Goal: Task Accomplishment & Management: Complete application form

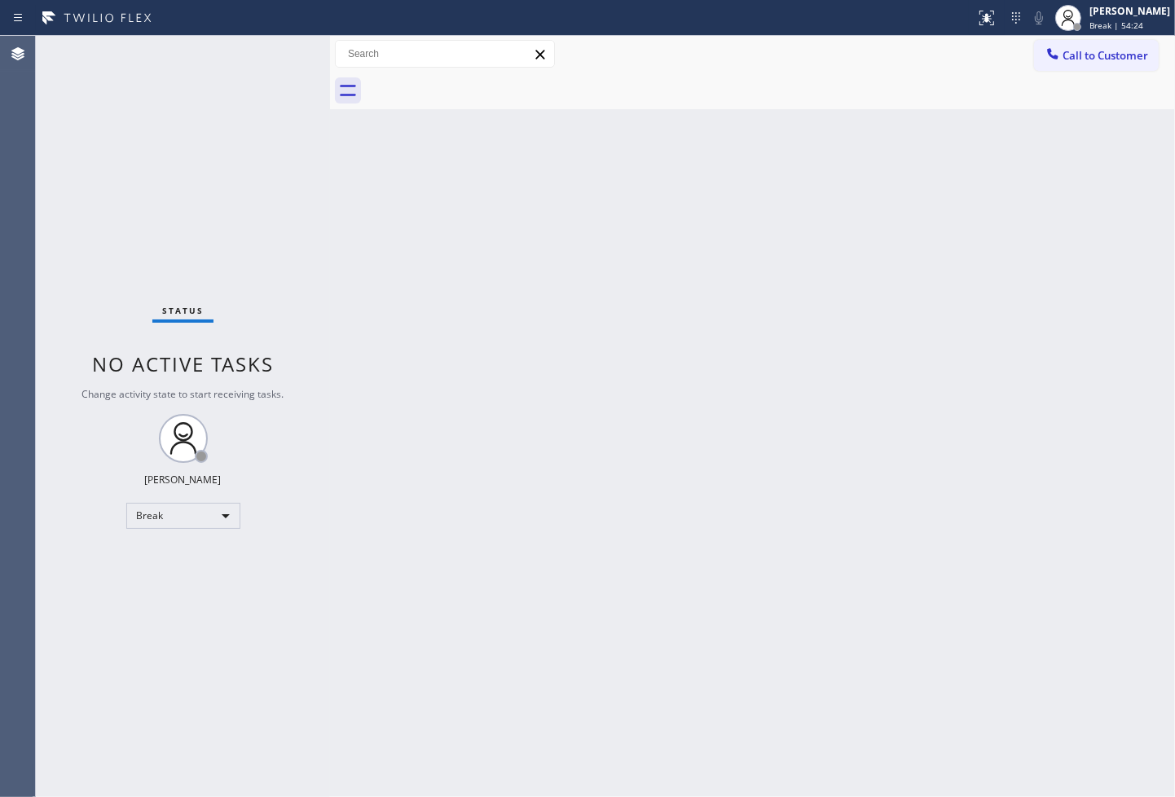
drag, startPoint x: 523, startPoint y: 494, endPoint x: 249, endPoint y: 531, distance: 276.3
click at [507, 500] on div "Back to Dashboard Change Sender ID Customers Technicians Select a contact Outbo…" at bounding box center [752, 416] width 845 height 761
click at [218, 522] on div "Break" at bounding box center [183, 516] width 114 height 26
click at [191, 558] on li "Available" at bounding box center [181, 559] width 111 height 20
click at [145, 273] on div "Status No active tasks You are ready to start receiving tasks. [PERSON_NAME]" at bounding box center [183, 416] width 294 height 761
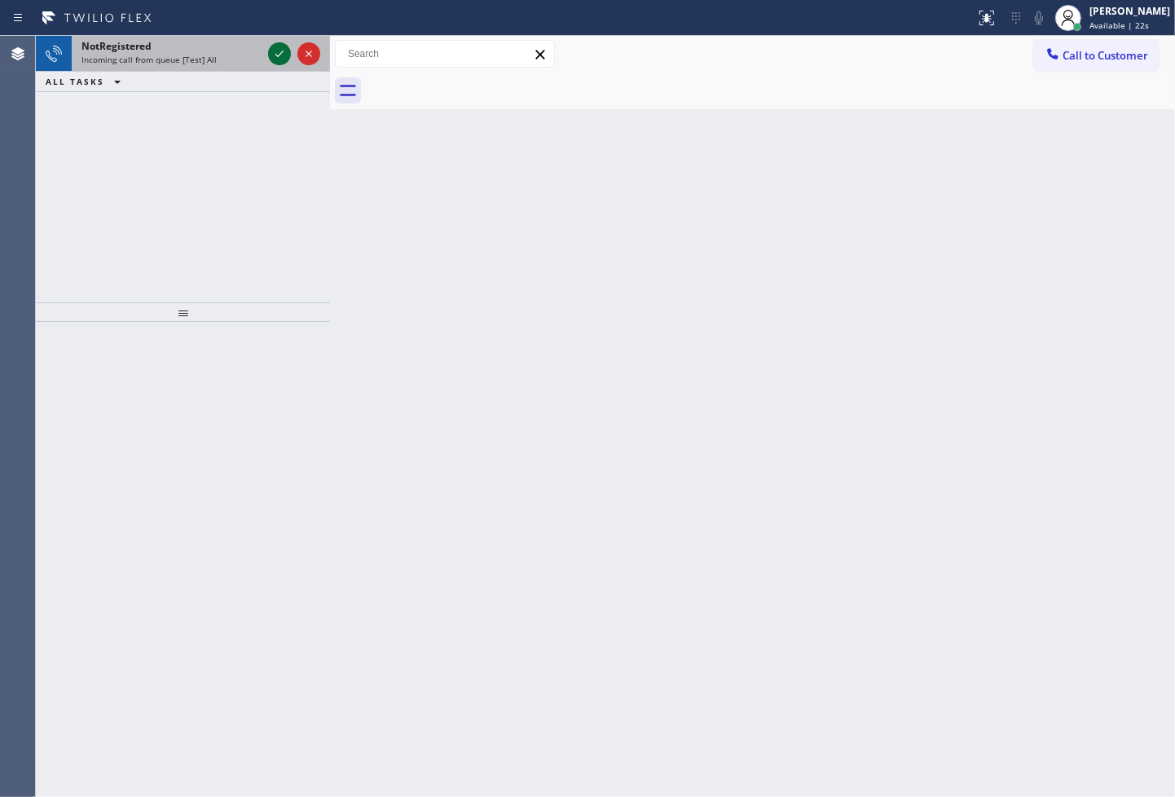
click at [277, 59] on icon at bounding box center [280, 54] width 20 height 20
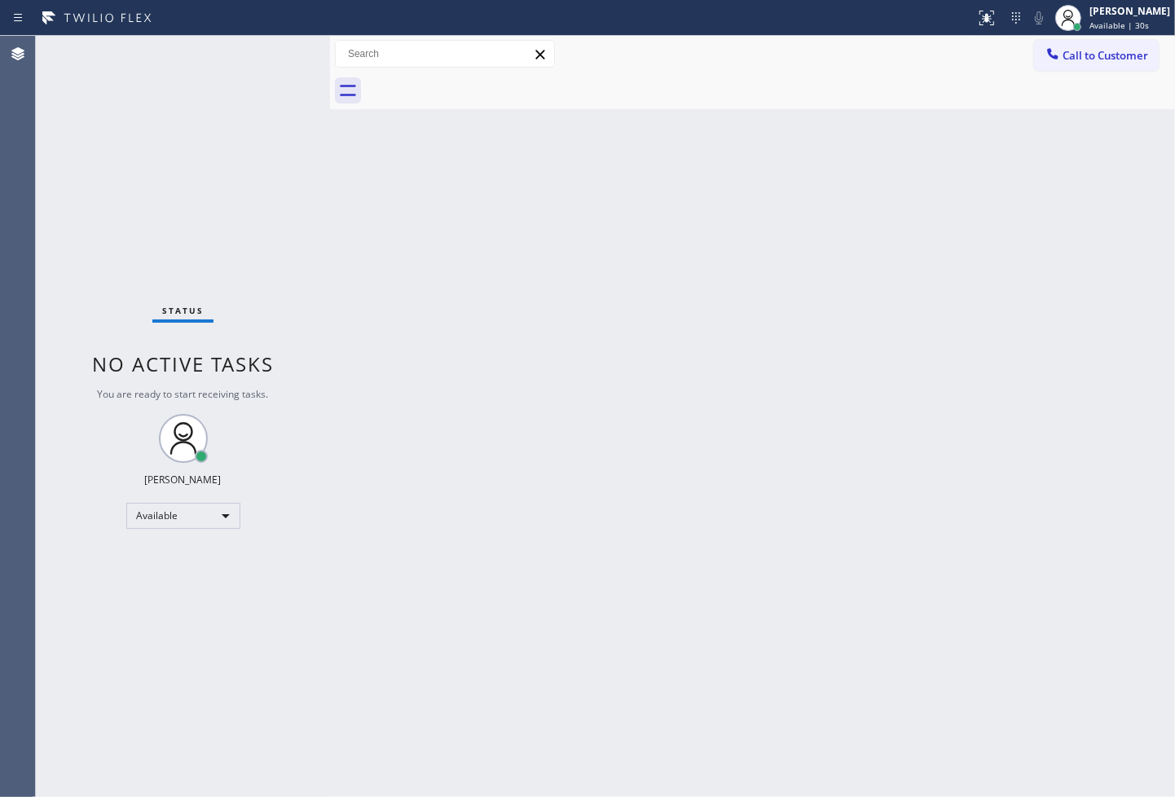
click at [616, 430] on div "Back to Dashboard Change Sender ID Customers Technicians Select a contact Outbo…" at bounding box center [752, 416] width 845 height 761
click at [276, 42] on div "Status No active tasks You are ready to start receiving tasks. [PERSON_NAME]" at bounding box center [183, 416] width 294 height 761
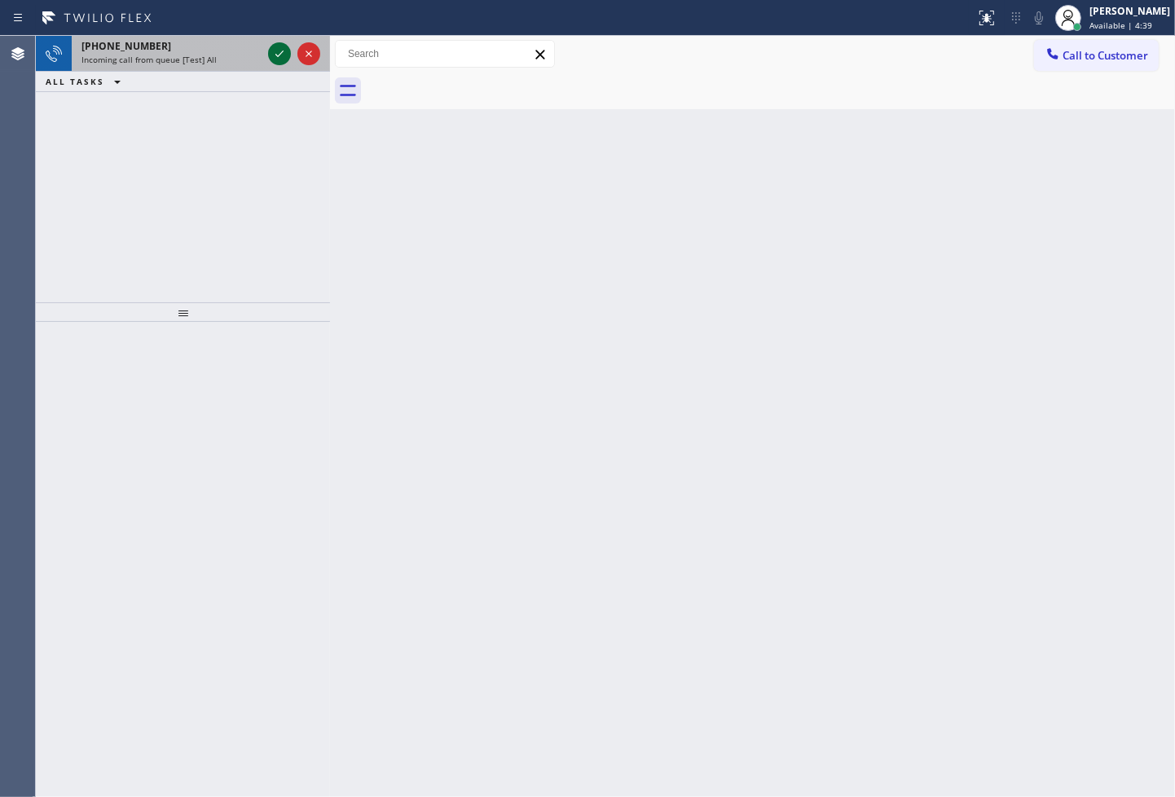
click at [276, 42] on button at bounding box center [279, 53] width 23 height 23
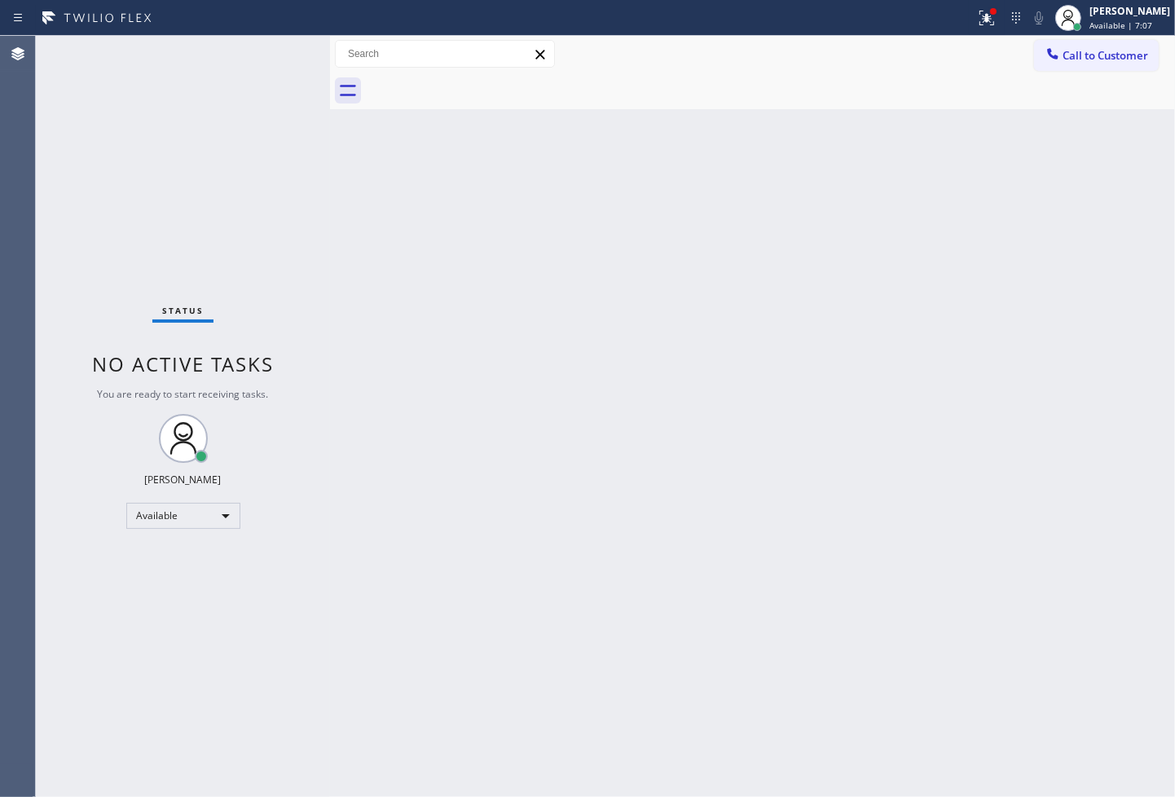
click at [274, 53] on div "Status No active tasks You are ready to start receiving tasks. [PERSON_NAME]" at bounding box center [183, 416] width 294 height 761
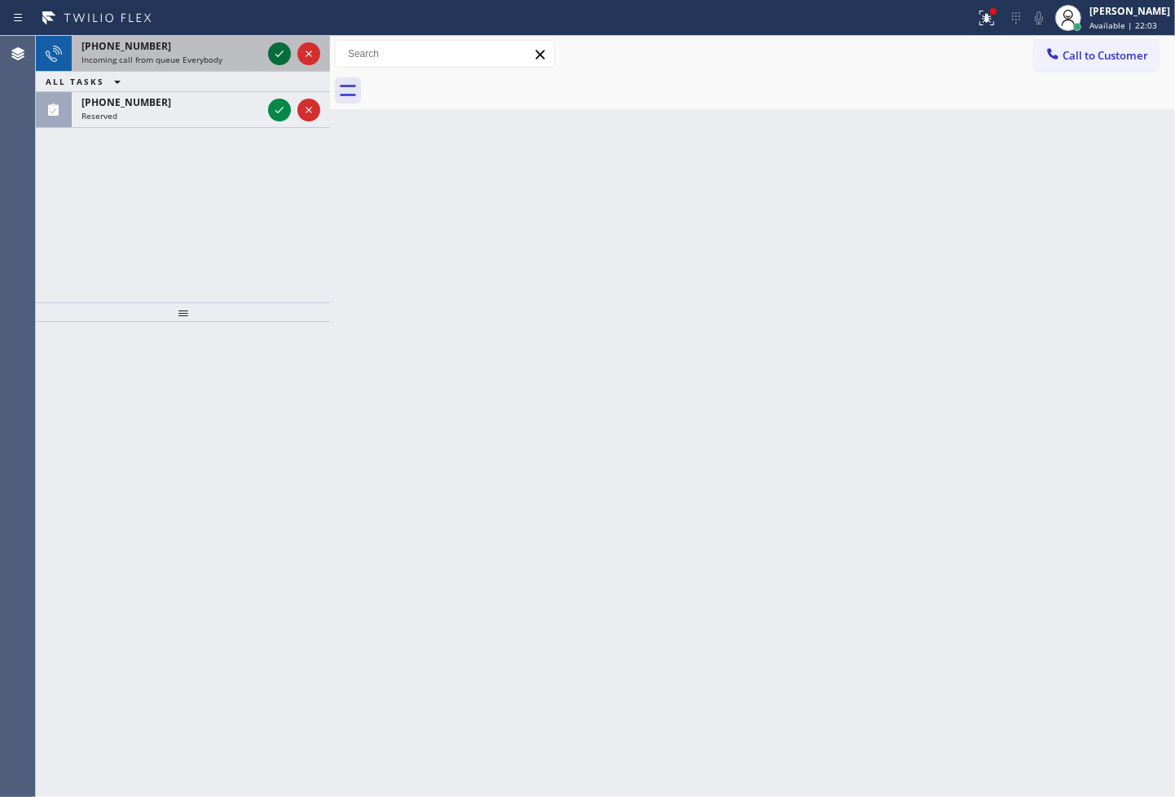
click at [275, 55] on icon at bounding box center [280, 54] width 20 height 20
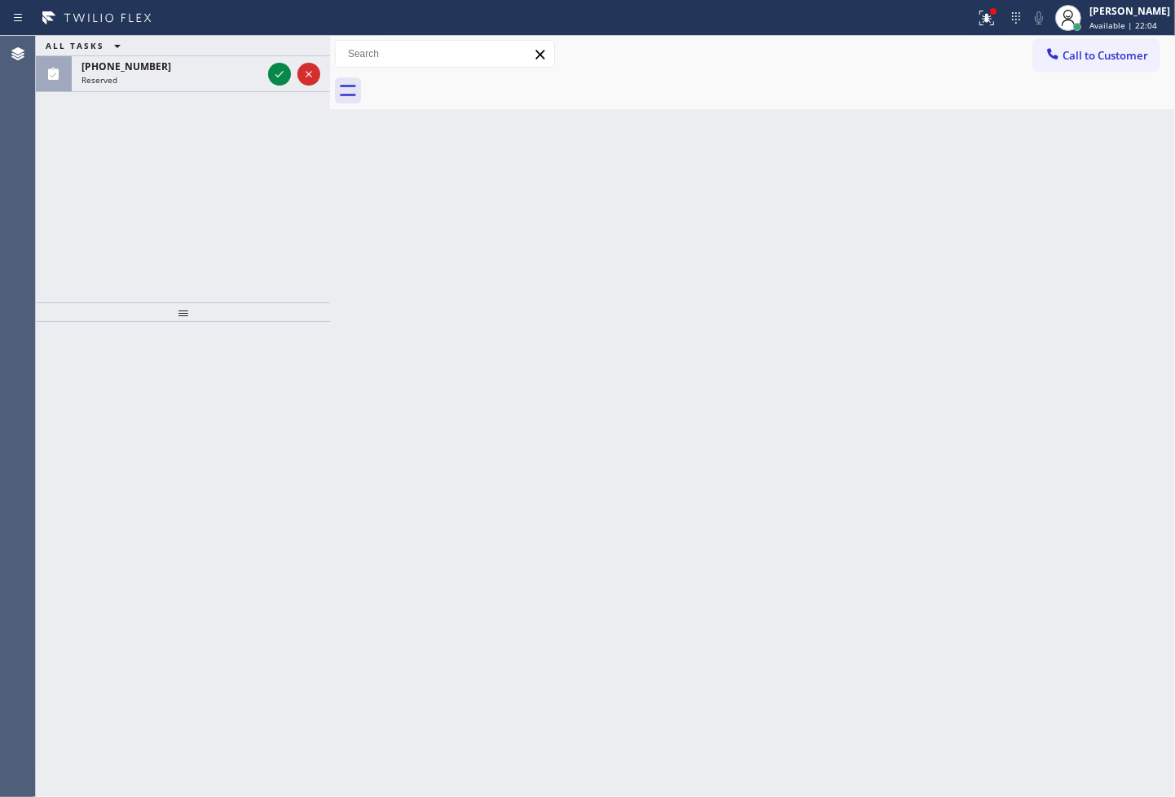
click at [275, 55] on div "ALL TASKS ALL TASKS ACTIVE TASKS TASKS IN WRAP UP [PHONE_NUMBER] Reserved" at bounding box center [183, 64] width 294 height 56
click at [277, 54] on div "ALL TASKS ALL TASKS ACTIVE TASKS TASKS IN WRAP UP" at bounding box center [183, 46] width 294 height 20
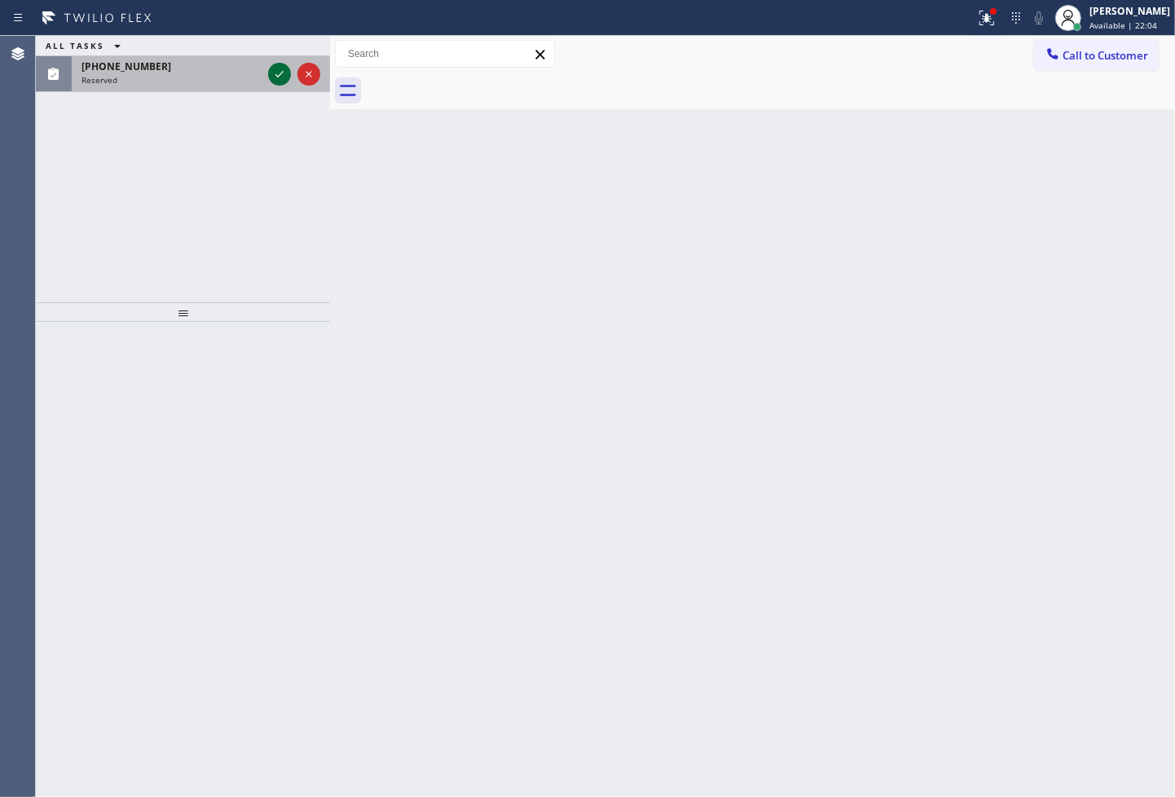
click at [274, 77] on icon at bounding box center [280, 74] width 20 height 20
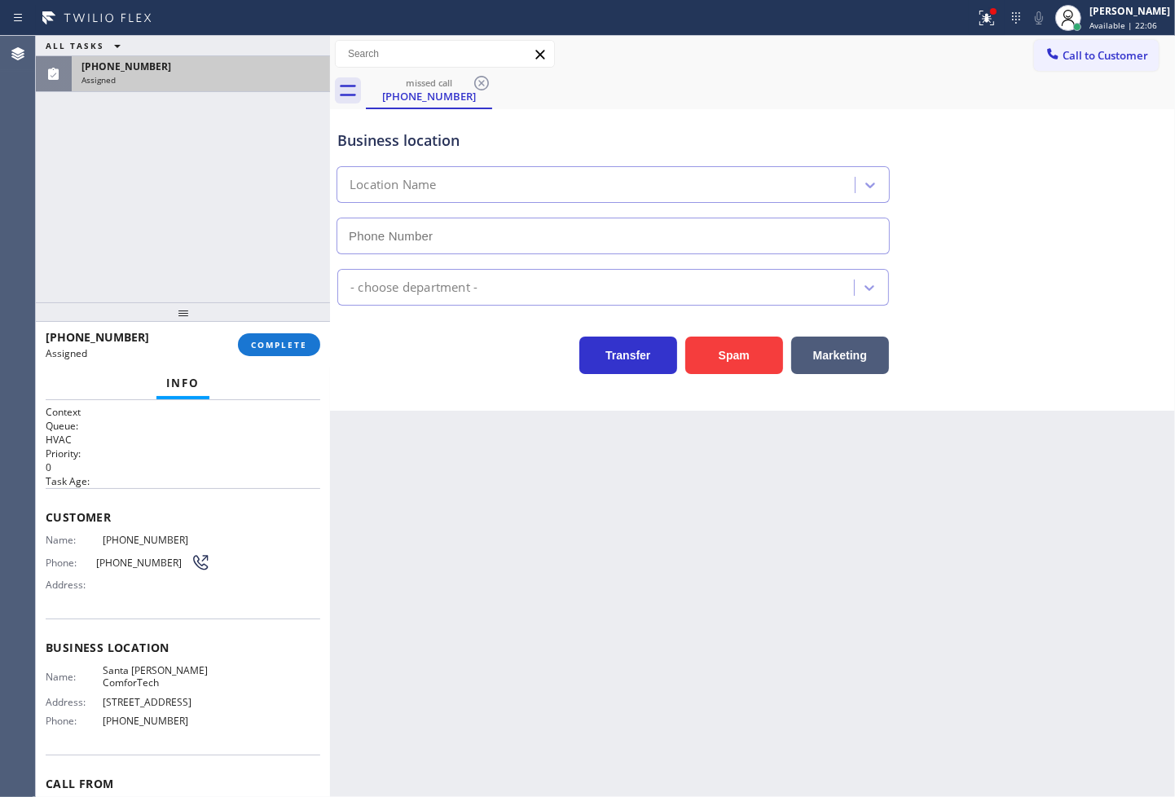
type input "[PHONE_NUMBER]"
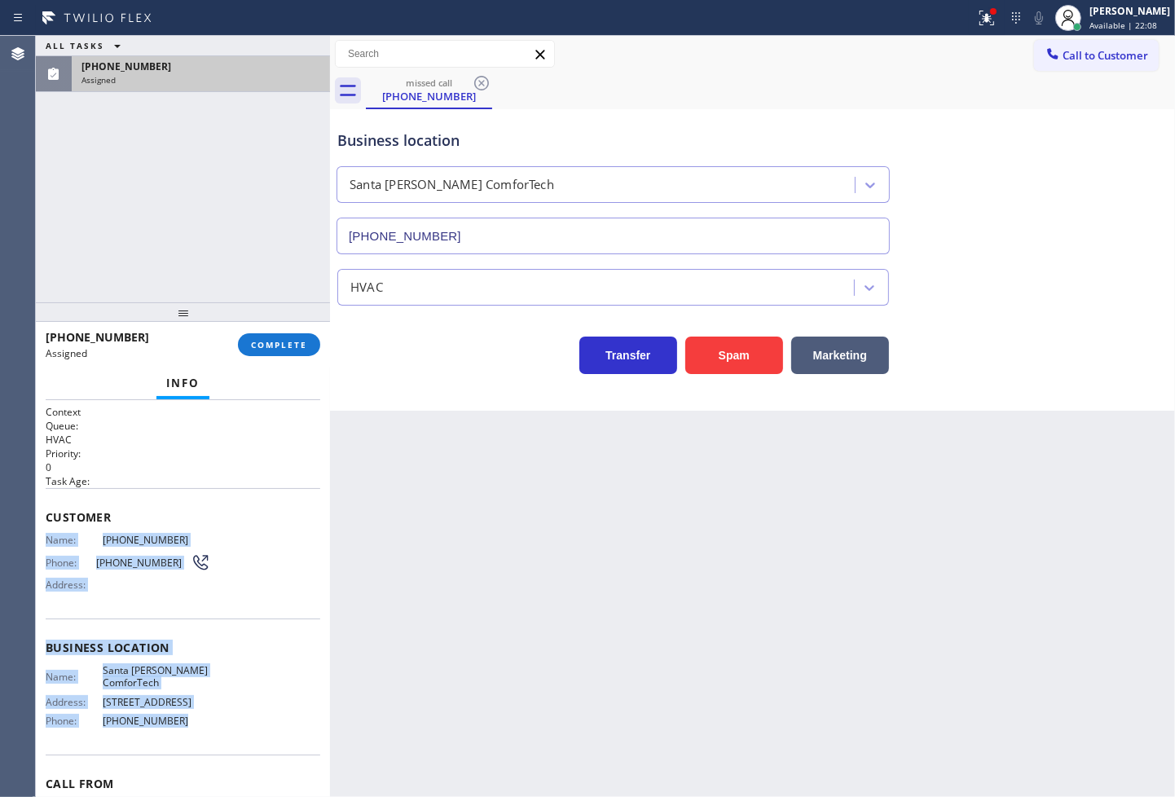
drag, startPoint x: 46, startPoint y: 540, endPoint x: 191, endPoint y: 739, distance: 246.2
click at [191, 739] on div "Context Queue: HVAC Priority: 0 Task Age: Customer Name: [PHONE_NUMBER] Phone: …" at bounding box center [183, 641] width 275 height 473
copy div "Name: [PHONE_NUMBER] Phone: [PHONE_NUMBER] Address: Business location Name: [GE…"
click at [289, 337] on button "COMPLETE" at bounding box center [279, 344] width 82 height 23
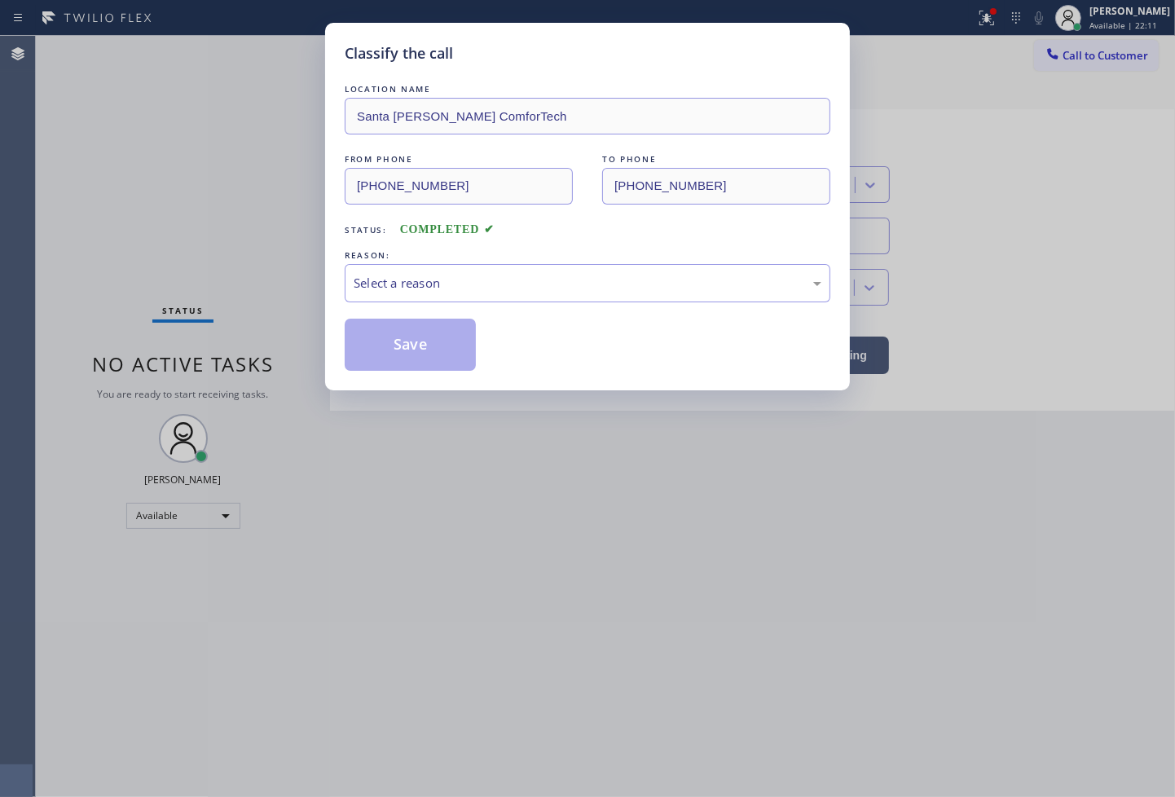
click at [397, 279] on div "Select a reason" at bounding box center [588, 283] width 468 height 19
click at [430, 343] on button "Save" at bounding box center [410, 345] width 131 height 52
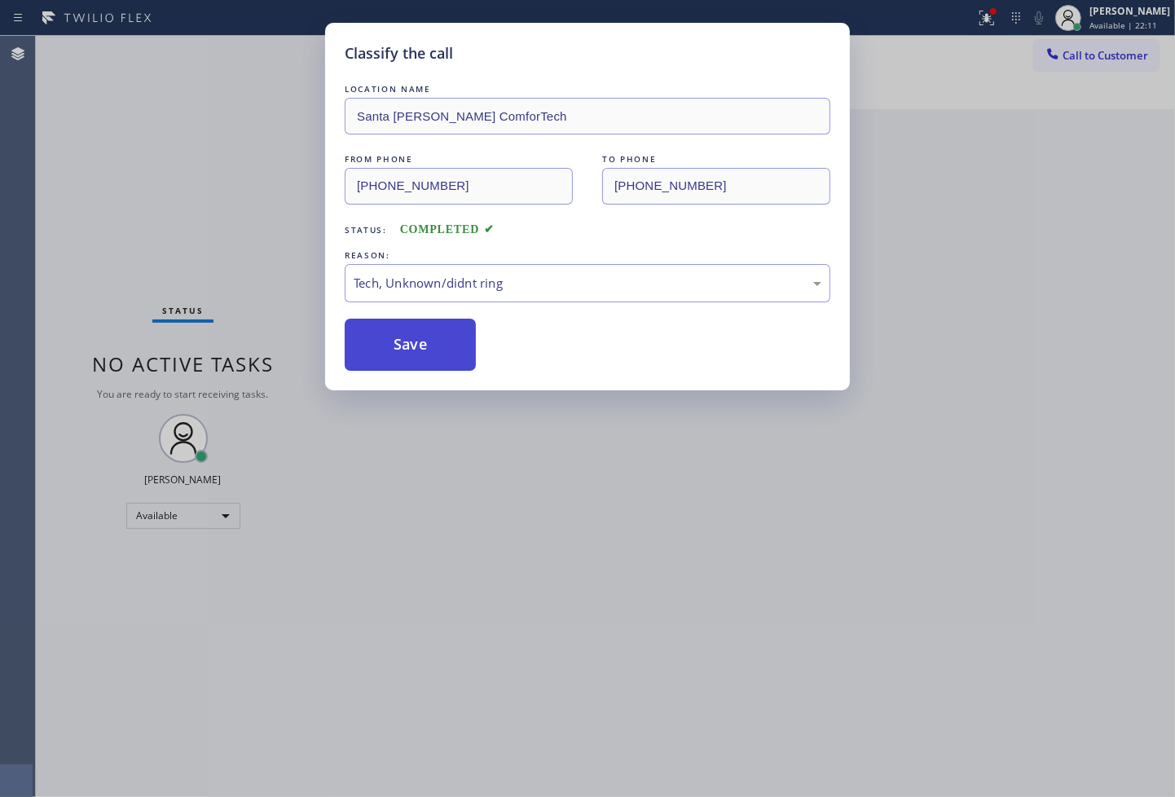
click at [430, 343] on button "Save" at bounding box center [410, 345] width 131 height 52
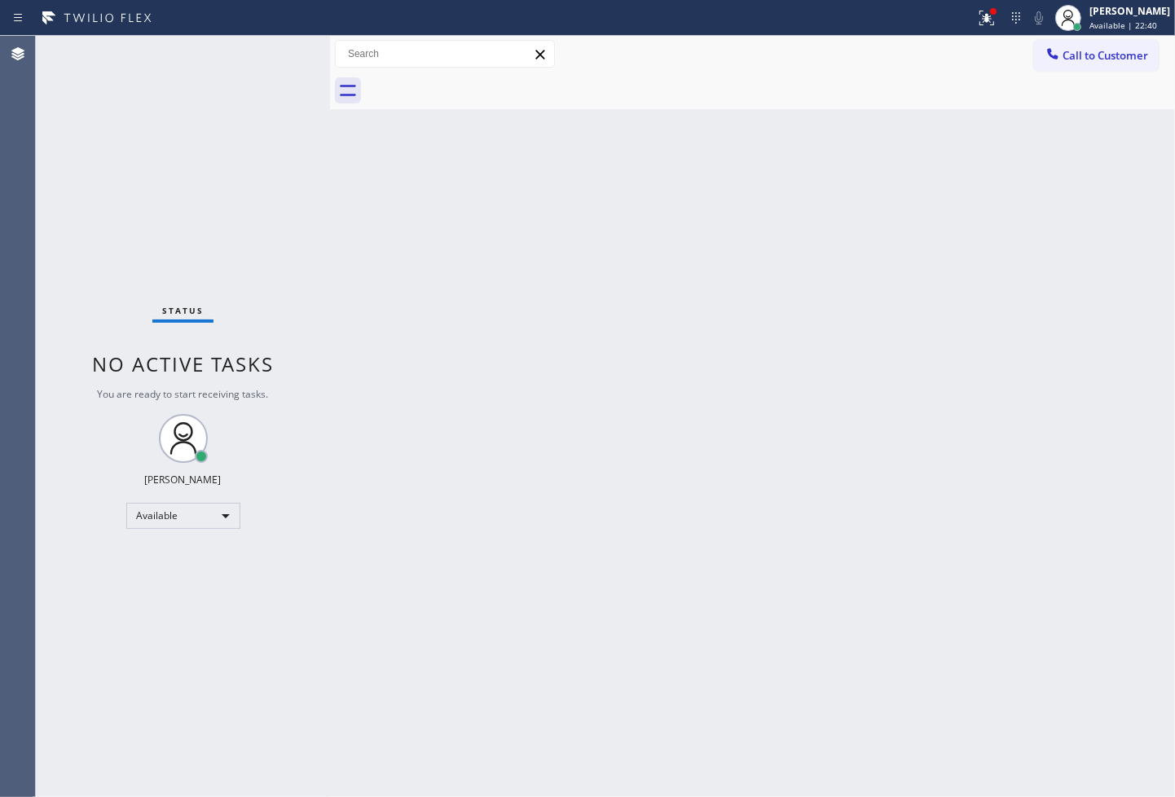
click at [76, 205] on div "Status No active tasks You are ready to start receiving tasks. [PERSON_NAME]" at bounding box center [183, 416] width 294 height 761
click at [279, 54] on div "Status No active tasks You are ready to start receiving tasks. [PERSON_NAME]" at bounding box center [183, 416] width 294 height 761
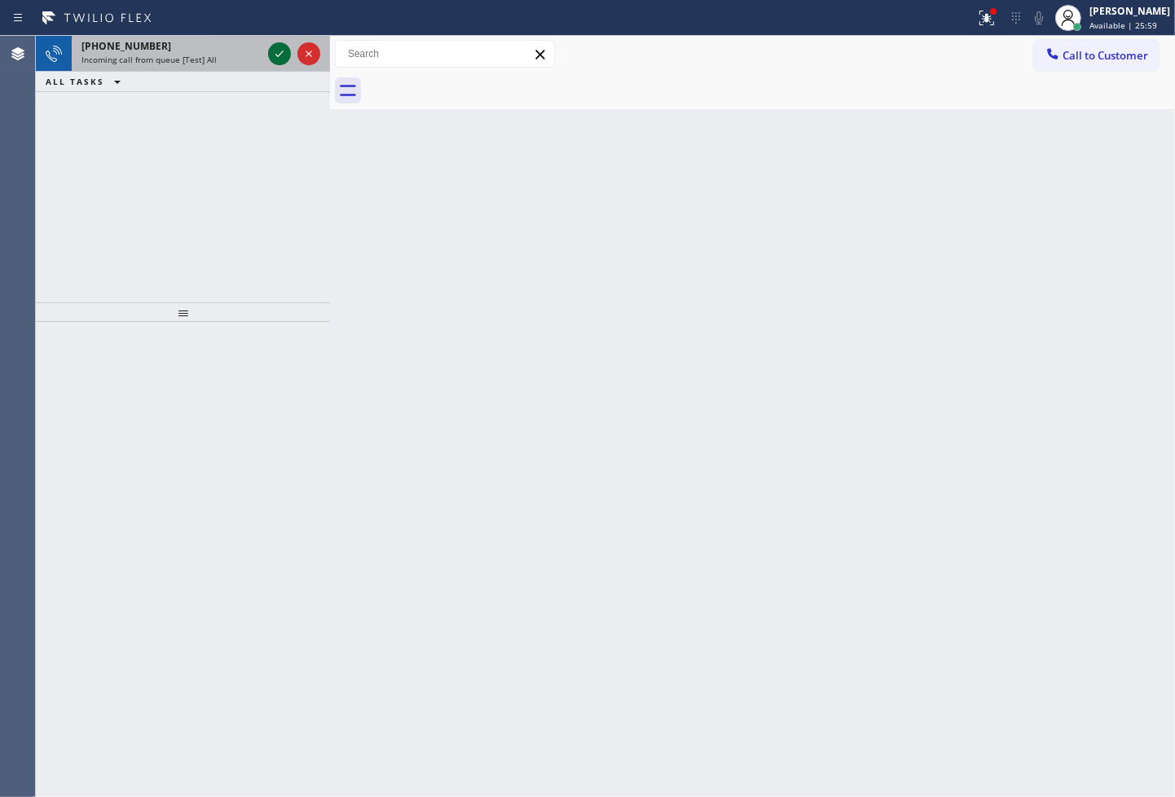
click at [279, 54] on icon at bounding box center [280, 54] width 20 height 20
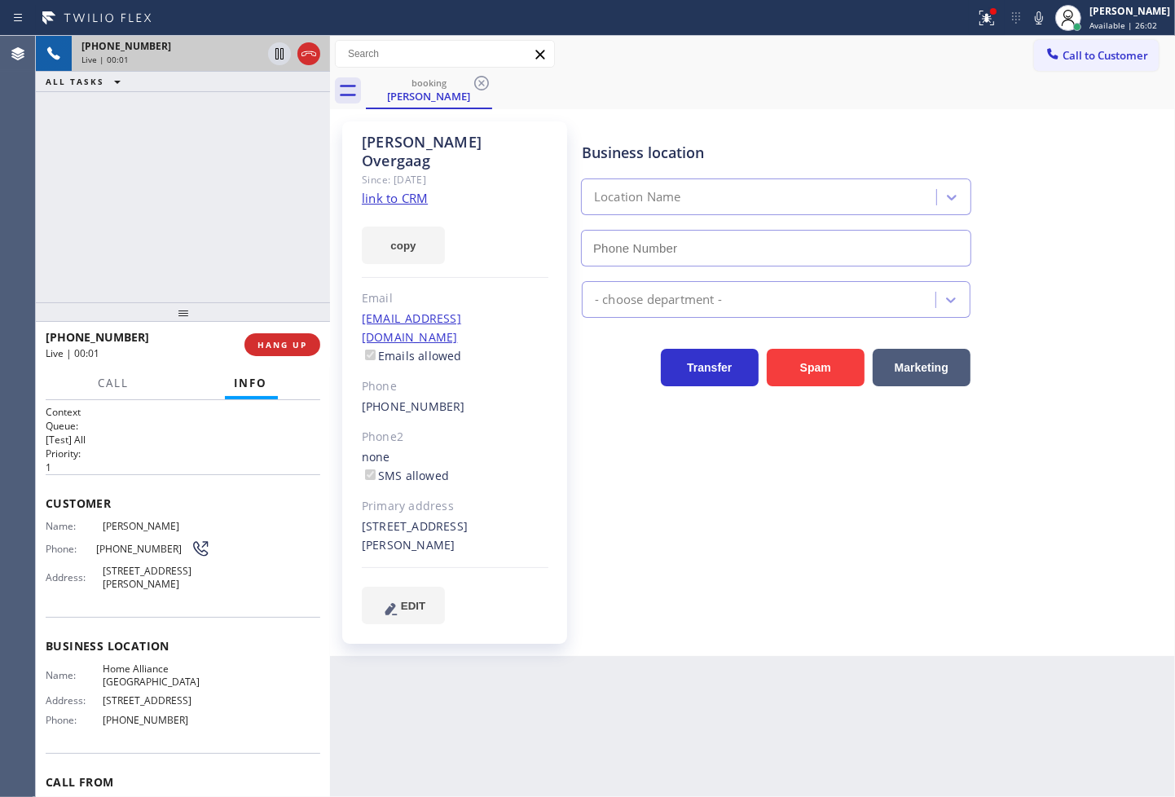
type input "[PHONE_NUMBER]"
click at [391, 190] on link "link to CRM" at bounding box center [395, 198] width 66 height 16
click at [144, 209] on div "[PHONE_NUMBER] Live | 00:37 ALL TASKS ALL TASKS ACTIVE TASKS TASKS IN WRAP UP" at bounding box center [183, 169] width 294 height 267
click at [103, 212] on div "[PHONE_NUMBER] Live | 00:46 ALL TASKS ALL TASKS ACTIVE TASKS TASKS IN WRAP UP" at bounding box center [183, 169] width 294 height 267
click at [165, 447] on h2 "Priority:" at bounding box center [183, 454] width 275 height 14
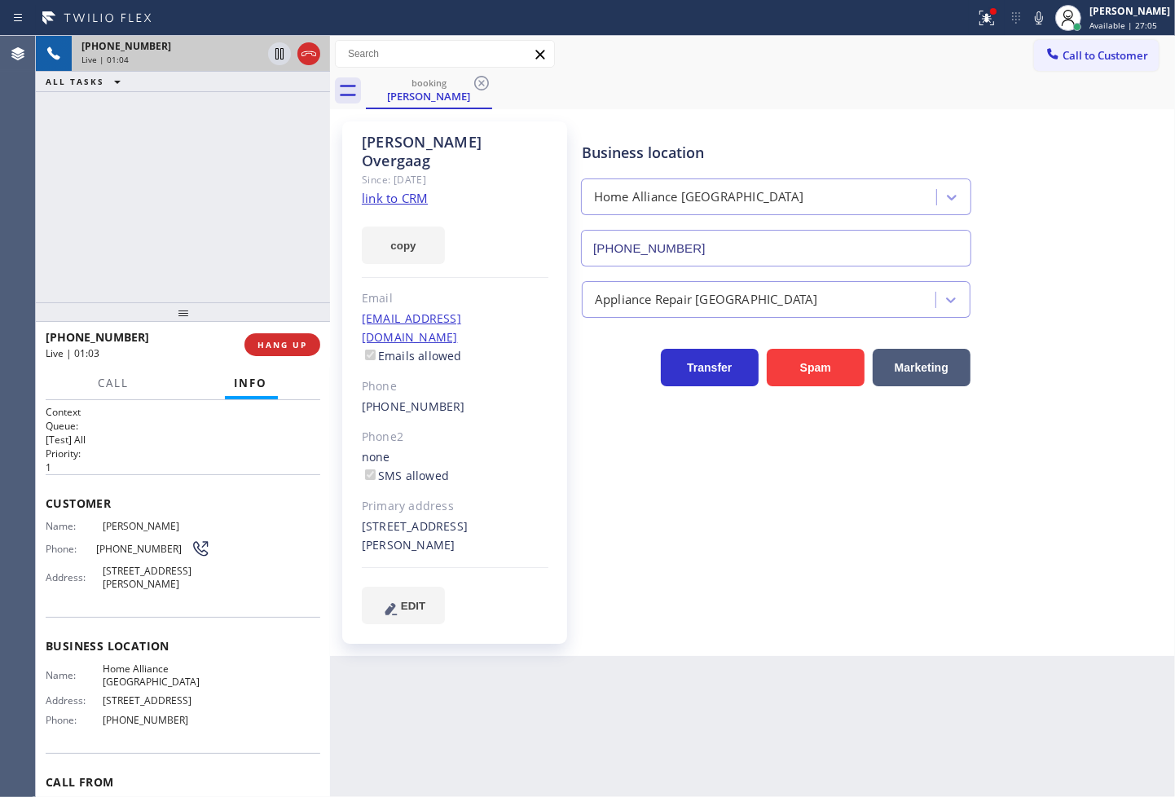
click at [148, 189] on div "[PHONE_NUMBER] Live | 01:04 ALL TASKS ALL TASKS ACTIVE TASKS TASKS IN WRAP UP" at bounding box center [183, 169] width 294 height 267
click at [804, 492] on div "Business location Home Alliance [GEOGRAPHIC_DATA] [PHONE_NUMBER] Appliance Repa…" at bounding box center [875, 373] width 593 height 494
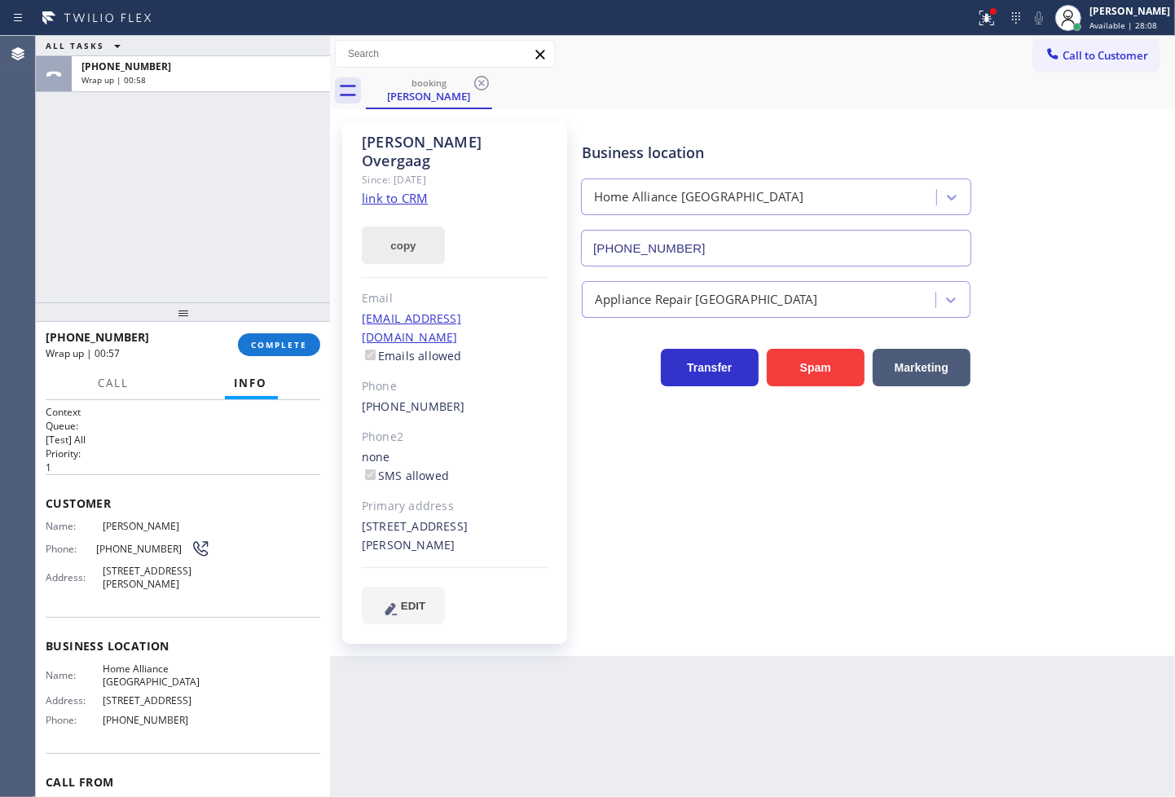
click at [406, 233] on button "copy" at bounding box center [403, 245] width 83 height 37
click at [264, 354] on button "COMPLETE" at bounding box center [279, 344] width 82 height 23
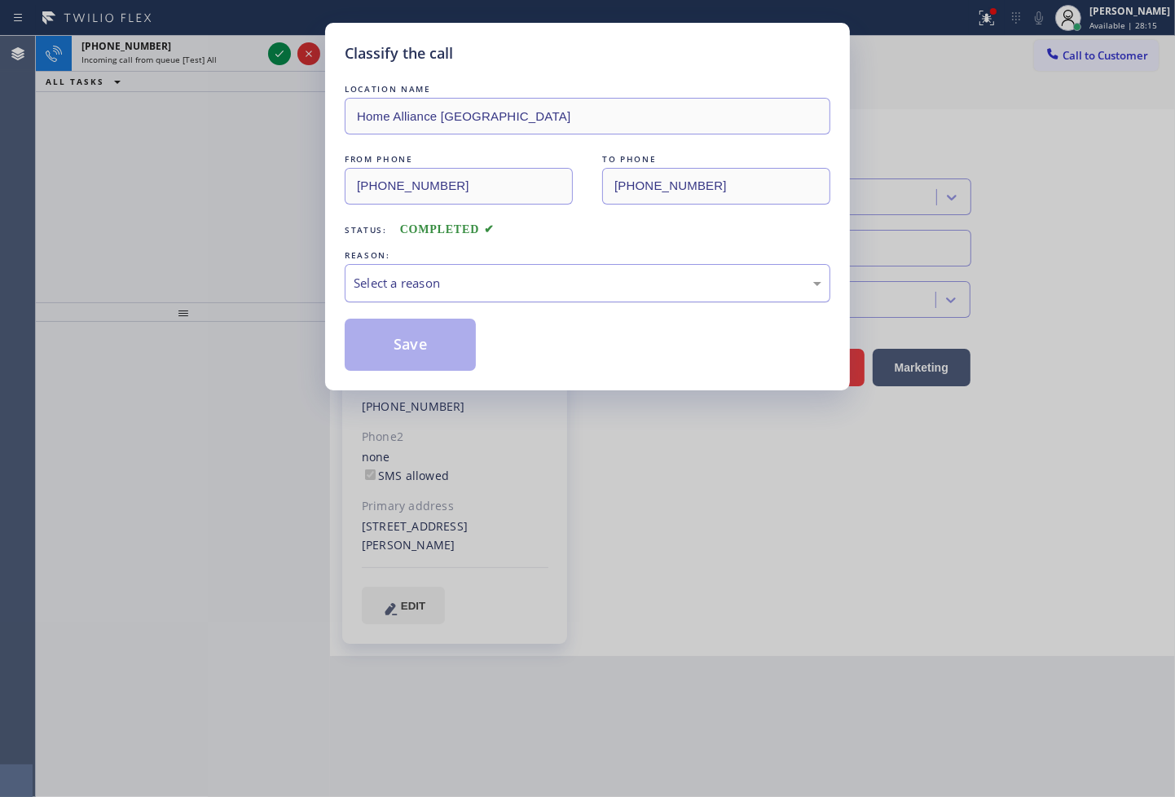
click at [403, 289] on div "Select a reason" at bounding box center [588, 283] width 468 height 19
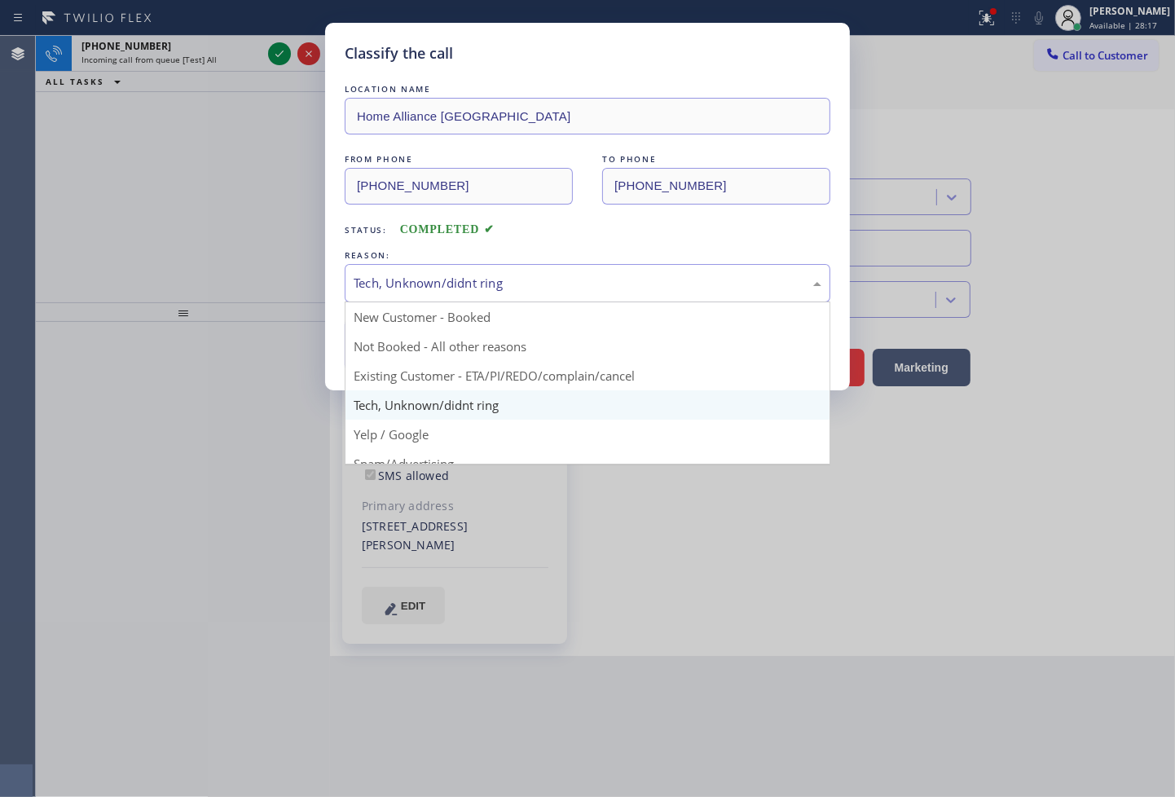
click at [421, 284] on div "Tech, Unknown/didnt ring" at bounding box center [588, 283] width 468 height 19
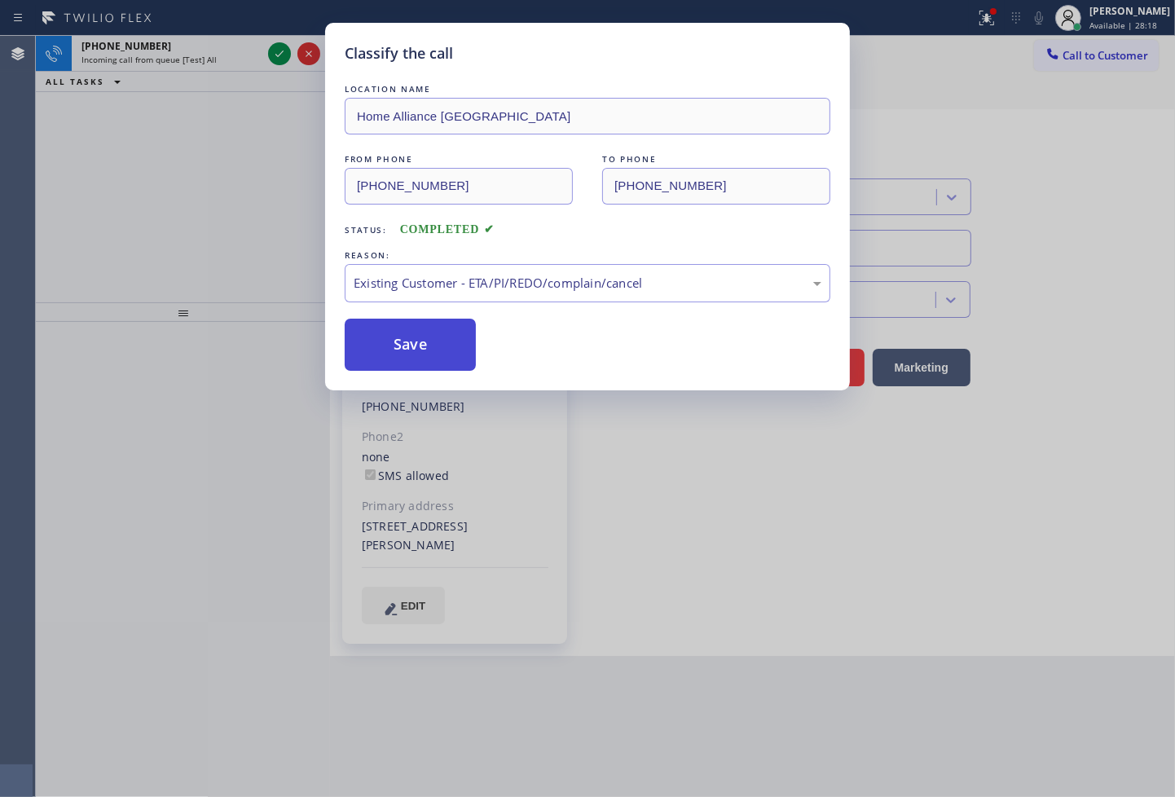
click at [427, 353] on button "Save" at bounding box center [410, 345] width 131 height 52
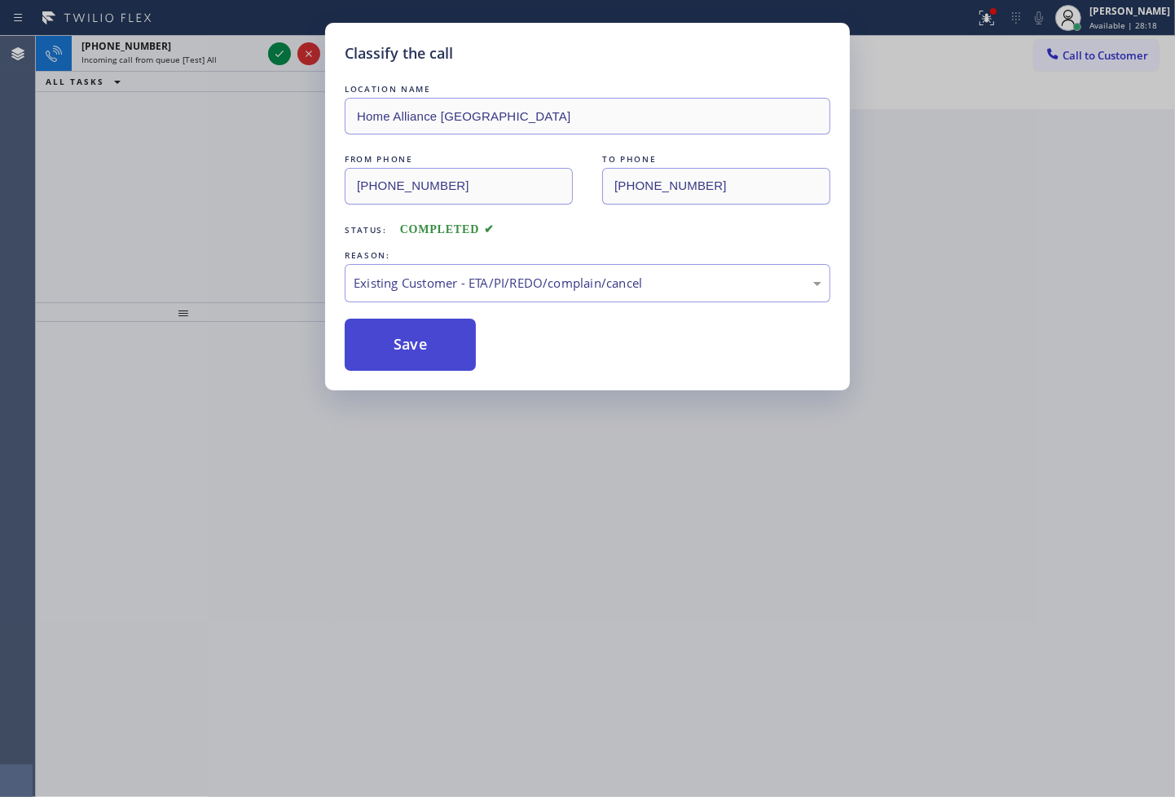
click at [427, 353] on button "Save" at bounding box center [410, 345] width 131 height 52
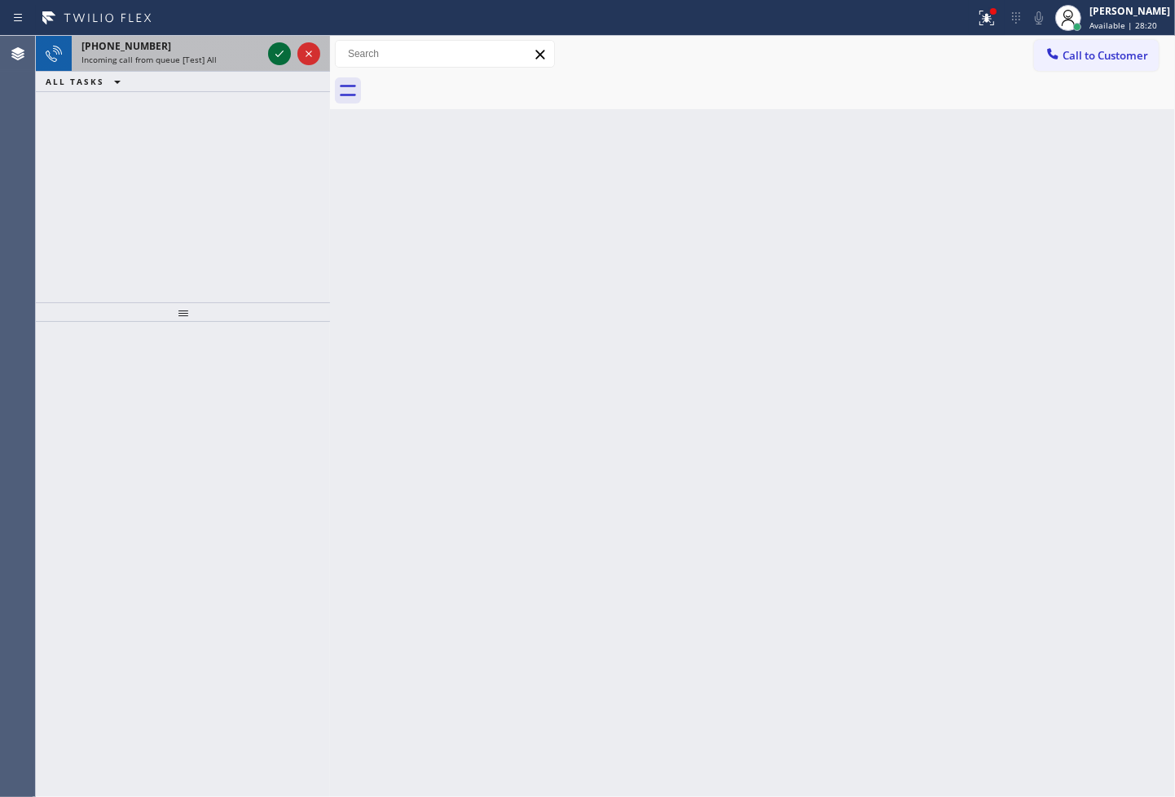
click at [280, 51] on icon at bounding box center [280, 54] width 20 height 20
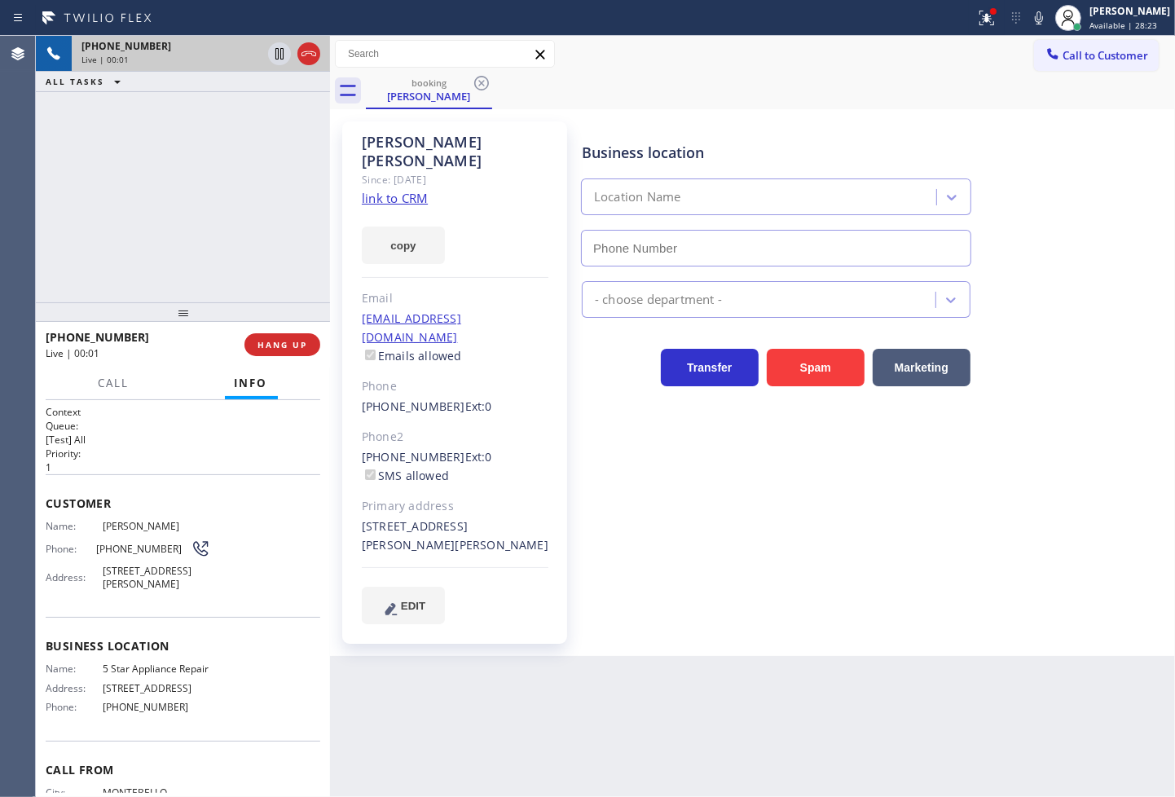
type input "[PHONE_NUMBER]"
click at [91, 253] on div "[PHONE_NUMBER] Live | 00:42 ALL TASKS ALL TASKS ACTIVE TASKS TASKS IN WRAP UP" at bounding box center [183, 169] width 294 height 267
click at [114, 387] on span "Call" at bounding box center [114, 383] width 31 height 15
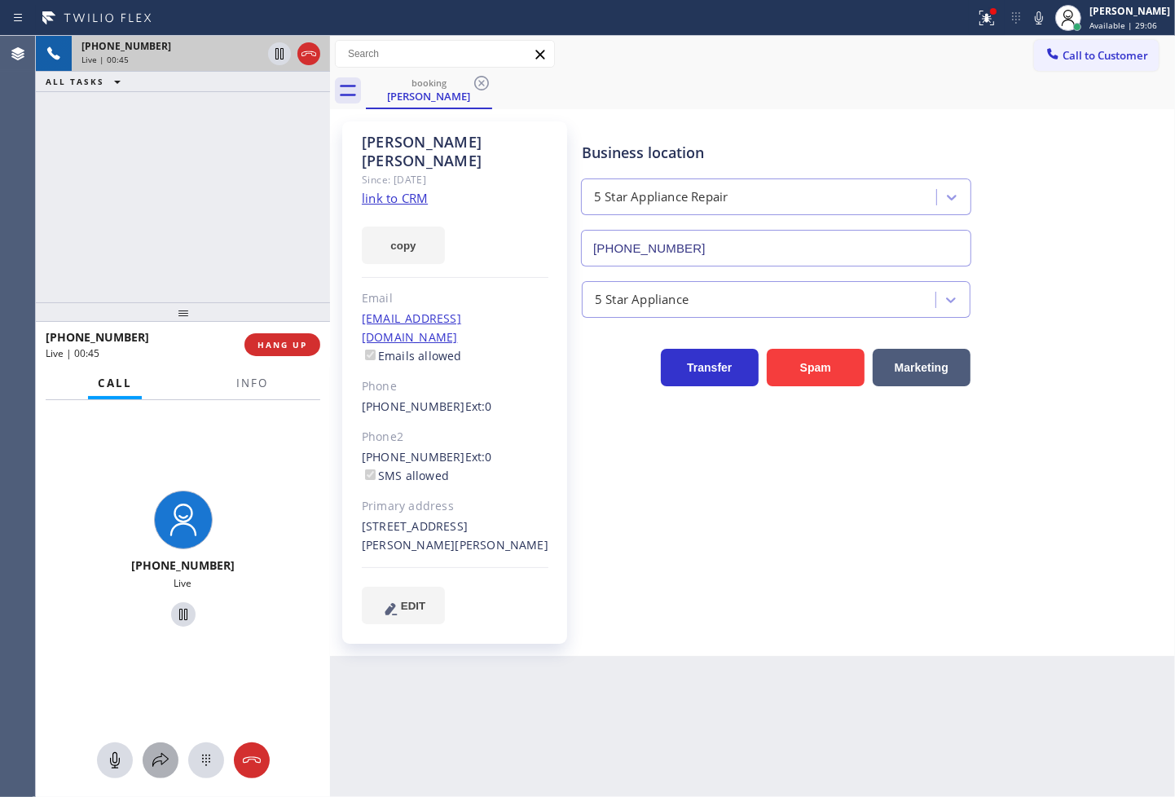
click at [166, 756] on icon at bounding box center [161, 761] width 20 height 20
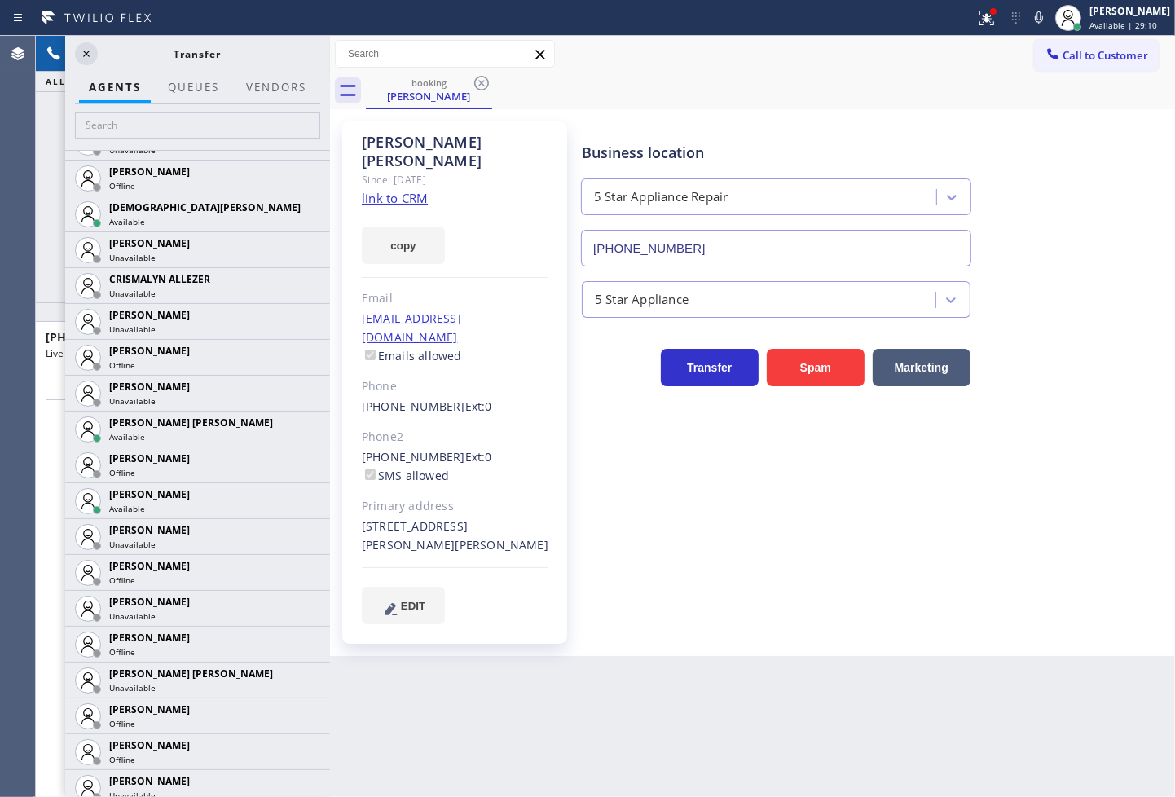
scroll to position [633, 0]
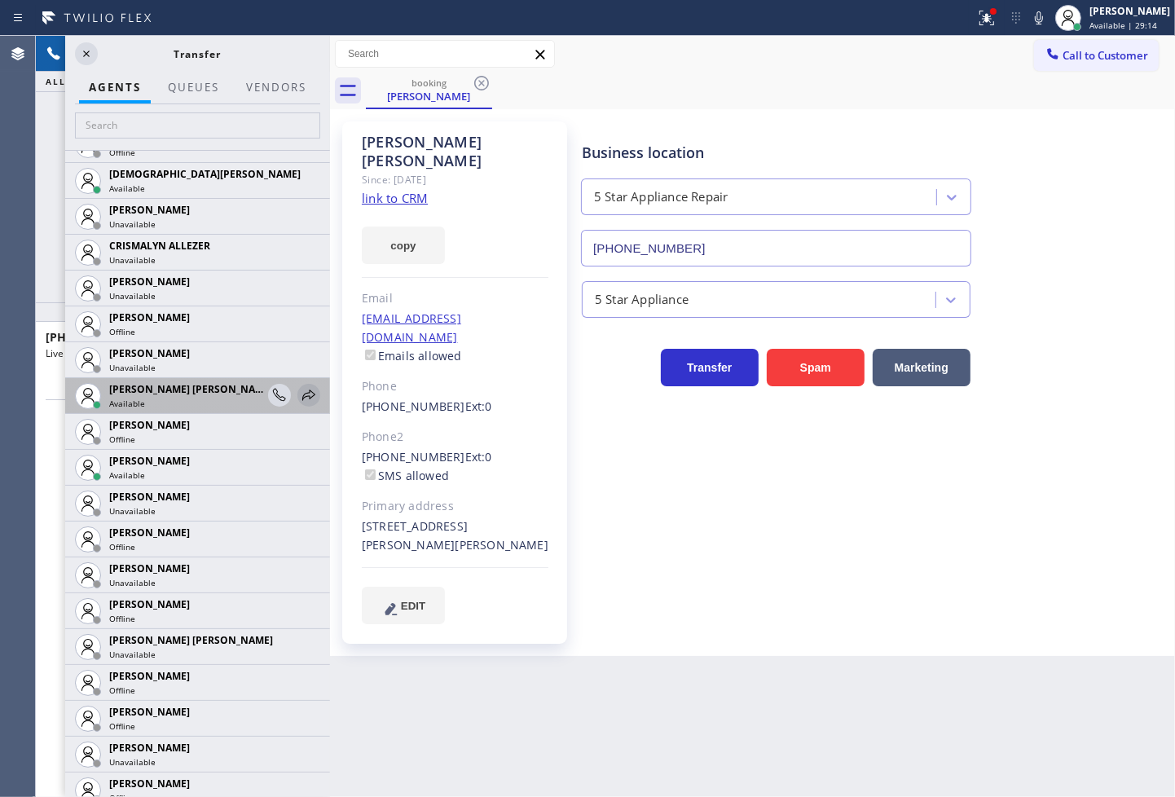
click at [299, 391] on icon at bounding box center [309, 396] width 20 height 20
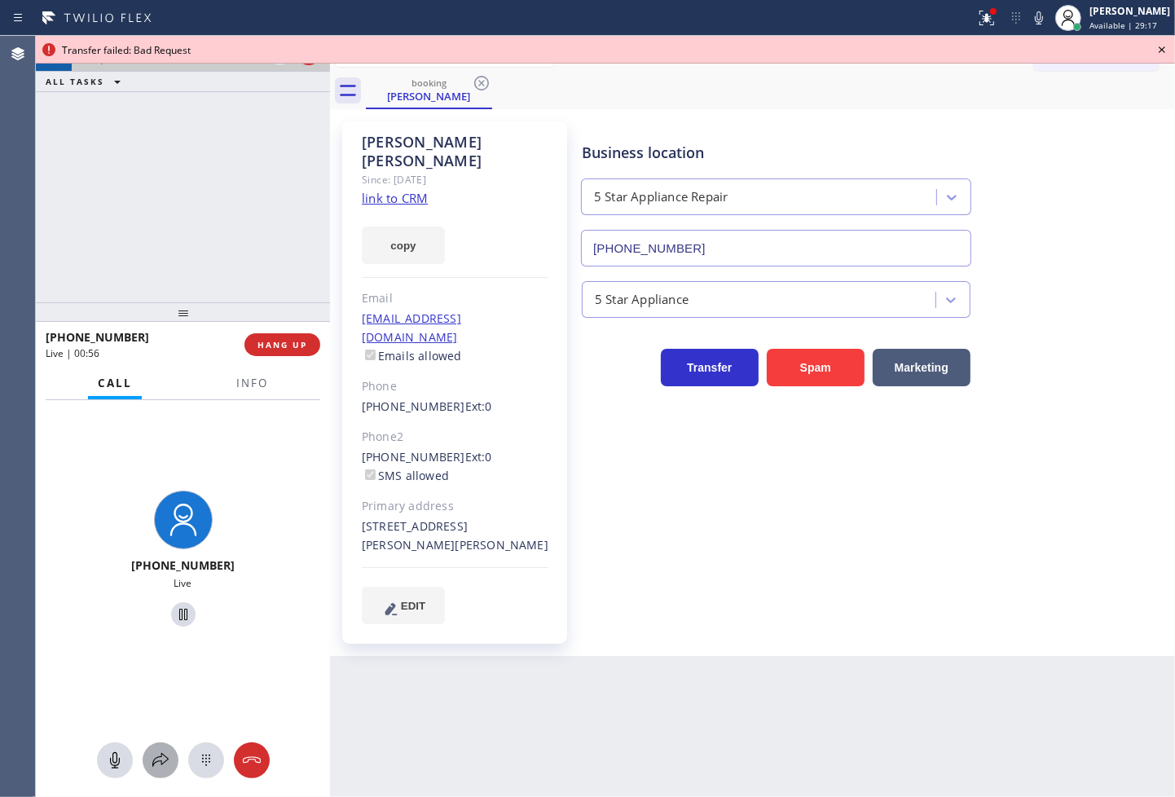
click at [168, 758] on icon at bounding box center [161, 761] width 20 height 20
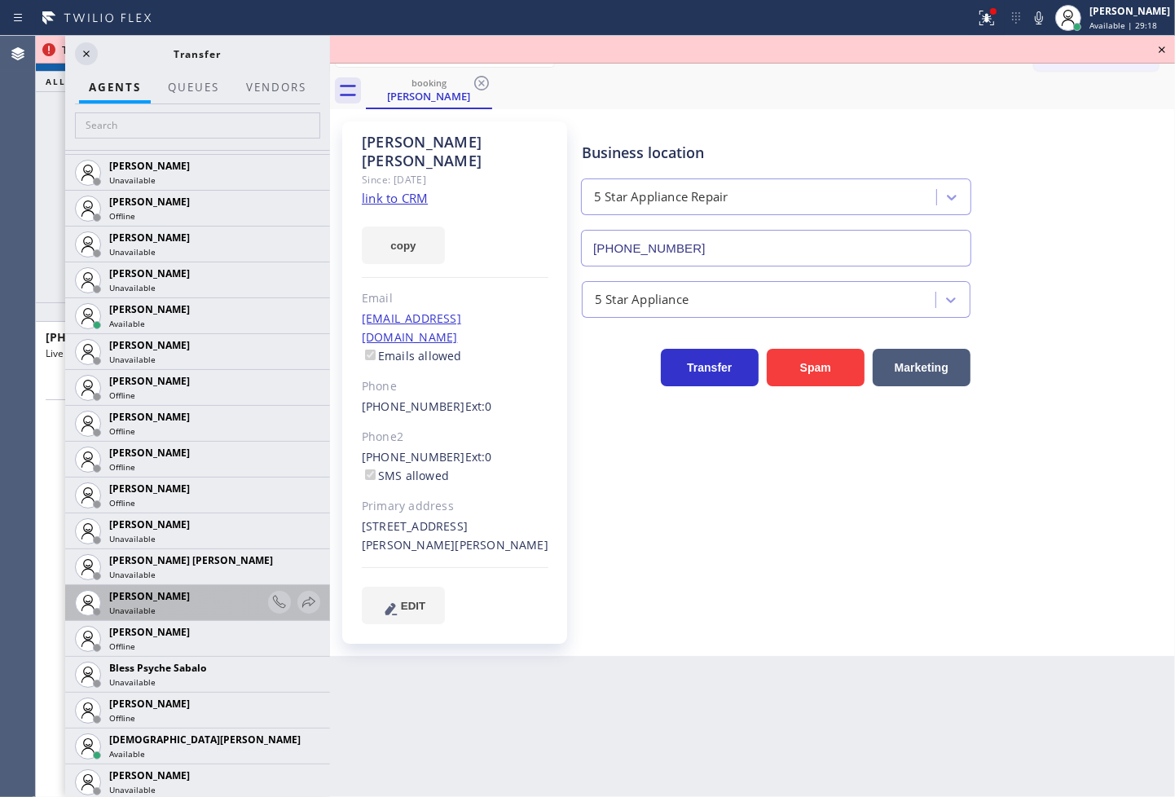
scroll to position [543, 0]
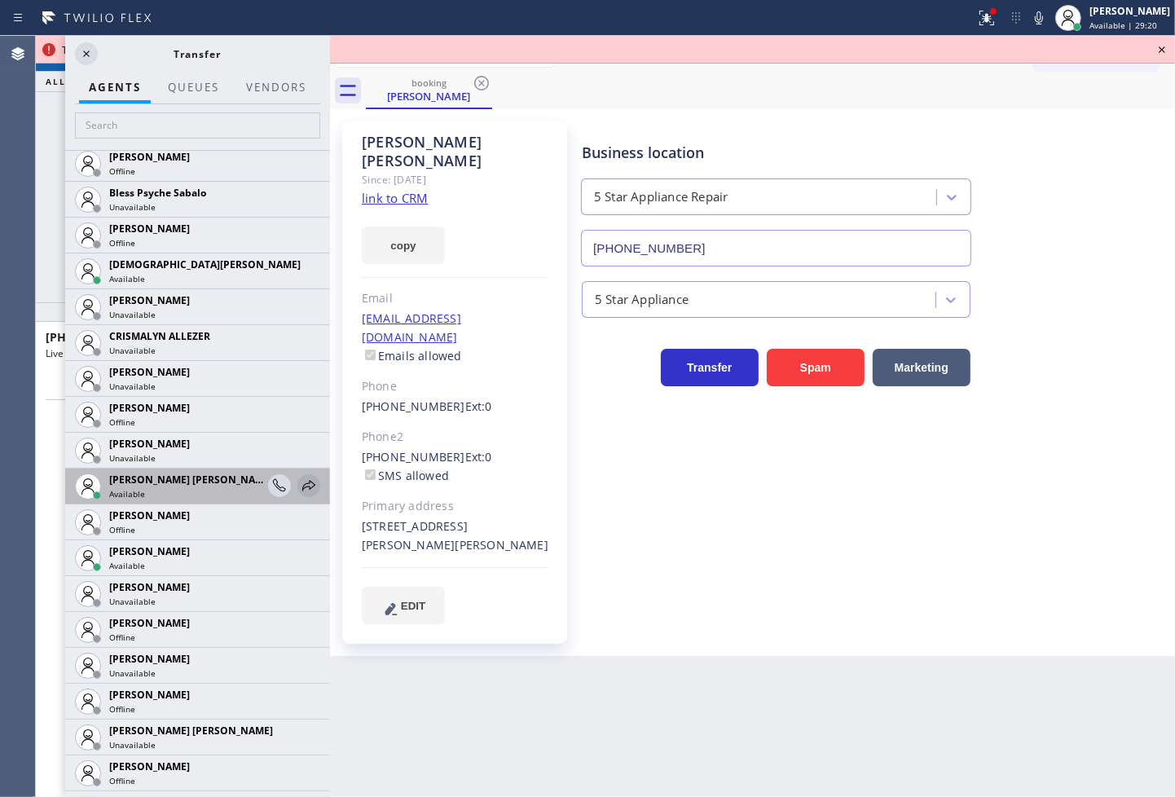
click at [299, 478] on icon at bounding box center [309, 486] width 20 height 20
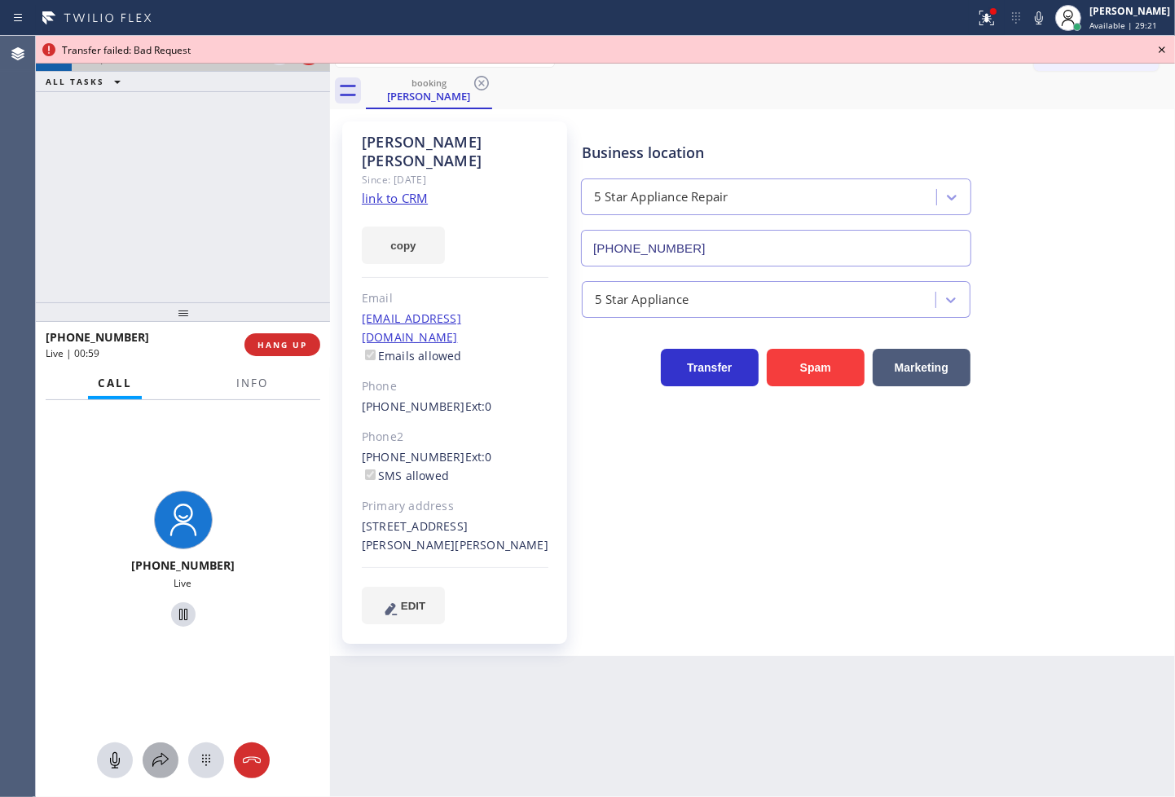
click at [164, 760] on icon at bounding box center [161, 761] width 20 height 20
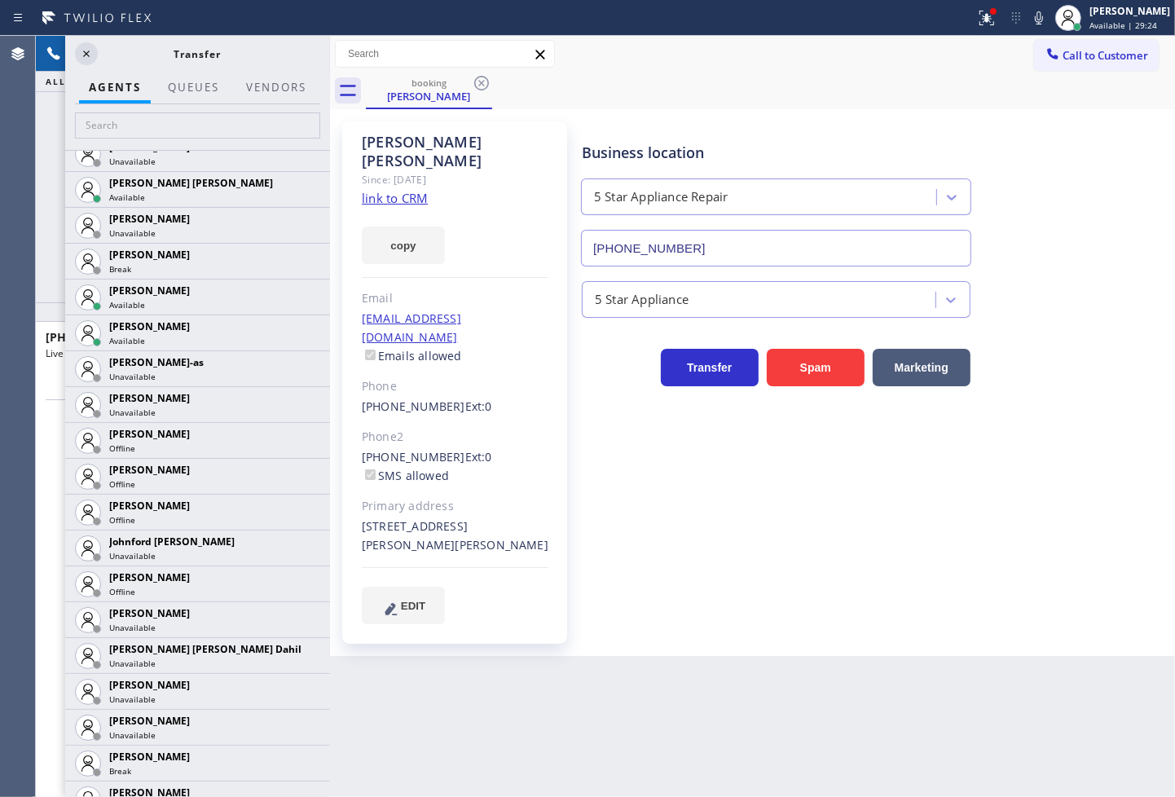
scroll to position [1177, 0]
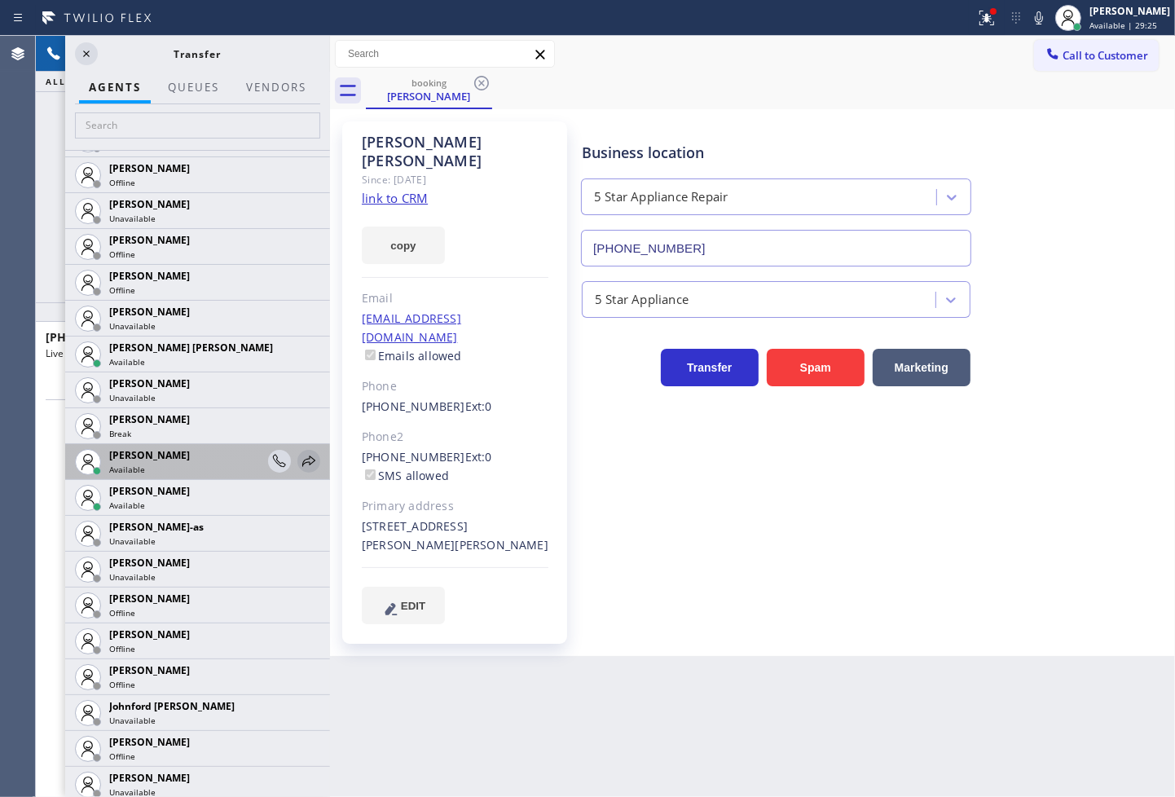
click at [299, 458] on icon at bounding box center [309, 462] width 20 height 20
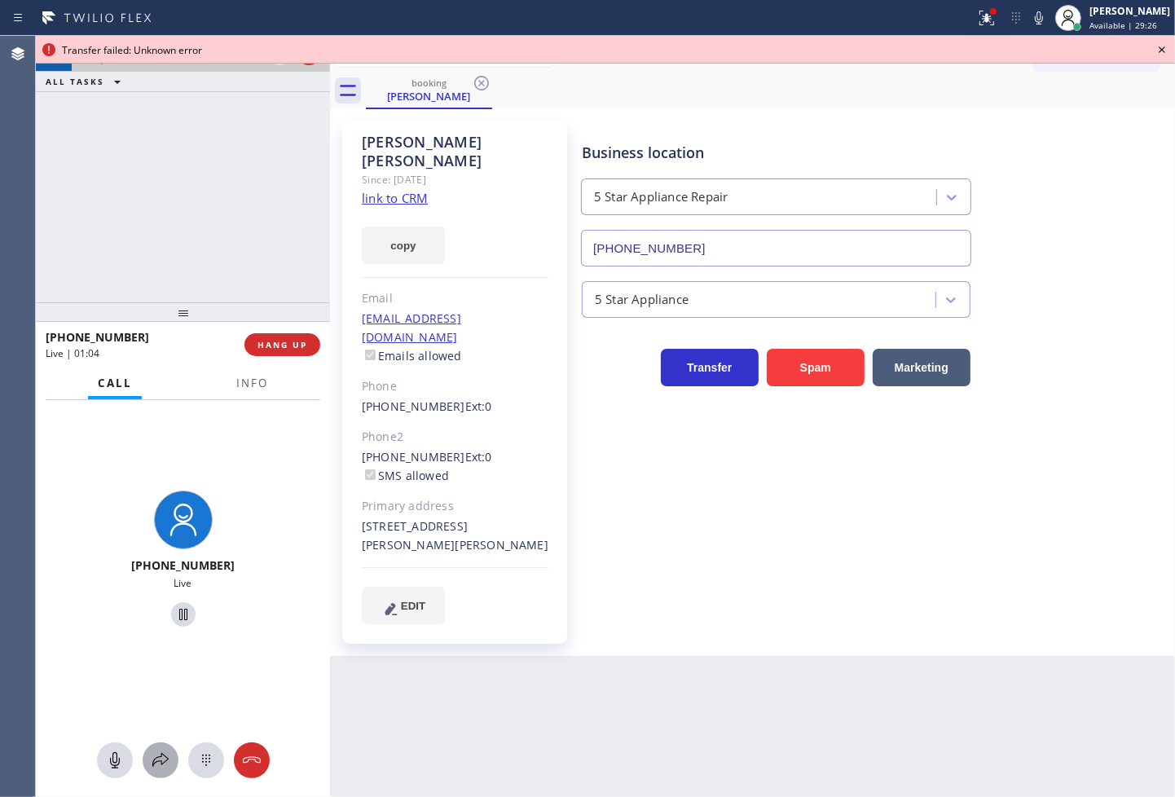
click at [161, 756] on icon at bounding box center [160, 760] width 16 height 14
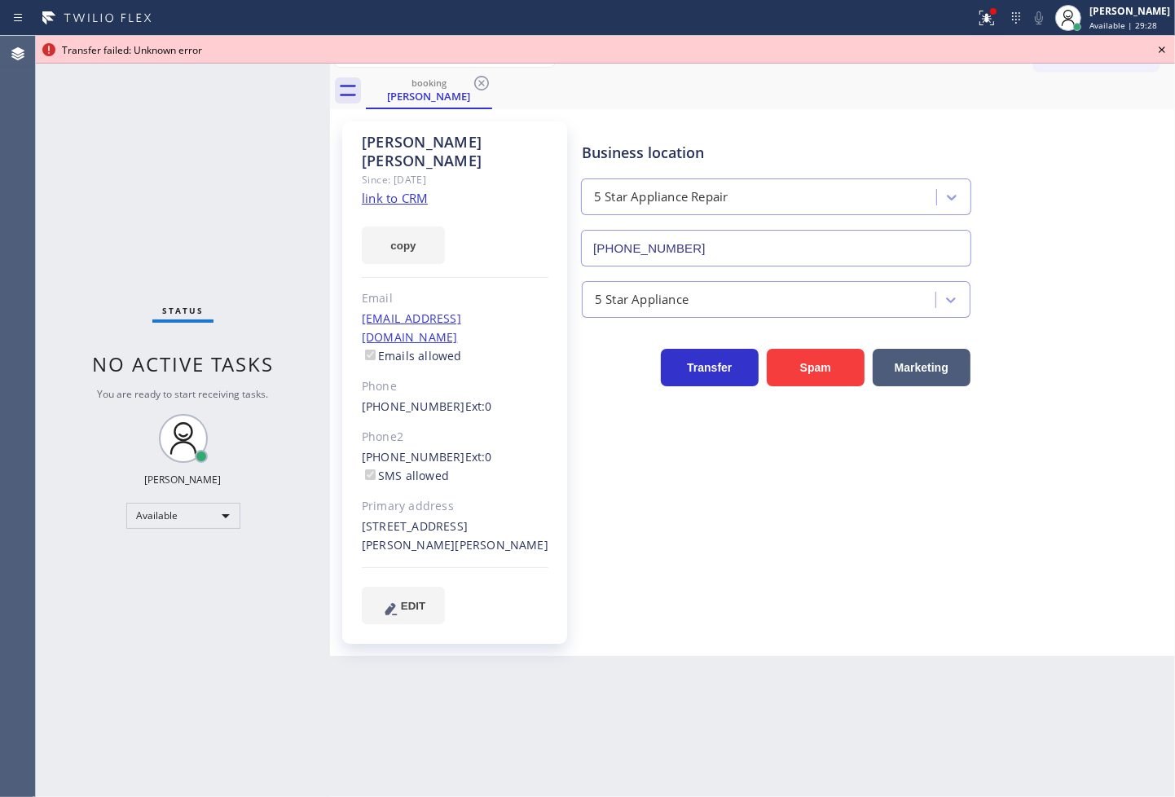
click at [1168, 49] on icon at bounding box center [1163, 50] width 20 height 20
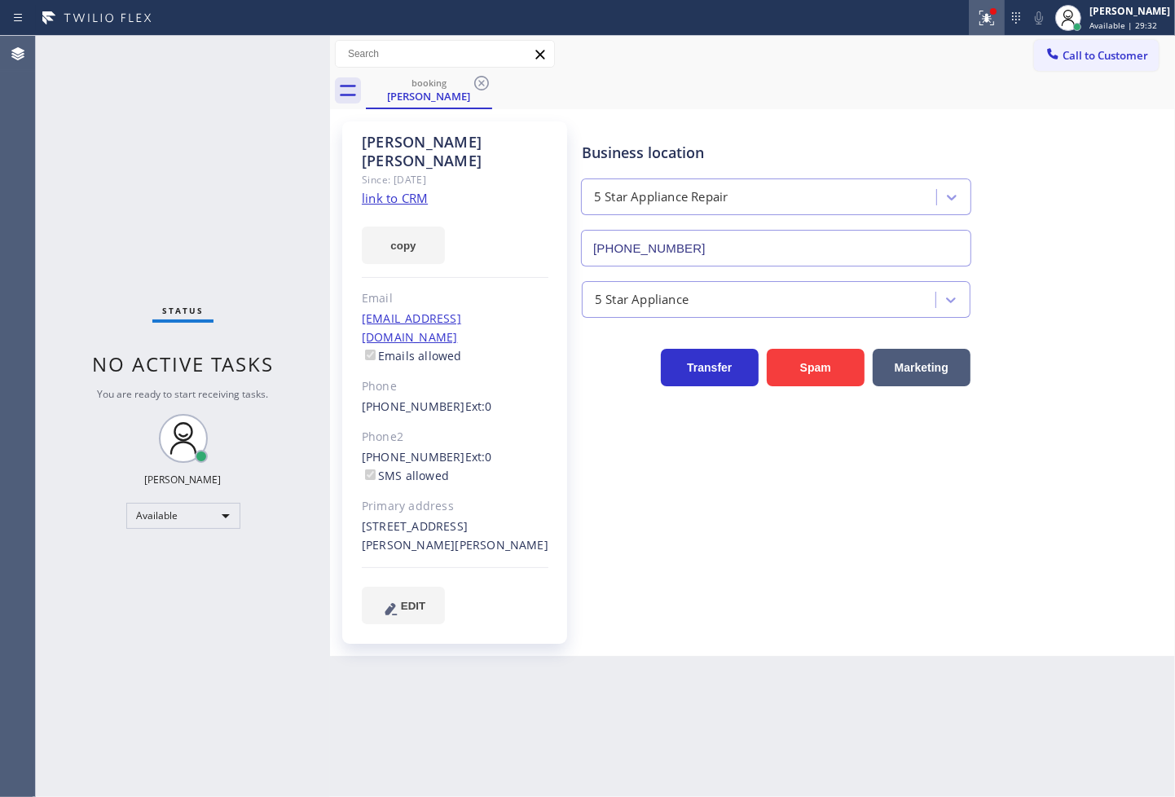
click at [980, 20] on icon at bounding box center [987, 18] width 15 height 15
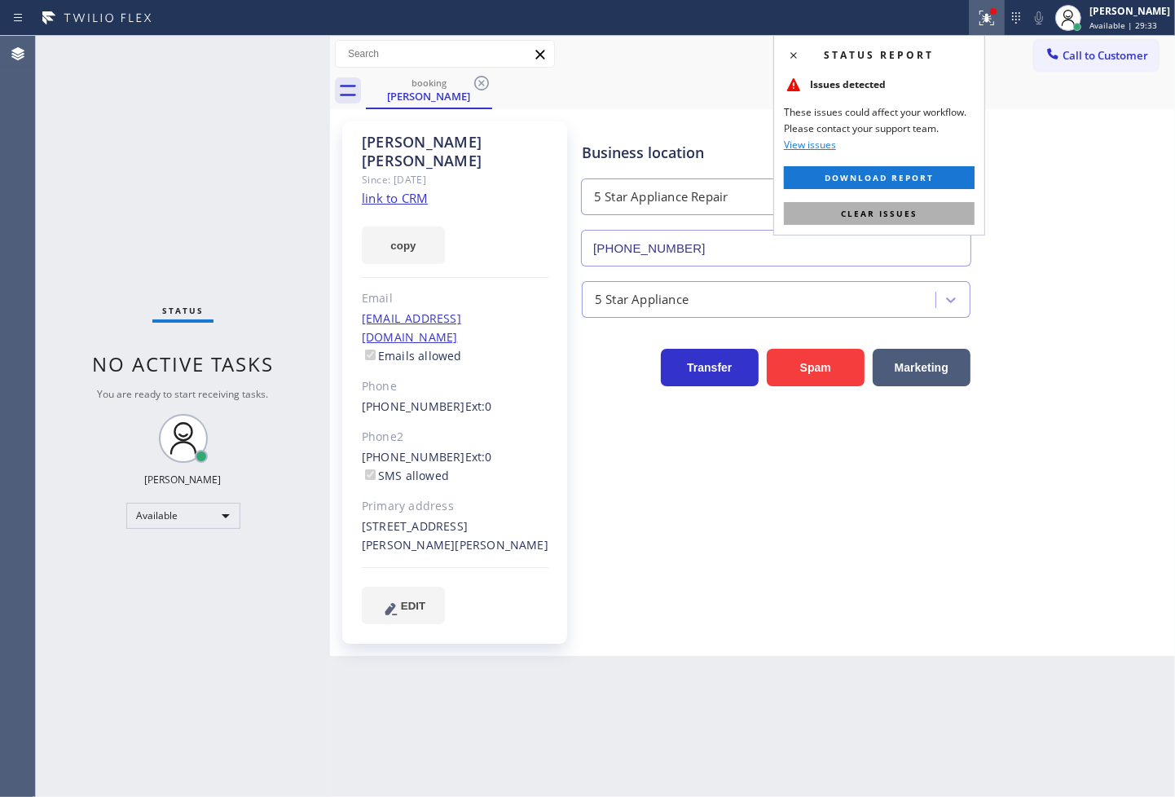
click at [898, 215] on span "Clear issues" at bounding box center [879, 213] width 77 height 11
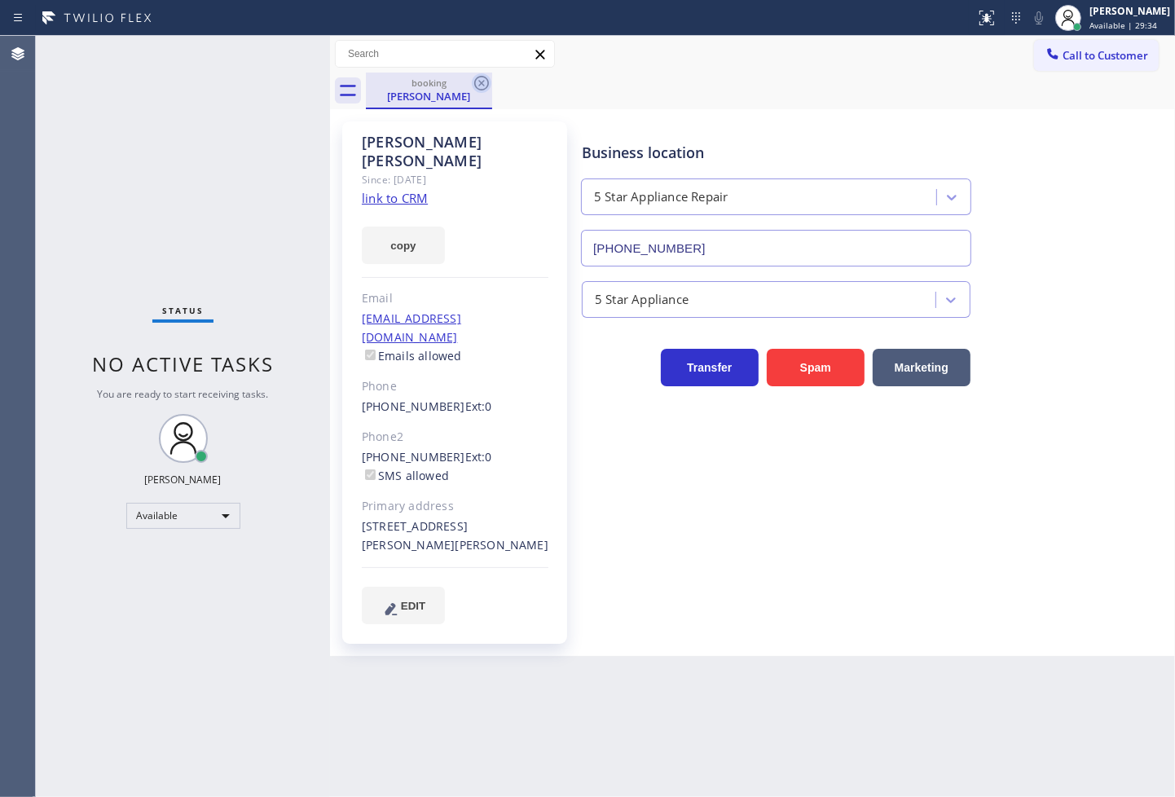
click at [479, 83] on icon at bounding box center [482, 83] width 20 height 20
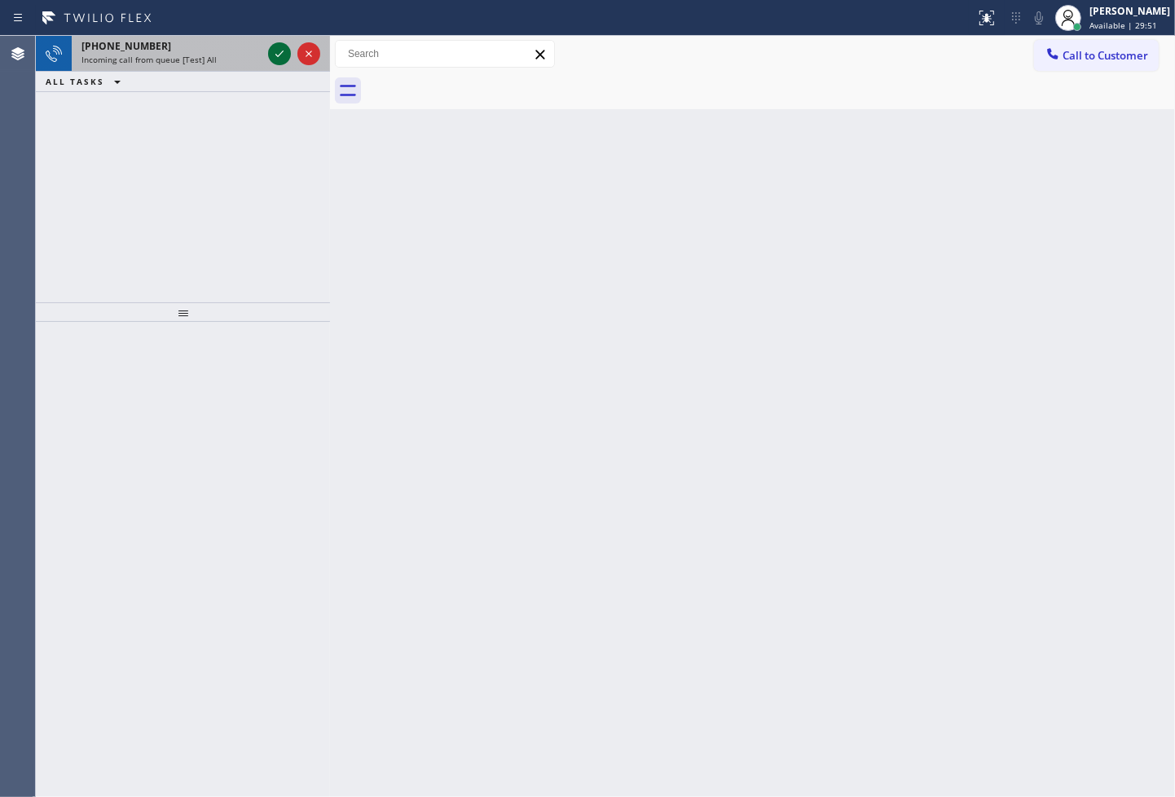
click at [276, 53] on icon at bounding box center [280, 54] width 20 height 20
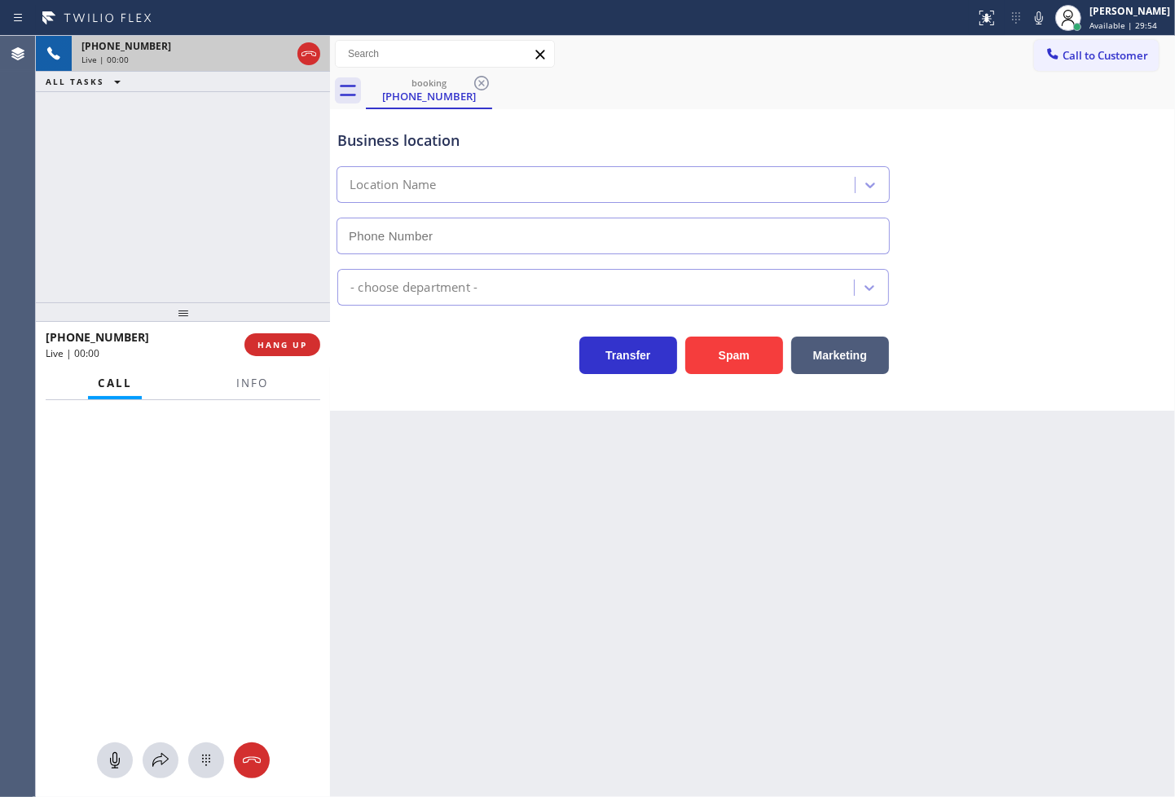
type input "[PHONE_NUMBER]"
click at [196, 226] on div "[PHONE_NUMBER] Live | 00:13 ALL TASKS ALL TASKS ACTIVE TASKS TASKS IN WRAP UP" at bounding box center [183, 169] width 294 height 267
click at [575, 500] on div "Back to Dashboard Change Sender ID Customers Technicians Select a contact Outbo…" at bounding box center [752, 416] width 845 height 761
click at [205, 422] on div "[PHONE_NUMBER] Live" at bounding box center [183, 561] width 294 height 323
click at [190, 377] on div "Call Info" at bounding box center [183, 384] width 275 height 33
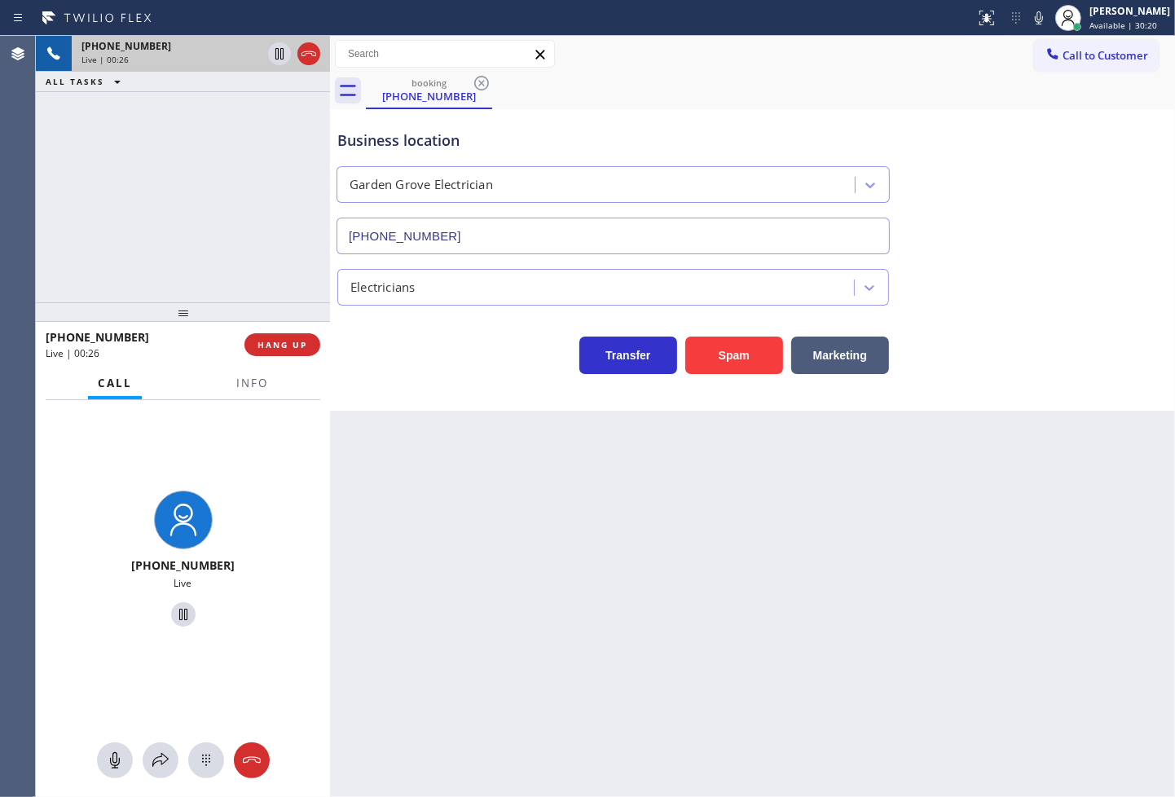
click at [538, 378] on div "Business location [GEOGRAPHIC_DATA] Electrician [PHONE_NUMBER] Electricians Tra…" at bounding box center [752, 260] width 845 height 302
click at [132, 234] on div "[PHONE_NUMBER] Live | 00:35 ALL TASKS ALL TASKS ACTIVE TASKS TASKS IN WRAP UP" at bounding box center [183, 169] width 294 height 267
click at [429, 372] on div "Transfer Spam Marketing" at bounding box center [613, 352] width 558 height 46
click at [132, 198] on div "[PHONE_NUMBER] Live | 00:39 ALL TASKS ALL TASKS ACTIVE TASKS TASKS IN WRAP UP" at bounding box center [183, 169] width 294 height 267
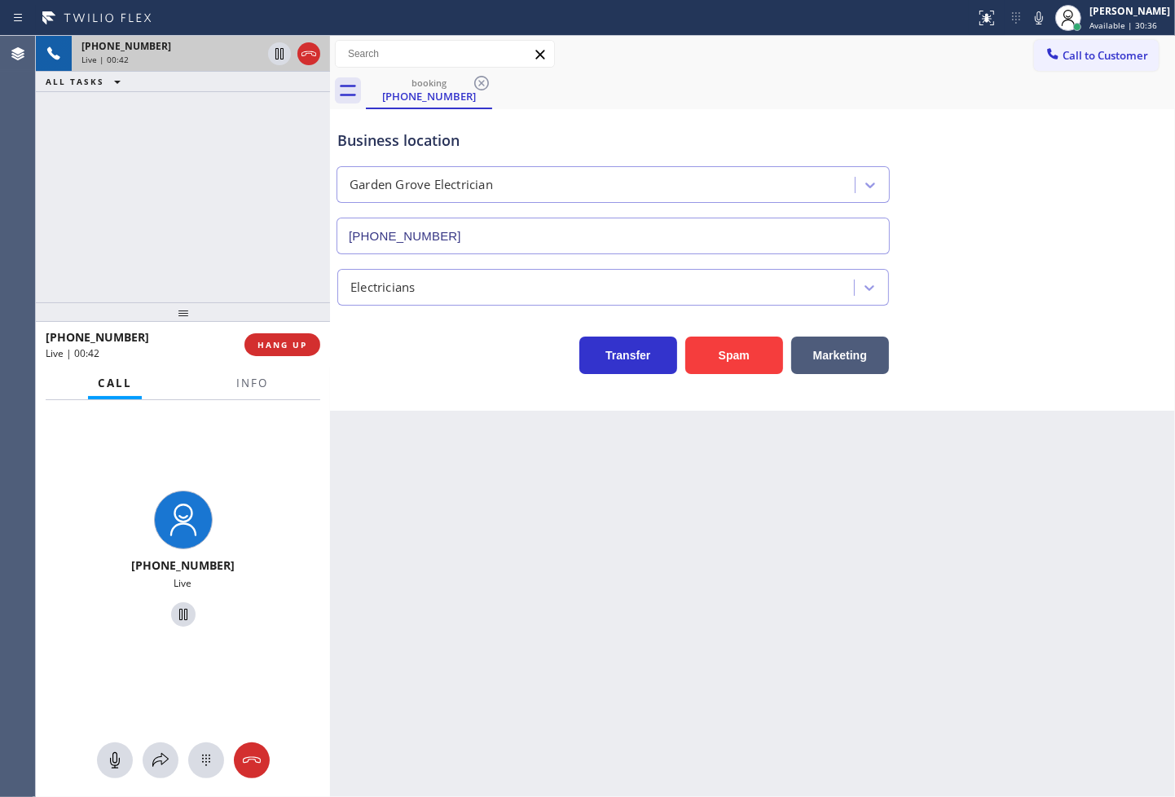
click at [459, 363] on div "Transfer Spam Marketing" at bounding box center [613, 352] width 558 height 46
click at [251, 271] on div "[PHONE_NUMBER] Live | 00:43 ALL TASKS ALL TASKS ACTIVE TASKS TASKS IN WRAP UP" at bounding box center [183, 169] width 294 height 267
click at [455, 362] on div "Transfer Spam Marketing" at bounding box center [613, 352] width 558 height 46
click at [278, 282] on div "[PHONE_NUMBER] Live | 00:44 ALL TASKS ALL TASKS ACTIVE TASKS TASKS IN WRAP UP" at bounding box center [183, 169] width 294 height 267
click at [429, 356] on div "Transfer Spam Marketing" at bounding box center [613, 352] width 558 height 46
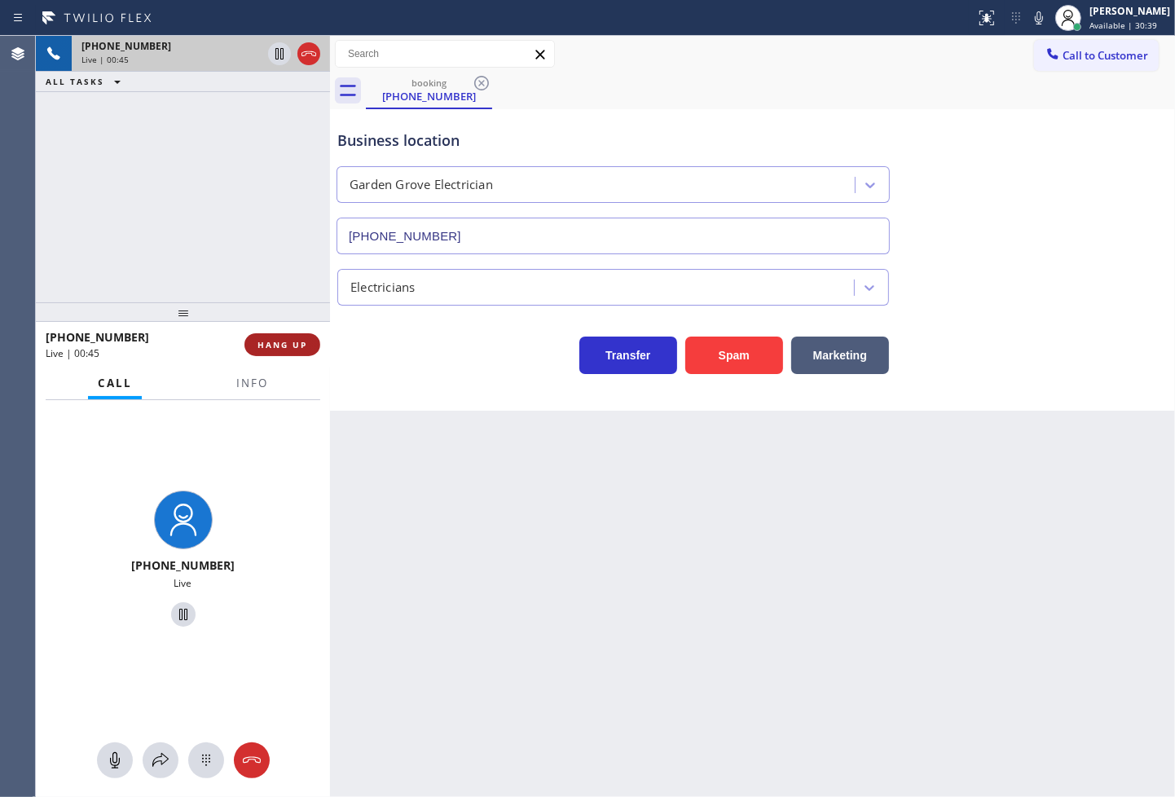
click at [298, 348] on span "HANG UP" at bounding box center [283, 344] width 50 height 11
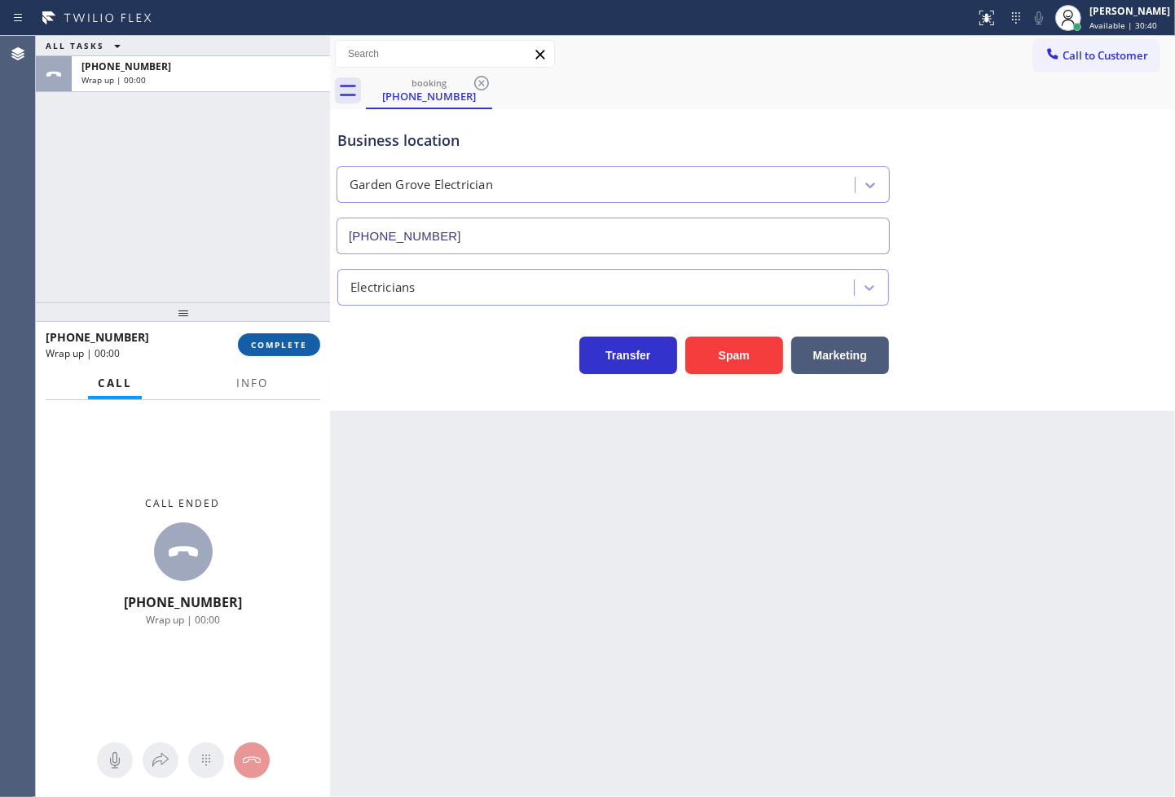
click at [298, 348] on span "COMPLETE" at bounding box center [279, 344] width 56 height 11
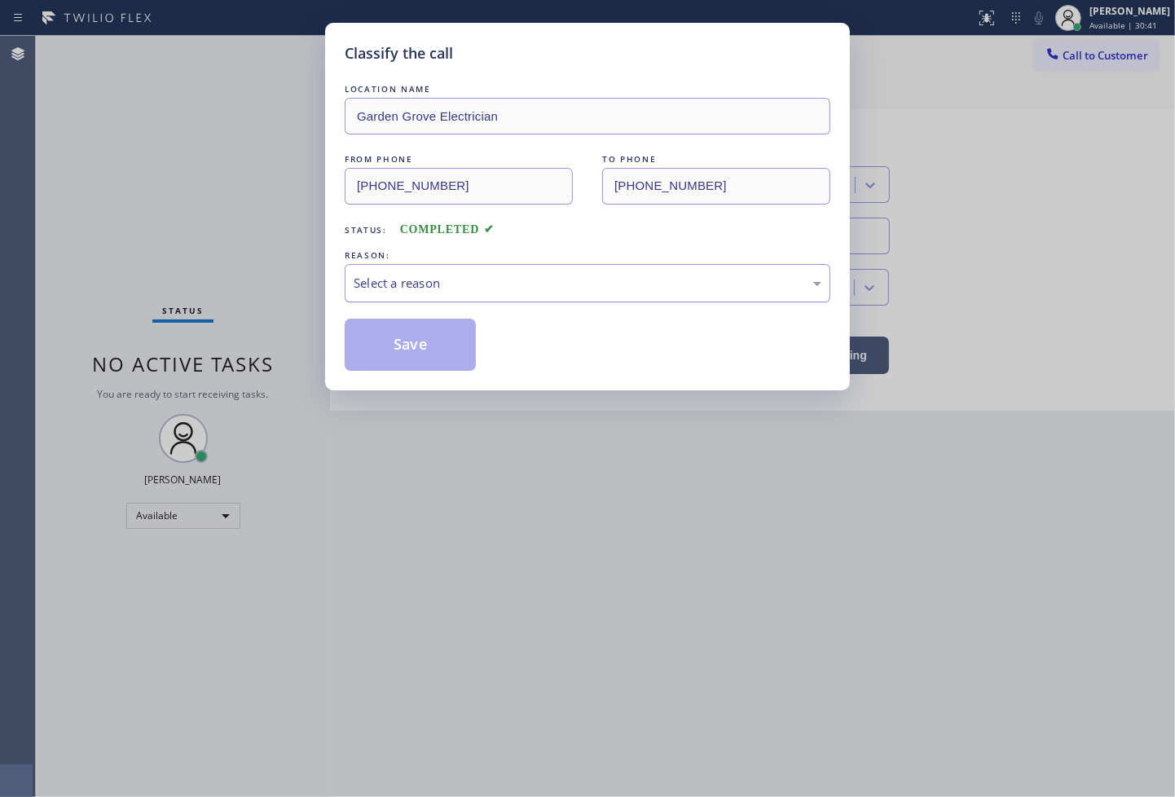
click at [391, 292] on div "Select a reason" at bounding box center [588, 283] width 468 height 19
click at [391, 337] on button "Save" at bounding box center [410, 345] width 131 height 52
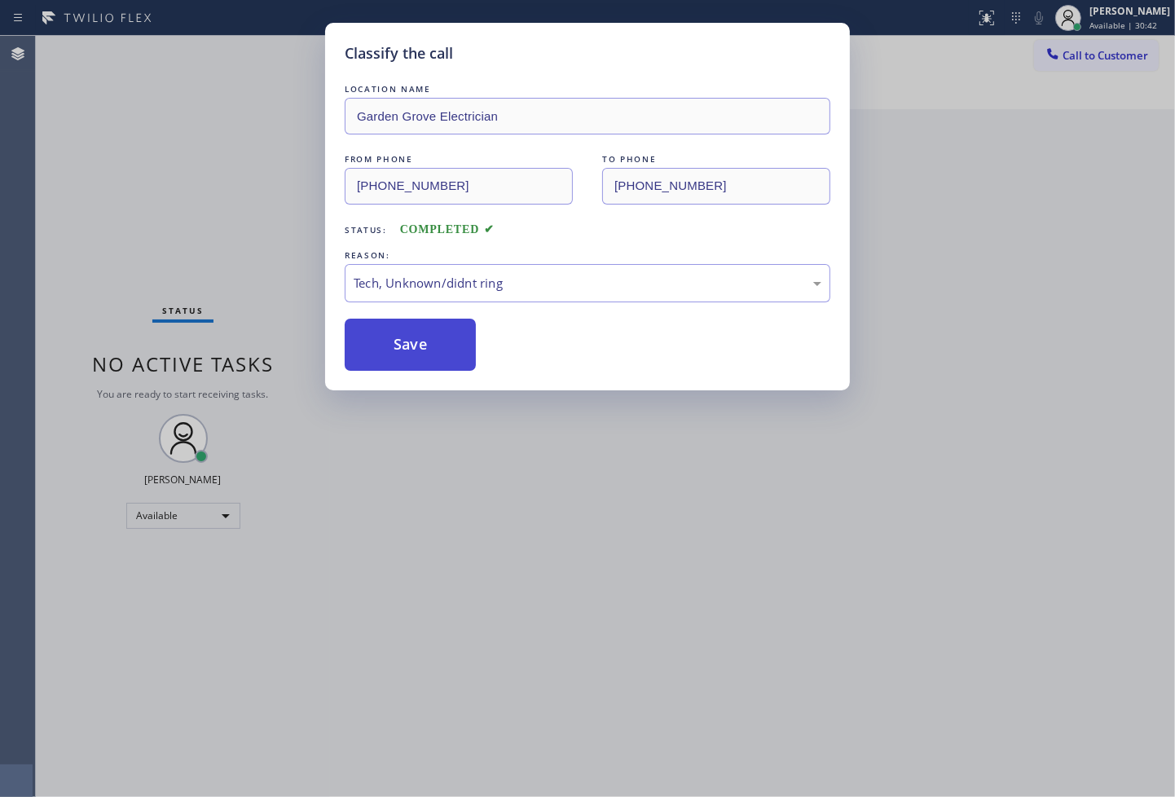
click at [391, 337] on button "Save" at bounding box center [410, 345] width 131 height 52
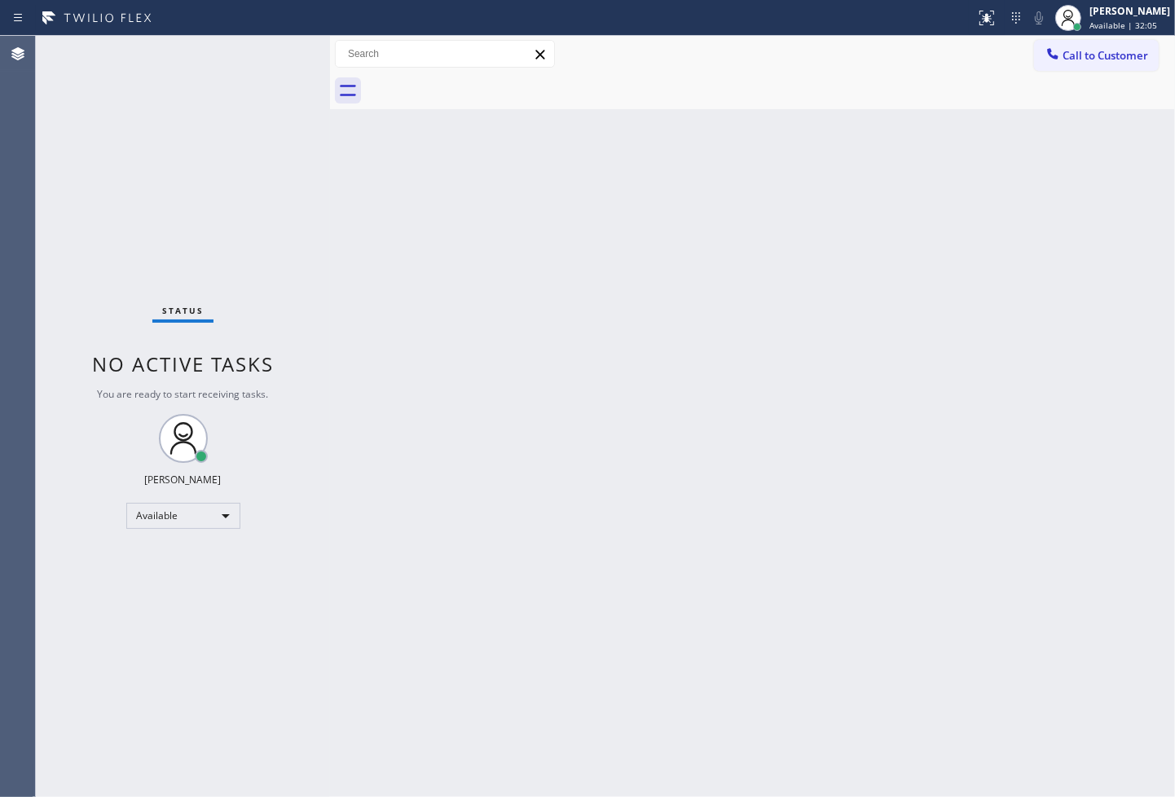
click at [278, 55] on div "Status No active tasks You are ready to start receiving tasks. [PERSON_NAME]" at bounding box center [183, 416] width 294 height 761
click at [108, 170] on div "Status No active tasks You are ready to start receiving tasks. [PERSON_NAME]" at bounding box center [183, 416] width 294 height 761
click at [551, 359] on div "Back to Dashboard Change Sender ID Customers Technicians Select a contact Outbo…" at bounding box center [752, 416] width 845 height 761
click at [257, 90] on div "Status No active tasks You are ready to start receiving tasks. [PERSON_NAME]" at bounding box center [183, 416] width 294 height 761
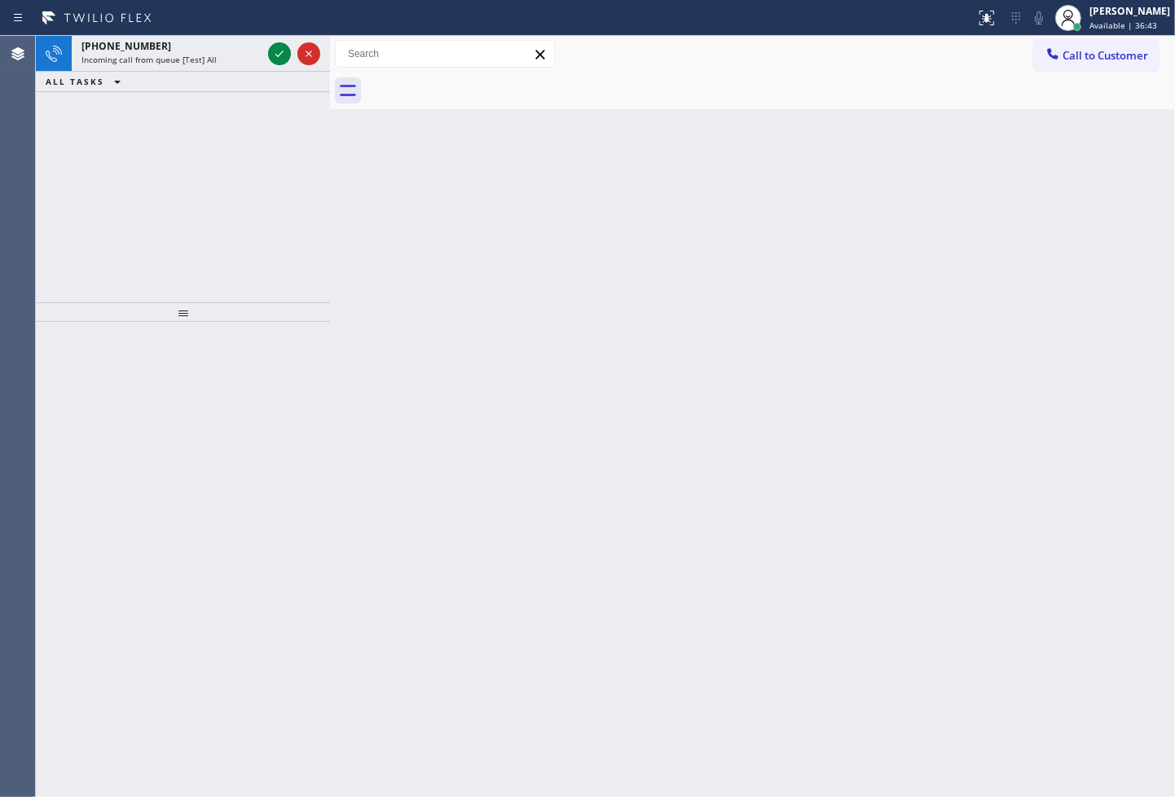
click at [257, 90] on div "ALL TASKS ALL TASKS ACTIVE TASKS TASKS IN WRAP UP" at bounding box center [183, 82] width 294 height 20
click at [282, 55] on icon at bounding box center [280, 54] width 20 height 20
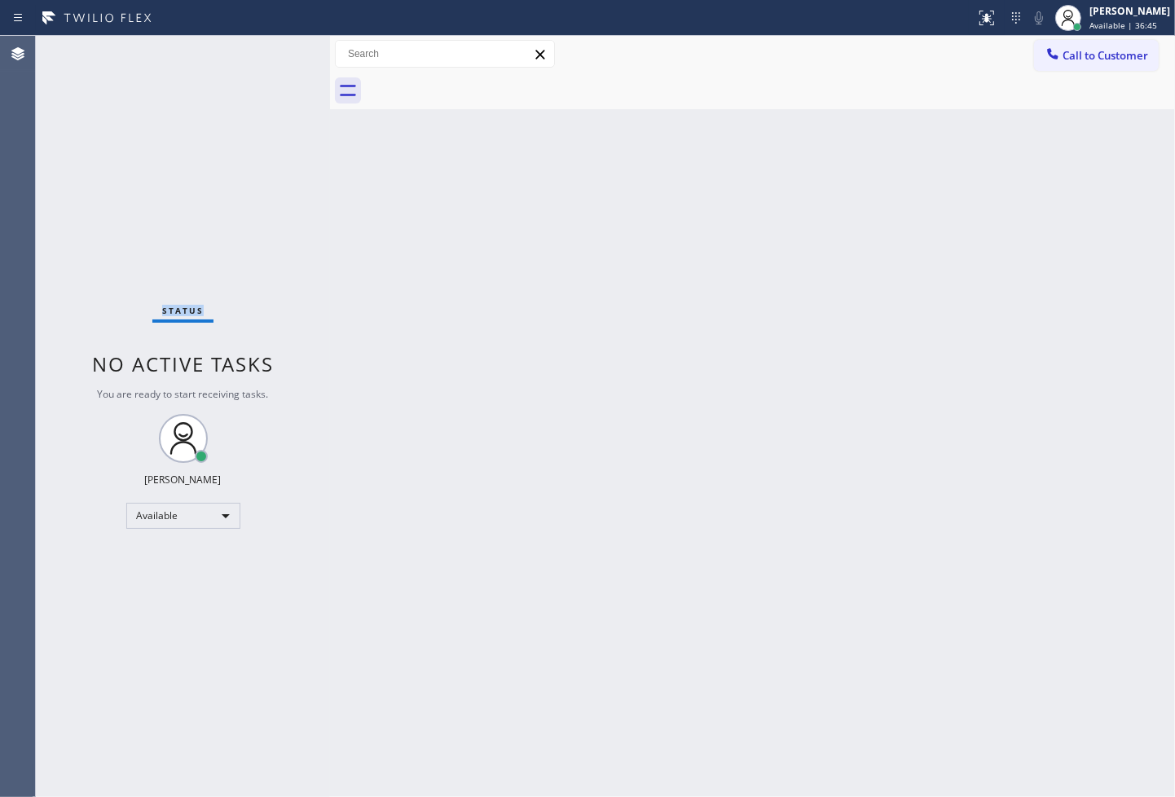
click at [282, 55] on div "Status No active tasks You are ready to start receiving tasks. [PERSON_NAME]" at bounding box center [183, 416] width 294 height 761
click at [977, 11] on icon at bounding box center [987, 18] width 20 height 20
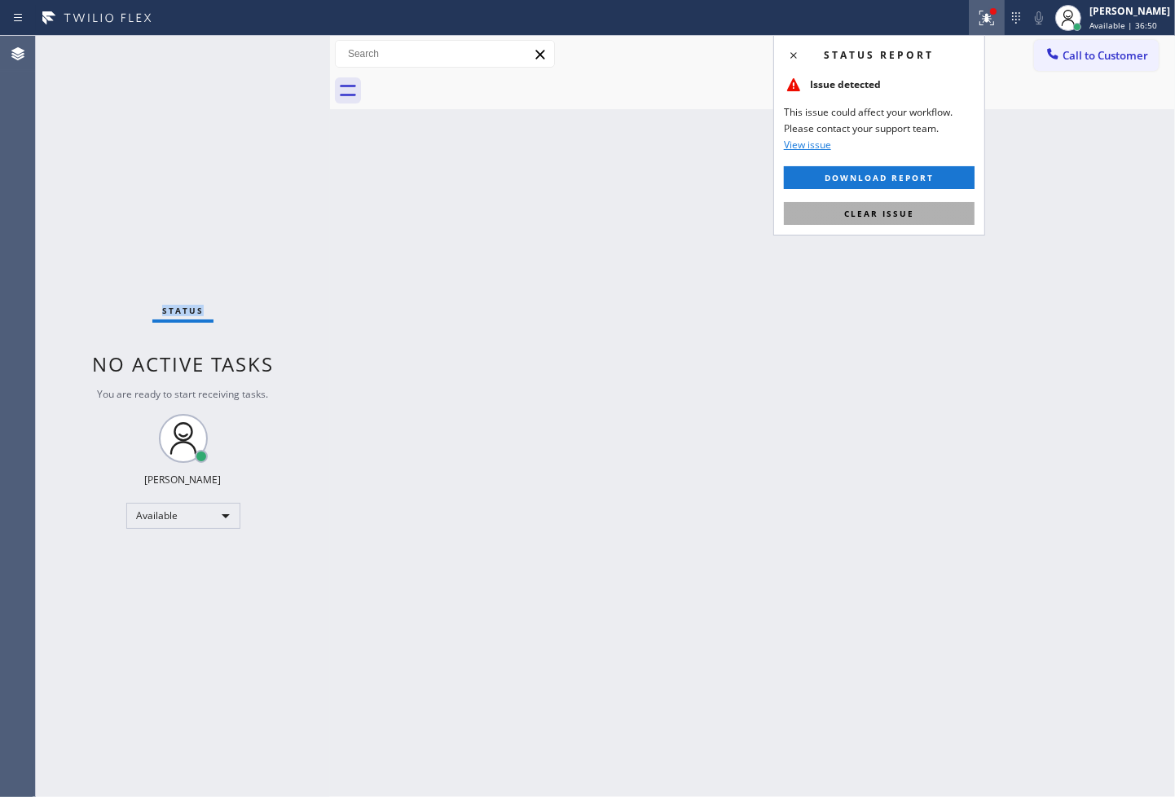
click at [919, 214] on button "Clear issue" at bounding box center [879, 213] width 191 height 23
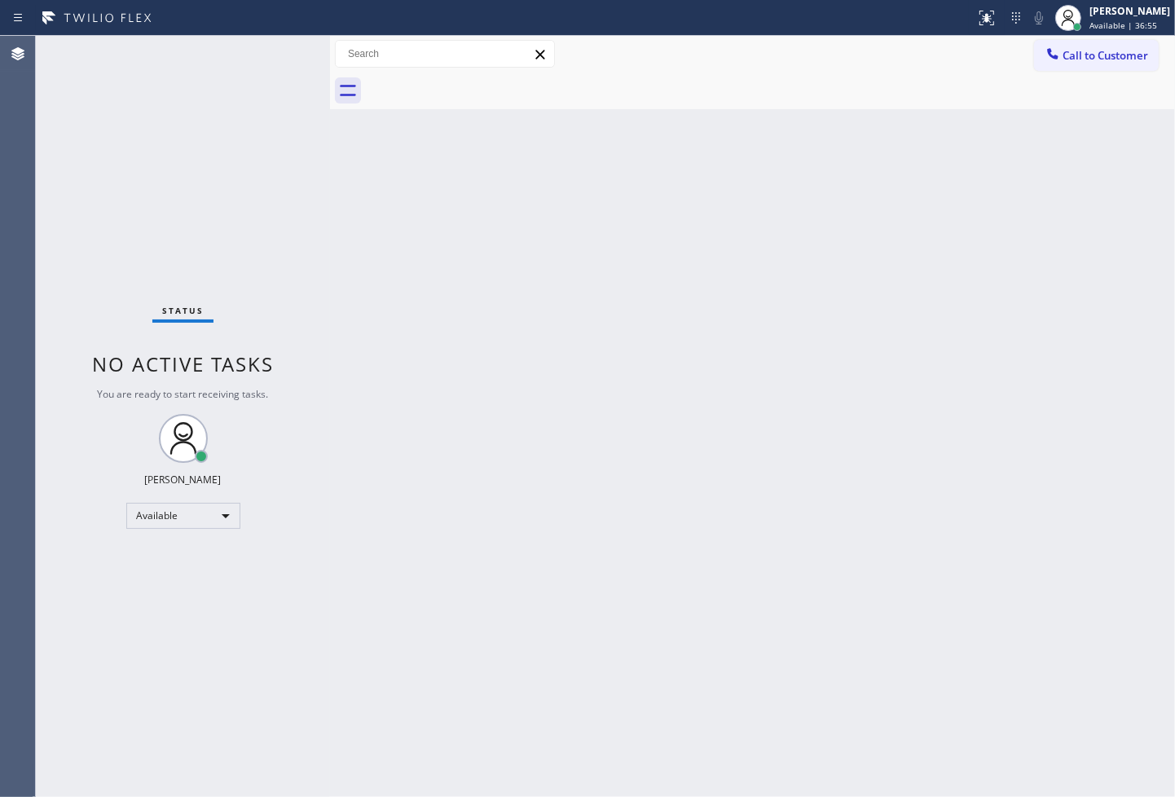
click at [604, 443] on div "Back to Dashboard Change Sender ID Customers Technicians Select a contact Outbo…" at bounding box center [752, 416] width 845 height 761
click at [272, 46] on div "Status No active tasks You are ready to start receiving tasks. [PERSON_NAME]" at bounding box center [183, 416] width 294 height 761
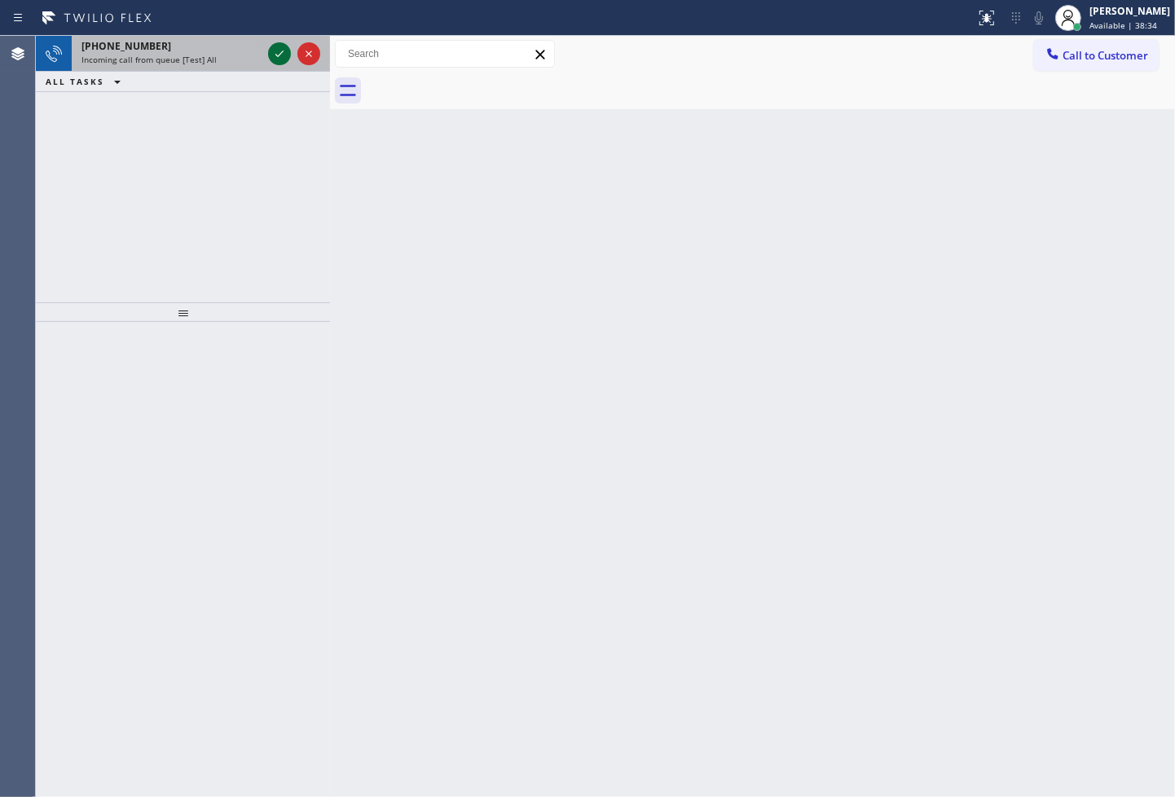
click at [272, 46] on icon at bounding box center [280, 54] width 20 height 20
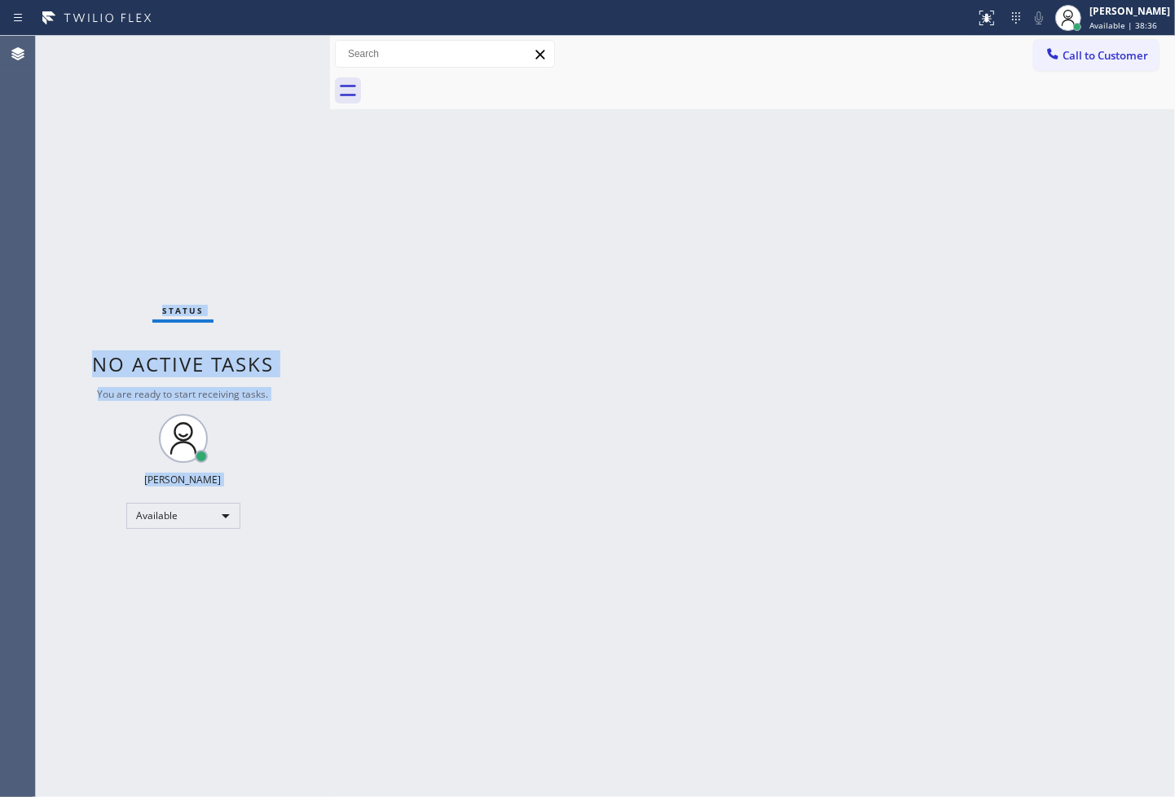
click at [272, 46] on div "Status No active tasks You are ready to start receiving tasks. [PERSON_NAME]" at bounding box center [183, 416] width 294 height 761
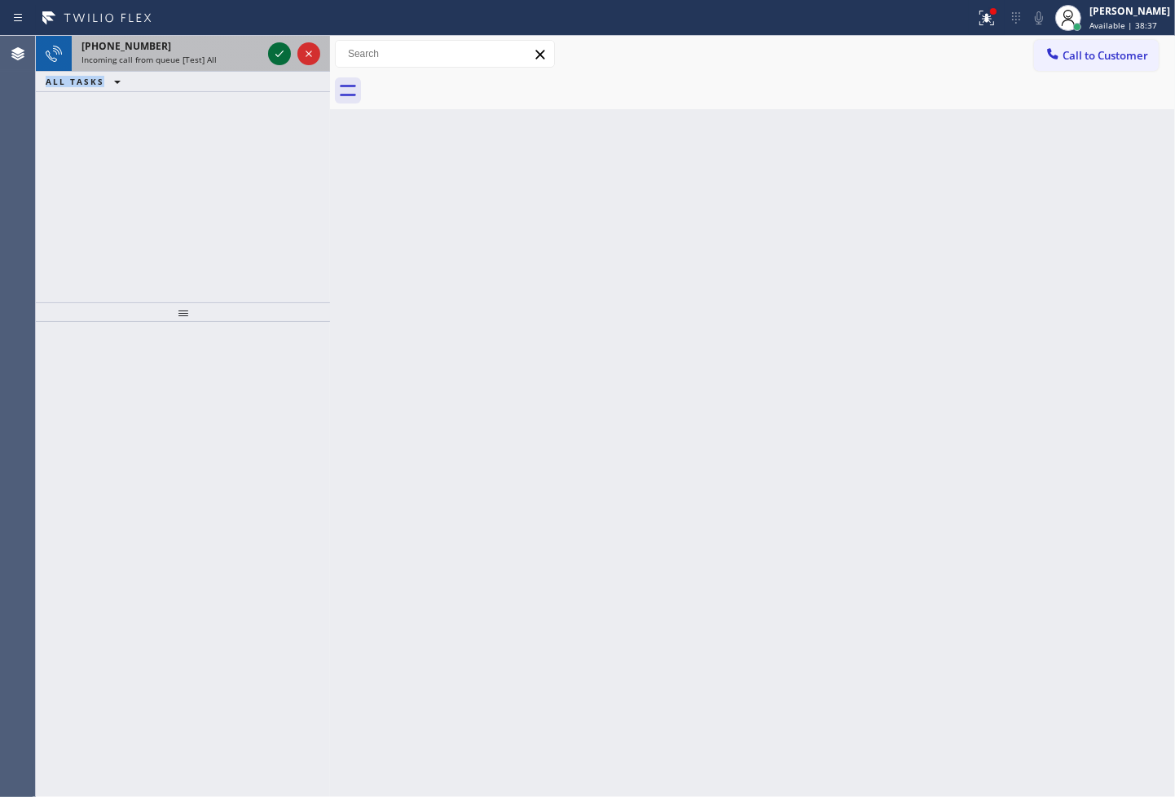
click at [277, 50] on icon at bounding box center [280, 54] width 20 height 20
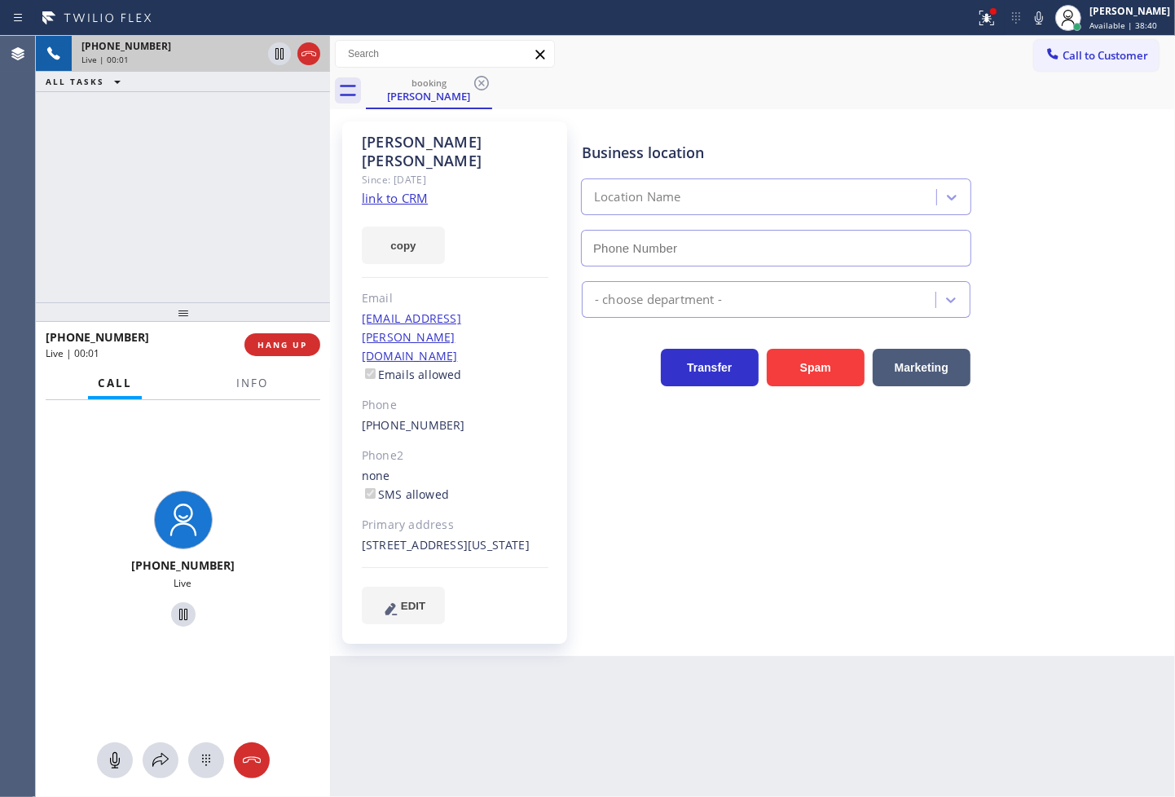
type input "[PHONE_NUMBER]"
click at [392, 190] on link "link to CRM" at bounding box center [395, 198] width 66 height 16
click at [182, 201] on div "[PHONE_NUMBER] Live | 00:05 ALL TASKS ALL TASKS ACTIVE TASKS TASKS IN WRAP UP" at bounding box center [183, 169] width 294 height 267
click at [1102, 204] on div "Business location AR B2B SMS [PHONE_NUMBER]" at bounding box center [875, 193] width 593 height 148
click at [977, 19] on icon at bounding box center [987, 18] width 20 height 20
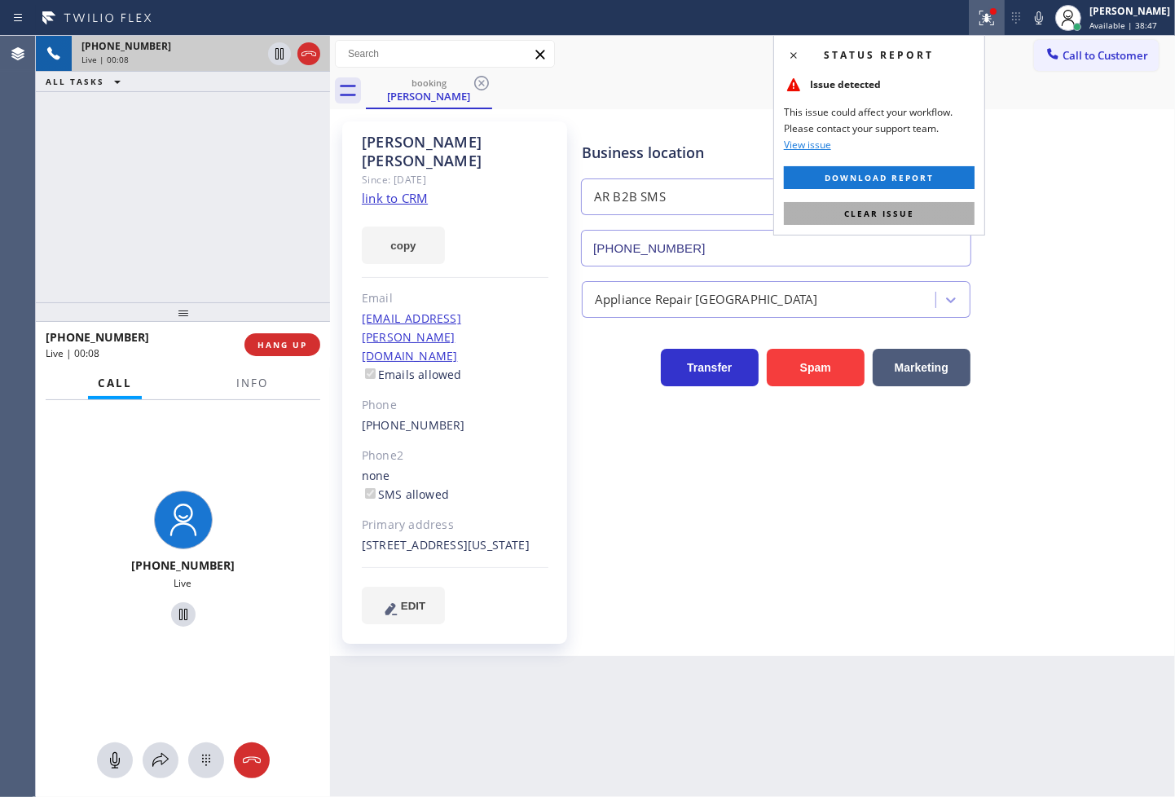
click at [938, 204] on button "Clear issue" at bounding box center [879, 213] width 191 height 23
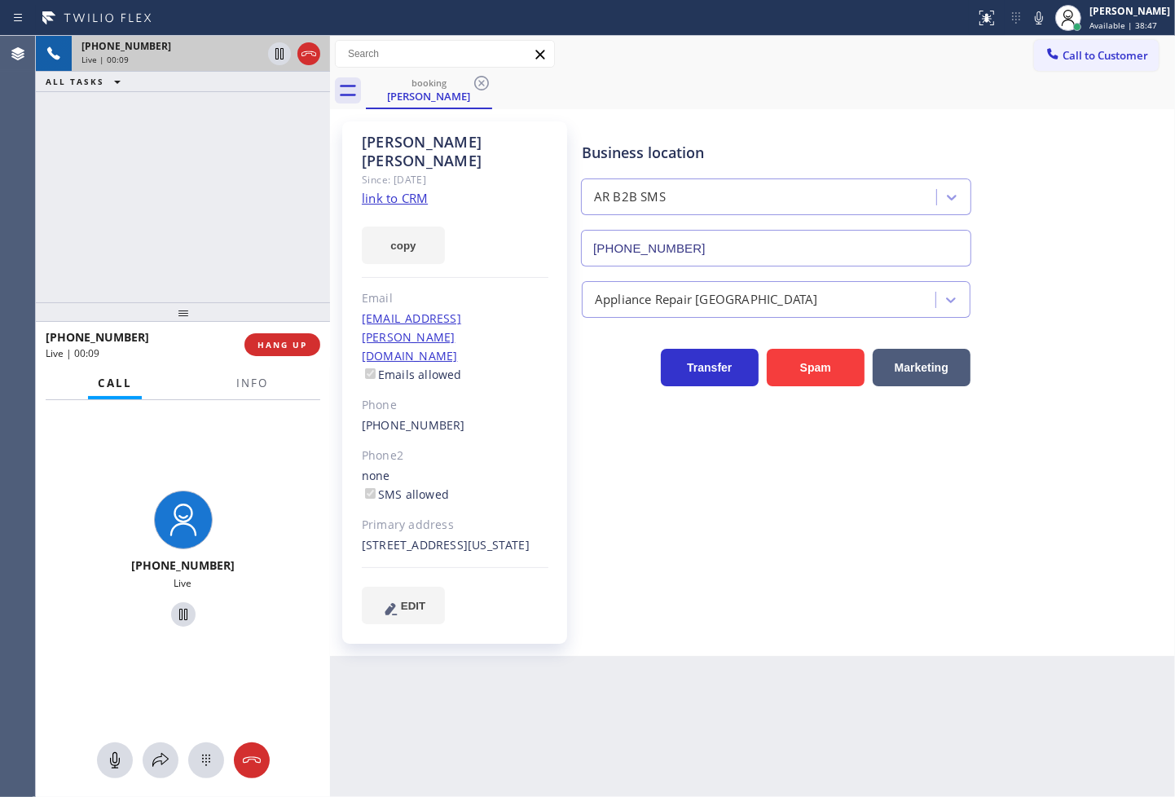
click at [200, 202] on div "[PHONE_NUMBER] Live | 00:09 ALL TASKS ALL TASKS ACTIVE TASKS TASKS IN WRAP UP" at bounding box center [183, 169] width 294 height 267
click at [715, 558] on div "Business location AR B2B SMS [PHONE_NUMBER] Appliance Repair High End Transfer …" at bounding box center [875, 373] width 593 height 494
click at [139, 232] on div "[PHONE_NUMBER] Live | 01:01 ALL TASKS ALL TASKS ACTIVE TASKS TASKS IN WRAP UP" at bounding box center [183, 169] width 294 height 267
click at [248, 509] on div "[PHONE_NUMBER] Live" at bounding box center [182, 561] width 281 height 141
click at [240, 391] on button "Info" at bounding box center [252, 384] width 51 height 32
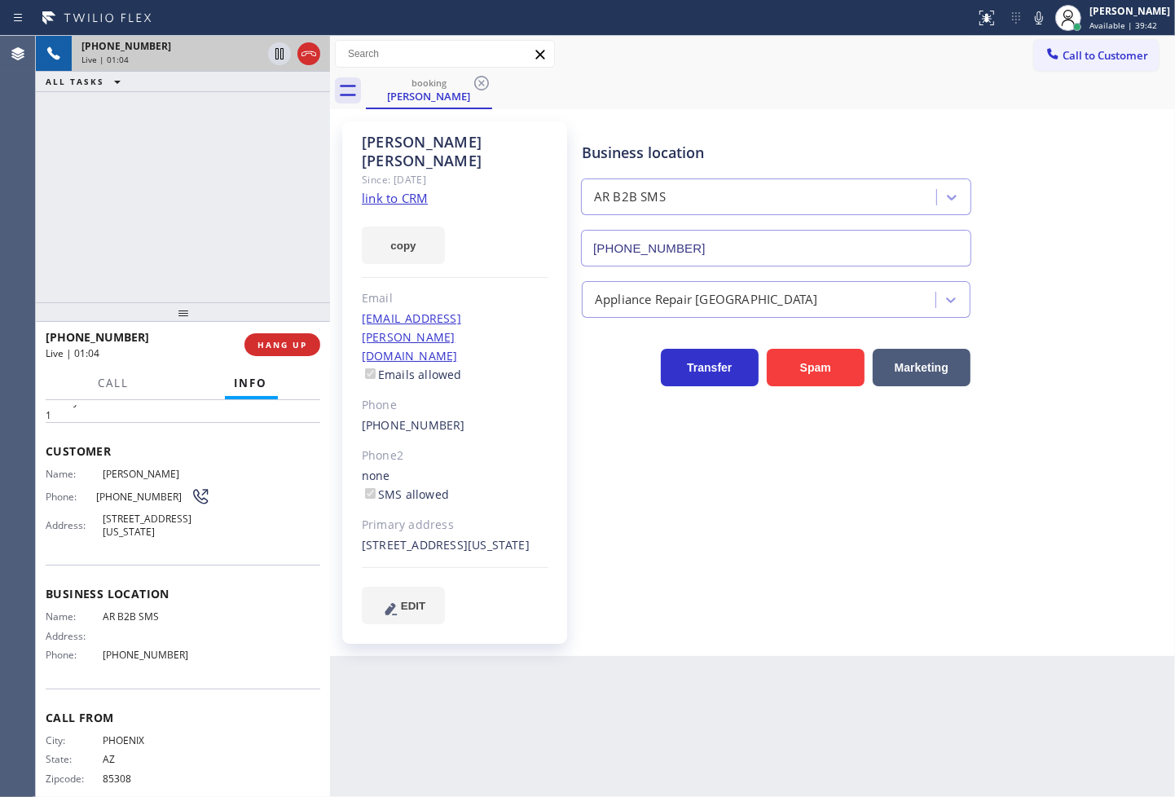
scroll to position [82, 0]
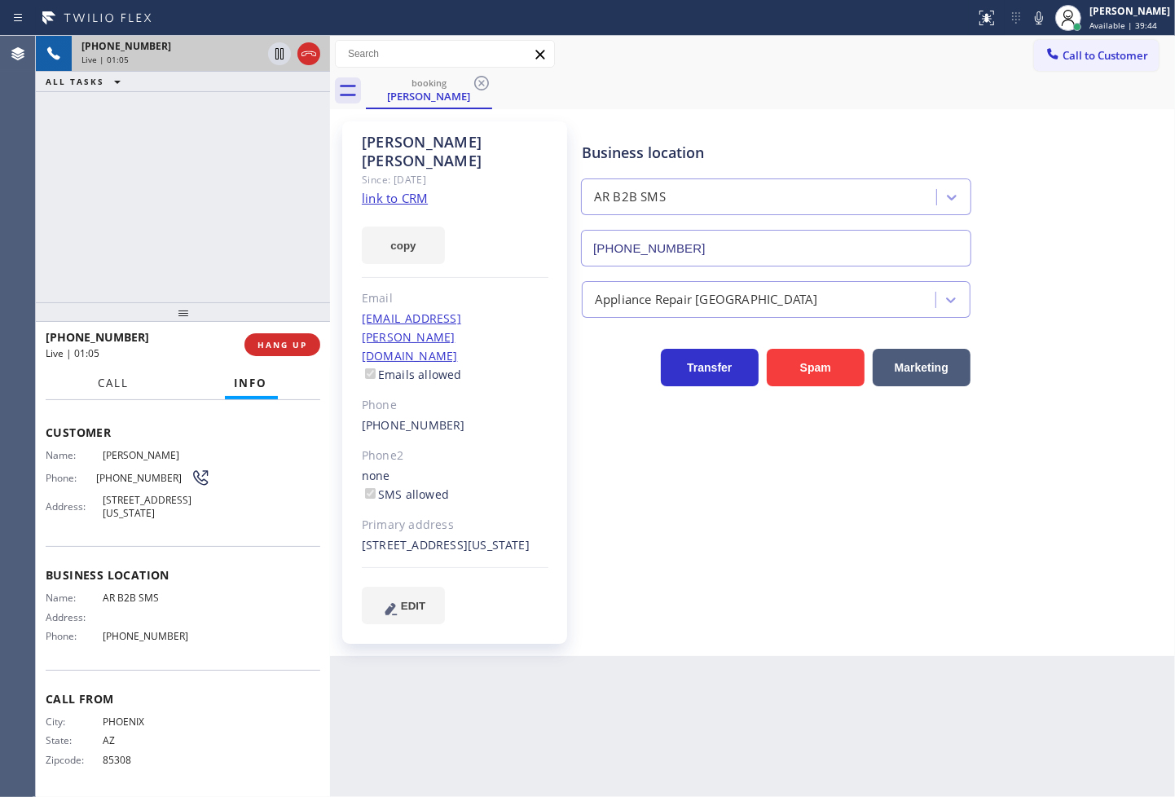
click at [107, 384] on span "Call" at bounding box center [114, 383] width 31 height 15
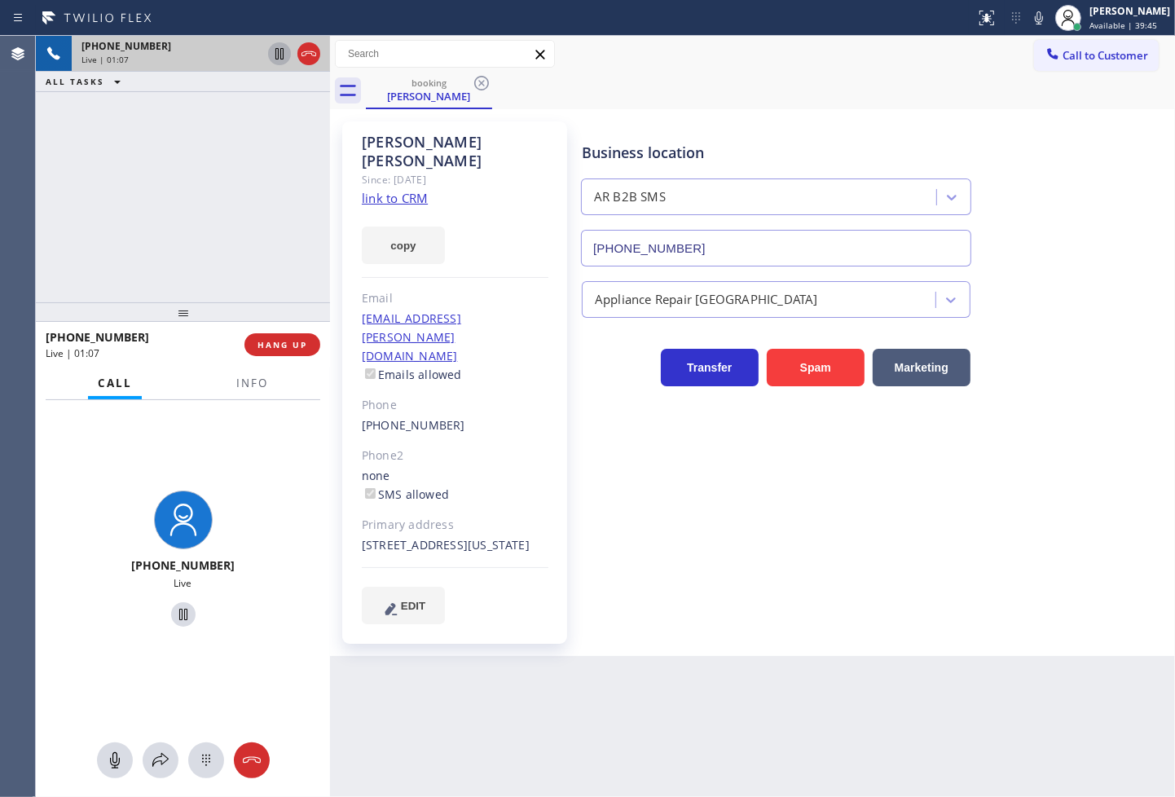
click at [281, 54] on icon at bounding box center [280, 54] width 20 height 20
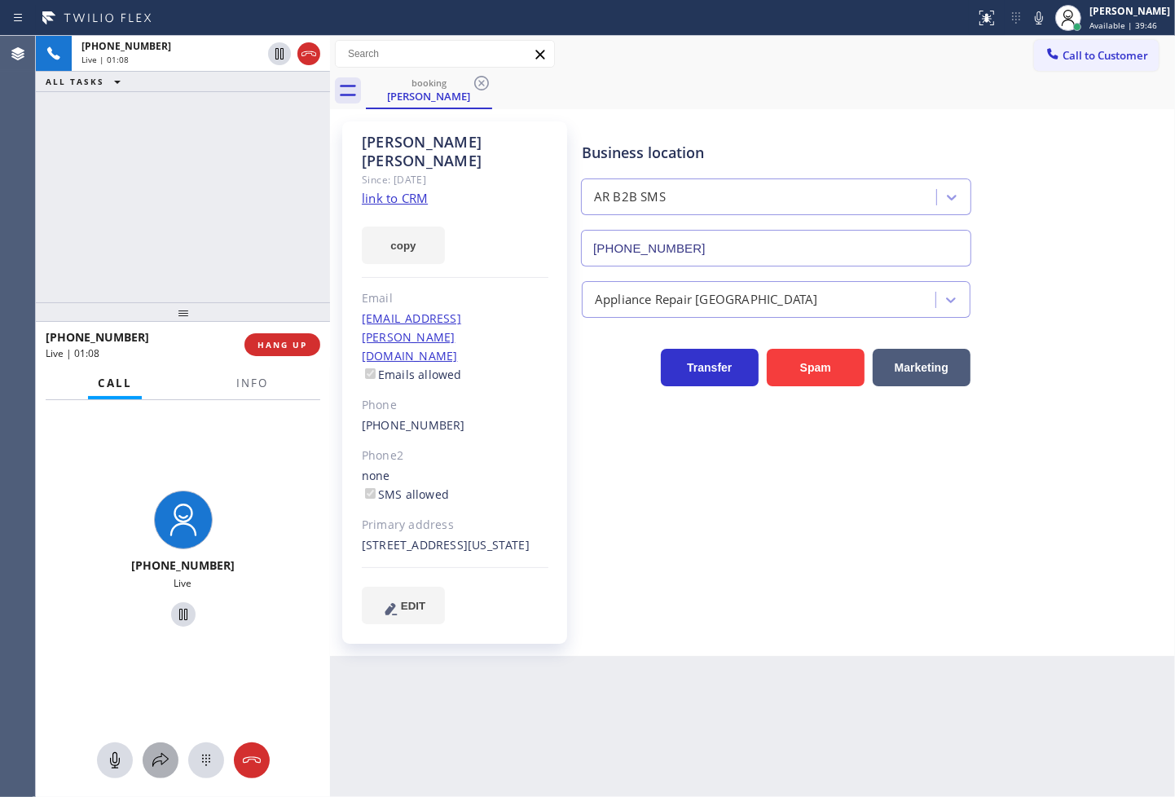
click at [157, 765] on icon at bounding box center [161, 761] width 20 height 20
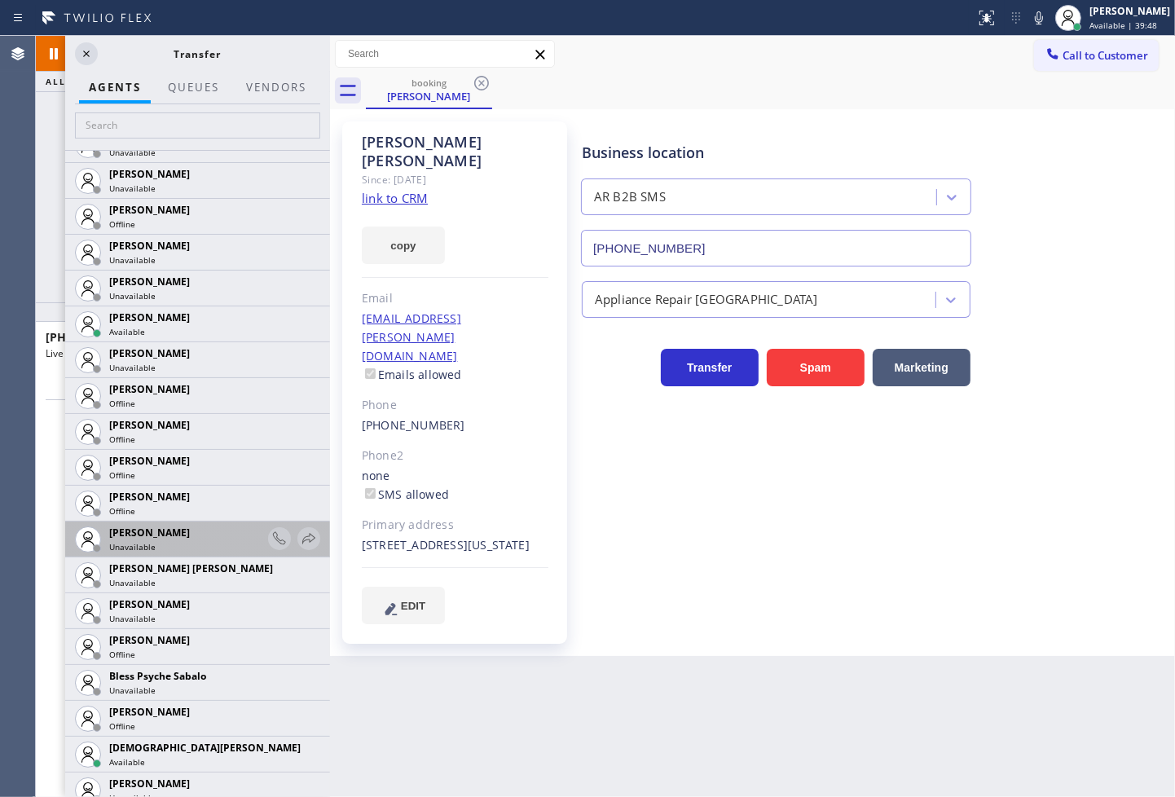
scroll to position [271, 0]
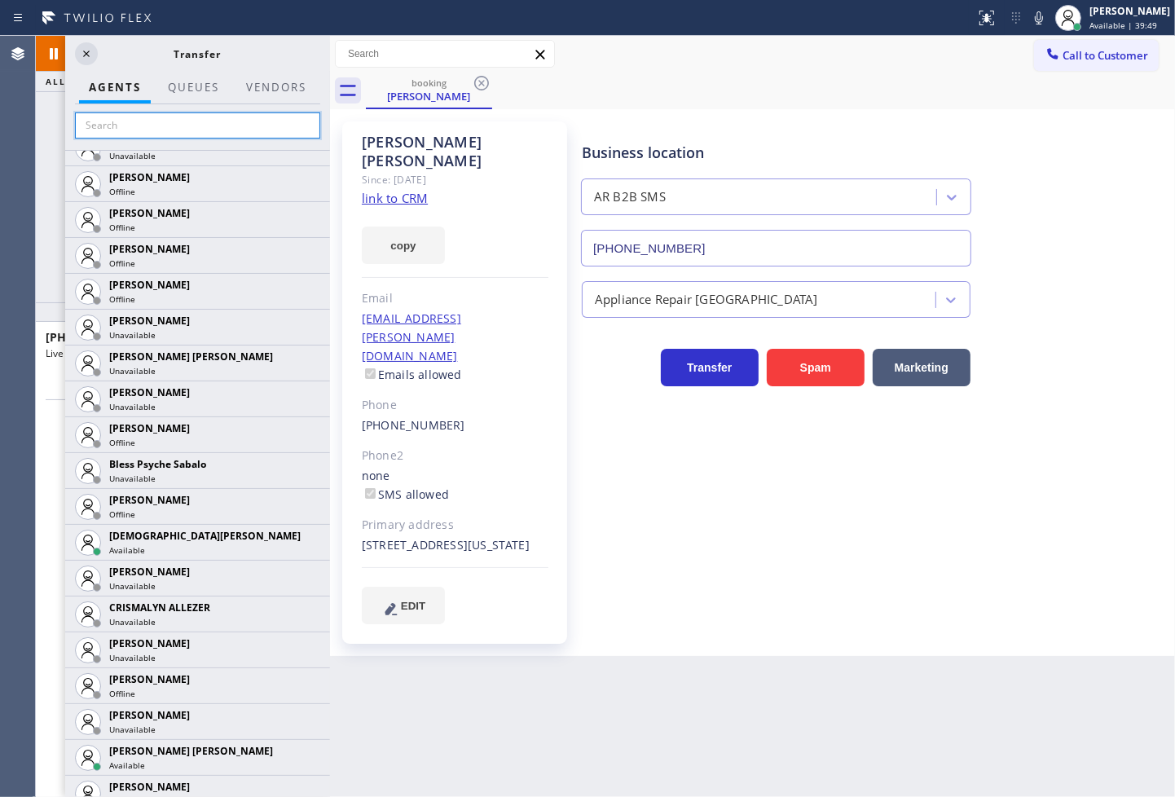
click at [143, 130] on input "text" at bounding box center [197, 125] width 245 height 26
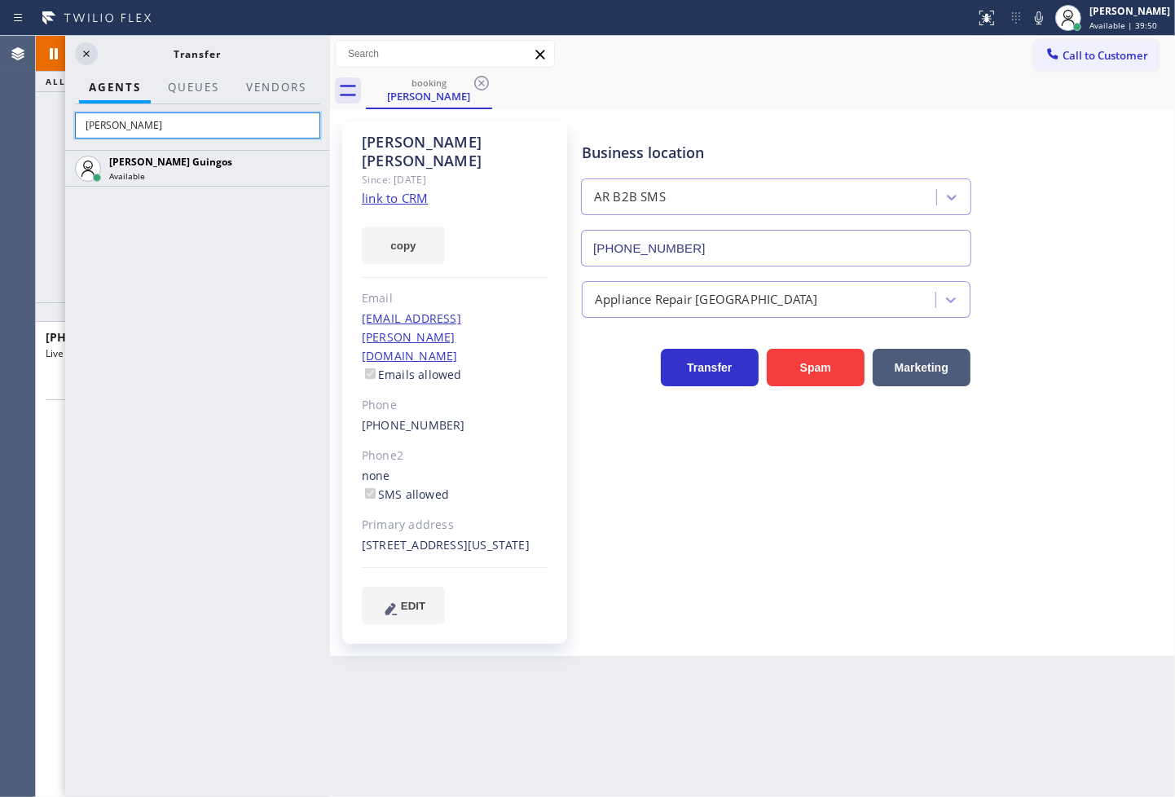
scroll to position [0, 0]
type input "[PERSON_NAME]"
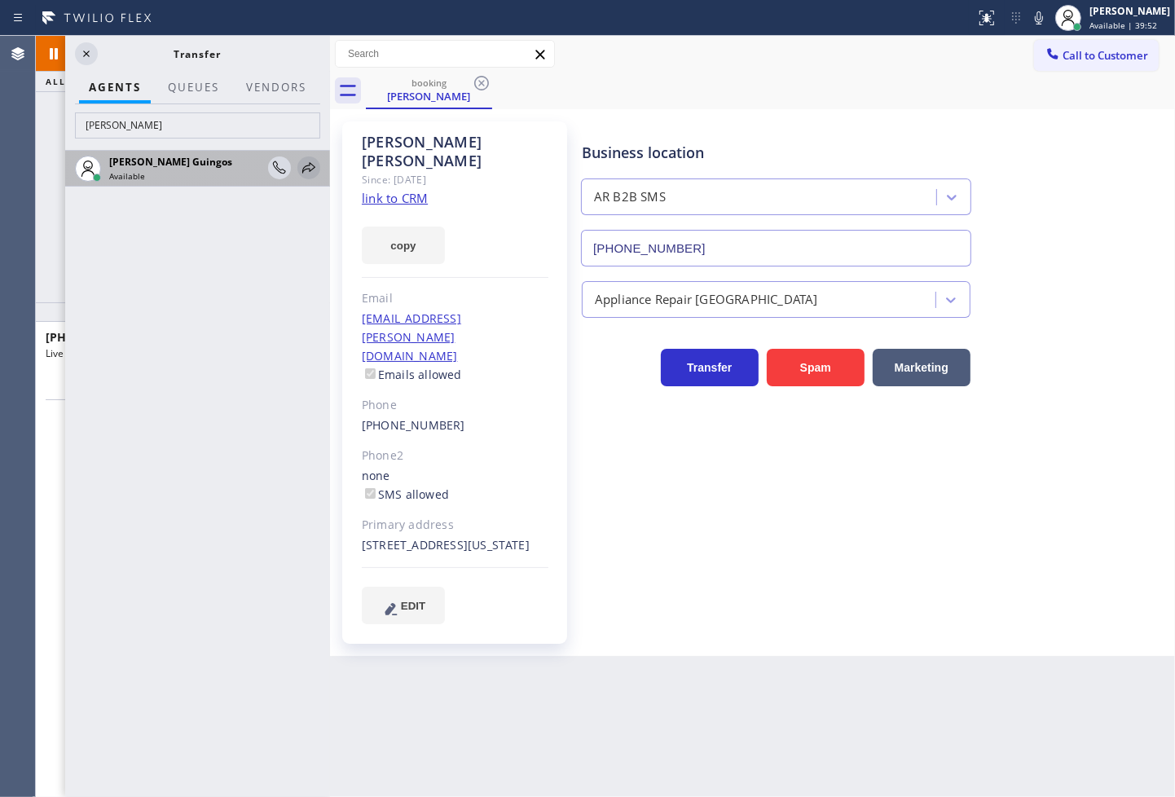
click at [302, 165] on icon at bounding box center [309, 168] width 20 height 20
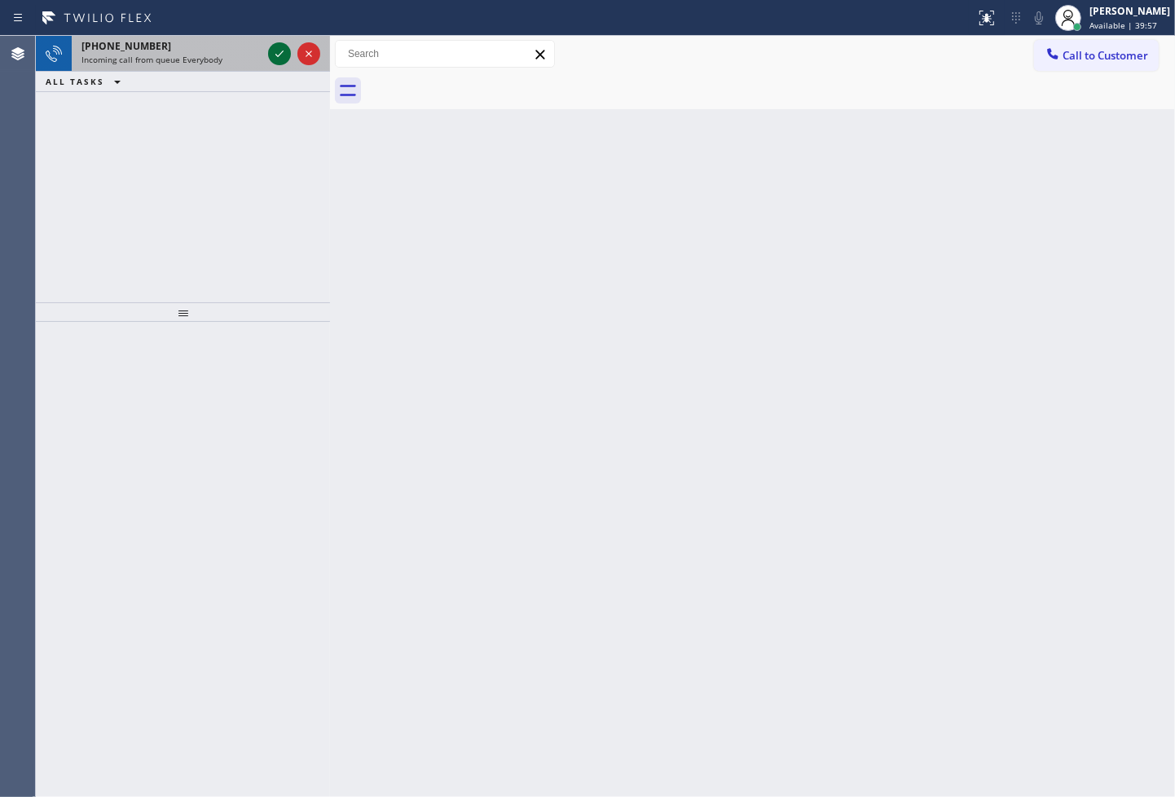
click at [280, 51] on icon at bounding box center [280, 54] width 20 height 20
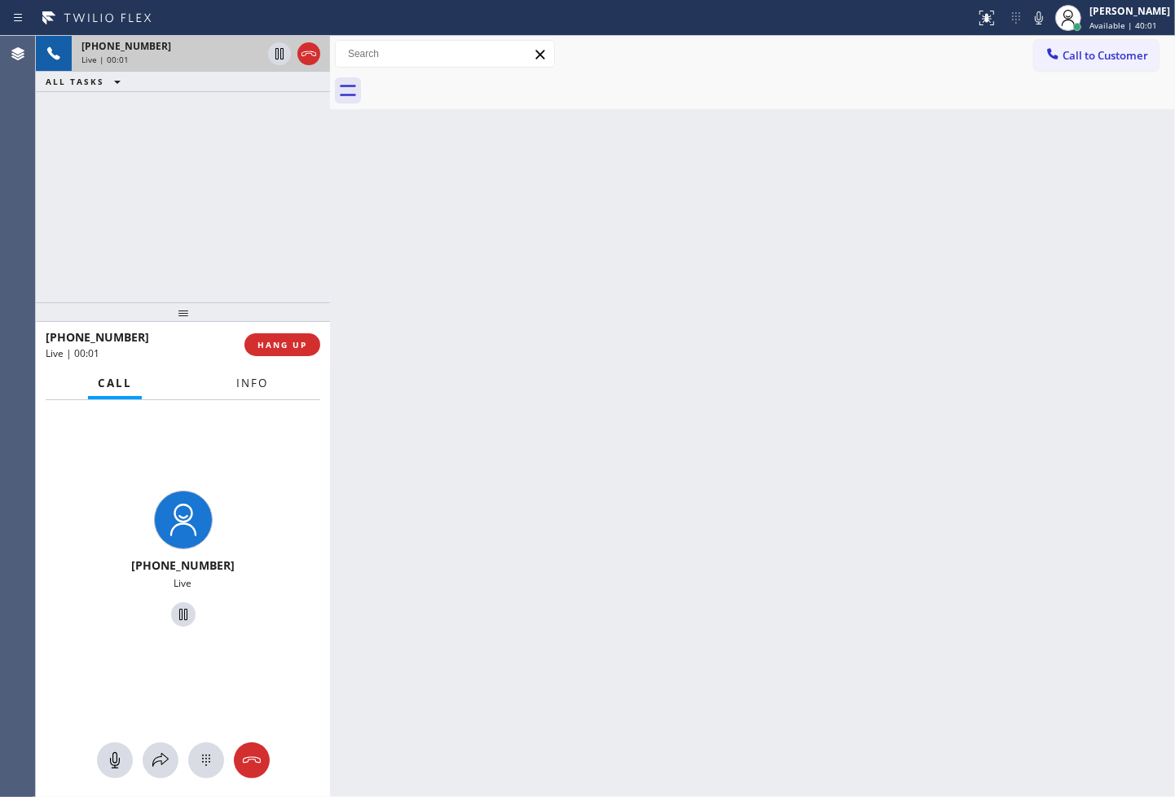
click at [240, 386] on span "Info" at bounding box center [252, 383] width 32 height 15
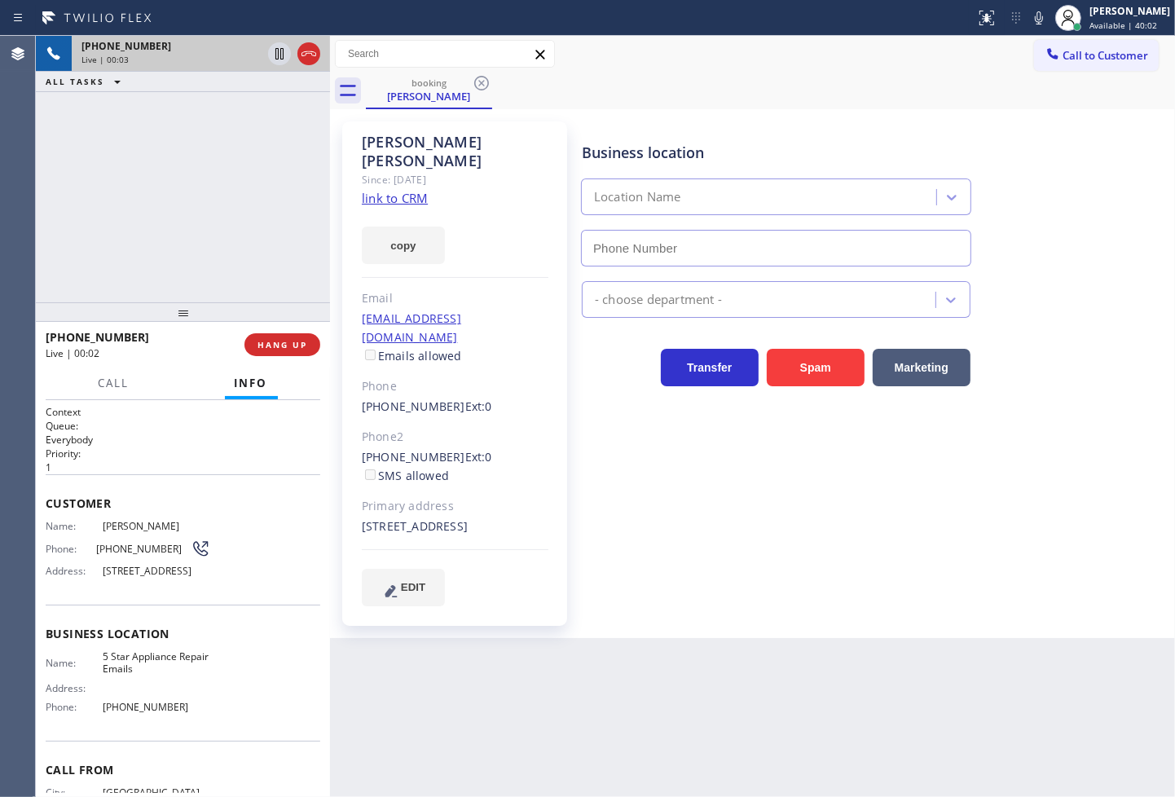
type input "[PHONE_NUMBER]"
click at [897, 499] on div "Business location 5 Star Appliance Repair Emails [PHONE_NUMBER] - choose depart…" at bounding box center [875, 364] width 593 height 476
click at [176, 271] on div "[PHONE_NUMBER] Live | 00:05 ALL TASKS ALL TASKS ACTIVE TASKS TASKS IN WRAP UP" at bounding box center [183, 169] width 294 height 267
click at [392, 190] on link "link to CRM" at bounding box center [395, 198] width 66 height 16
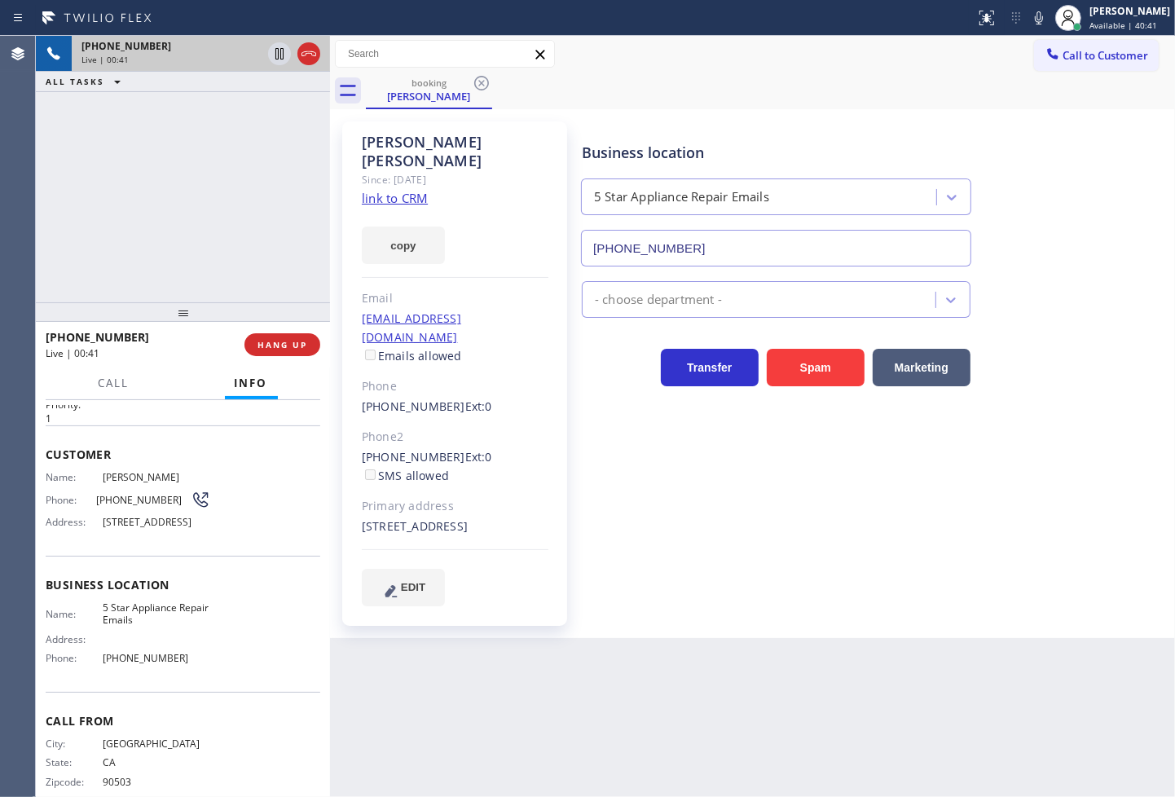
scroll to position [94, 0]
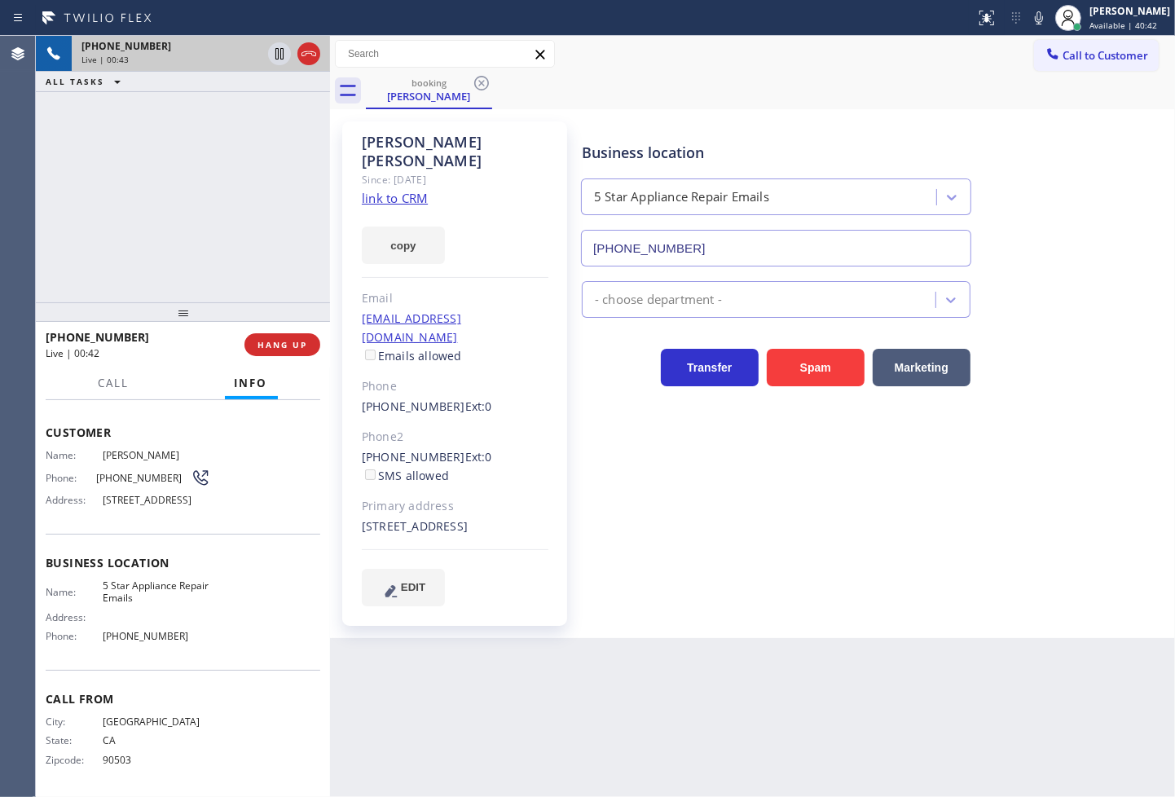
click at [214, 216] on div "[PHONE_NUMBER] Live | 00:43 ALL TASKS ALL TASKS ACTIVE TASKS TASKS IN WRAP UP" at bounding box center [183, 169] width 294 height 267
click at [767, 535] on div "Business location 5 Star Appliance Repair Emails [PHONE_NUMBER] - choose depart…" at bounding box center [875, 364] width 593 height 476
click at [200, 216] on div "[PHONE_NUMBER] Live | 00:45 ALL TASKS ALL TASKS ACTIVE TASKS TASKS IN WRAP UP" at bounding box center [183, 169] width 294 height 267
click at [206, 197] on div "[PHONE_NUMBER] Live | 00:45 ALL TASKS ALL TASKS ACTIVE TASKS TASKS IN WRAP UP" at bounding box center [183, 169] width 294 height 267
click at [214, 158] on div "[PHONE_NUMBER] Live | 00:45 ALL TASKS ALL TASKS ACTIVE TASKS TASKS IN WRAP UP" at bounding box center [183, 169] width 294 height 267
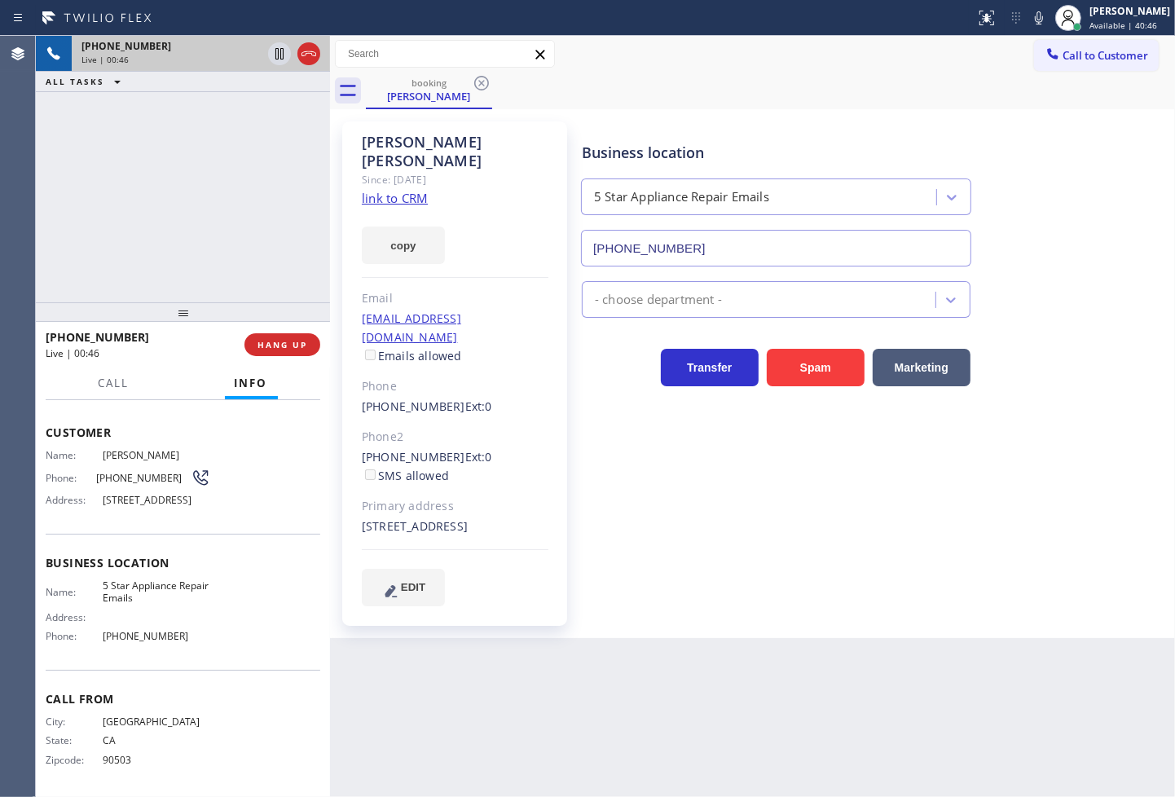
click at [254, 212] on div "[PHONE_NUMBER] Live | 00:46 ALL TASKS ALL TASKS ACTIVE TASKS TASKS IN WRAP UP" at bounding box center [183, 169] width 294 height 267
click at [278, 50] on icon at bounding box center [280, 53] width 8 height 11
click at [112, 391] on button "Call" at bounding box center [114, 384] width 51 height 32
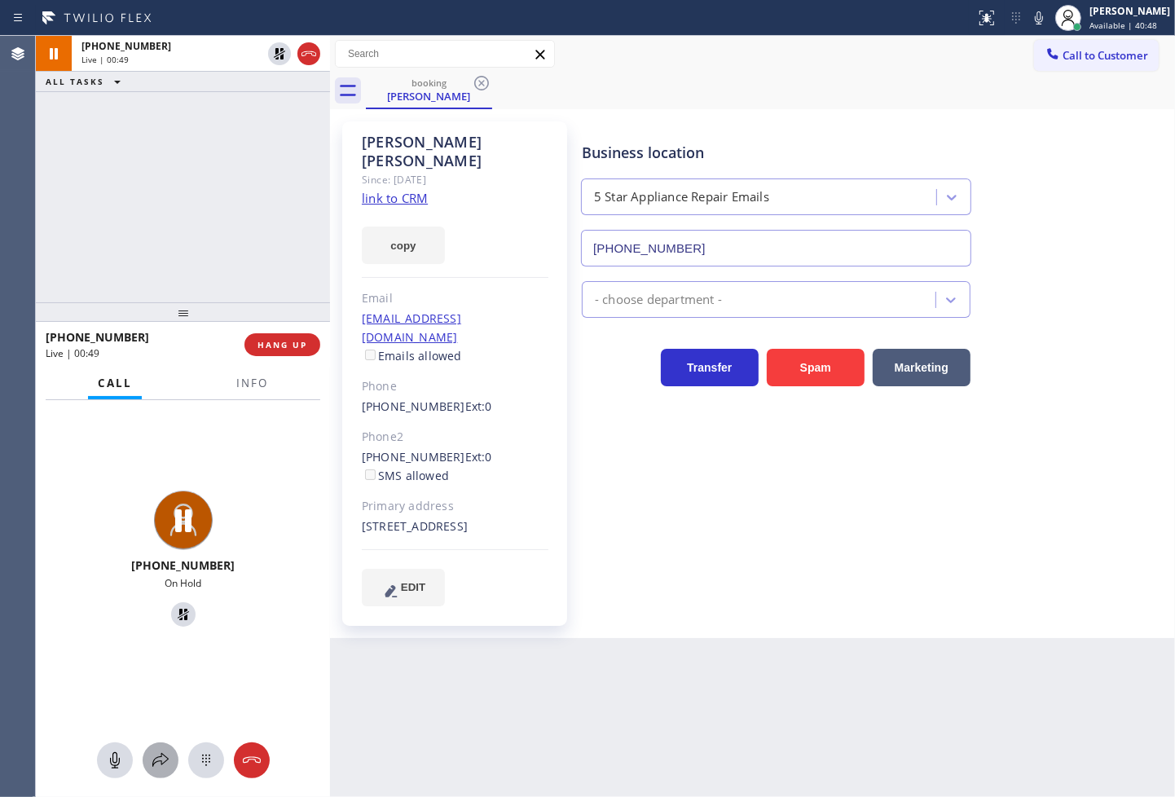
click at [156, 759] on icon at bounding box center [161, 761] width 20 height 20
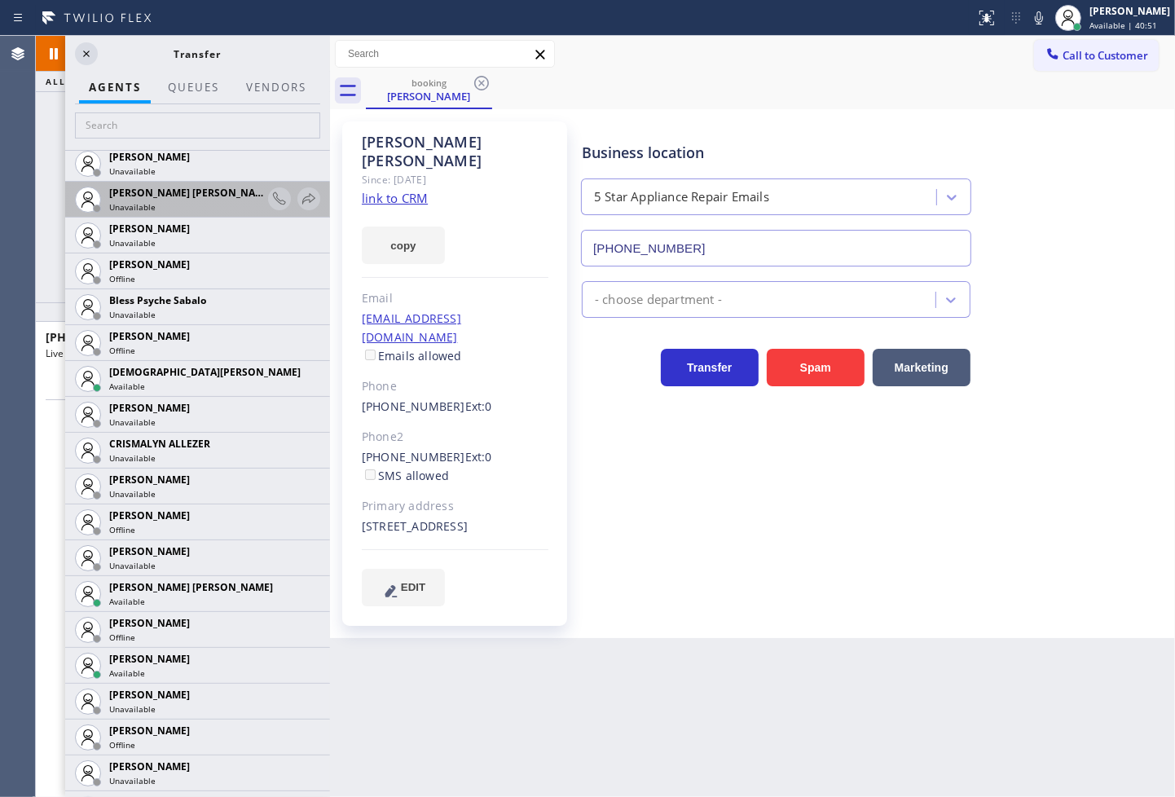
scroll to position [452, 0]
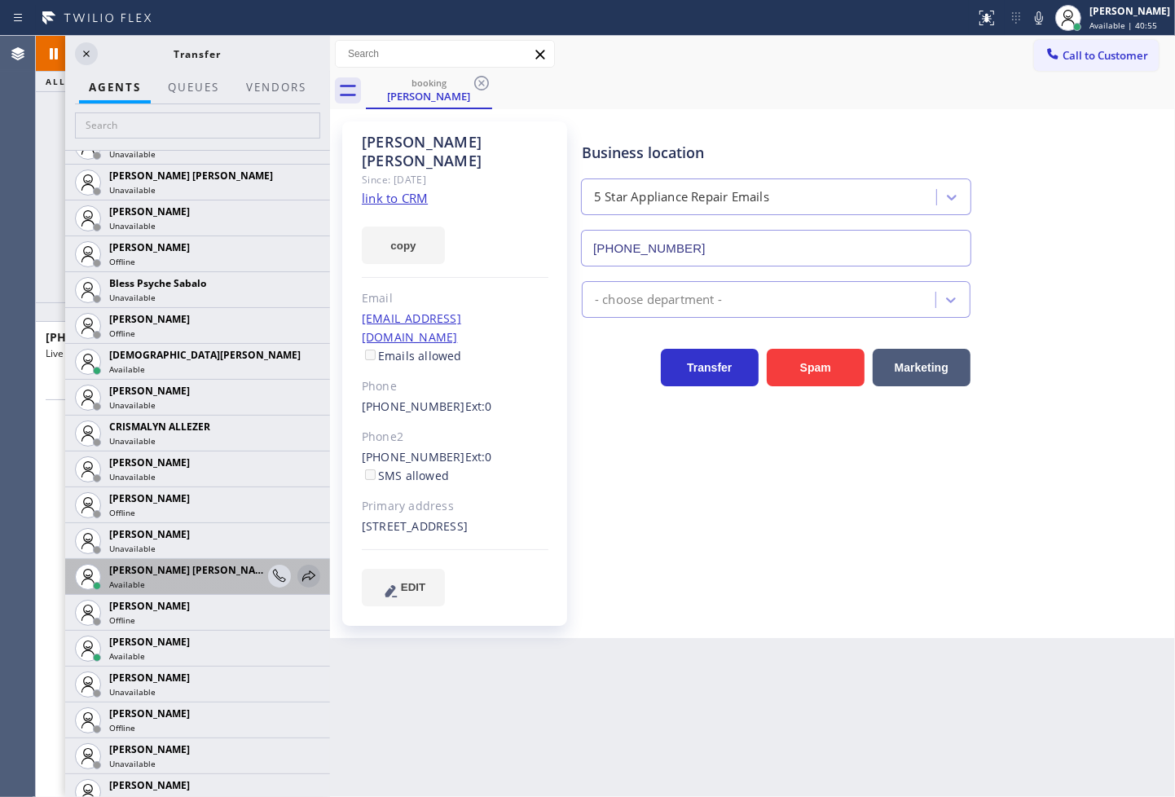
click at [299, 575] on icon at bounding box center [309, 577] width 20 height 20
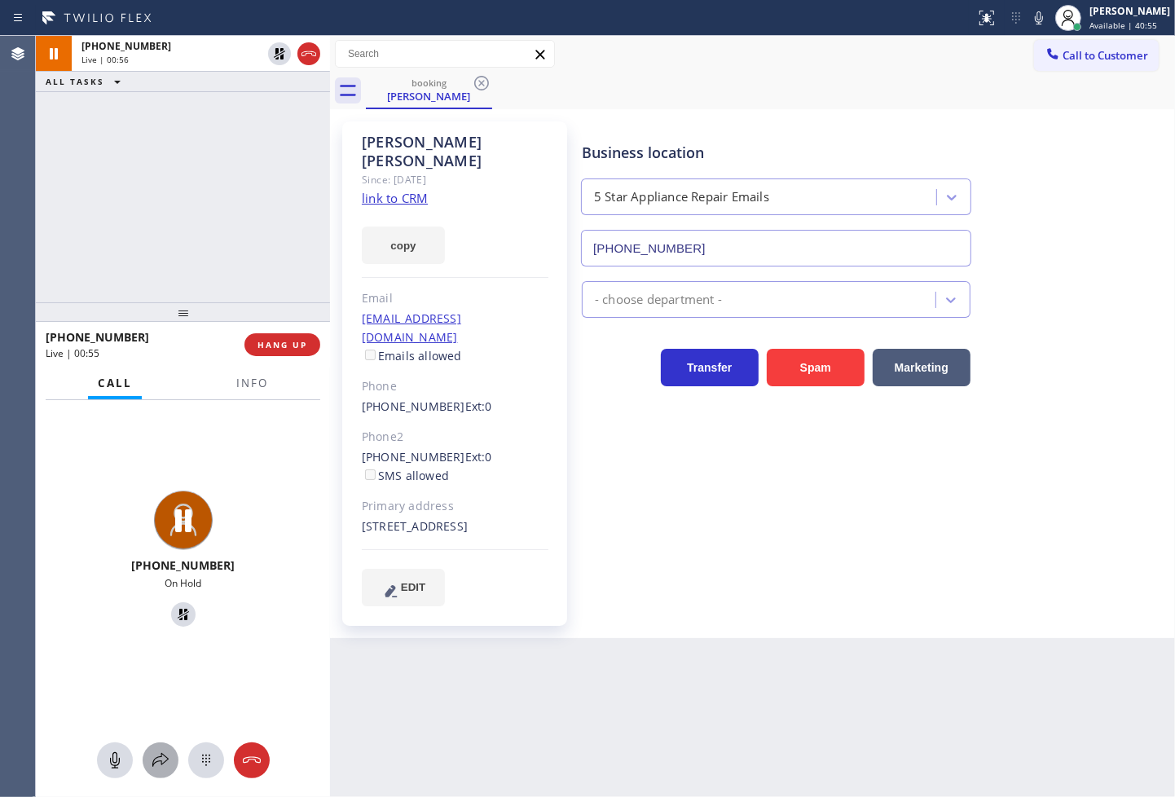
click at [160, 764] on icon at bounding box center [161, 761] width 20 height 20
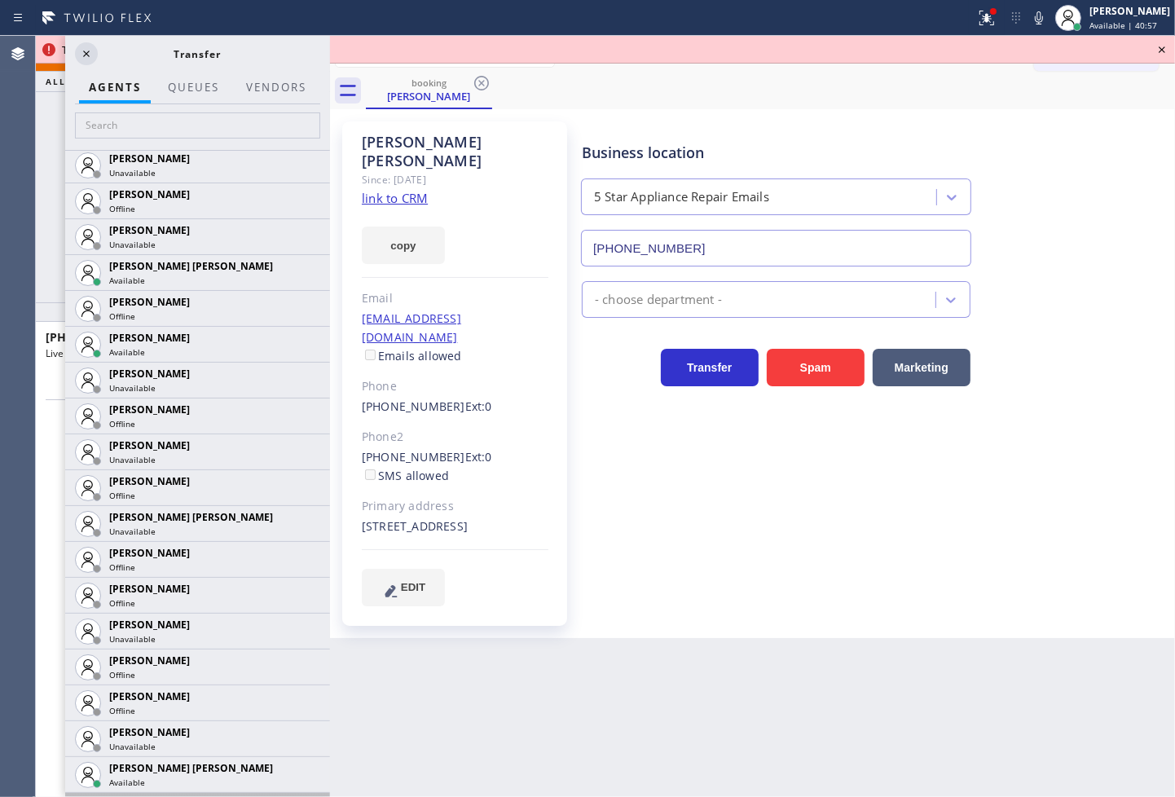
scroll to position [1087, 0]
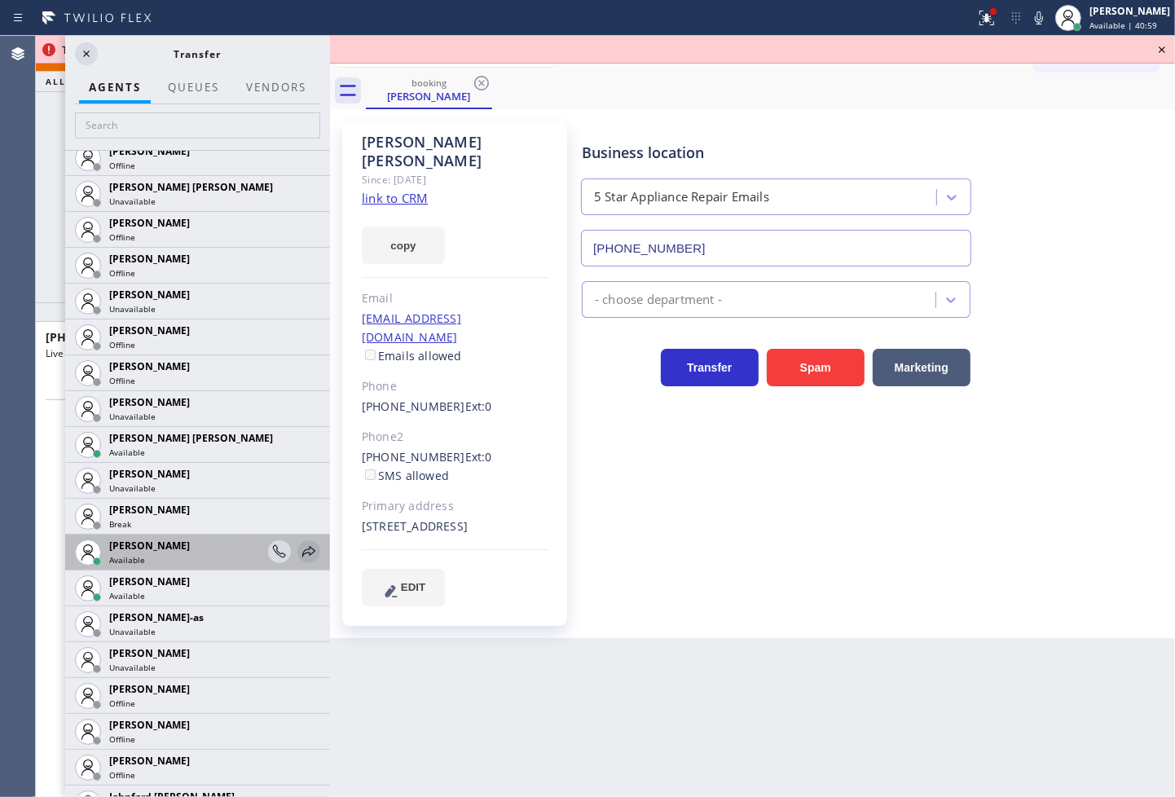
click at [302, 549] on icon at bounding box center [308, 551] width 13 height 11
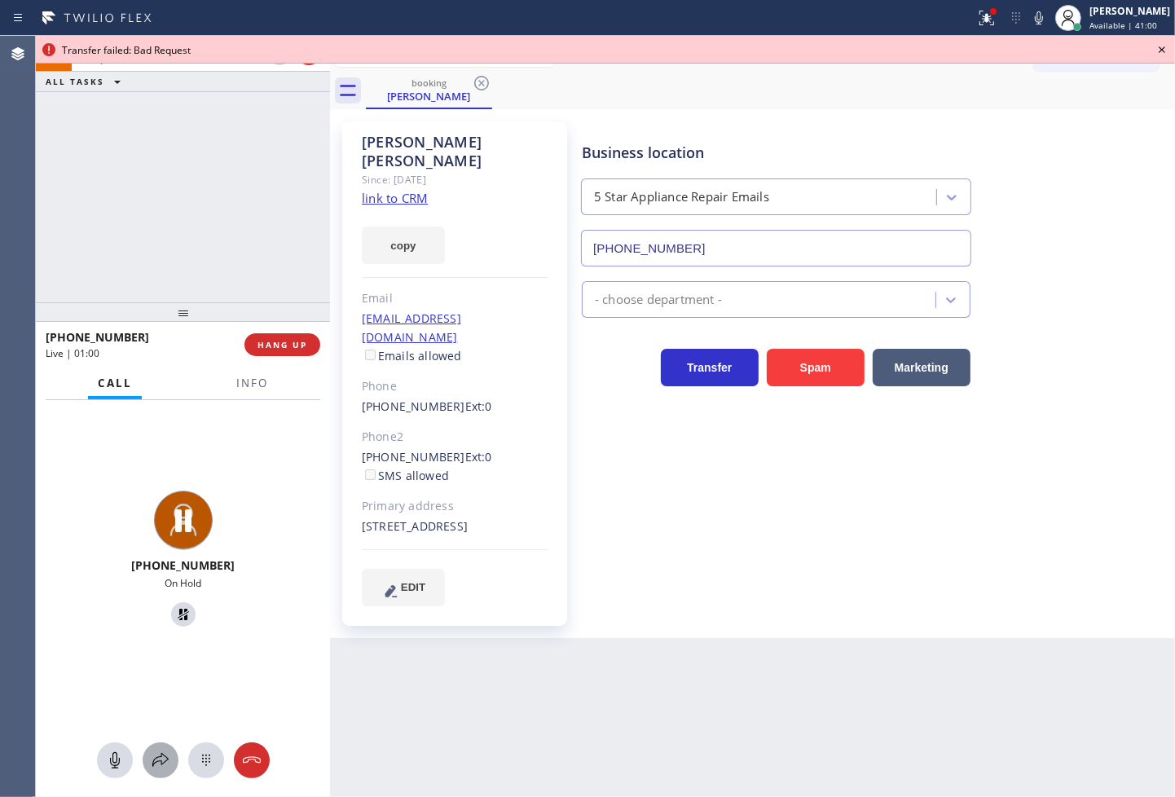
click at [161, 756] on icon at bounding box center [161, 761] width 20 height 20
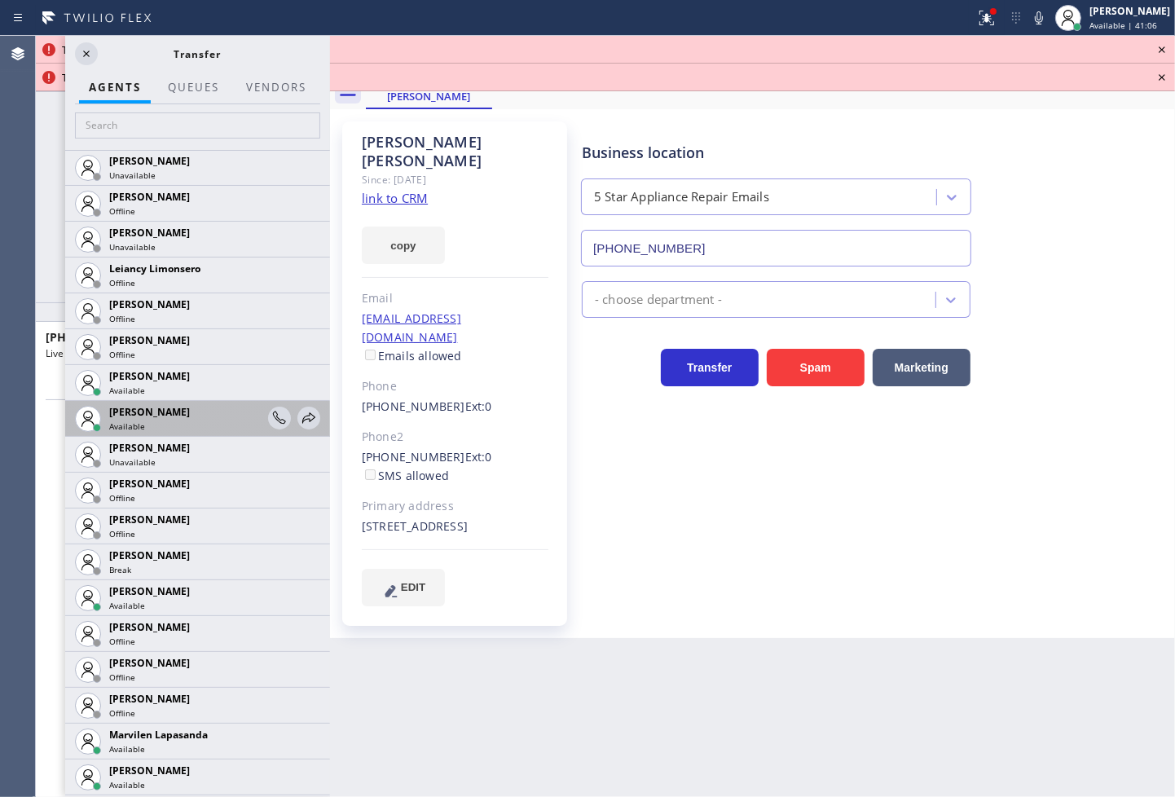
scroll to position [2445, 0]
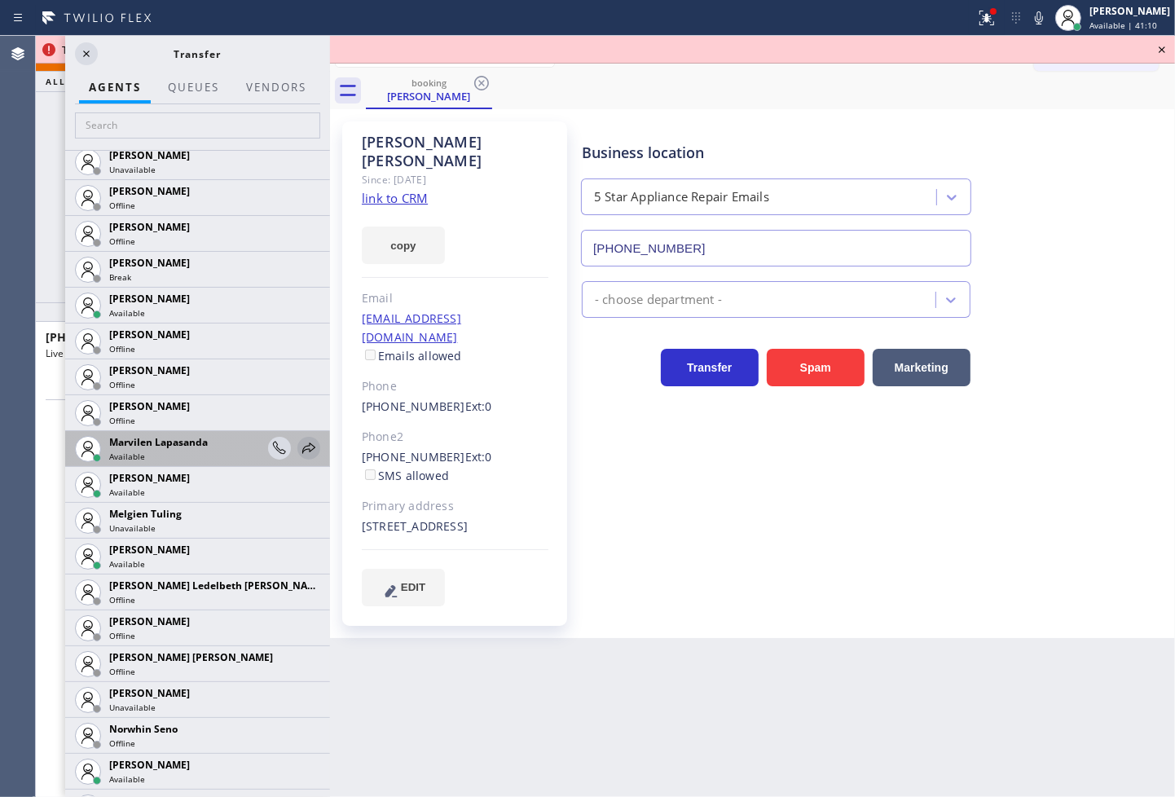
click at [299, 442] on icon at bounding box center [309, 449] width 20 height 20
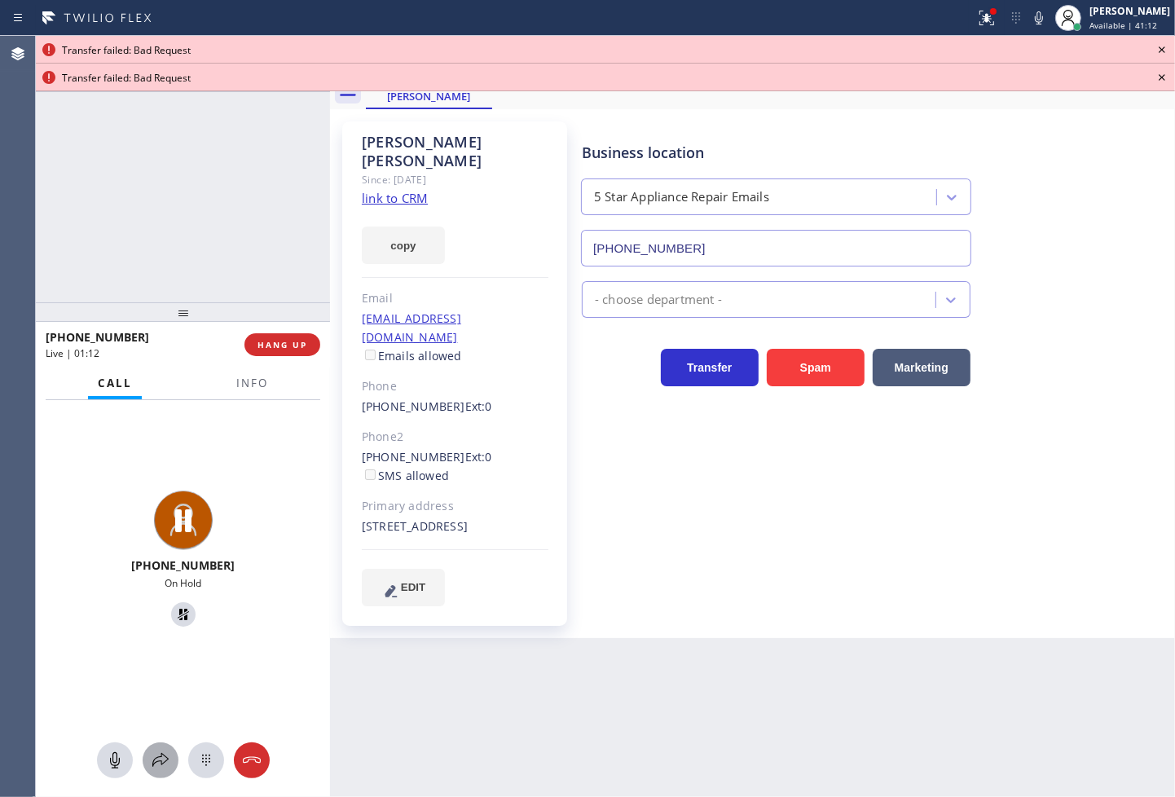
click at [157, 752] on icon at bounding box center [161, 761] width 20 height 20
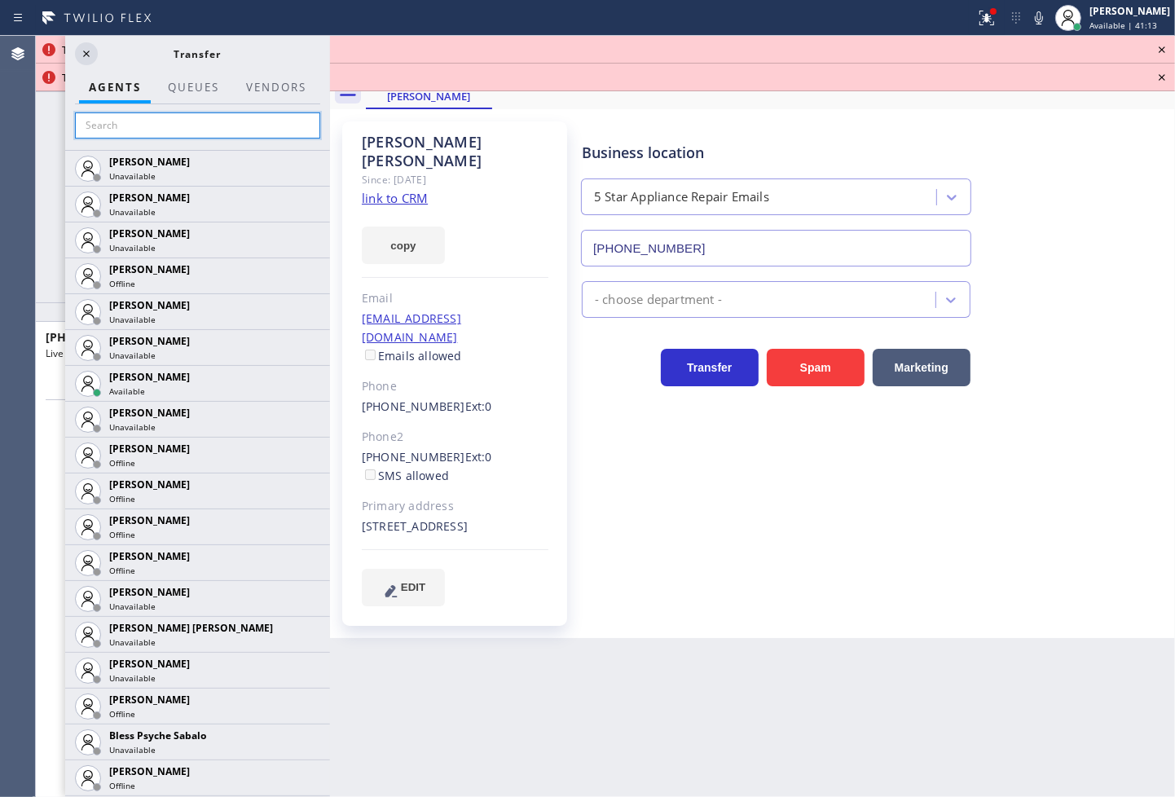
click at [139, 131] on input "text" at bounding box center [197, 125] width 245 height 26
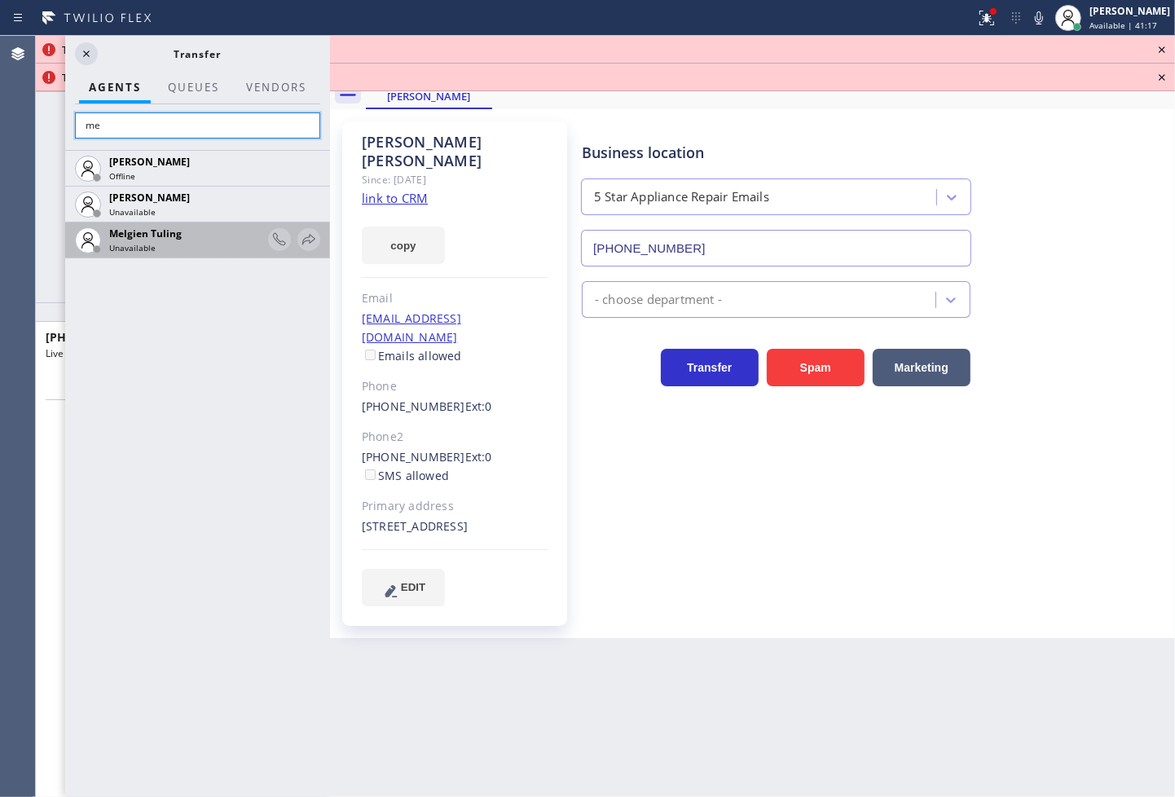
type input "m"
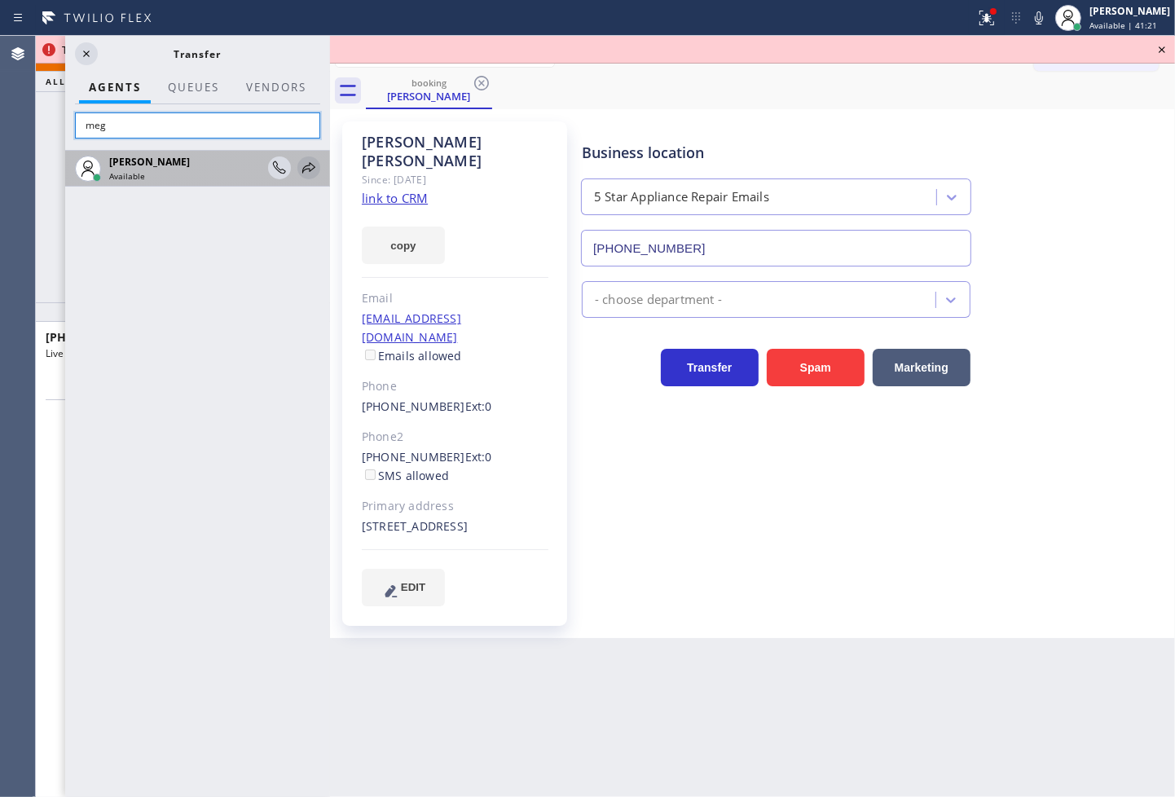
type input "meg"
click at [305, 166] on icon at bounding box center [308, 167] width 13 height 11
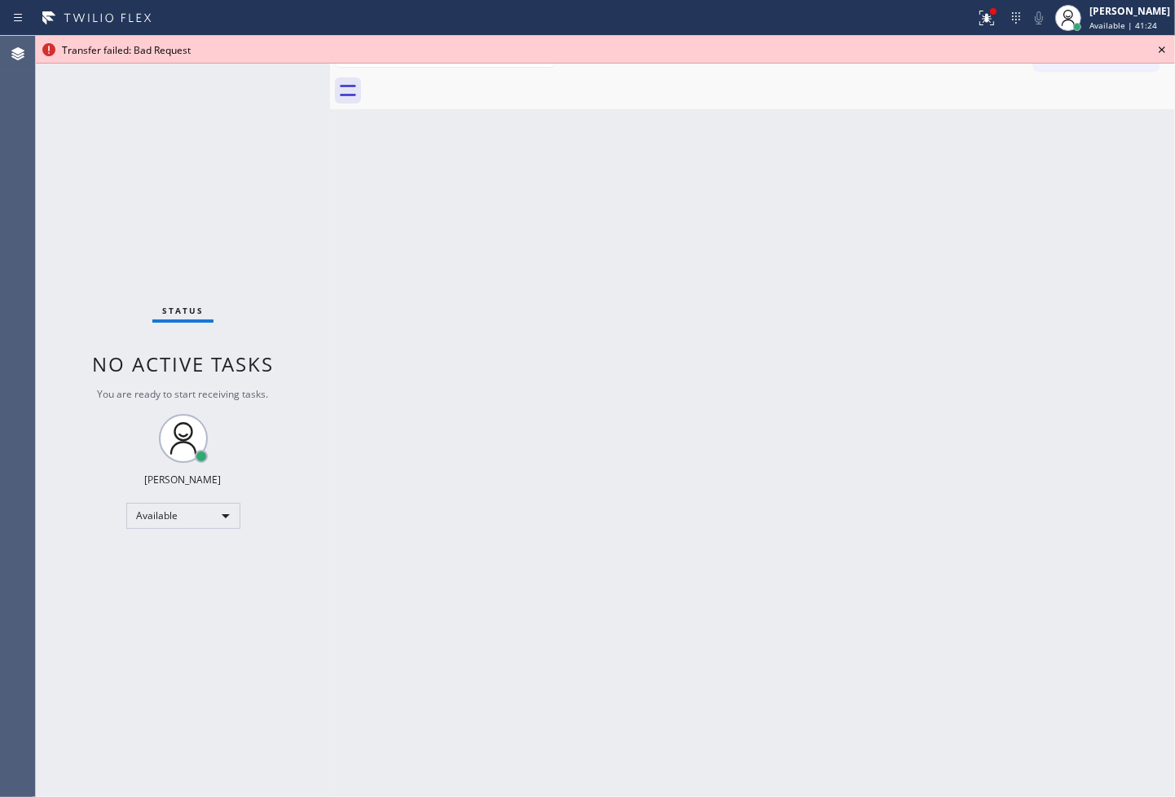
click at [1163, 49] on icon at bounding box center [1162, 49] width 7 height 7
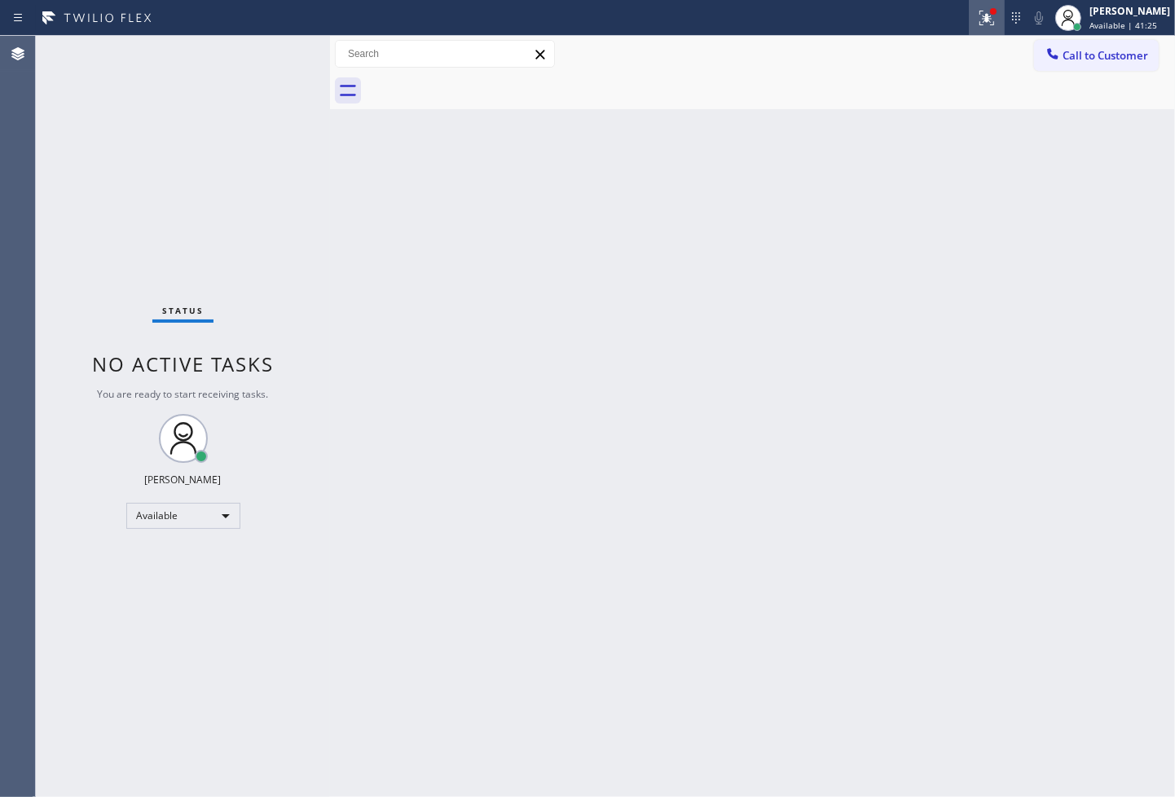
click at [980, 19] on icon at bounding box center [985, 16] width 10 height 11
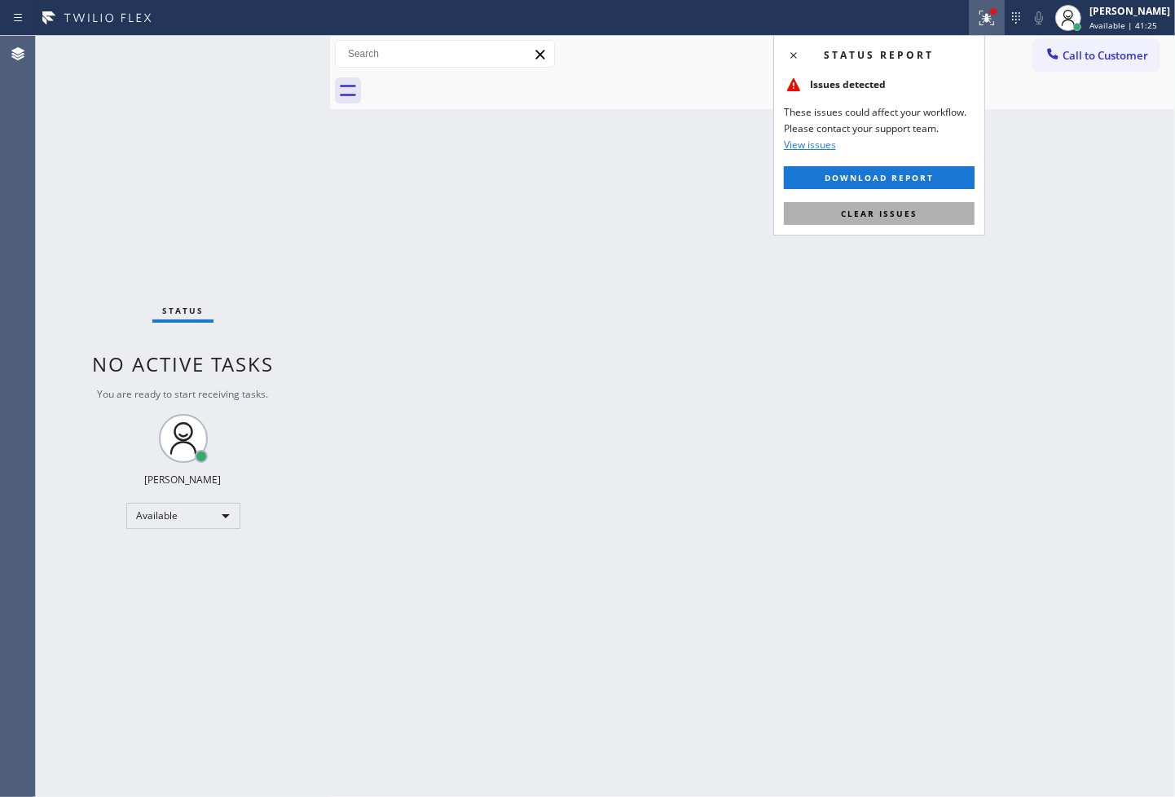
click at [941, 214] on button "Clear issues" at bounding box center [879, 213] width 191 height 23
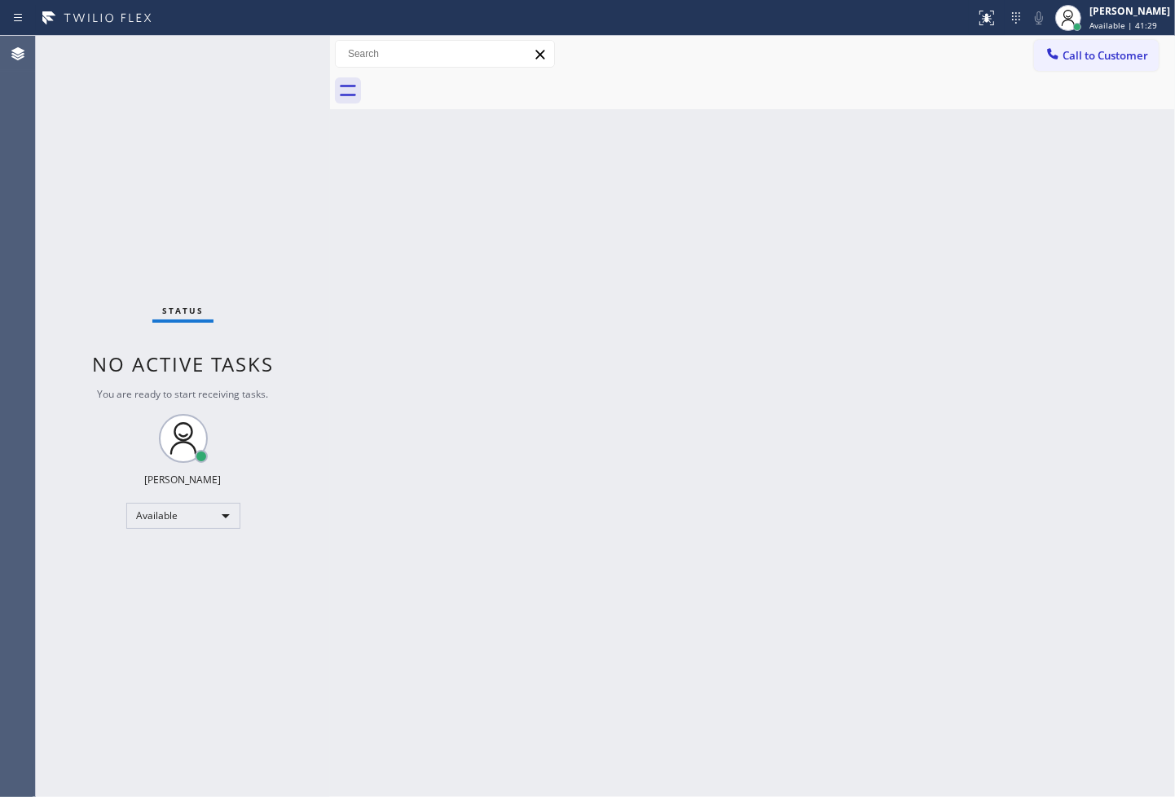
click at [807, 326] on div "Back to Dashboard Change Sender ID Customers Technicians Select a contact Outbo…" at bounding box center [752, 416] width 845 height 761
click at [273, 111] on div "Status No active tasks You are ready to start receiving tasks. [PERSON_NAME]" at bounding box center [183, 416] width 294 height 761
click at [282, 55] on div "Status No active tasks You are ready to start receiving tasks. [PERSON_NAME]" at bounding box center [183, 416] width 294 height 761
click at [278, 44] on div "Status No active tasks You are ready to start receiving tasks. [PERSON_NAME]" at bounding box center [183, 416] width 294 height 761
click at [274, 52] on div "Status No active tasks You are ready to start receiving tasks. [PERSON_NAME]" at bounding box center [183, 416] width 294 height 761
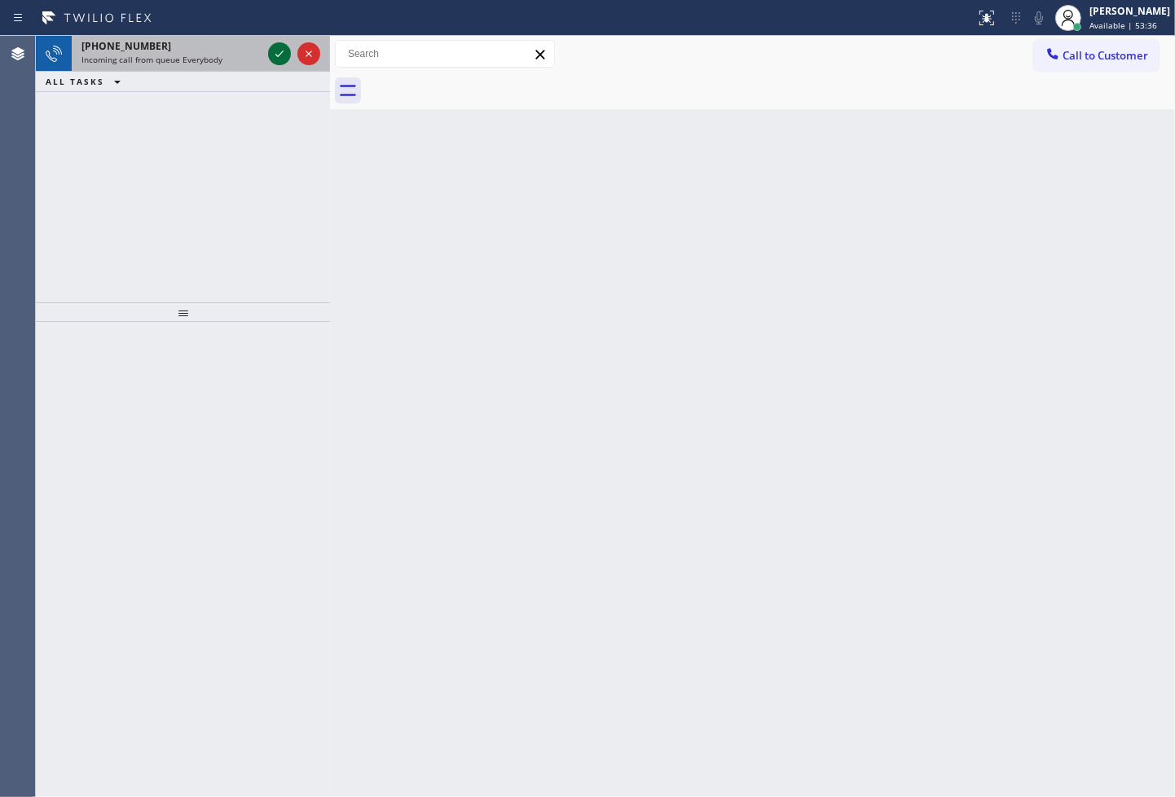
click at [274, 52] on icon at bounding box center [280, 54] width 20 height 20
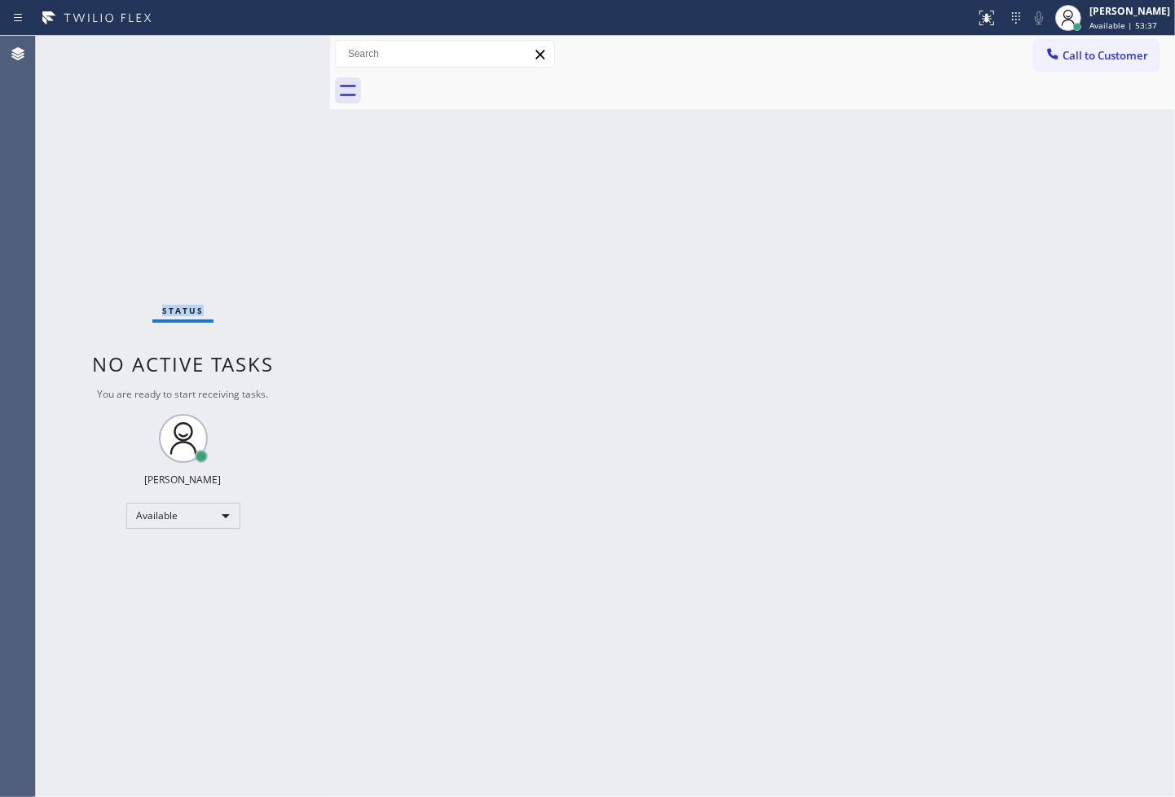
click at [274, 52] on div "Status No active tasks You are ready to start receiving tasks. [PERSON_NAME]" at bounding box center [183, 416] width 294 height 761
click at [276, 42] on div "Status No active tasks You are ready to start receiving tasks. [PERSON_NAME]" at bounding box center [183, 416] width 294 height 761
click at [74, 165] on div "Status No active tasks You are ready to start receiving tasks. [PERSON_NAME]" at bounding box center [183, 416] width 294 height 761
click at [266, 44] on div "Status No active tasks You are ready to start receiving tasks. [PERSON_NAME]" at bounding box center [183, 416] width 294 height 761
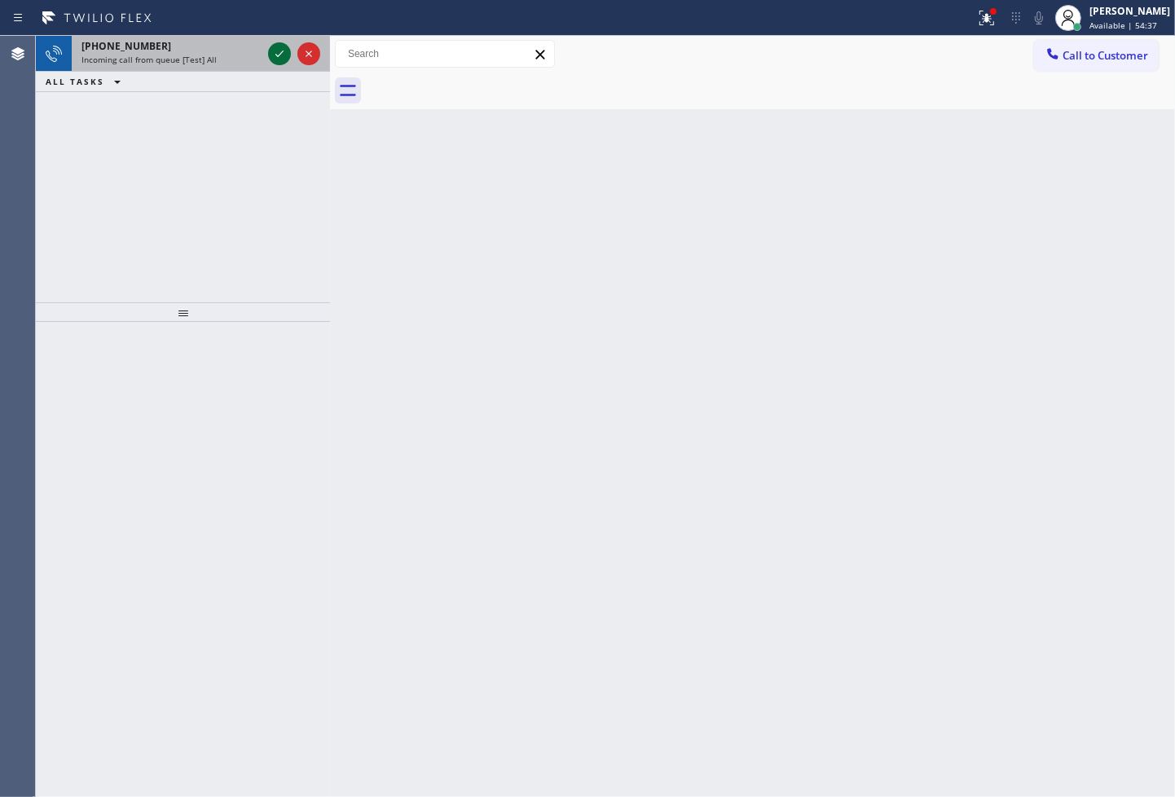
click at [280, 50] on icon at bounding box center [280, 54] width 20 height 20
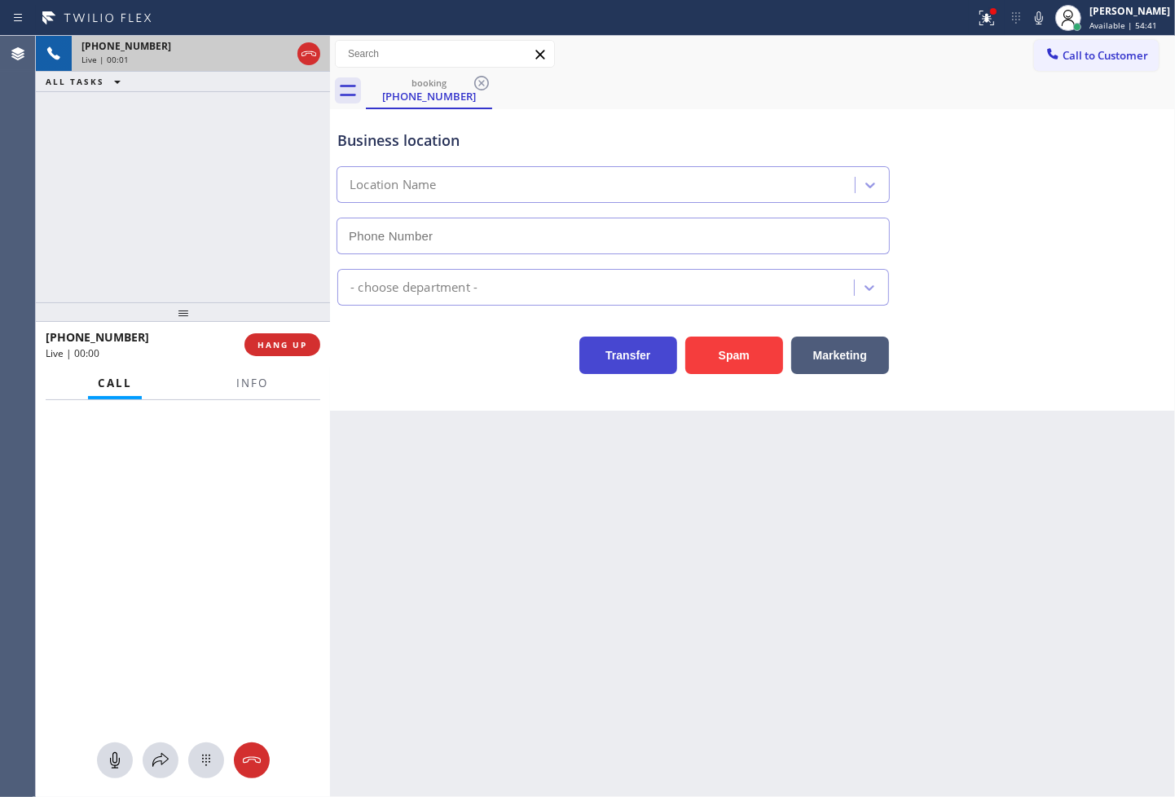
type input "[PHONE_NUMBER]"
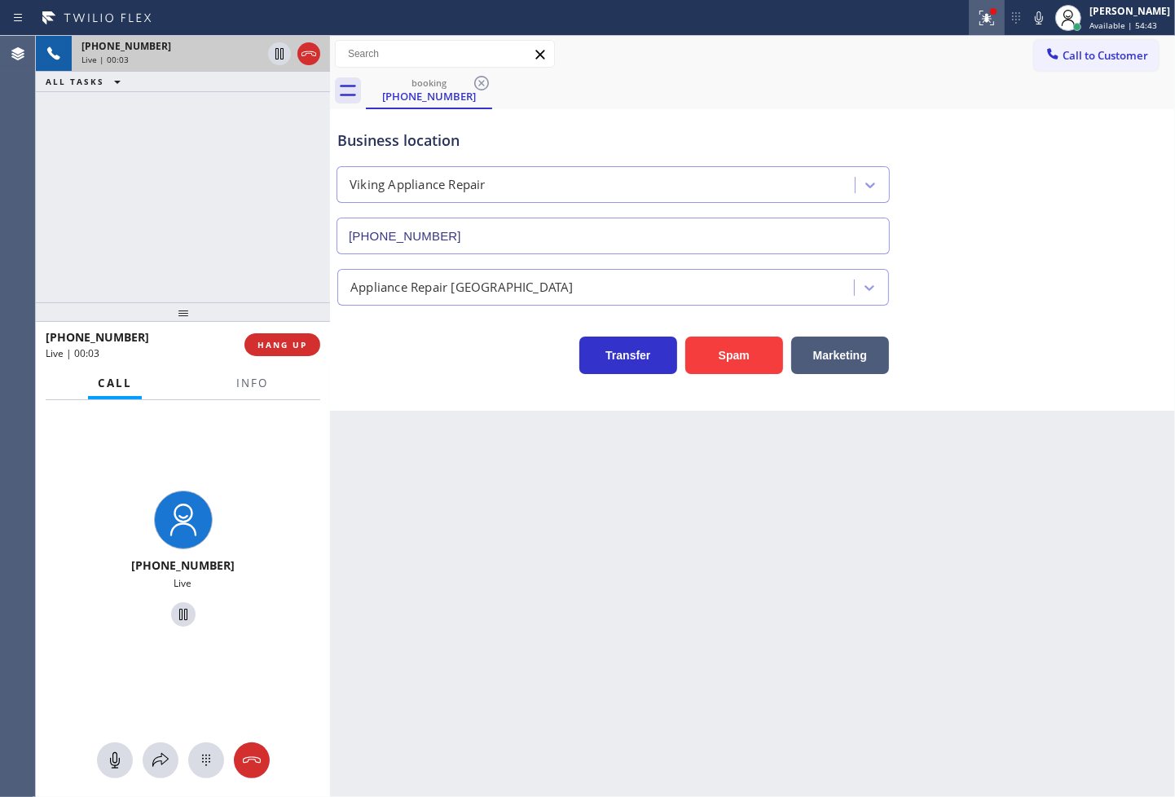
click at [977, 23] on icon at bounding box center [987, 18] width 20 height 20
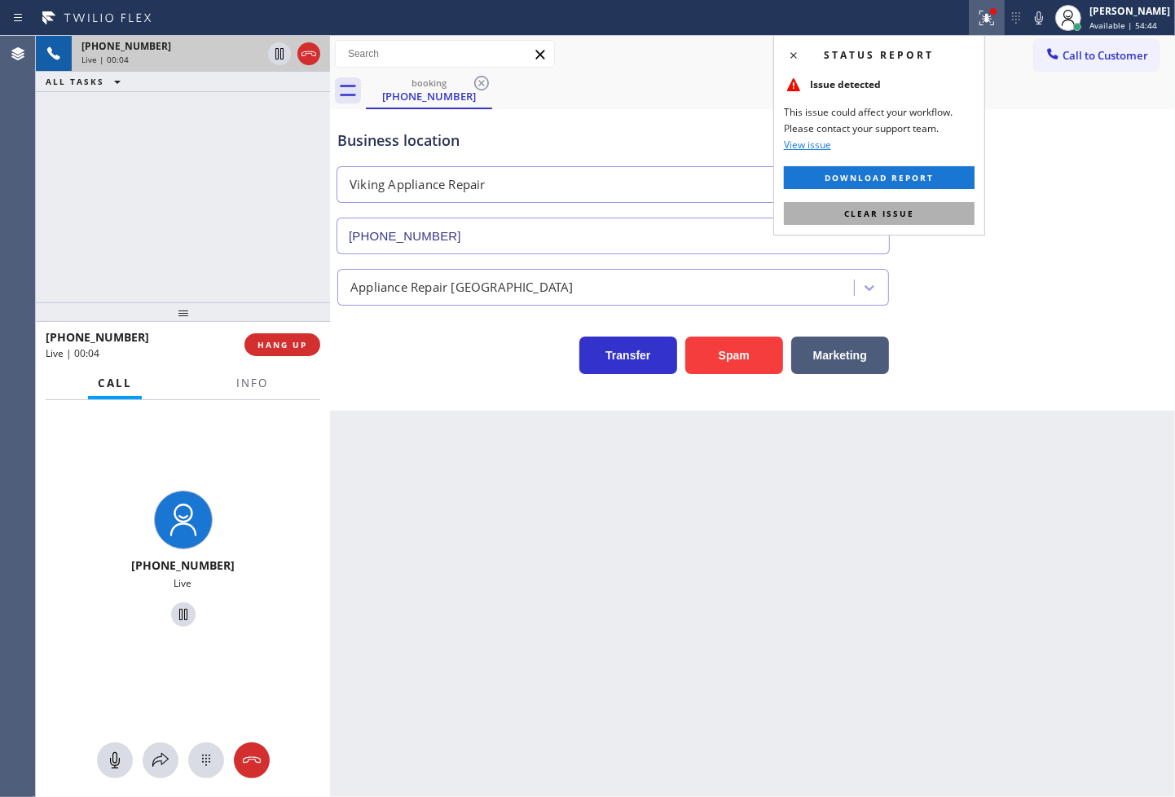
click at [930, 208] on button "Clear issue" at bounding box center [879, 213] width 191 height 23
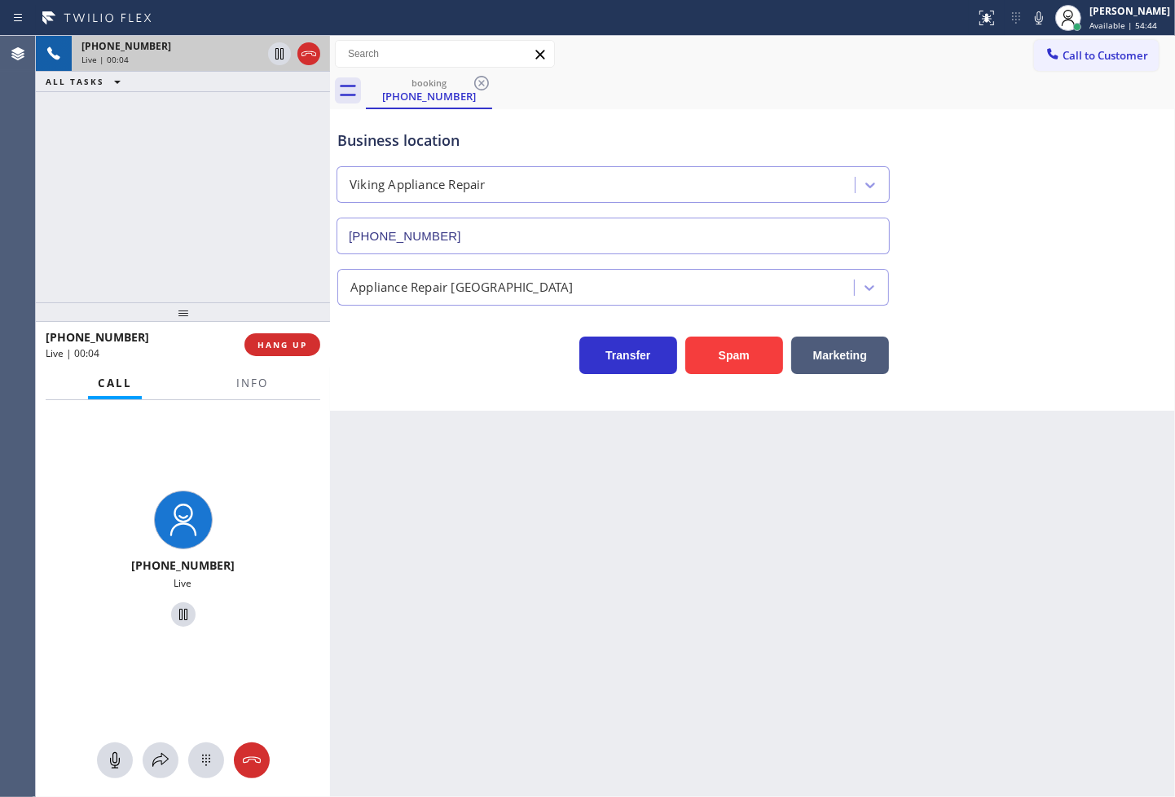
click at [257, 214] on div "[PHONE_NUMBER] Live | 00:04 ALL TASKS ALL TASKS ACTIVE TASKS TASKS IN WRAP UP" at bounding box center [183, 169] width 294 height 267
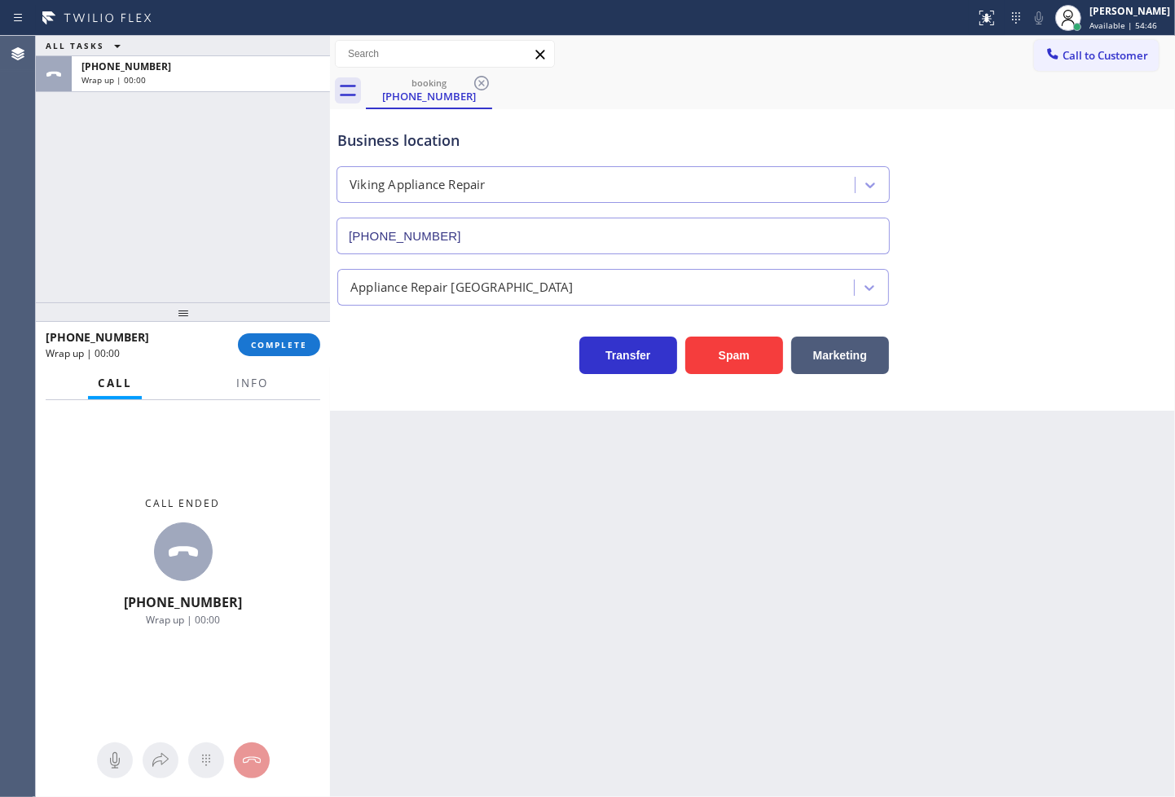
click at [486, 377] on div "Business location Viking Appliance Repair [PHONE_NUMBER] Appliance Repair High …" at bounding box center [752, 260] width 845 height 302
click at [278, 344] on span "COMPLETE" at bounding box center [279, 344] width 56 height 11
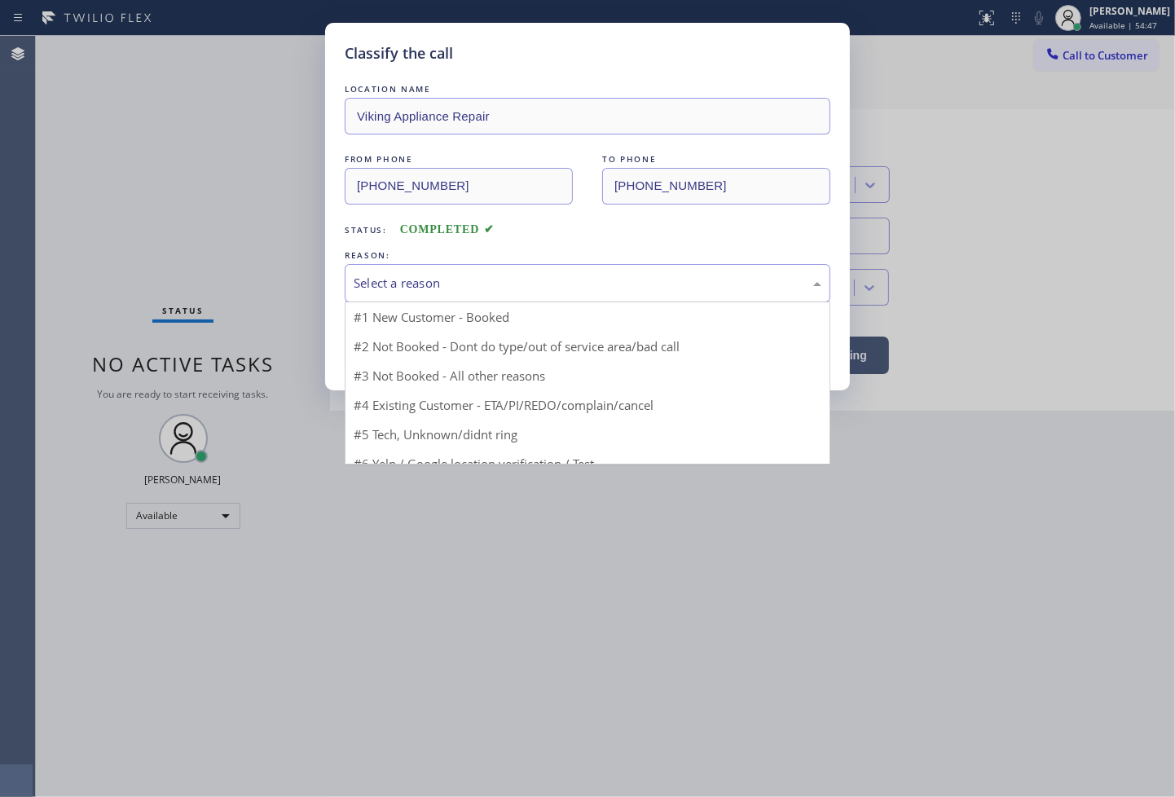
click at [425, 287] on div "Select a reason" at bounding box center [588, 283] width 468 height 19
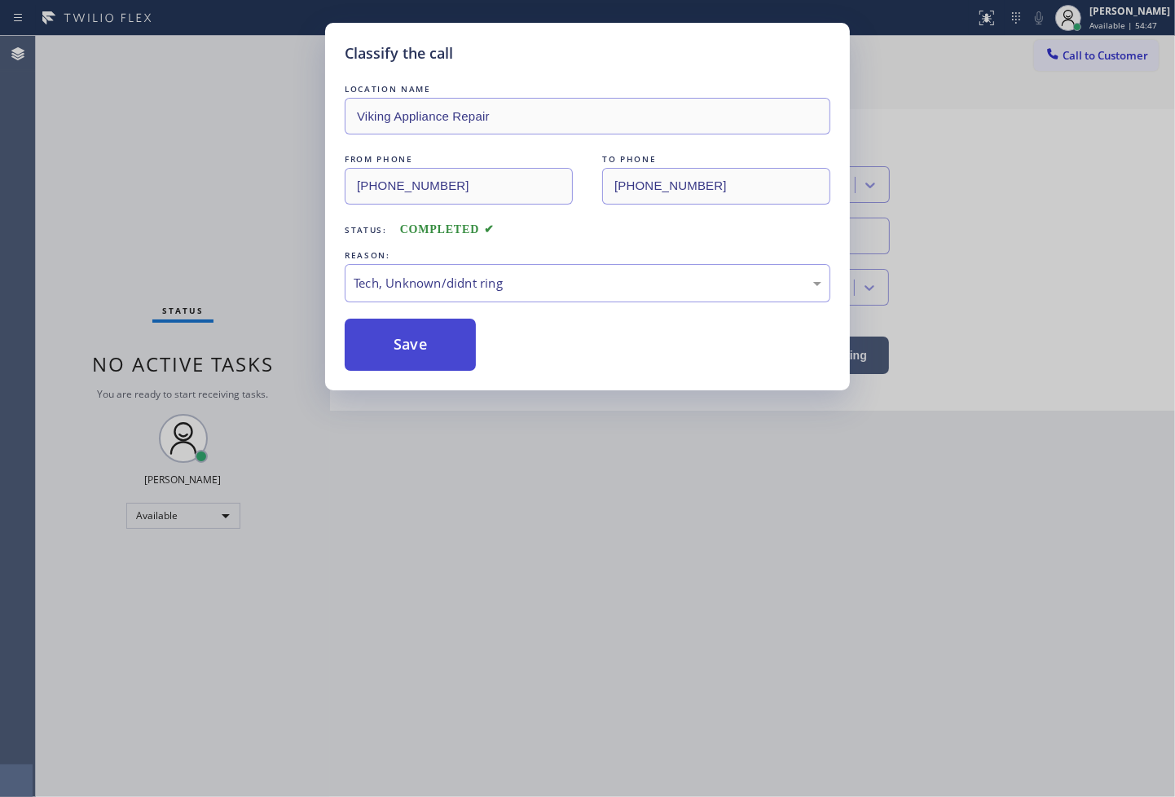
click at [420, 329] on button "Save" at bounding box center [410, 345] width 131 height 52
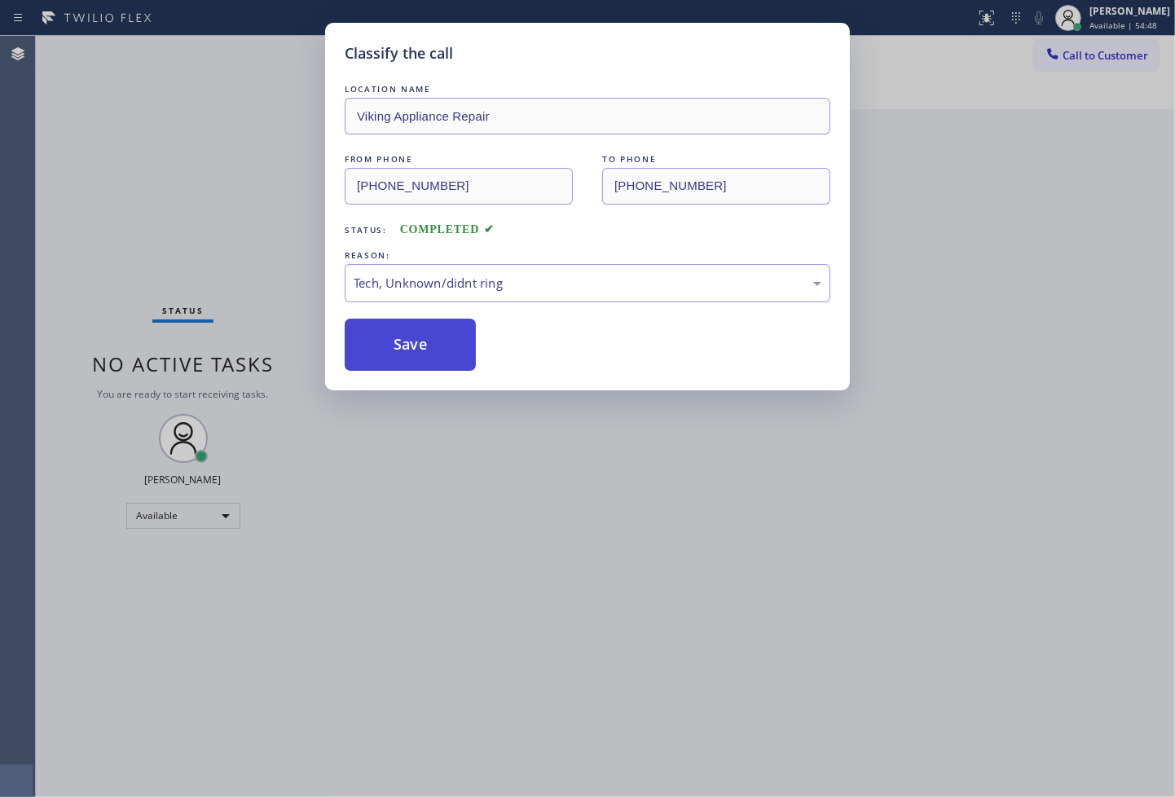
click at [420, 329] on button "Save" at bounding box center [410, 345] width 131 height 52
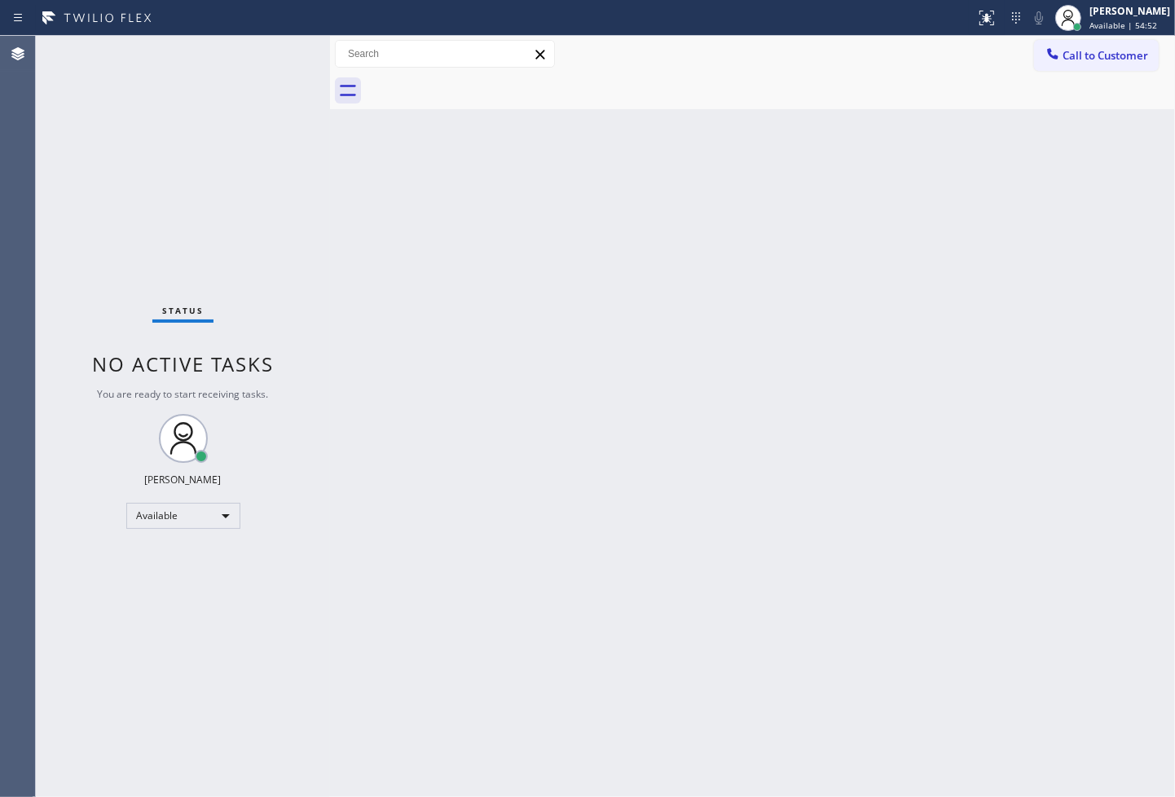
click at [241, 189] on div "Status No active tasks You are ready to start receiving tasks. [PERSON_NAME]" at bounding box center [183, 416] width 294 height 761
click at [270, 49] on div "Status No active tasks You are ready to start receiving tasks. [PERSON_NAME]" at bounding box center [183, 416] width 294 height 761
click at [245, 60] on div "Status No active tasks You are ready to start receiving tasks. [PERSON_NAME]" at bounding box center [183, 416] width 294 height 761
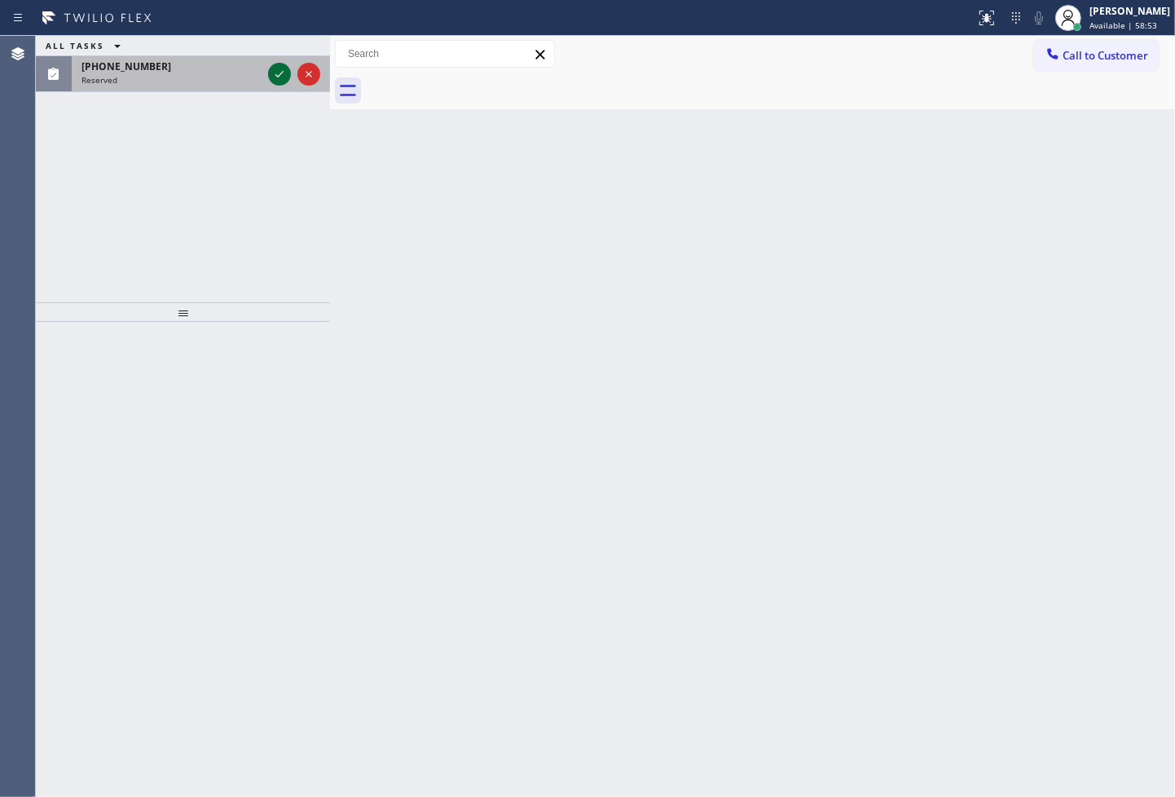
click at [286, 70] on icon at bounding box center [280, 74] width 20 height 20
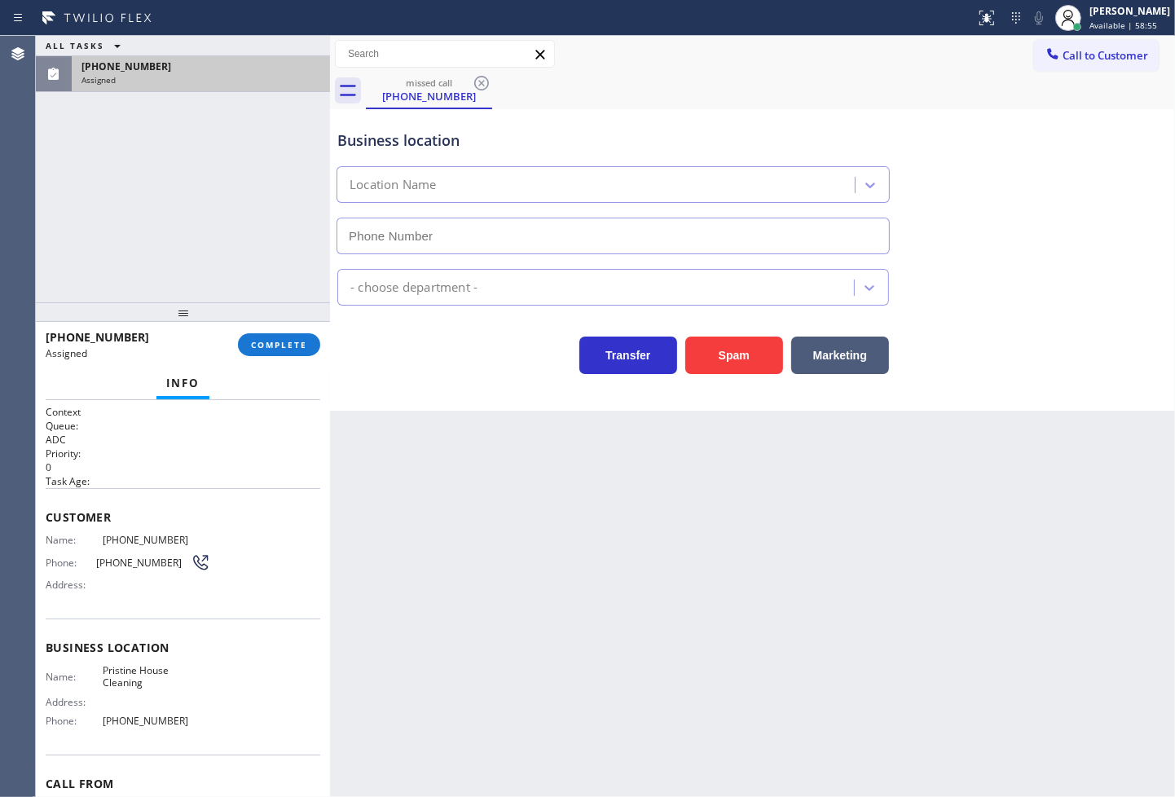
type input "[PHONE_NUMBER]"
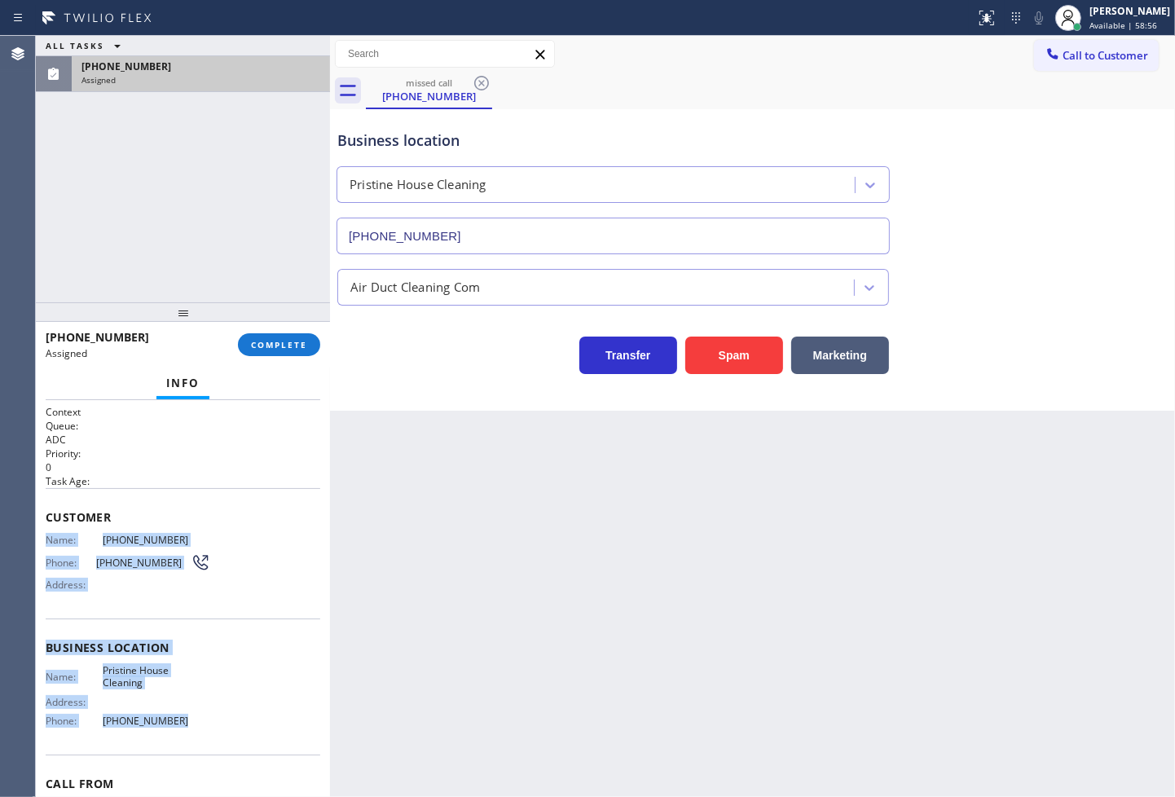
drag, startPoint x: 43, startPoint y: 539, endPoint x: 194, endPoint y: 734, distance: 246.4
click at [194, 734] on div "Context Queue: ADC Priority: 0 Task Age: Customer Name: [PHONE_NUMBER] Phone: […" at bounding box center [183, 599] width 294 height 398
copy div "Name: [PHONE_NUMBER] Phone: [PHONE_NUMBER] Address: Business location Name: Pri…"
click at [279, 346] on span "COMPLETE" at bounding box center [279, 344] width 56 height 11
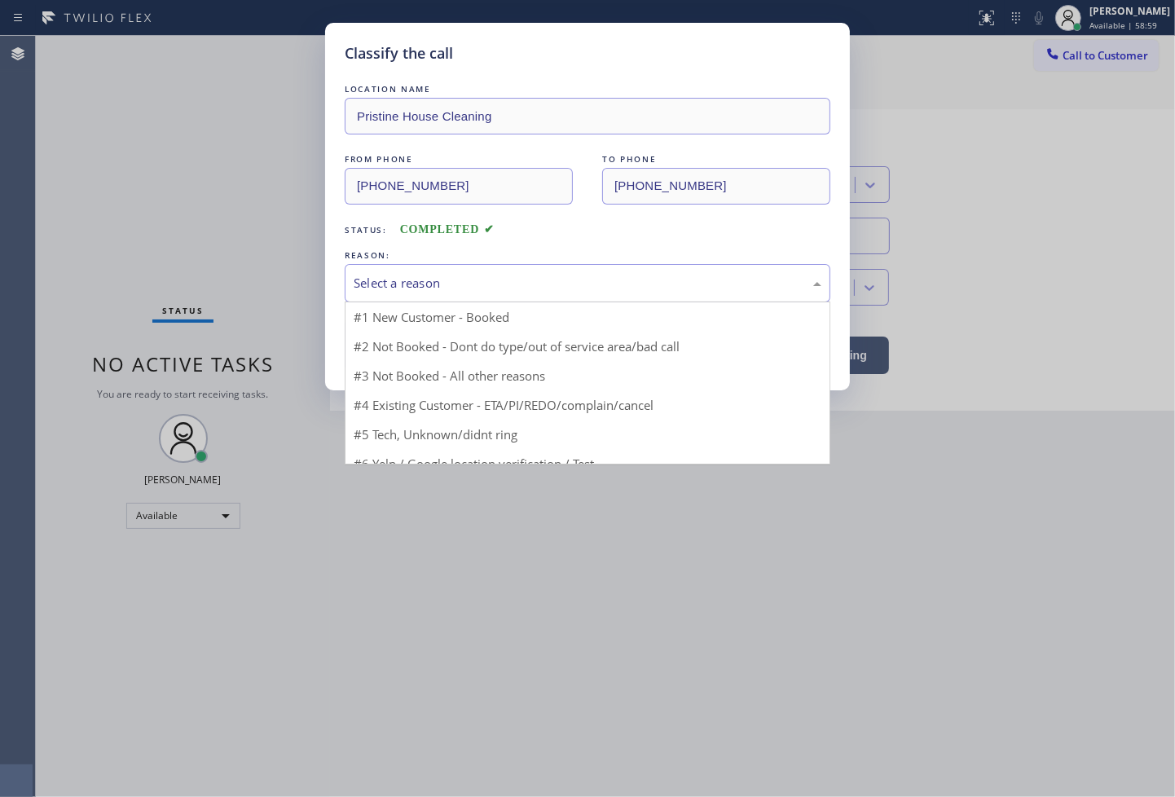
click at [445, 282] on div "Select a reason" at bounding box center [588, 283] width 468 height 19
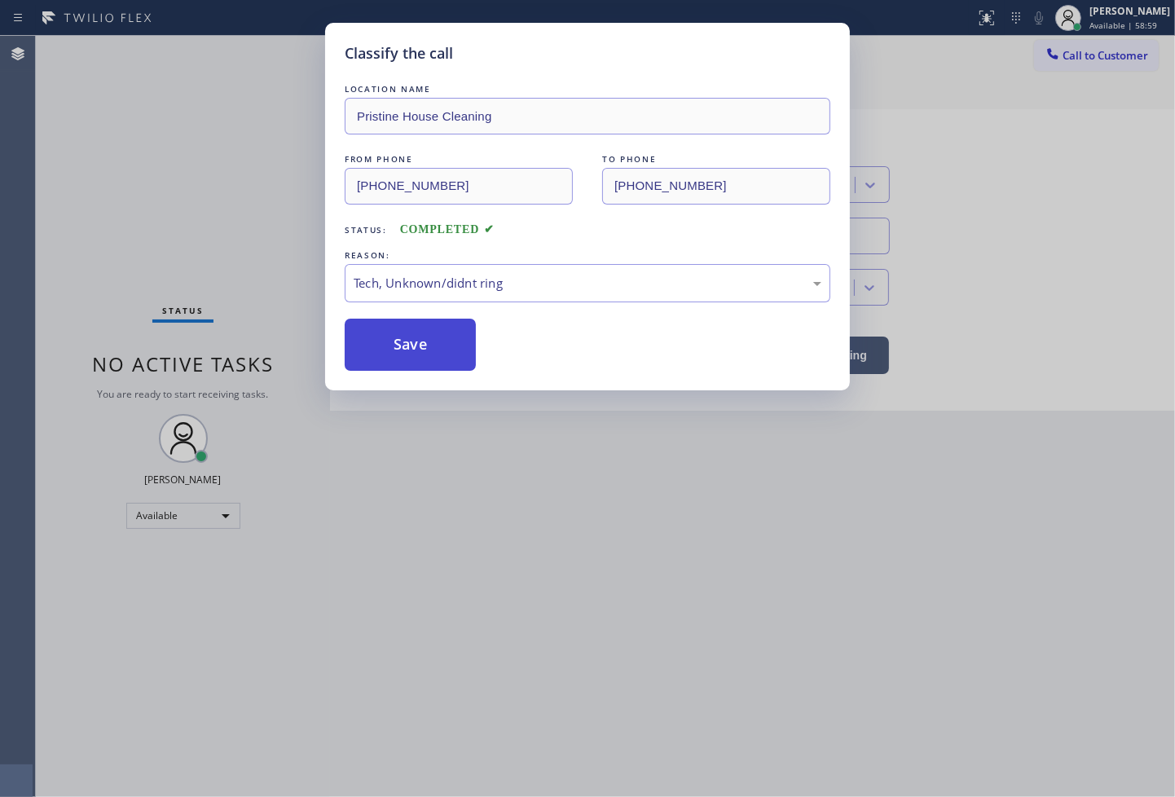
click at [416, 348] on button "Save" at bounding box center [410, 345] width 131 height 52
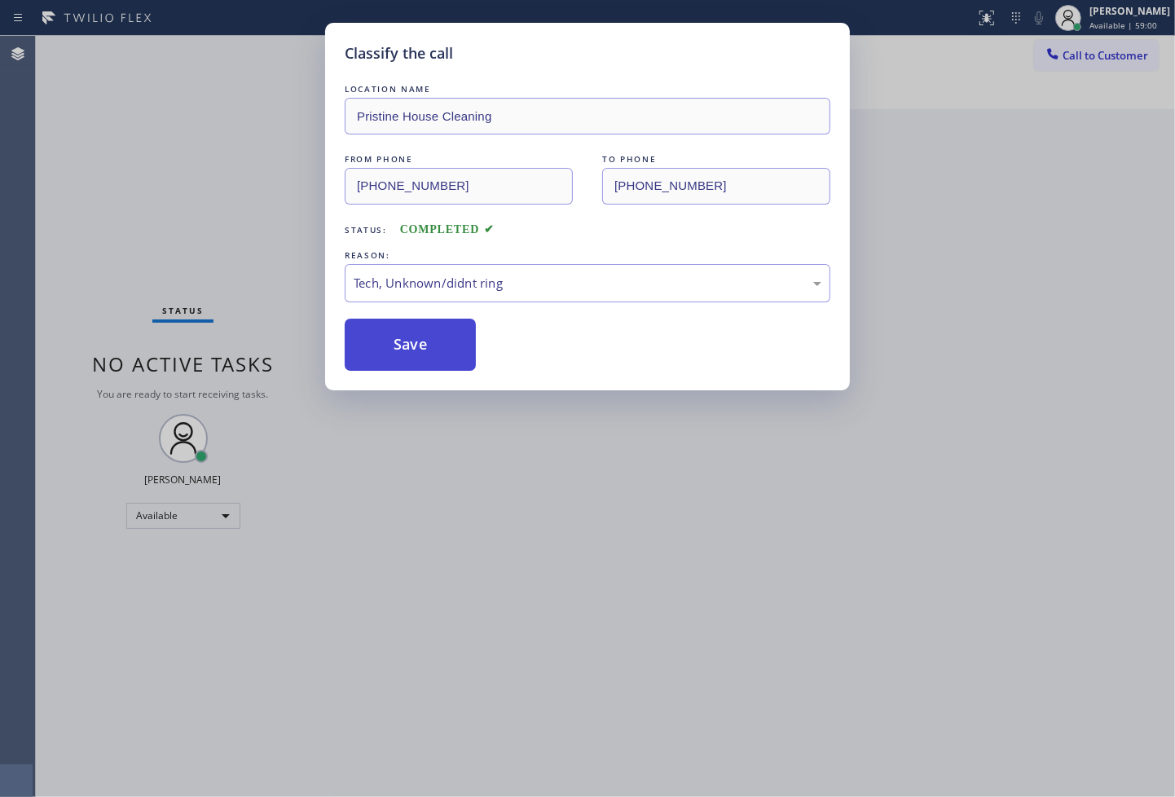
click at [416, 348] on button "Save" at bounding box center [410, 345] width 131 height 52
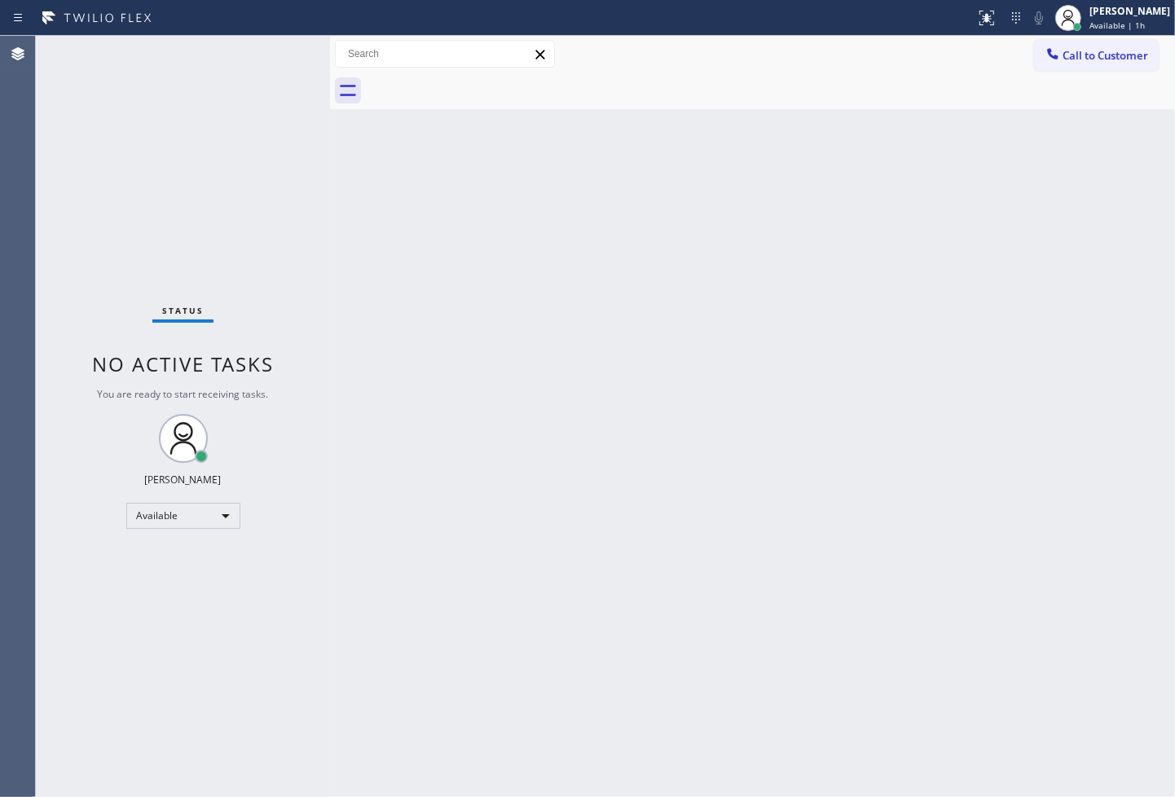
click at [108, 245] on div "Status No active tasks You are ready to start receiving tasks. [PERSON_NAME]" at bounding box center [183, 416] width 294 height 761
click at [280, 42] on div "Status No active tasks You are ready to start receiving tasks. [PERSON_NAME]" at bounding box center [183, 416] width 294 height 761
click at [280, 55] on div "Status No active tasks You are ready to start receiving tasks. [PERSON_NAME]" at bounding box center [183, 416] width 294 height 761
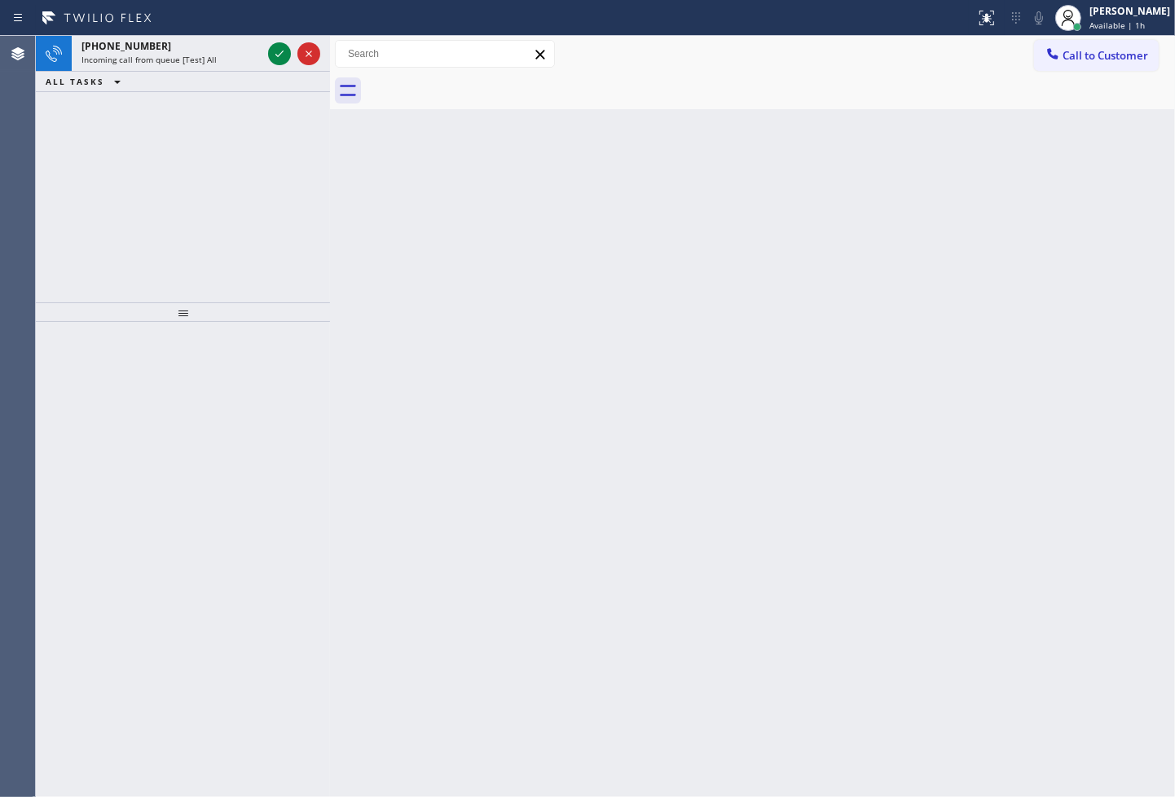
click at [280, 55] on icon at bounding box center [280, 54] width 8 height 7
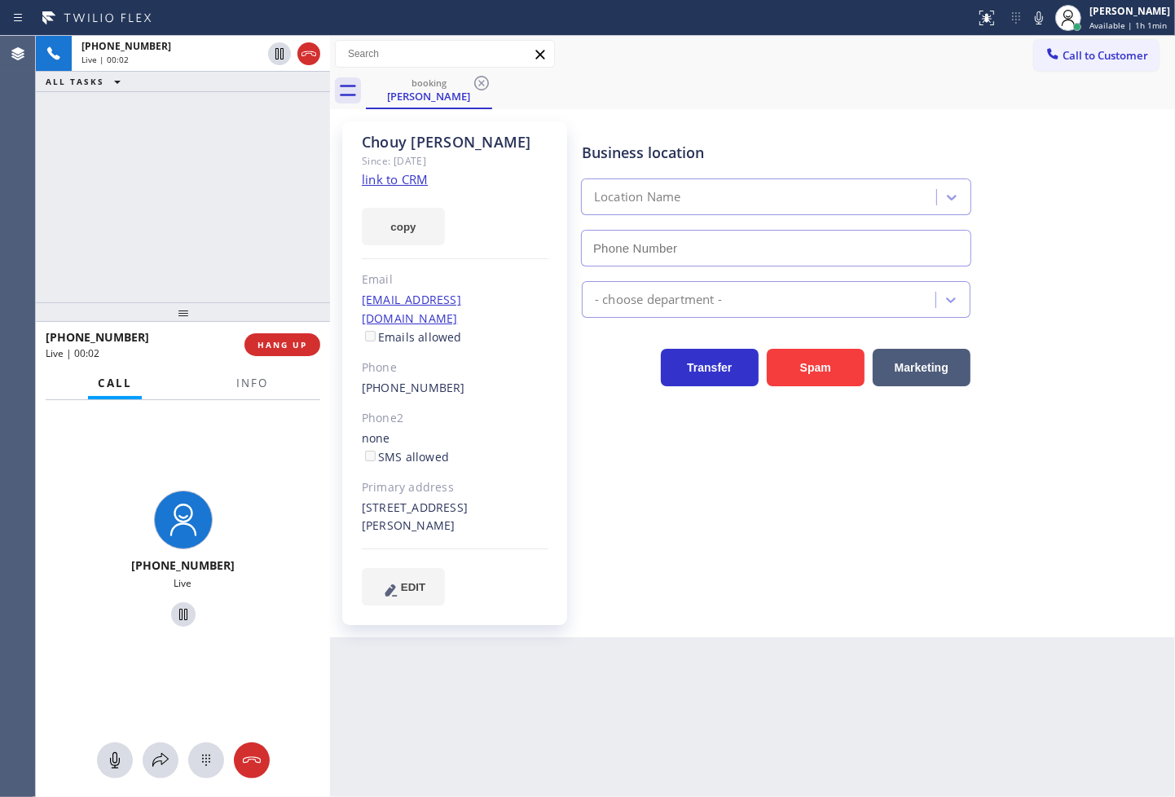
type input "[PHONE_NUMBER]"
click at [386, 186] on link "link to CRM" at bounding box center [395, 179] width 66 height 16
click at [157, 760] on icon at bounding box center [161, 761] width 20 height 20
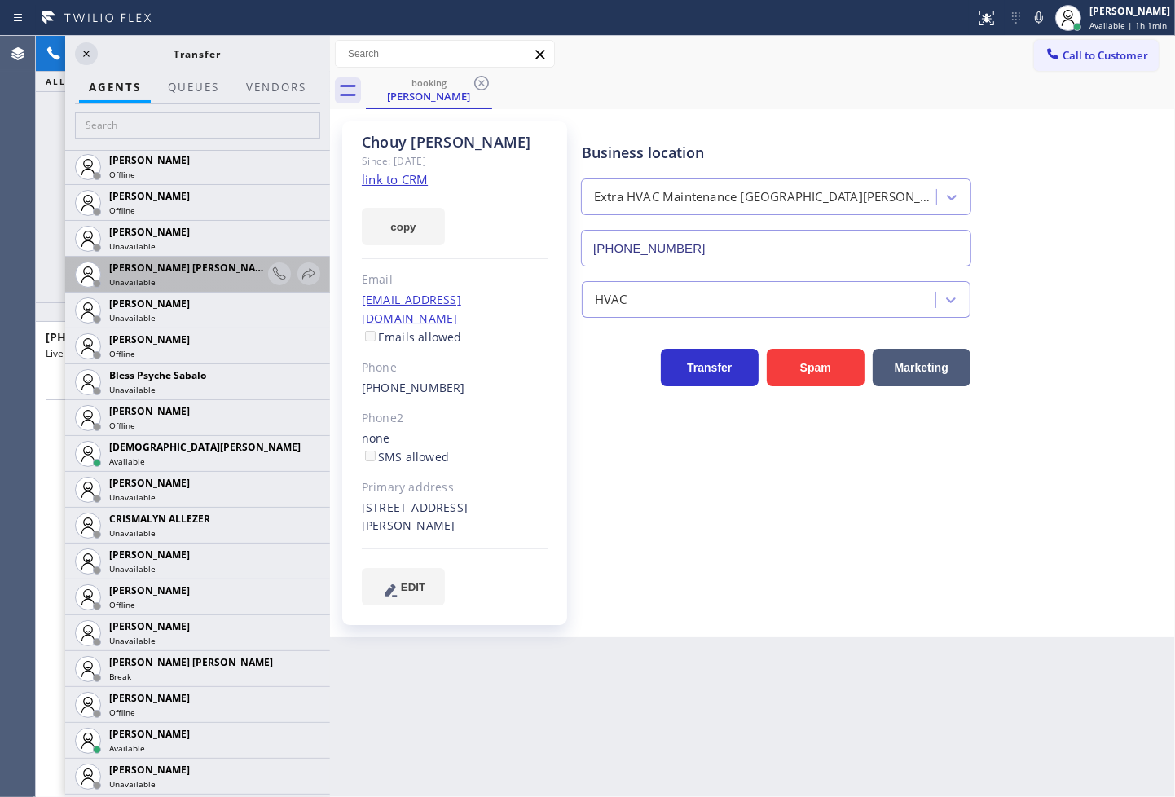
scroll to position [362, 0]
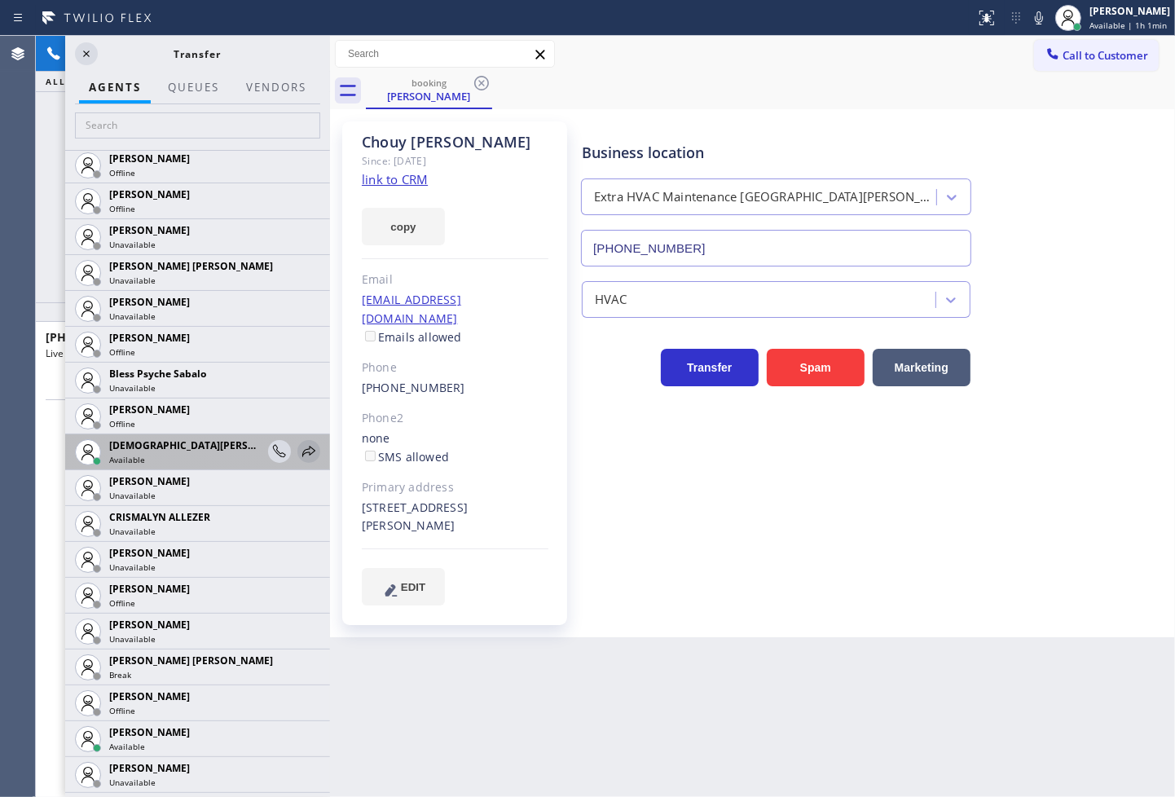
click at [302, 450] on icon at bounding box center [308, 451] width 13 height 11
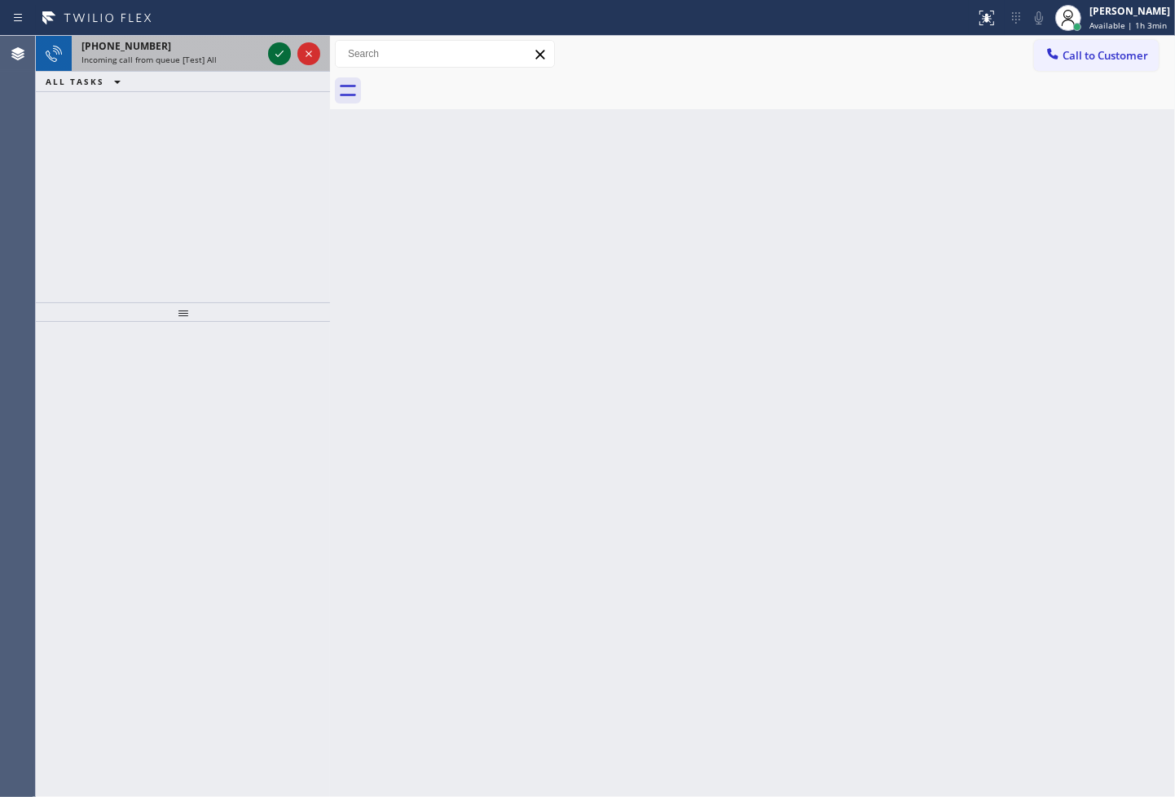
click at [273, 57] on icon at bounding box center [280, 54] width 20 height 20
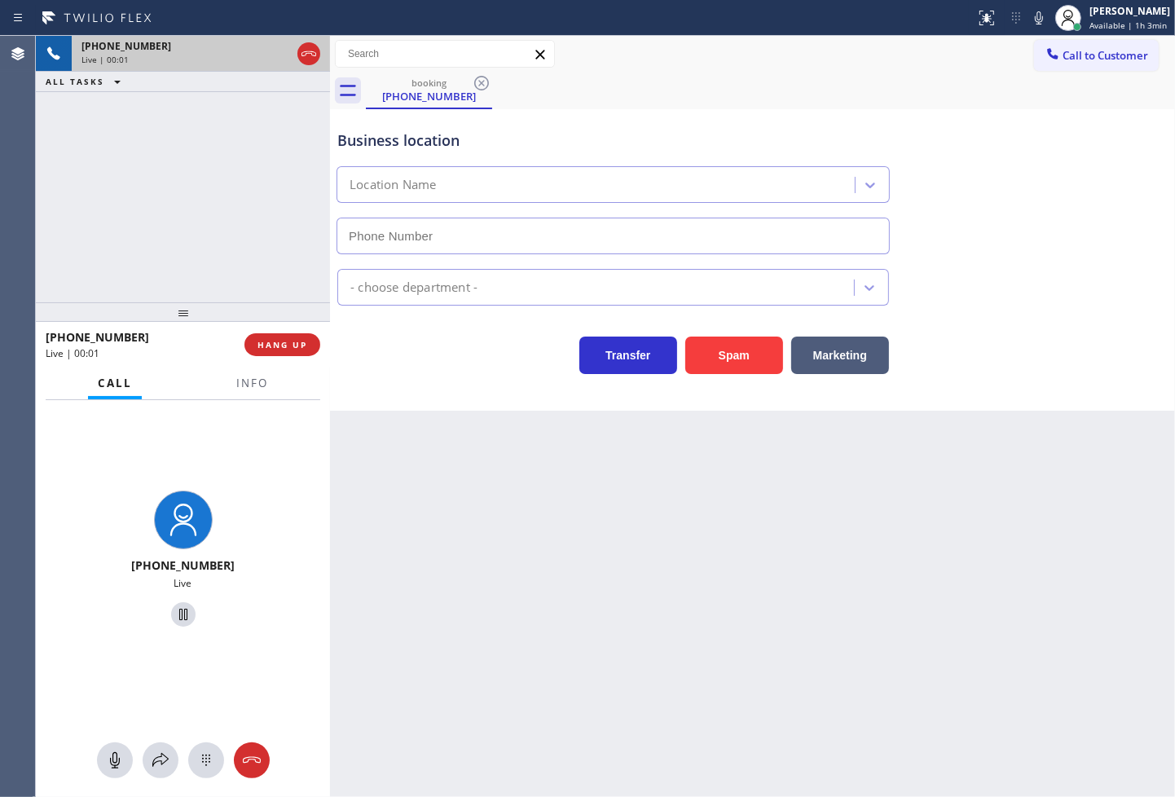
type input "[PHONE_NUMBER]"
click at [467, 369] on div "Transfer Spam Marketing" at bounding box center [613, 352] width 558 height 46
click at [628, 640] on div "Back to Dashboard Change Sender ID Customers Technicians Select a contact Outbo…" at bounding box center [752, 416] width 845 height 761
click at [612, 561] on div "Back to Dashboard Change Sender ID Customers Technicians Select a contact Outbo…" at bounding box center [752, 416] width 845 height 761
click at [228, 201] on div "[PHONE_NUMBER] Live | 00:32 ALL TASKS ALL TASKS ACTIVE TASKS TASKS IN WRAP UP" at bounding box center [183, 169] width 294 height 267
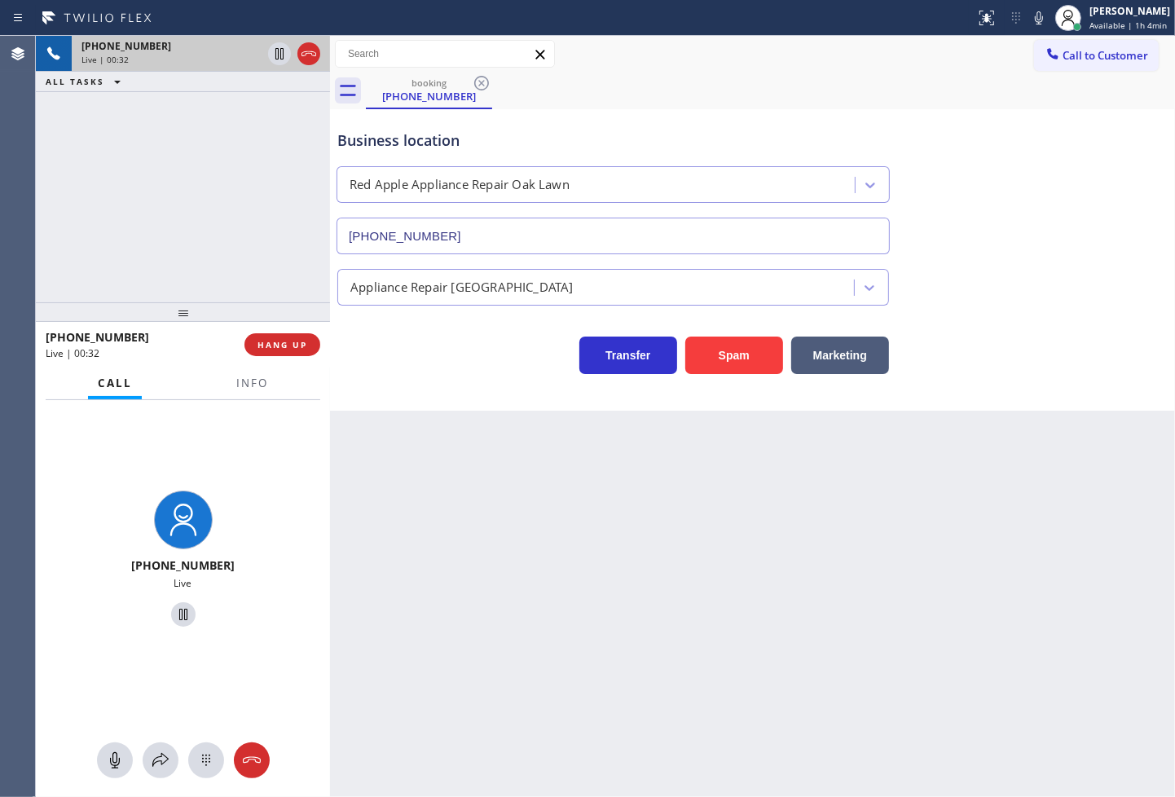
click at [459, 355] on div "Transfer Spam Marketing" at bounding box center [613, 352] width 558 height 46
click at [145, 130] on div "[PHONE_NUMBER] Live | 00:32 ALL TASKS ALL TASKS ACTIVE TASKS TASKS IN WRAP UP" at bounding box center [183, 169] width 294 height 267
click at [283, 50] on icon at bounding box center [280, 53] width 8 height 11
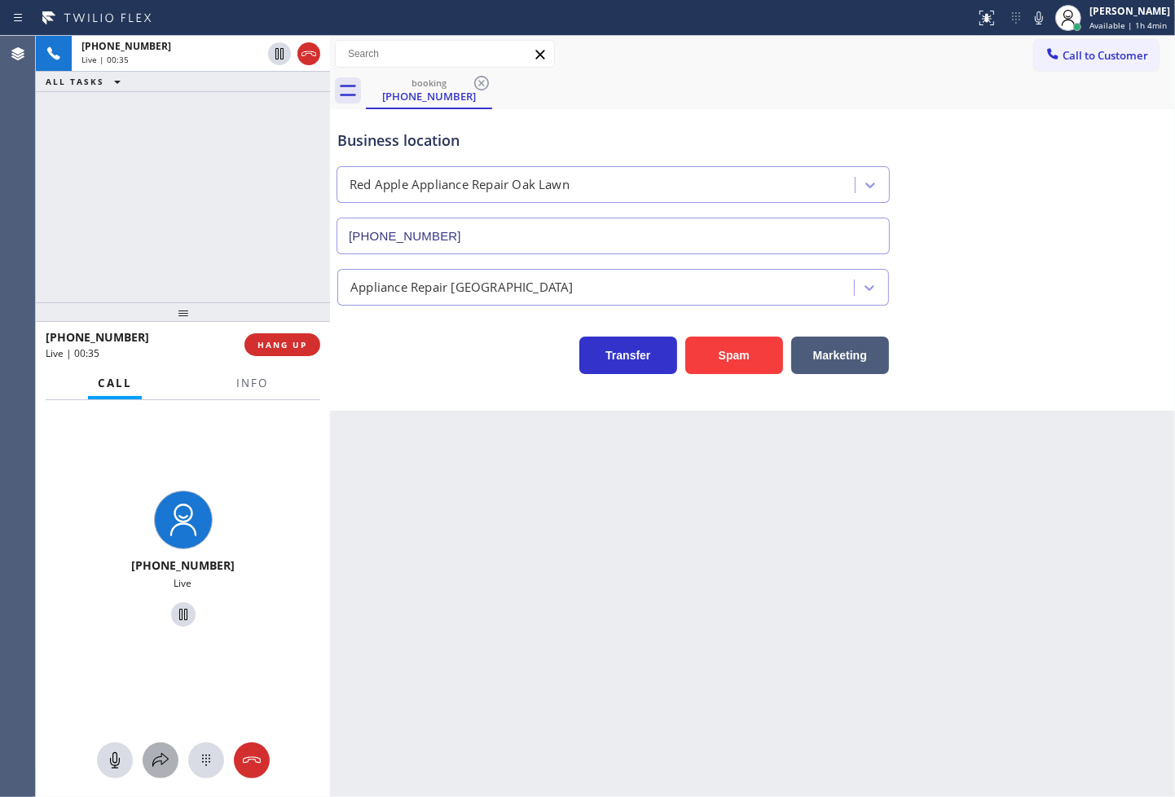
click at [167, 761] on icon at bounding box center [161, 761] width 20 height 20
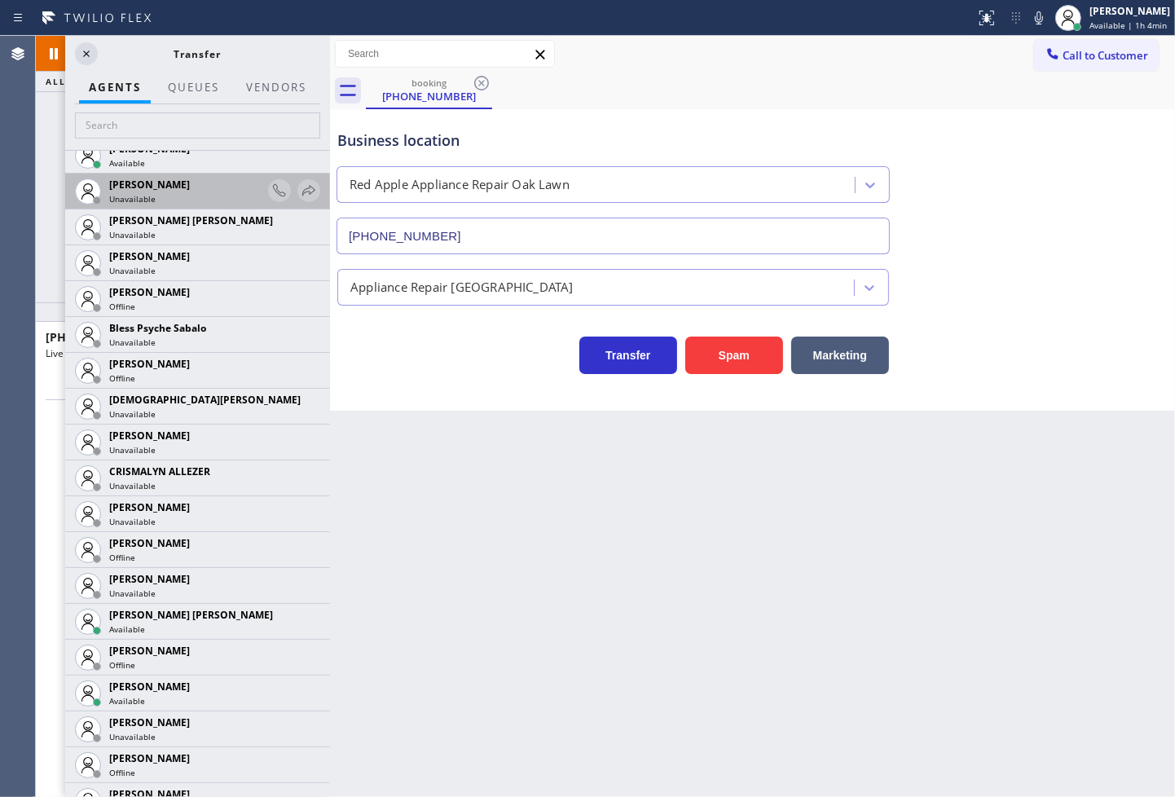
scroll to position [452, 0]
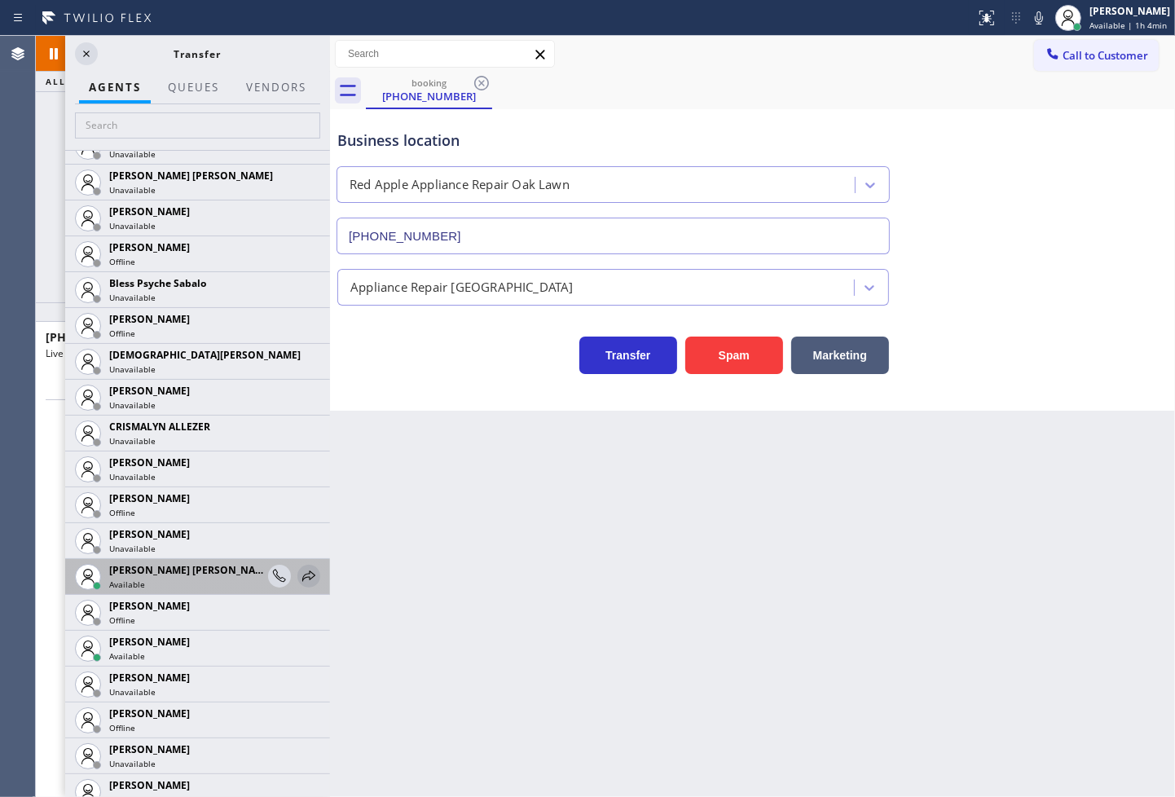
click at [299, 574] on icon at bounding box center [309, 577] width 20 height 20
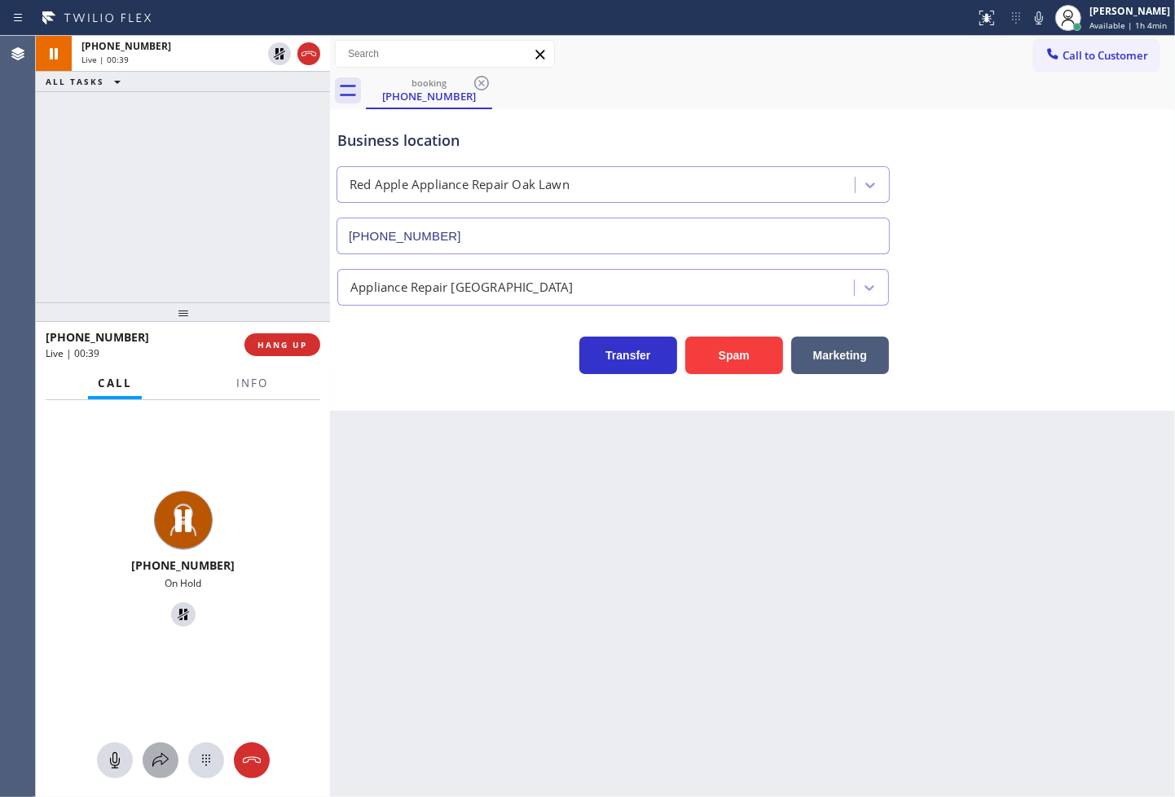
click at [157, 756] on icon at bounding box center [161, 761] width 20 height 20
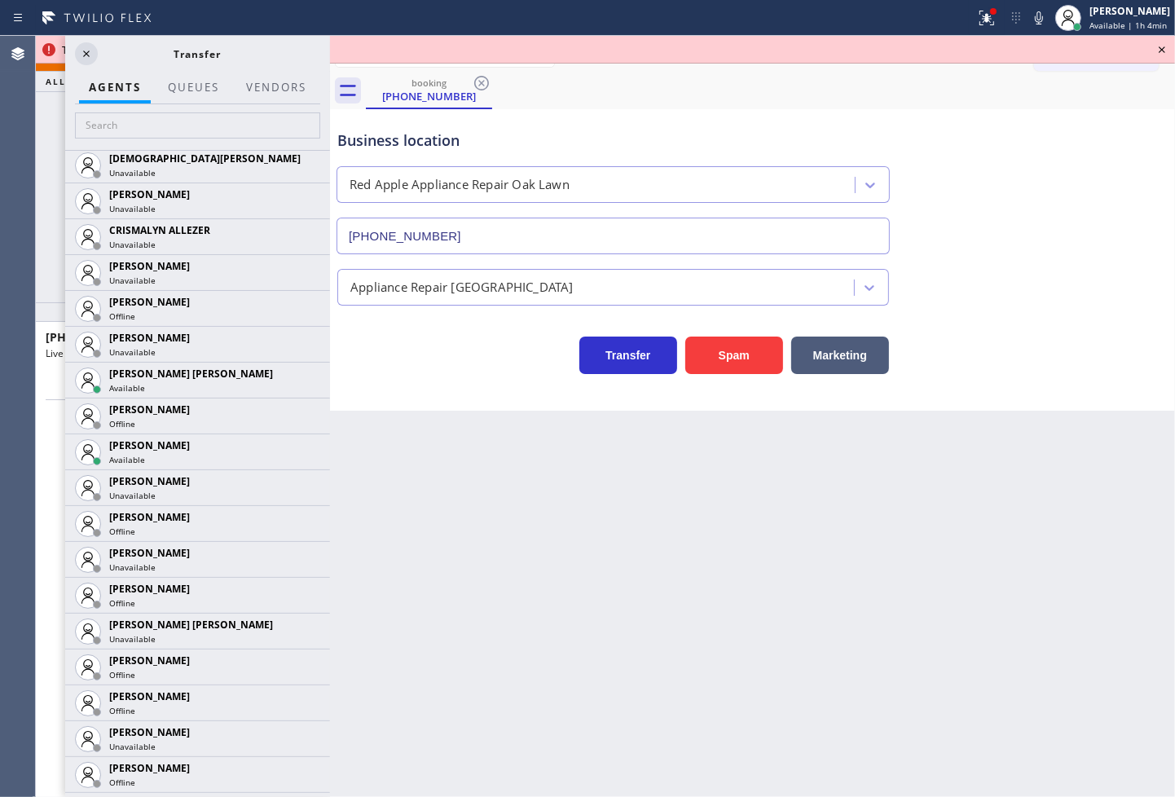
scroll to position [906, 0]
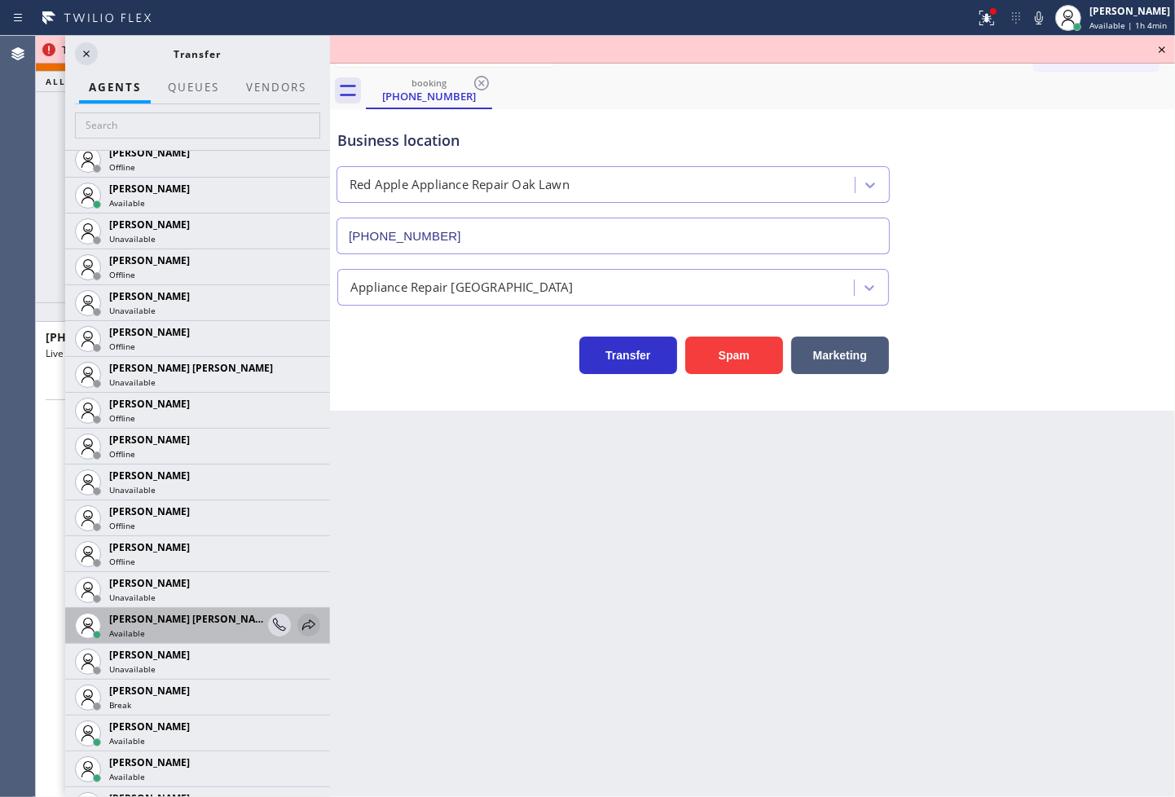
click at [302, 621] on icon at bounding box center [308, 625] width 13 height 11
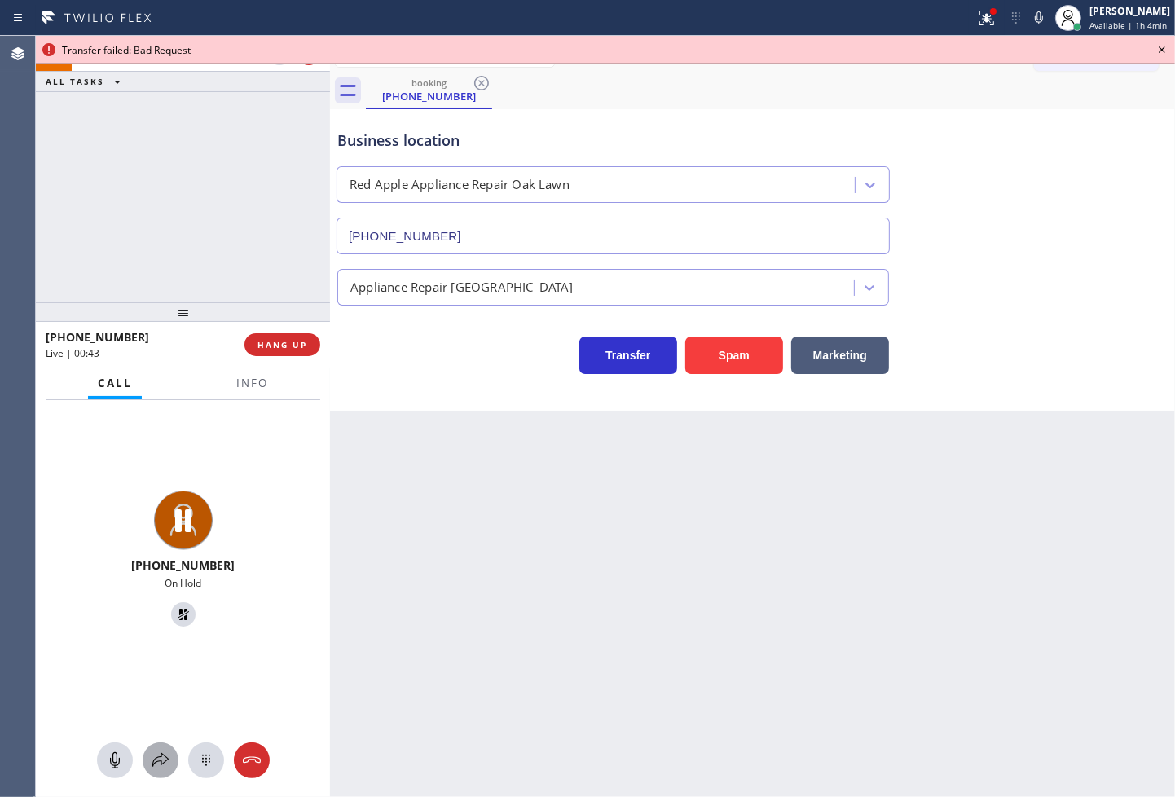
click at [159, 765] on icon at bounding box center [161, 761] width 20 height 20
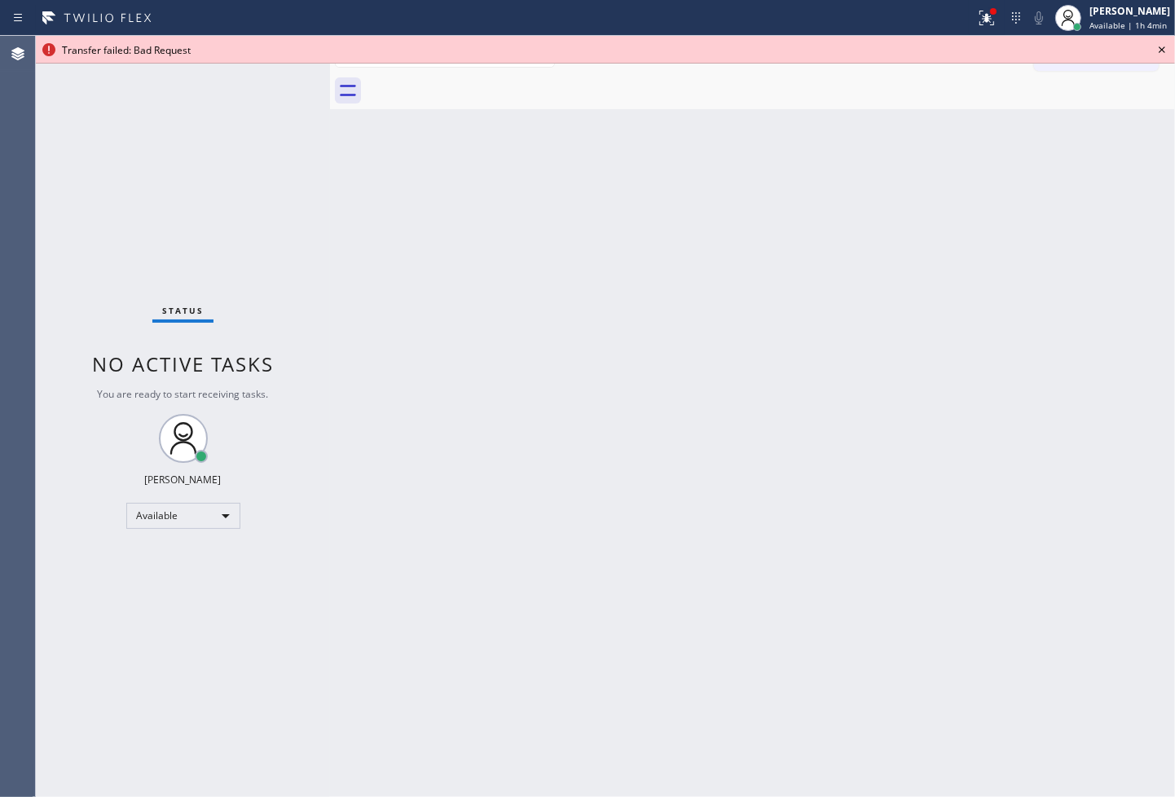
click at [1167, 54] on icon at bounding box center [1163, 50] width 20 height 20
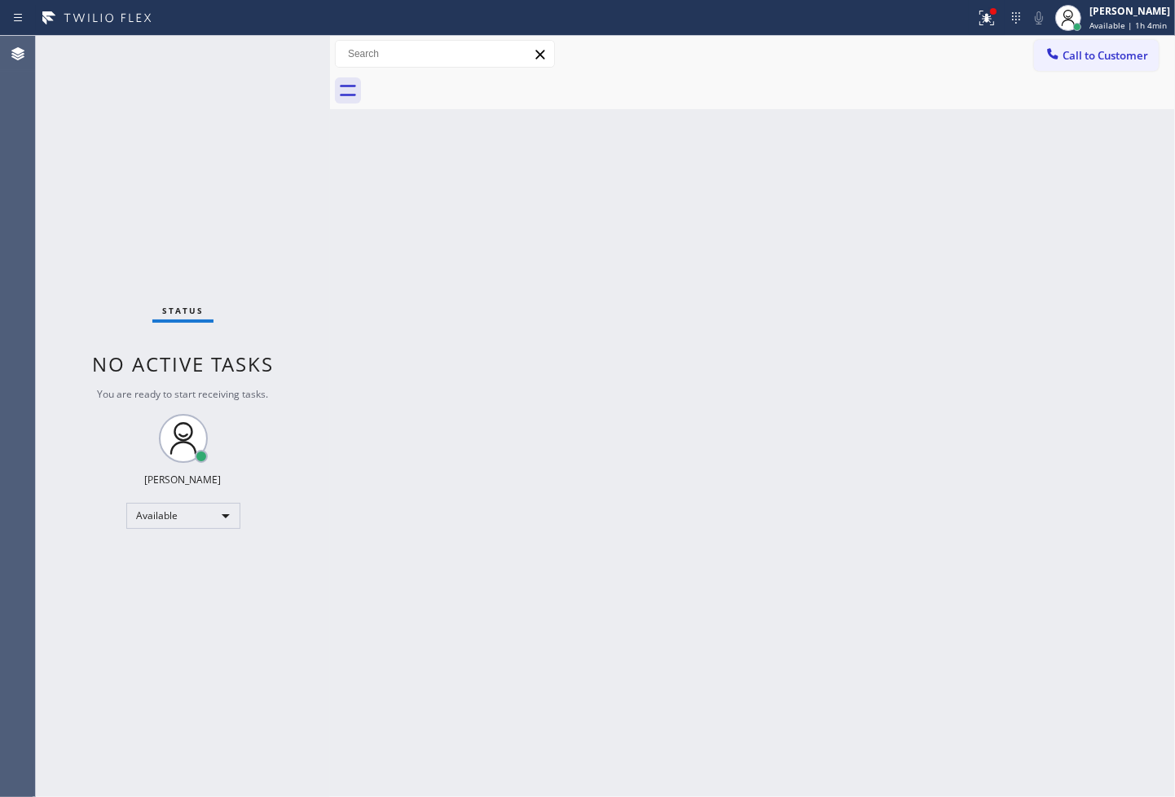
drag, startPoint x: 971, startPoint y: 15, endPoint x: 971, endPoint y: 60, distance: 45.6
click at [989, 15] on div at bounding box center [994, 12] width 10 height 10
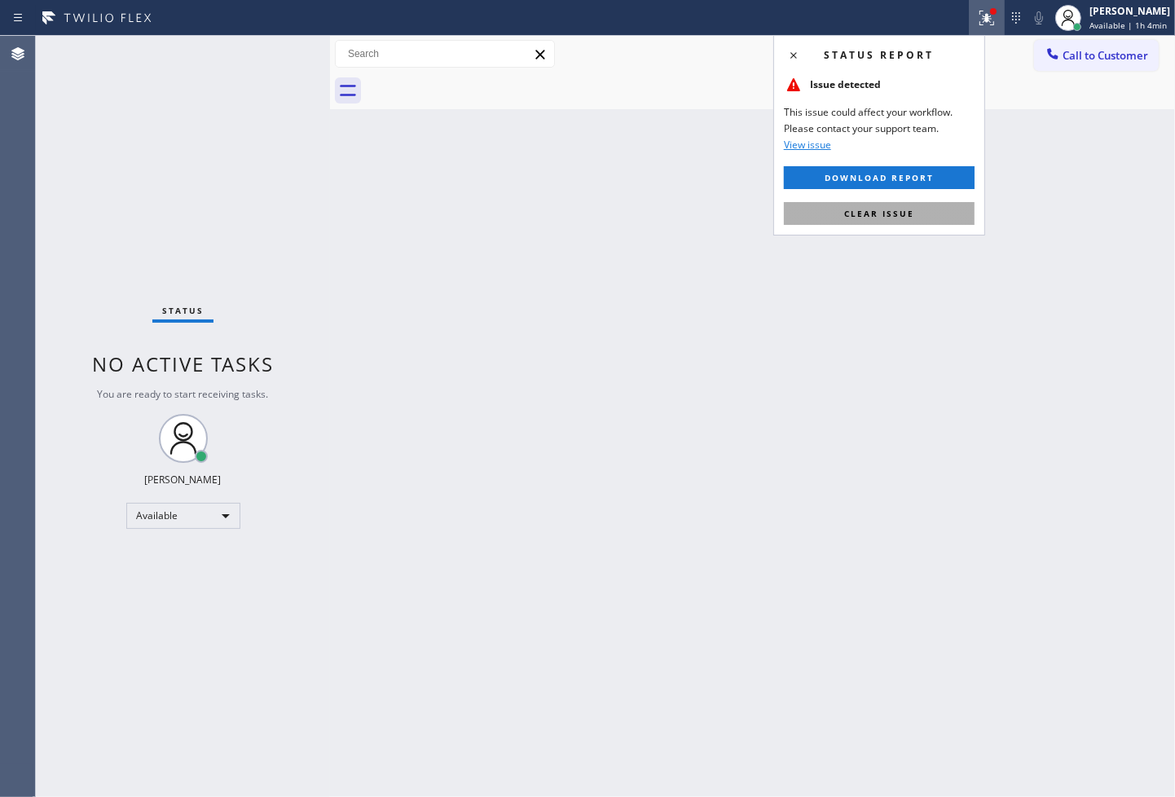
click at [943, 213] on button "Clear issue" at bounding box center [879, 213] width 191 height 23
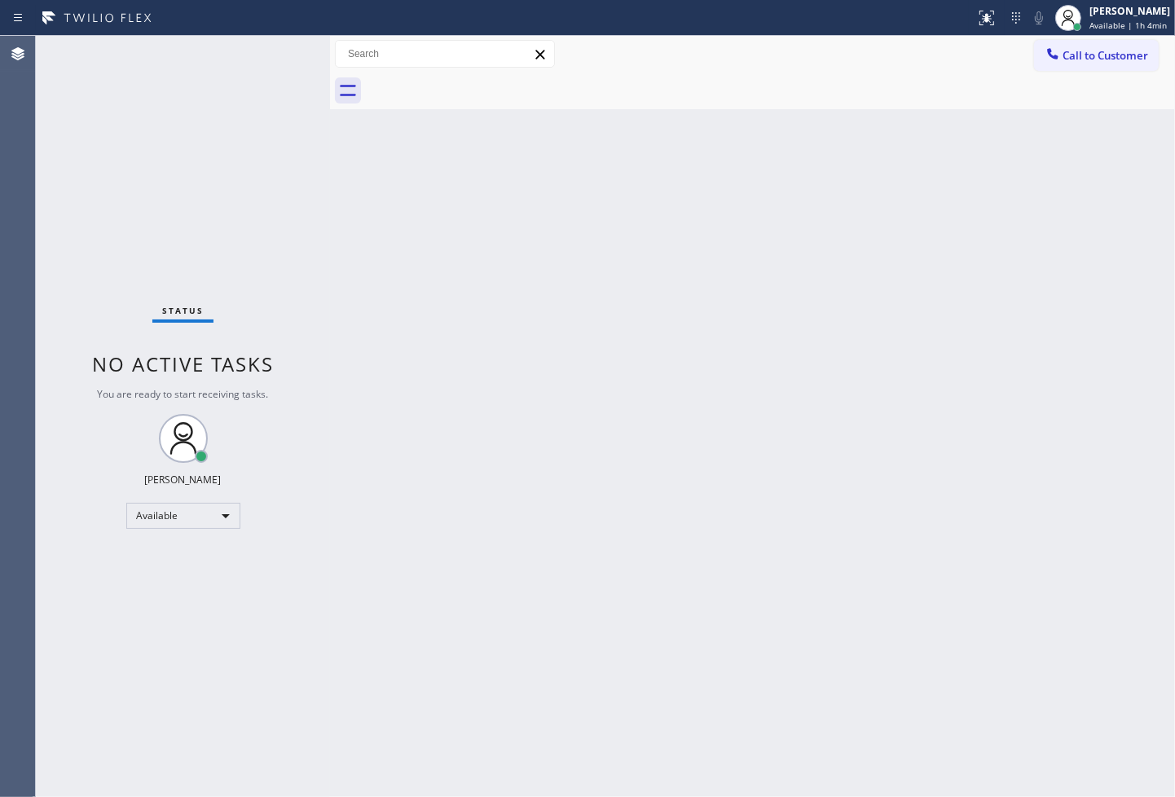
click at [275, 58] on div "Status No active tasks You are ready to start receiving tasks. [PERSON_NAME]" at bounding box center [183, 416] width 294 height 761
click at [242, 50] on div "Status No active tasks You are ready to start receiving tasks. [PERSON_NAME]" at bounding box center [183, 416] width 294 height 761
click at [274, 59] on div "Status No active tasks You are ready to start receiving tasks. [PERSON_NAME]" at bounding box center [183, 416] width 294 height 761
click at [96, 173] on div "Status No active tasks You are ready to start receiving tasks. [PERSON_NAME]" at bounding box center [183, 416] width 294 height 761
click at [272, 47] on div "Status No active tasks You are ready to start receiving tasks. [PERSON_NAME]" at bounding box center [183, 416] width 294 height 761
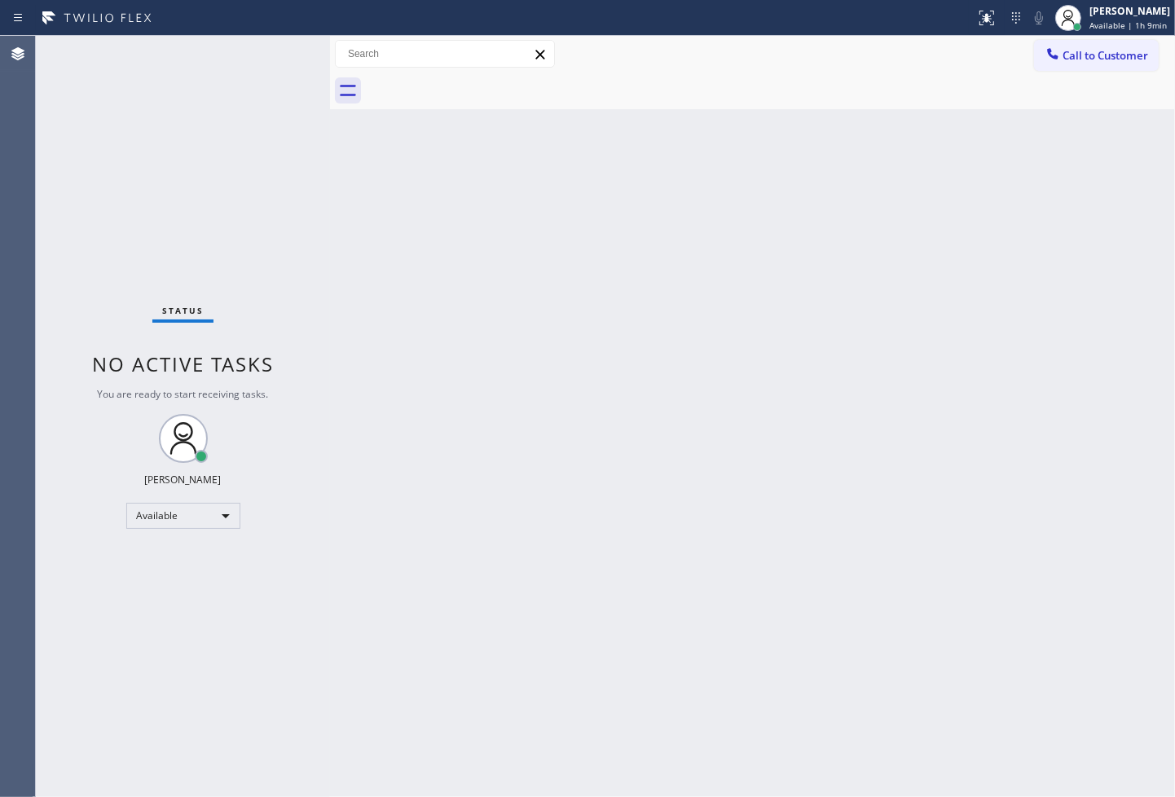
click at [136, 183] on div "Status No active tasks You are ready to start receiving tasks. [PERSON_NAME]" at bounding box center [183, 416] width 294 height 761
click at [275, 53] on div "Status No active tasks You are ready to start receiving tasks. [PERSON_NAME]" at bounding box center [183, 416] width 294 height 761
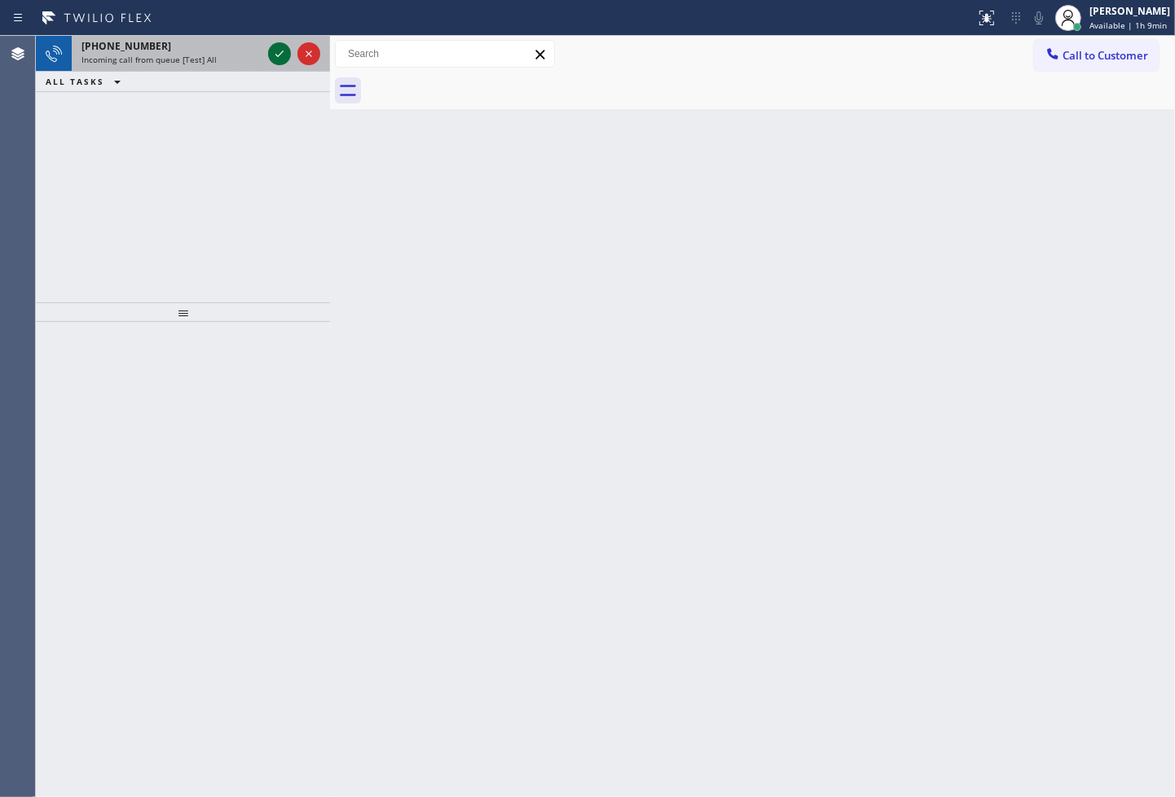
click at [275, 53] on icon at bounding box center [280, 54] width 20 height 20
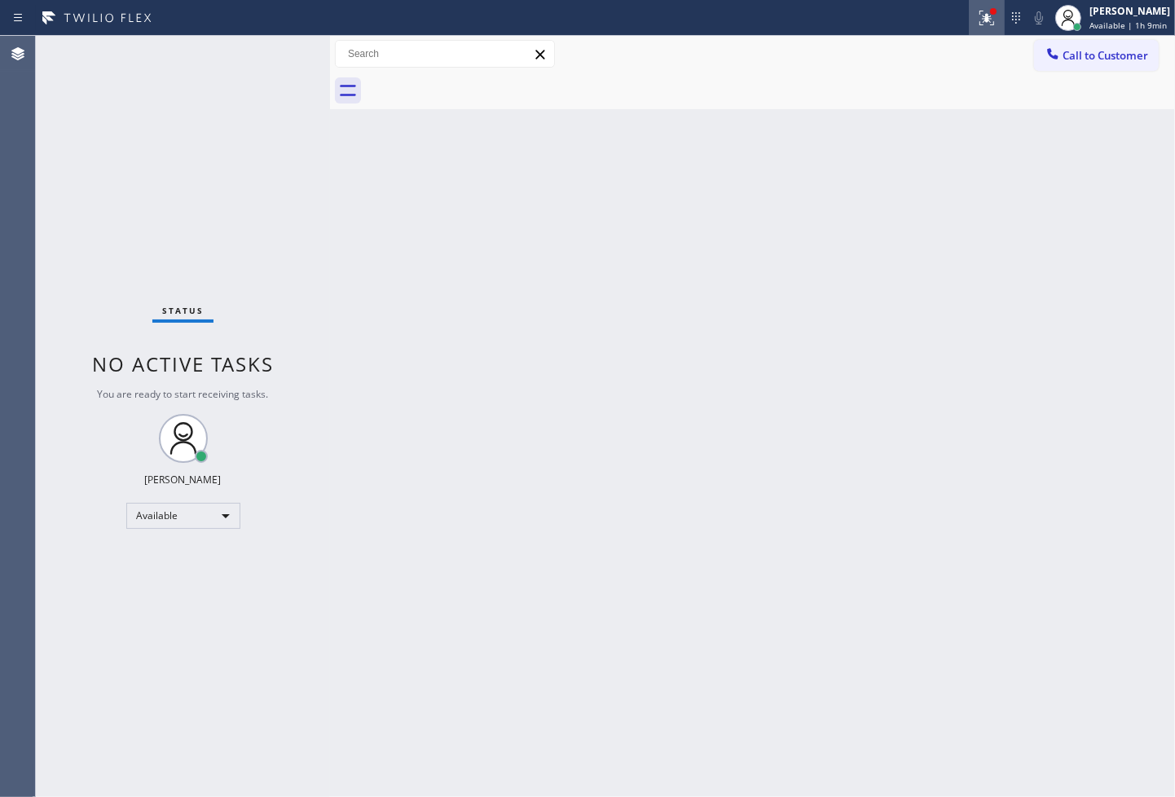
click at [977, 25] on icon at bounding box center [987, 18] width 20 height 20
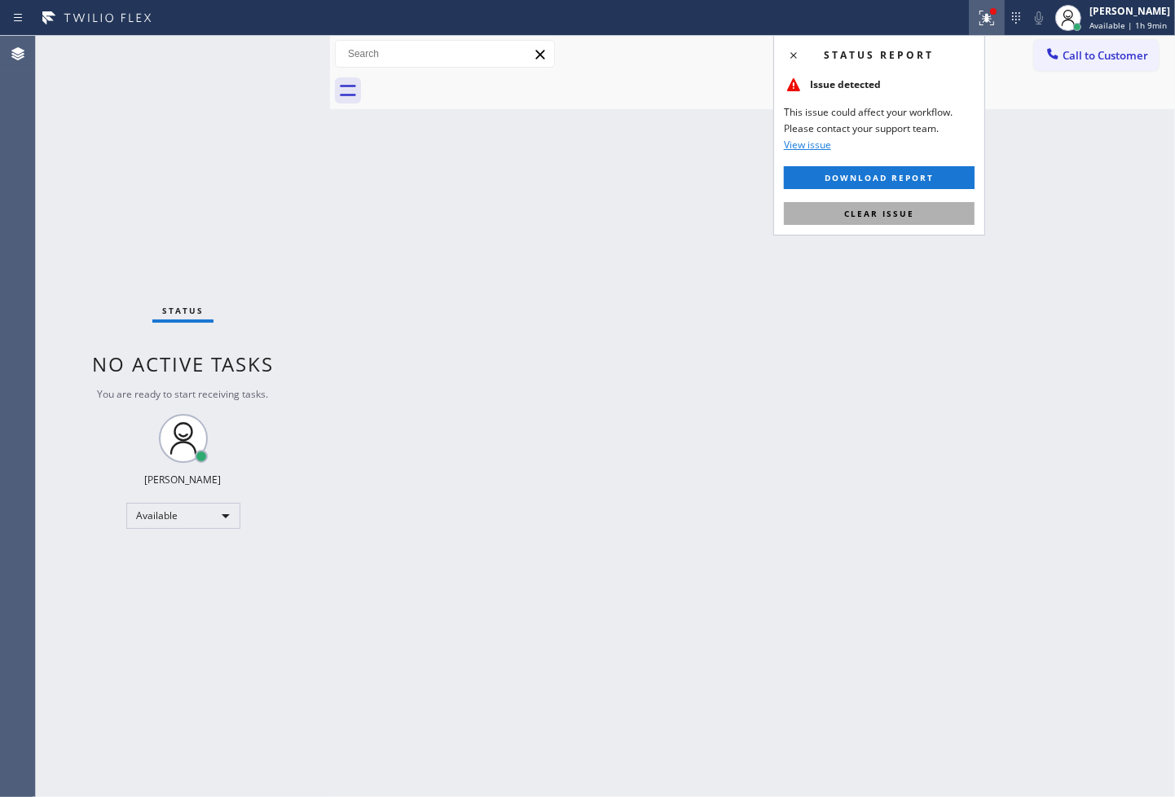
click at [928, 214] on button "Clear issue" at bounding box center [879, 213] width 191 height 23
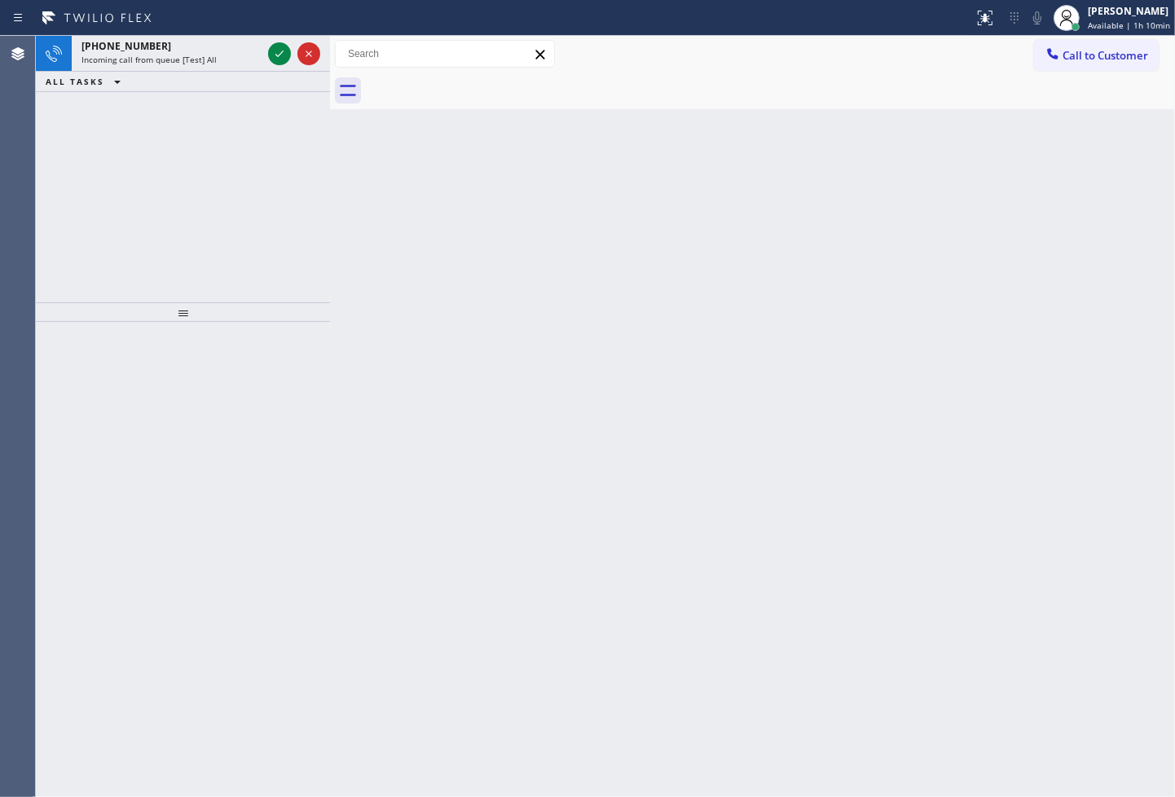
click at [315, 289] on div "[PHONE_NUMBER] Incoming call from queue [Test] All ALL TASKS ALL TASKS ACTIVE T…" at bounding box center [183, 169] width 294 height 267
click at [275, 57] on icon at bounding box center [280, 54] width 20 height 20
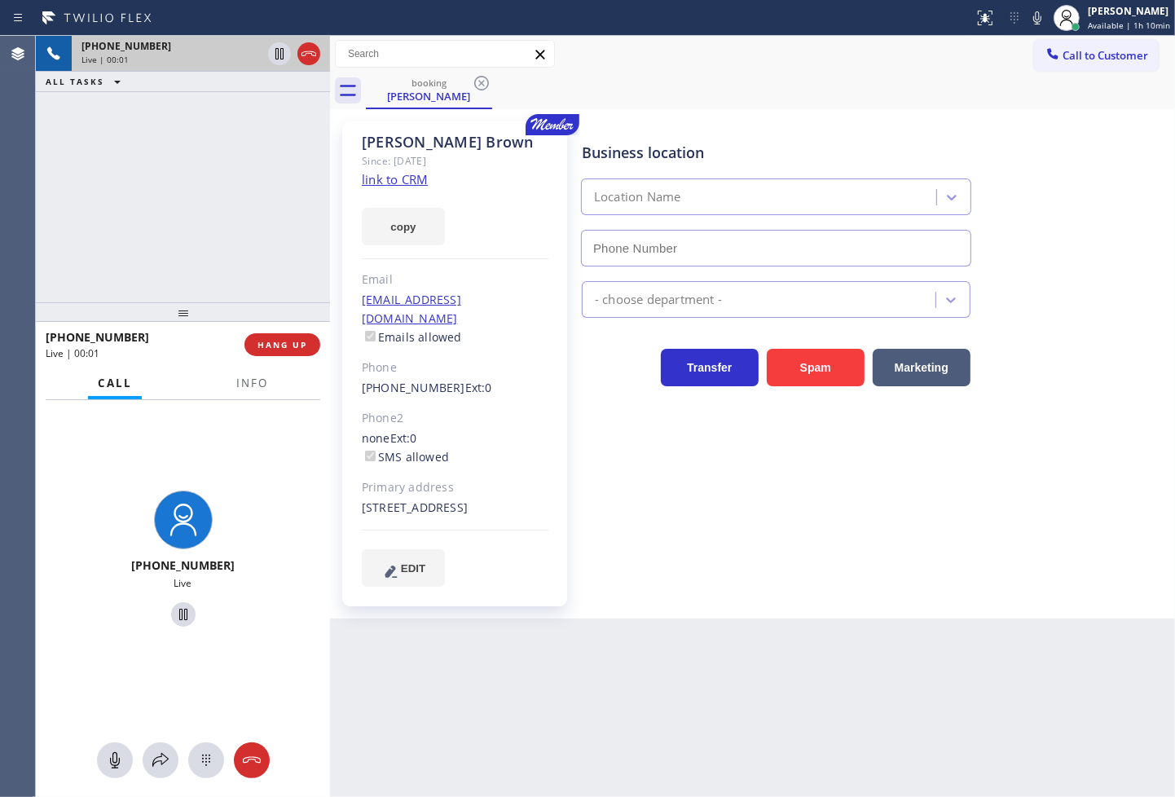
type input "[PHONE_NUMBER]"
click at [375, 180] on link "link to CRM" at bounding box center [395, 179] width 66 height 16
click at [394, 235] on button "copy" at bounding box center [403, 226] width 83 height 37
click at [1028, 24] on icon at bounding box center [1038, 18] width 20 height 20
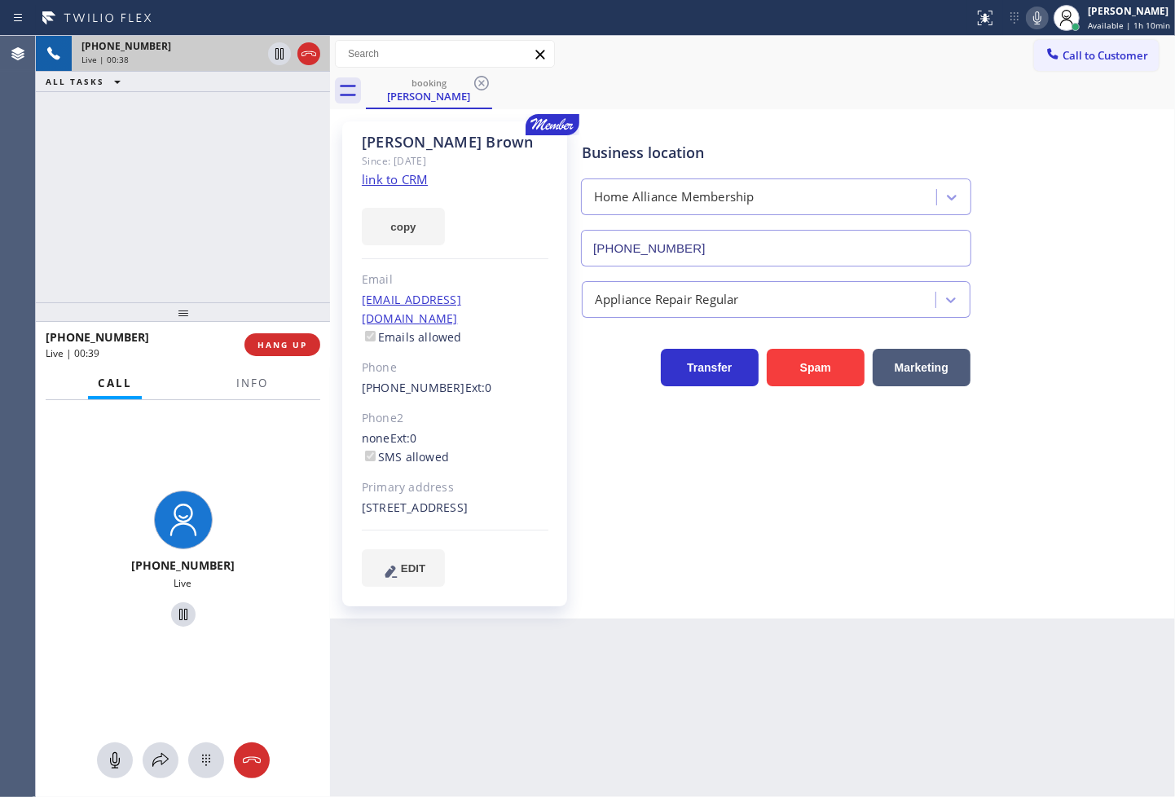
click at [265, 449] on div "[PHONE_NUMBER] Live" at bounding box center [183, 561] width 294 height 323
click at [238, 297] on div "[PHONE_NUMBER] Live | 00:39 ALL TASKS ALL TASKS ACTIVE TASKS TASKS IN WRAP UP" at bounding box center [183, 169] width 294 height 267
click at [257, 441] on div "[PHONE_NUMBER] Live" at bounding box center [183, 561] width 294 height 323
click at [192, 235] on div "[PHONE_NUMBER] Live | 00:40 ALL TASKS ALL TASKS ACTIVE TASKS TASKS IN WRAP UP" at bounding box center [183, 169] width 294 height 267
click at [278, 57] on icon at bounding box center [280, 53] width 8 height 11
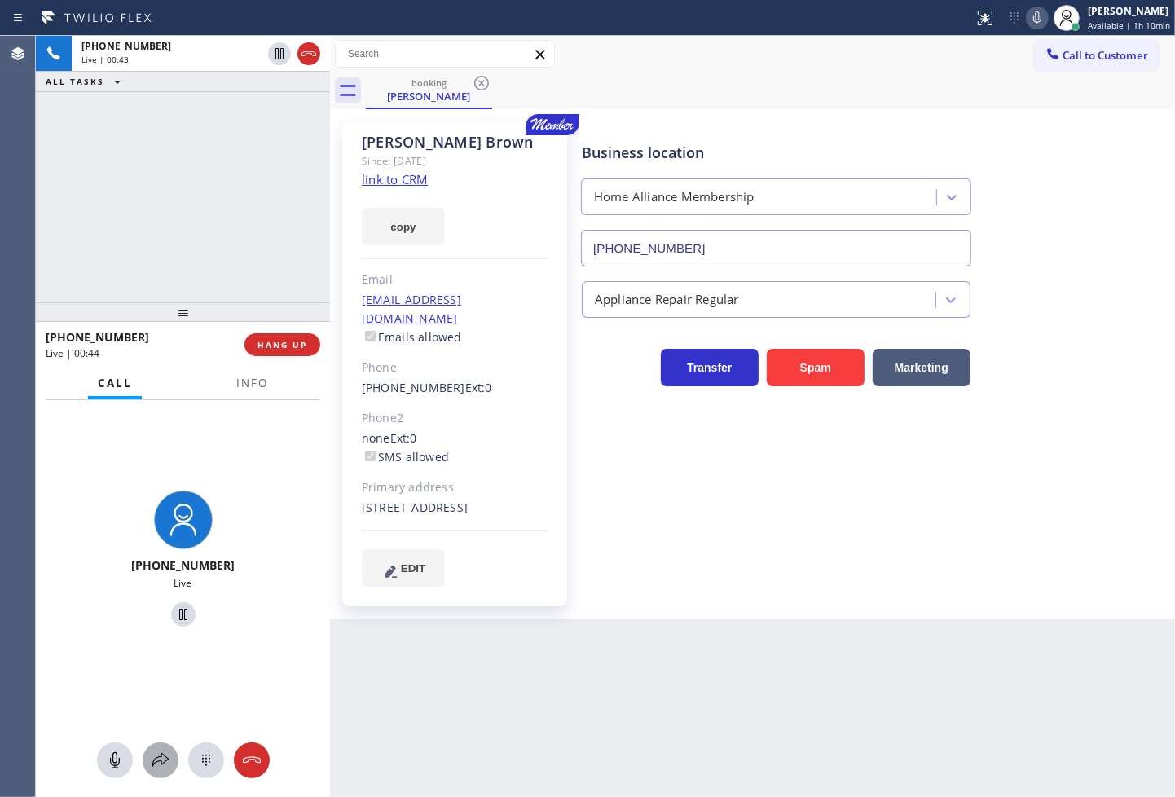
click at [159, 766] on icon at bounding box center [161, 761] width 20 height 20
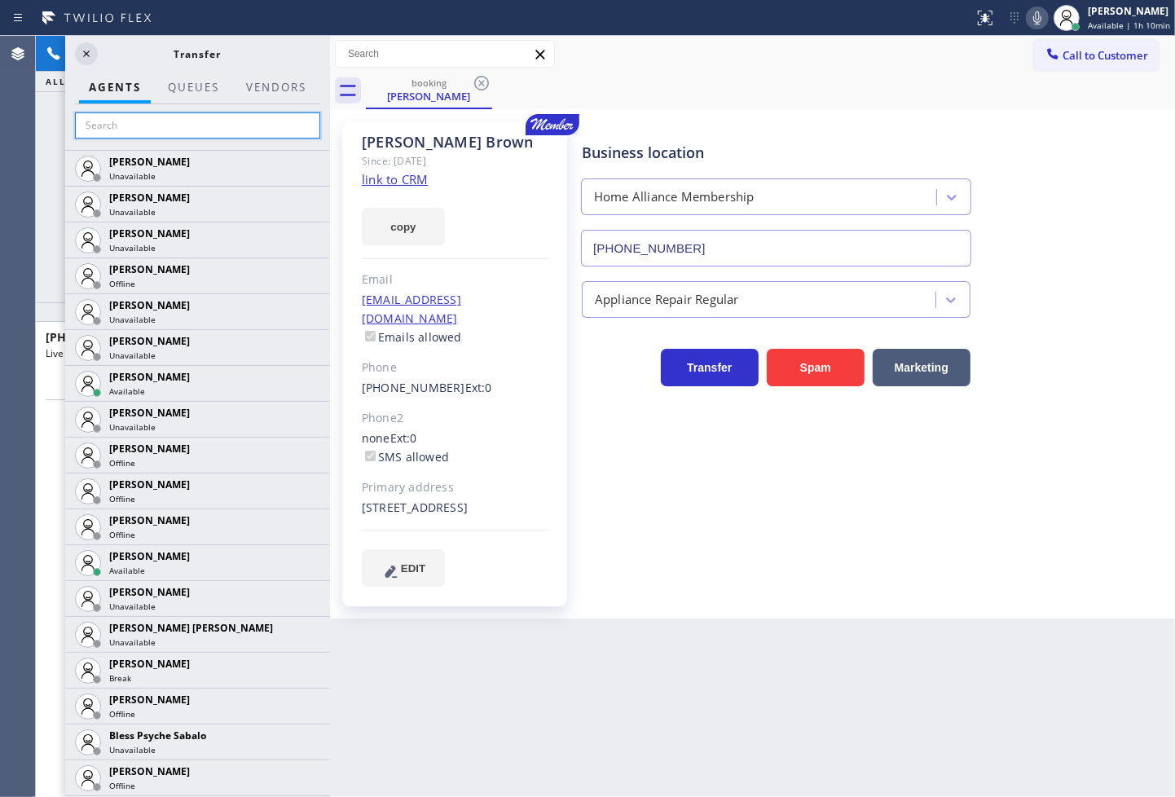
click at [144, 131] on input "text" at bounding box center [197, 125] width 245 height 26
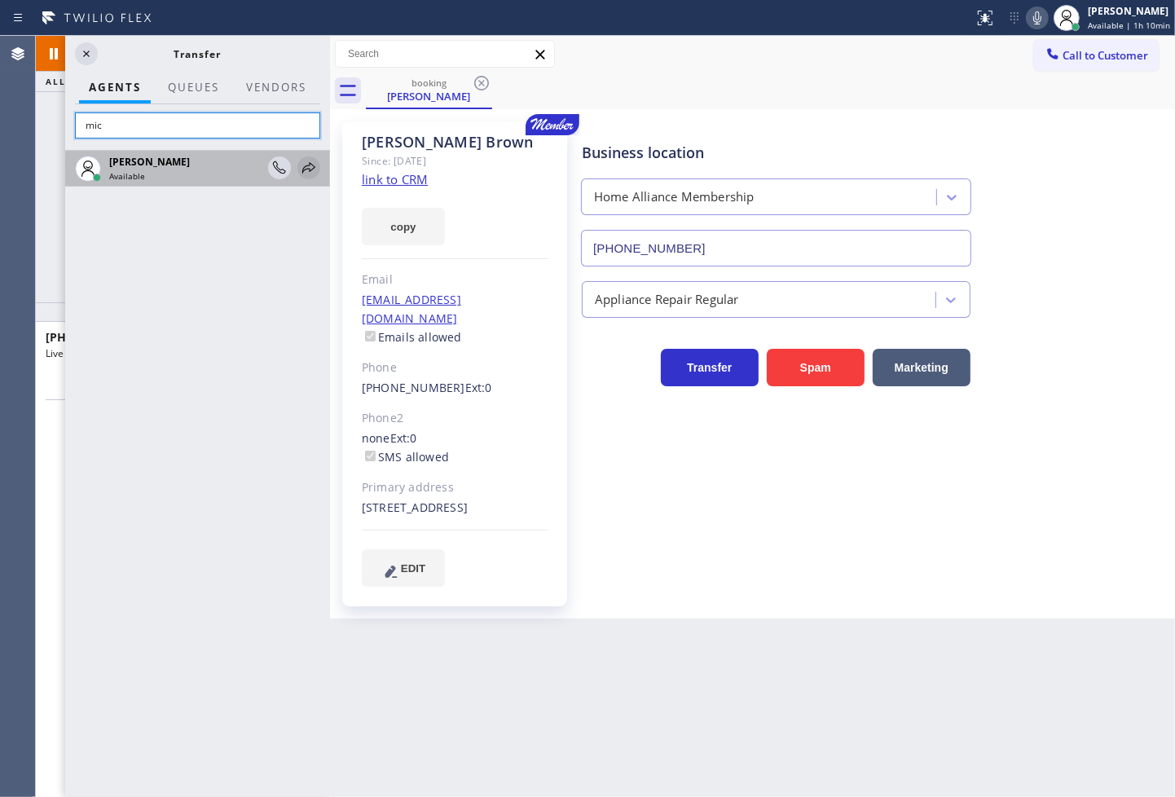
type input "mic"
click at [304, 167] on icon at bounding box center [308, 167] width 13 height 11
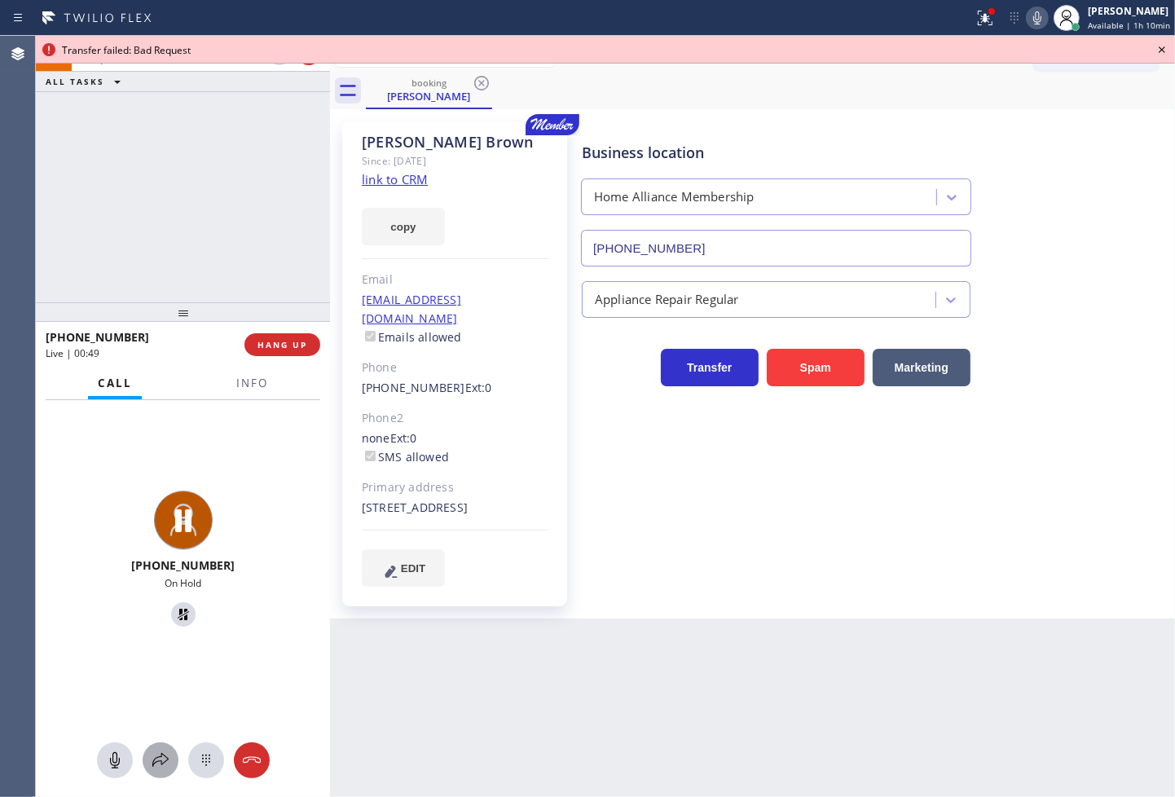
click at [161, 761] on icon at bounding box center [161, 761] width 20 height 20
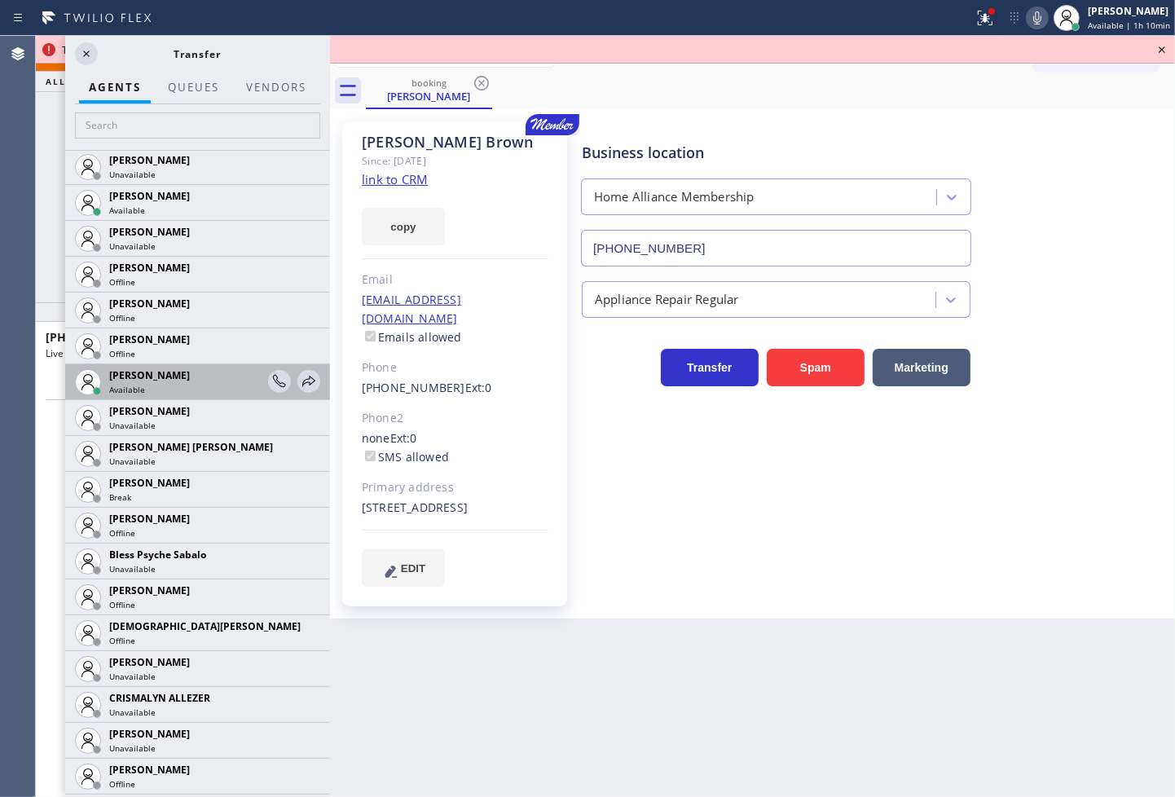
scroll to position [362, 0]
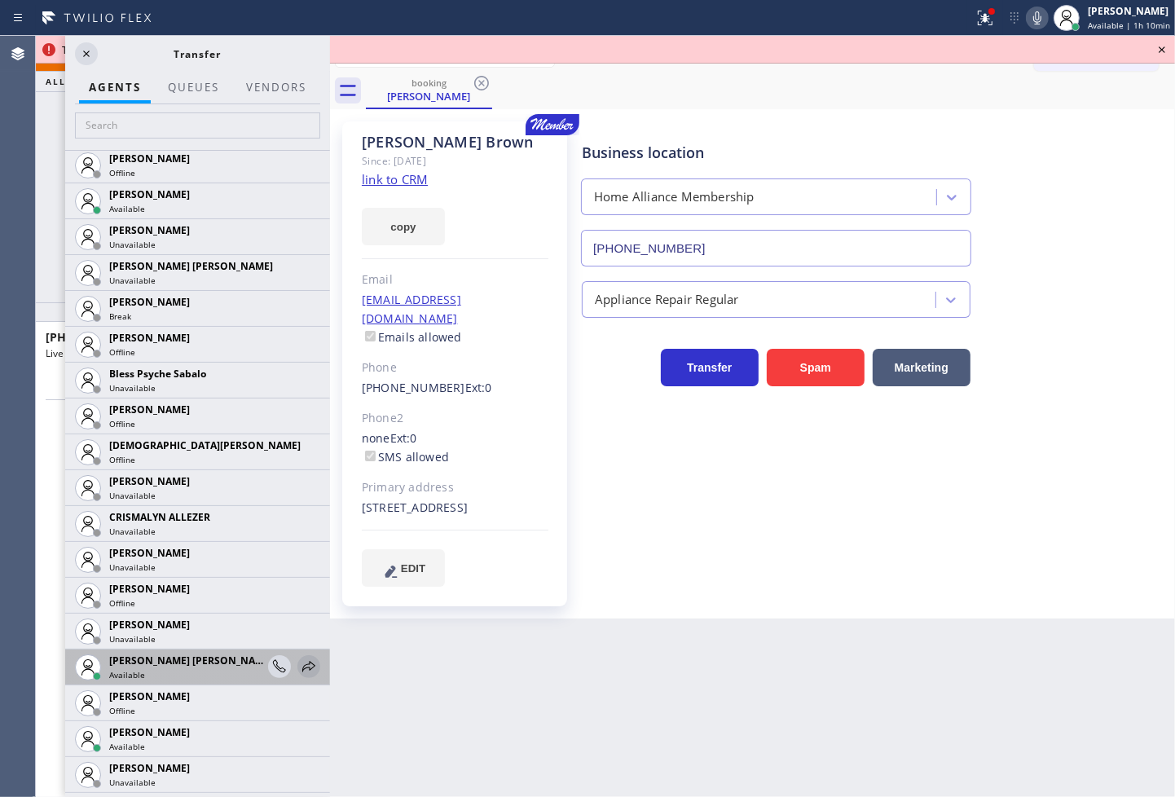
click at [302, 664] on icon at bounding box center [308, 666] width 13 height 11
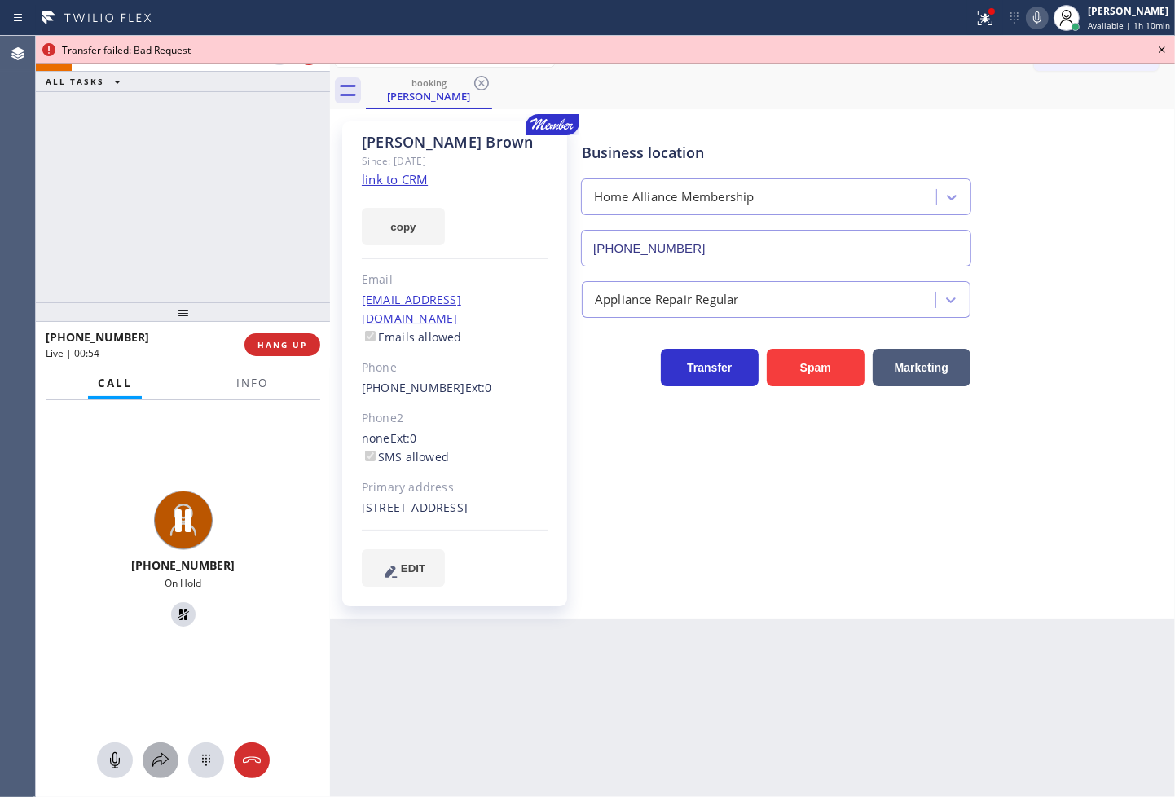
click at [157, 750] on button at bounding box center [161, 761] width 36 height 36
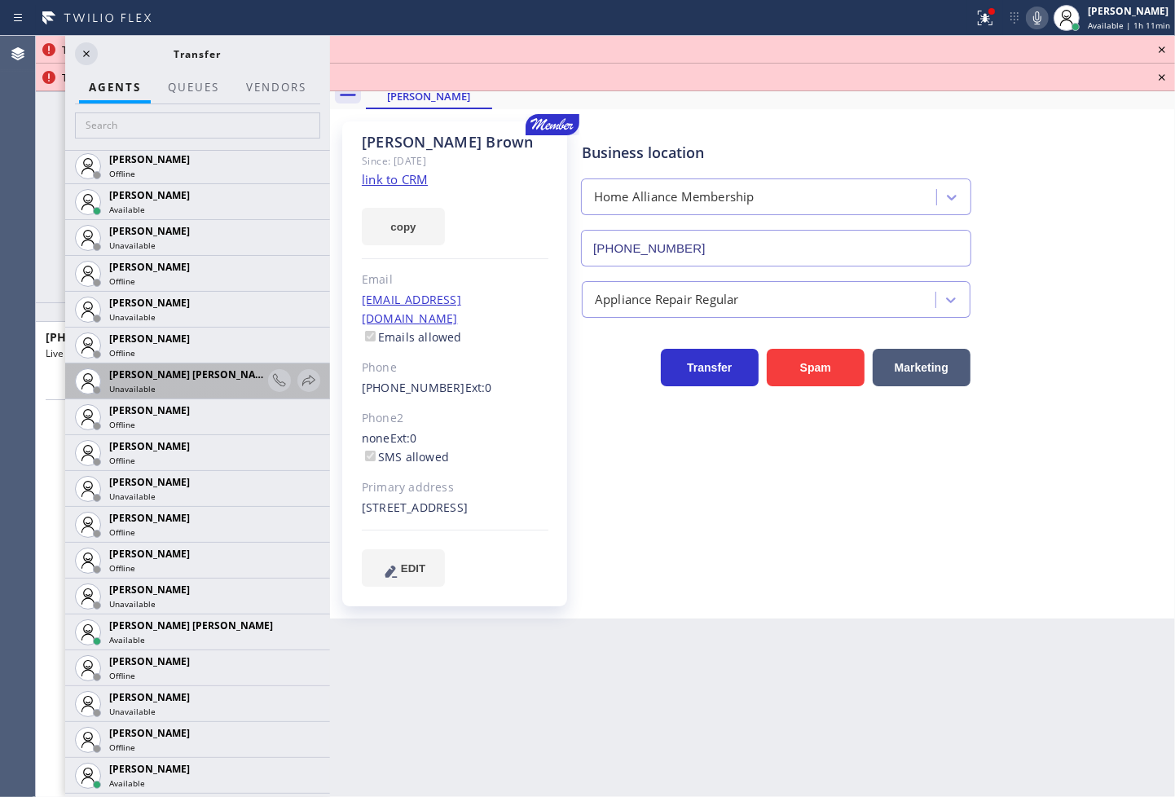
scroll to position [906, 0]
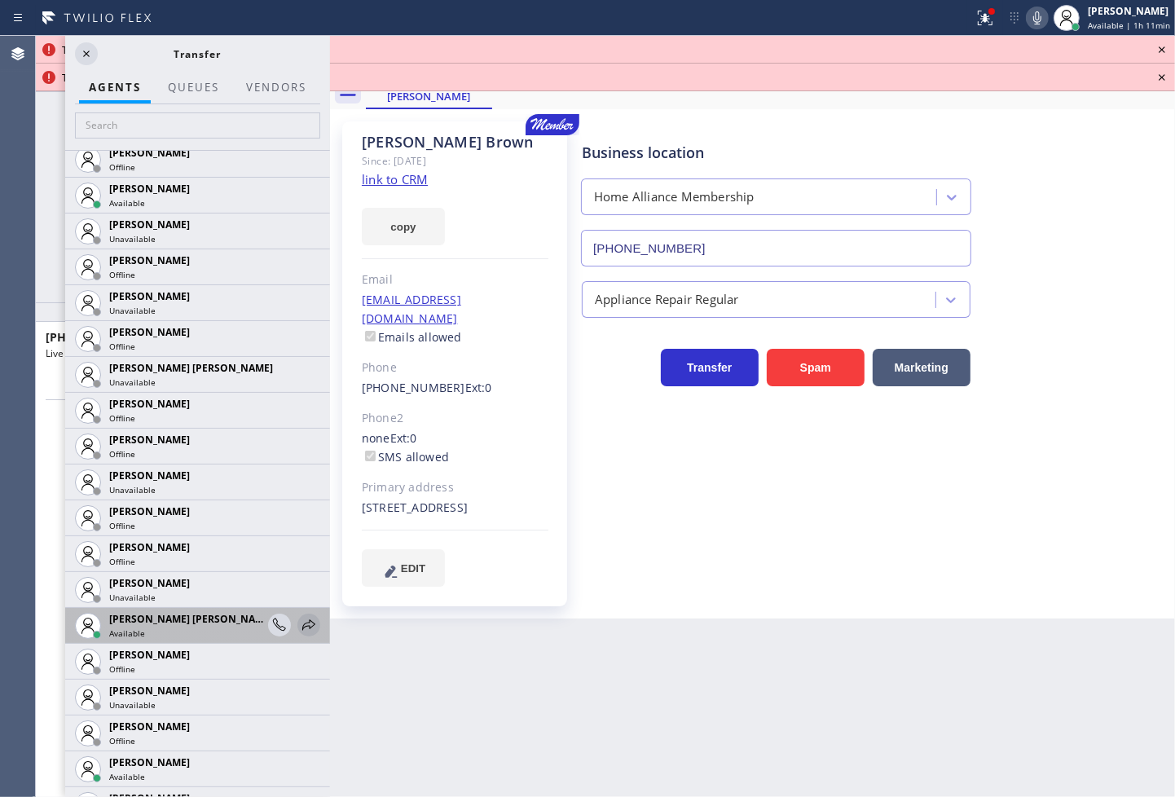
click at [299, 622] on icon at bounding box center [309, 625] width 20 height 20
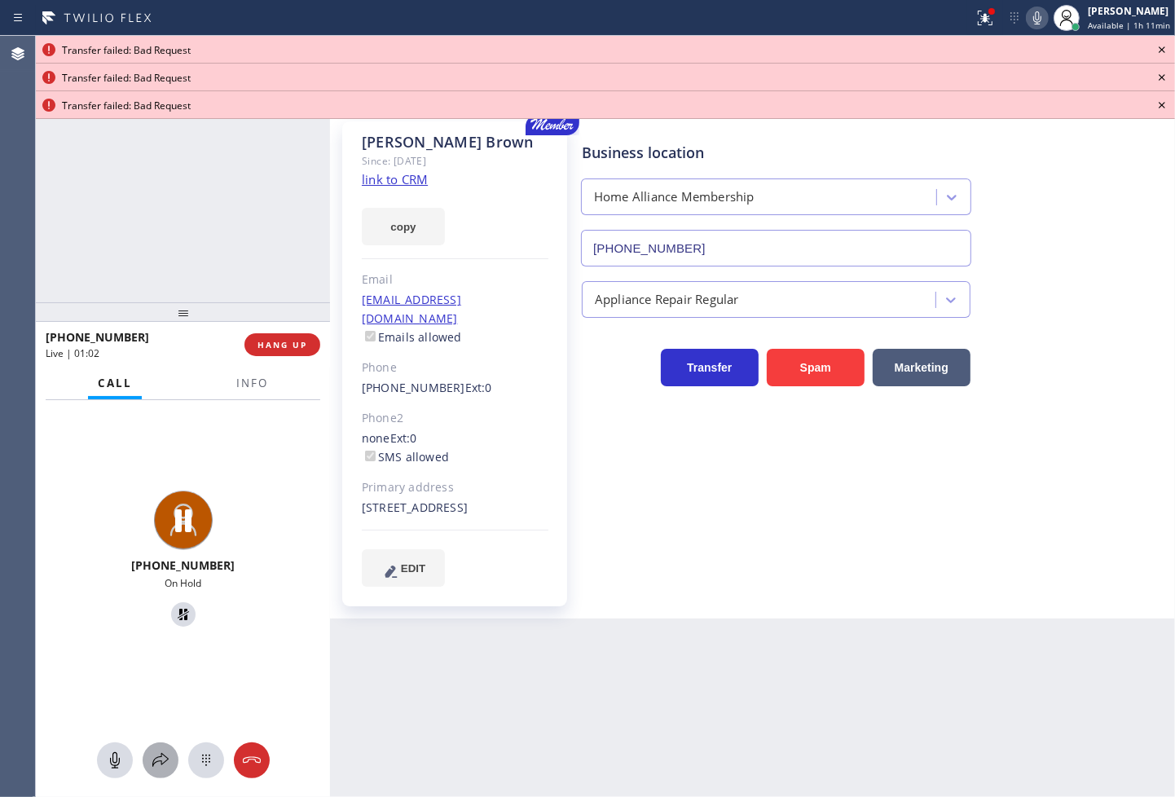
click at [161, 764] on icon at bounding box center [160, 760] width 16 height 14
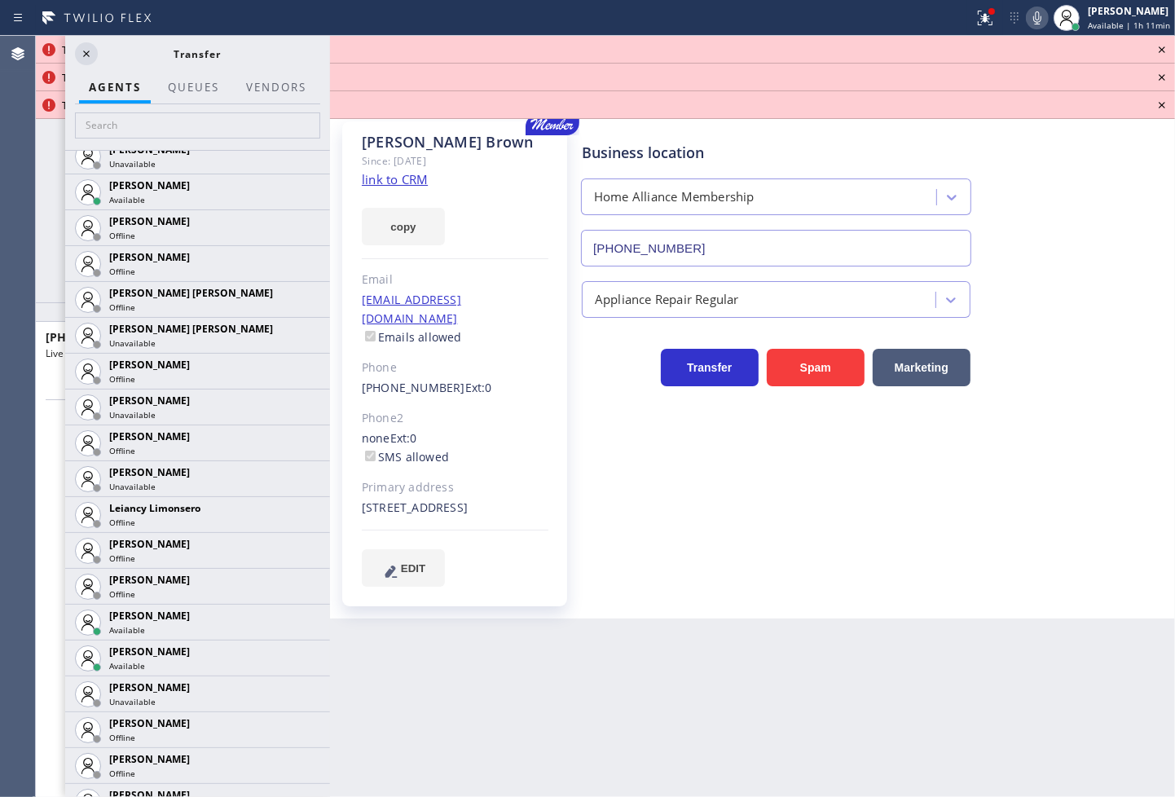
scroll to position [2173, 0]
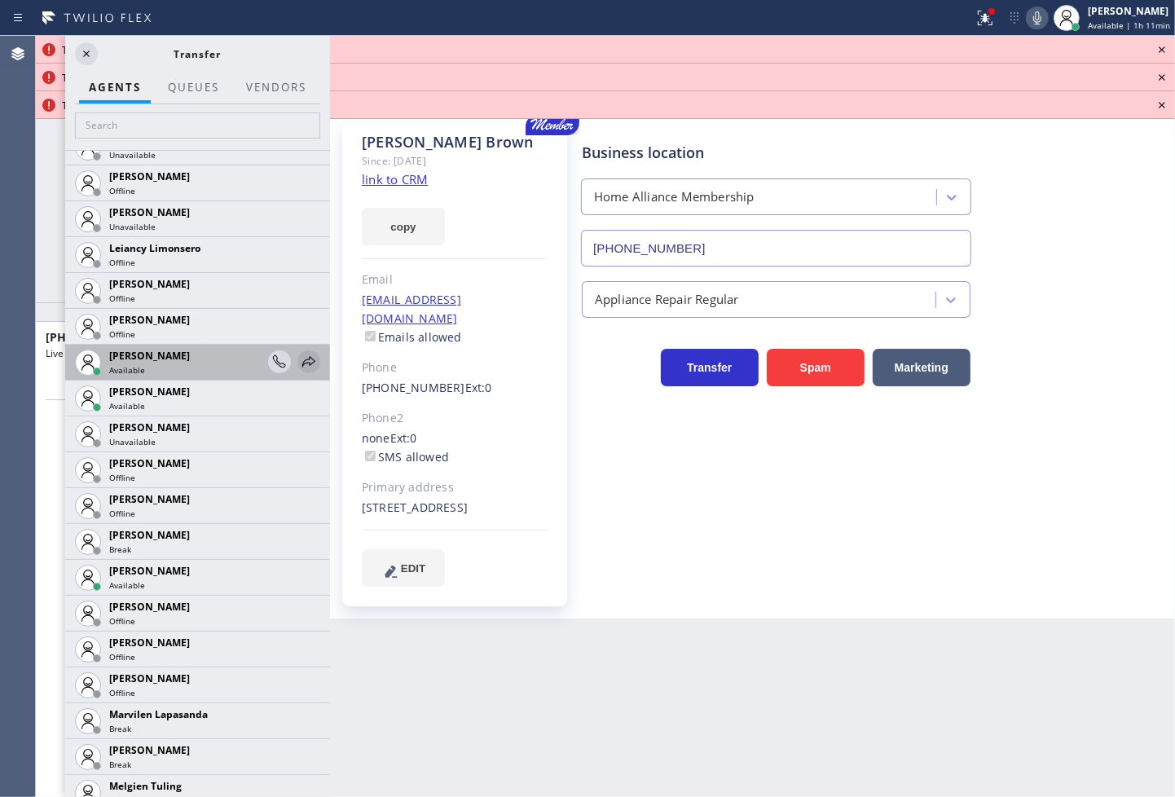
click at [299, 353] on icon at bounding box center [309, 362] width 20 height 20
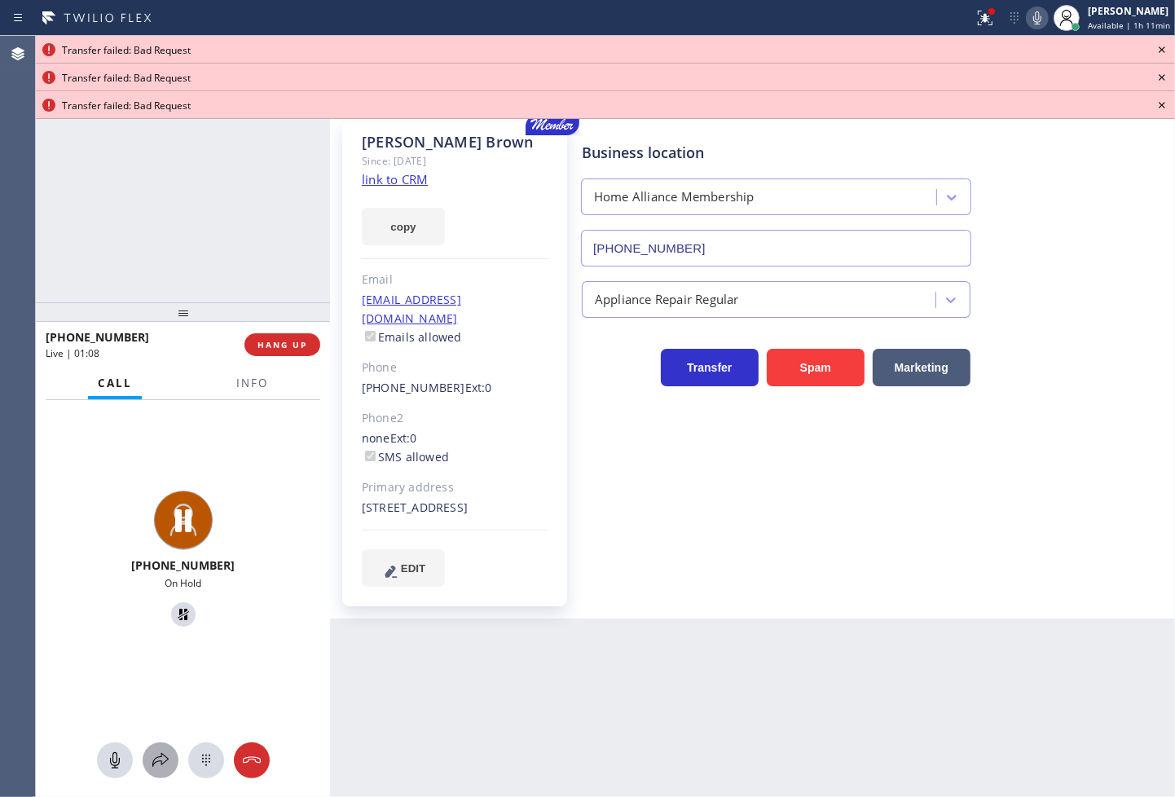
click at [166, 767] on icon at bounding box center [161, 761] width 20 height 20
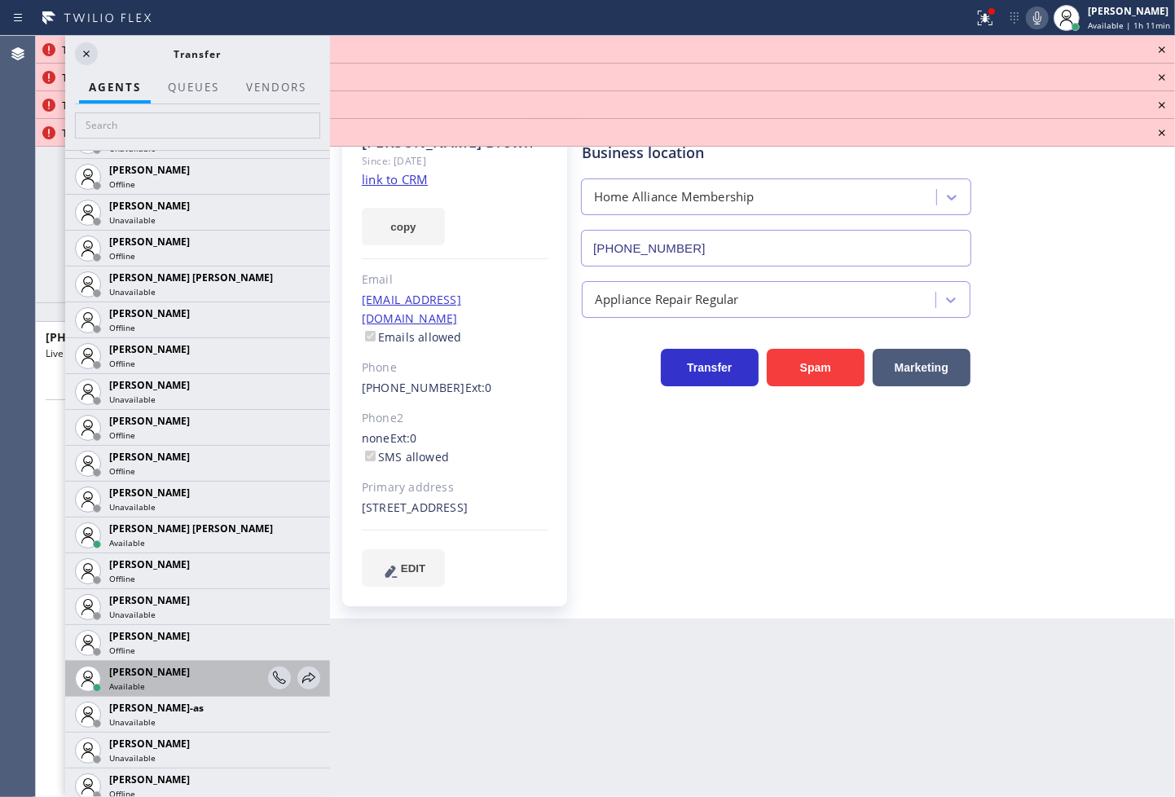
scroll to position [1449, 0]
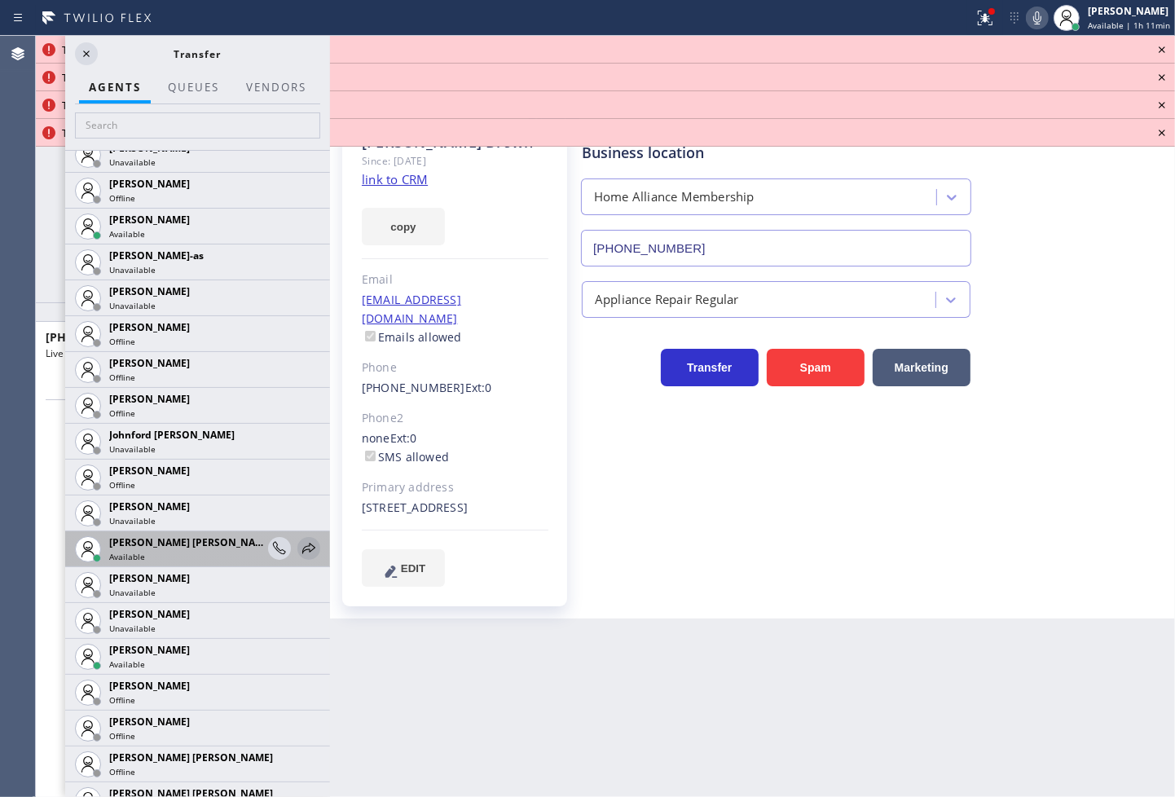
click at [299, 541] on icon at bounding box center [309, 549] width 20 height 20
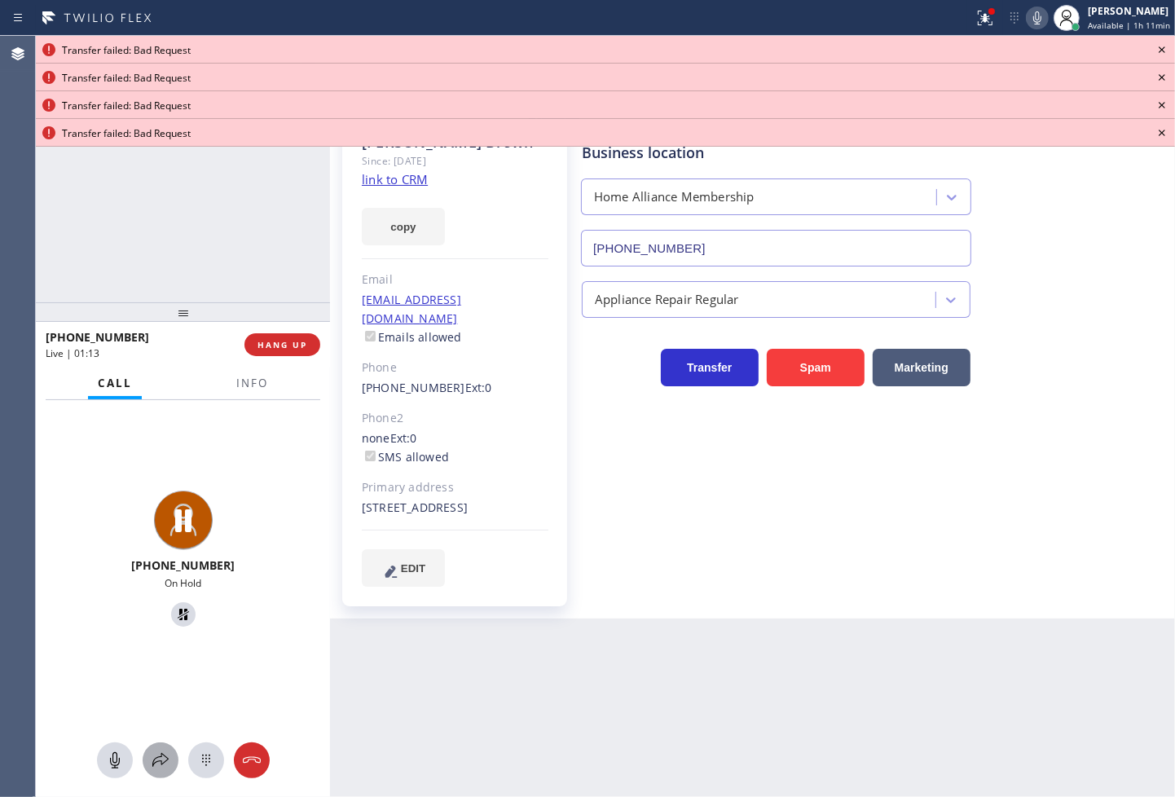
click at [155, 773] on button at bounding box center [161, 761] width 36 height 36
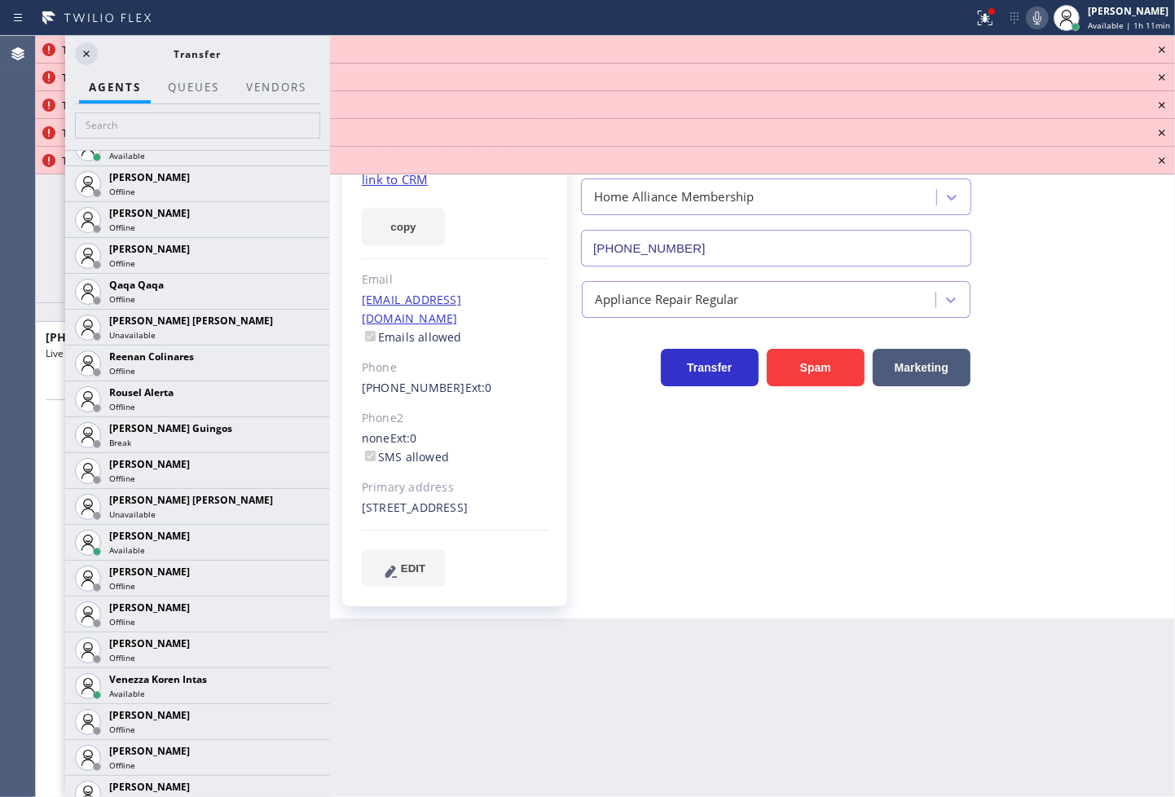
scroll to position [3082, 0]
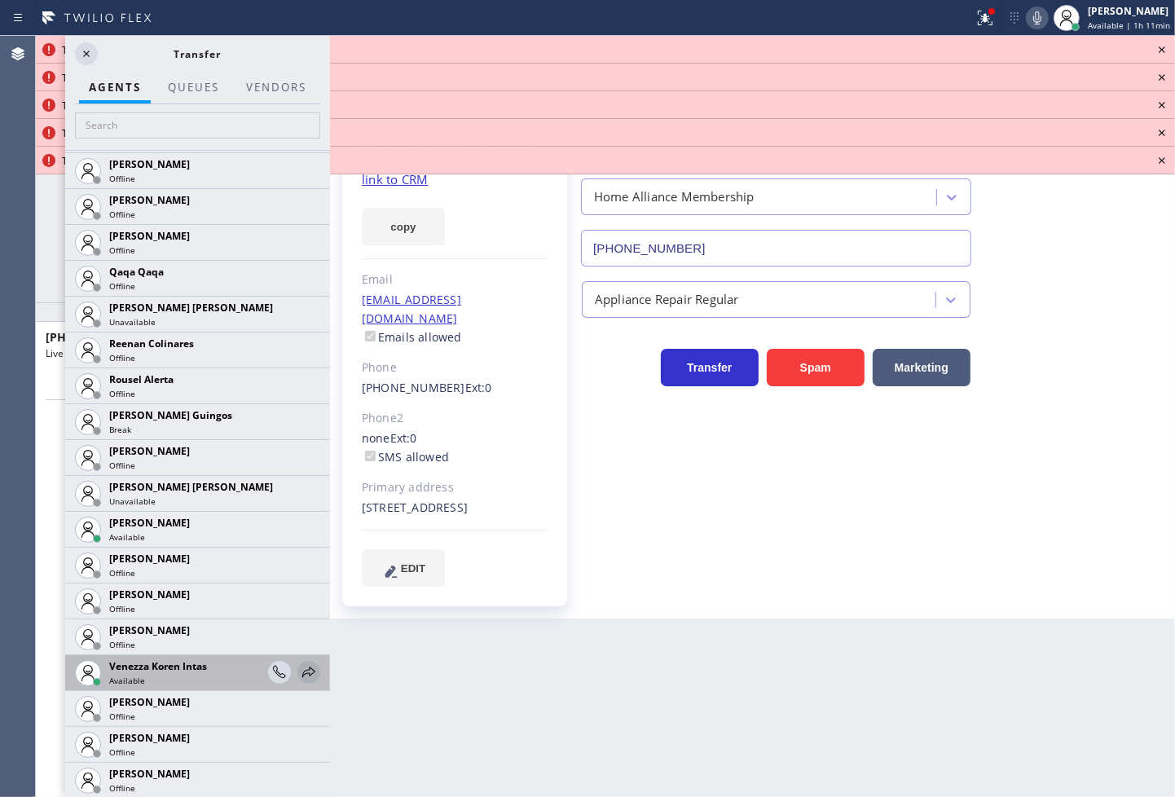
click at [299, 667] on icon at bounding box center [309, 673] width 20 height 20
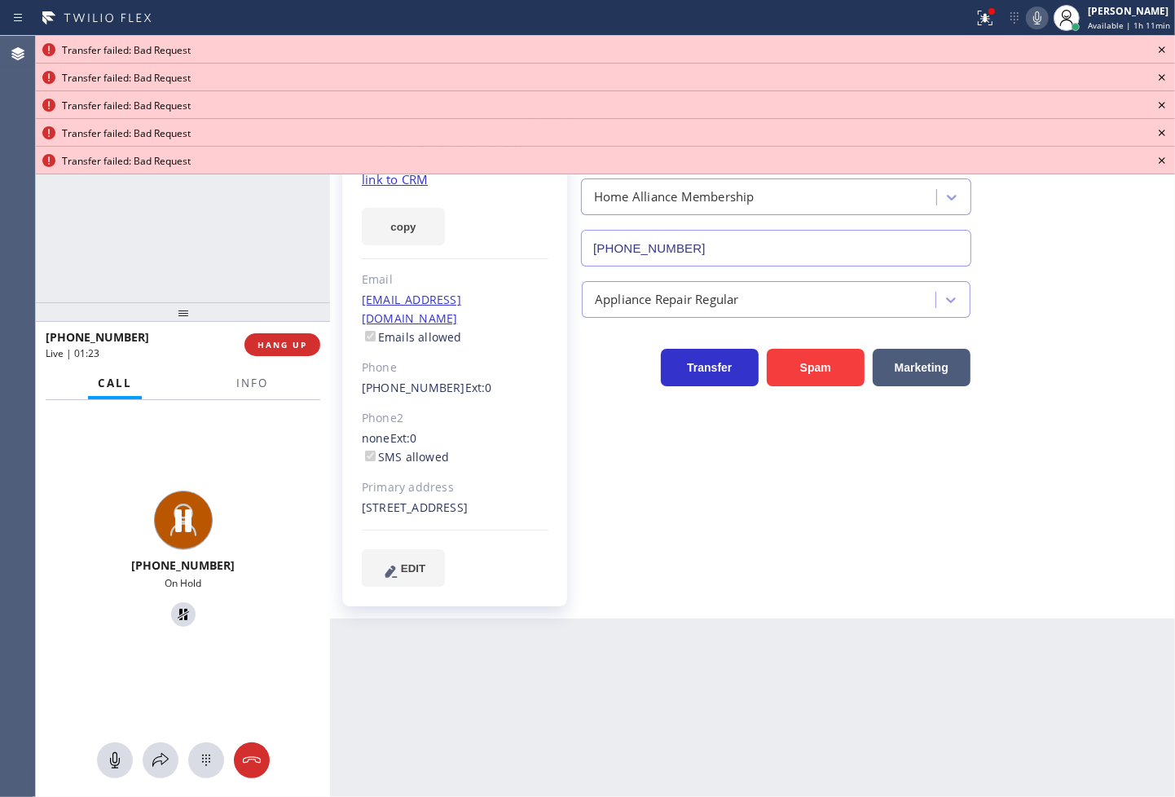
click at [1163, 42] on icon at bounding box center [1163, 50] width 20 height 20
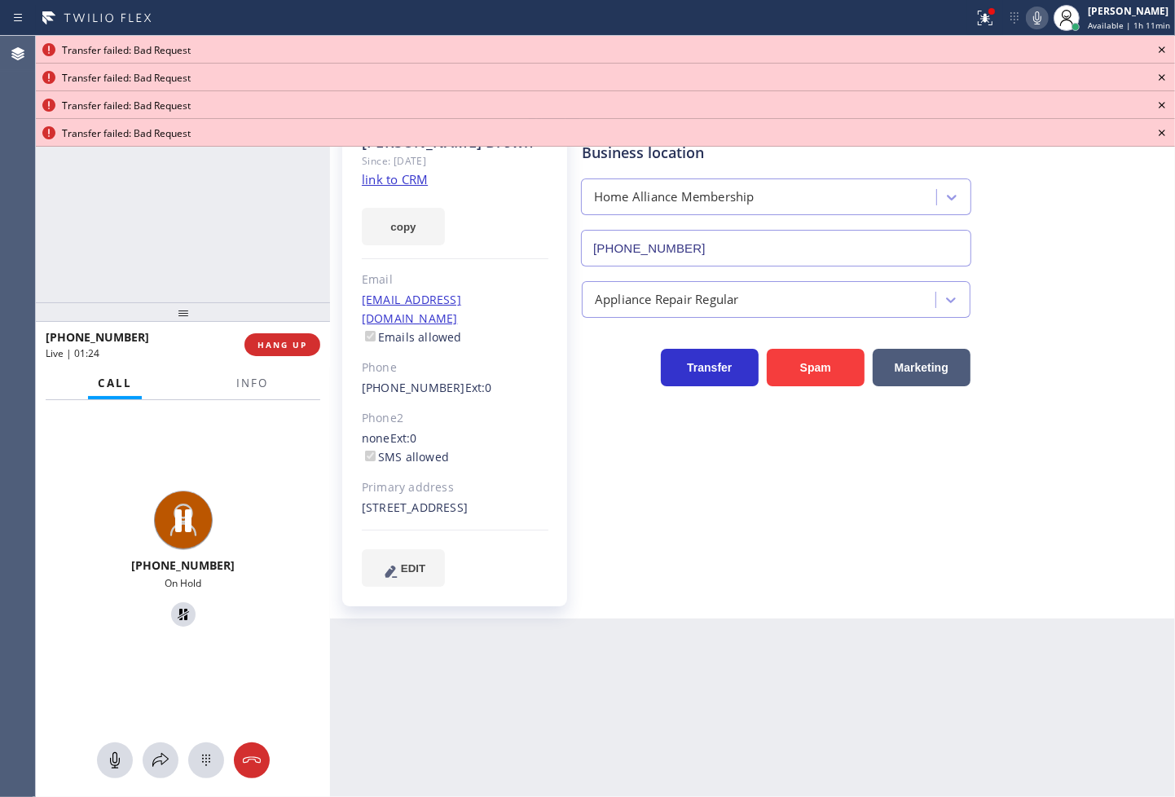
click at [1163, 42] on icon at bounding box center [1163, 50] width 20 height 20
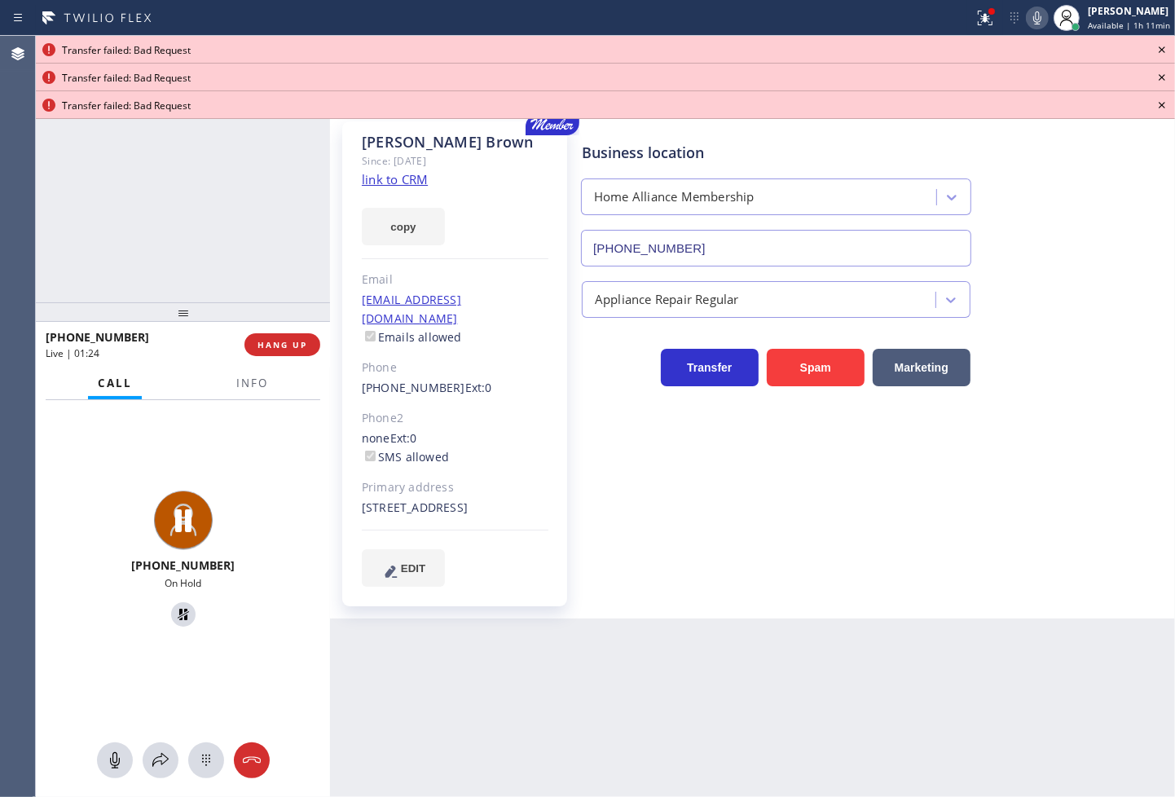
click at [1163, 42] on icon at bounding box center [1163, 50] width 20 height 20
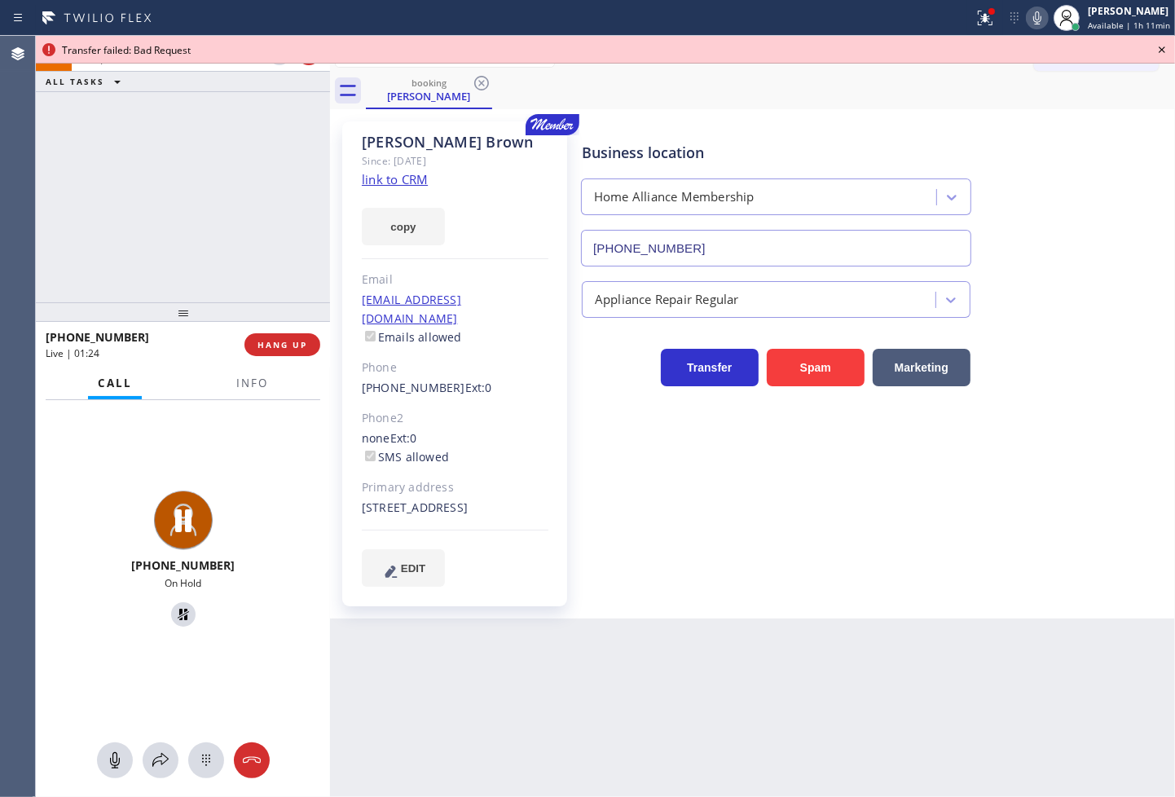
click at [1163, 42] on icon at bounding box center [1163, 50] width 20 height 20
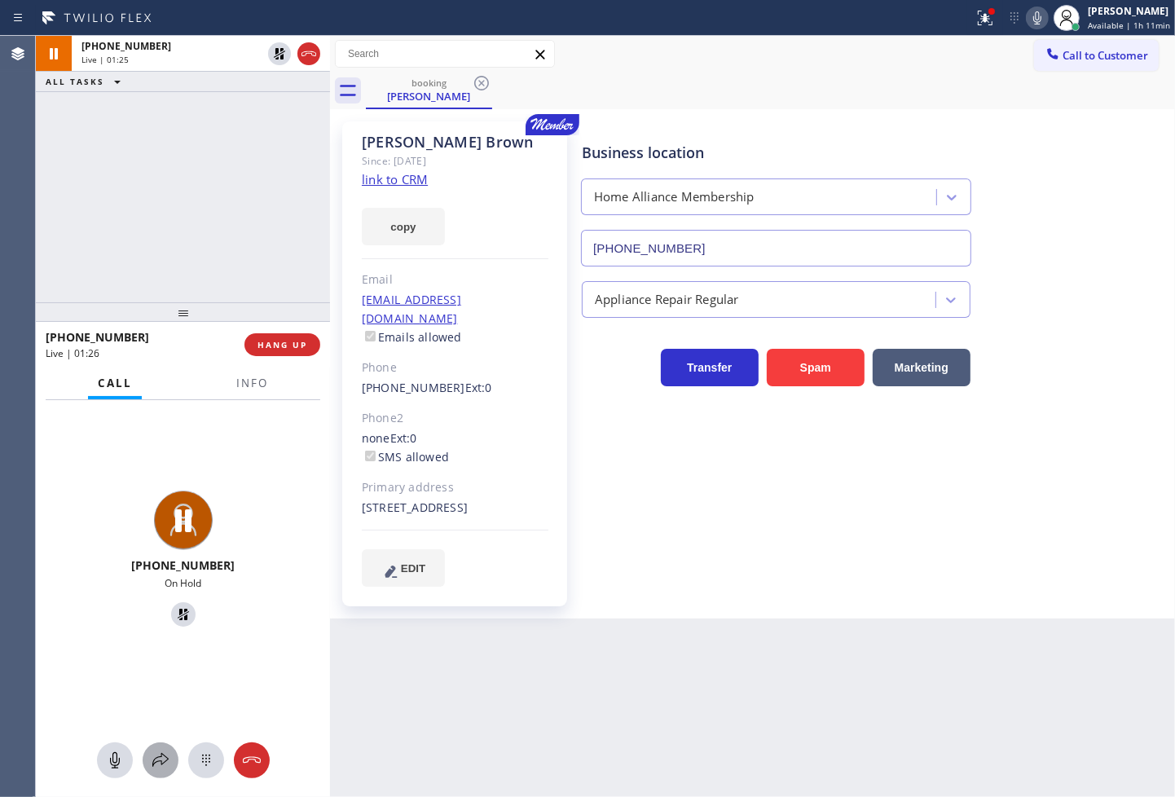
click at [152, 759] on icon at bounding box center [161, 761] width 20 height 20
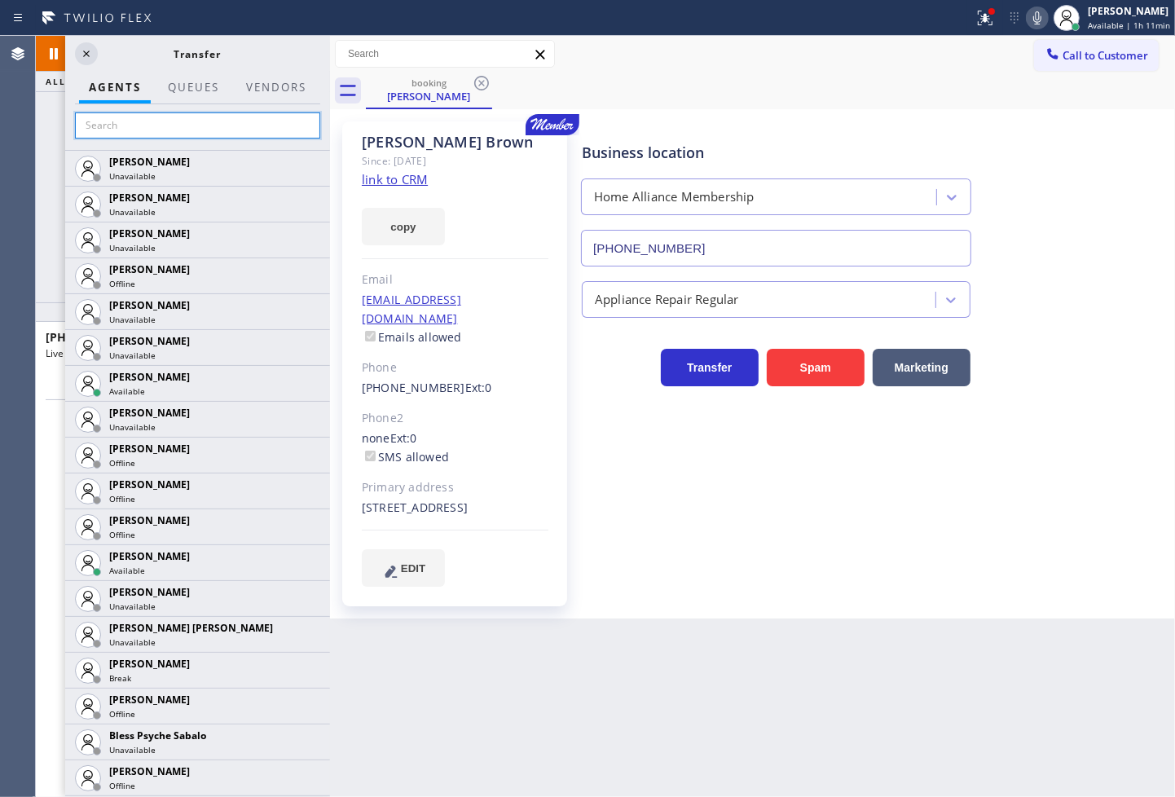
click at [103, 132] on input "text" at bounding box center [197, 125] width 245 height 26
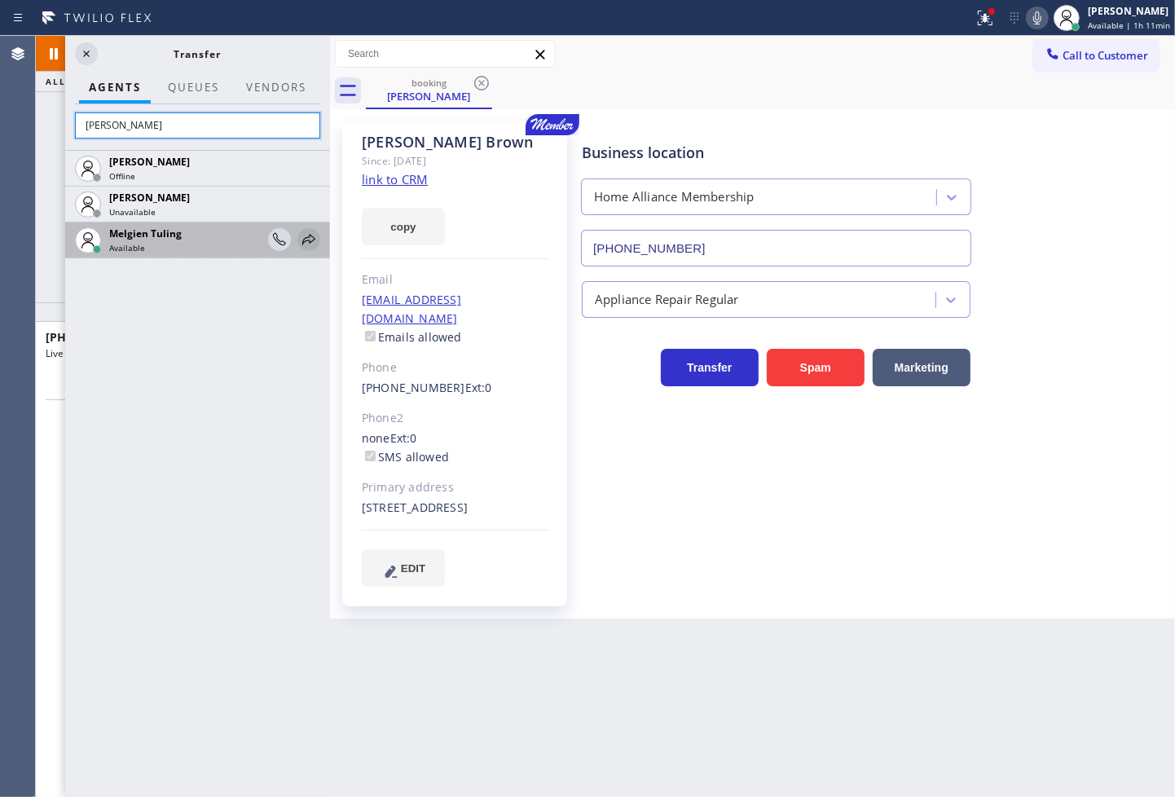
type input "[PERSON_NAME]"
click at [312, 236] on icon at bounding box center [309, 240] width 20 height 20
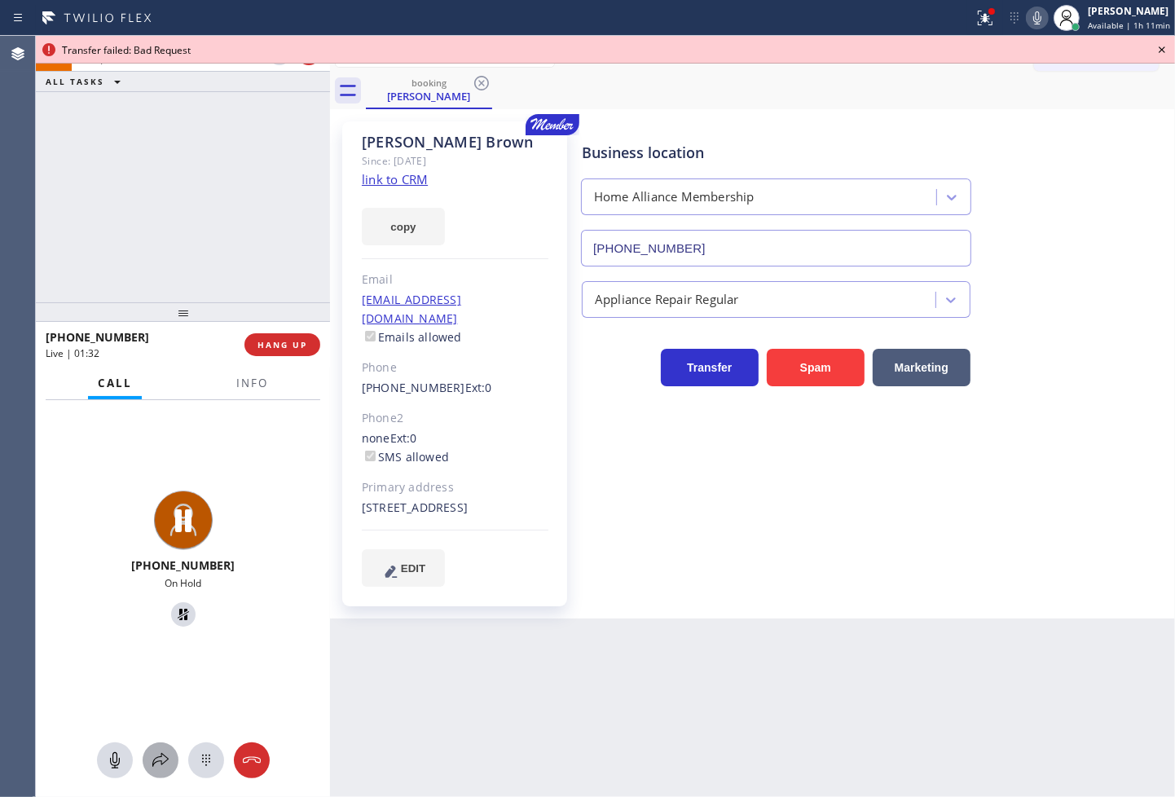
click at [161, 758] on icon at bounding box center [161, 761] width 20 height 20
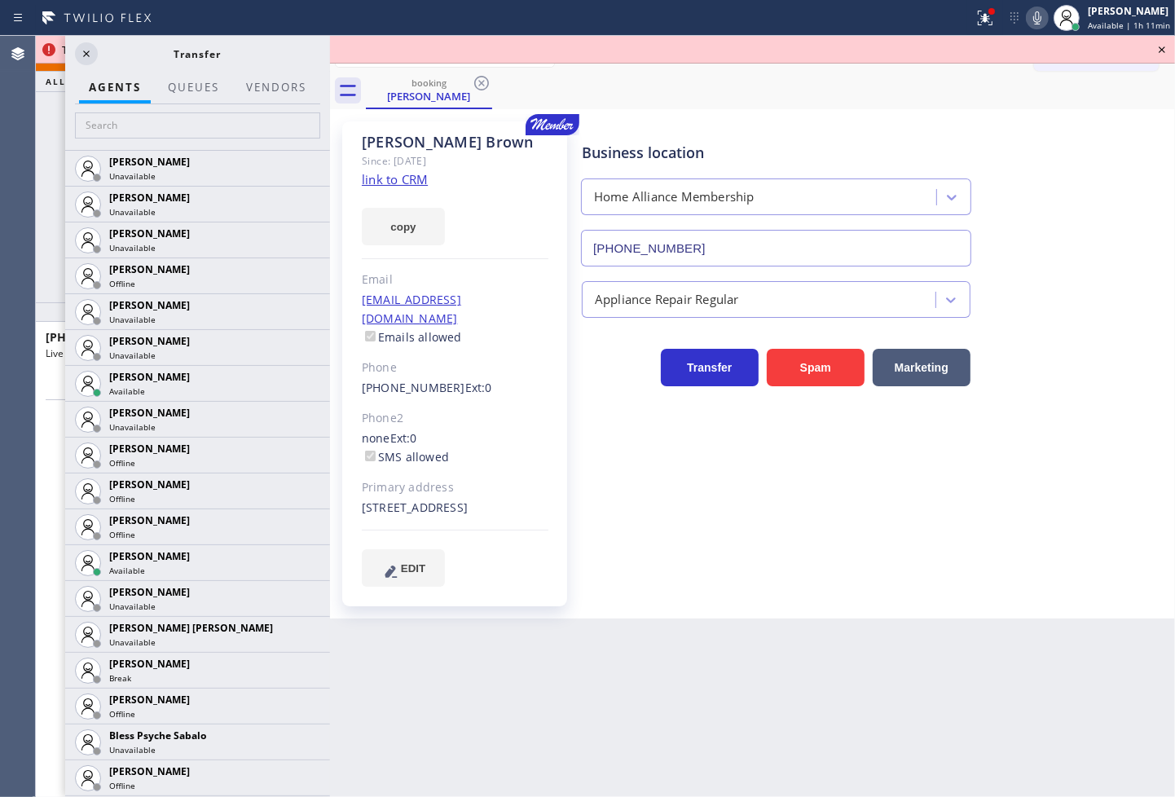
click at [123, 108] on div at bounding box center [197, 127] width 265 height 46
click at [121, 137] on input "text" at bounding box center [197, 125] width 245 height 26
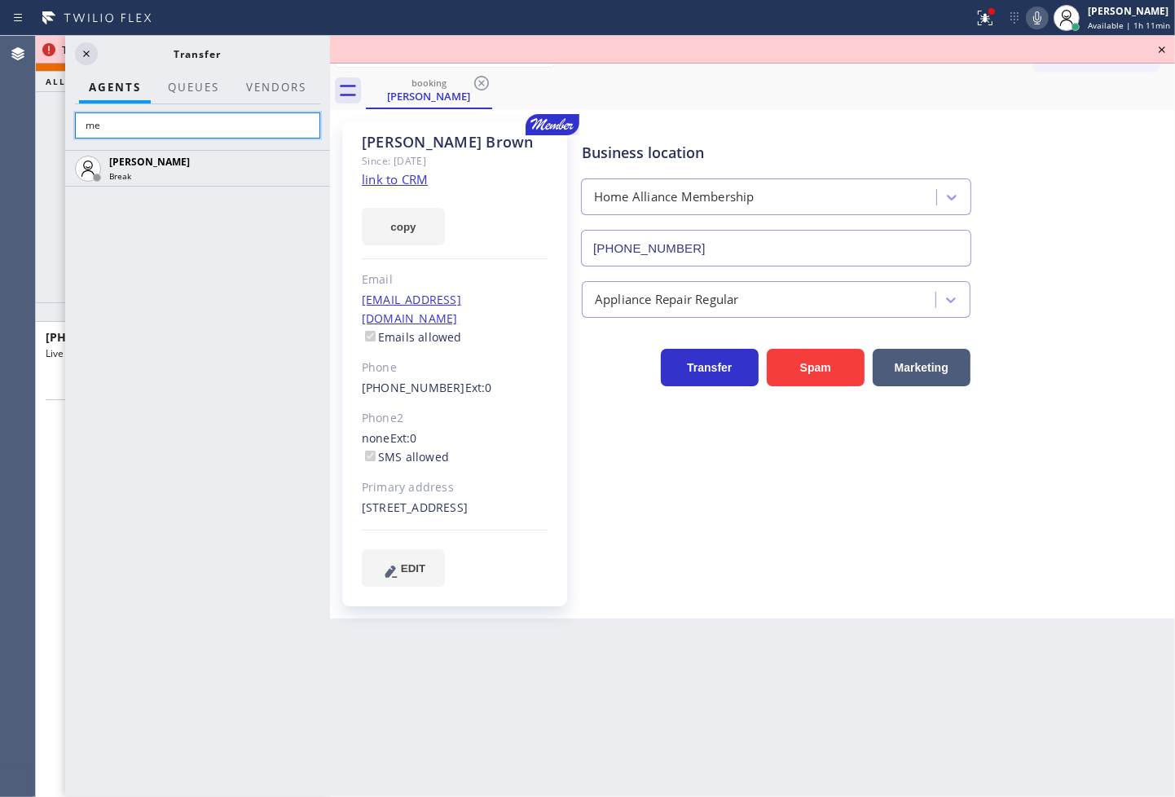
type input "m"
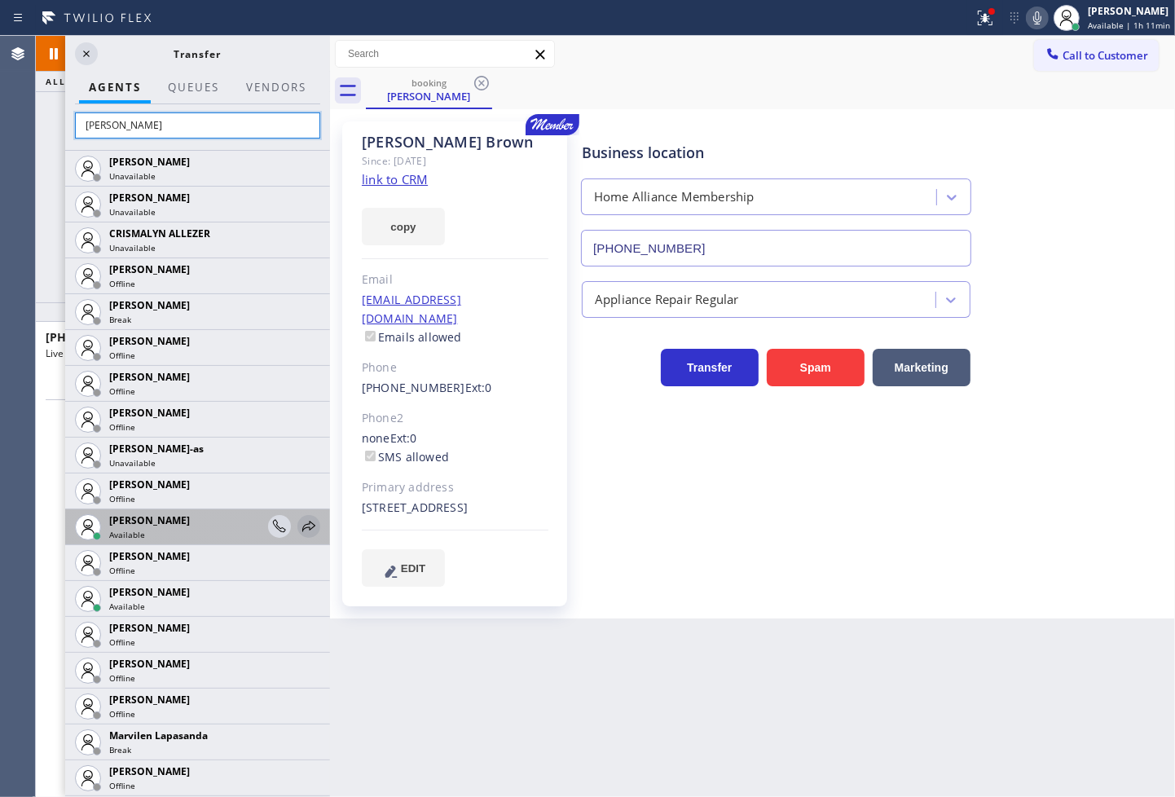
type input "[PERSON_NAME]"
click at [299, 522] on icon at bounding box center [309, 527] width 20 height 20
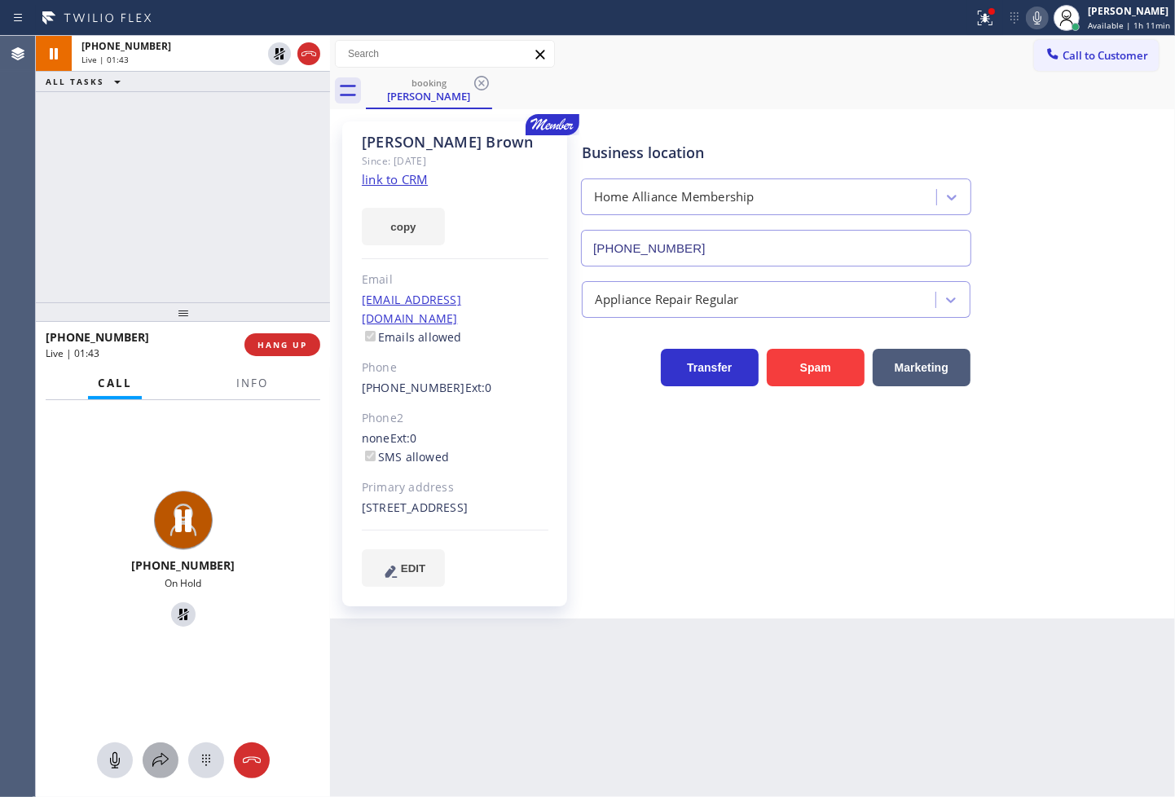
click at [160, 760] on icon at bounding box center [161, 761] width 20 height 20
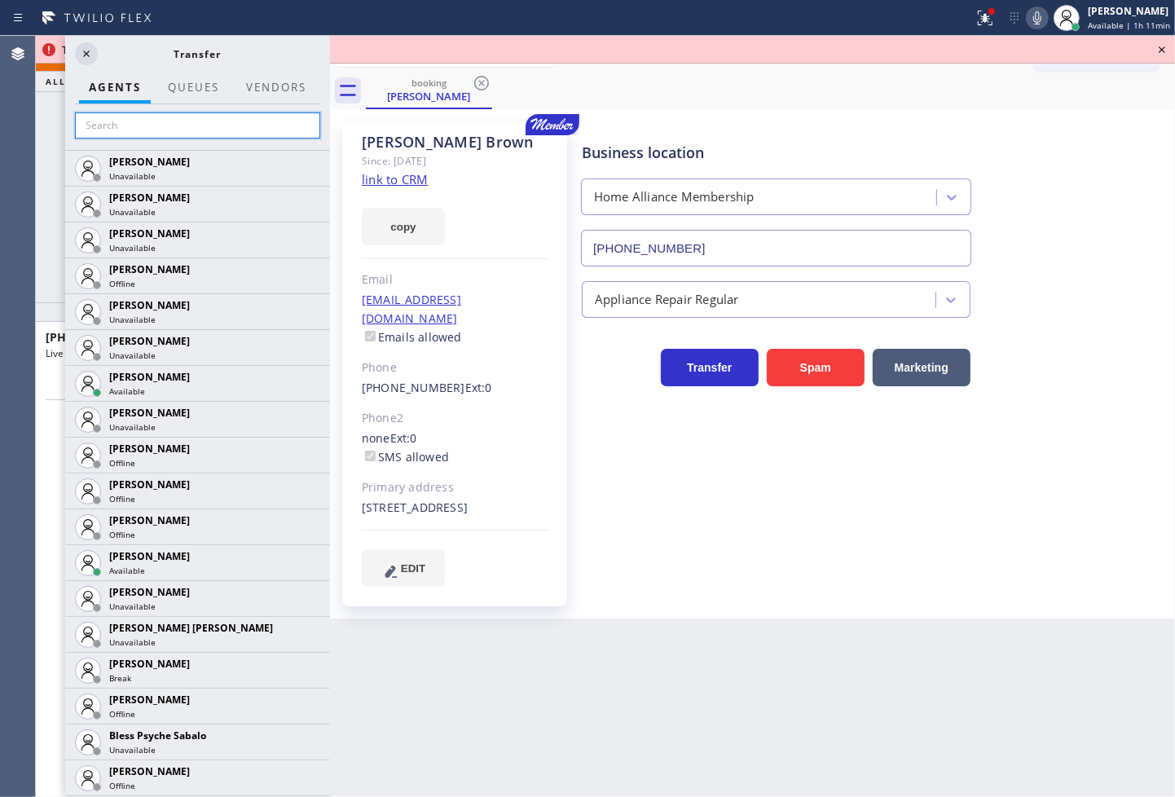
click at [152, 126] on input "text" at bounding box center [197, 125] width 245 height 26
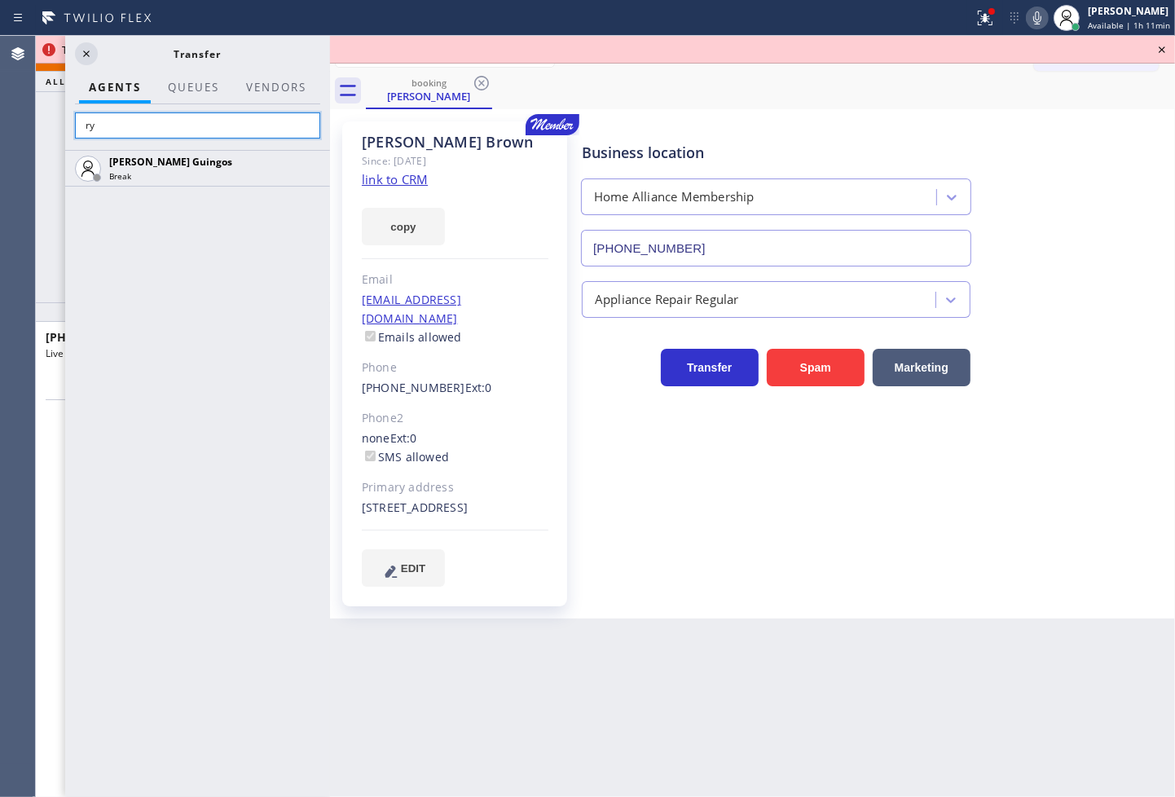
type input "r"
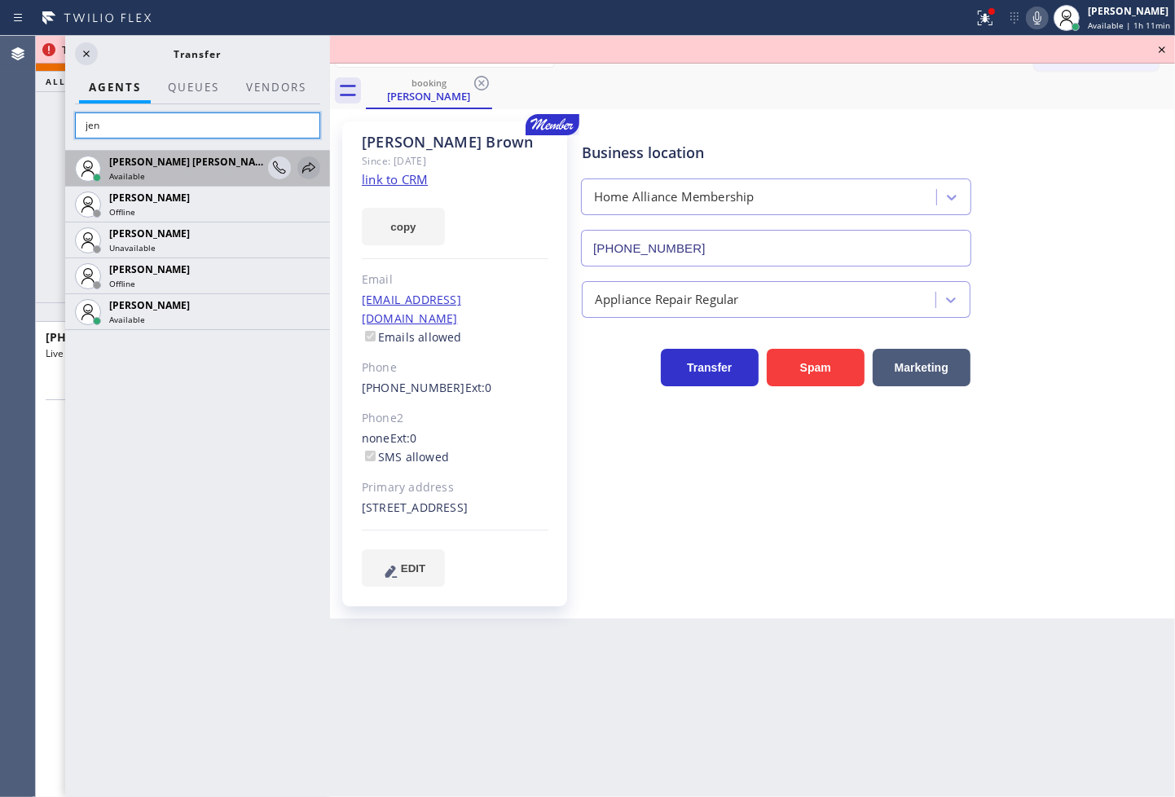
type input "jen"
click at [305, 165] on icon at bounding box center [309, 168] width 20 height 20
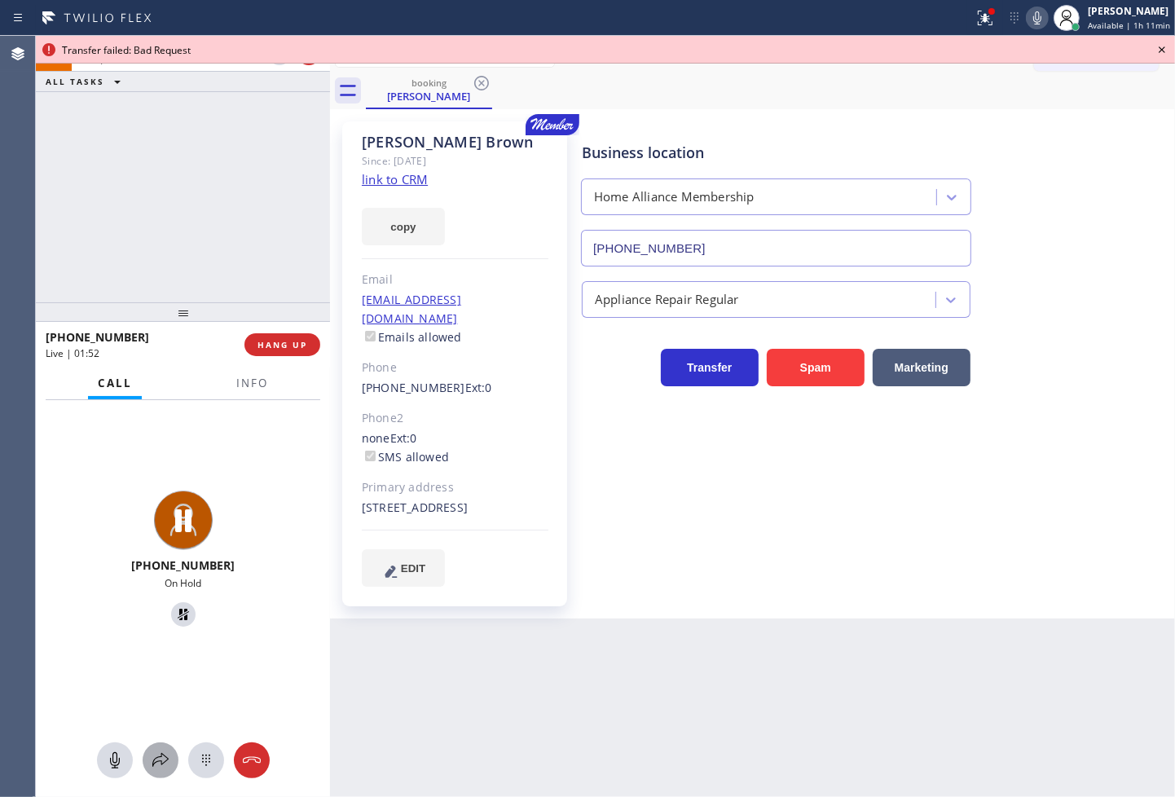
click at [158, 748] on button at bounding box center [161, 761] width 36 height 36
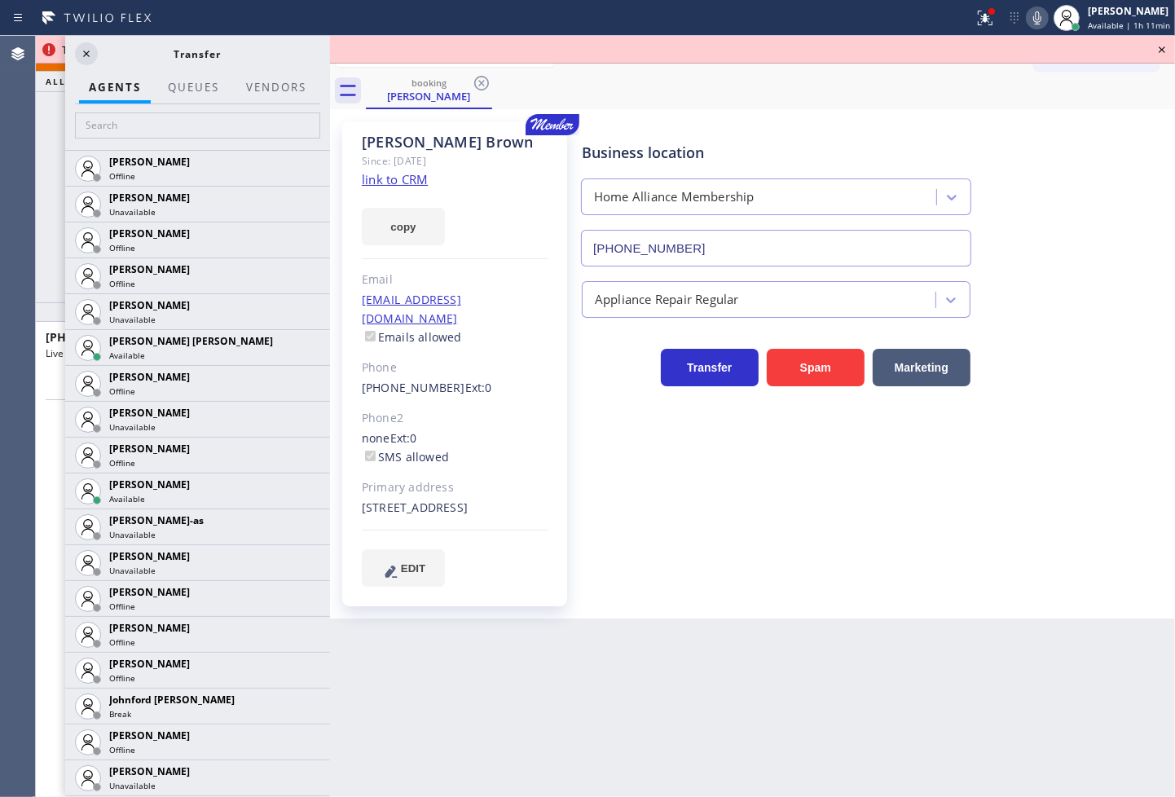
scroll to position [1177, 0]
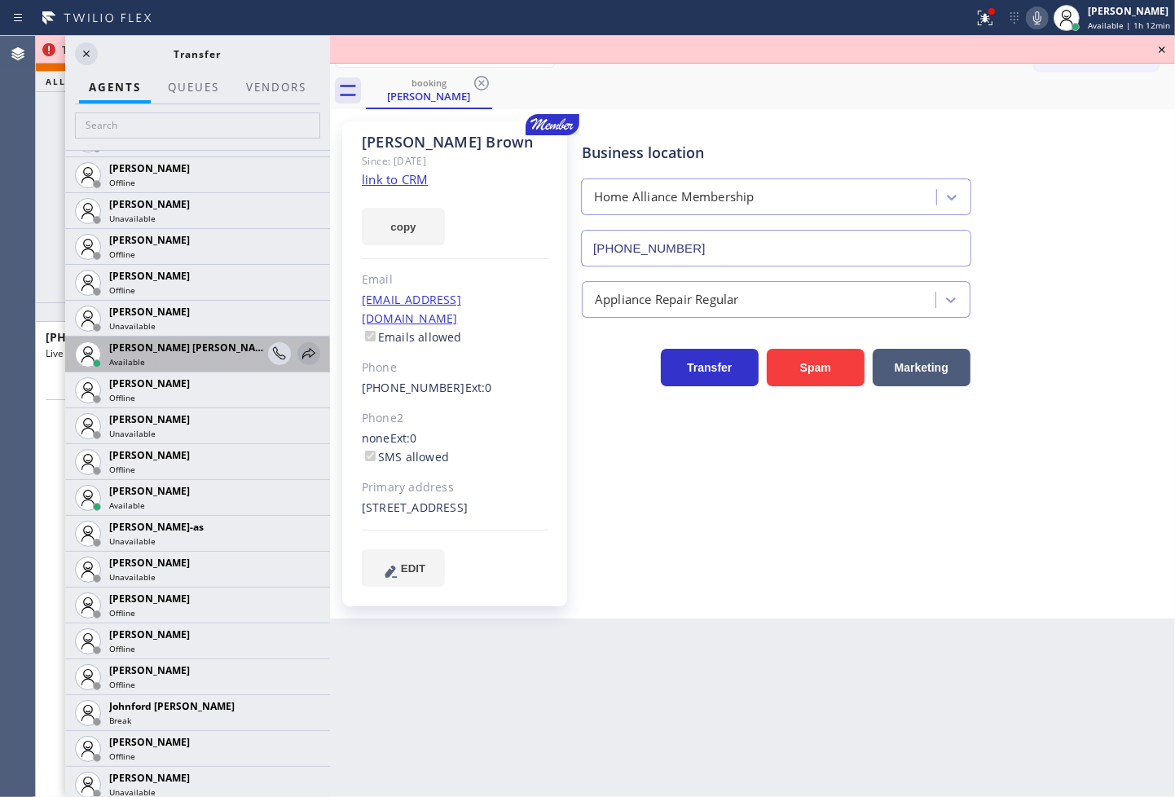
click at [303, 345] on icon at bounding box center [309, 354] width 20 height 20
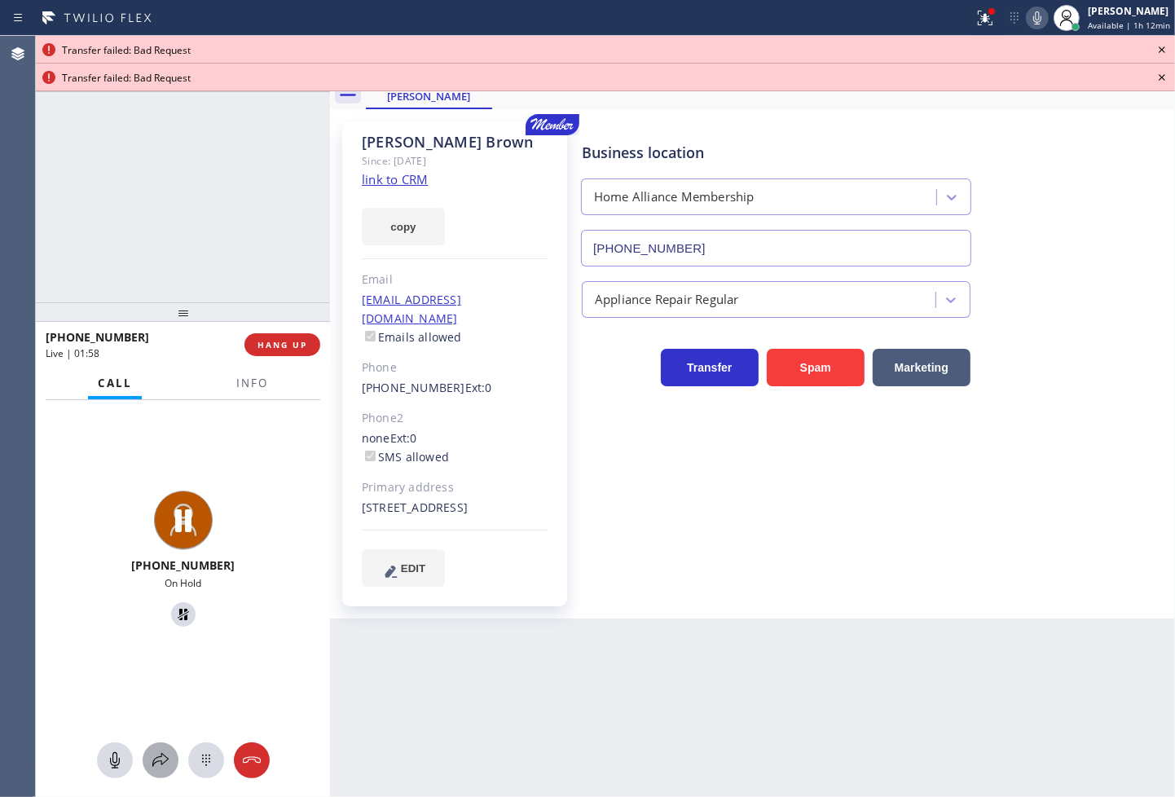
click at [151, 768] on icon at bounding box center [161, 761] width 20 height 20
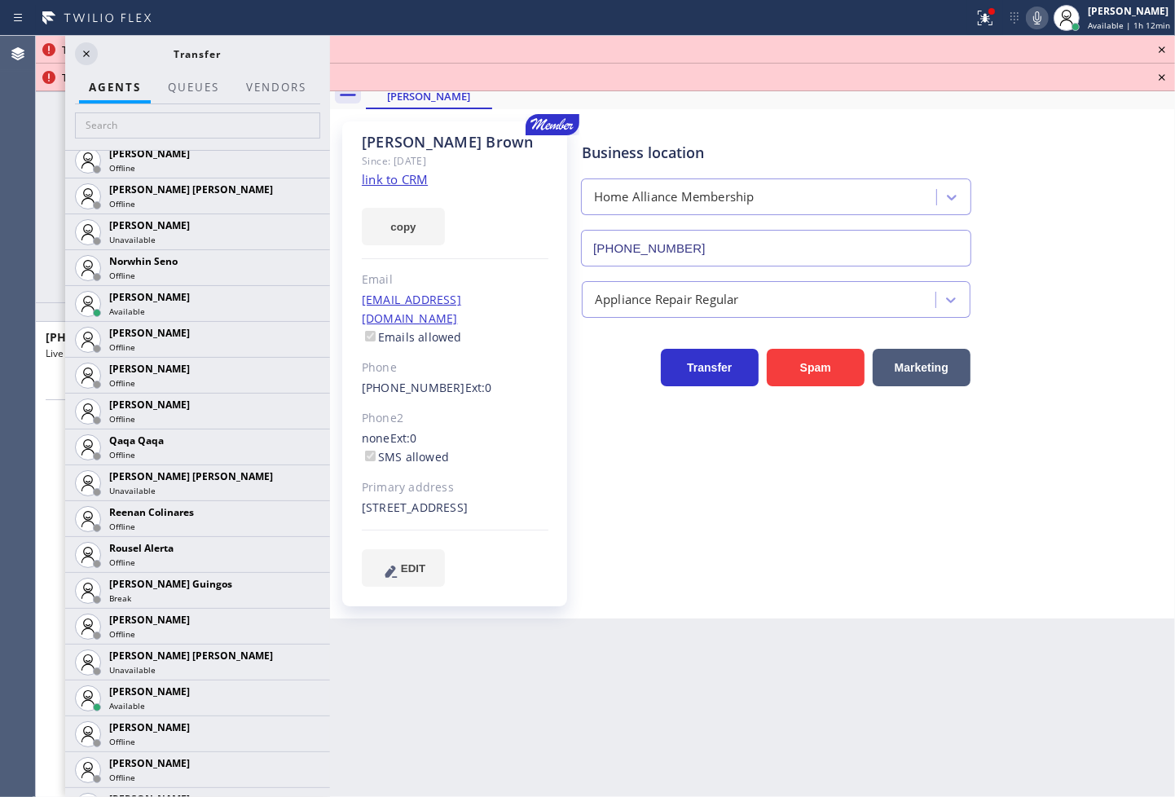
scroll to position [3082, 0]
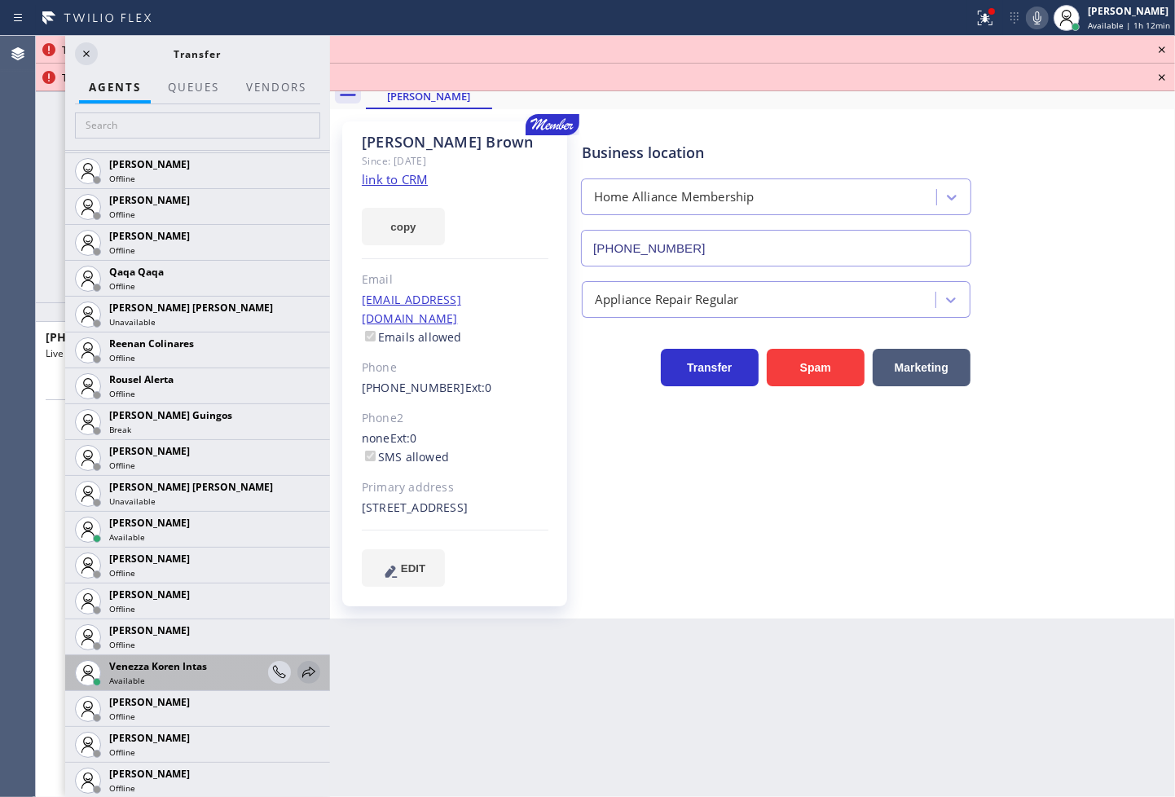
click at [299, 668] on icon at bounding box center [309, 673] width 20 height 20
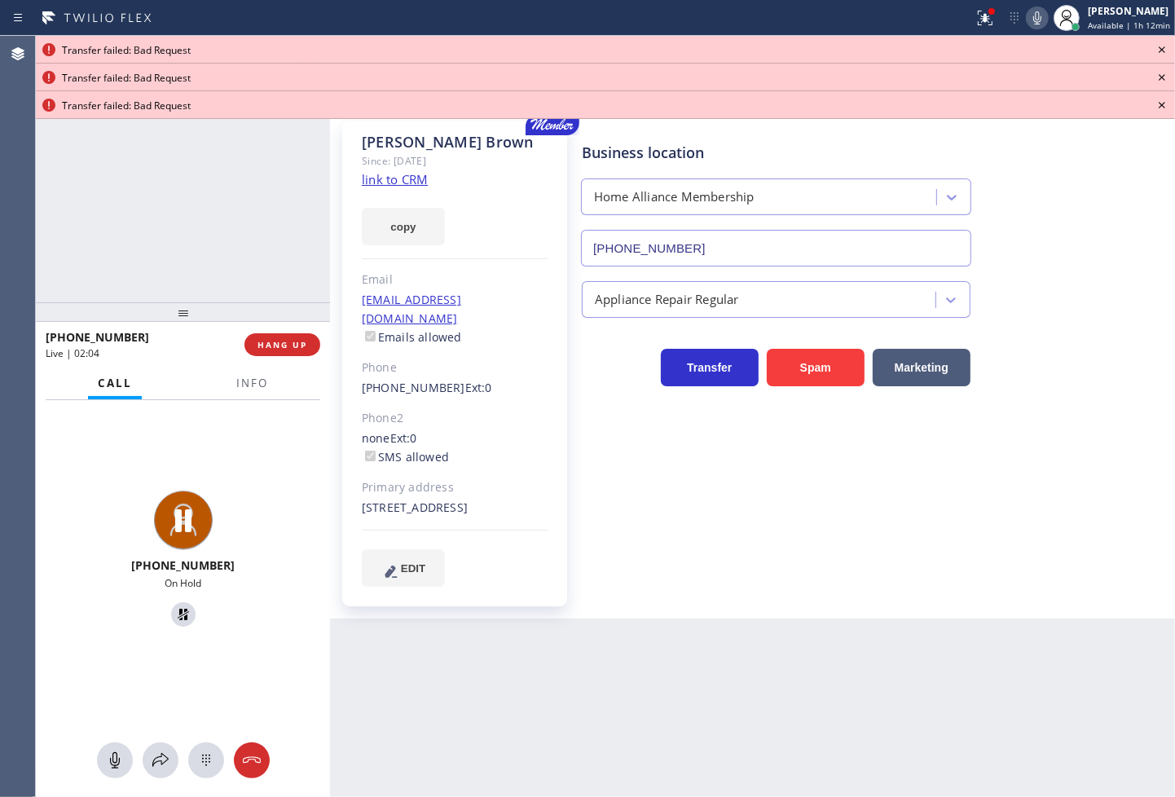
click at [149, 784] on div "[PHONE_NUMBER] On Hold" at bounding box center [183, 599] width 294 height 398
click at [152, 770] on button at bounding box center [161, 761] width 36 height 36
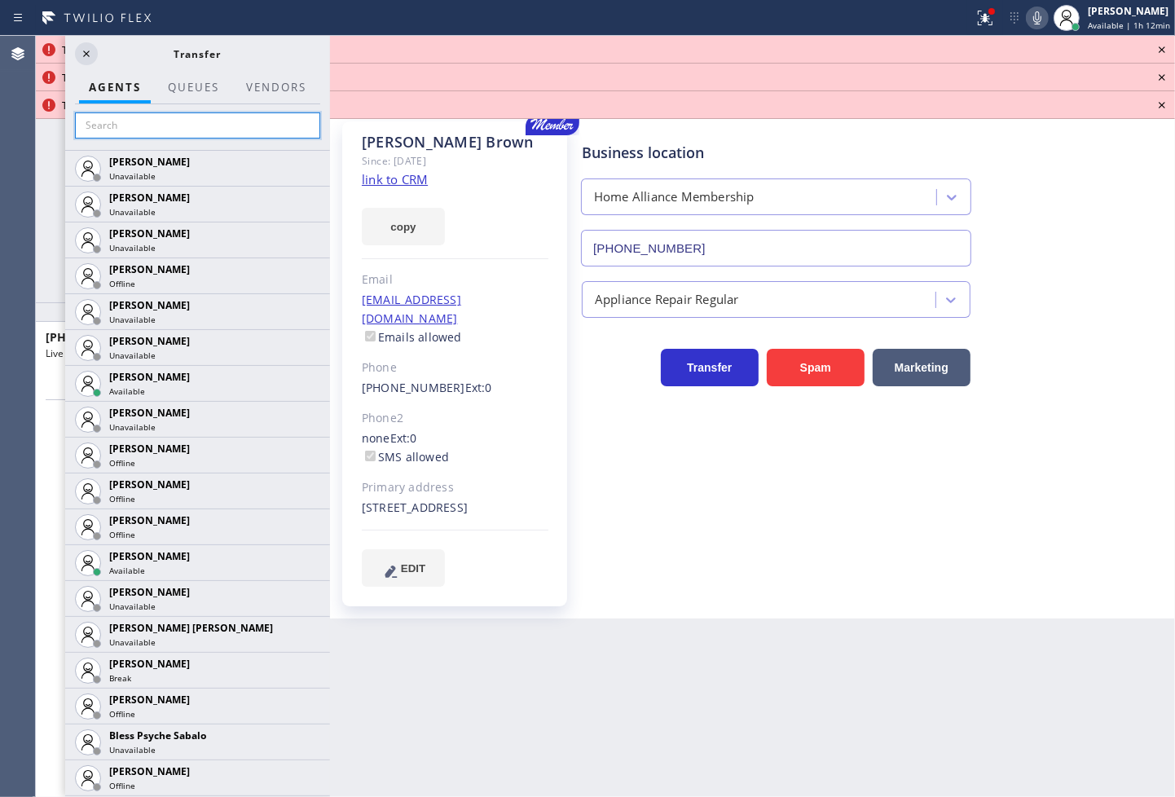
click at [148, 124] on input "text" at bounding box center [197, 125] width 245 height 26
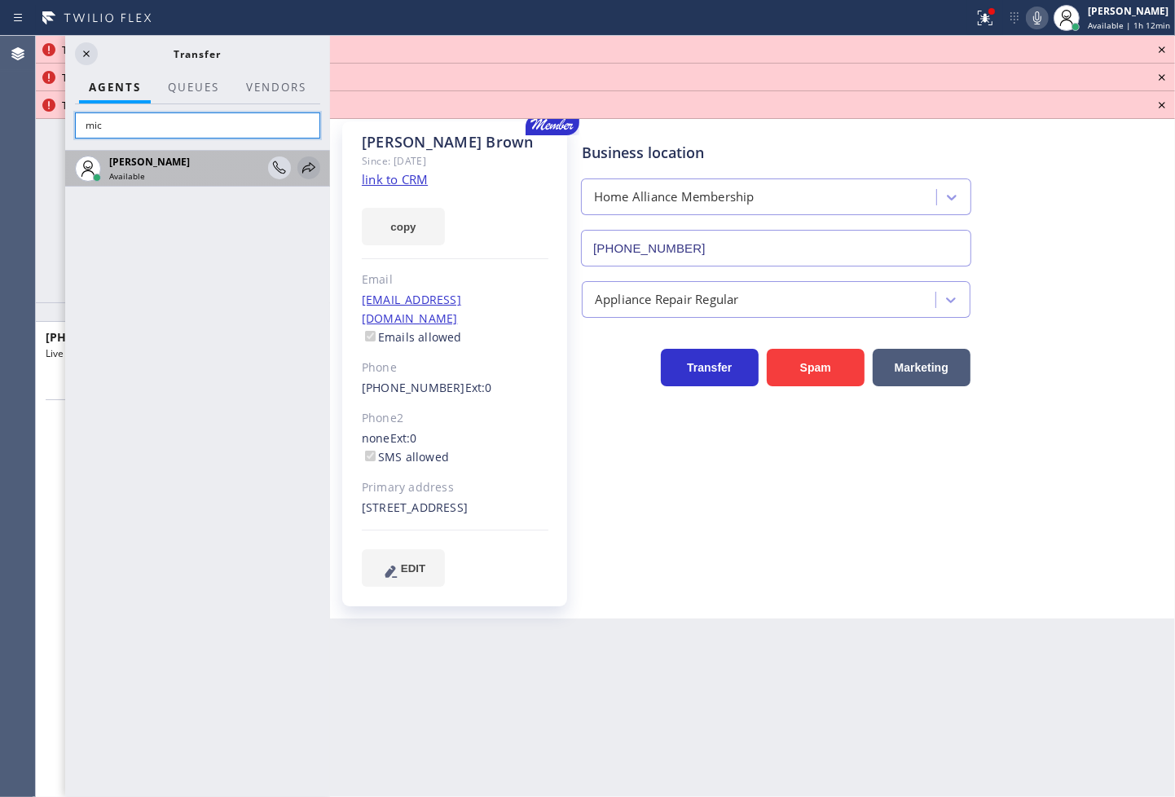
type input "mic"
click at [312, 158] on icon at bounding box center [309, 168] width 20 height 20
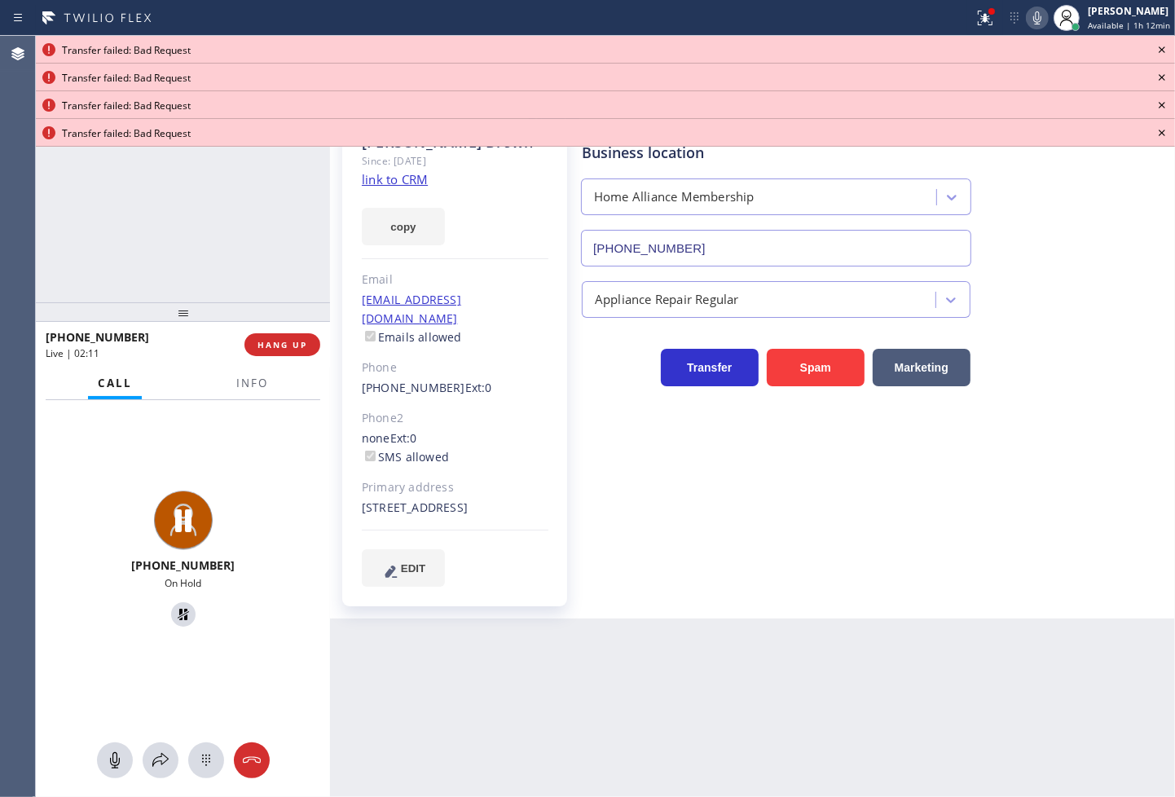
click at [1163, 51] on icon at bounding box center [1162, 49] width 7 height 7
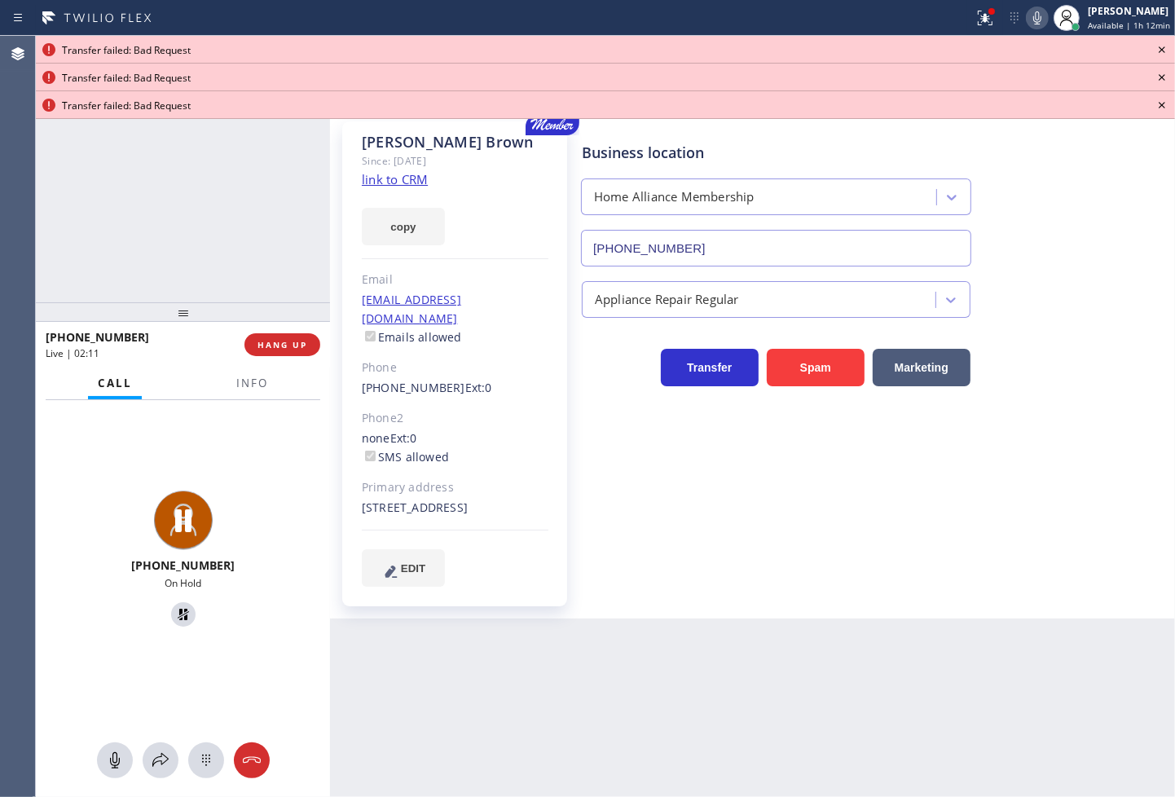
click at [1163, 51] on icon at bounding box center [1162, 49] width 7 height 7
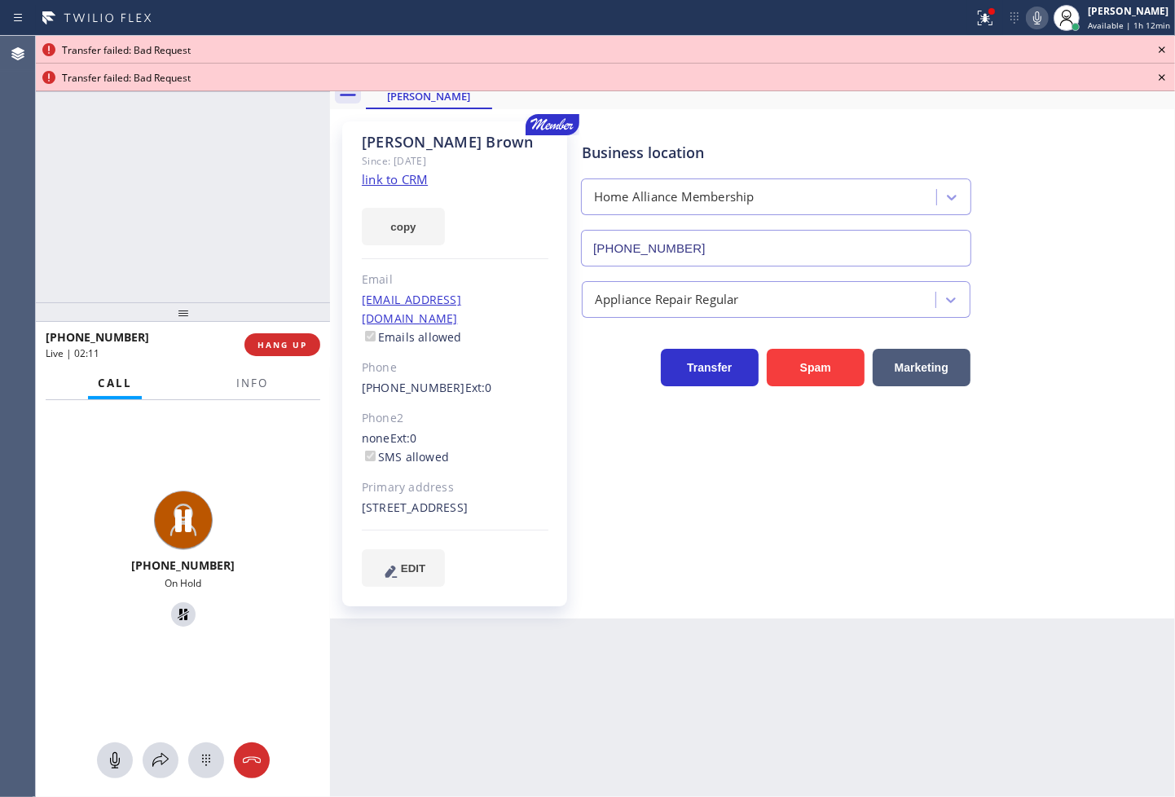
click at [1163, 51] on icon at bounding box center [1162, 49] width 7 height 7
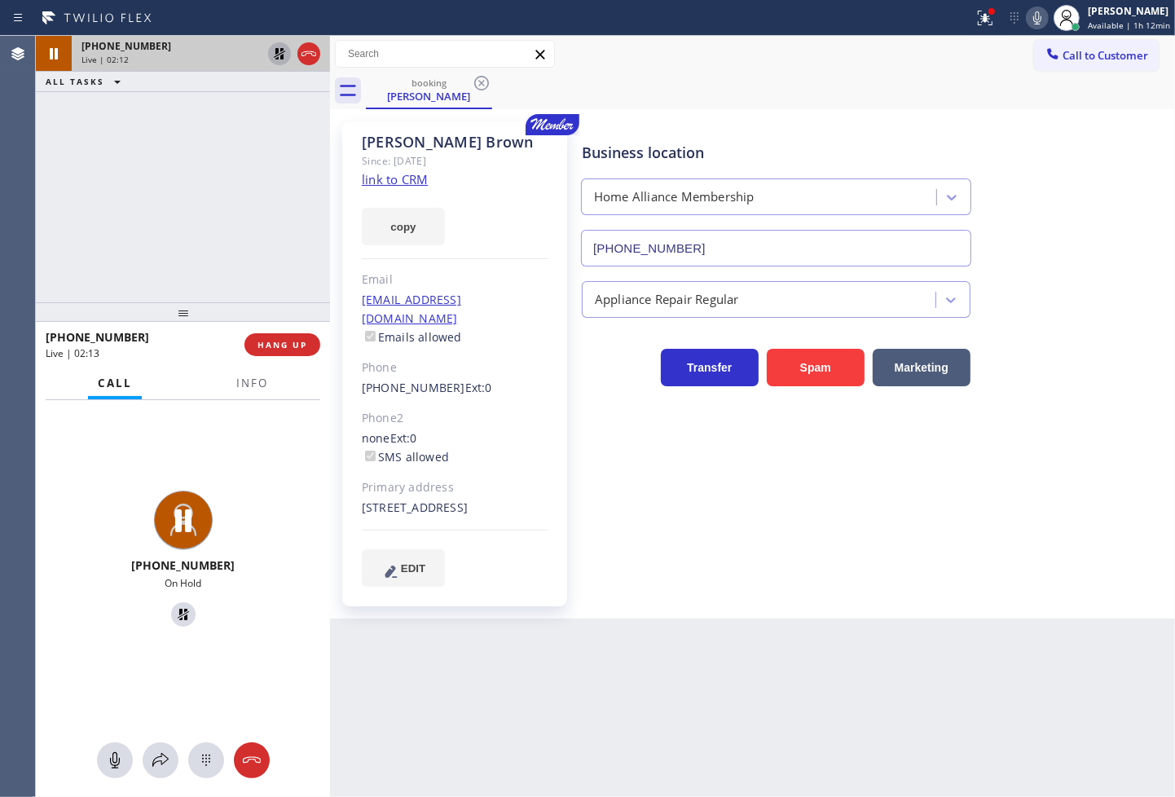
click at [279, 57] on icon at bounding box center [280, 54] width 20 height 20
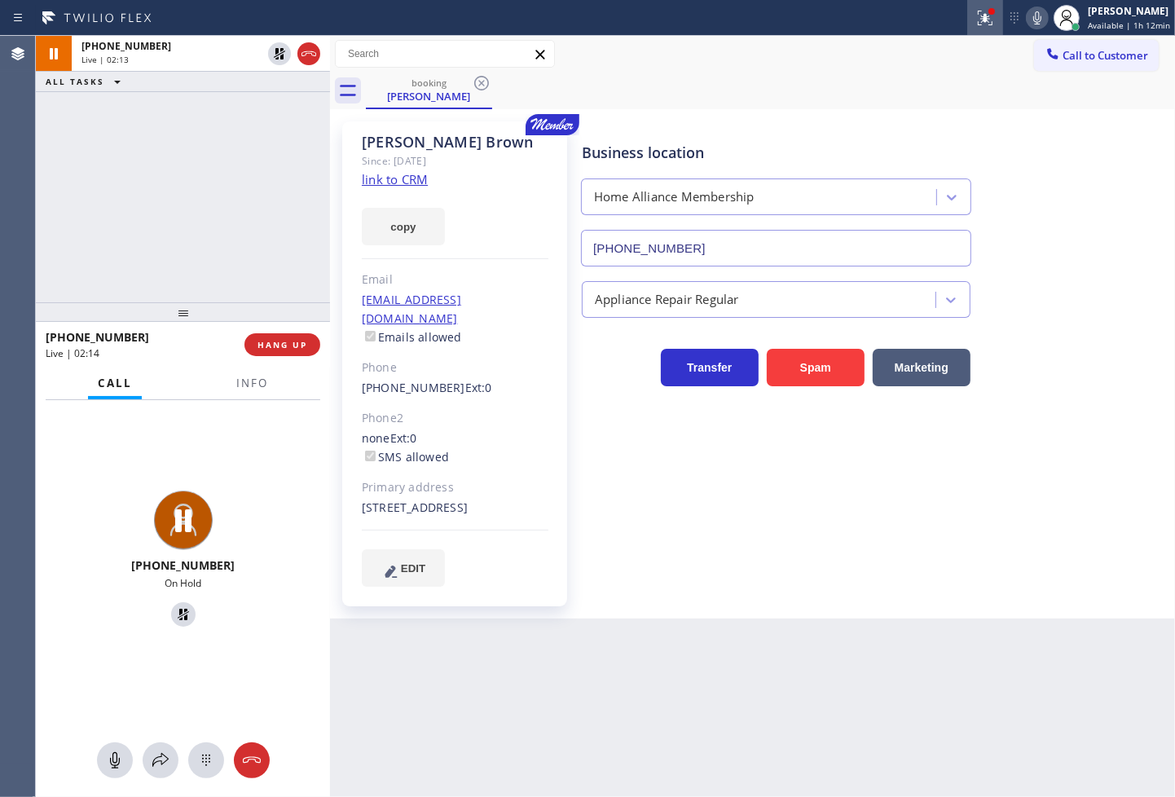
drag, startPoint x: 970, startPoint y: 16, endPoint x: 940, endPoint y: 199, distance: 185.1
click at [976, 20] on icon at bounding box center [986, 18] width 20 height 20
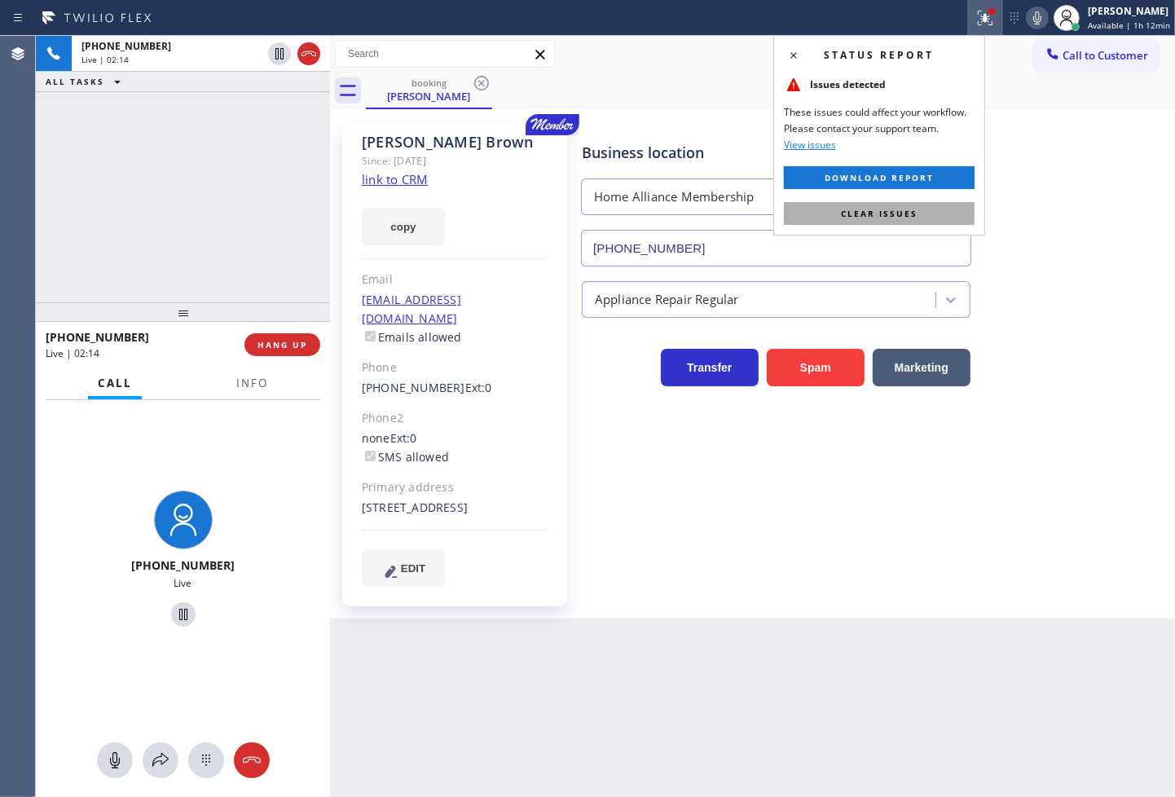
click at [937, 220] on button "Clear issues" at bounding box center [879, 213] width 191 height 23
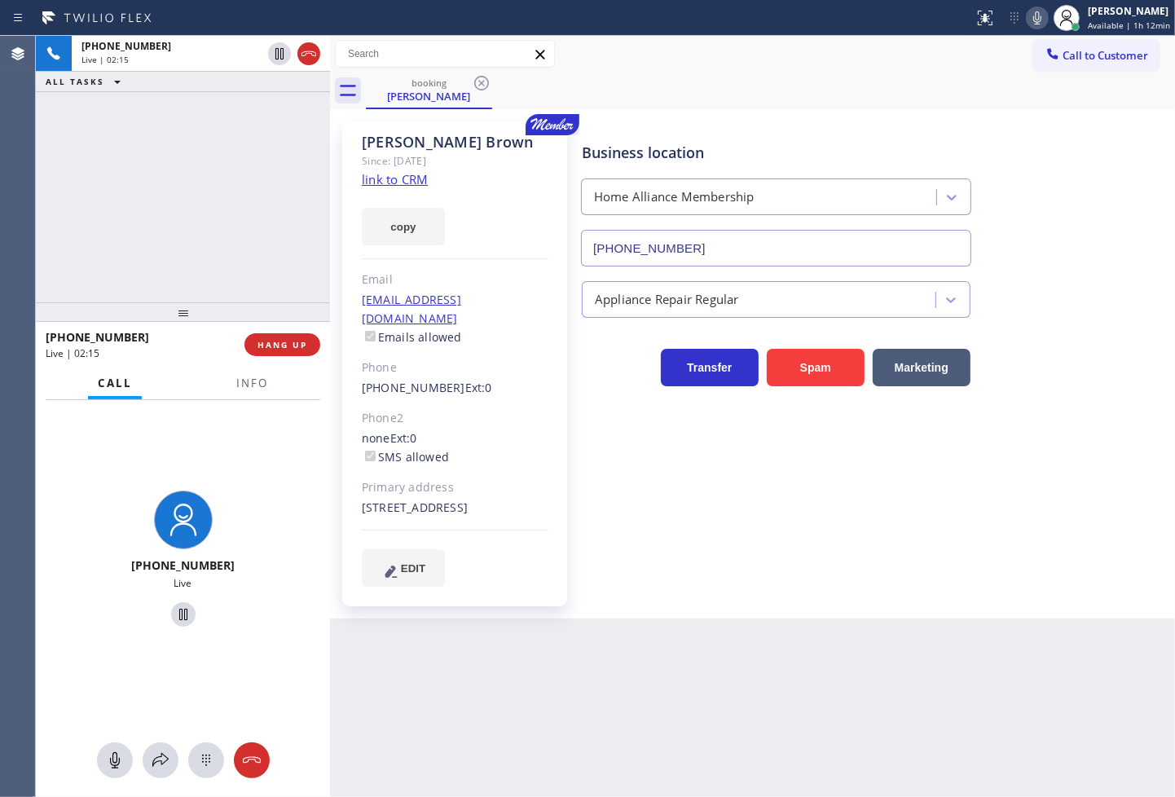
click at [98, 264] on div "[PHONE_NUMBER] Live | 02:15 ALL TASKS ALL TASKS ACTIVE TASKS TASKS IN WRAP UP" at bounding box center [183, 169] width 294 height 267
click at [828, 620] on div "Back to Dashboard Change Sender ID Customers Technicians Select a contact Outbo…" at bounding box center [752, 416] width 845 height 761
click at [267, 584] on div "Live" at bounding box center [182, 583] width 281 height 14
click at [229, 457] on div "[PHONE_NUMBER] Live" at bounding box center [183, 561] width 294 height 323
click at [176, 240] on div "[PHONE_NUMBER] Live | 02:17 ALL TASKS ALL TASKS ACTIVE TASKS TASKS IN WRAP UP" at bounding box center [183, 169] width 294 height 267
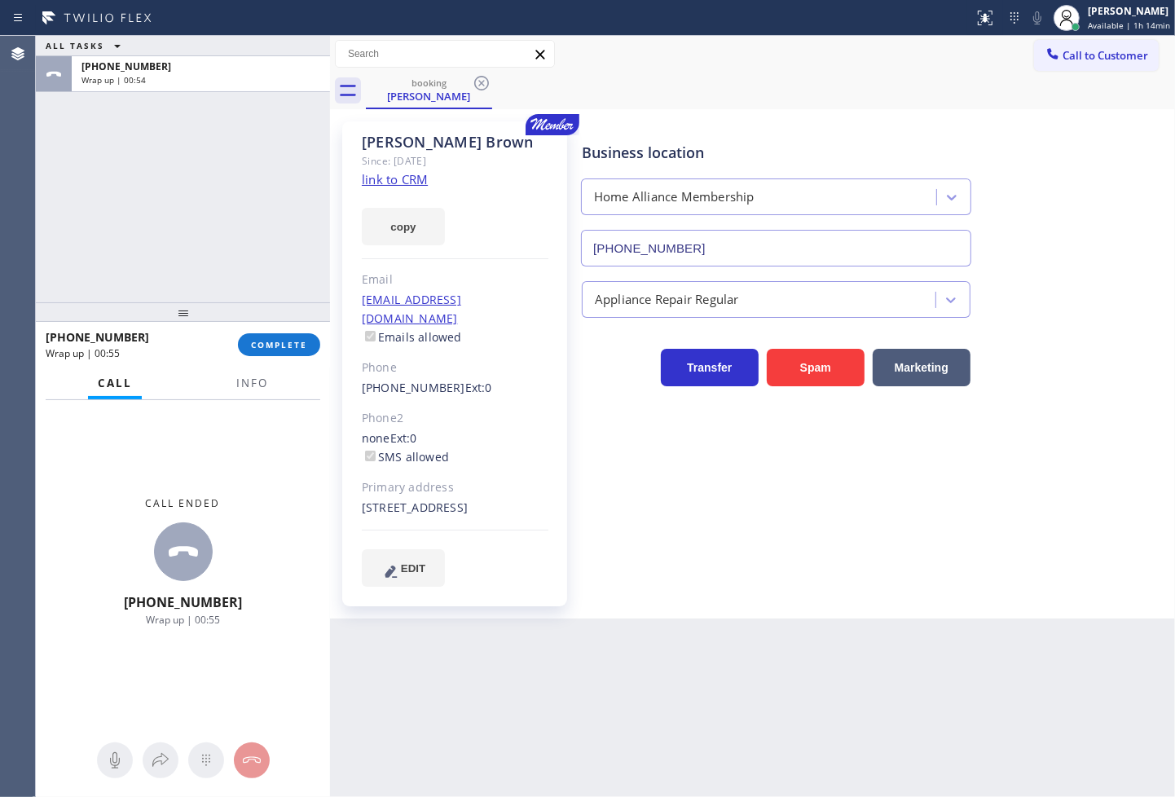
click at [142, 229] on div "ALL TASKS ALL TASKS ACTIVE TASKS TASKS IN WRAP UP [PHONE_NUMBER] Wrap up | 00:54" at bounding box center [183, 169] width 294 height 267
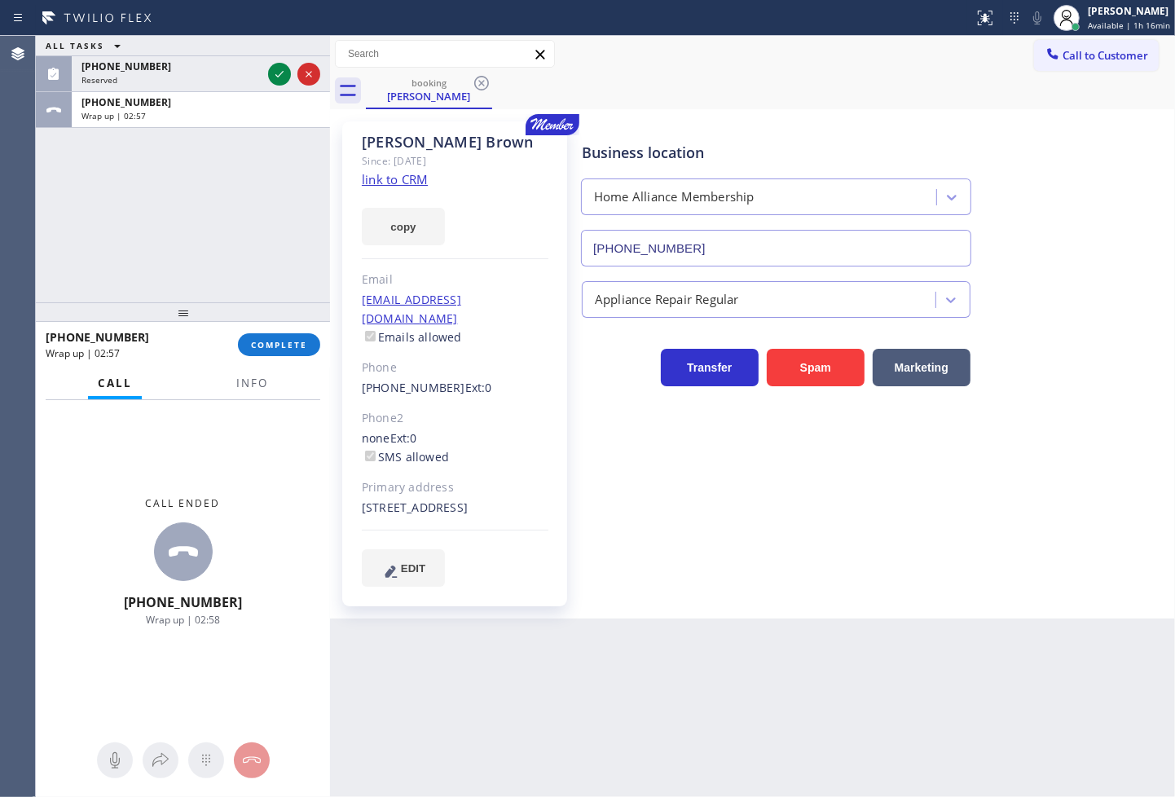
drag, startPoint x: 60, startPoint y: 235, endPoint x: 75, endPoint y: 242, distance: 17.1
click at [60, 235] on div "ALL TASKS ALL TASKS ACTIVE TASKS TASKS IN WRAP UP [PHONE_NUMBER] Reserved [PHON…" at bounding box center [183, 169] width 294 height 267
click at [261, 388] on span "Info" at bounding box center [252, 383] width 32 height 15
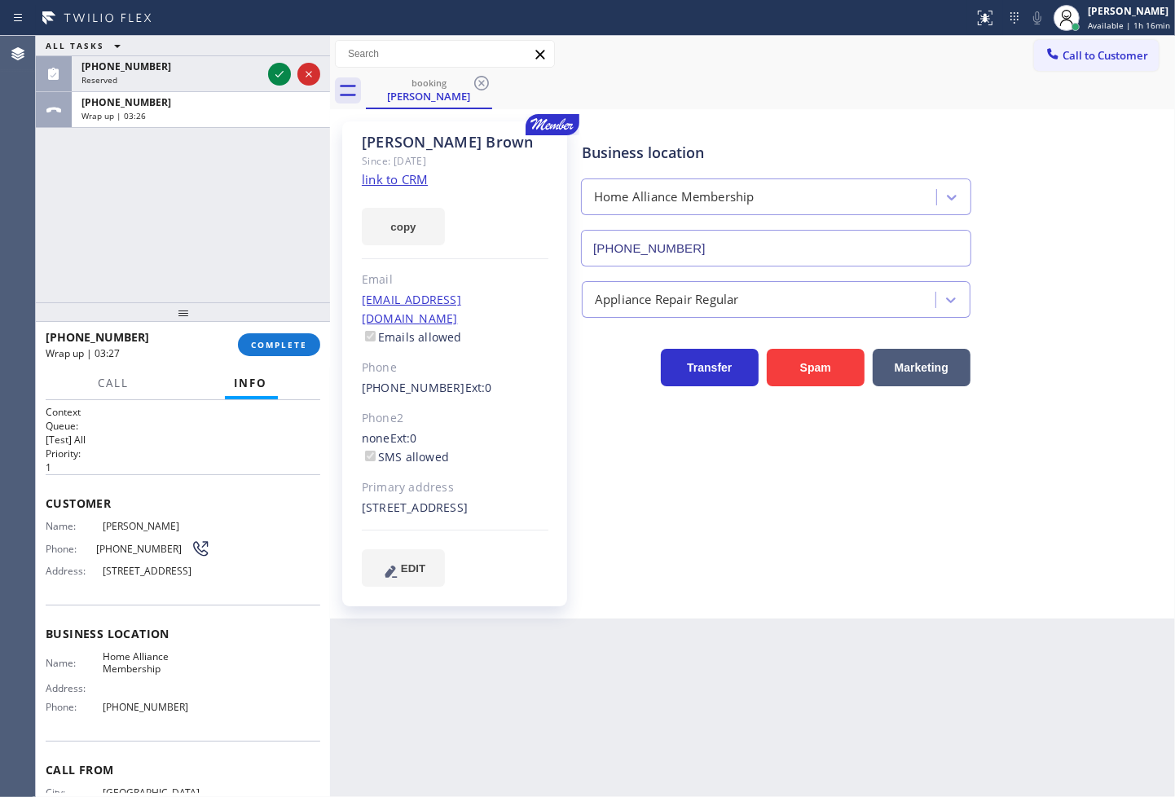
click at [115, 216] on div "ALL TASKS ALL TASKS ACTIVE TASKS TASKS IN WRAP UP [PHONE_NUMBER] Reserved [PHON…" at bounding box center [183, 169] width 294 height 267
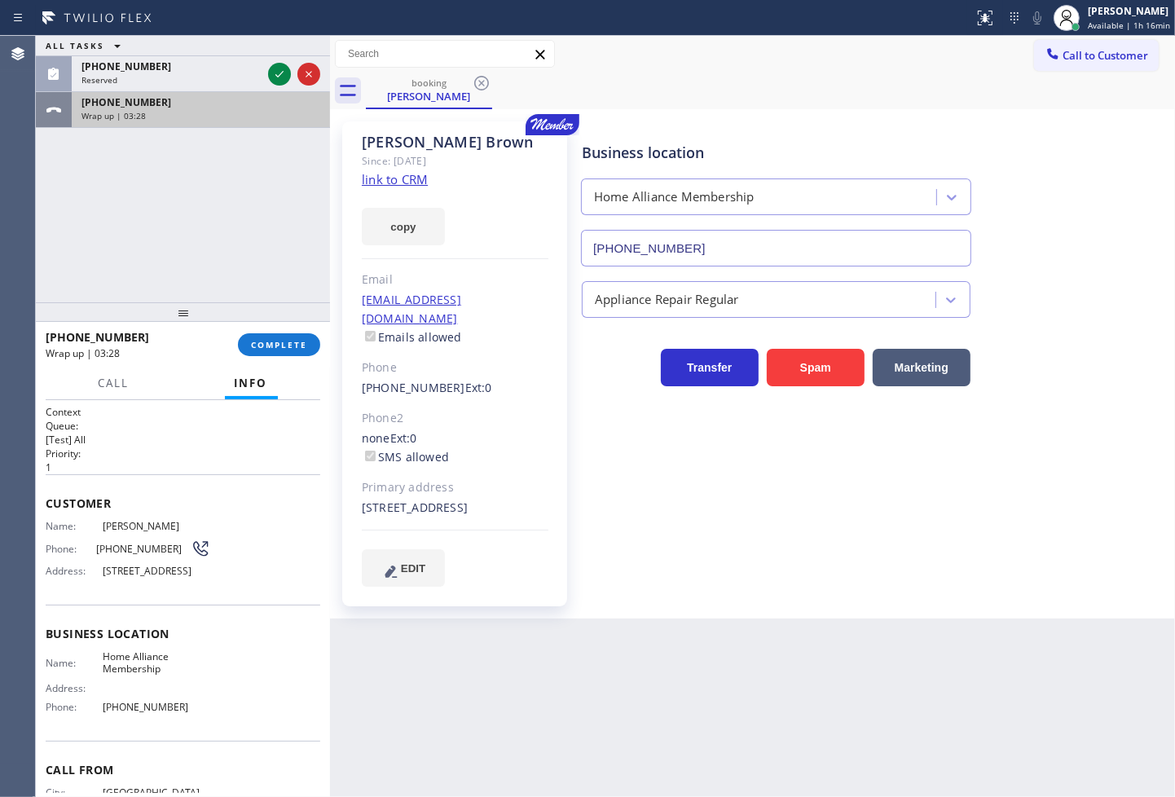
click at [245, 102] on div "[PHONE_NUMBER]" at bounding box center [201, 102] width 239 height 14
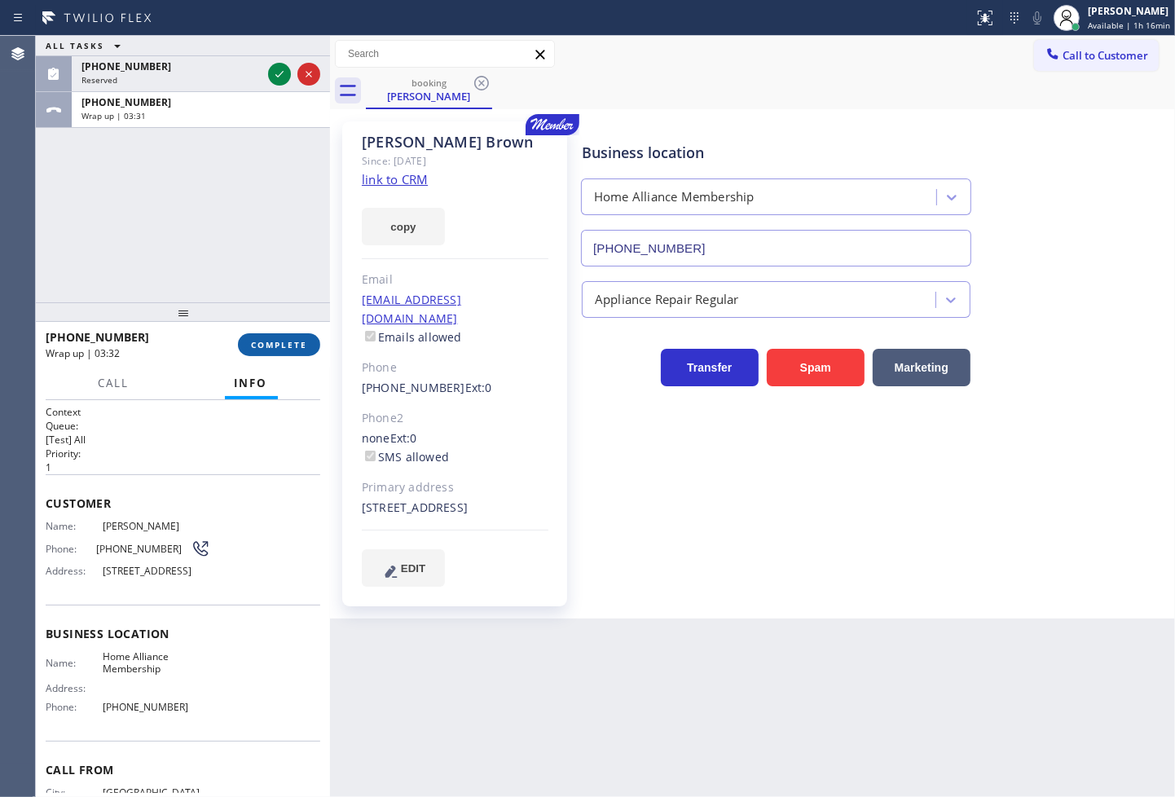
click at [292, 343] on span "COMPLETE" at bounding box center [279, 344] width 56 height 11
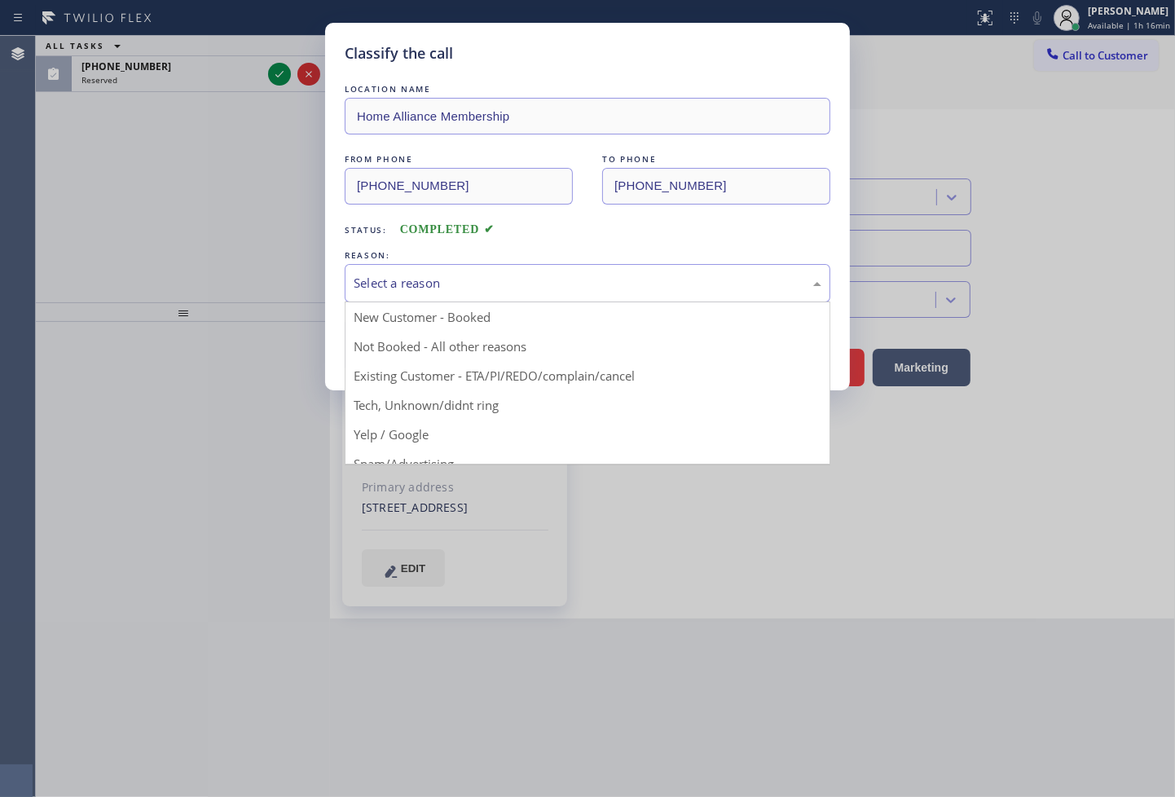
click at [425, 291] on div "Select a reason" at bounding box center [588, 283] width 468 height 19
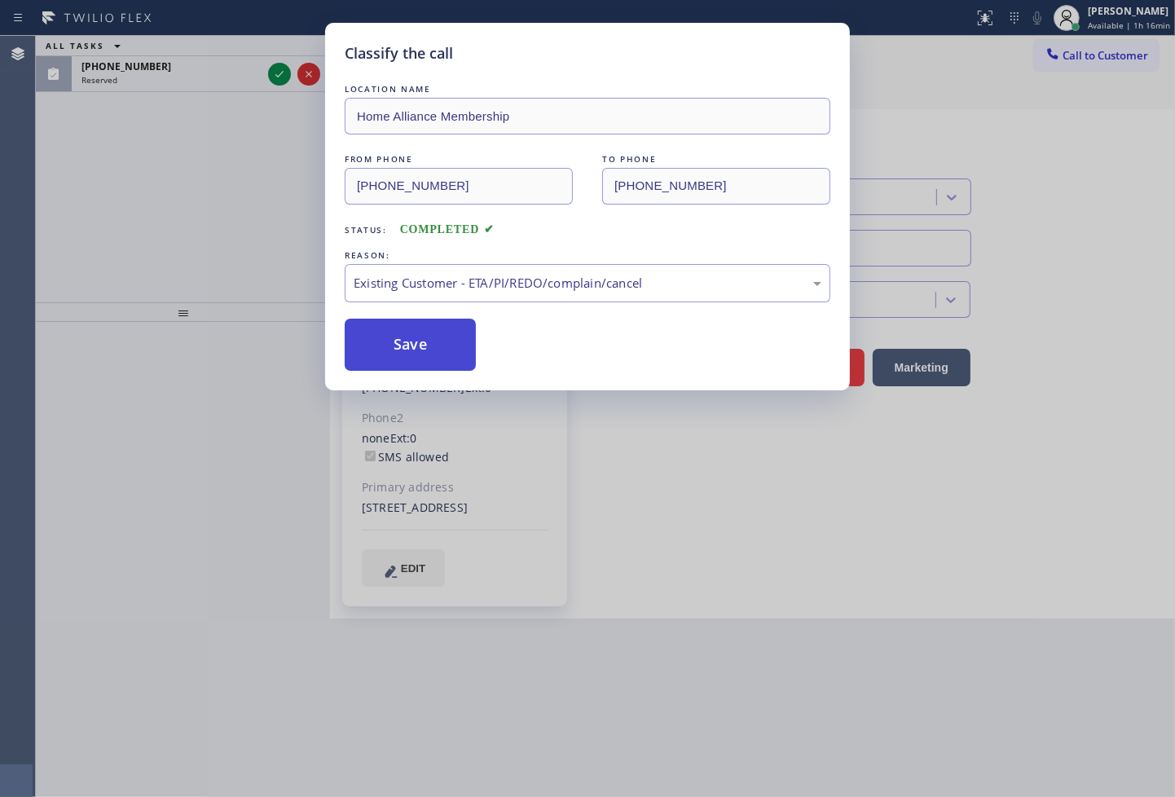
click at [425, 343] on button "Save" at bounding box center [410, 345] width 131 height 52
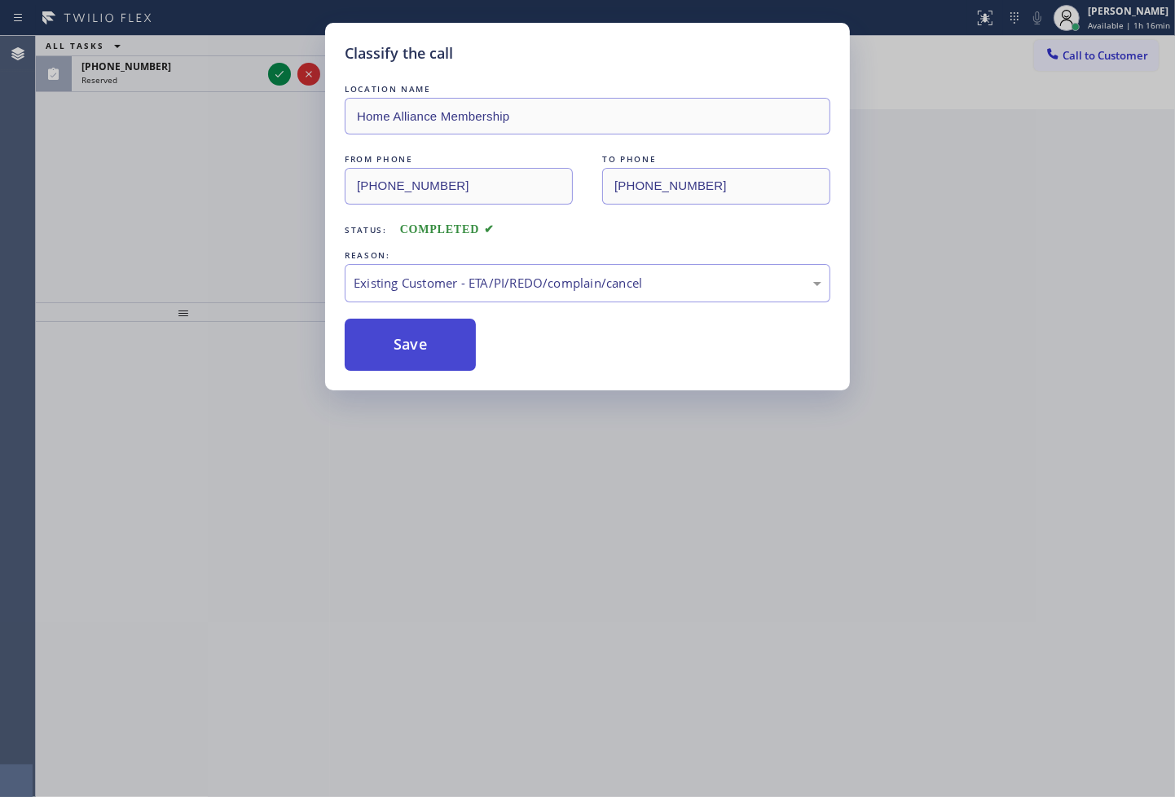
click at [425, 343] on button "Save" at bounding box center [410, 345] width 131 height 52
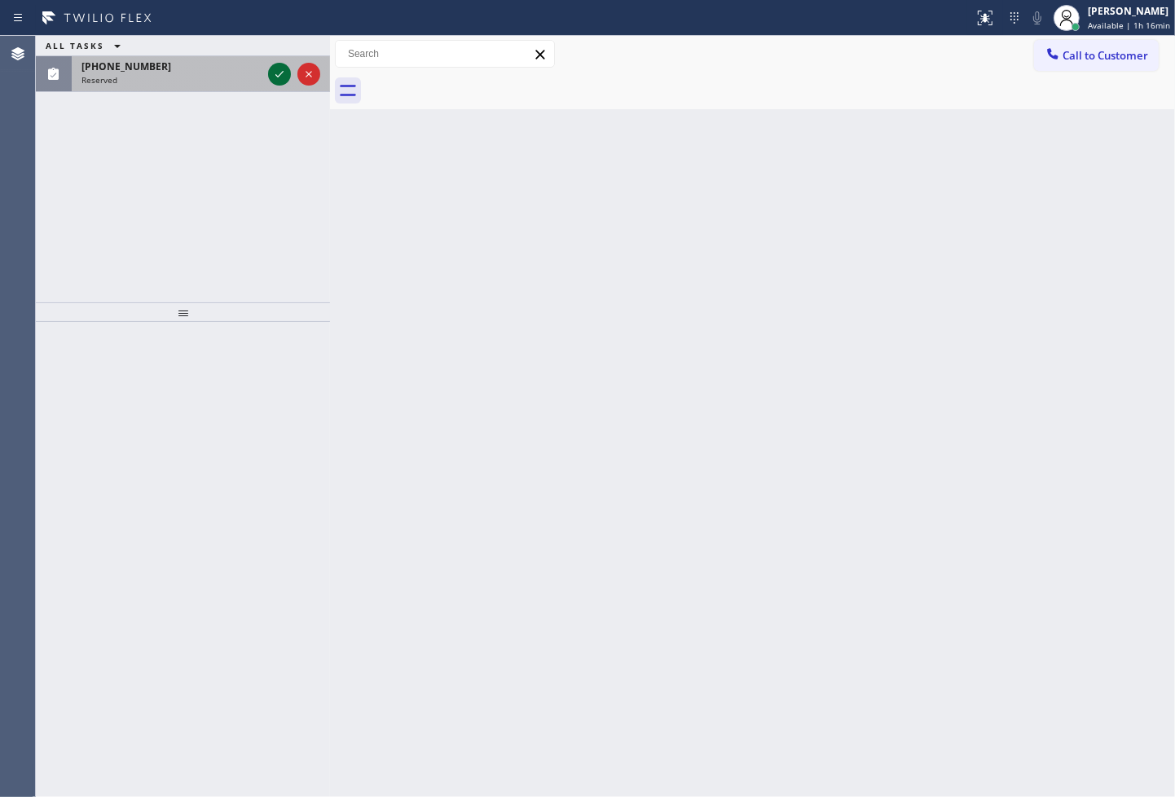
click at [274, 70] on icon at bounding box center [280, 74] width 20 height 20
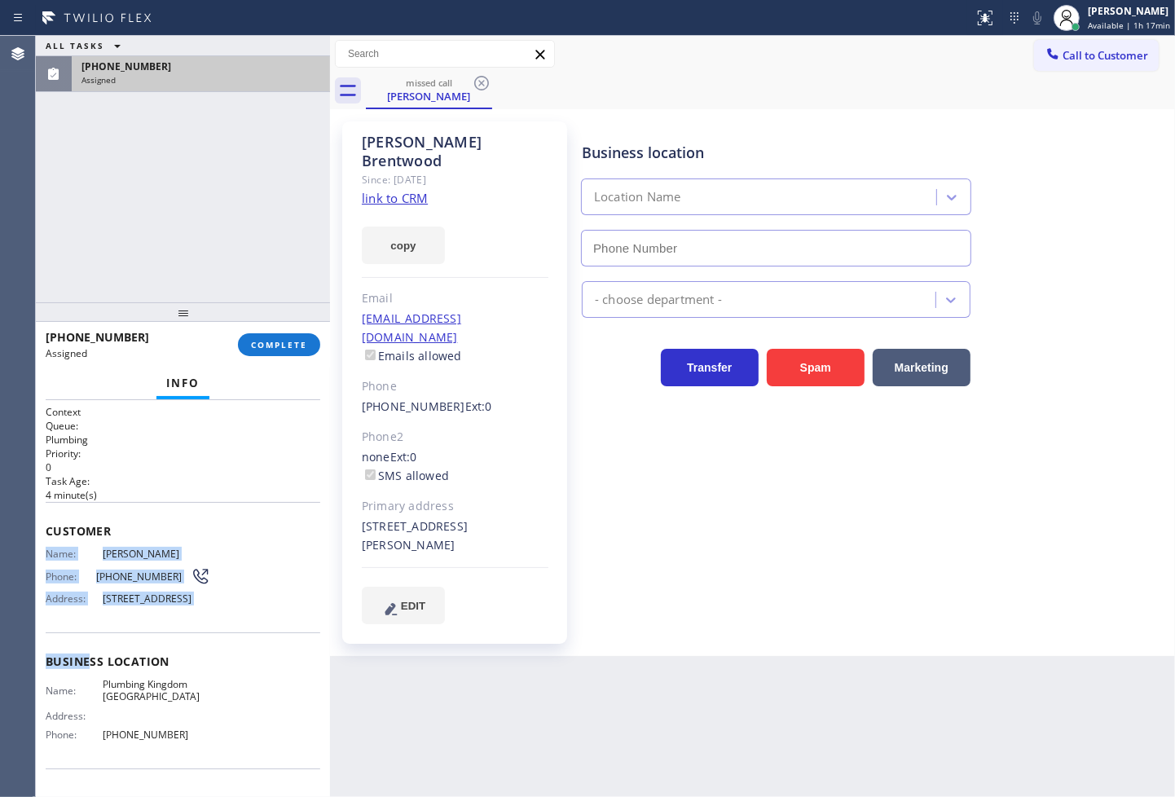
type input "[PHONE_NUMBER]"
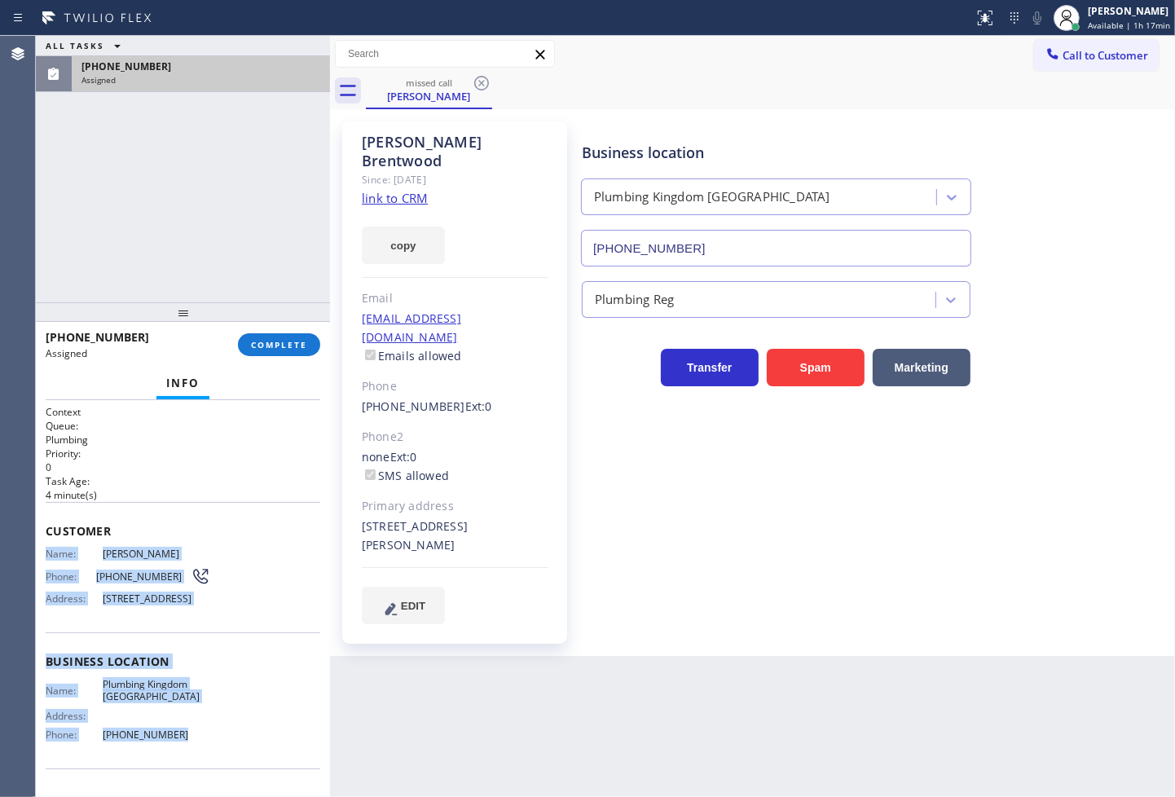
drag, startPoint x: 47, startPoint y: 557, endPoint x: 196, endPoint y: 769, distance: 259.8
click at [196, 769] on div "Context Queue: Plumbing Priority: 0 Task Age: [DEMOGRAPHIC_DATA] minute(s) Cust…" at bounding box center [183, 648] width 275 height 487
copy div "Name: [PERSON_NAME] Phone: [PHONE_NUMBER] Address: [STREET_ADDRESS] Business lo…"
click at [283, 346] on span "COMPLETE" at bounding box center [279, 344] width 56 height 11
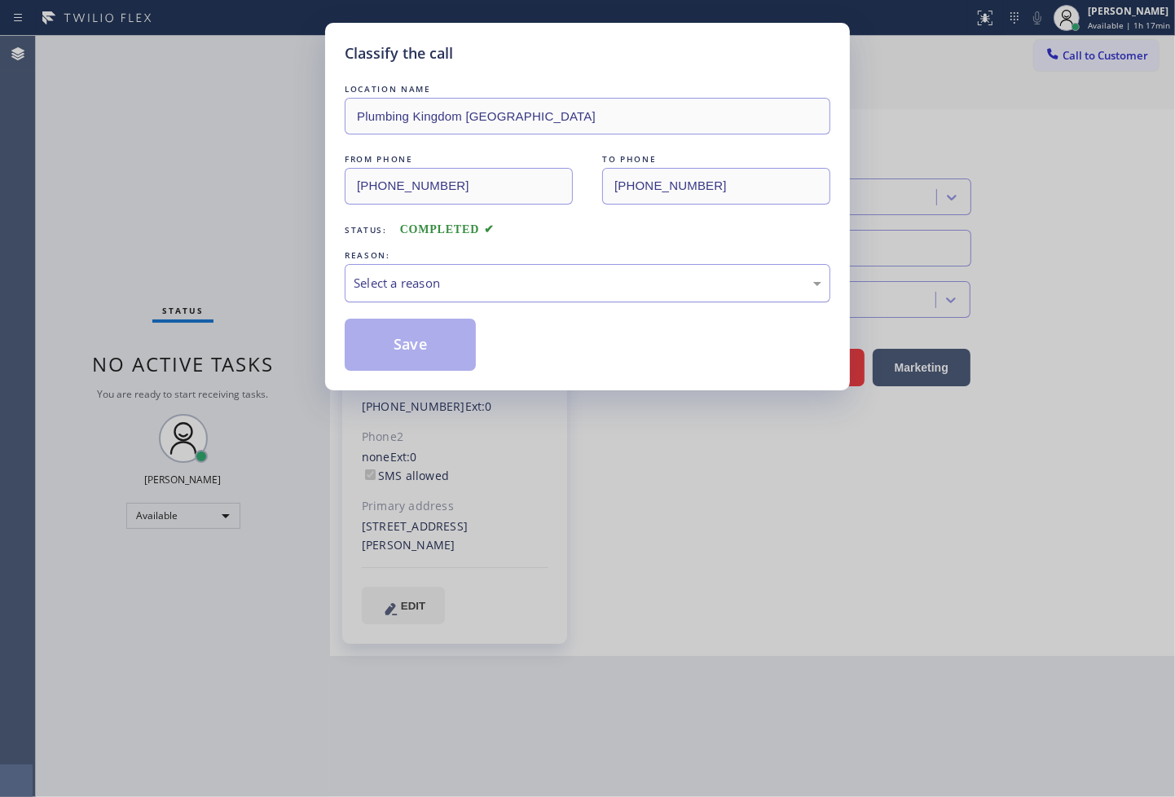
click at [389, 274] on div "Select a reason" at bounding box center [588, 283] width 468 height 19
click at [410, 351] on button "Save" at bounding box center [410, 345] width 131 height 52
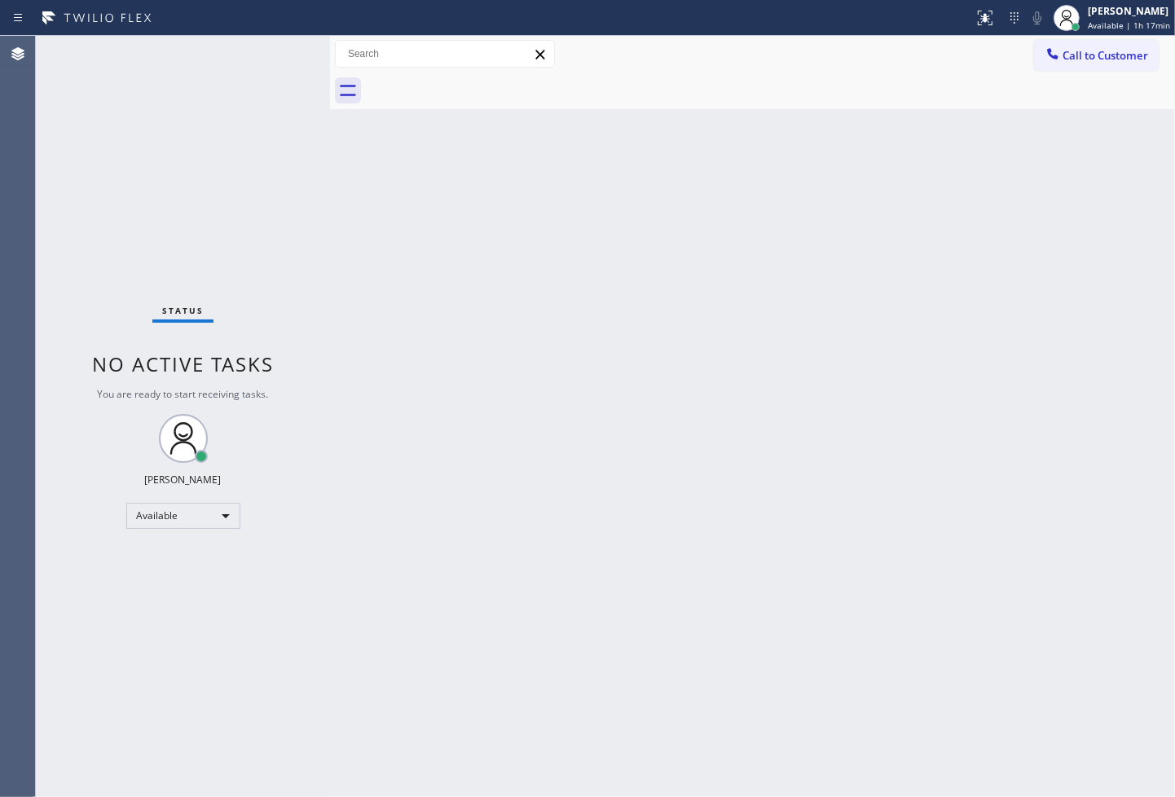
click at [82, 201] on div "Status No active tasks You are ready to start receiving tasks. [PERSON_NAME]" at bounding box center [183, 416] width 294 height 761
click at [271, 49] on div "Status No active tasks You are ready to start receiving tasks. [PERSON_NAME]" at bounding box center [183, 416] width 294 height 761
click at [271, 66] on div "Status No active tasks You are ready to start receiving tasks. [PERSON_NAME]" at bounding box center [183, 416] width 294 height 761
click at [297, 243] on div "Status No active tasks You are ready to start receiving tasks. [PERSON_NAME]" at bounding box center [183, 416] width 294 height 761
click at [283, 83] on div "Status No active tasks You are ready to start receiving tasks. [PERSON_NAME]" at bounding box center [183, 416] width 294 height 761
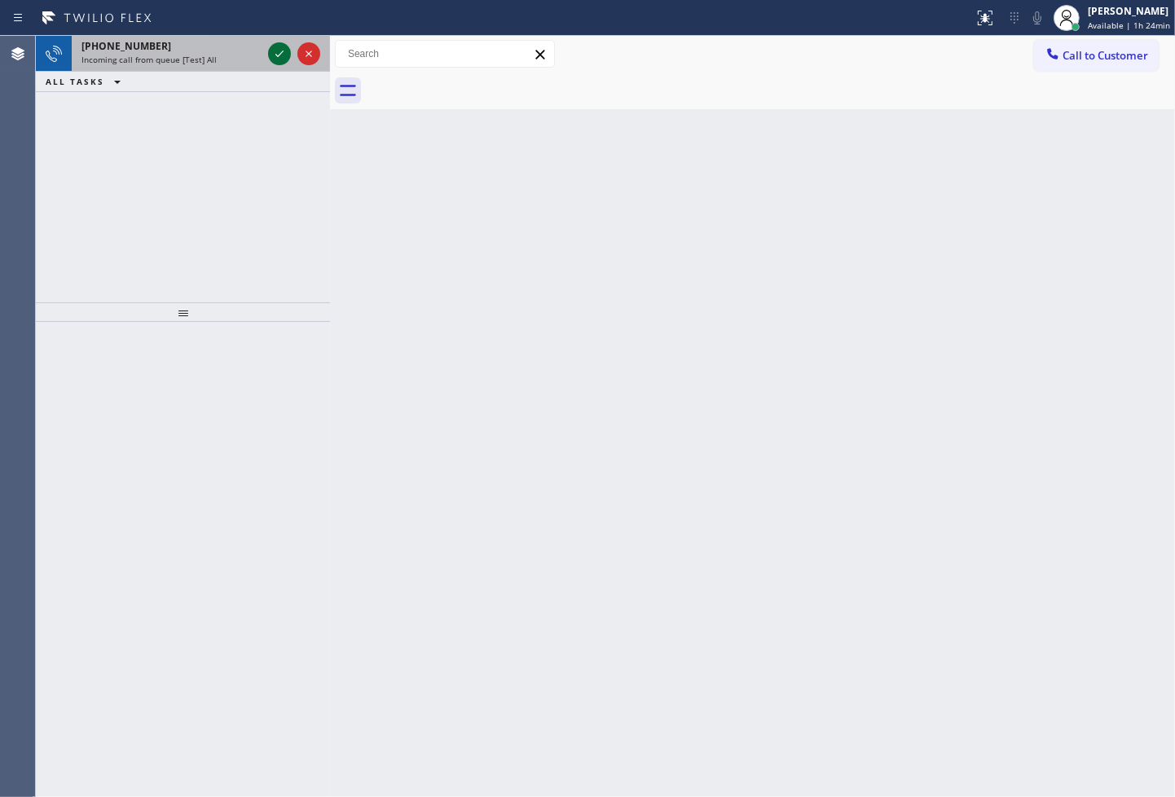
click at [270, 58] on icon at bounding box center [280, 54] width 20 height 20
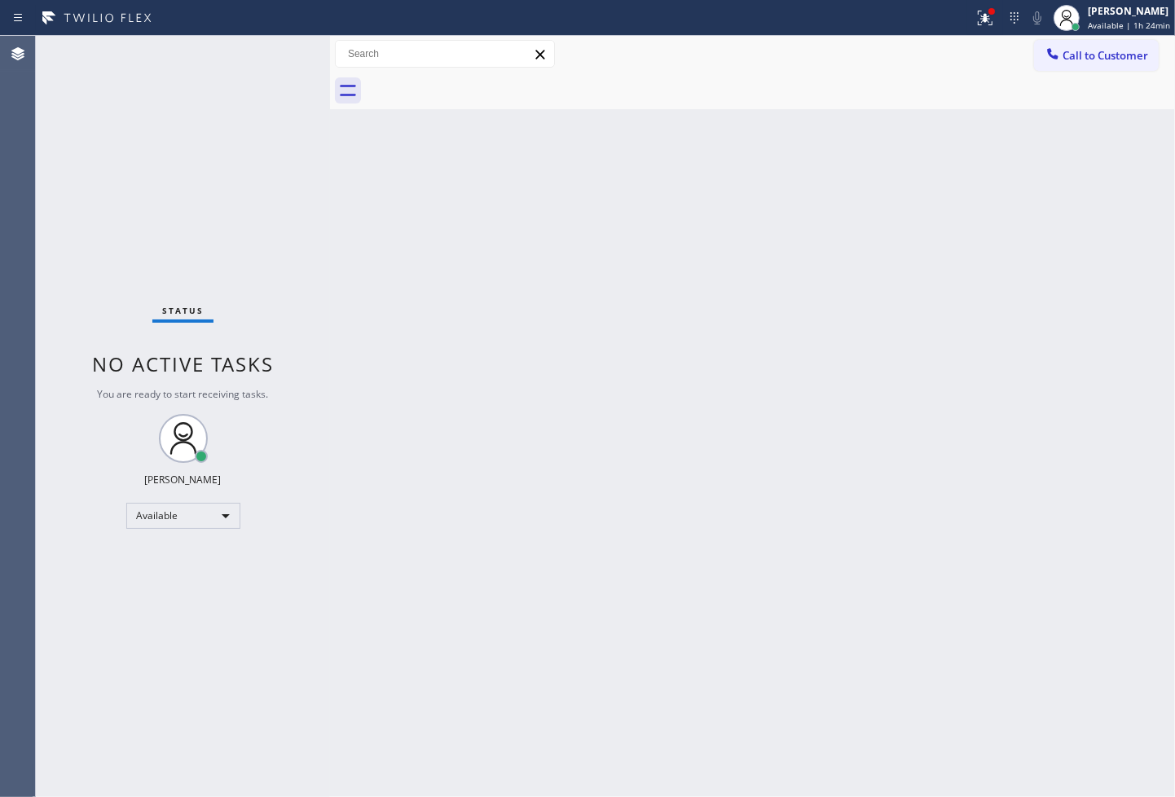
click at [281, 46] on div "Status No active tasks You are ready to start receiving tasks. [PERSON_NAME]" at bounding box center [183, 416] width 294 height 761
click at [968, 3] on button at bounding box center [986, 18] width 36 height 36
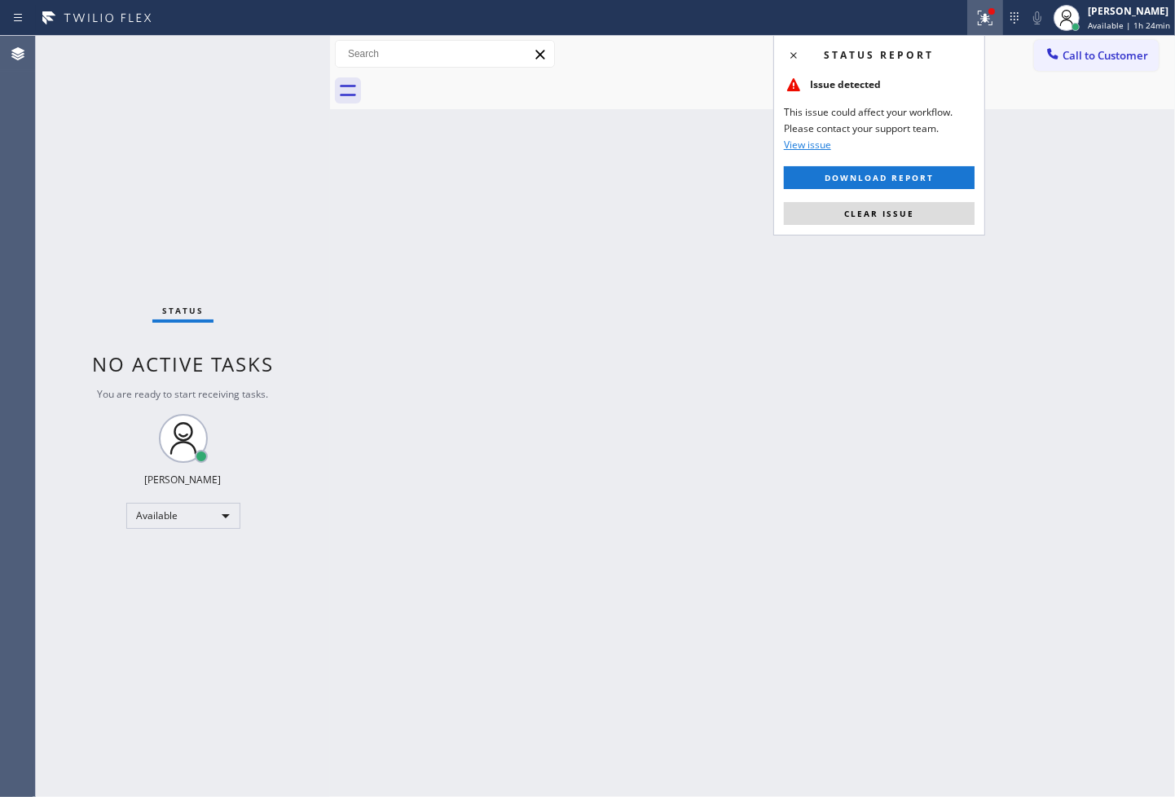
click at [976, 11] on icon at bounding box center [986, 18] width 20 height 20
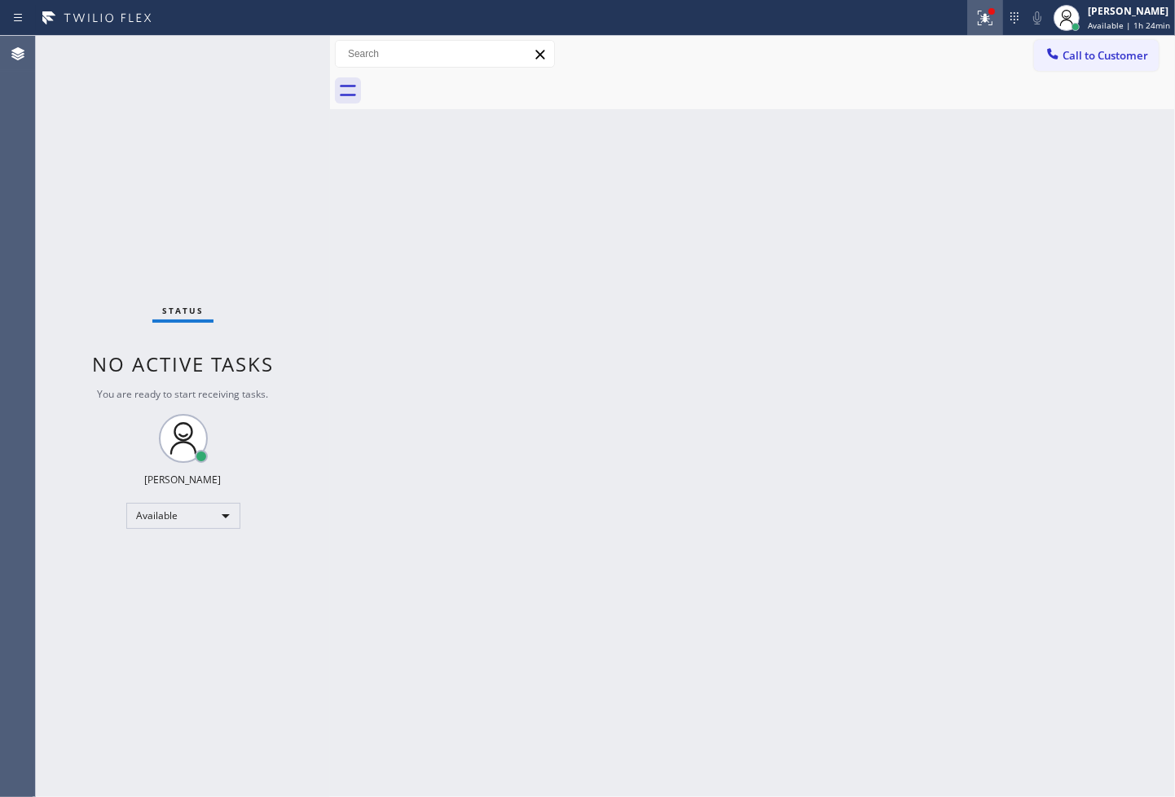
click at [978, 19] on icon at bounding box center [983, 16] width 10 height 11
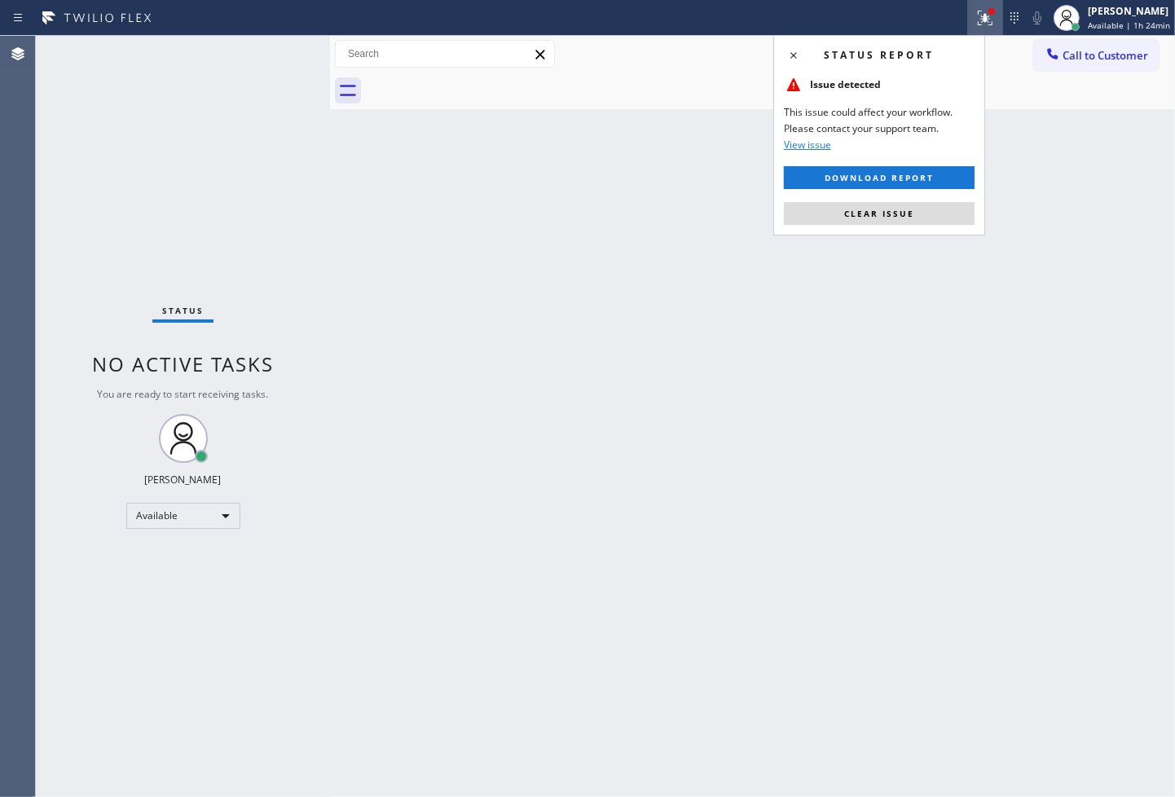
click at [933, 201] on div "Status report Issue detected This issue could affect your workflow. Please cont…" at bounding box center [880, 135] width 212 height 201
click at [930, 214] on button "Clear issue" at bounding box center [879, 213] width 191 height 23
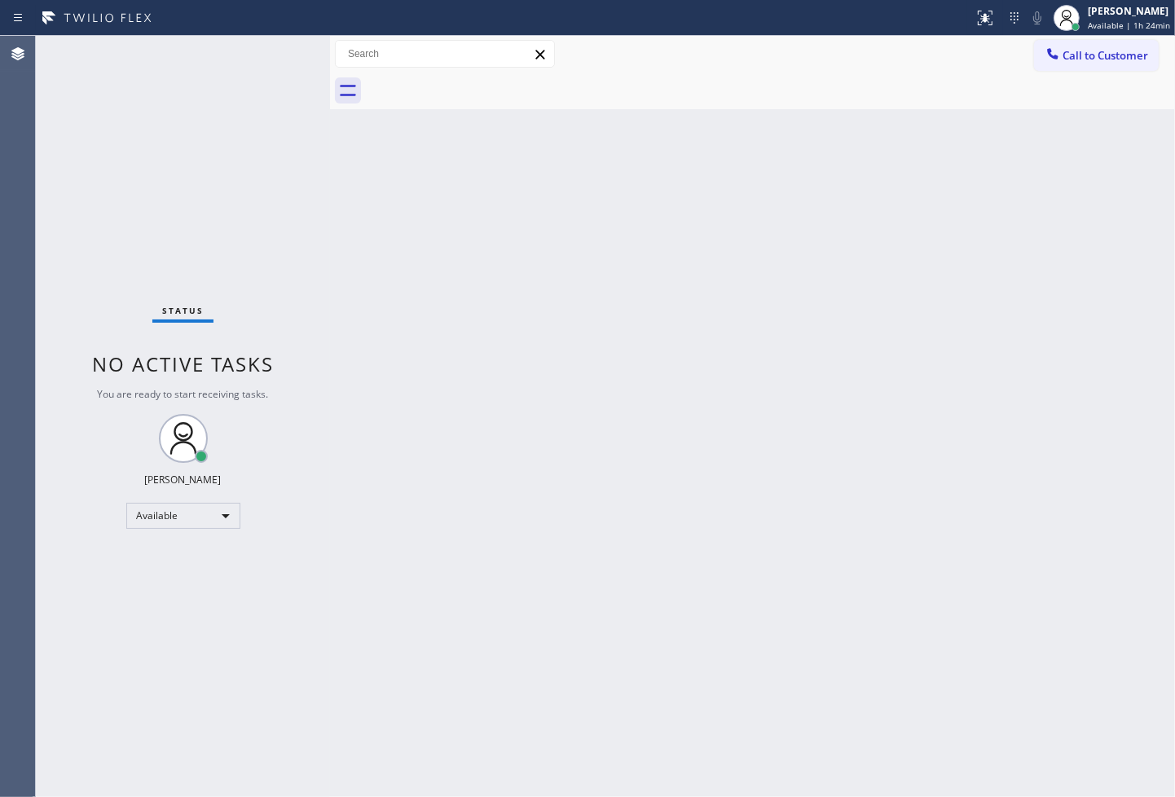
drag, startPoint x: 321, startPoint y: 274, endPoint x: 311, endPoint y: 239, distance: 36.6
click at [320, 273] on div "Status No active tasks You are ready to start receiving tasks. [PERSON_NAME]" at bounding box center [183, 416] width 294 height 761
click at [280, 51] on div "Status No active tasks You are ready to start receiving tasks. [PERSON_NAME]" at bounding box center [183, 416] width 294 height 761
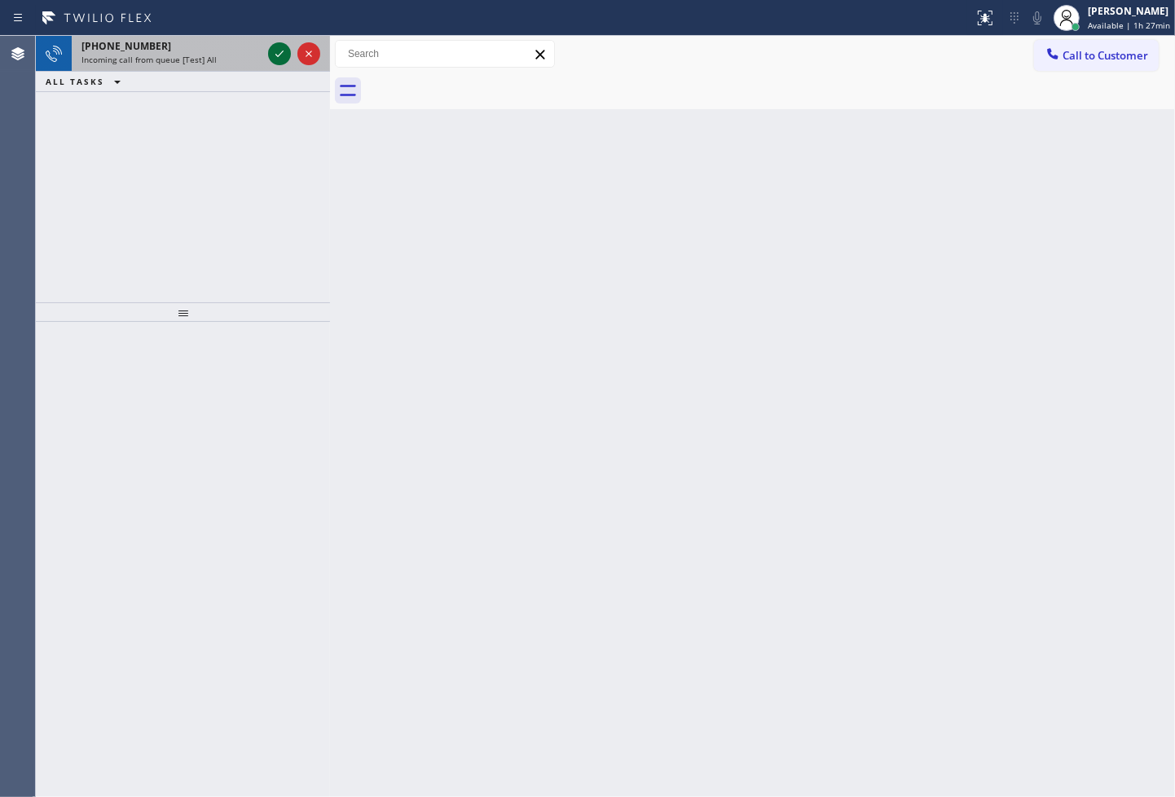
click at [280, 51] on icon at bounding box center [280, 54] width 20 height 20
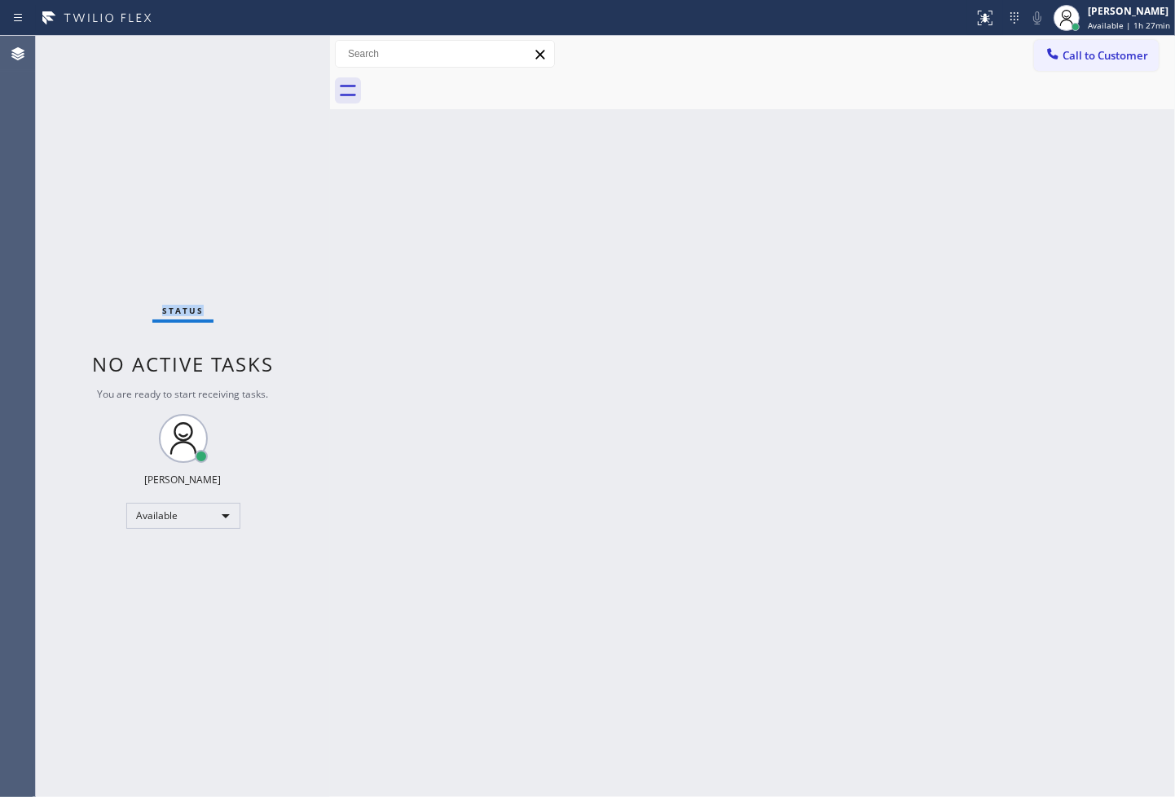
click at [280, 51] on div "Status No active tasks You are ready to start receiving tasks. [PERSON_NAME]" at bounding box center [183, 416] width 294 height 761
click at [976, 12] on icon at bounding box center [986, 18] width 20 height 20
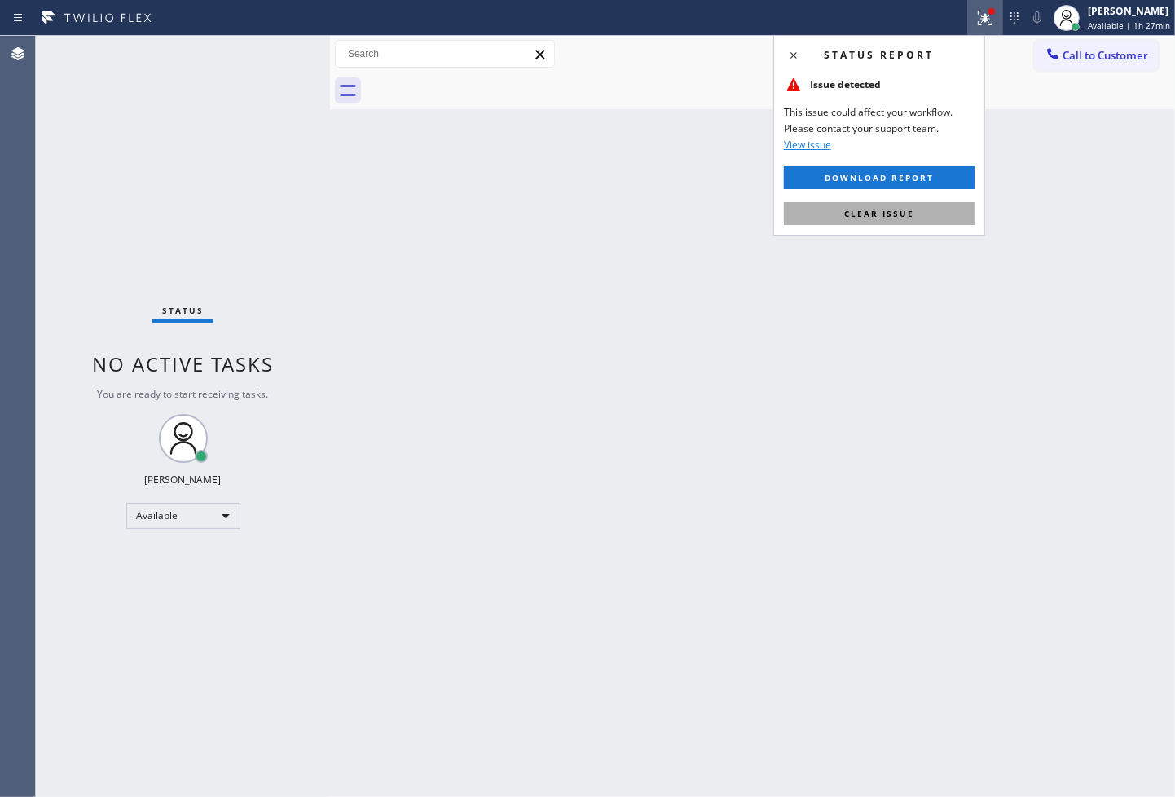
click at [919, 218] on button "Clear issue" at bounding box center [879, 213] width 191 height 23
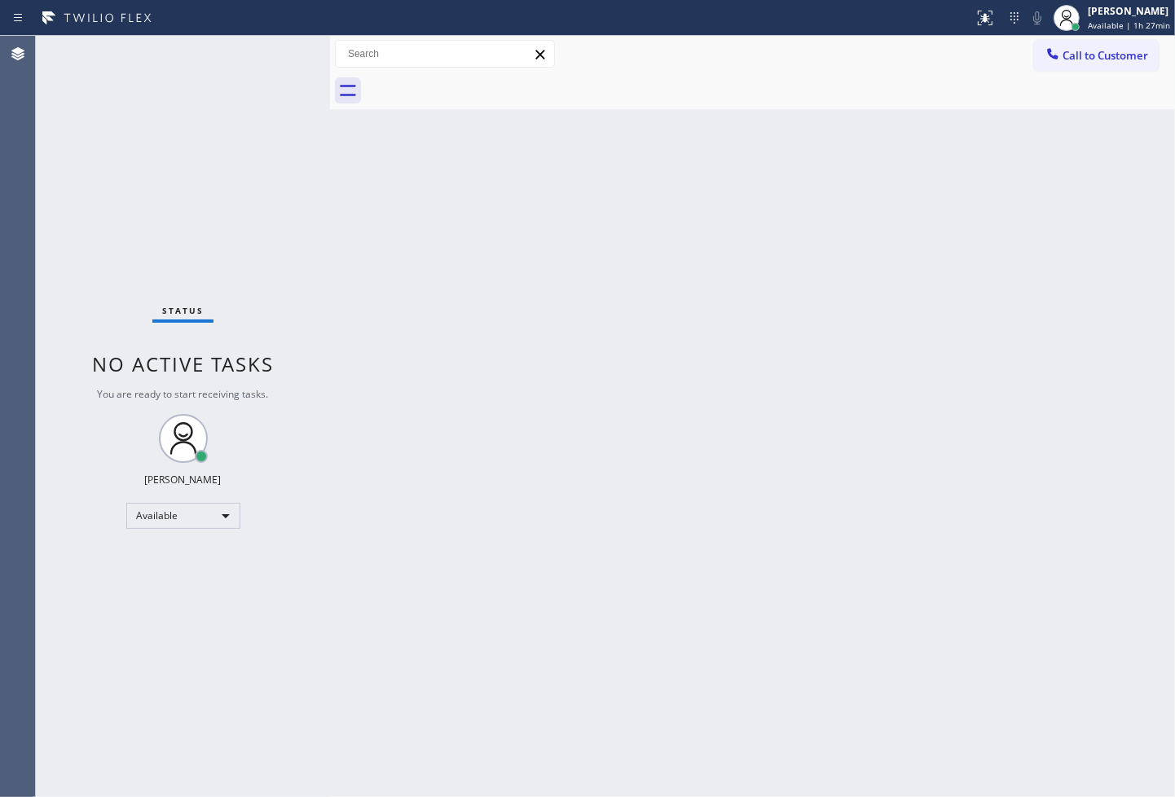
click at [177, 121] on div "Status No active tasks You are ready to start receiving tasks. [PERSON_NAME]" at bounding box center [183, 416] width 294 height 761
click at [273, 58] on div "Status No active tasks You are ready to start receiving tasks. [PERSON_NAME]" at bounding box center [183, 416] width 294 height 761
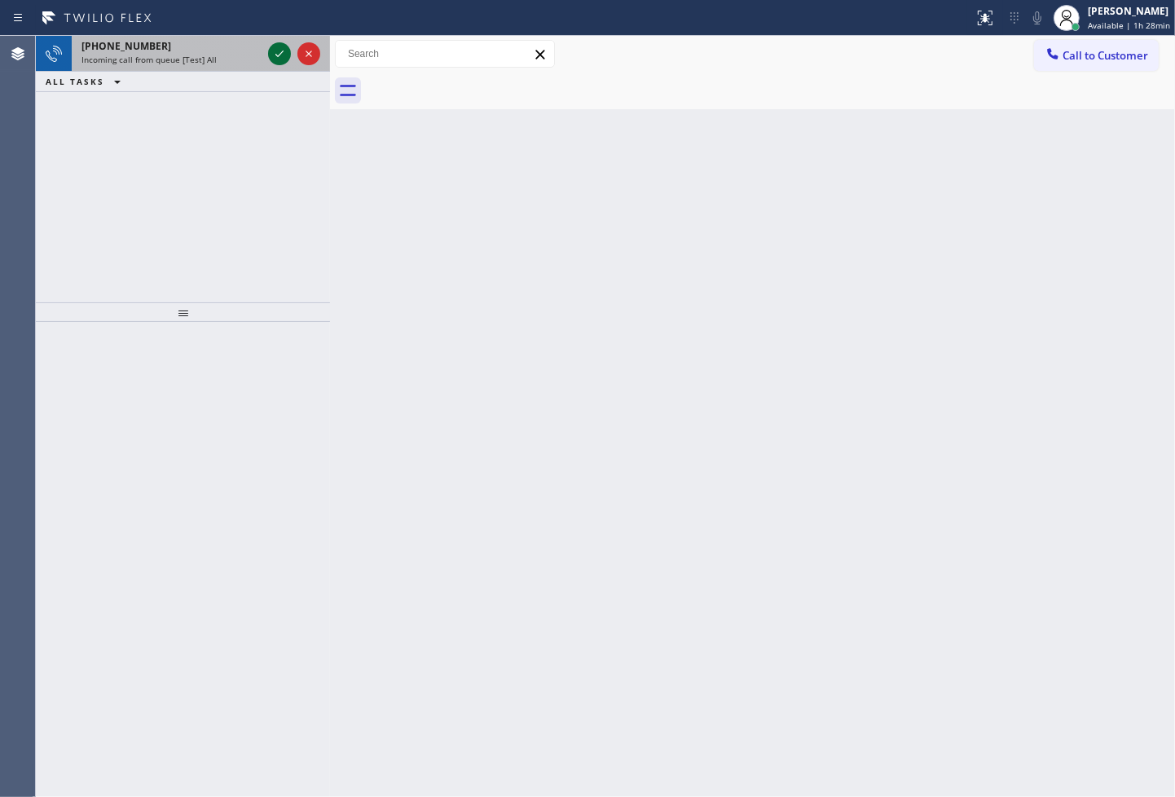
click at [273, 58] on icon at bounding box center [280, 54] width 20 height 20
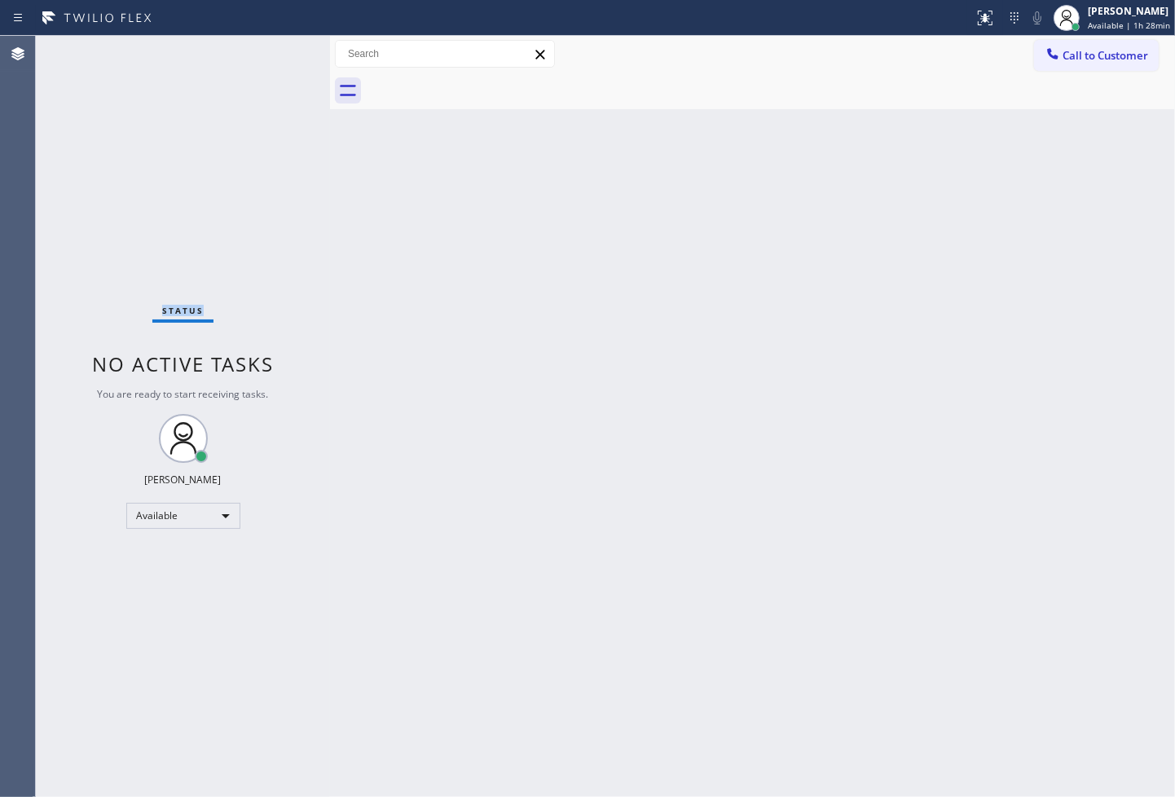
click at [273, 58] on div "Status No active tasks You are ready to start receiving tasks. [PERSON_NAME]" at bounding box center [183, 416] width 294 height 761
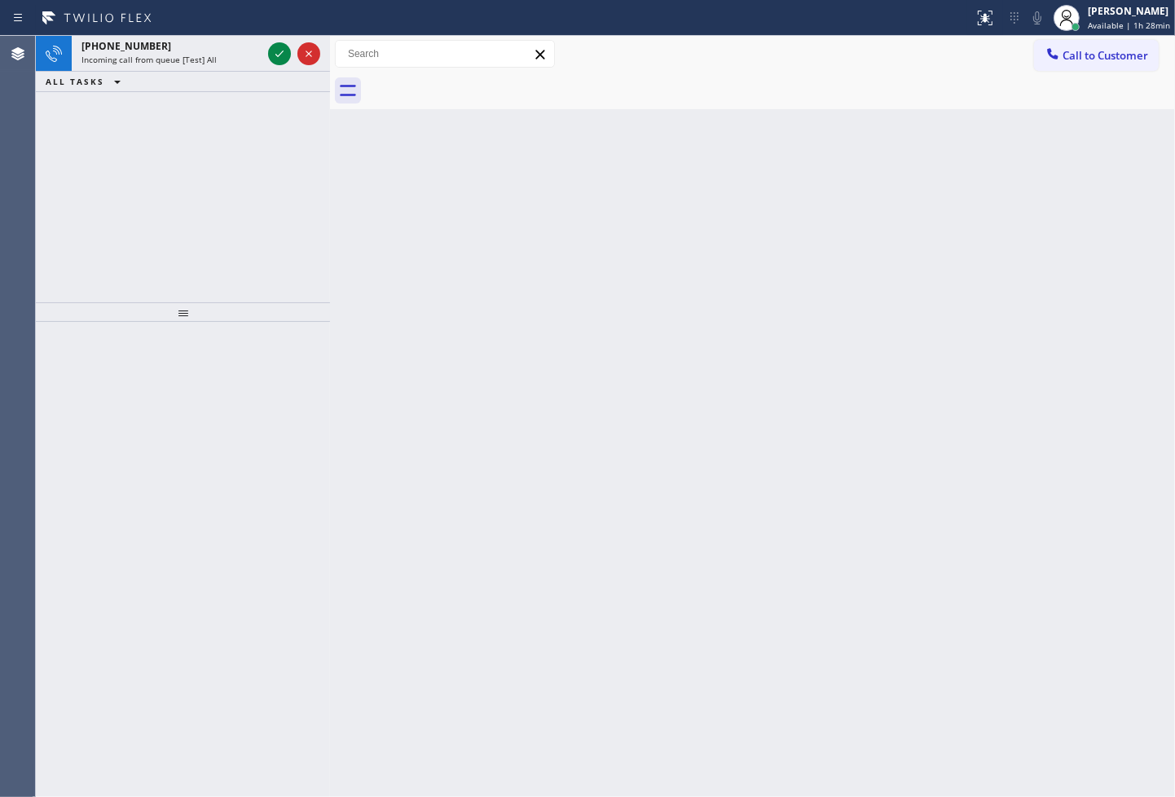
click at [273, 58] on icon at bounding box center [280, 54] width 20 height 20
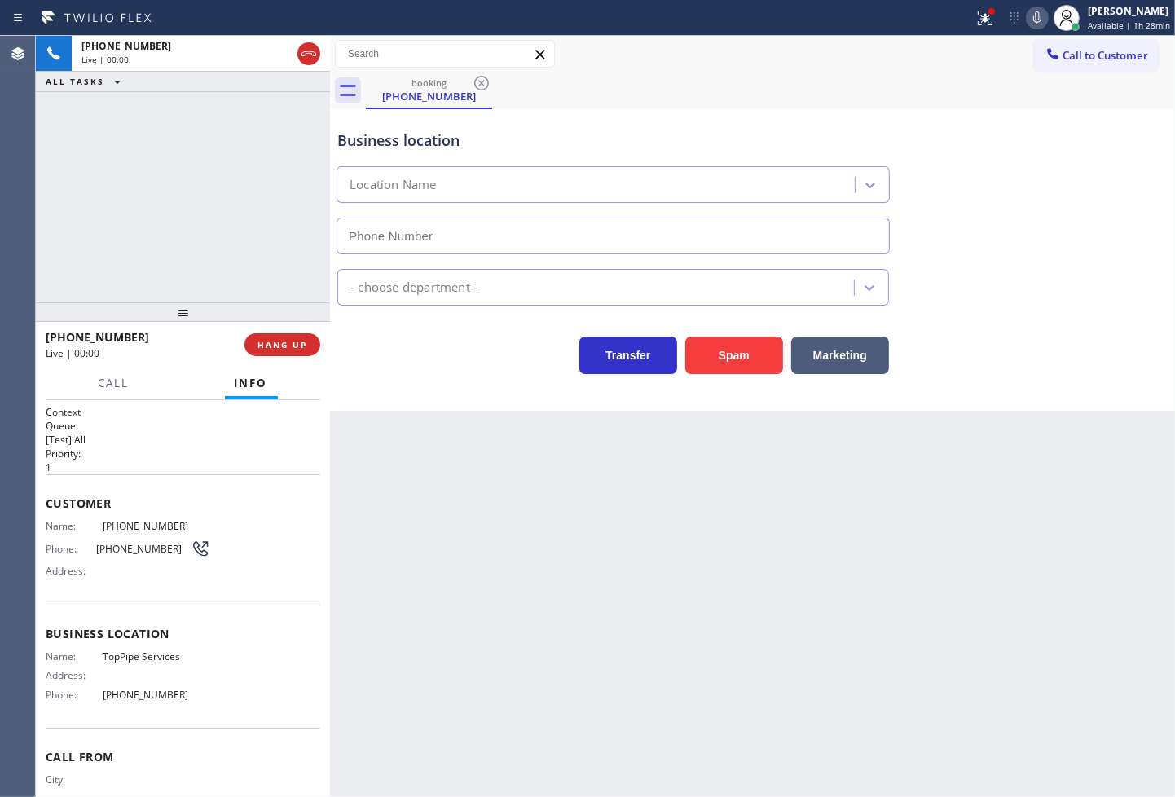
type input "[PHONE_NUMBER]"
click at [434, 550] on div "Back to Dashboard Change Sender ID Customers Technicians Select a contact Outbo…" at bounding box center [752, 416] width 845 height 761
click at [387, 396] on div "Business location TopPipe Services [PHONE_NUMBER] Plumbing Reg Transfer Spam Ma…" at bounding box center [752, 260] width 845 height 302
click at [175, 199] on div "[PHONE_NUMBER] Live | 00:09 ALL TASKS ALL TASKS ACTIVE TASKS TASKS IN WRAP UP" at bounding box center [183, 169] width 294 height 267
click at [412, 379] on div "Business location TopPipe Services [PHONE_NUMBER] Plumbing Reg Transfer Spam Ma…" at bounding box center [752, 260] width 845 height 302
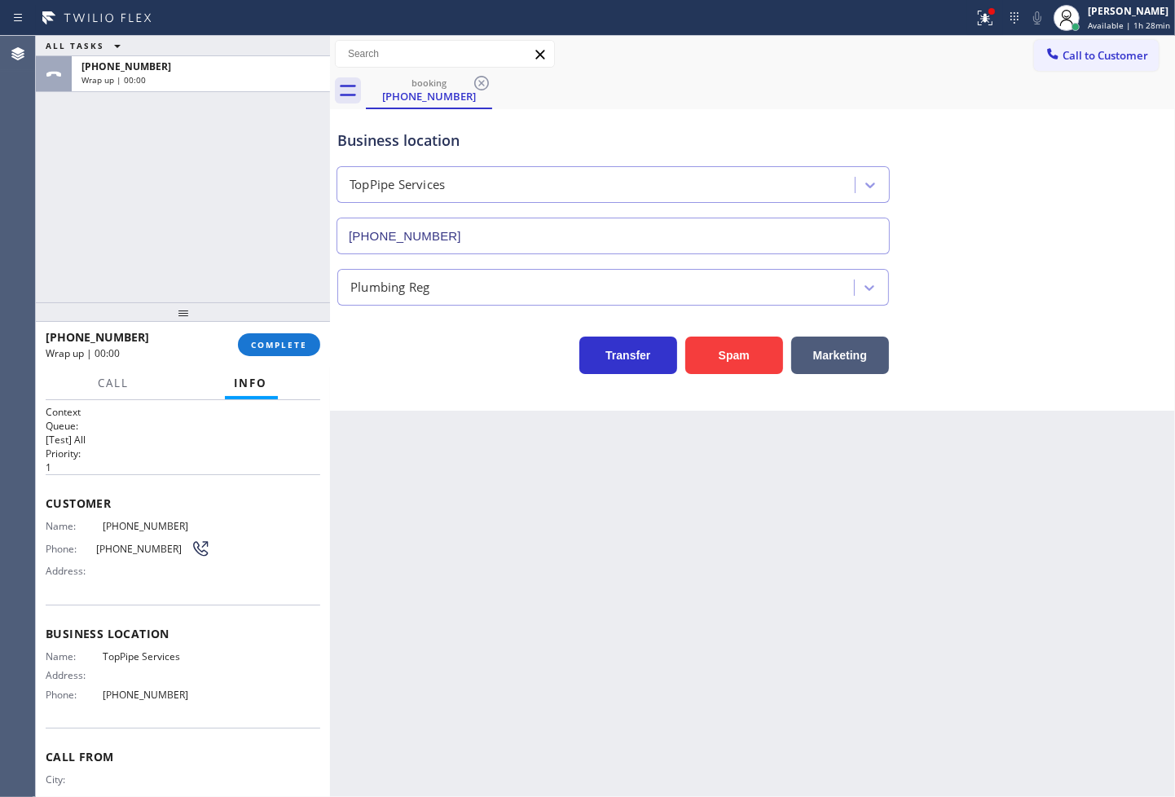
drag, startPoint x: 226, startPoint y: 233, endPoint x: 236, endPoint y: 242, distance: 13.9
click at [226, 232] on div "ALL TASKS ALL TASKS ACTIVE TASKS TASKS IN WRAP UP [PHONE_NUMBER] Wrap up | 00:00" at bounding box center [183, 169] width 294 height 267
click at [286, 342] on span "COMPLETE" at bounding box center [279, 344] width 56 height 11
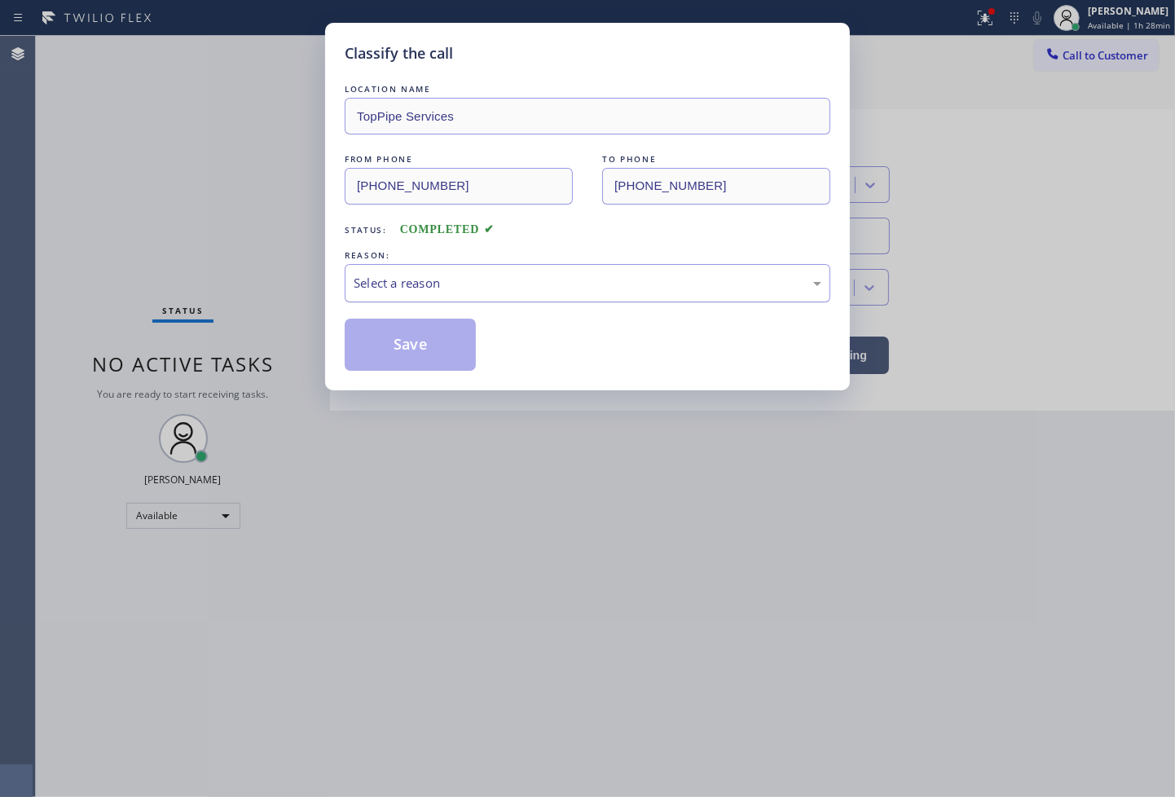
click at [454, 283] on div "Select a reason" at bounding box center [588, 283] width 468 height 19
click at [426, 351] on button "Save" at bounding box center [410, 345] width 131 height 52
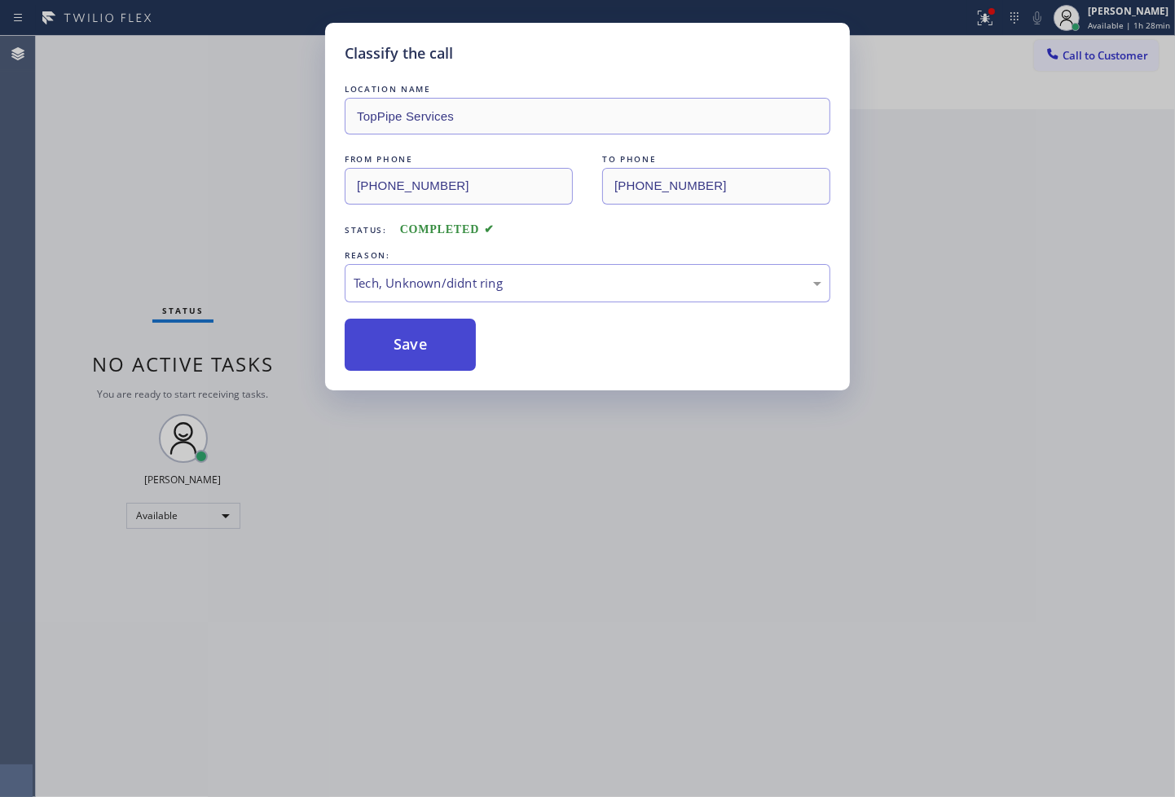
click at [426, 351] on button "Save" at bounding box center [410, 345] width 131 height 52
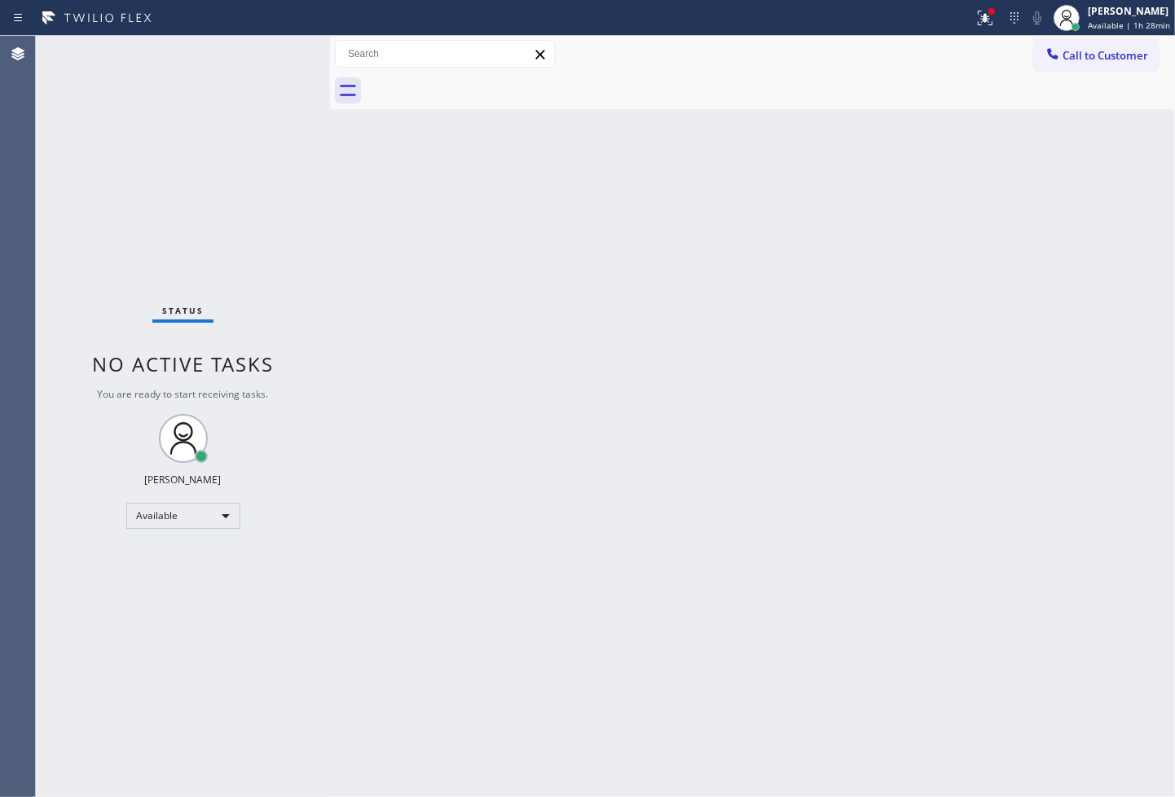
drag, startPoint x: 315, startPoint y: 171, endPoint x: 281, endPoint y: 111, distance: 69.4
click at [315, 171] on div "Status No active tasks You are ready to start receiving tasks. [PERSON_NAME]" at bounding box center [183, 416] width 294 height 761
click at [269, 70] on div "Status No active tasks You are ready to start receiving tasks. [PERSON_NAME]" at bounding box center [183, 416] width 294 height 761
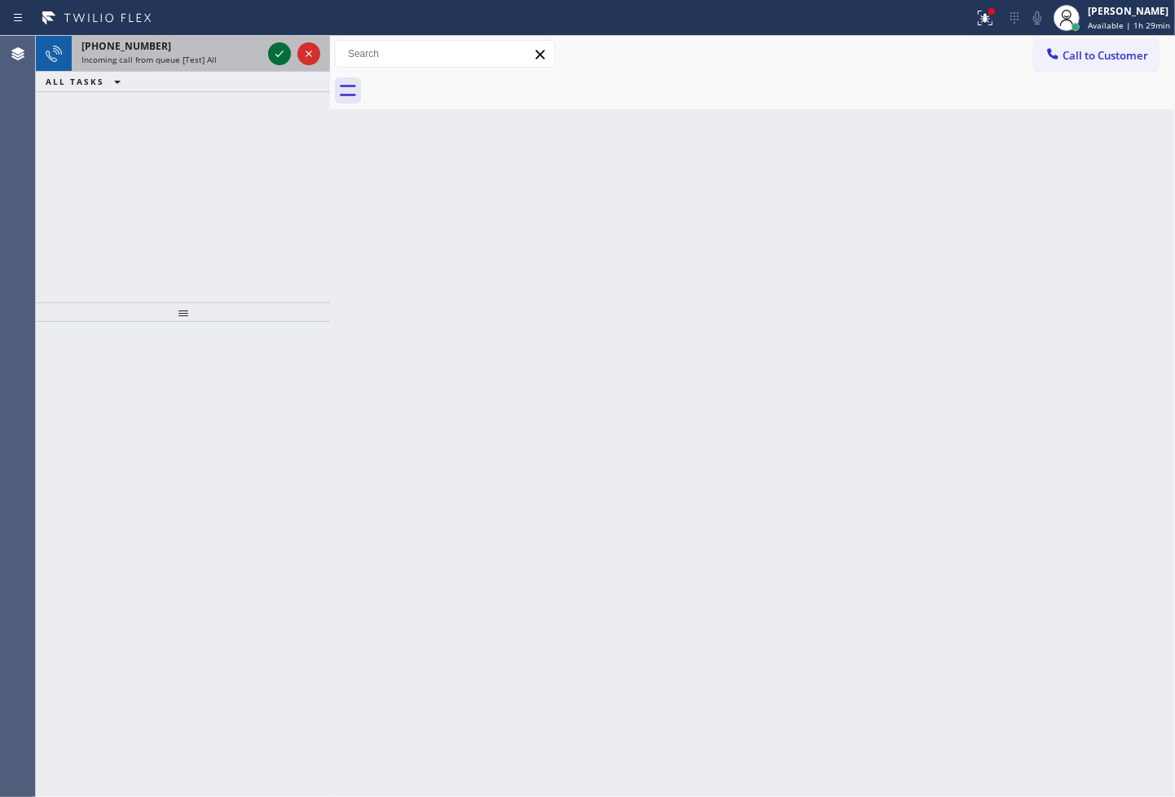
click at [279, 50] on icon at bounding box center [280, 54] width 20 height 20
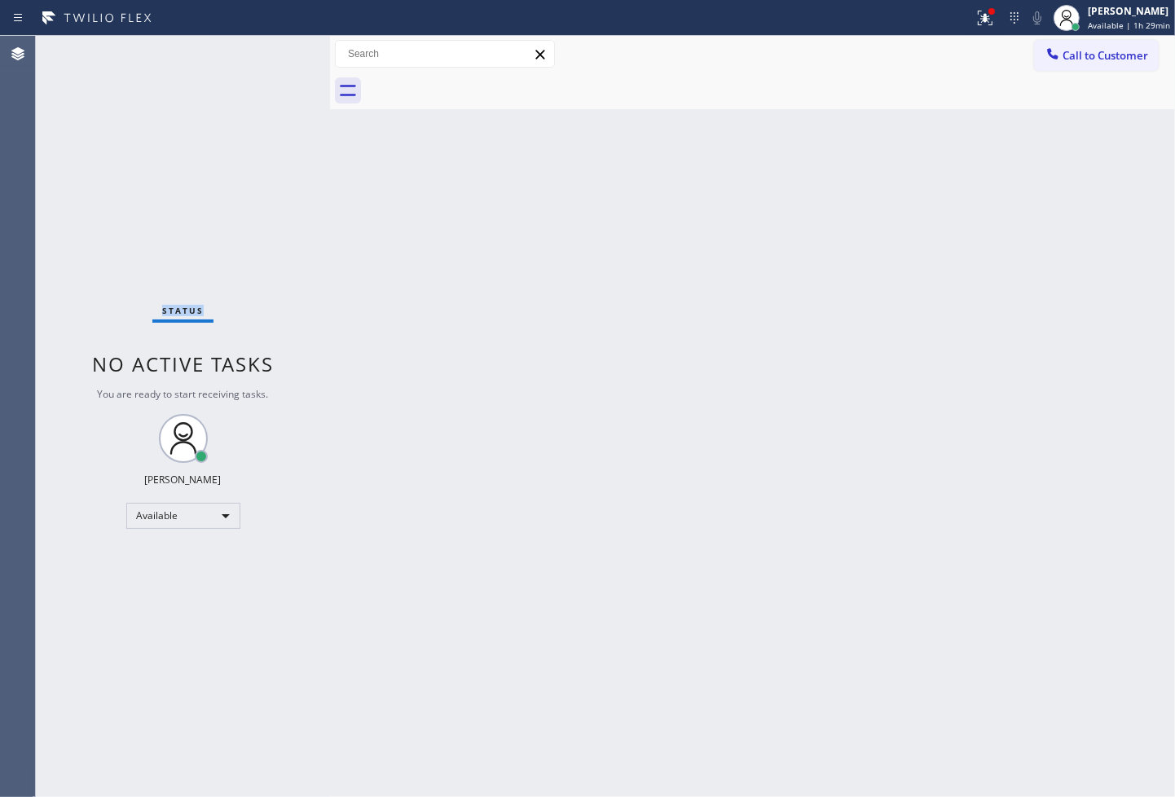
click at [279, 50] on div "Status No active tasks You are ready to start receiving tasks. [PERSON_NAME]" at bounding box center [183, 416] width 294 height 761
click at [976, 10] on icon at bounding box center [986, 18] width 20 height 20
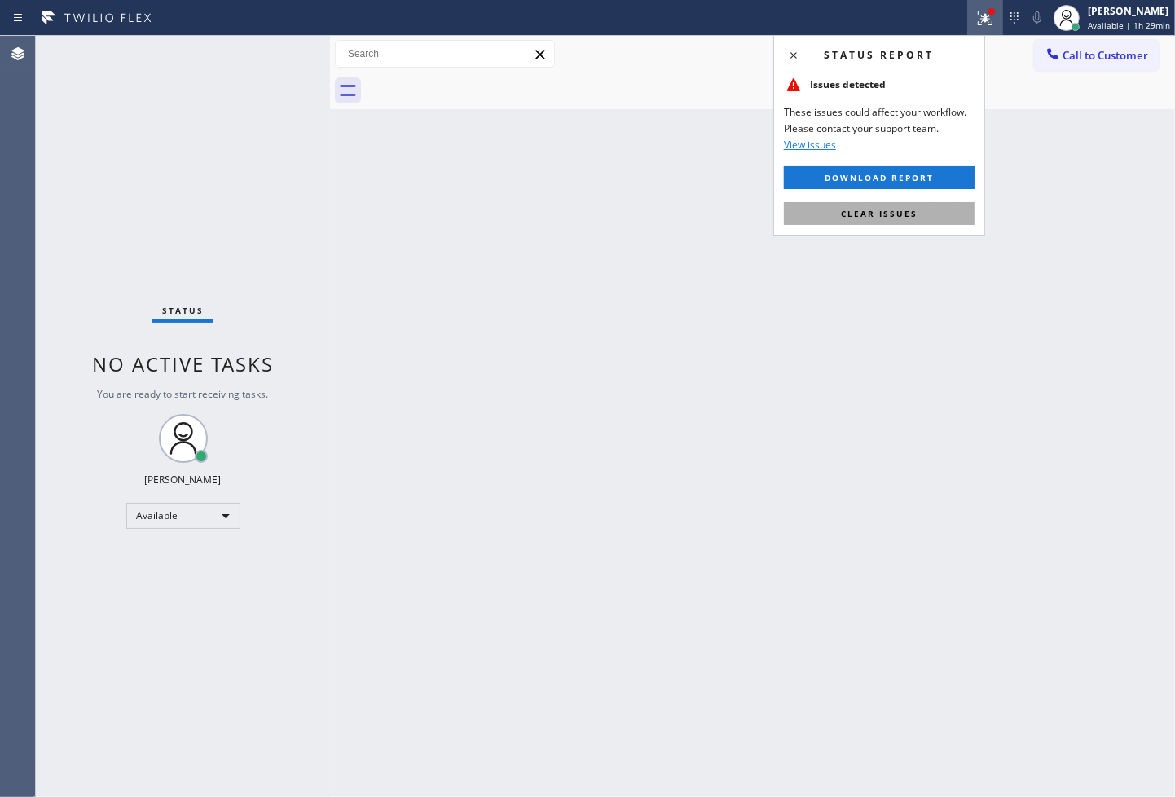
click at [911, 209] on span "Clear issues" at bounding box center [879, 213] width 77 height 11
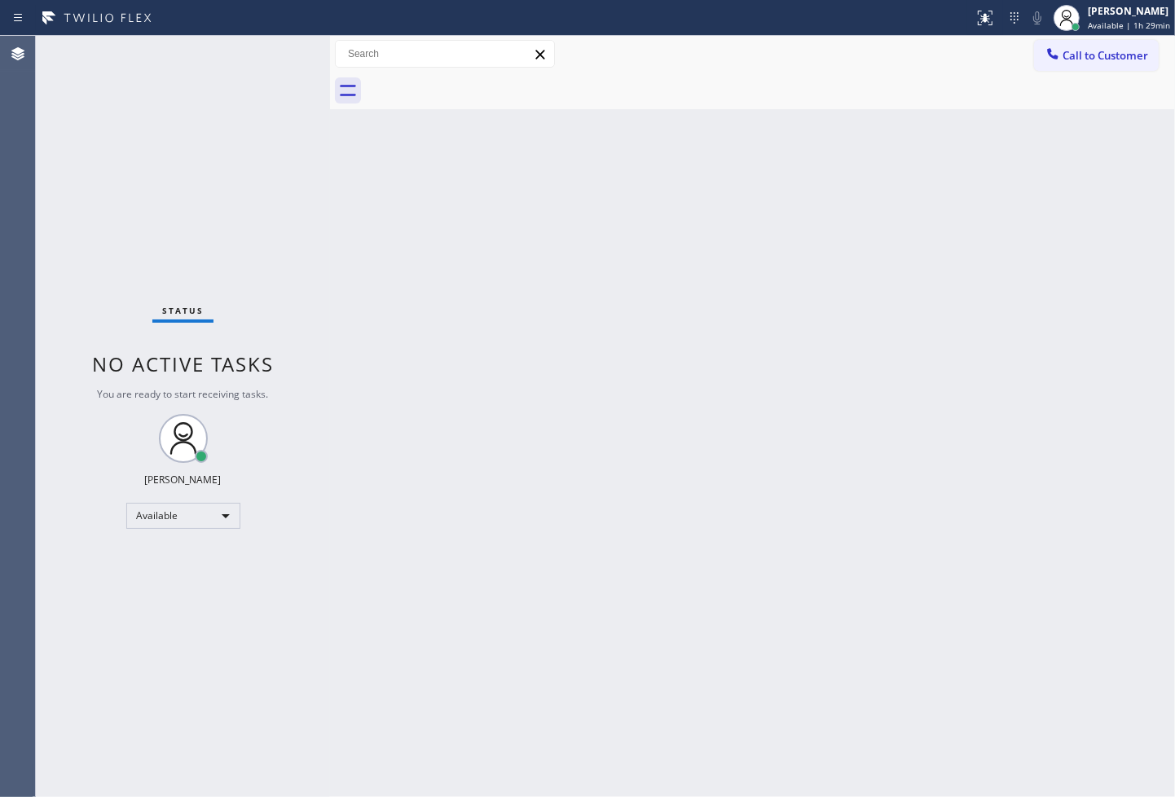
click at [165, 311] on span "Status" at bounding box center [183, 310] width 42 height 11
click at [214, 103] on div "Status No active tasks You are ready to start receiving tasks. [PERSON_NAME]" at bounding box center [183, 416] width 294 height 761
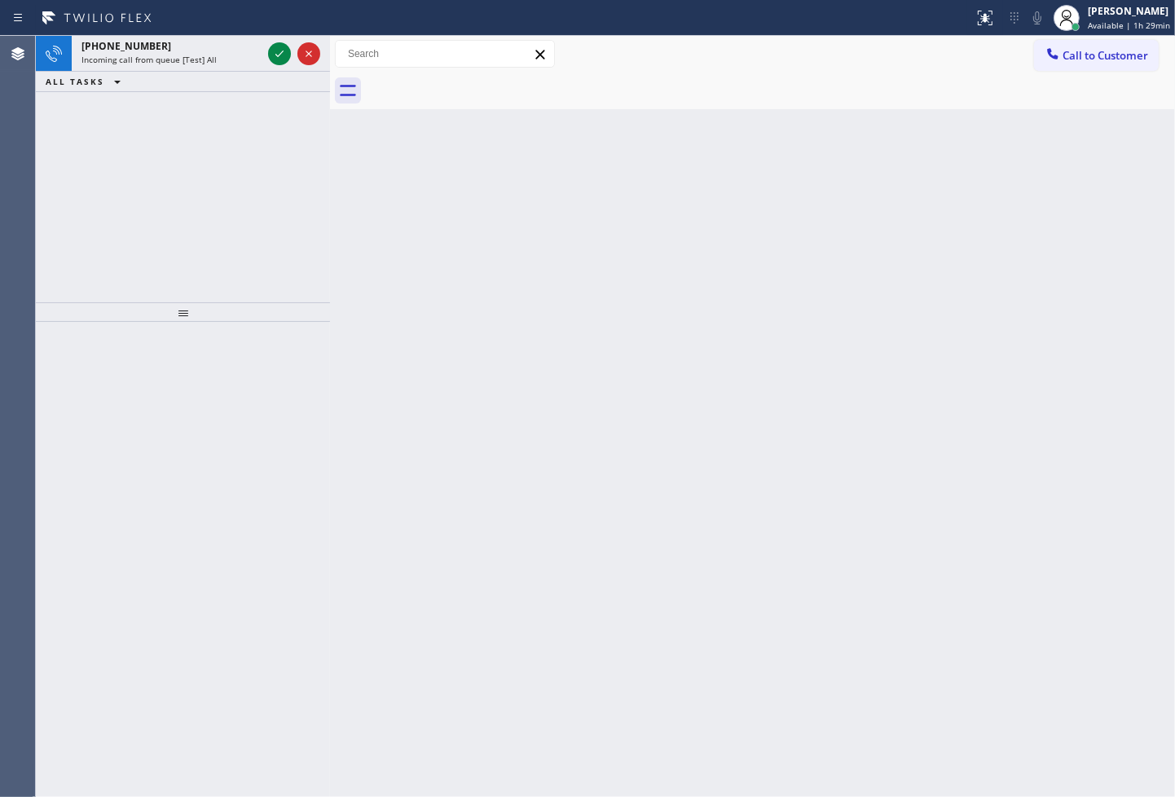
click at [283, 55] on icon at bounding box center [280, 54] width 20 height 20
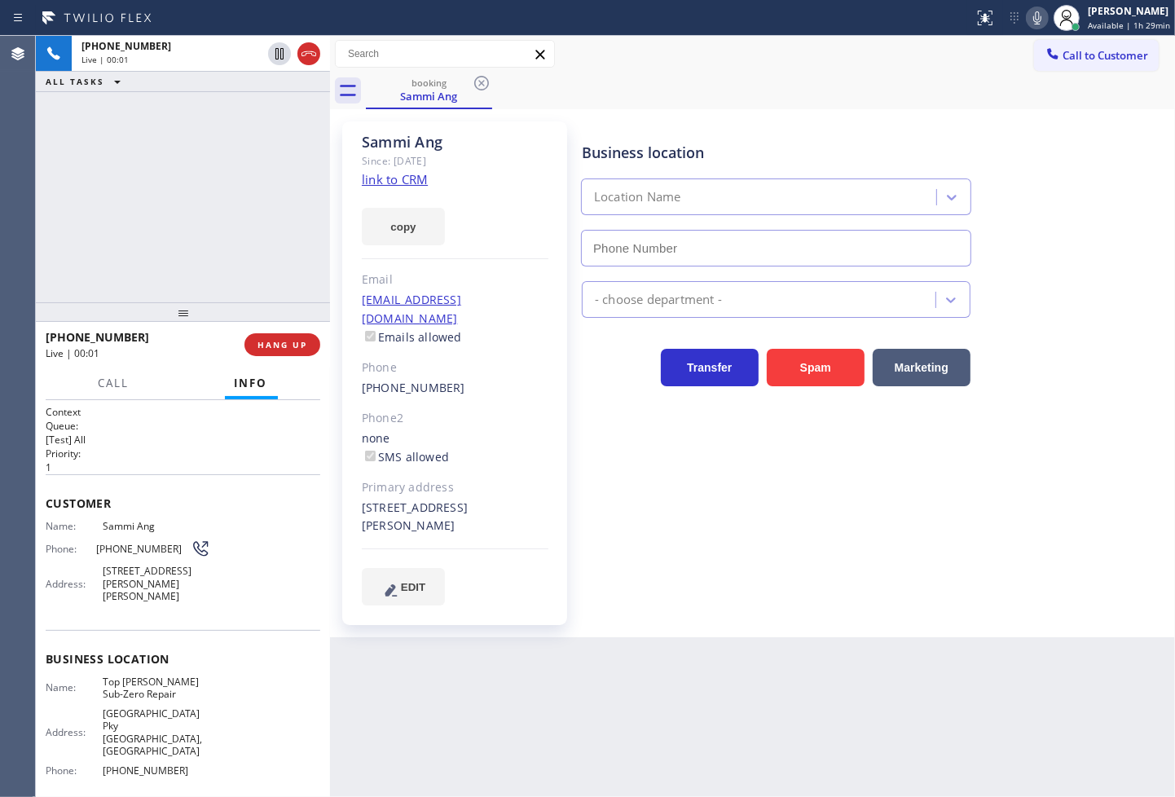
type input "[PHONE_NUMBER]"
click at [389, 182] on link "link to CRM" at bounding box center [395, 179] width 66 height 16
click at [148, 230] on div "[PHONE_NUMBER] Live | 00:18 ALL TASKS ALL TASKS ACTIVE TASKS TASKS IN WRAP UP" at bounding box center [183, 169] width 294 height 267
click at [117, 393] on button "Call" at bounding box center [114, 384] width 51 height 32
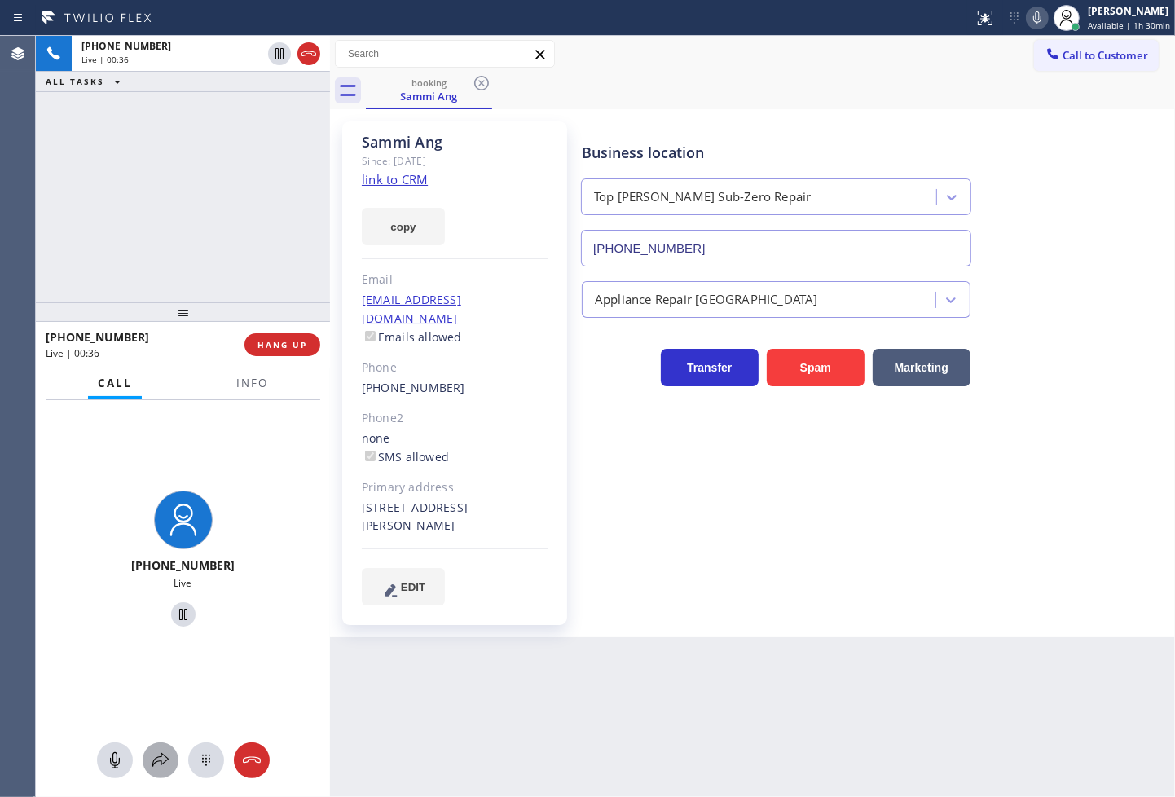
click at [165, 758] on icon at bounding box center [161, 761] width 20 height 20
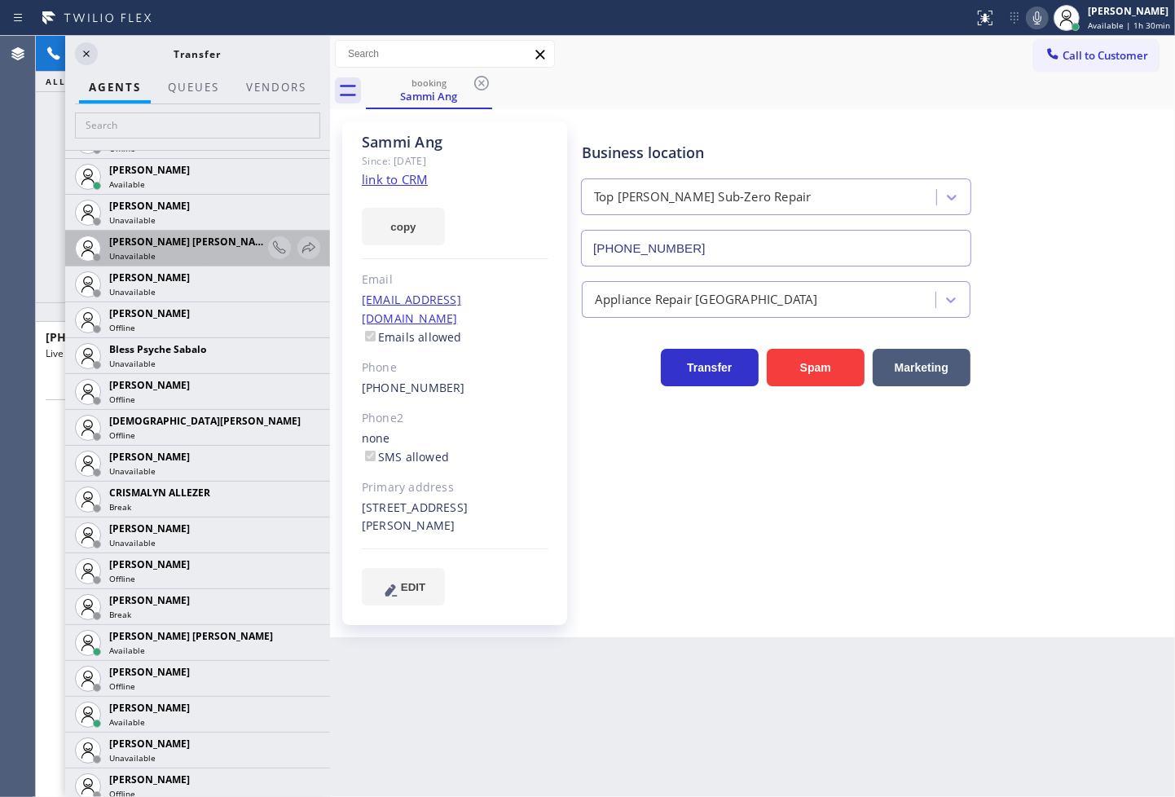
scroll to position [633, 0]
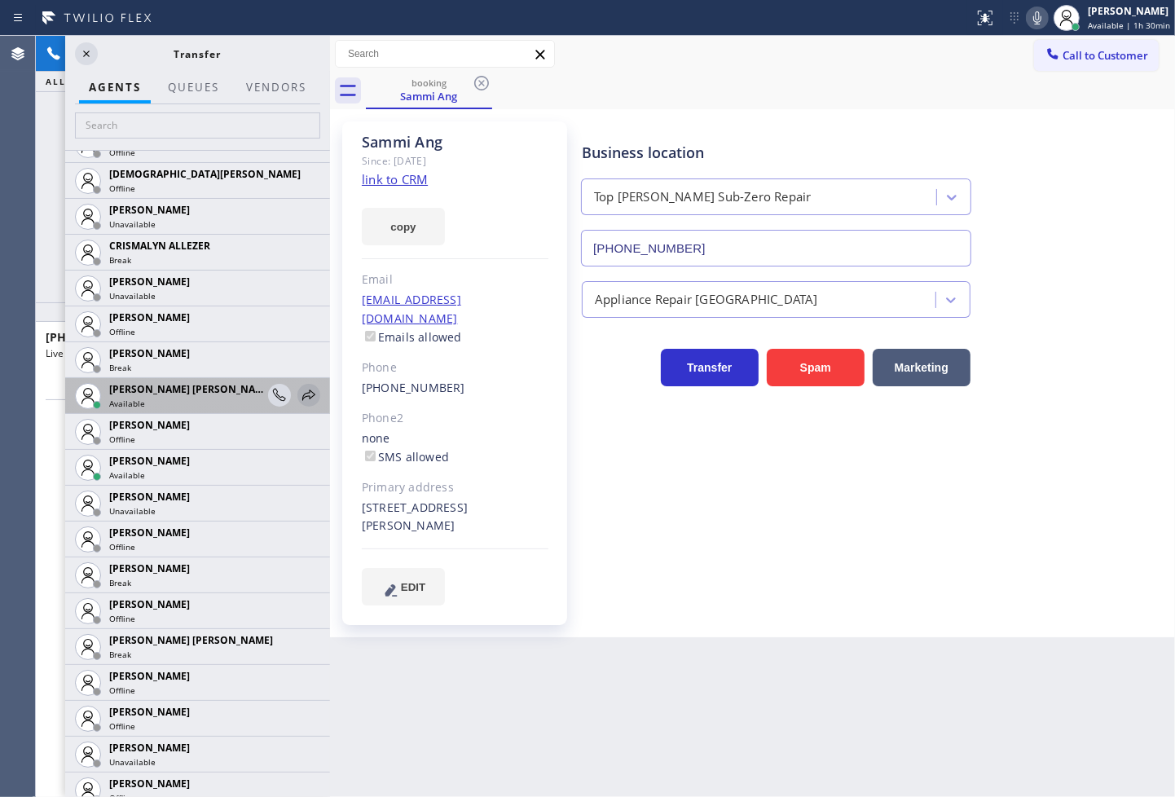
click at [302, 395] on icon at bounding box center [308, 395] width 13 height 11
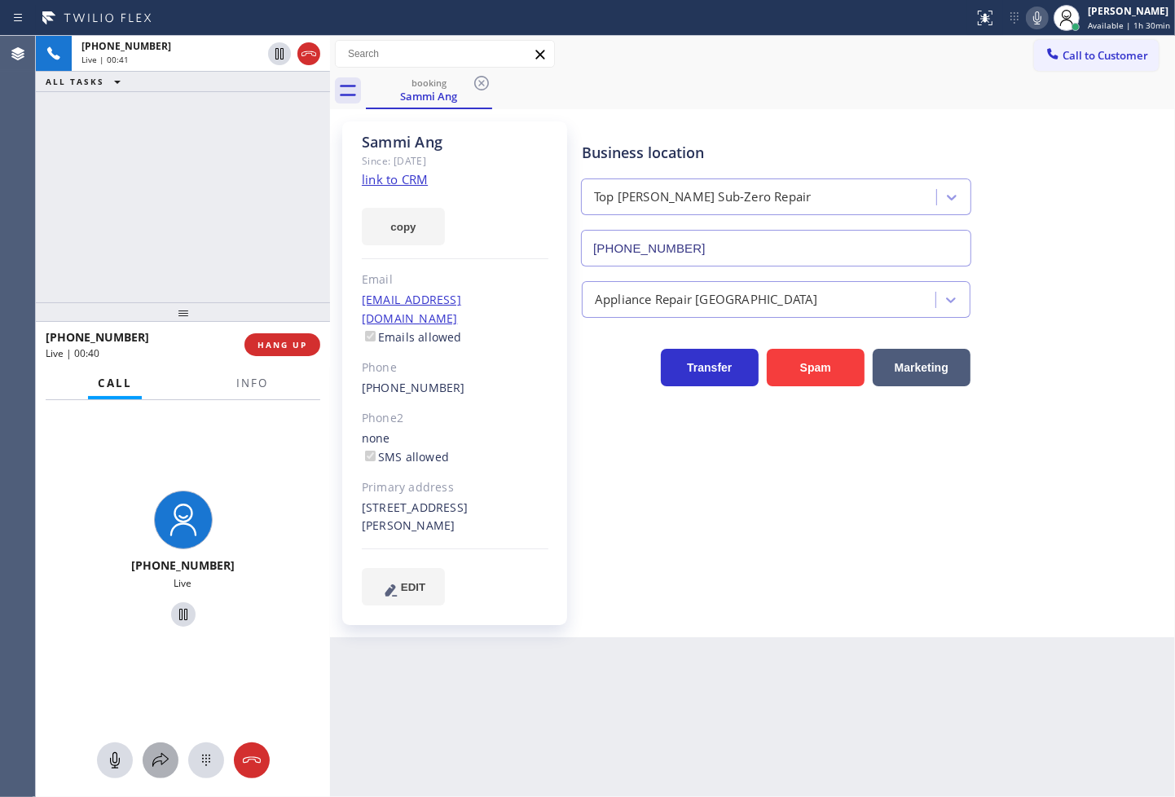
click at [152, 764] on icon at bounding box center [160, 760] width 16 height 14
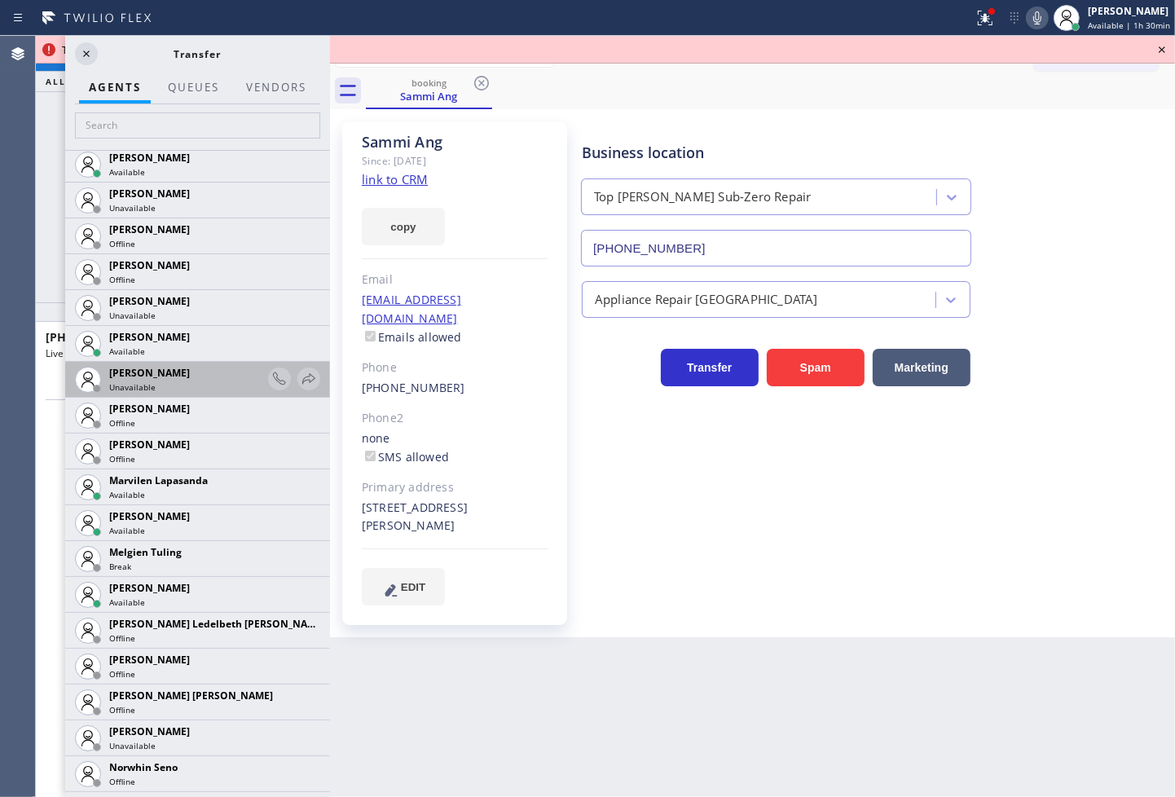
scroll to position [2445, 0]
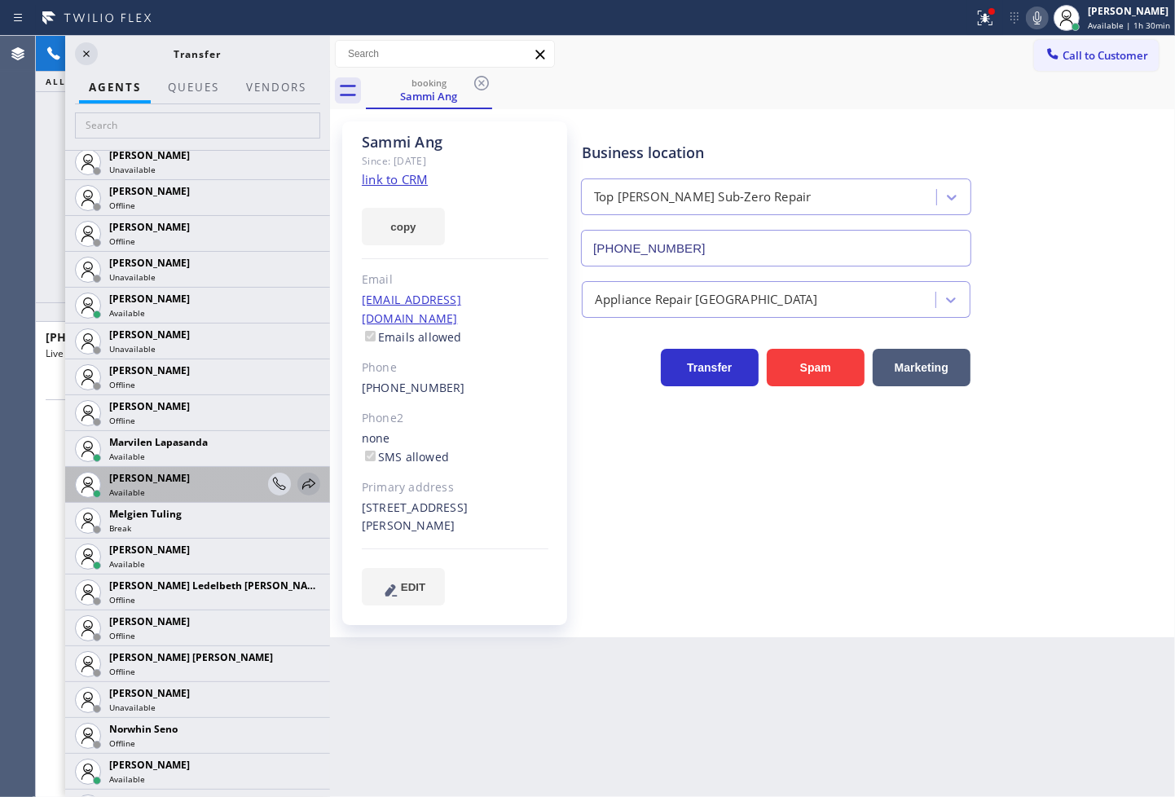
click at [299, 484] on icon at bounding box center [309, 484] width 20 height 20
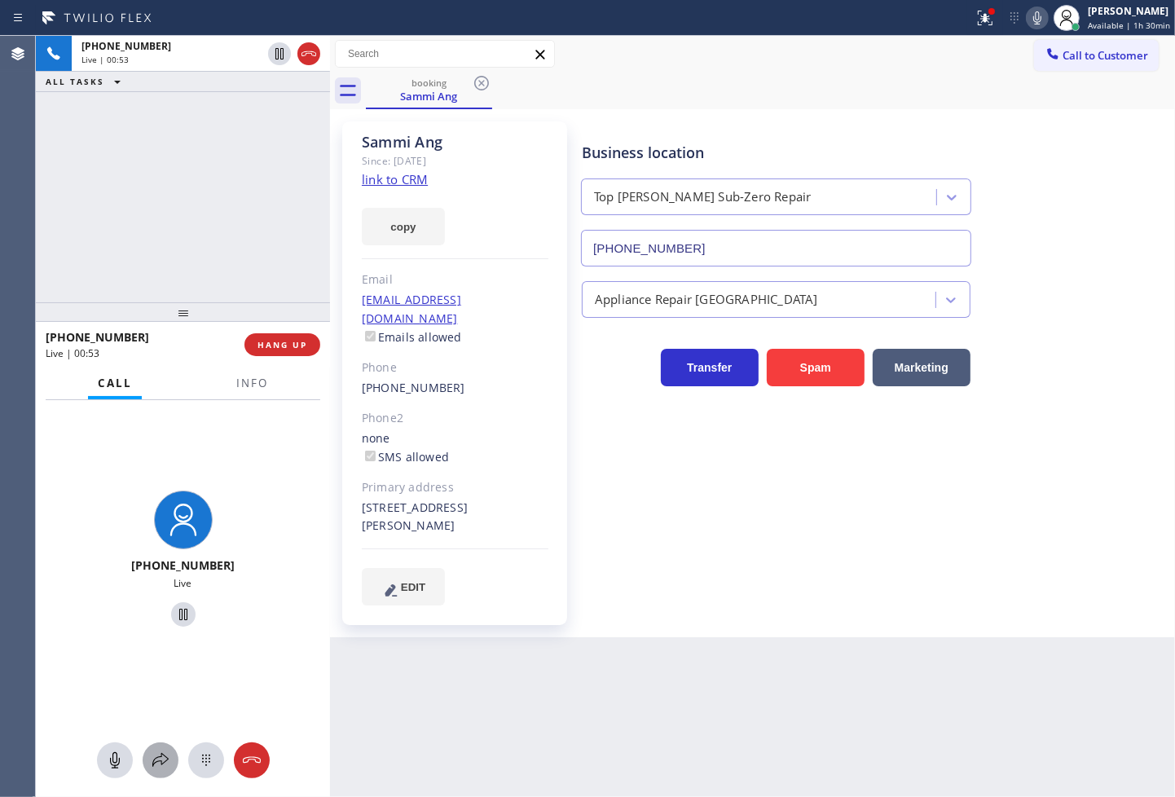
click at [163, 761] on icon at bounding box center [161, 761] width 20 height 20
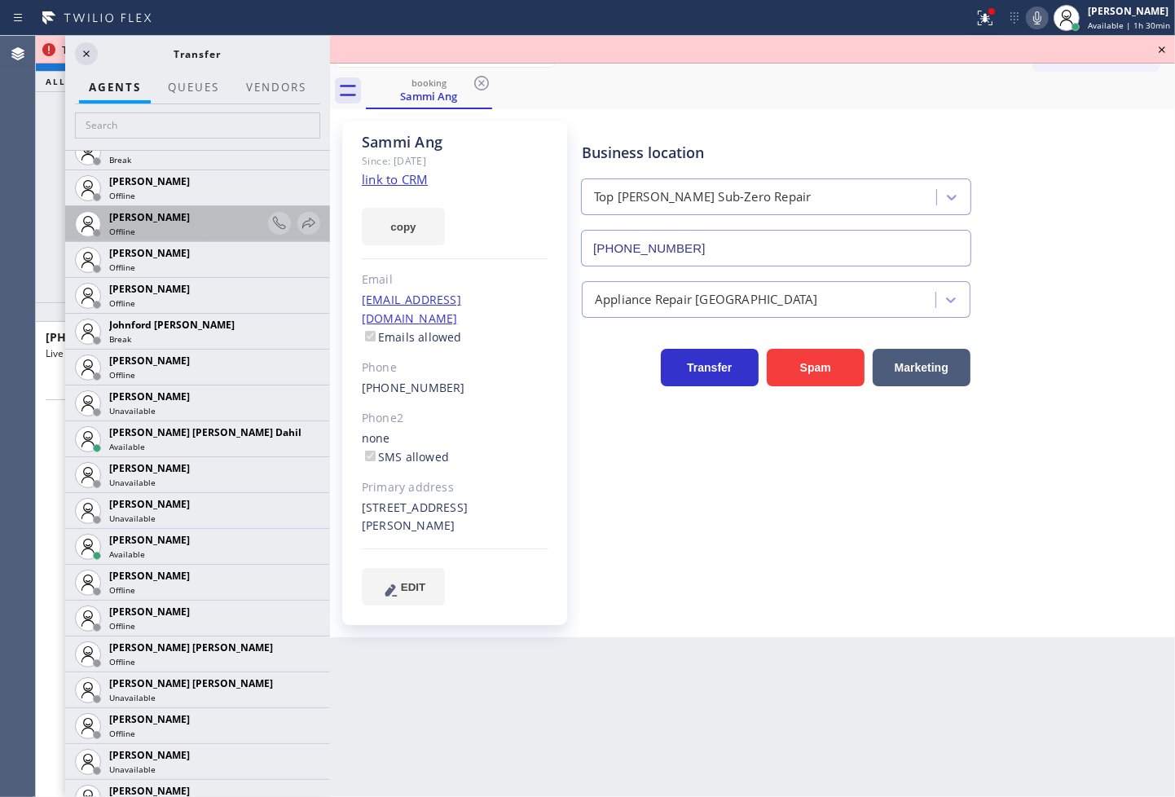
scroll to position [1811, 0]
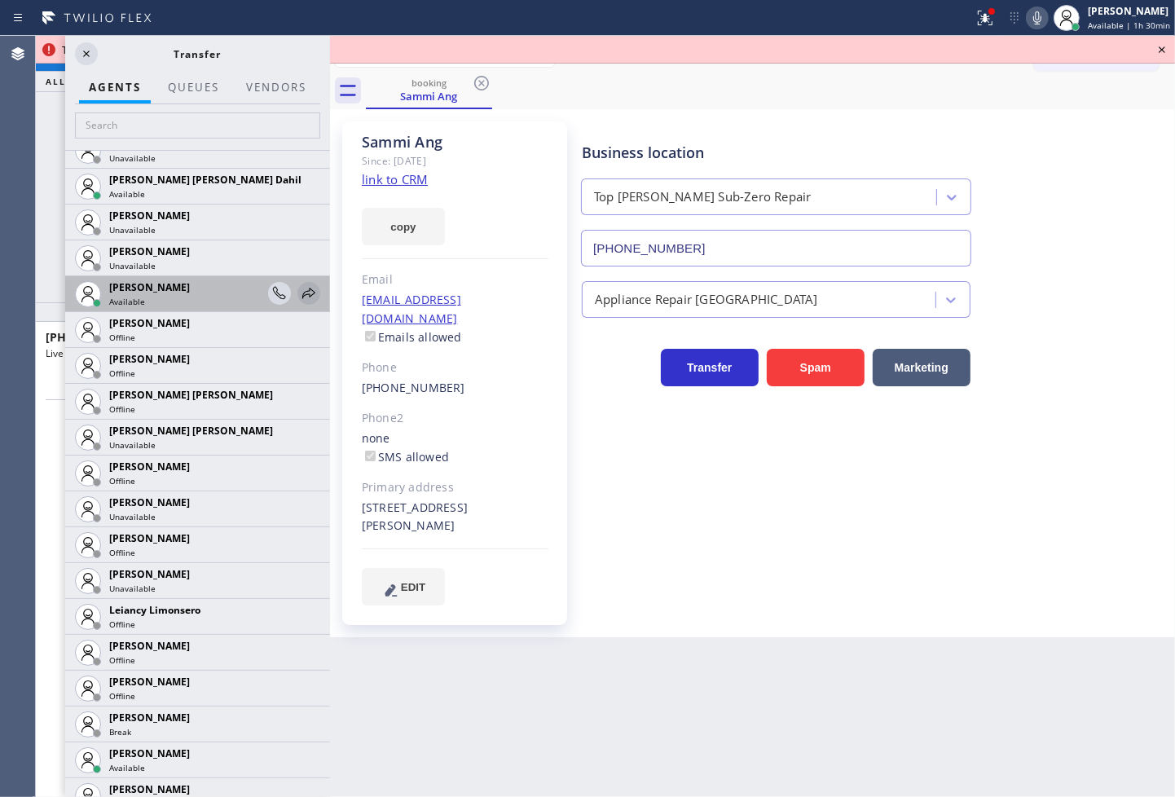
click at [302, 290] on icon at bounding box center [308, 293] width 13 height 11
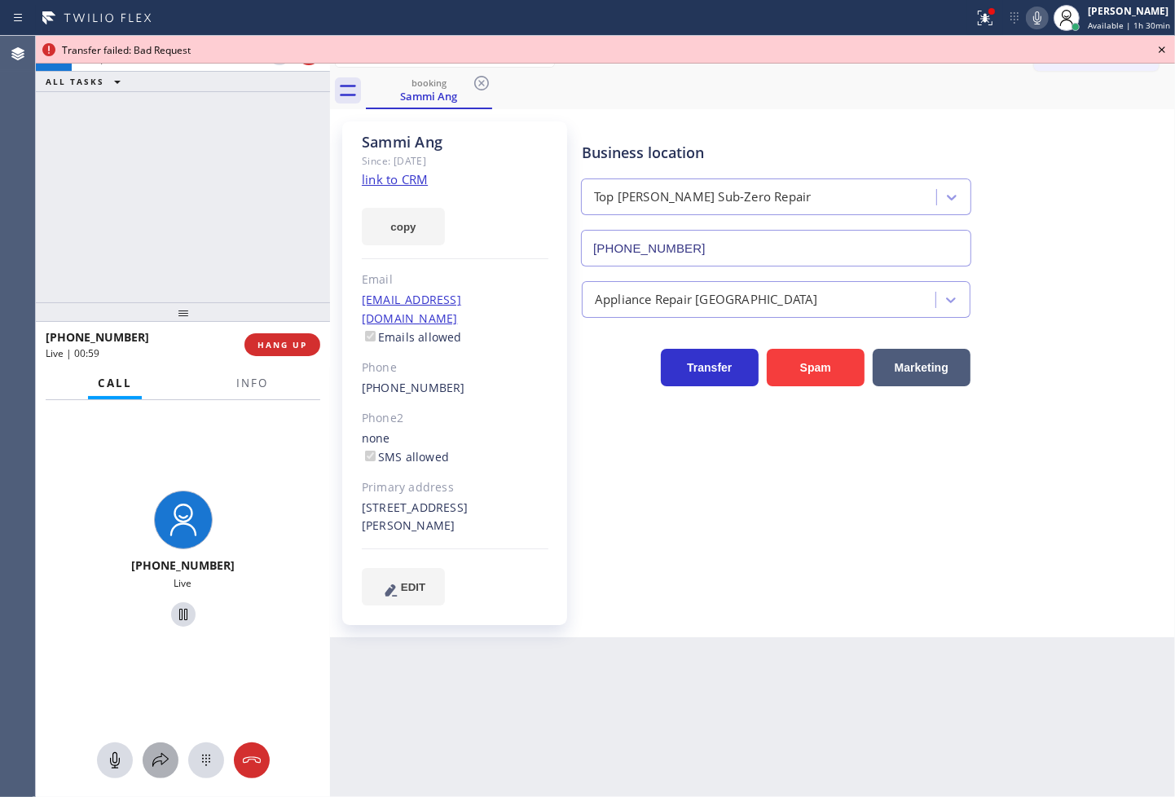
click at [157, 761] on icon at bounding box center [161, 761] width 20 height 20
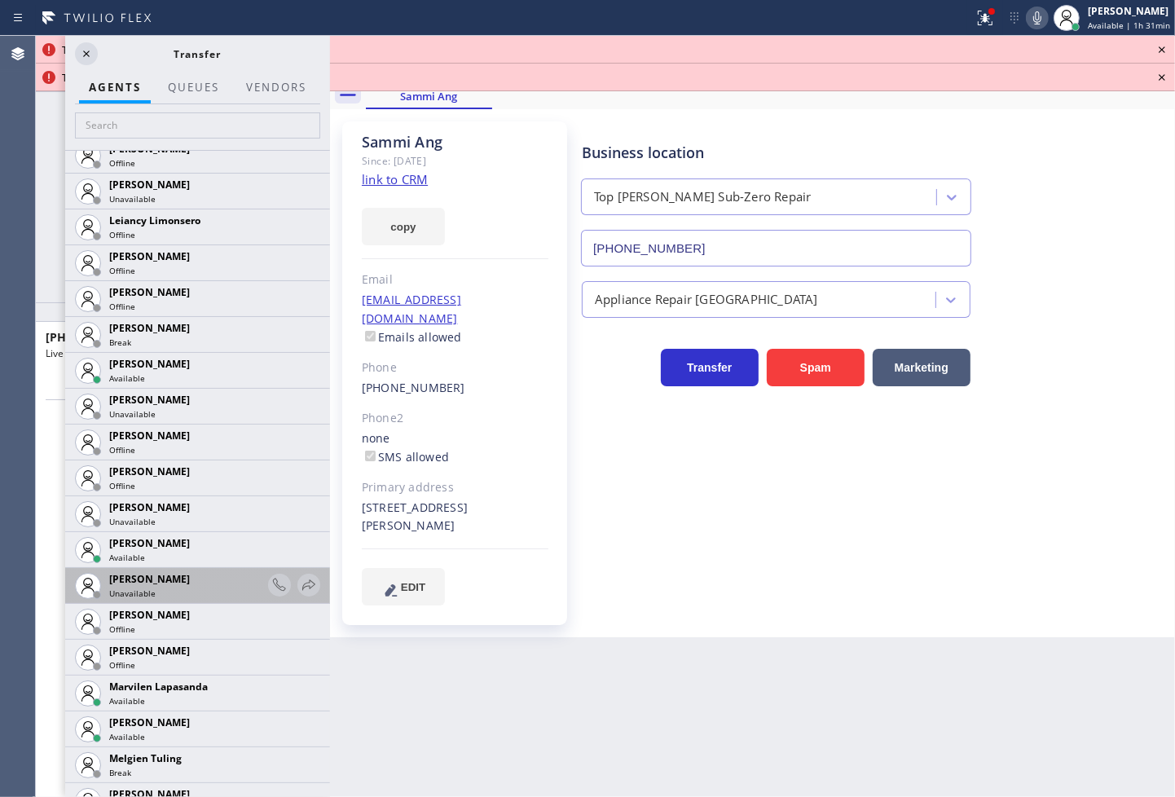
scroll to position [2445, 0]
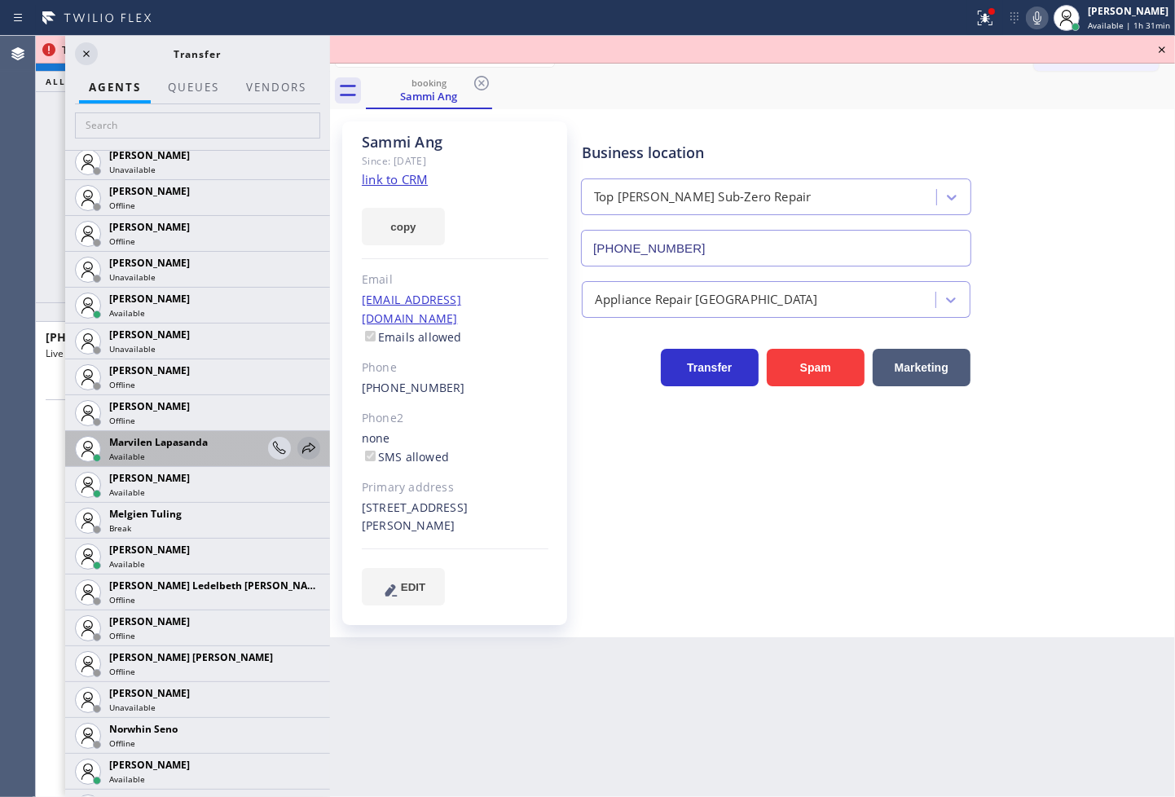
click at [299, 439] on icon at bounding box center [309, 449] width 20 height 20
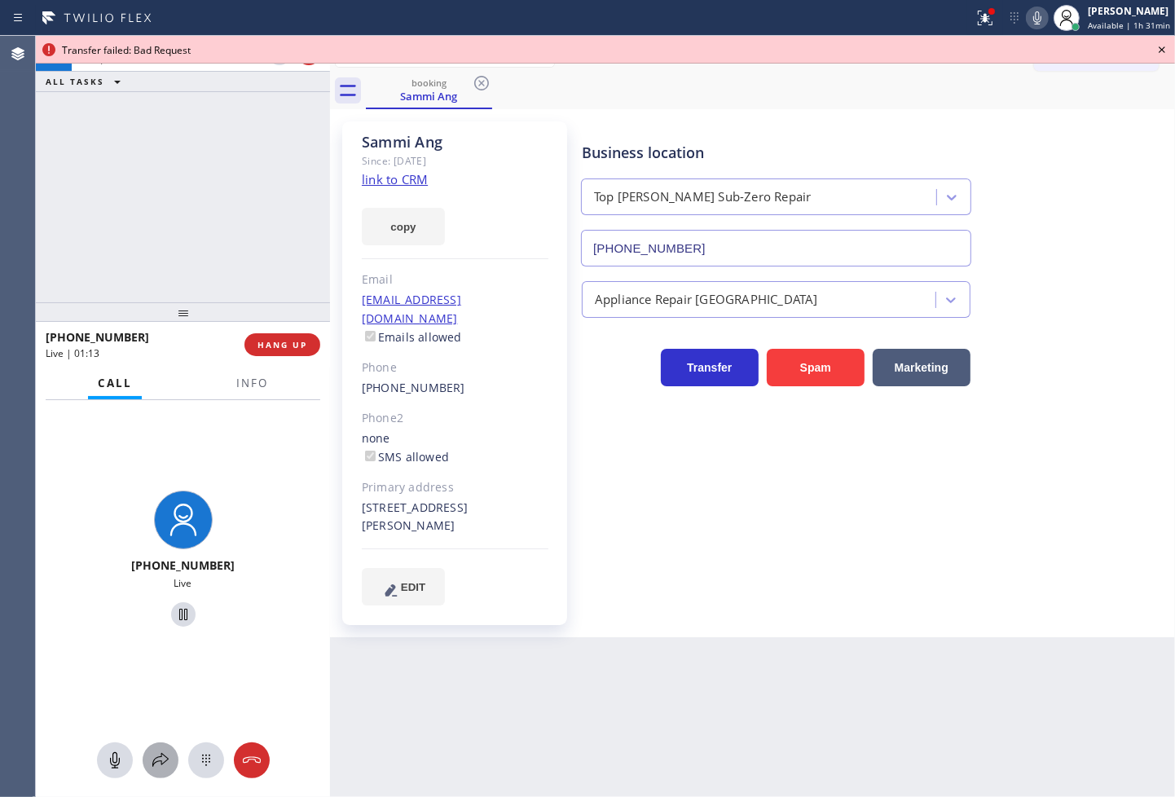
click at [149, 761] on div at bounding box center [161, 761] width 36 height 20
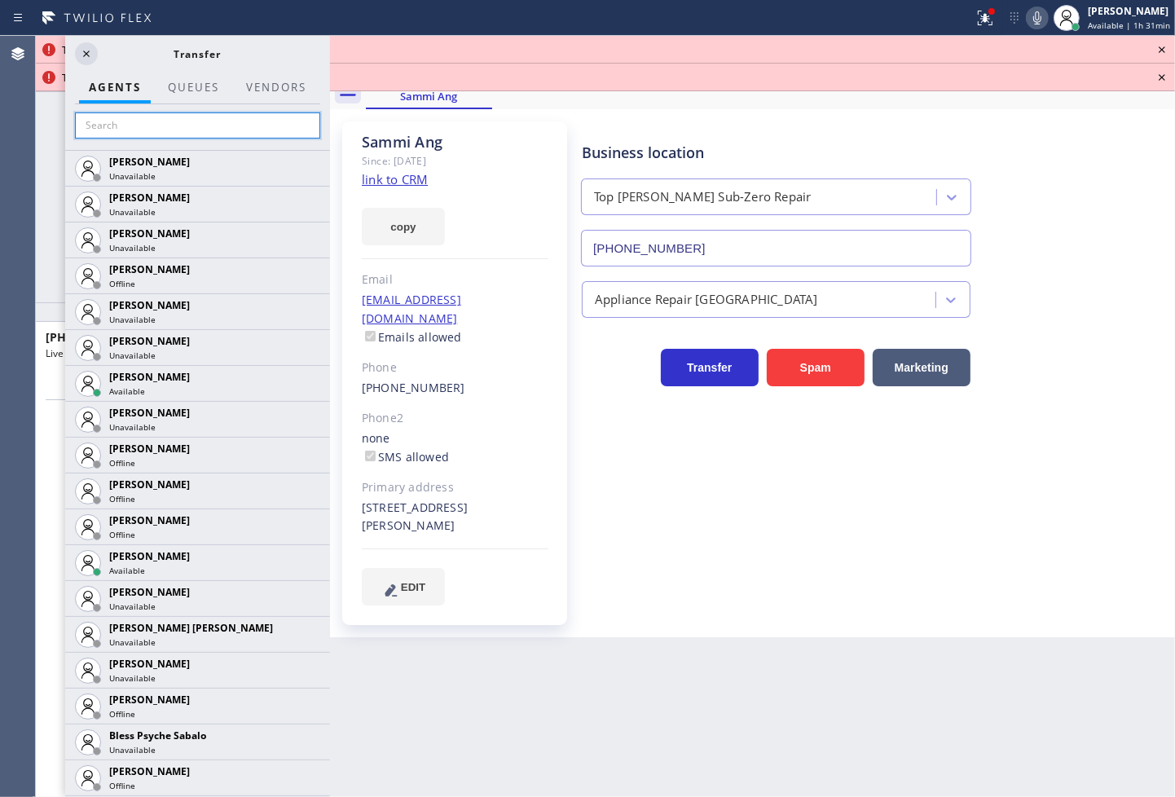
click at [127, 130] on input "text" at bounding box center [197, 125] width 245 height 26
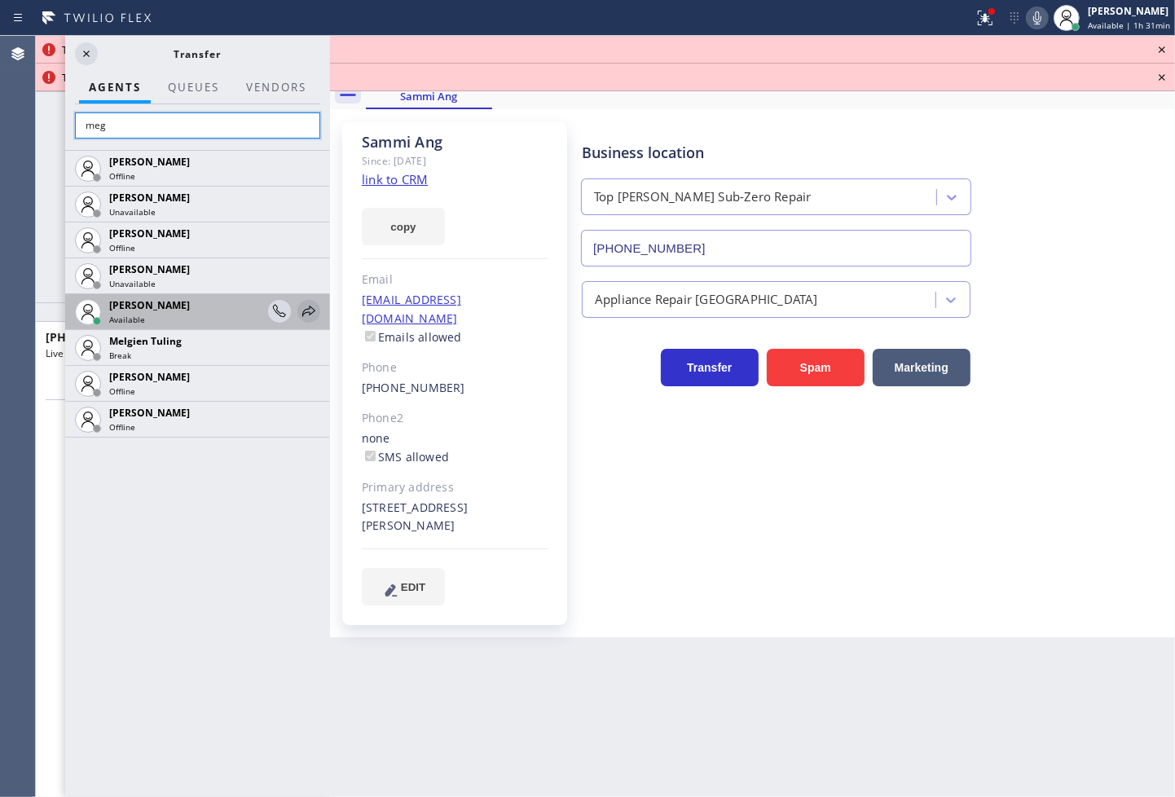
type input "meg"
click at [306, 310] on icon at bounding box center [308, 311] width 13 height 11
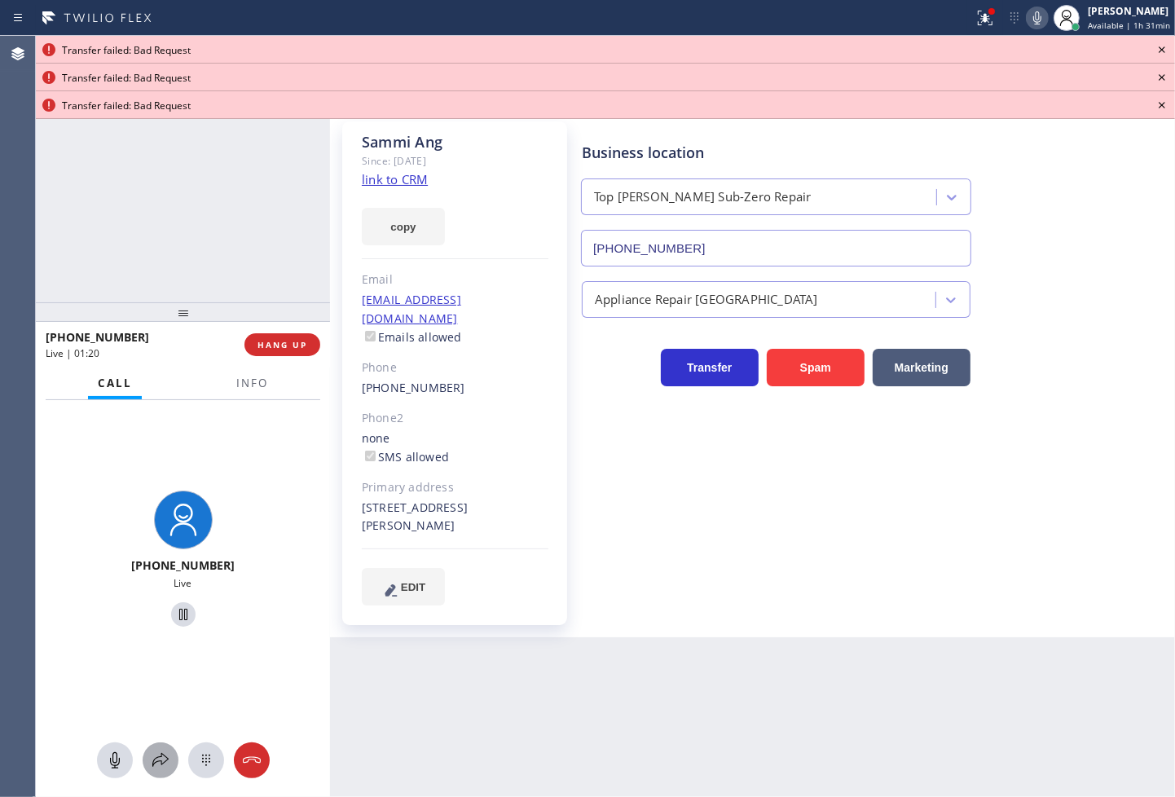
click at [167, 752] on icon at bounding box center [161, 761] width 20 height 20
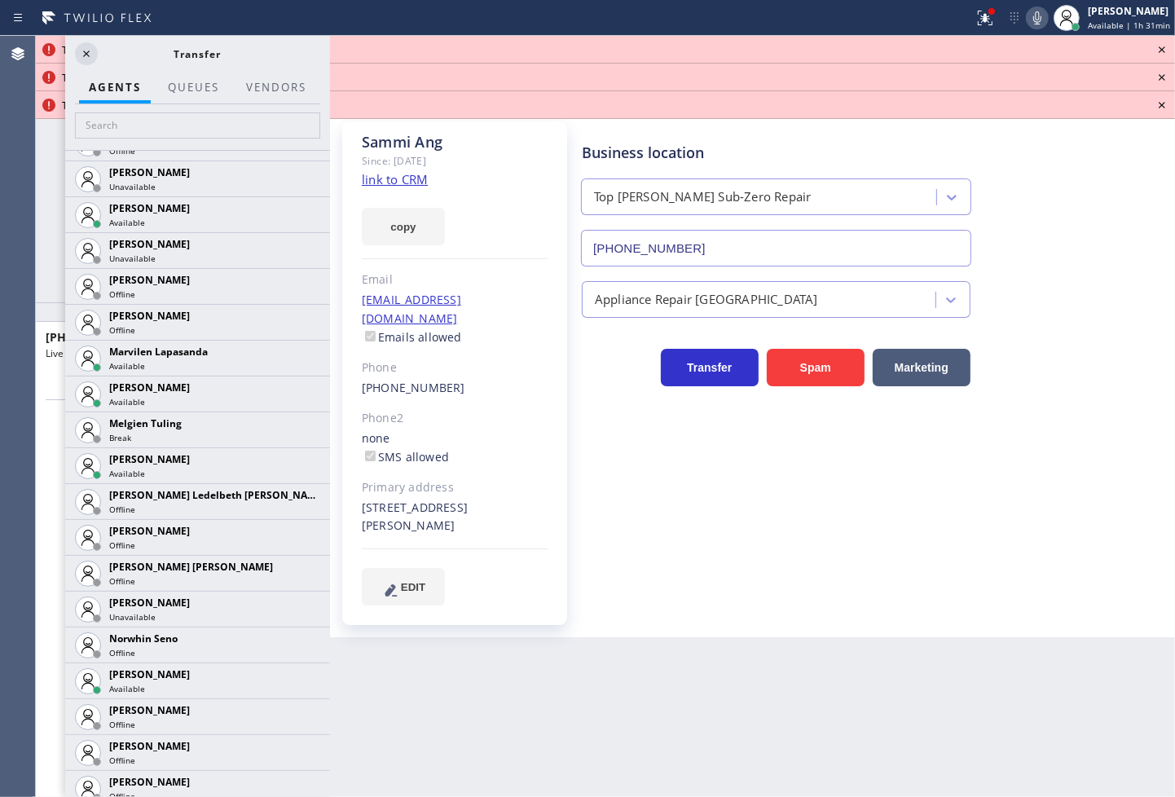
scroll to position [2988, 0]
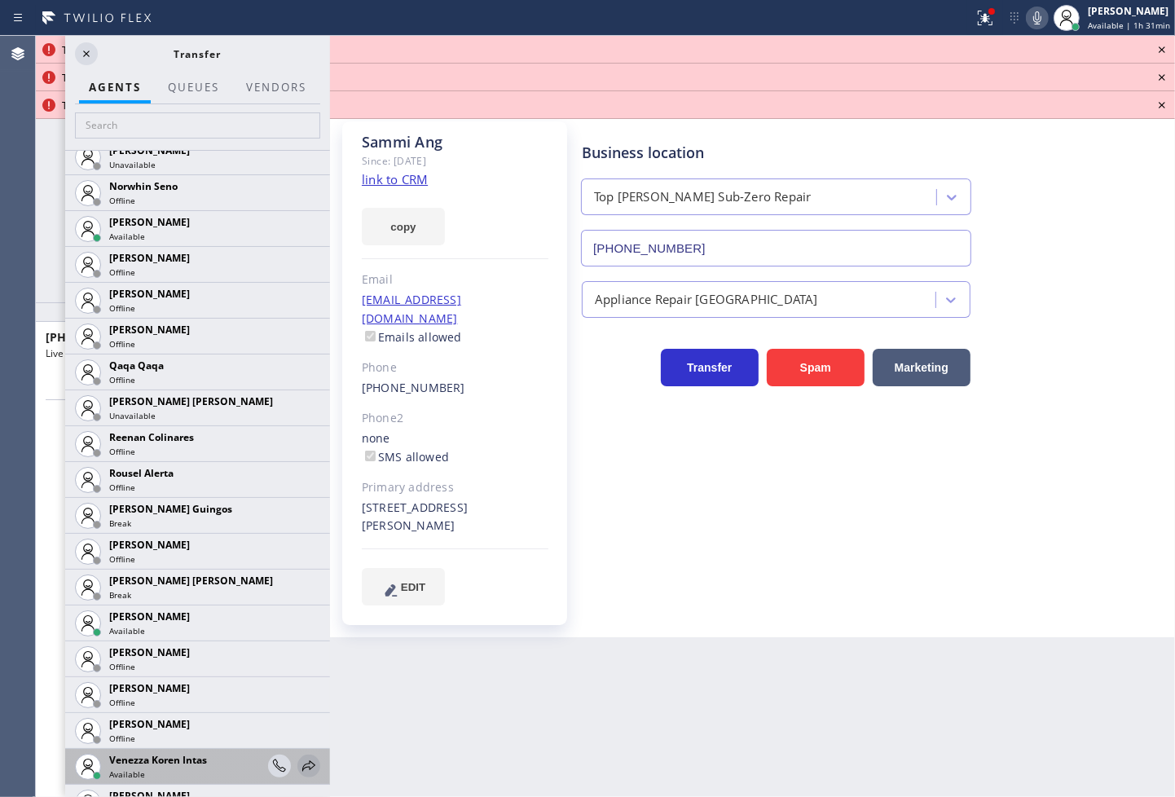
click at [299, 763] on icon at bounding box center [309, 766] width 20 height 20
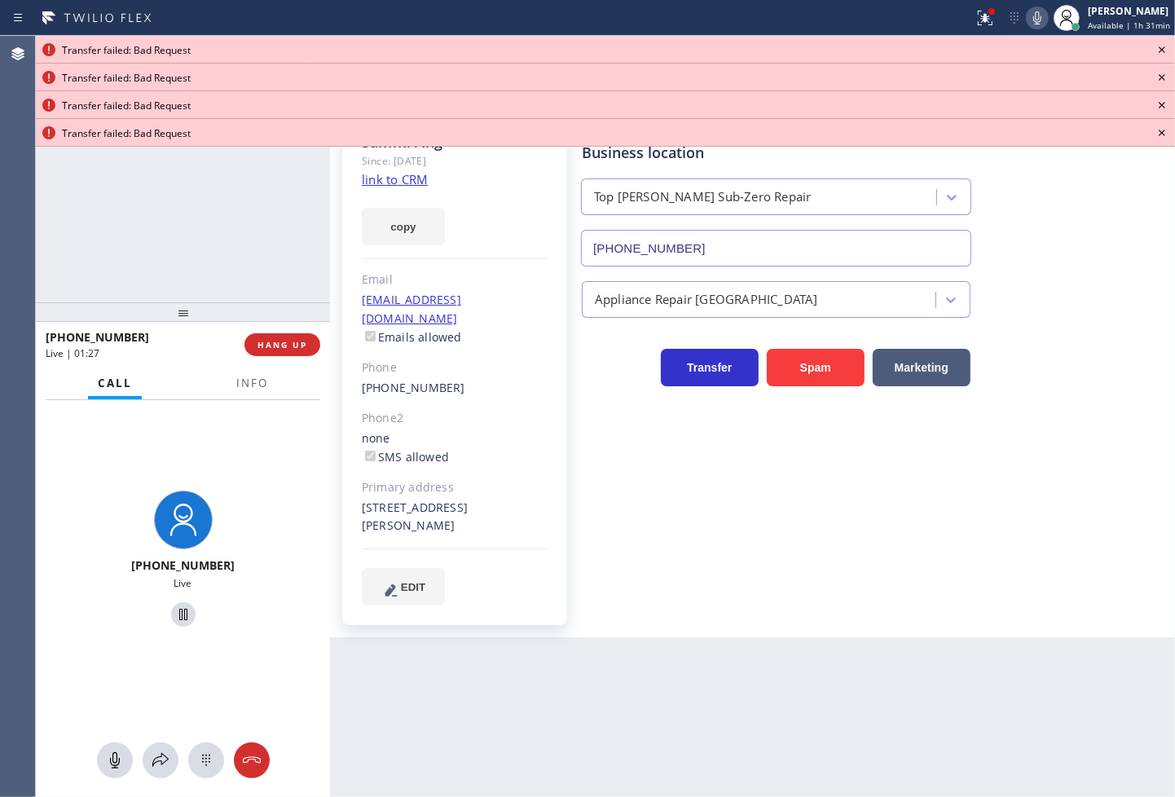
click at [1164, 47] on icon at bounding box center [1162, 49] width 7 height 7
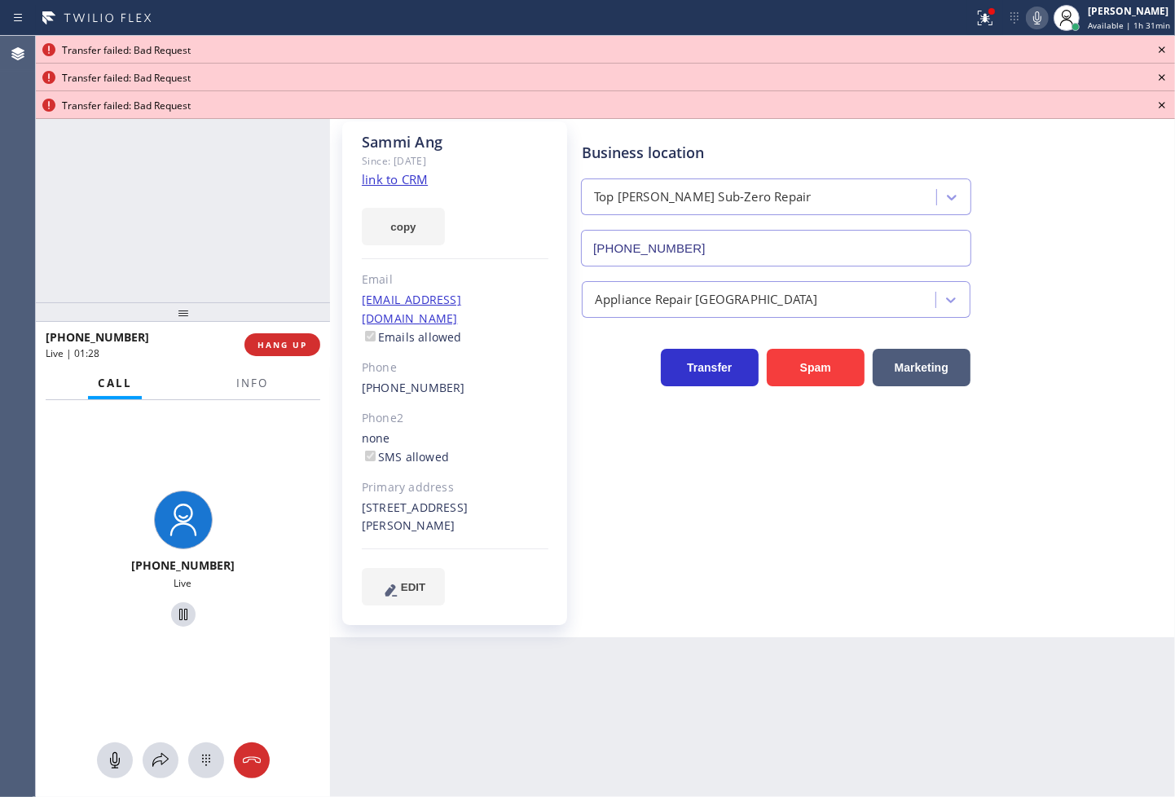
click at [1164, 47] on icon at bounding box center [1162, 49] width 7 height 7
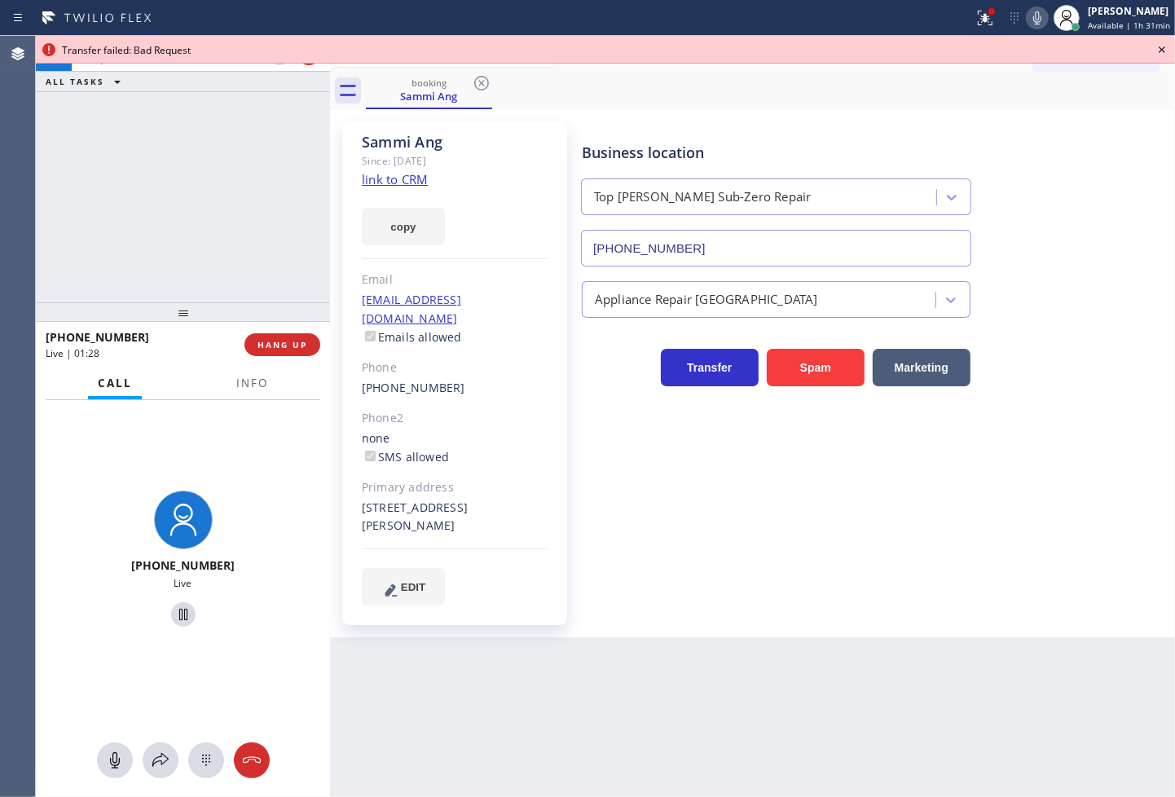
click at [1164, 47] on icon at bounding box center [1162, 49] width 7 height 7
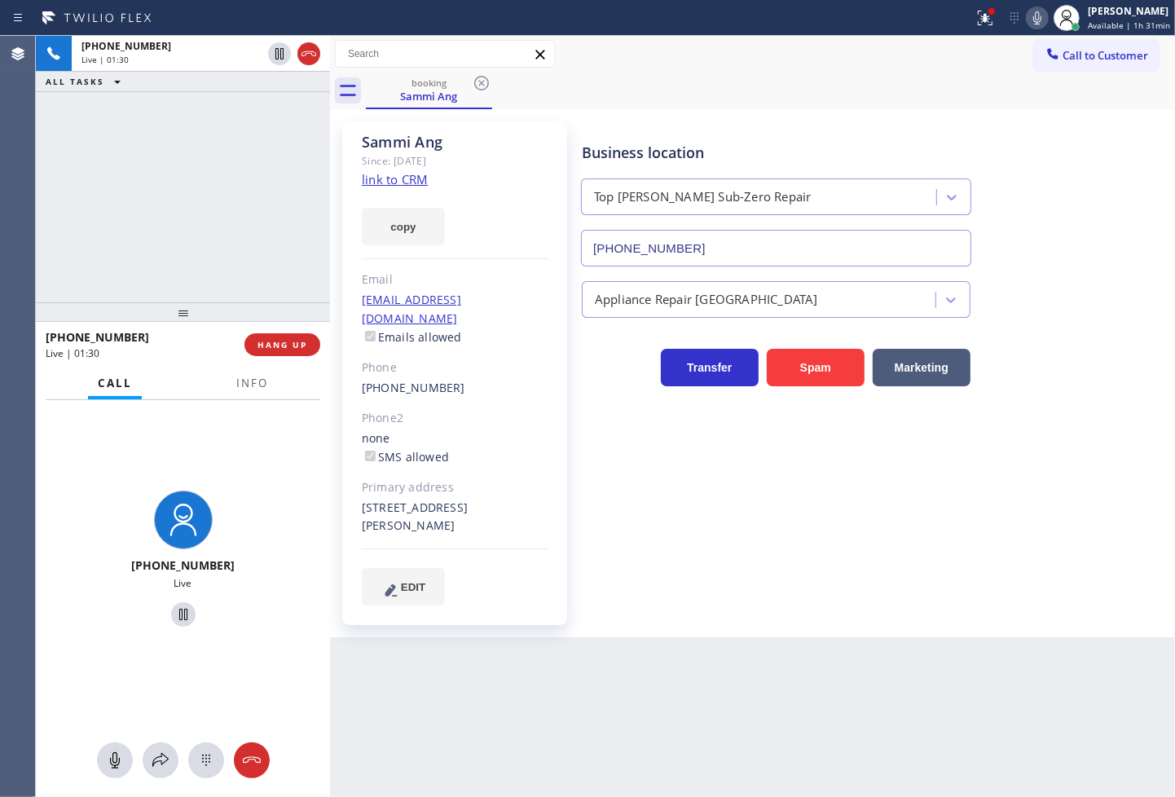
click at [143, 167] on div "[PHONE_NUMBER] Live | 01:30 ALL TASKS ALL TASKS ACTIVE TASKS TASKS IN WRAP UP" at bounding box center [183, 169] width 294 height 267
click at [849, 527] on div "Business location Top [PERSON_NAME] Sub-Zero Repair [PHONE_NUMBER] Appliance Re…" at bounding box center [875, 363] width 593 height 475
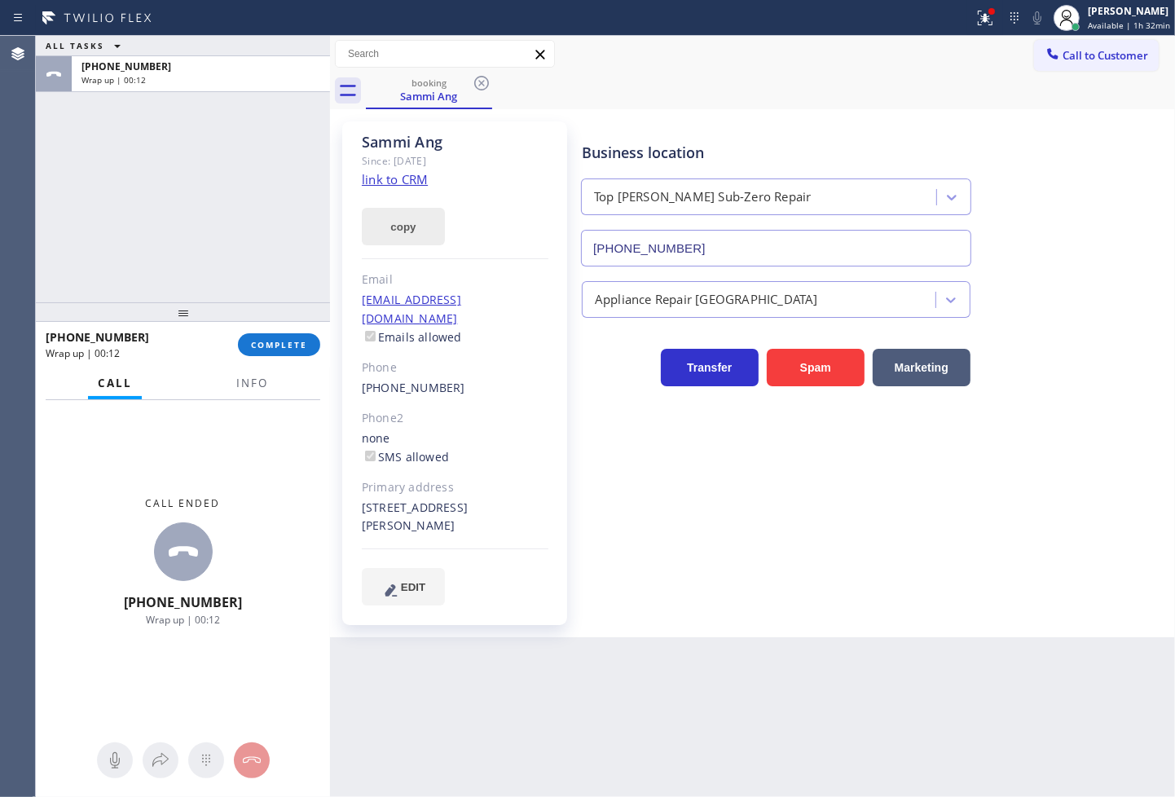
click at [401, 218] on button "copy" at bounding box center [403, 226] width 83 height 37
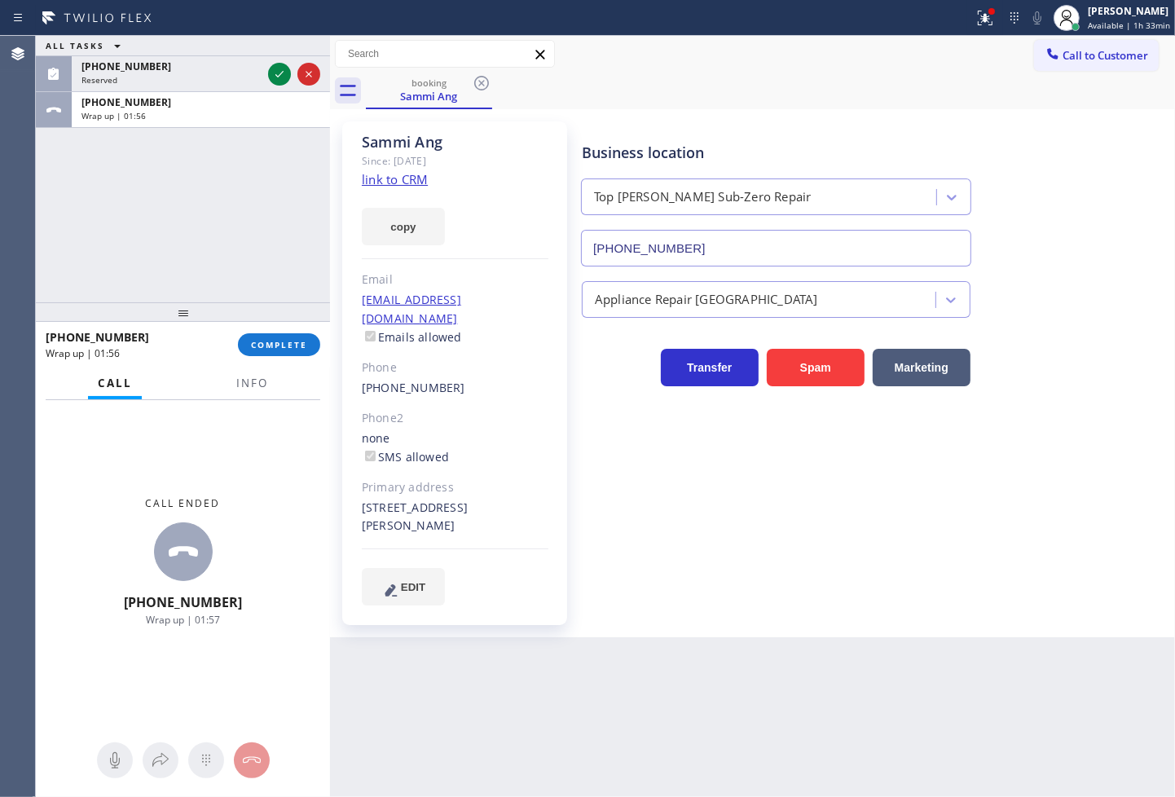
click at [95, 258] on div "ALL TASKS ALL TASKS ACTIVE TASKS TASKS IN WRAP UP [PHONE_NUMBER] Reserved [PHON…" at bounding box center [183, 169] width 294 height 267
click at [280, 337] on button "COMPLETE" at bounding box center [279, 344] width 82 height 23
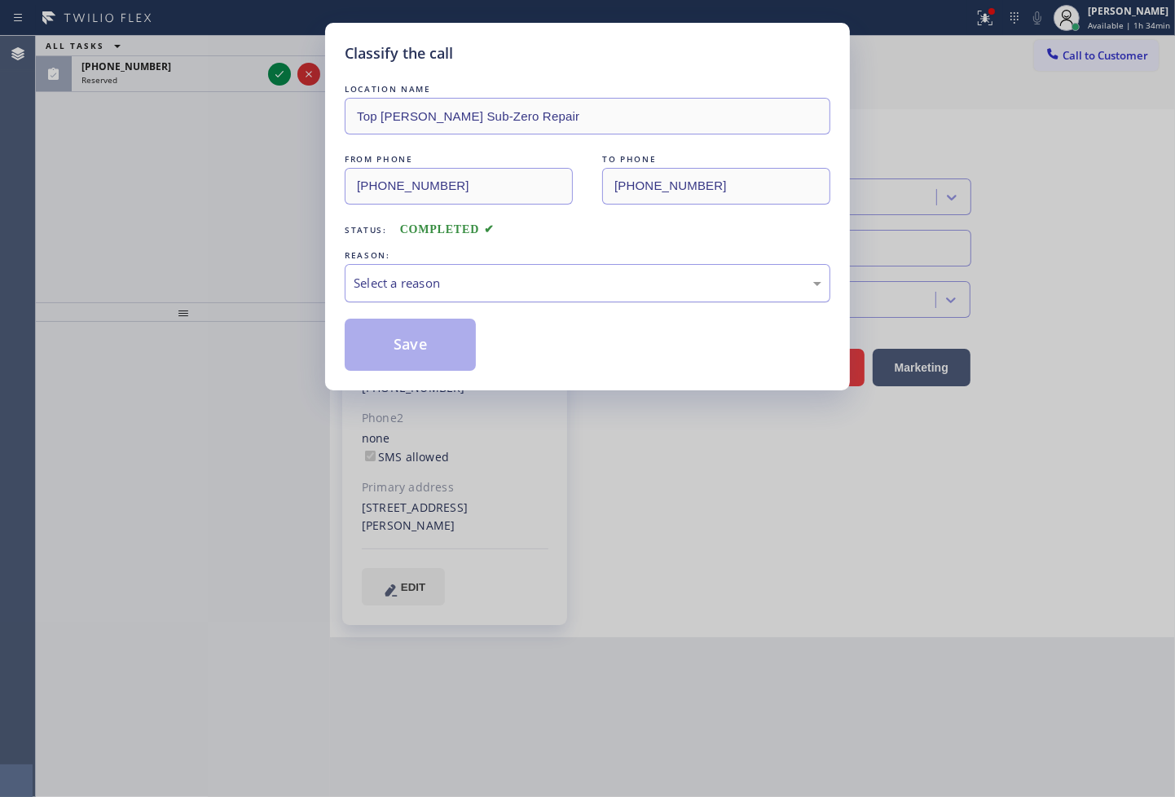
click at [420, 289] on div "Select a reason" at bounding box center [588, 283] width 468 height 19
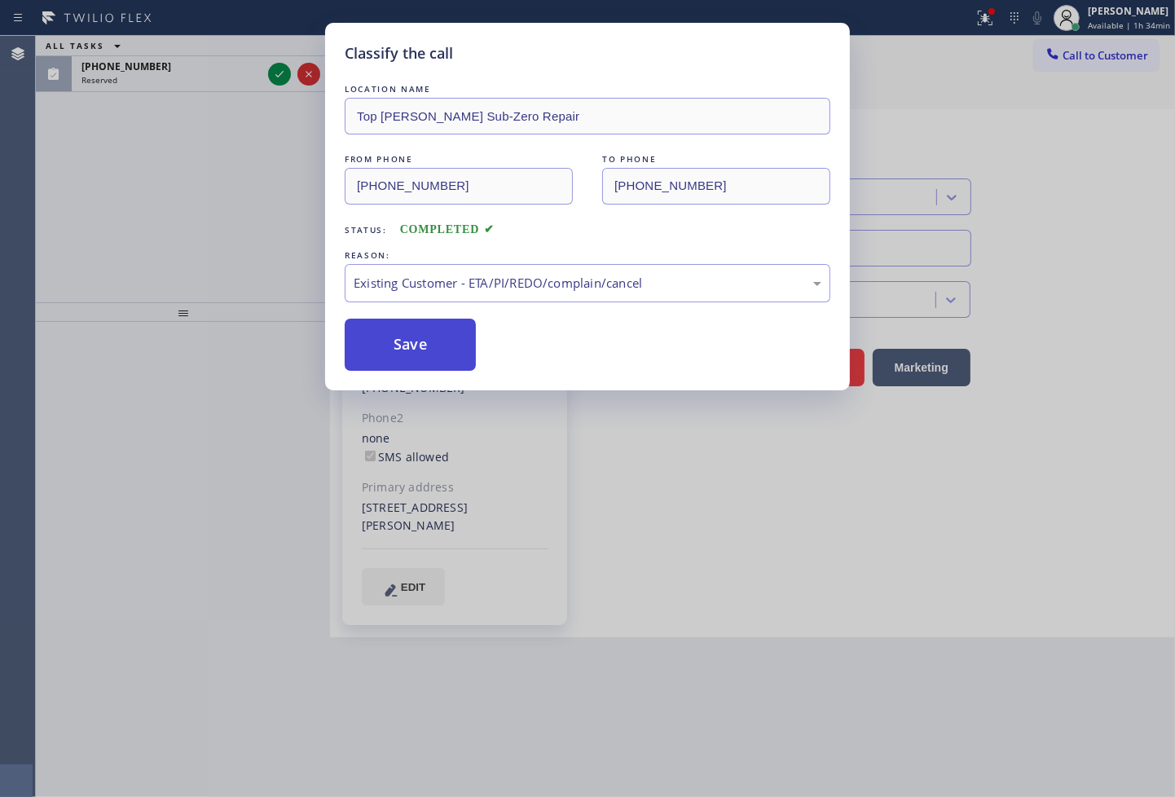
click at [440, 356] on button "Save" at bounding box center [410, 345] width 131 height 52
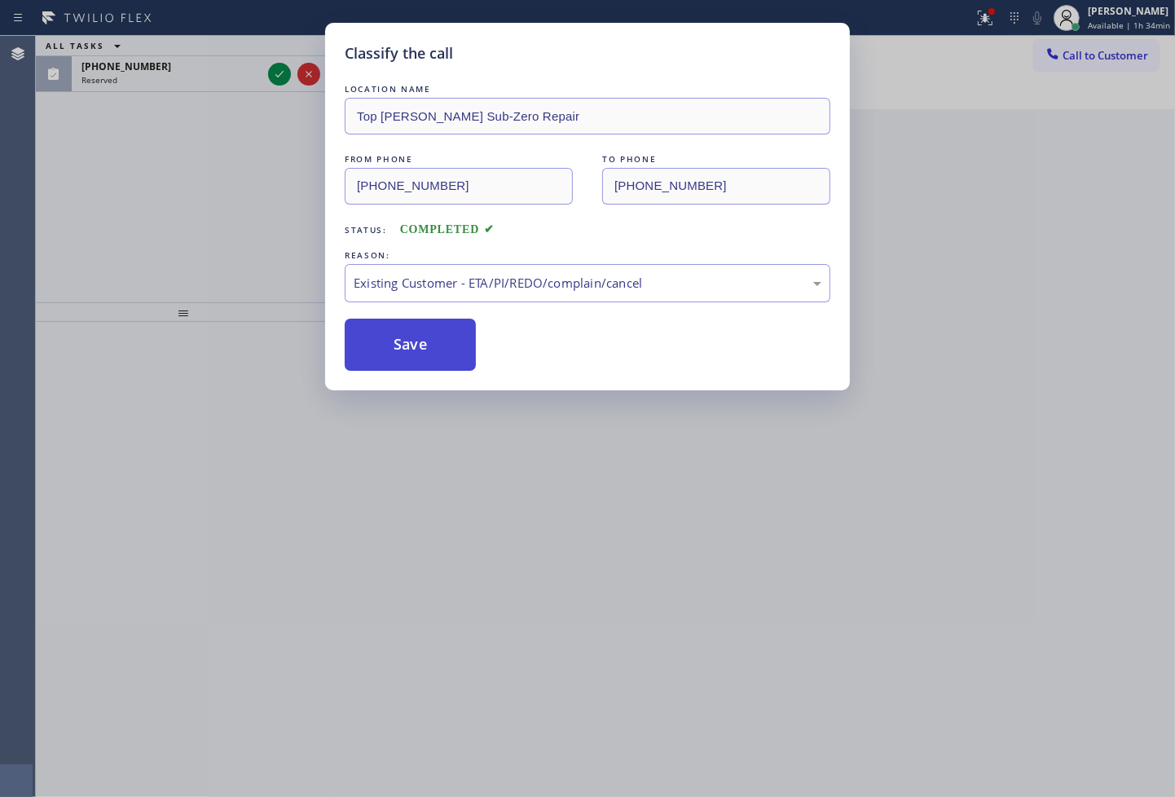
click at [440, 356] on button "Save" at bounding box center [410, 345] width 131 height 52
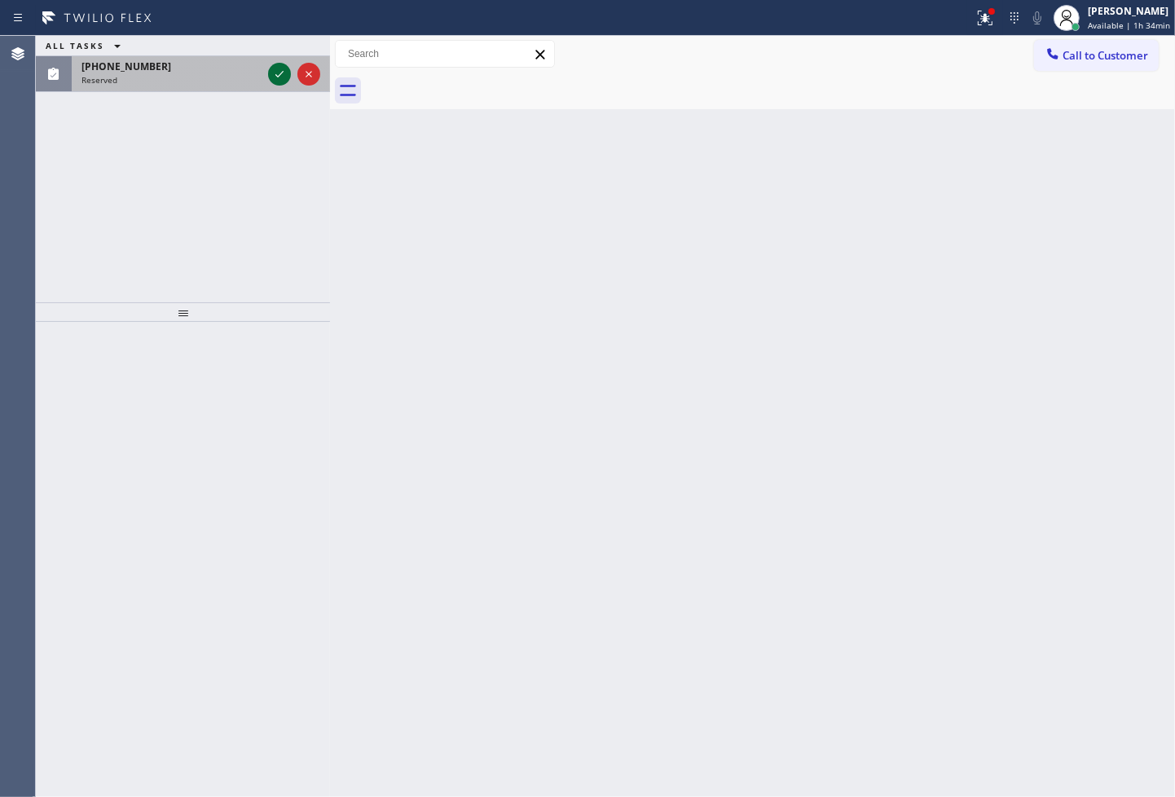
click at [275, 71] on icon at bounding box center [280, 74] width 20 height 20
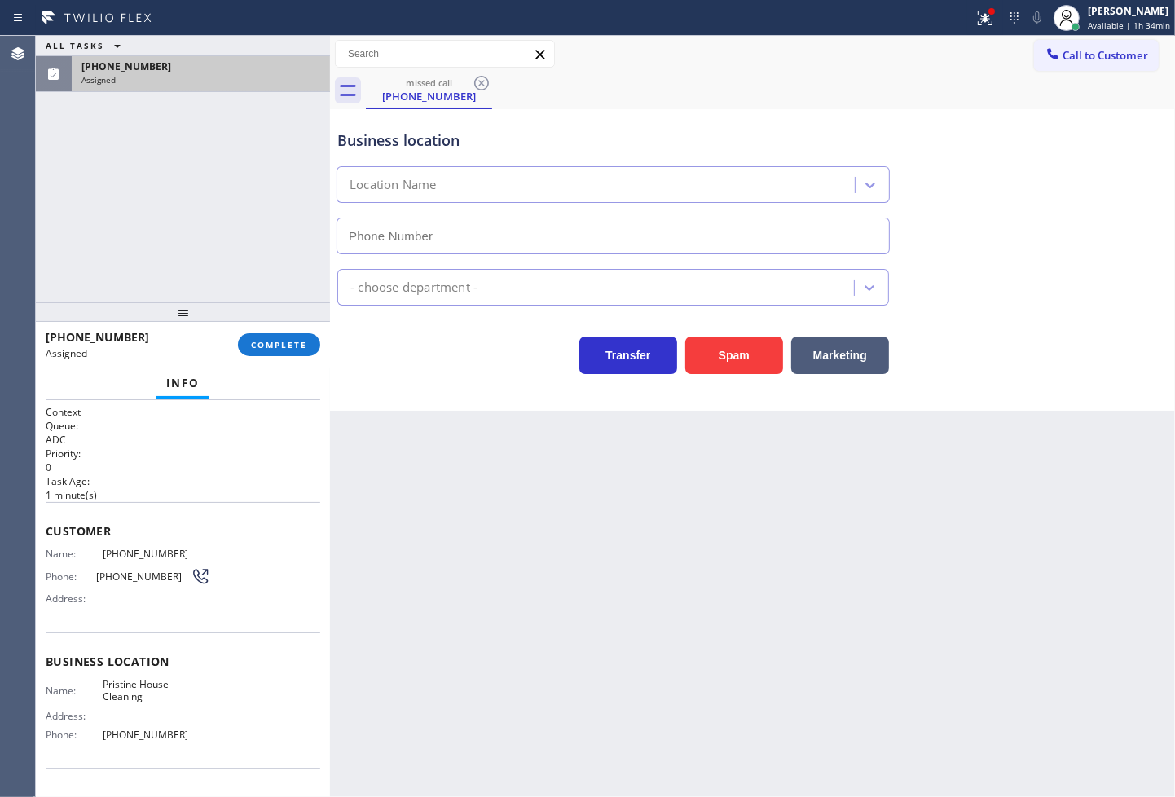
type input "[PHONE_NUMBER]"
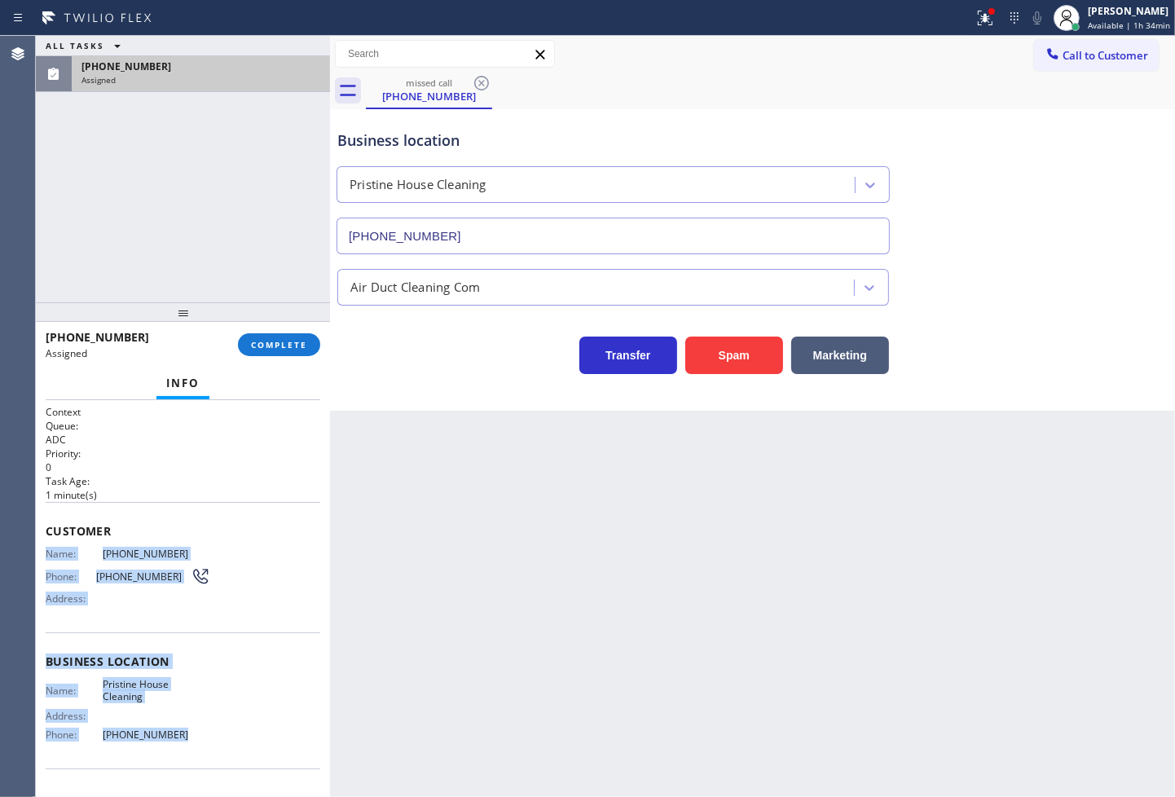
drag, startPoint x: 47, startPoint y: 558, endPoint x: 227, endPoint y: 740, distance: 255.9
click at [227, 740] on div "Context Queue: ADC Priority: 0 Task Age: [DEMOGRAPHIC_DATA] minute(s) Customer …" at bounding box center [183, 648] width 275 height 487
copy div "Name: [PHONE_NUMBER] Phone: [PHONE_NUMBER] Address: Business location Name: Pri…"
click at [280, 347] on span "COMPLETE" at bounding box center [279, 344] width 56 height 11
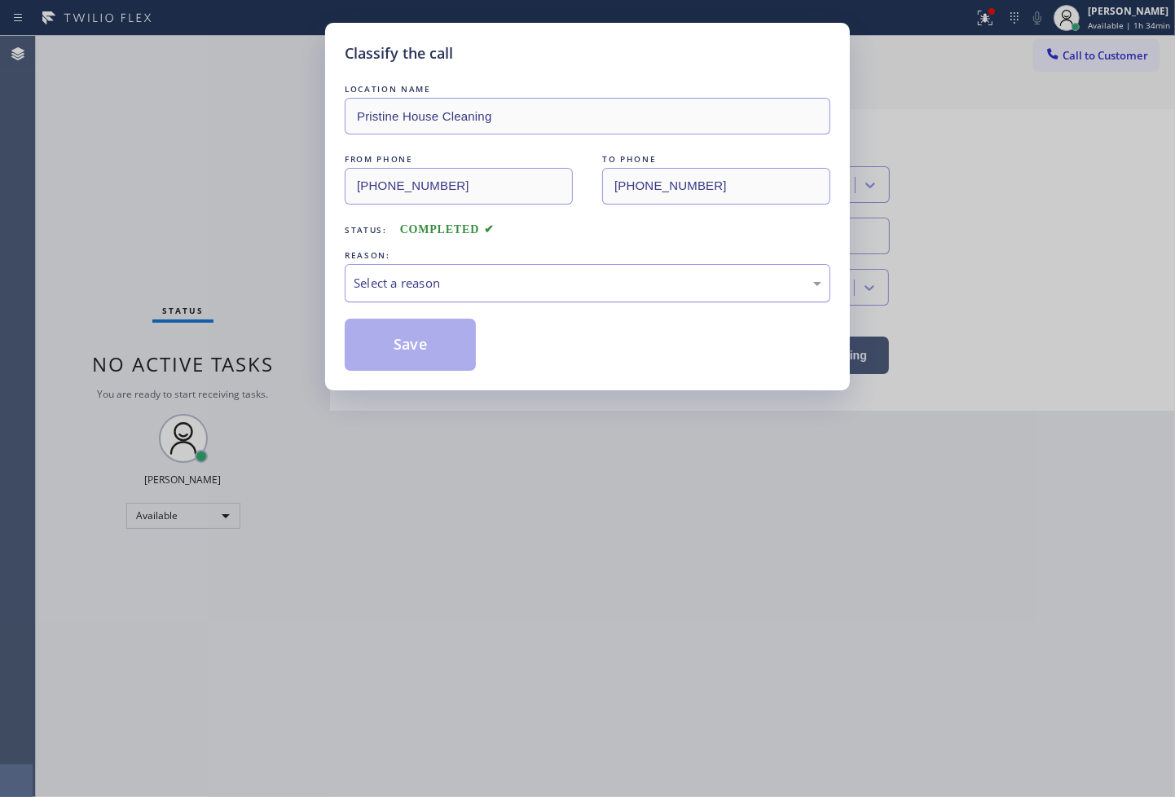
click at [412, 275] on div "Select a reason" at bounding box center [588, 283] width 468 height 19
click at [417, 334] on button "Save" at bounding box center [410, 345] width 131 height 52
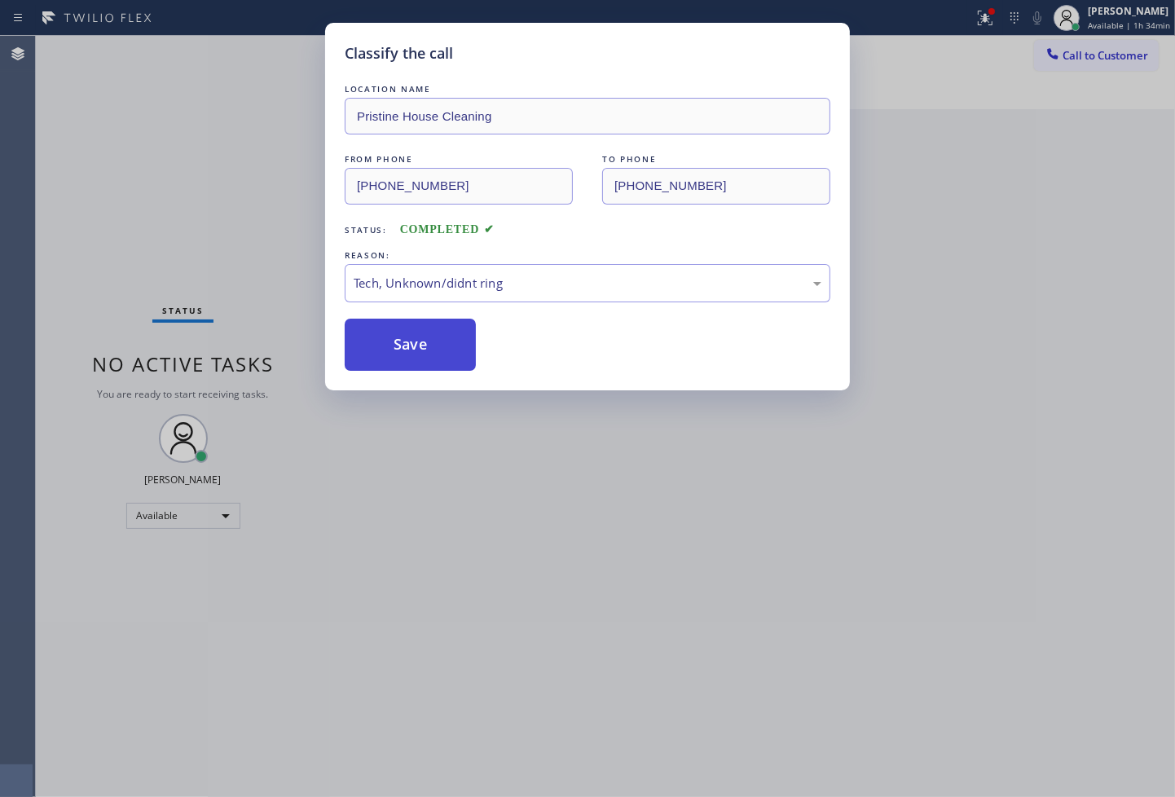
click at [417, 334] on button "Save" at bounding box center [410, 345] width 131 height 52
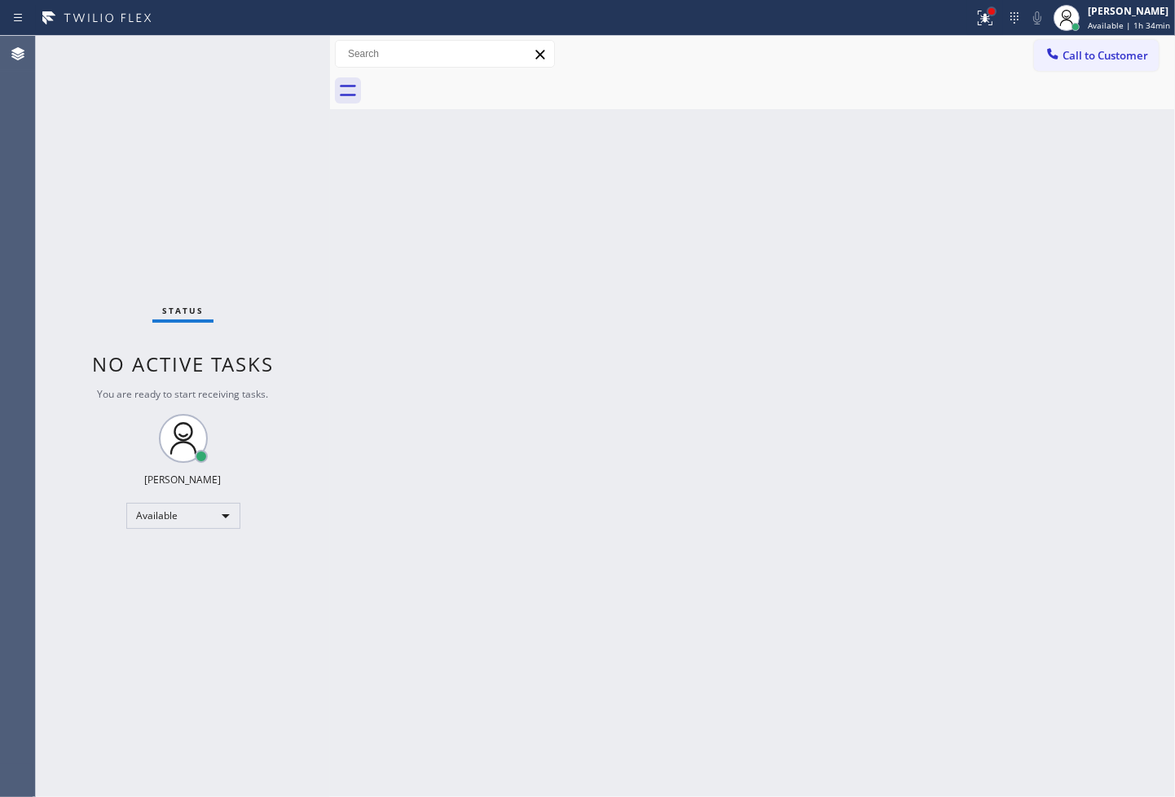
click at [987, 14] on div at bounding box center [992, 12] width 10 height 10
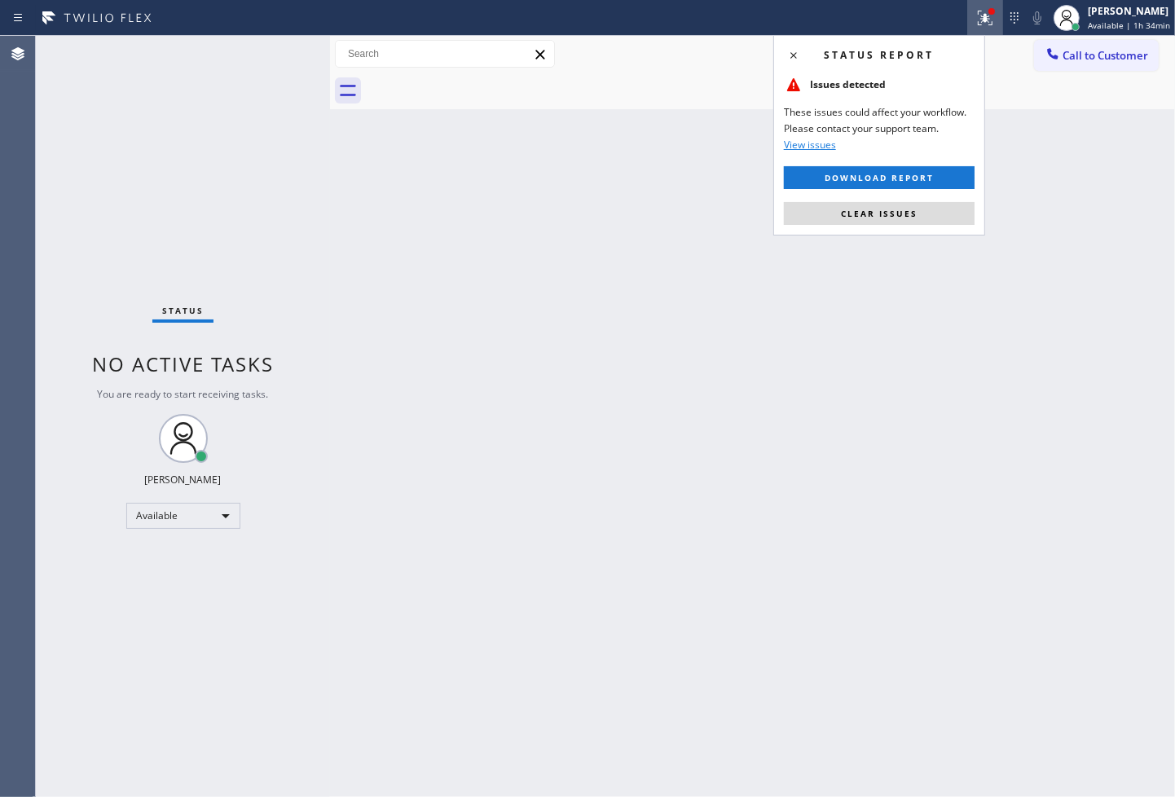
drag, startPoint x: 927, startPoint y: 217, endPoint x: 879, endPoint y: 210, distance: 48.5
click at [927, 216] on button "Clear issues" at bounding box center [879, 213] width 191 height 23
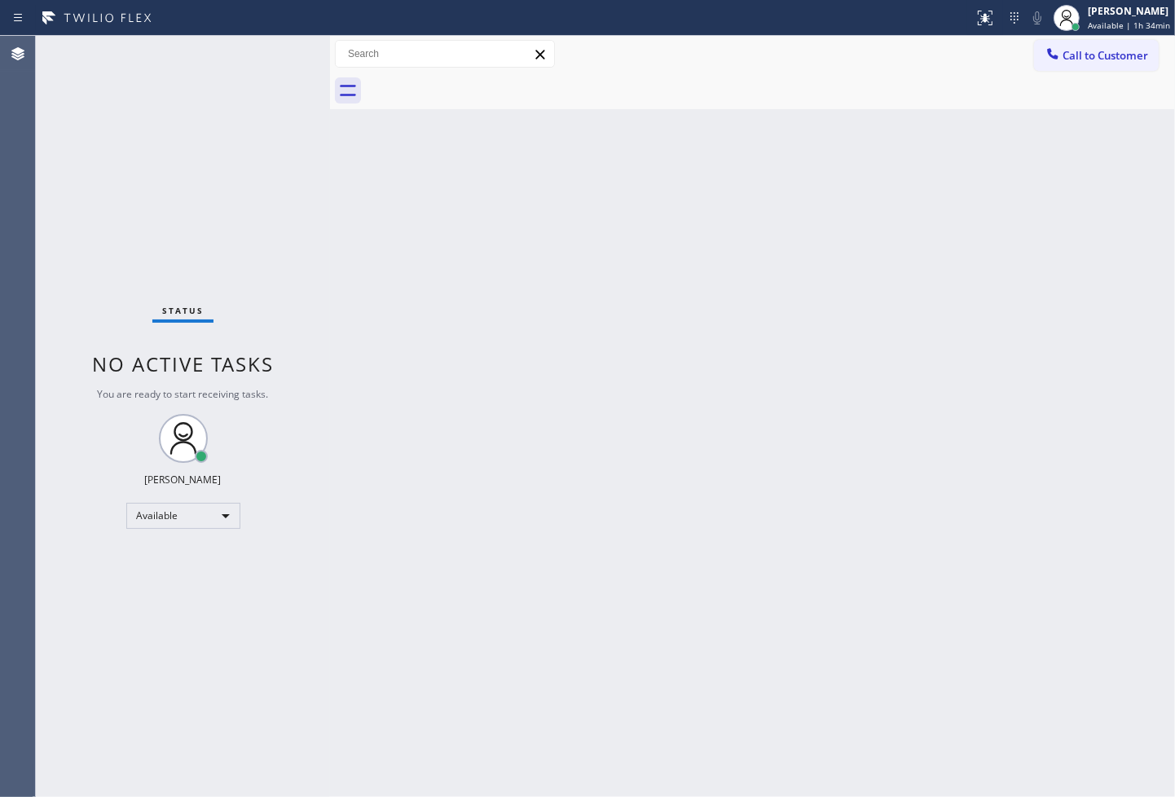
click at [346, 221] on div "Back to Dashboard Change Sender ID Customers Technicians Select a contact Outbo…" at bounding box center [752, 416] width 845 height 761
click at [277, 117] on div "Status No active tasks You are ready to start receiving tasks. [PERSON_NAME]" at bounding box center [183, 416] width 294 height 761
click at [280, 57] on div "Status No active tasks You are ready to start receiving tasks. [PERSON_NAME]" at bounding box center [183, 416] width 294 height 761
click at [302, 185] on div "Status No active tasks You are ready to start receiving tasks. [PERSON_NAME]" at bounding box center [183, 416] width 294 height 761
click at [240, 90] on div "Status No active tasks You are ready to start receiving tasks. [PERSON_NAME]" at bounding box center [183, 416] width 294 height 761
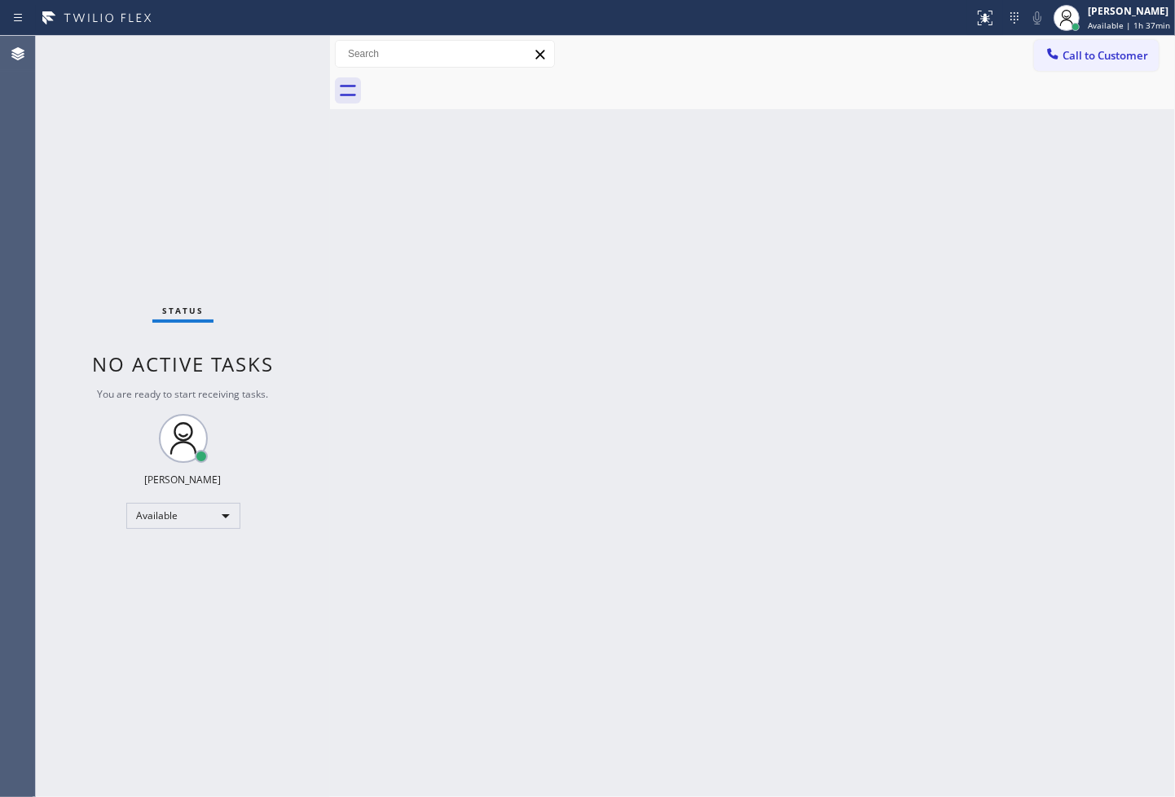
click at [281, 55] on div "Status No active tasks You are ready to start receiving tasks. [PERSON_NAME]" at bounding box center [183, 416] width 294 height 761
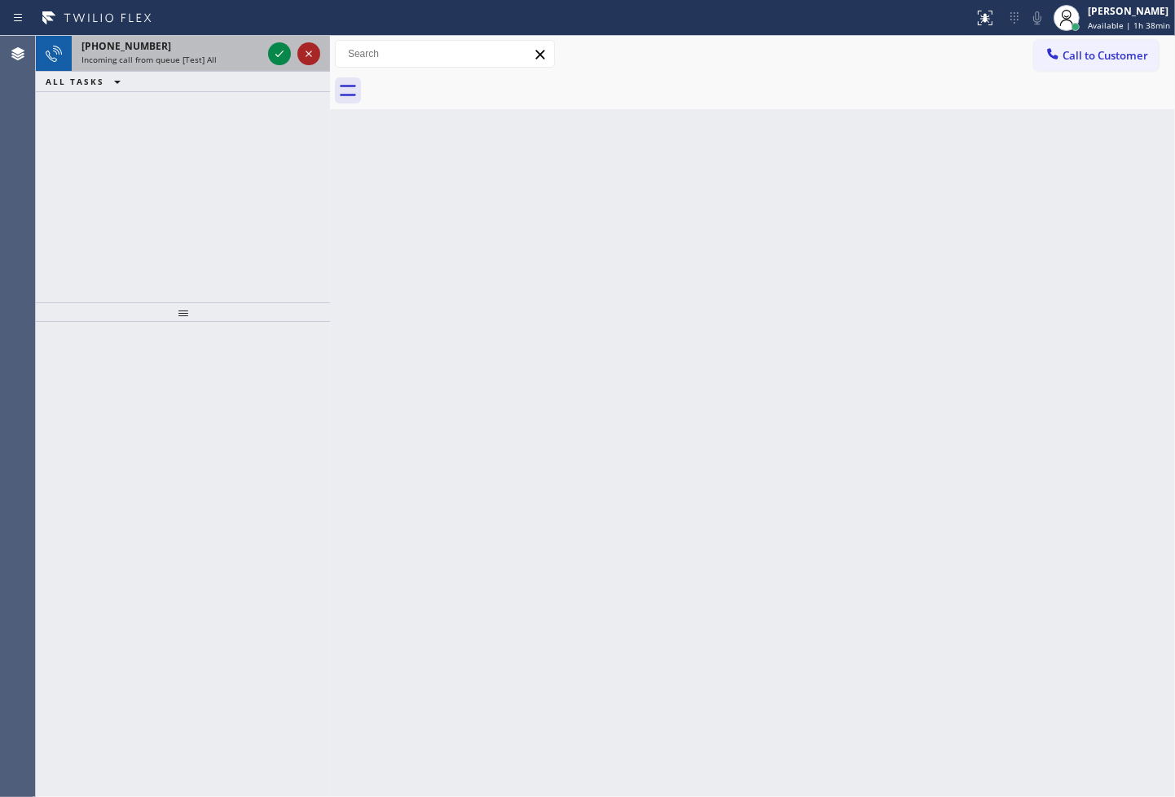
drag, startPoint x: 281, startPoint y: 55, endPoint x: 304, endPoint y: 63, distance: 24.2
click at [302, 63] on div at bounding box center [294, 54] width 59 height 36
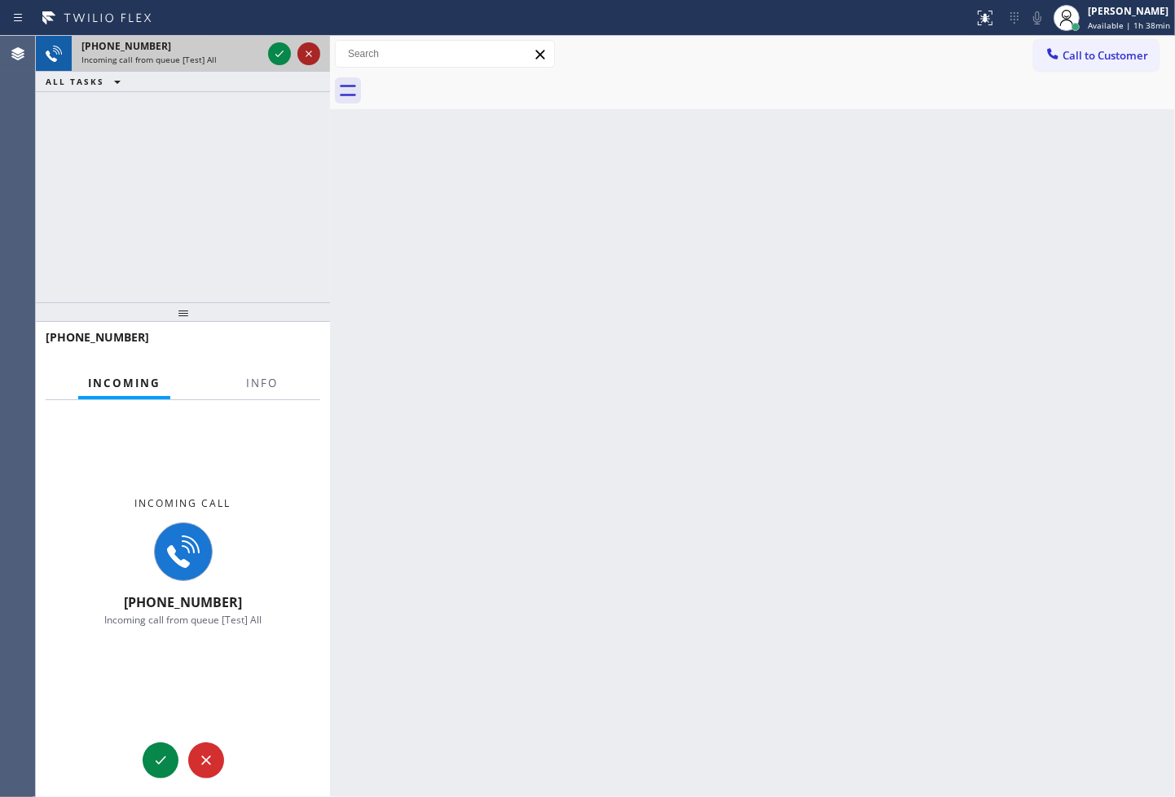
click at [304, 63] on icon at bounding box center [309, 54] width 20 height 20
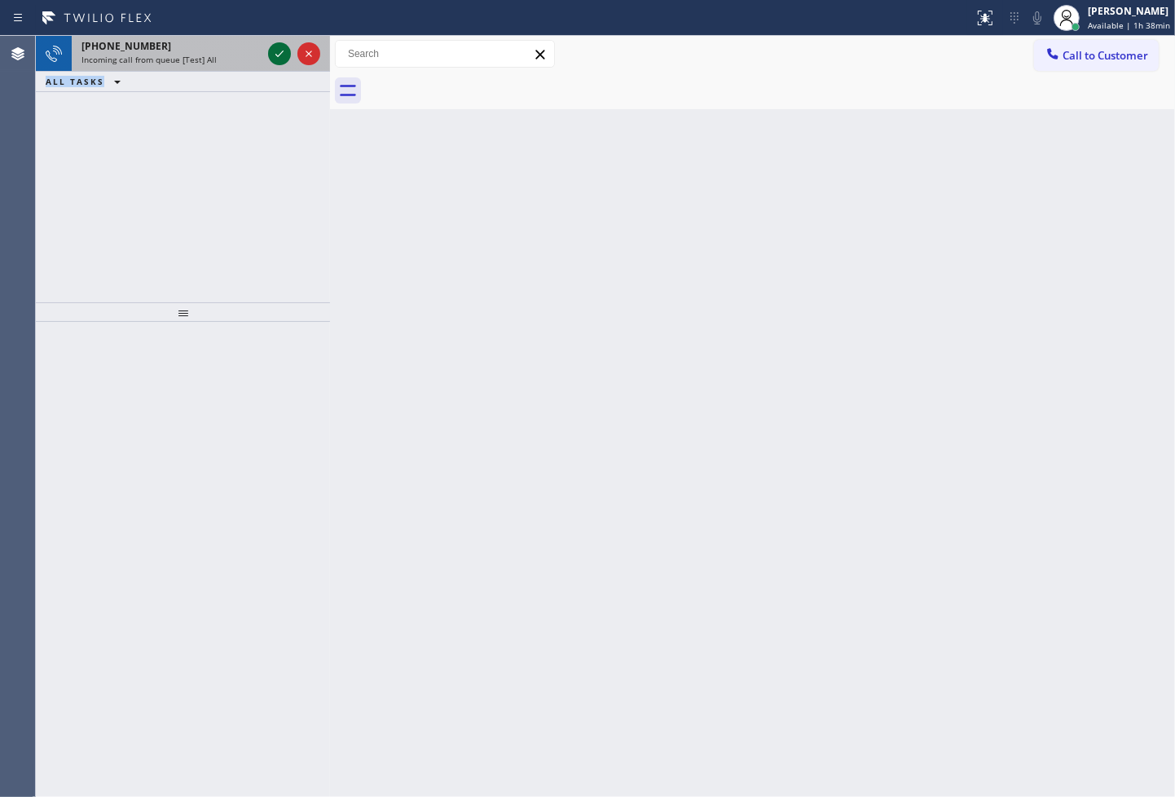
click at [272, 52] on icon at bounding box center [280, 54] width 20 height 20
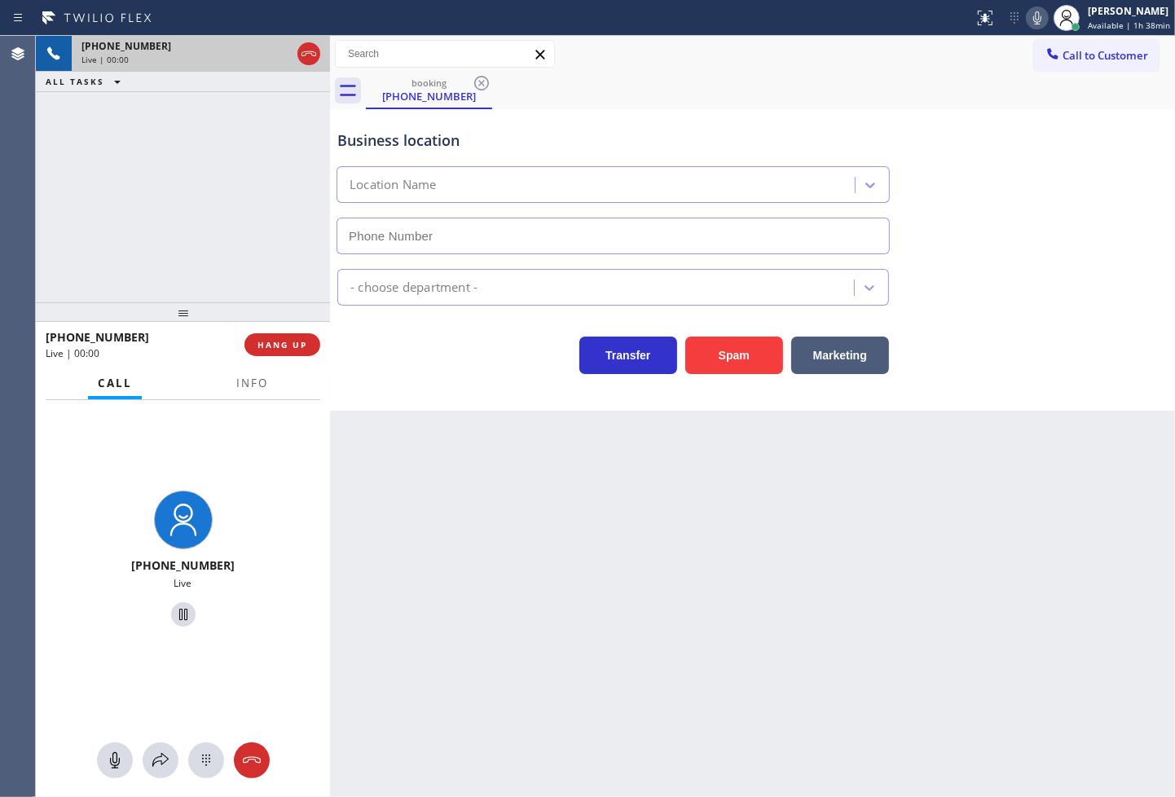
type input "[PHONE_NUMBER]"
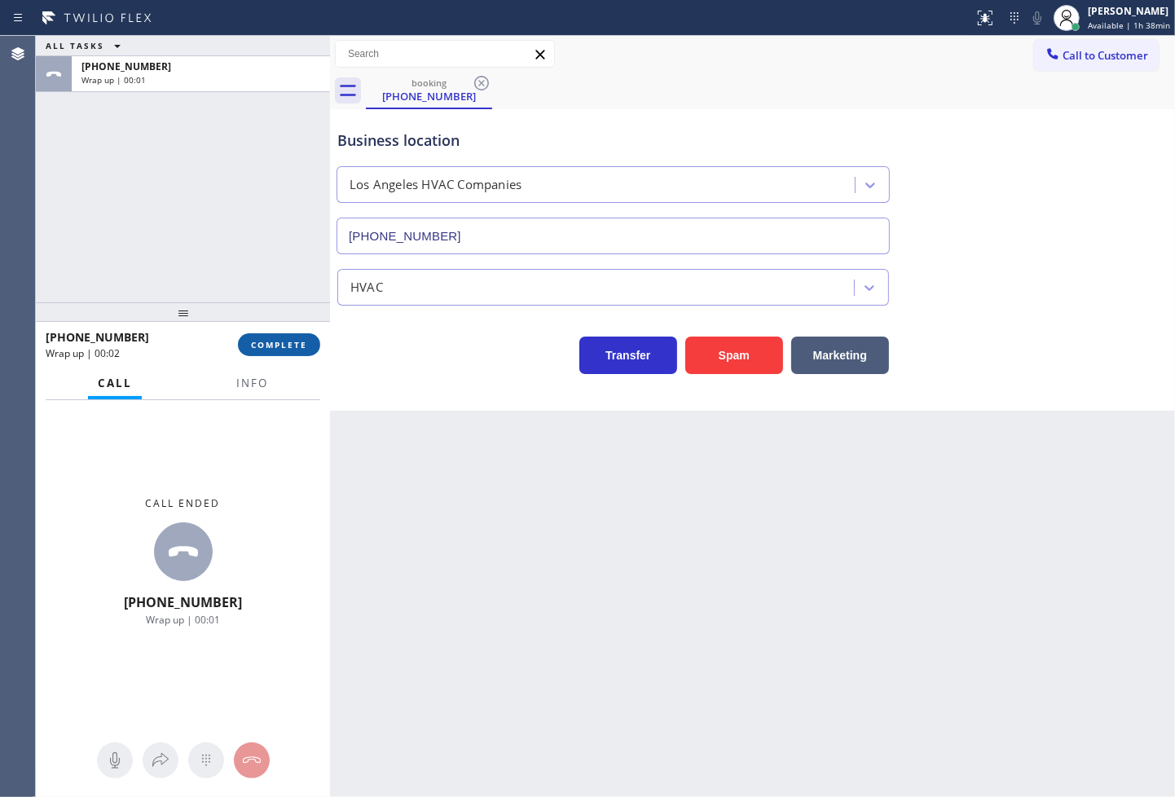
click at [305, 348] on span "COMPLETE" at bounding box center [279, 344] width 56 height 11
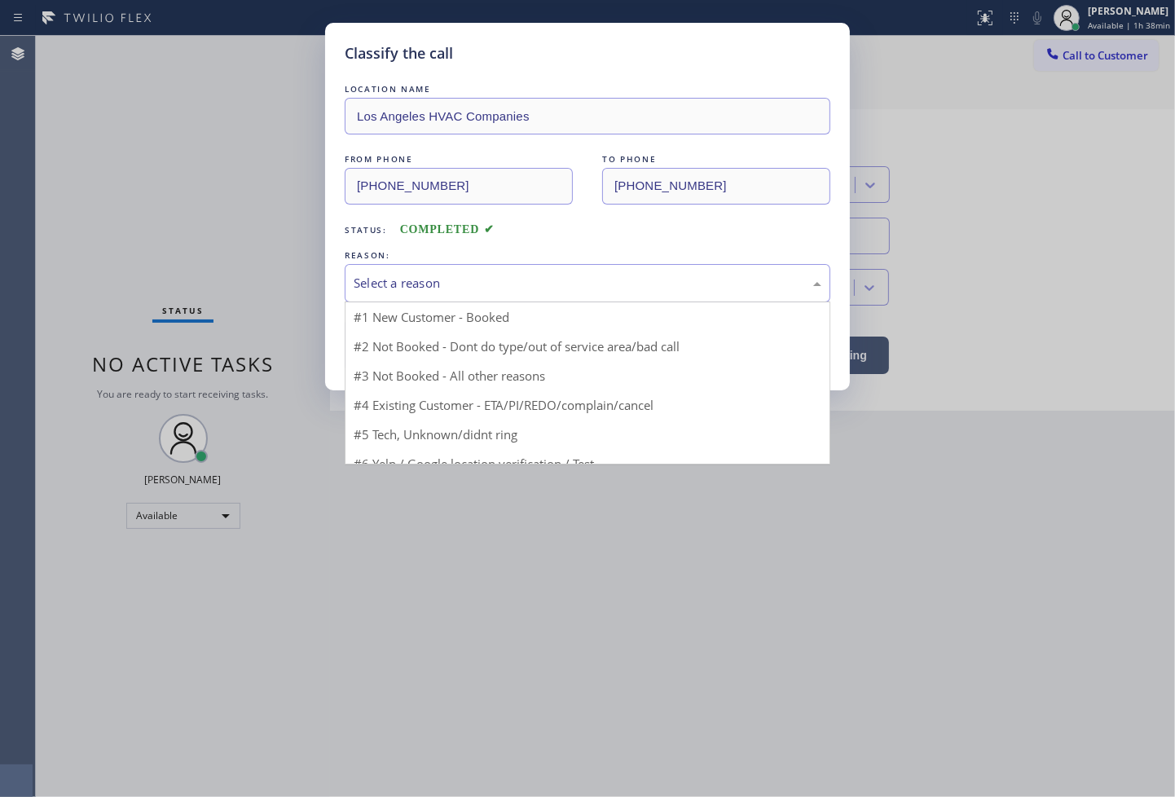
click at [412, 280] on div "Select a reason" at bounding box center [588, 283] width 468 height 19
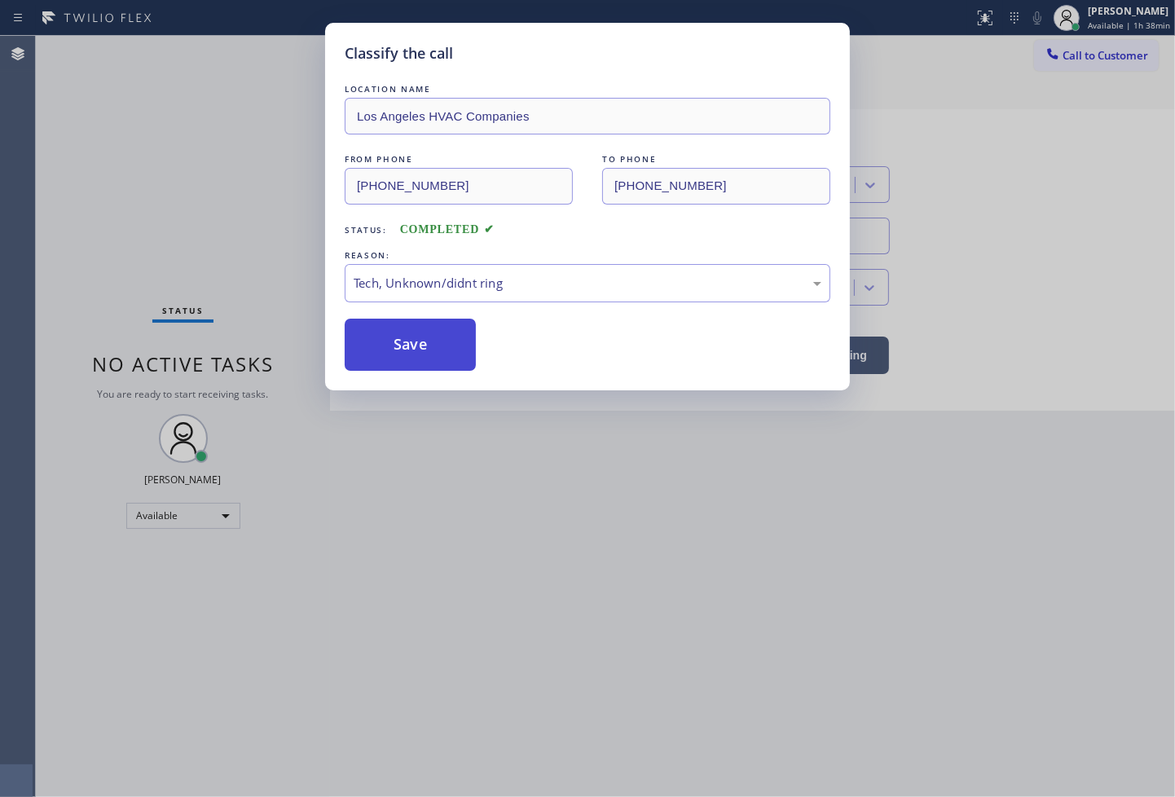
click at [412, 351] on button "Save" at bounding box center [410, 345] width 131 height 52
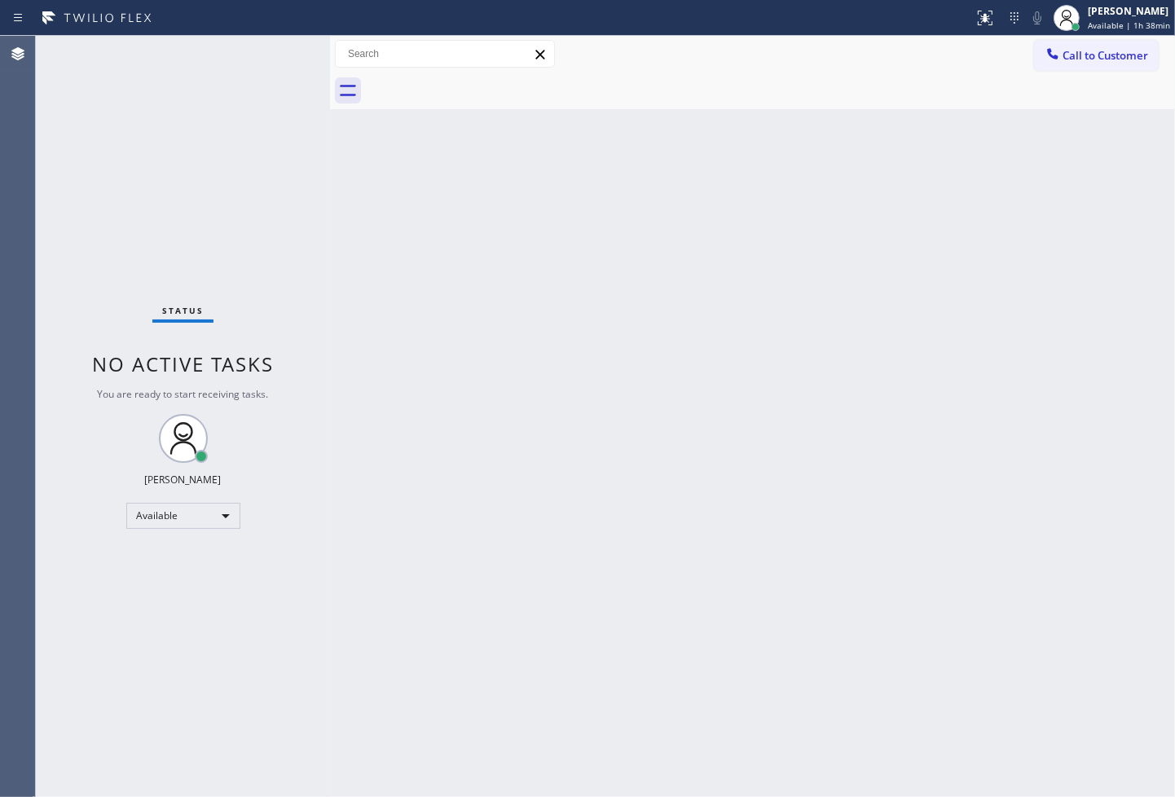
drag, startPoint x: 221, startPoint y: 234, endPoint x: 236, endPoint y: 167, distance: 68.6
click at [222, 224] on div "Status No active tasks You are ready to start receiving tasks. [PERSON_NAME]" at bounding box center [183, 416] width 294 height 761
click at [271, 47] on div "Status No active tasks You are ready to start receiving tasks. [PERSON_NAME]" at bounding box center [183, 416] width 294 height 761
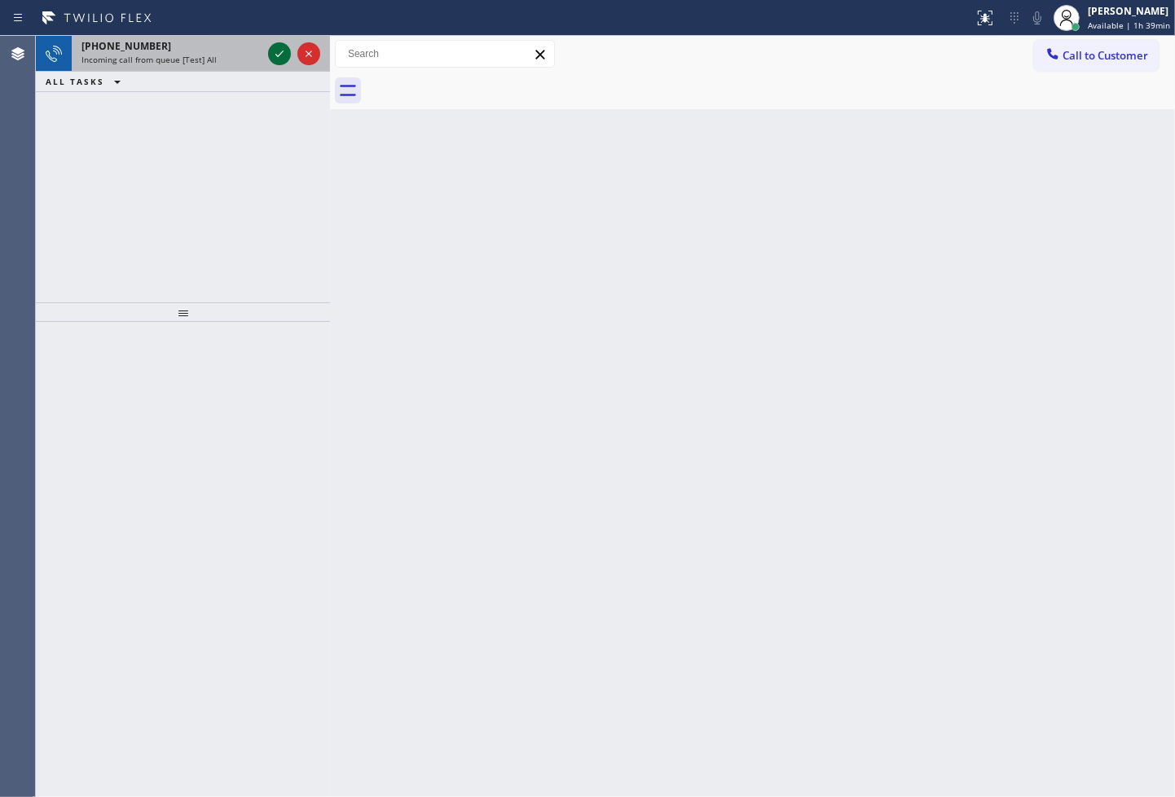
click at [273, 47] on icon at bounding box center [280, 54] width 20 height 20
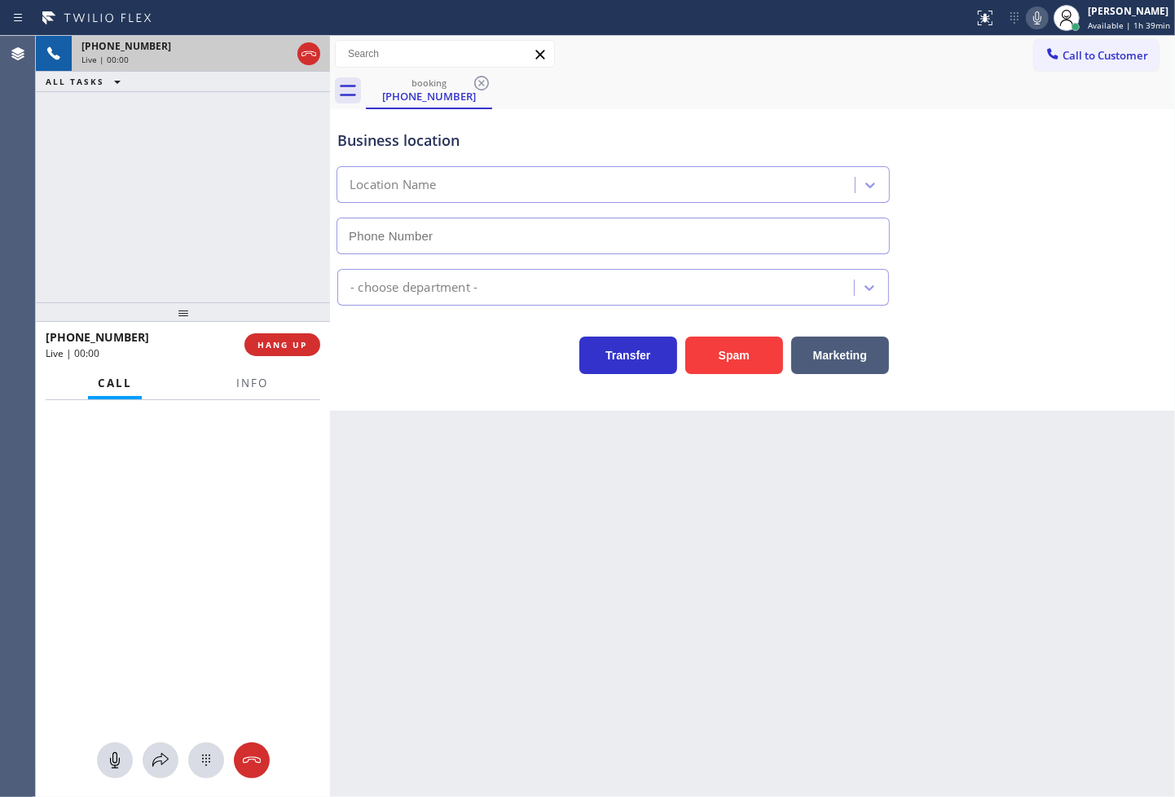
type input "[PHONE_NUMBER]"
click at [249, 390] on span "Info" at bounding box center [252, 383] width 32 height 15
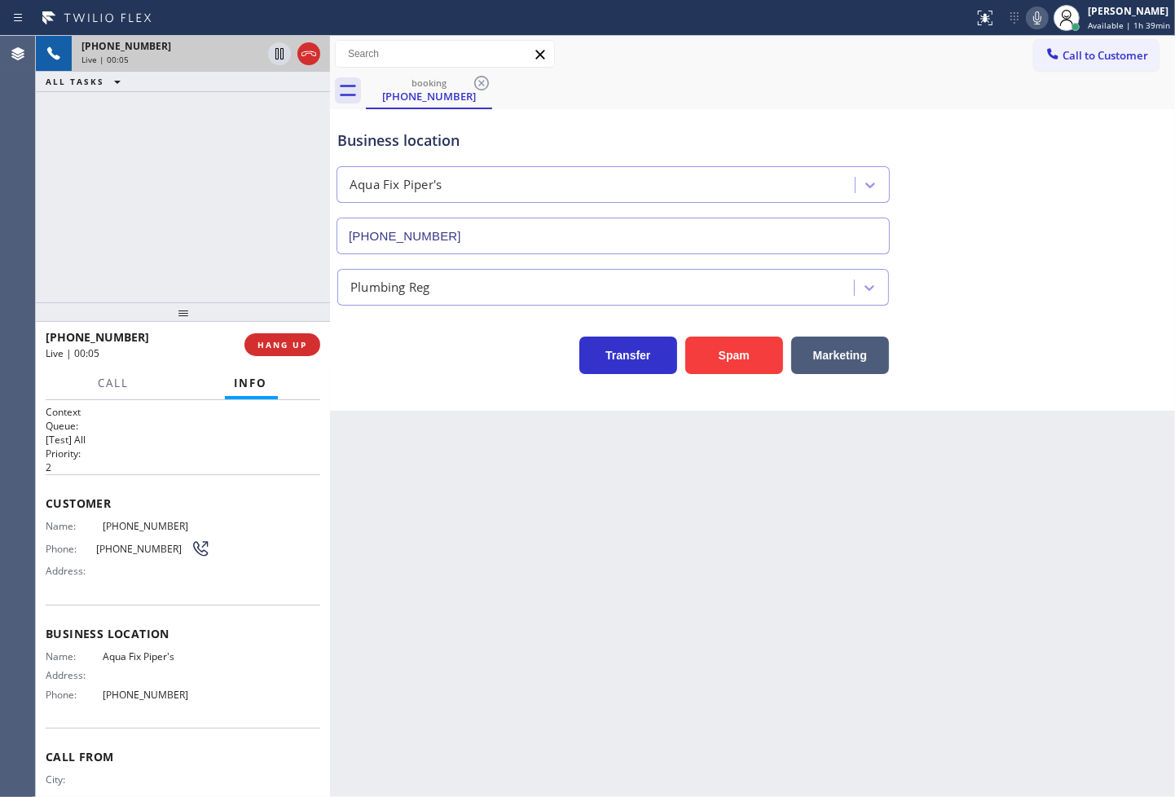
click at [434, 403] on div "Business location Aqua Fix Piper's [PHONE_NUMBER] Plumbing Reg Transfer Spam Ma…" at bounding box center [752, 260] width 845 height 302
click at [210, 246] on div "[PHONE_NUMBER] Live | 00:05 ALL TASKS ALL TASKS ACTIVE TASKS TASKS IN WRAP UP" at bounding box center [183, 169] width 294 height 267
click at [441, 368] on div "Transfer Spam Marketing" at bounding box center [613, 352] width 558 height 46
click at [258, 267] on div "[PHONE_NUMBER] Live | 00:09 ALL TASKS ALL TASKS ACTIVE TASKS TASKS IN WRAP UP" at bounding box center [183, 169] width 294 height 267
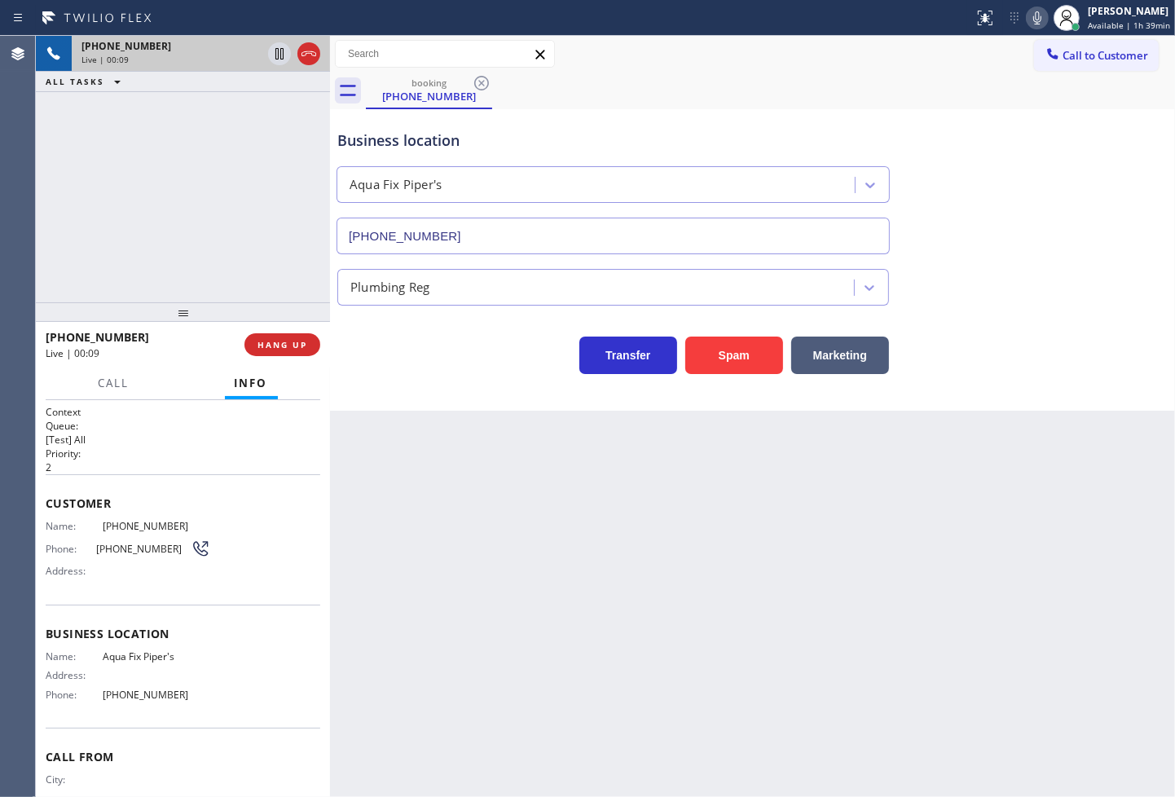
click at [371, 367] on div "Transfer Spam Marketing" at bounding box center [613, 352] width 558 height 46
click at [178, 213] on div "[PHONE_NUMBER] Live | 00:10 ALL TASKS ALL TASKS ACTIVE TASKS TASKS IN WRAP UP" at bounding box center [183, 169] width 294 height 267
click at [163, 212] on div "[PHONE_NUMBER] Live | 00:11 ALL TASKS ALL TASKS ACTIVE TASKS TASKS IN WRAP UP" at bounding box center [183, 169] width 294 height 267
click at [395, 338] on div "Transfer Spam Marketing" at bounding box center [613, 352] width 558 height 46
click at [134, 212] on div "[PHONE_NUMBER] Live | 00:13 ALL TASKS ALL TASKS ACTIVE TASKS TASKS IN WRAP UP" at bounding box center [183, 169] width 294 height 267
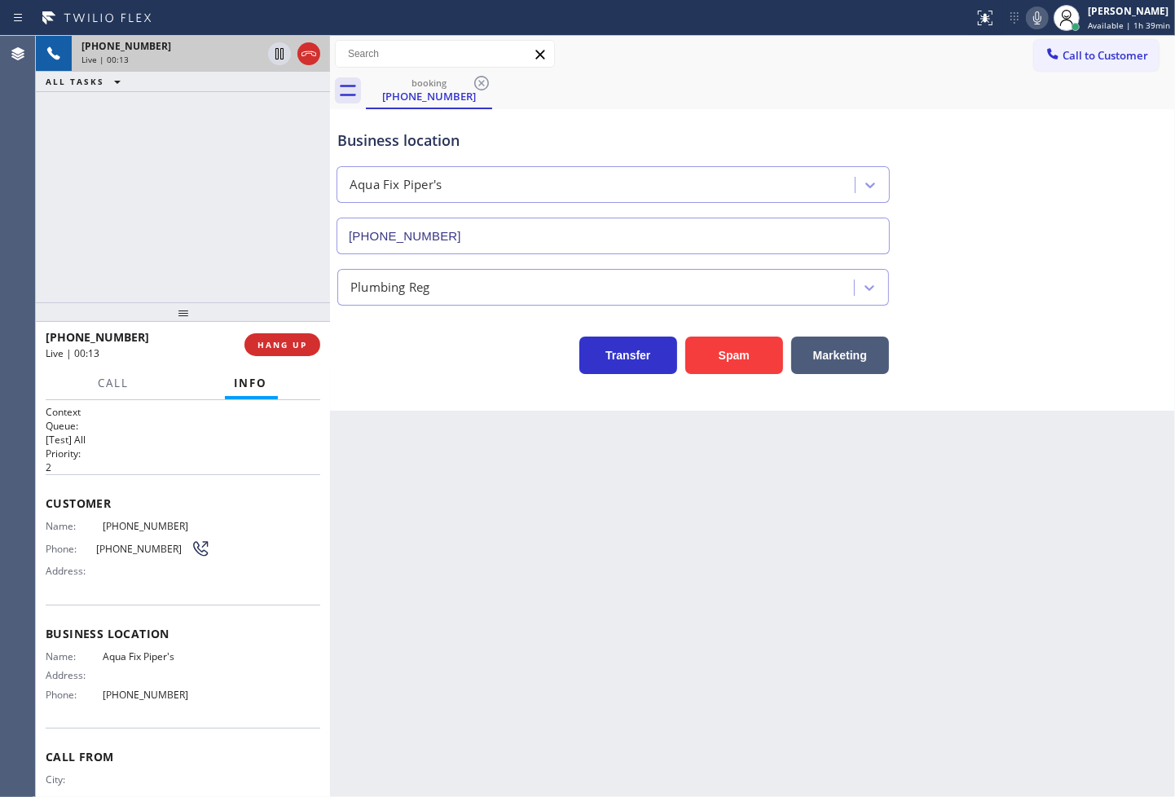
click at [418, 344] on div "Transfer Spam Marketing" at bounding box center [613, 352] width 558 height 46
click at [225, 228] on div "[PHONE_NUMBER] Live | 00:14 ALL TASKS ALL TASKS ACTIVE TASKS TASKS IN WRAP UP" at bounding box center [183, 169] width 294 height 267
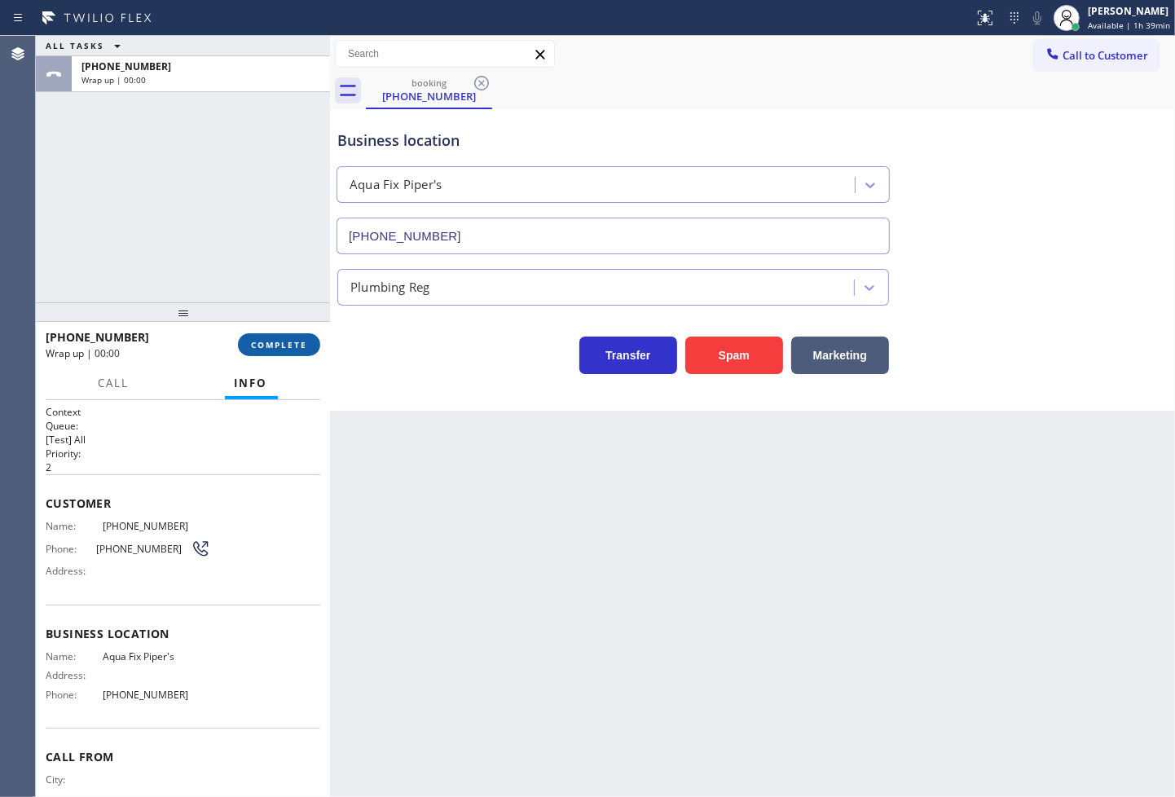
click at [277, 343] on span "COMPLETE" at bounding box center [279, 344] width 56 height 11
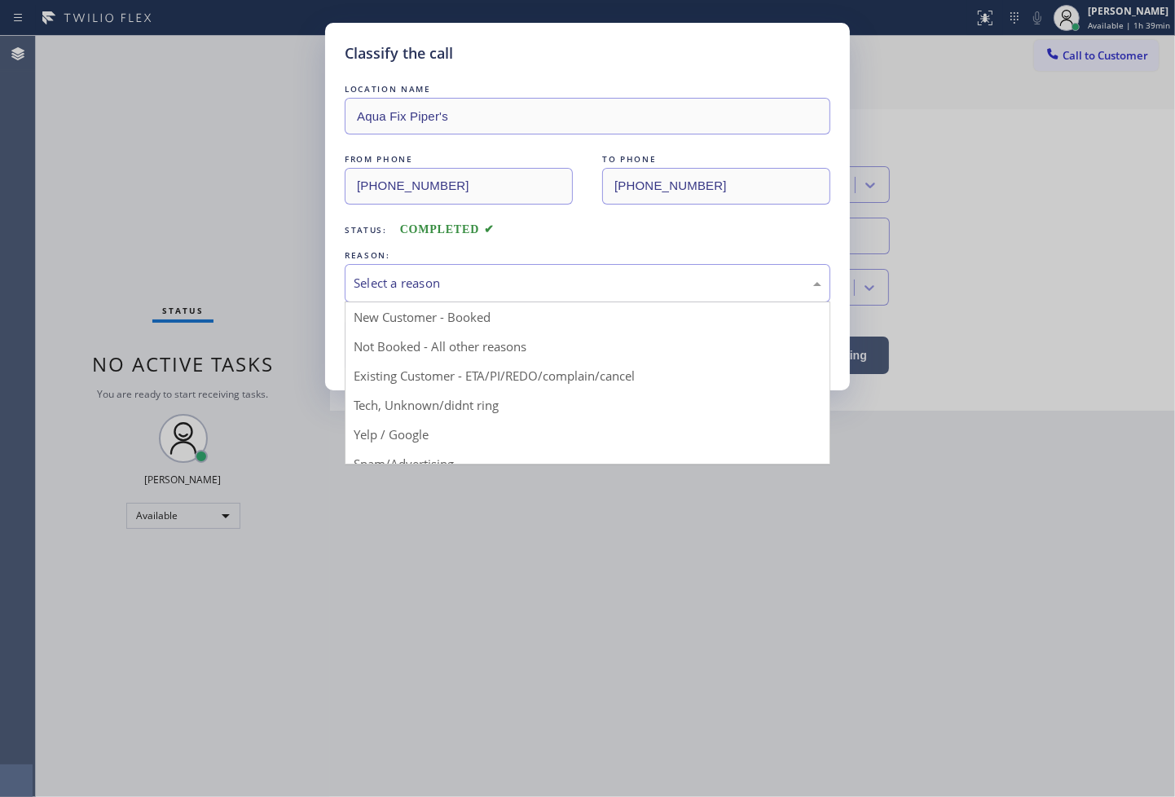
click at [403, 287] on div "Select a reason" at bounding box center [588, 283] width 468 height 19
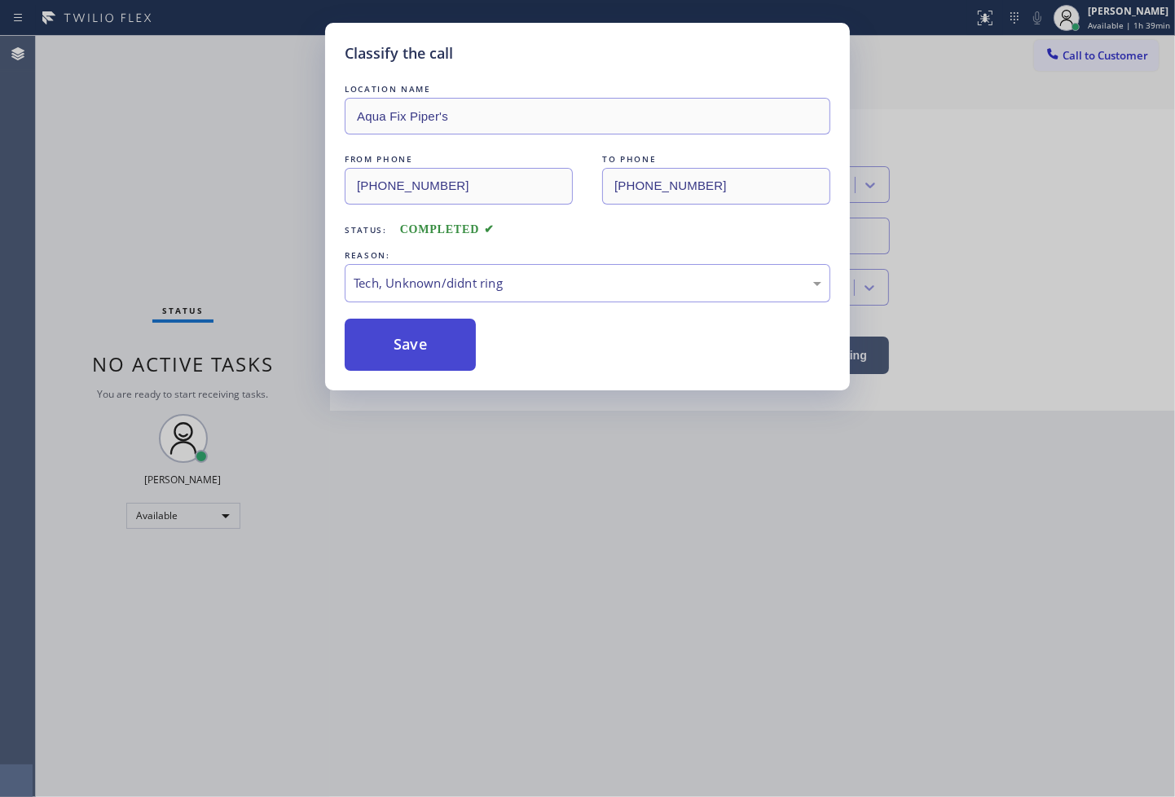
click at [412, 351] on button "Save" at bounding box center [410, 345] width 131 height 52
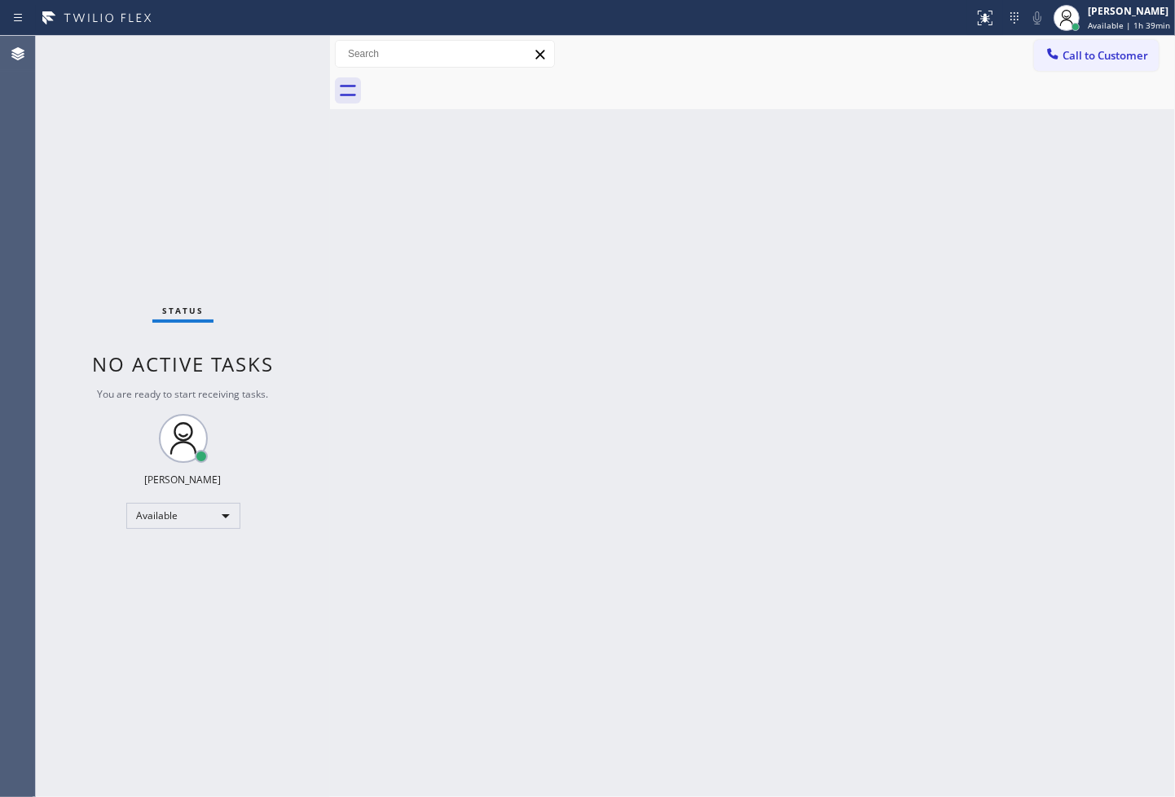
click at [247, 159] on div "Status No active tasks You are ready to start receiving tasks. [PERSON_NAME]" at bounding box center [183, 416] width 294 height 761
click at [270, 51] on div "Status No active tasks You are ready to start receiving tasks. [PERSON_NAME]" at bounding box center [183, 416] width 294 height 761
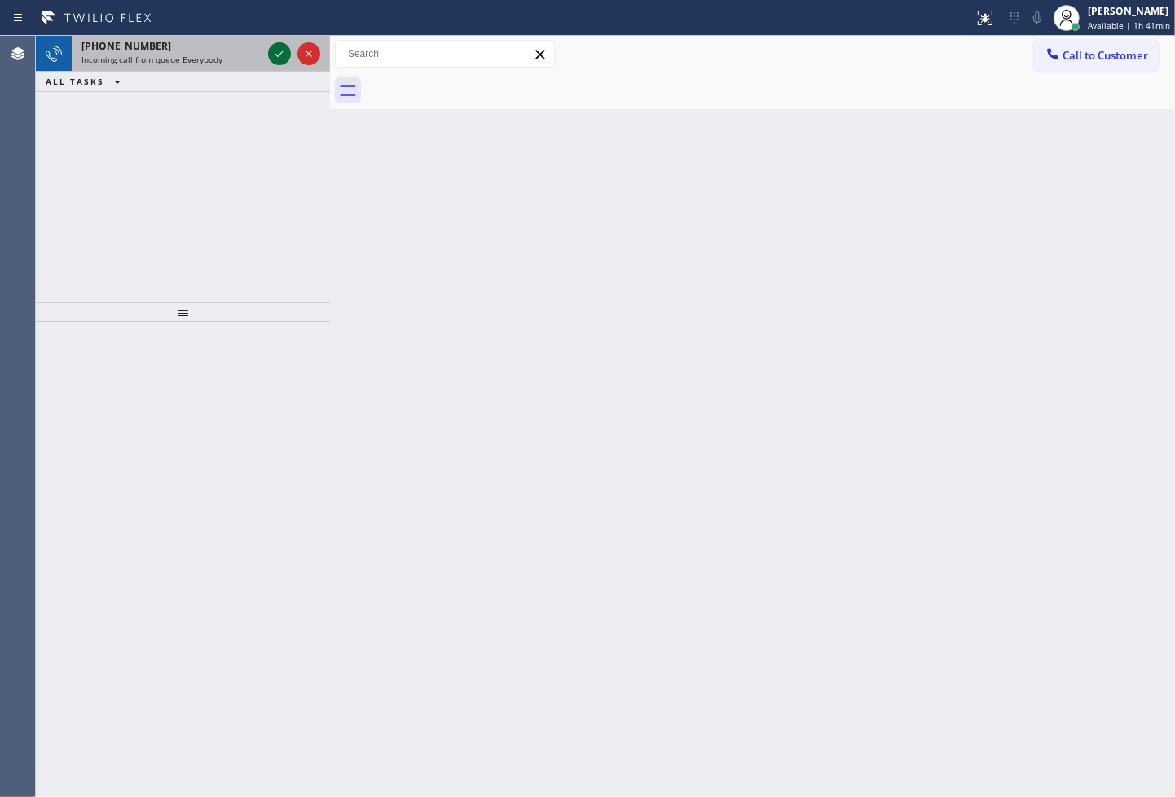
click at [270, 55] on icon at bounding box center [280, 54] width 20 height 20
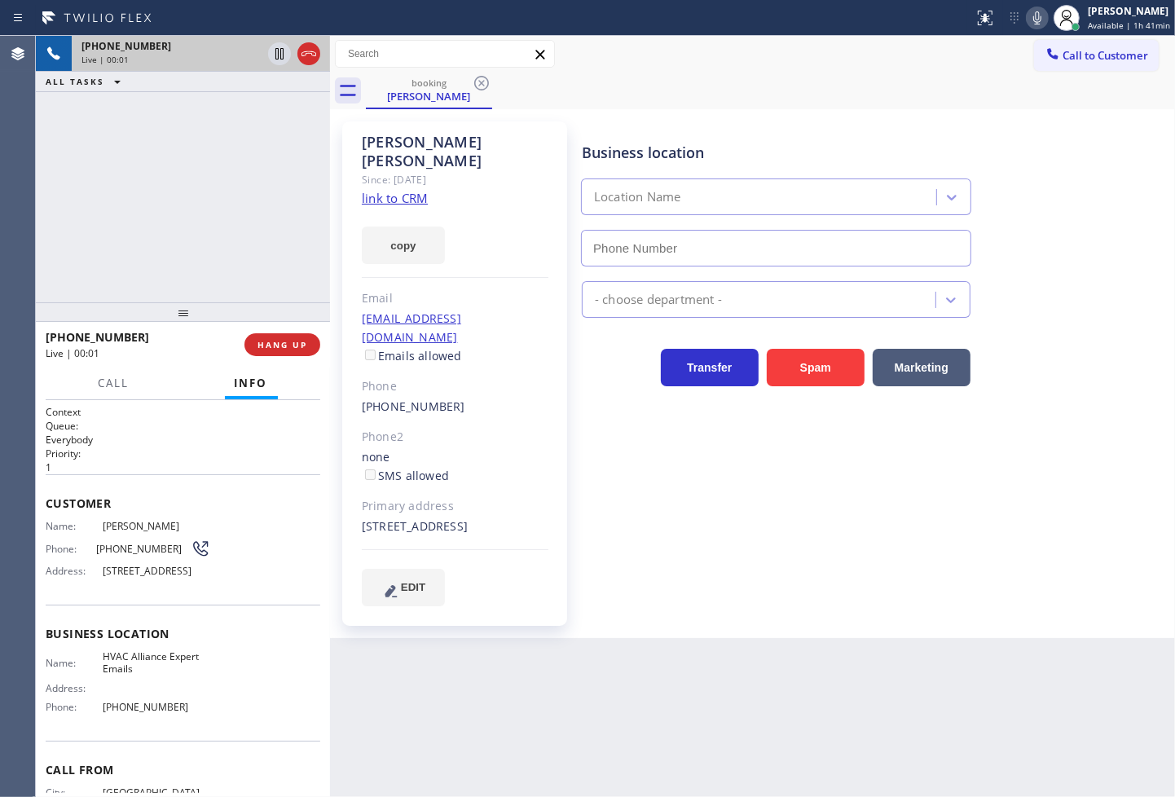
type input "[PHONE_NUMBER]"
click at [392, 190] on link "link to CRM" at bounding box center [395, 198] width 66 height 16
click at [126, 150] on div "[PHONE_NUMBER] Live | 00:23 ALL TASKS ALL TASKS ACTIVE TASKS TASKS IN WRAP UP" at bounding box center [183, 169] width 294 height 267
click at [110, 165] on div "[PHONE_NUMBER] Live | 00:38 ALL TASKS ALL TASKS ACTIVE TASKS TASKS IN WRAP UP" at bounding box center [183, 169] width 294 height 267
click at [123, 381] on span "Call" at bounding box center [114, 383] width 31 height 15
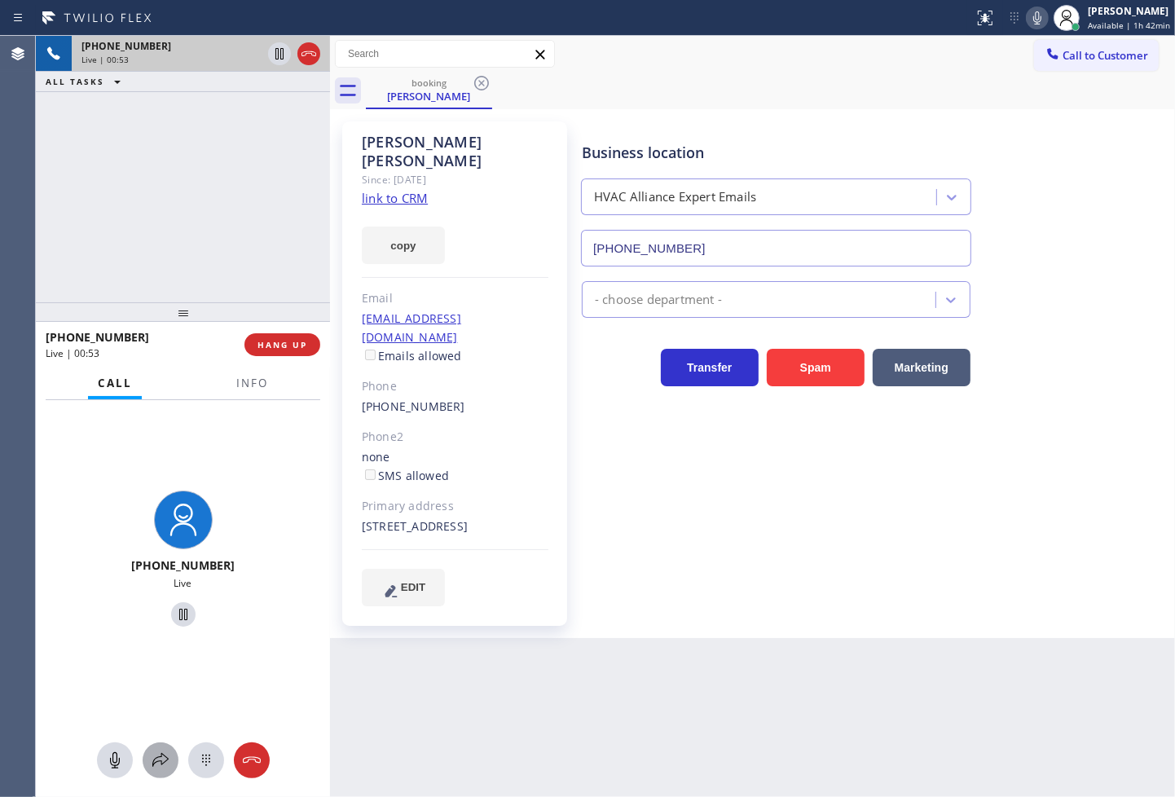
click at [157, 752] on icon at bounding box center [161, 761] width 20 height 20
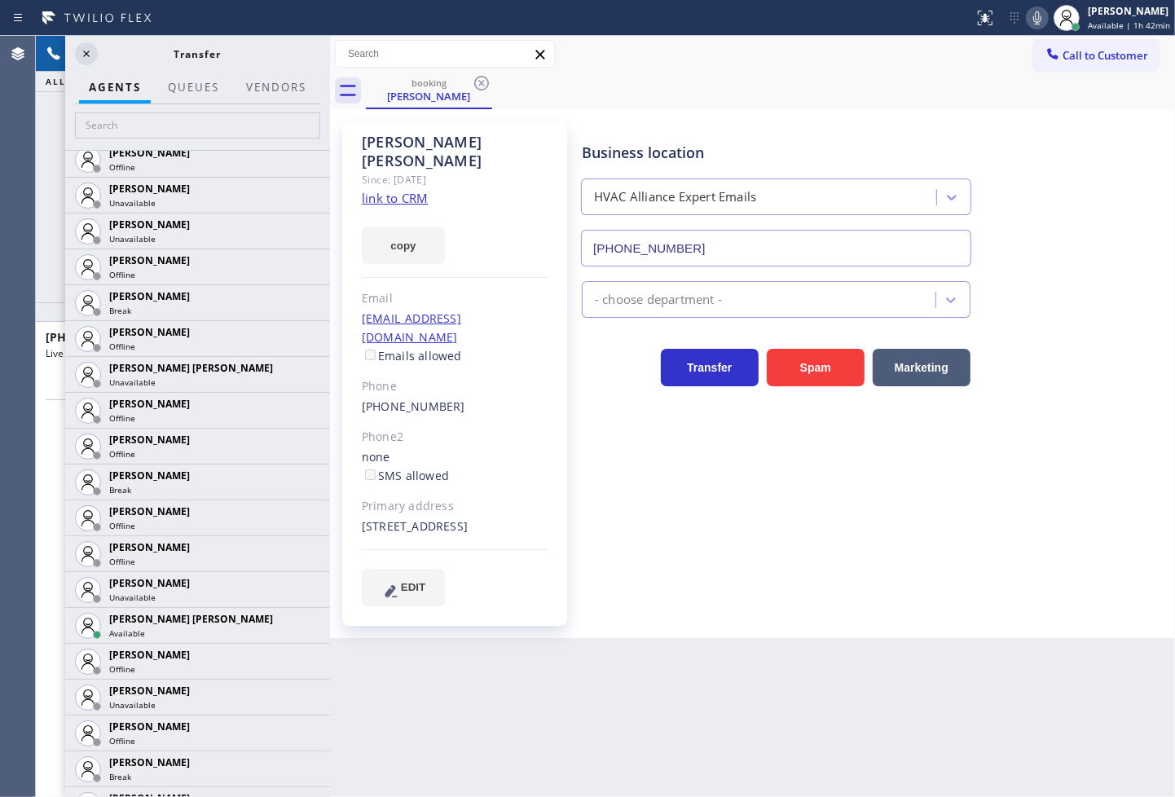
scroll to position [996, 0]
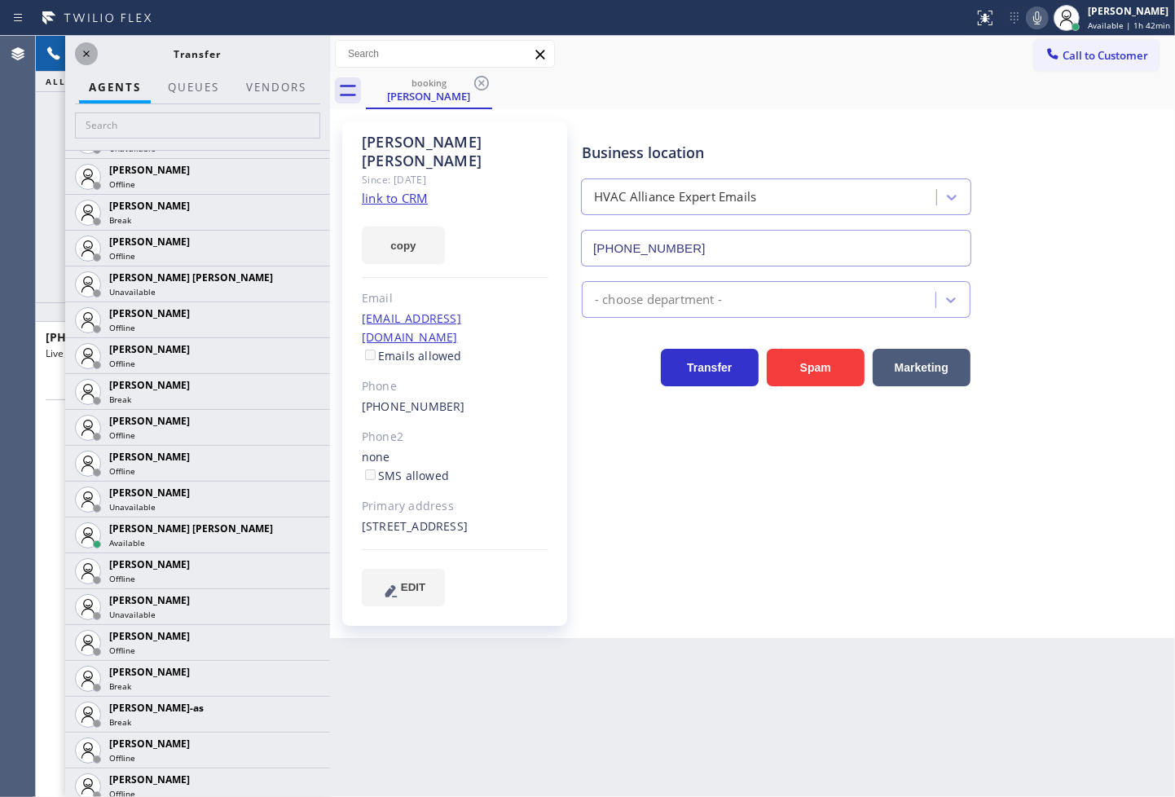
click at [84, 54] on icon at bounding box center [87, 54] width 20 height 20
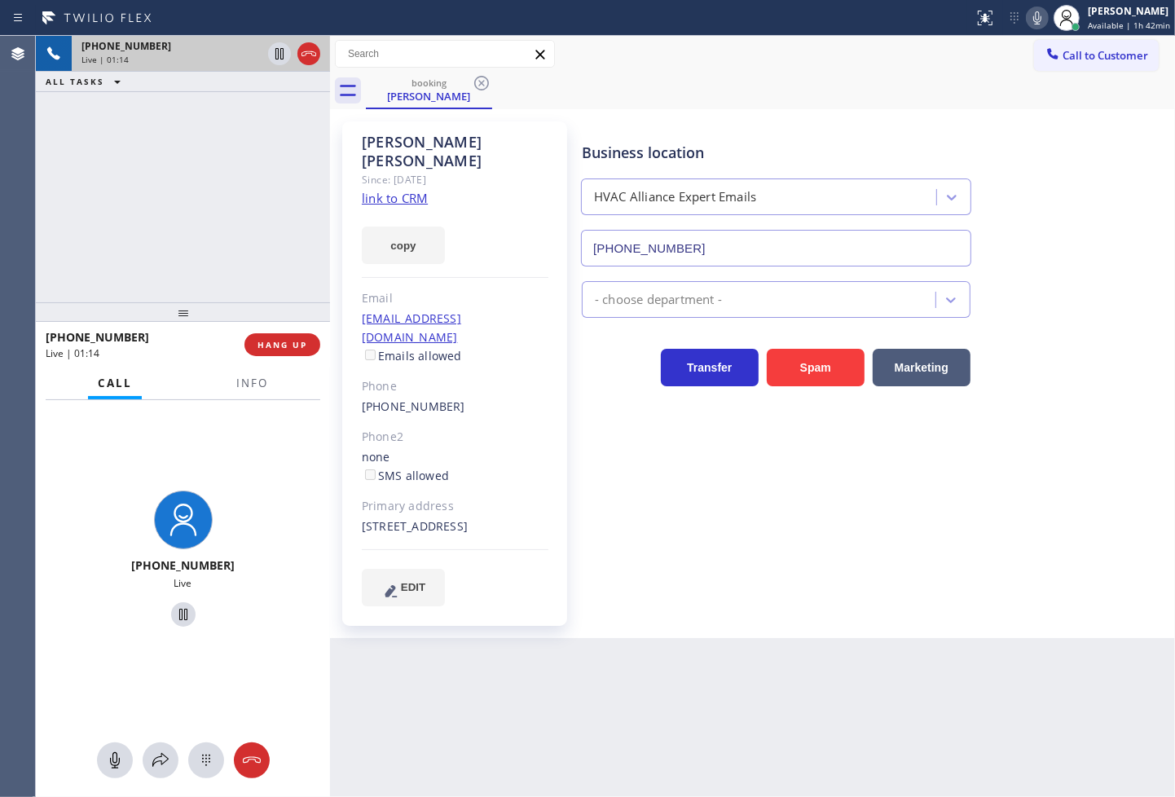
click at [228, 239] on div "[PHONE_NUMBER] Live | 01:14 ALL TASKS ALL TASKS ACTIVE TASKS TASKS IN WRAP UP" at bounding box center [183, 169] width 294 height 267
click at [276, 49] on icon at bounding box center [280, 53] width 8 height 11
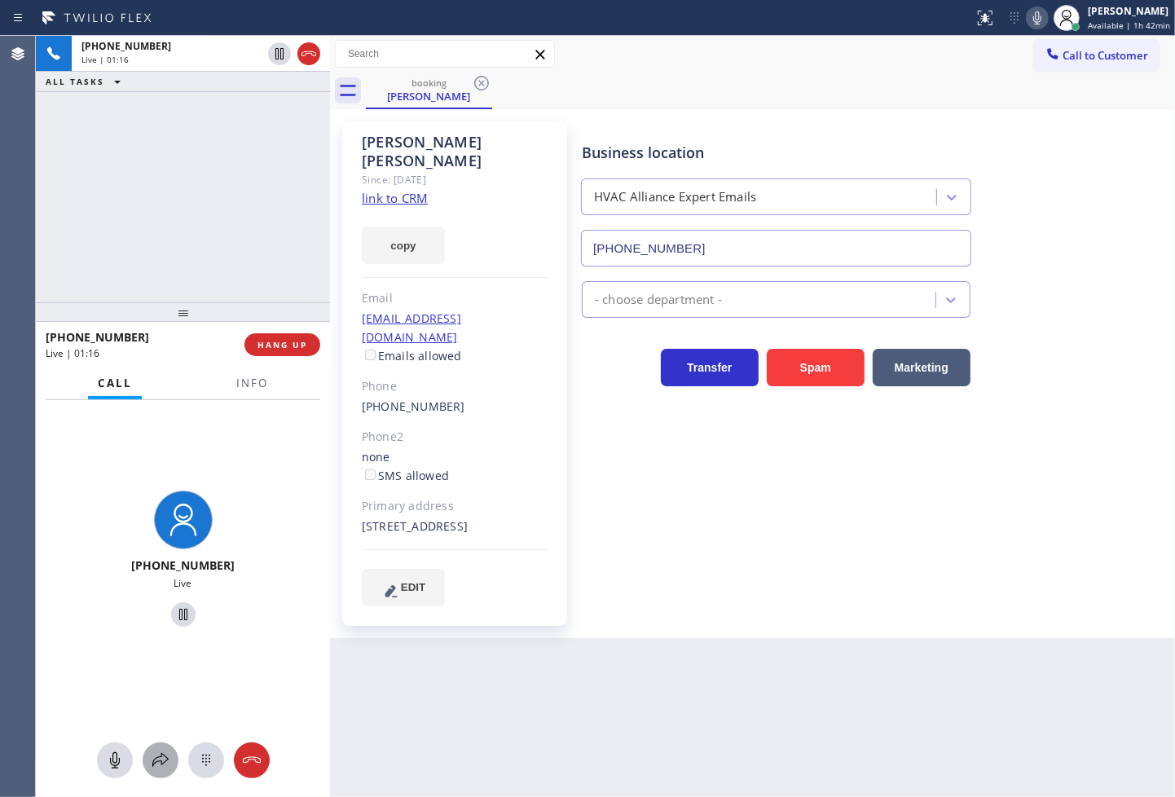
click at [161, 762] on icon at bounding box center [161, 761] width 20 height 20
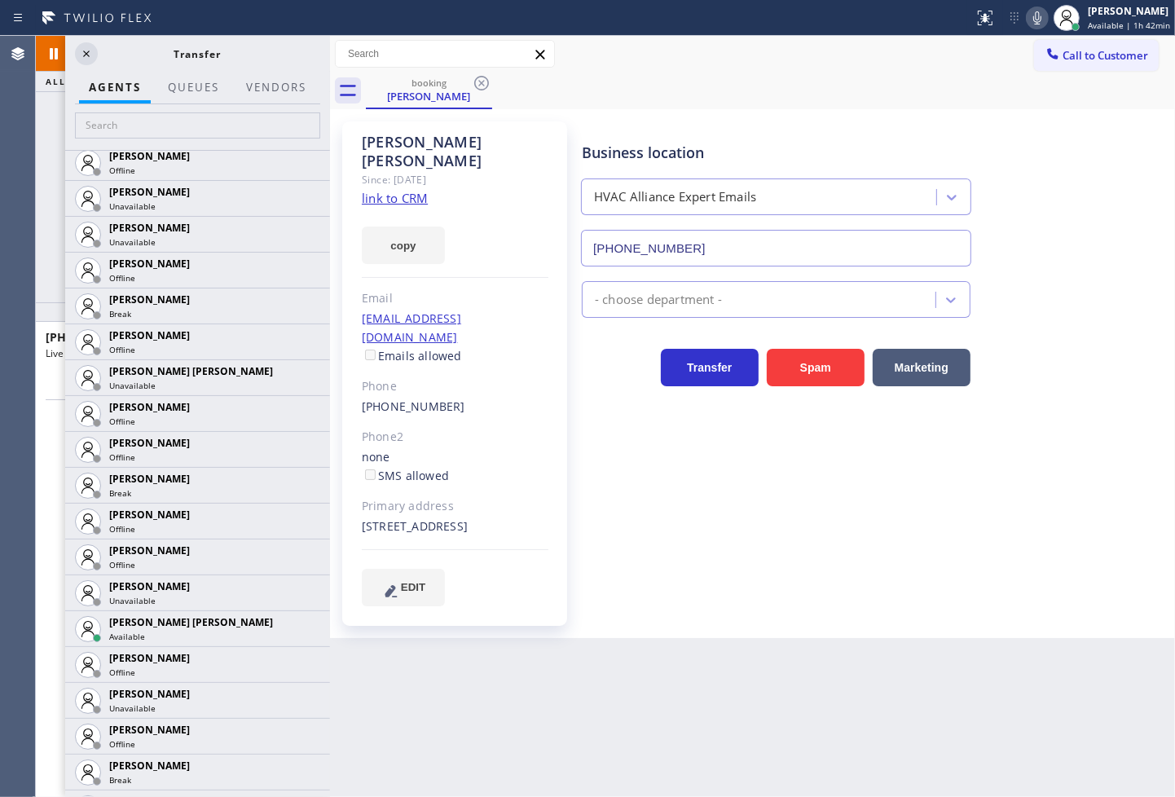
scroll to position [906, 0]
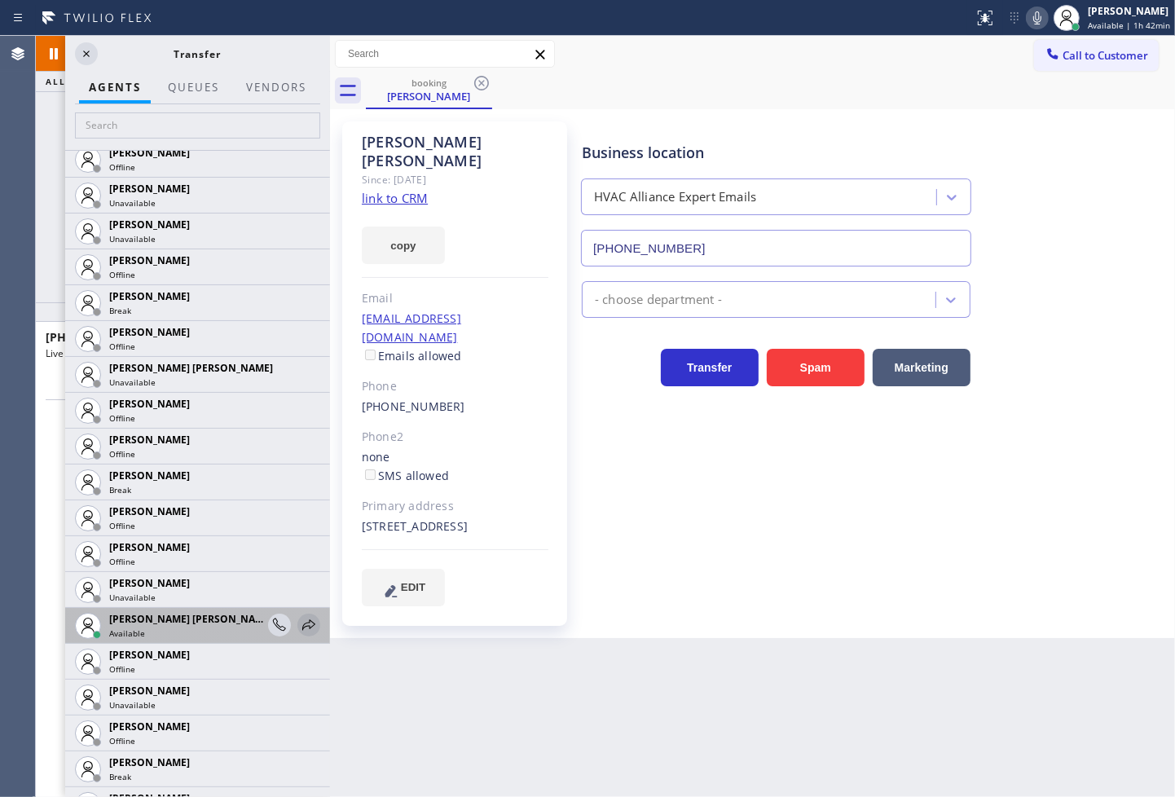
click at [299, 624] on icon at bounding box center [309, 625] width 20 height 20
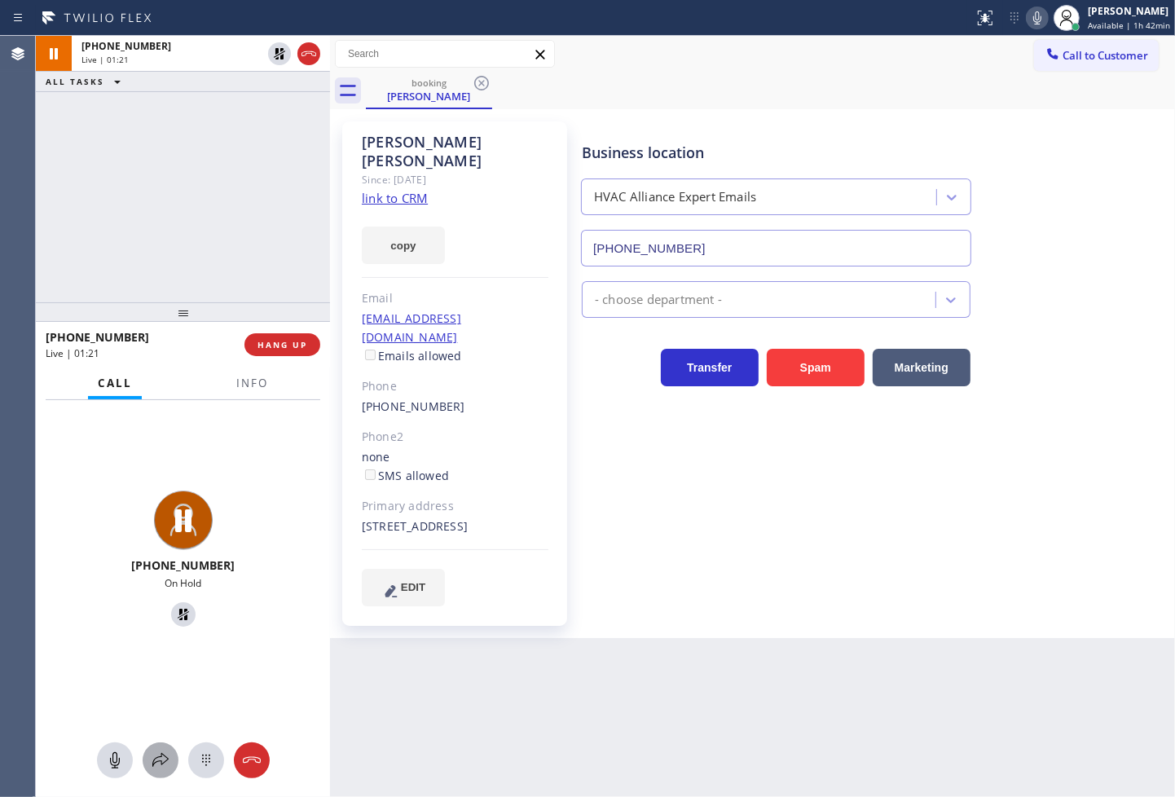
click at [153, 765] on icon at bounding box center [161, 761] width 20 height 20
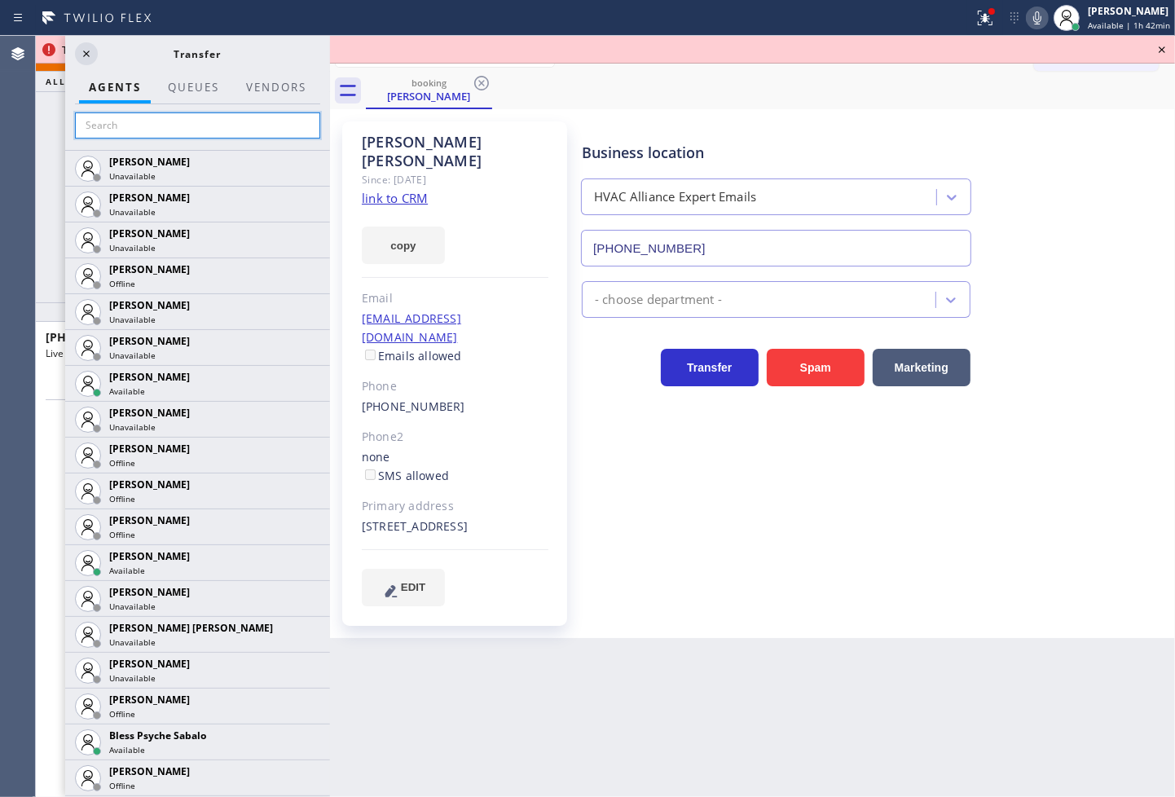
click at [117, 135] on input "text" at bounding box center [197, 125] width 245 height 26
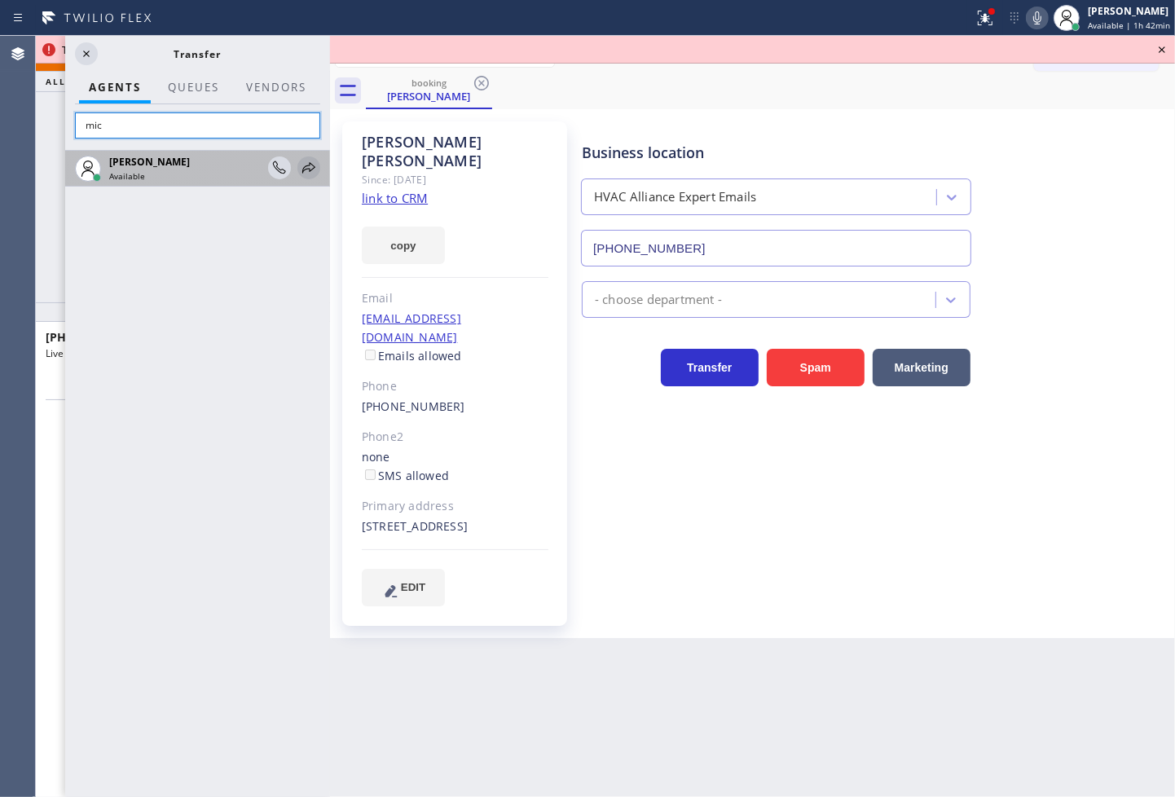
type input "mic"
click at [315, 167] on icon at bounding box center [308, 167] width 13 height 11
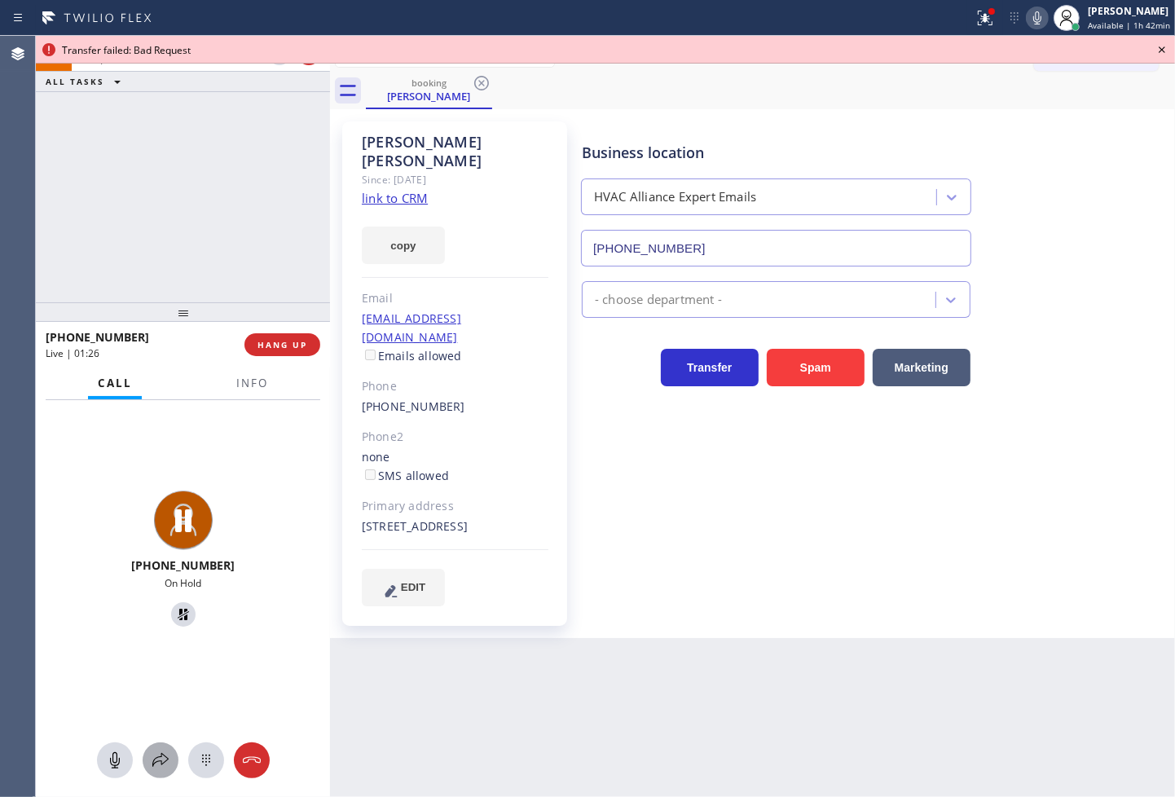
click at [157, 764] on icon at bounding box center [161, 761] width 20 height 20
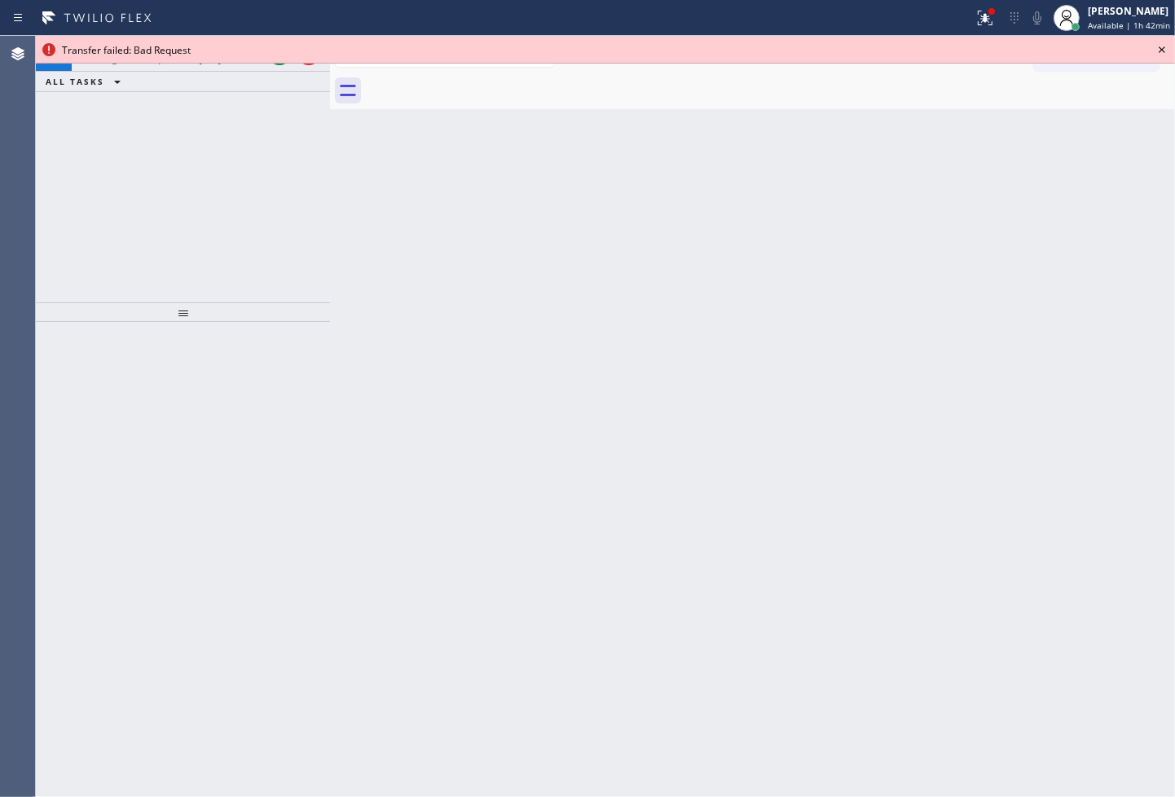
click at [1167, 51] on icon at bounding box center [1163, 50] width 20 height 20
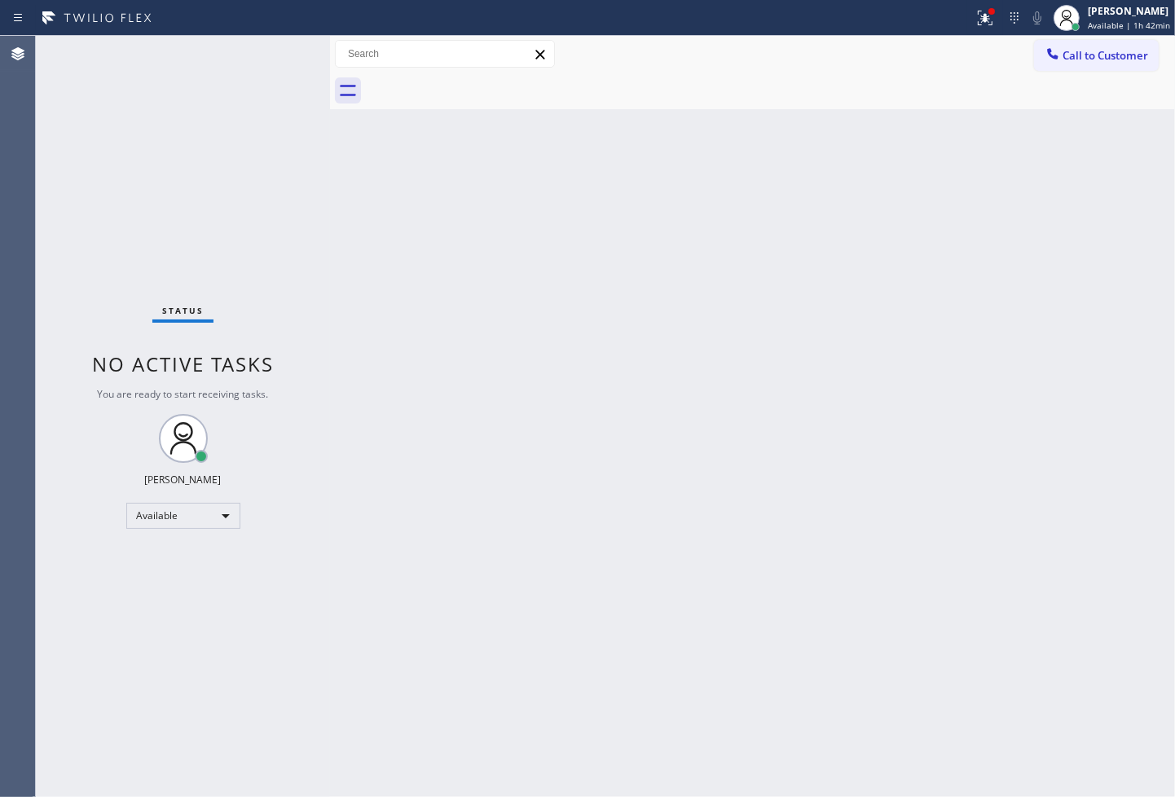
click at [294, 92] on div "Status No active tasks You are ready to start receiving tasks. [PERSON_NAME]" at bounding box center [183, 416] width 294 height 761
click at [279, 102] on div "Status No active tasks You are ready to start receiving tasks. [PERSON_NAME]" at bounding box center [183, 416] width 294 height 761
click at [287, 60] on div "Status No active tasks You are ready to start receiving tasks. [PERSON_NAME]" at bounding box center [183, 416] width 294 height 761
click at [287, 51] on div "Status No active tasks You are ready to start receiving tasks. [PERSON_NAME]" at bounding box center [183, 416] width 294 height 761
click at [283, 45] on div "Status No active tasks You are ready to start receiving tasks. [PERSON_NAME]" at bounding box center [183, 416] width 294 height 761
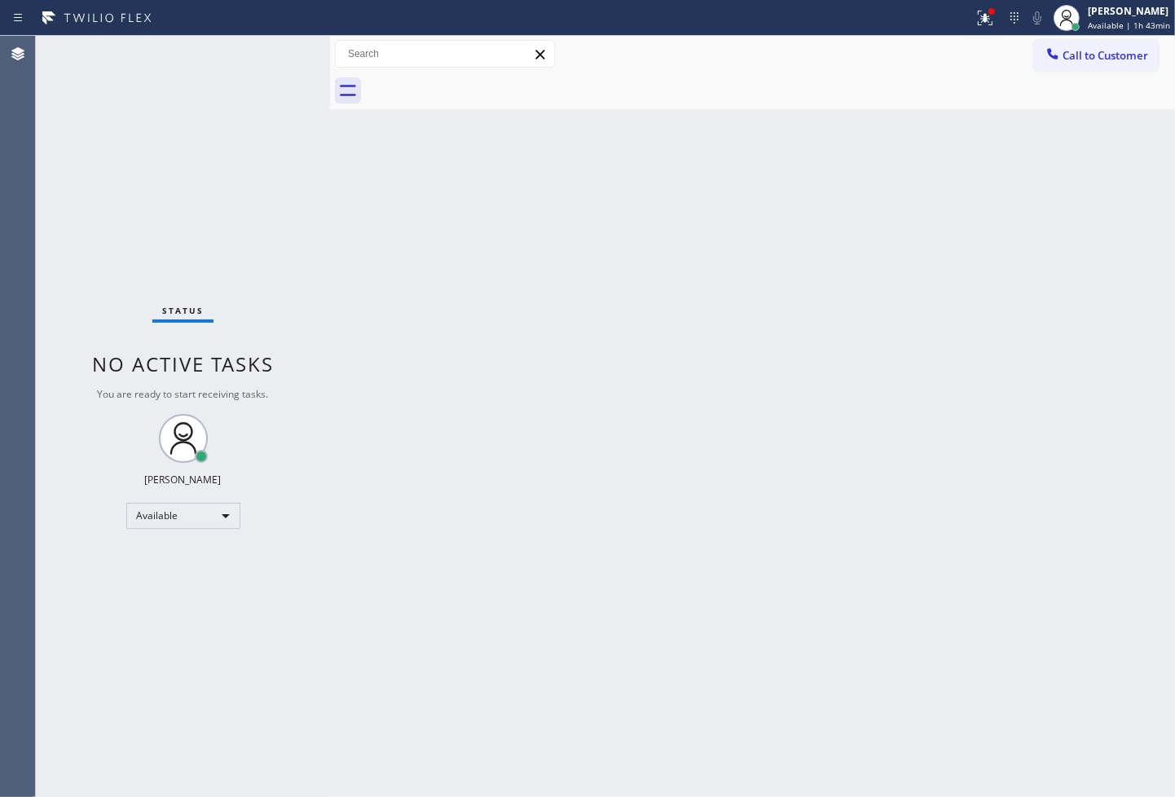
drag, startPoint x: 94, startPoint y: 222, endPoint x: 128, endPoint y: 124, distance: 103.6
click at [94, 221] on div "Status No active tasks You are ready to start receiving tasks. [PERSON_NAME]" at bounding box center [183, 416] width 294 height 761
click at [274, 86] on div "Status No active tasks You are ready to start receiving tasks. [PERSON_NAME]" at bounding box center [183, 416] width 294 height 761
click at [270, 62] on div "Status No active tasks You are ready to start receiving tasks. [PERSON_NAME]" at bounding box center [183, 416] width 294 height 761
click at [270, 54] on div "Status No active tasks You are ready to start receiving tasks. [PERSON_NAME]" at bounding box center [183, 416] width 294 height 761
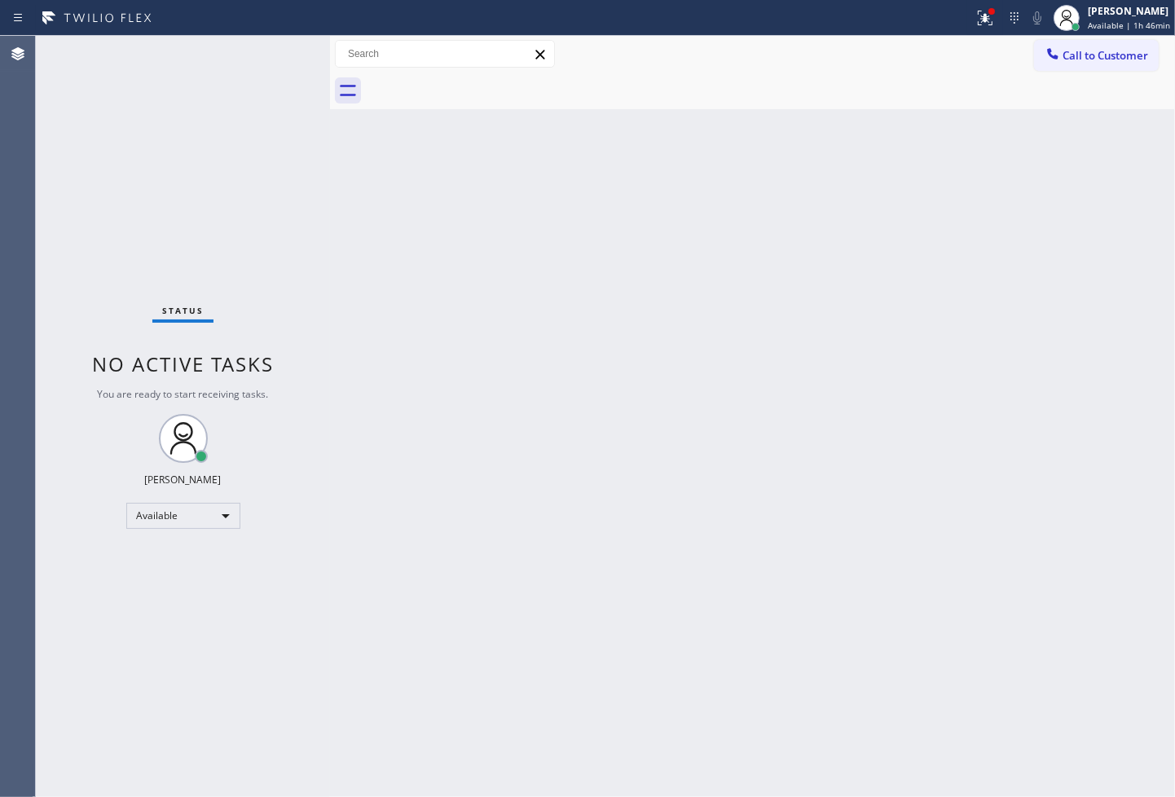
click at [63, 139] on div "Status No active tasks You are ready to start receiving tasks. [PERSON_NAME]" at bounding box center [183, 416] width 294 height 761
click at [274, 53] on div "Status No active tasks You are ready to start receiving tasks. [PERSON_NAME]" at bounding box center [183, 416] width 294 height 761
click at [976, 17] on icon at bounding box center [986, 18] width 20 height 20
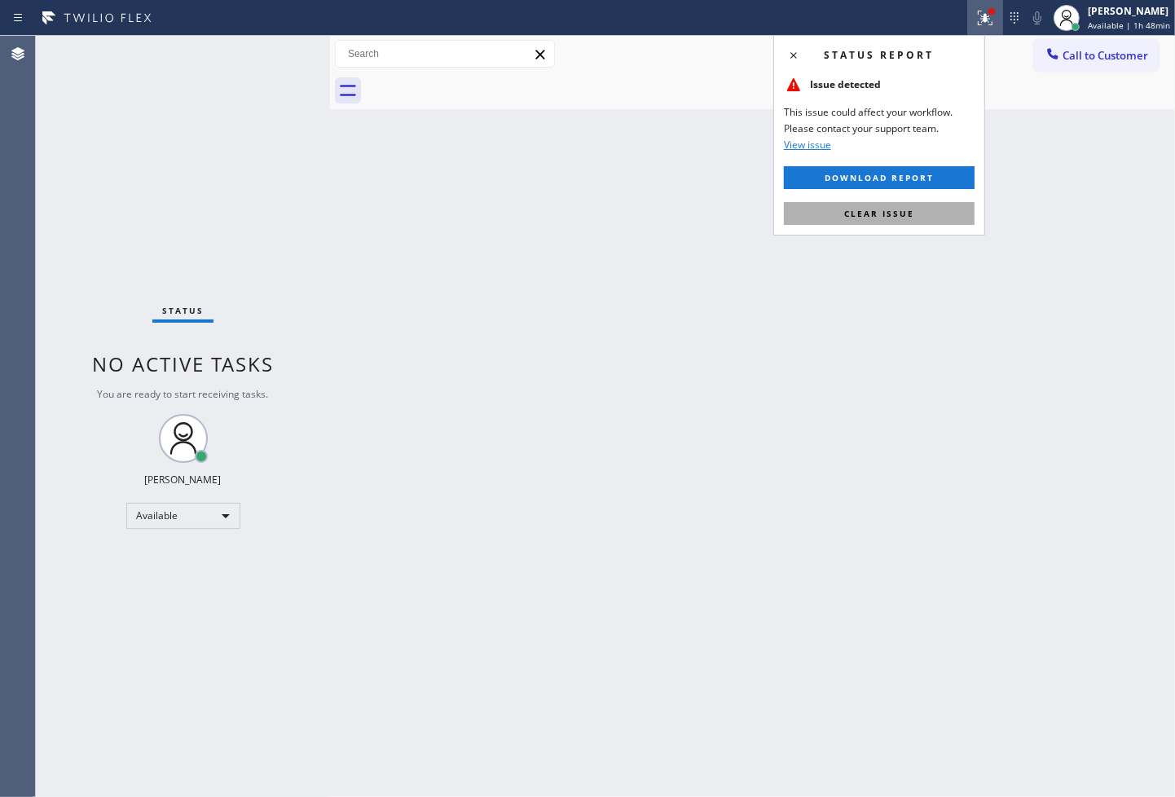
click at [935, 209] on button "Clear issue" at bounding box center [879, 213] width 191 height 23
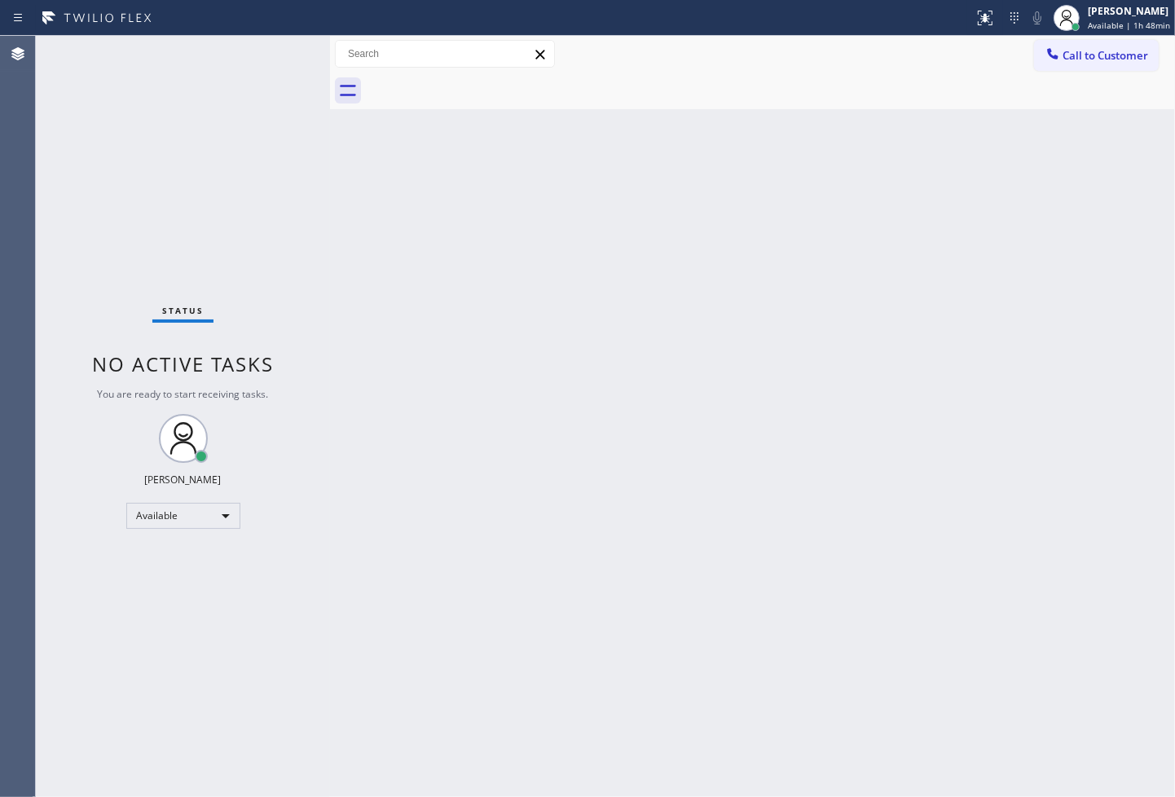
click at [617, 276] on div "Back to Dashboard Change Sender ID Customers Technicians Select a contact Outbo…" at bounding box center [752, 416] width 845 height 761
click at [253, 125] on div "Status No active tasks You are ready to start receiving tasks. [PERSON_NAME]" at bounding box center [183, 416] width 294 height 761
click at [272, 53] on div "Status No active tasks You are ready to start receiving tasks. [PERSON_NAME]" at bounding box center [183, 416] width 294 height 761
drag, startPoint x: 331, startPoint y: 134, endPoint x: 340, endPoint y: 134, distance: 9.0
click at [339, 134] on div at bounding box center [339, 416] width 0 height 761
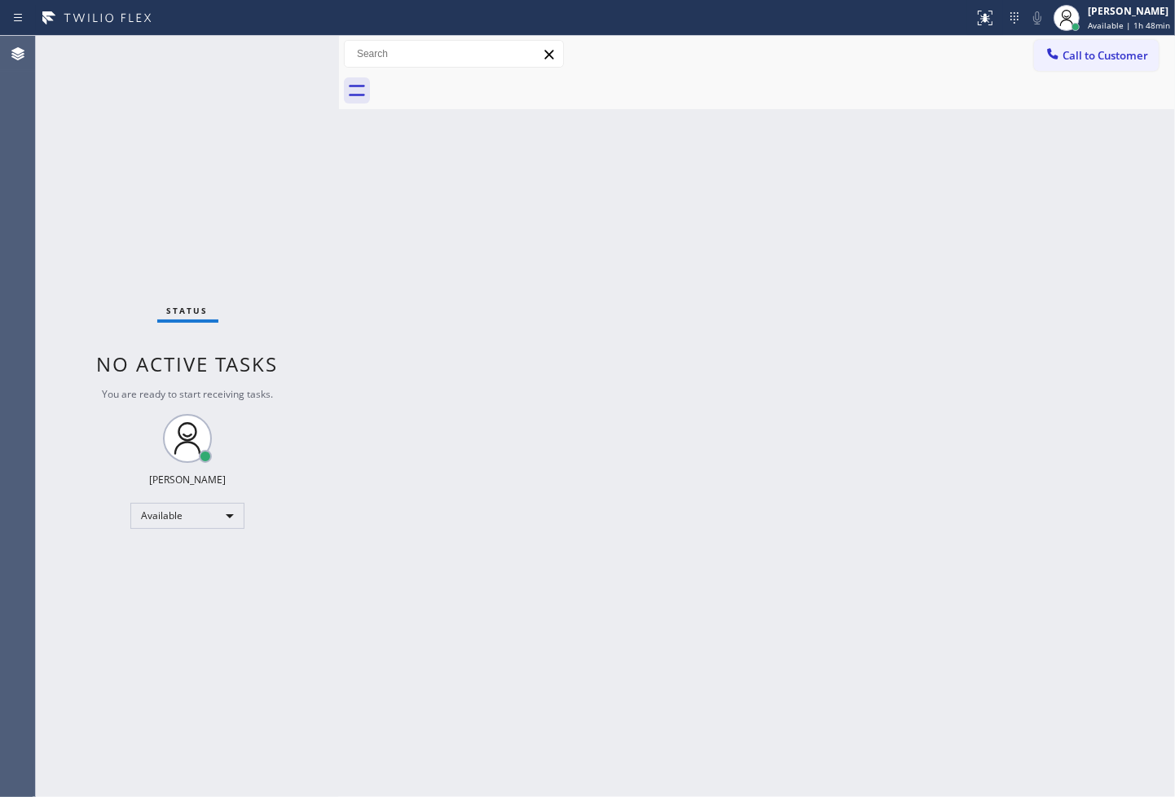
click at [271, 54] on div "Status No active tasks You are ready to start receiving tasks. [PERSON_NAME]" at bounding box center [187, 416] width 303 height 761
click at [281, 50] on div "Status No active tasks You are ready to start receiving tasks. [PERSON_NAME]" at bounding box center [187, 416] width 303 height 761
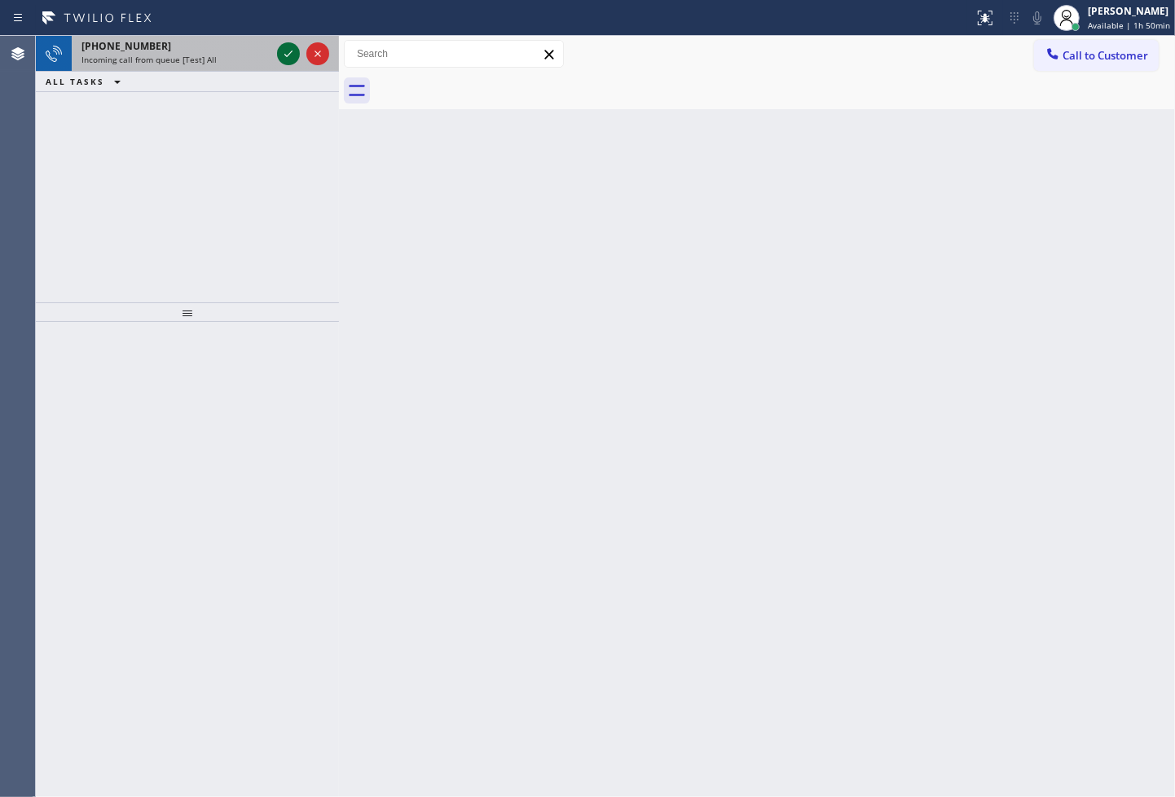
click at [281, 50] on icon at bounding box center [289, 54] width 20 height 20
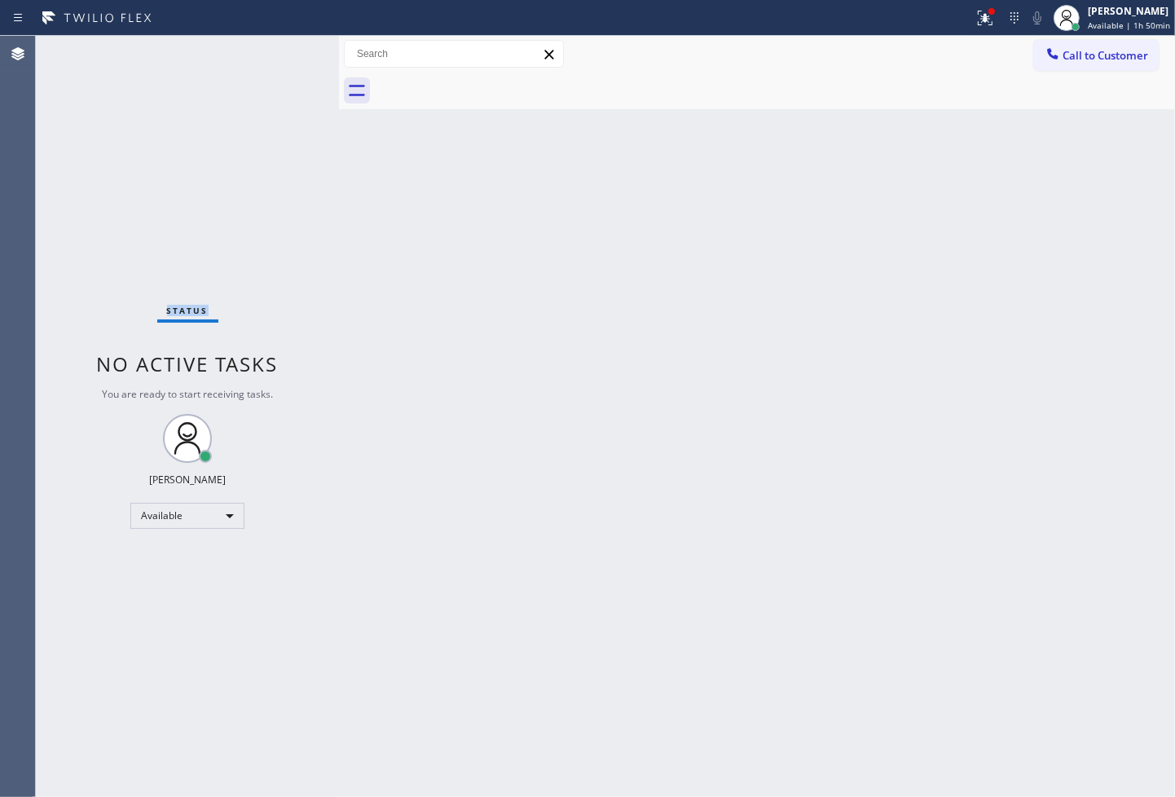
click at [281, 50] on div "Status No active tasks You are ready to start receiving tasks. [PERSON_NAME]" at bounding box center [187, 416] width 303 height 761
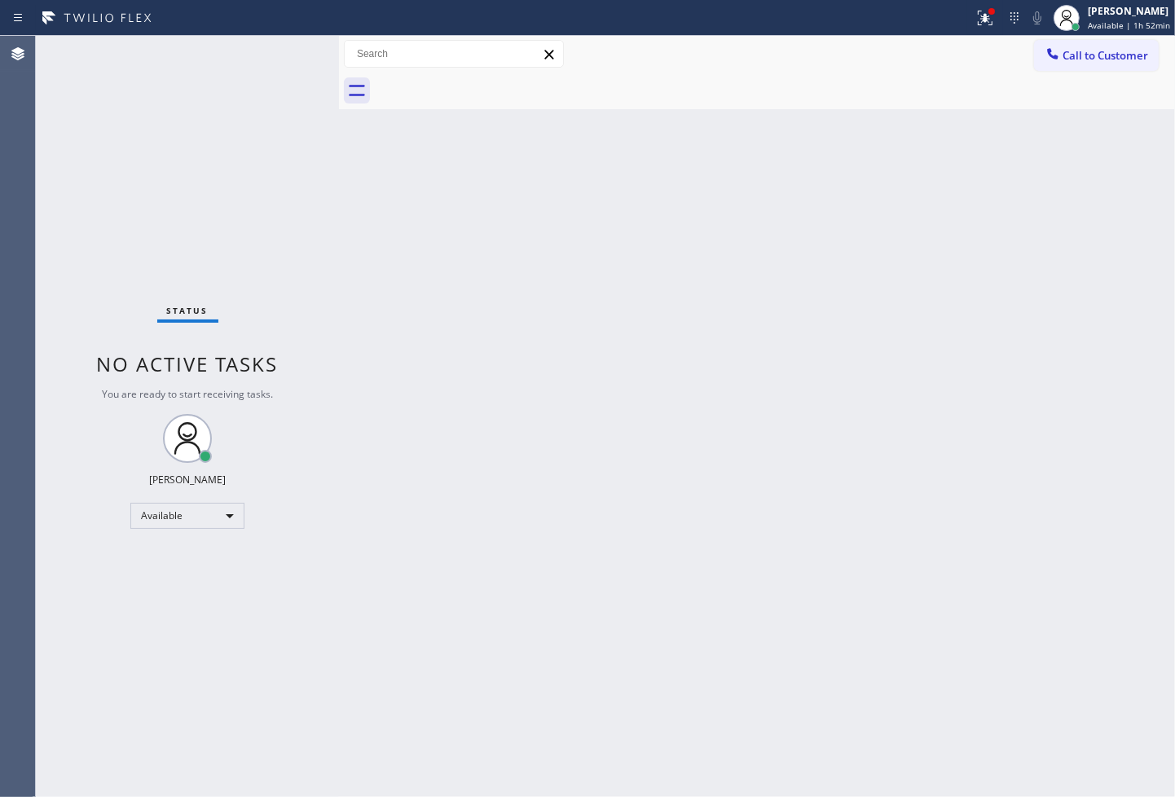
click at [281, 50] on div "Status No active tasks You are ready to start receiving tasks. [PERSON_NAME]" at bounding box center [187, 416] width 303 height 761
click at [447, 348] on div "Back to Dashboard Change Sender ID Customers Technicians Select a contact Outbo…" at bounding box center [757, 416] width 836 height 761
click at [976, 17] on icon at bounding box center [986, 18] width 20 height 20
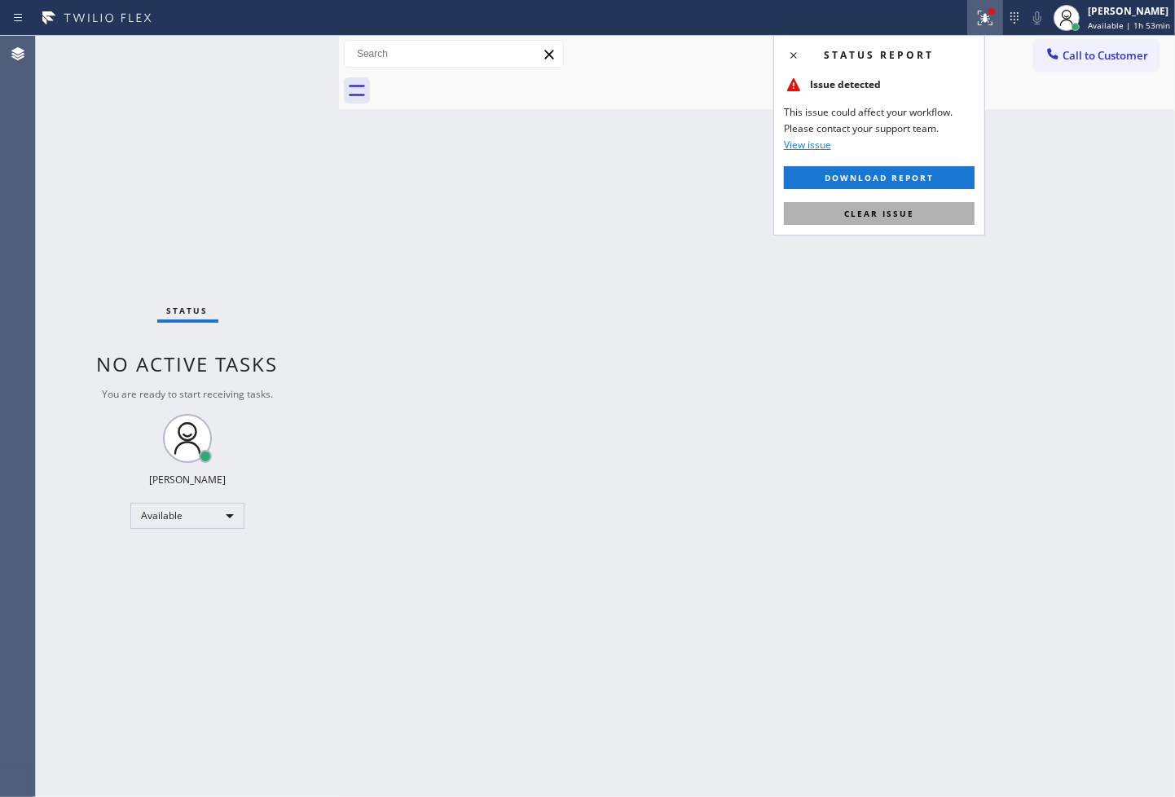
click at [872, 220] on button "Clear issue" at bounding box center [879, 213] width 191 height 23
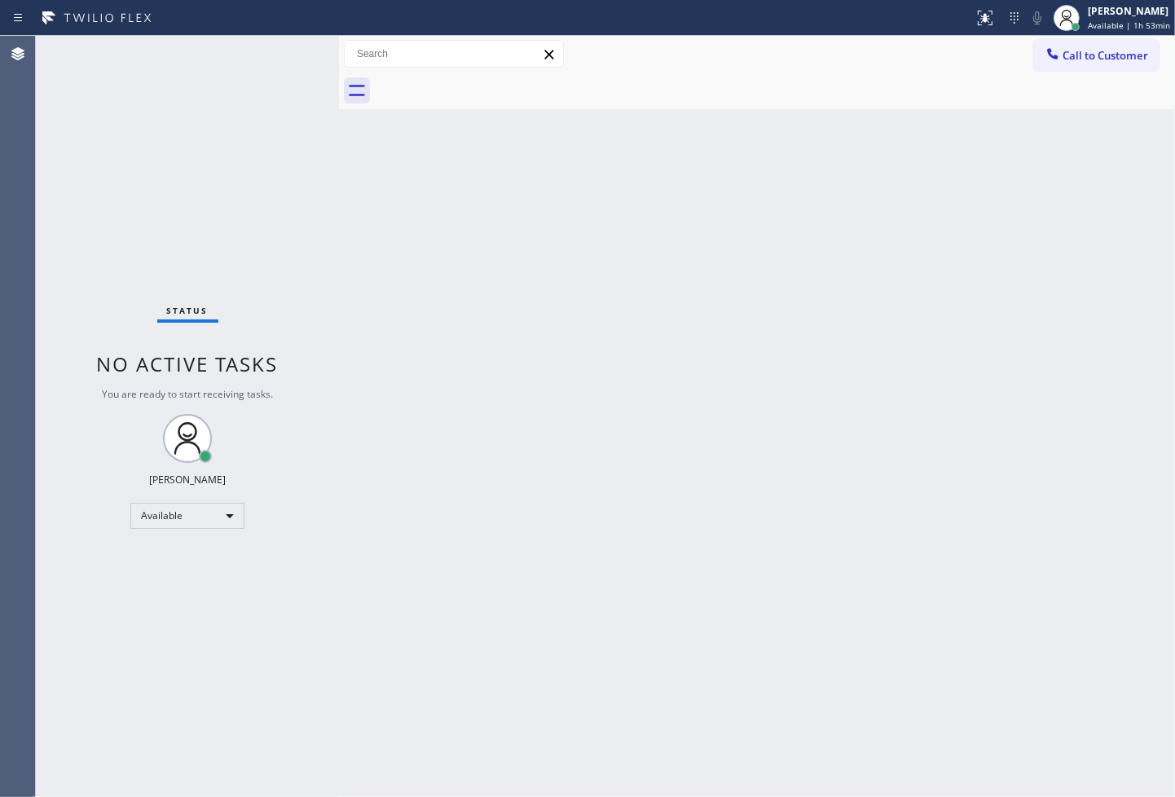
click at [598, 546] on div "Back to Dashboard Change Sender ID Customers Technicians Select a contact Outbo…" at bounding box center [757, 416] width 836 height 761
click at [523, 473] on div "Back to Dashboard Change Sender ID Customers Technicians Select a contact Outbo…" at bounding box center [757, 416] width 836 height 761
click at [339, 241] on div at bounding box center [339, 416] width 0 height 761
click at [271, 54] on div "Status No active tasks You are ready to start receiving tasks. [PERSON_NAME]" at bounding box center [187, 416] width 303 height 761
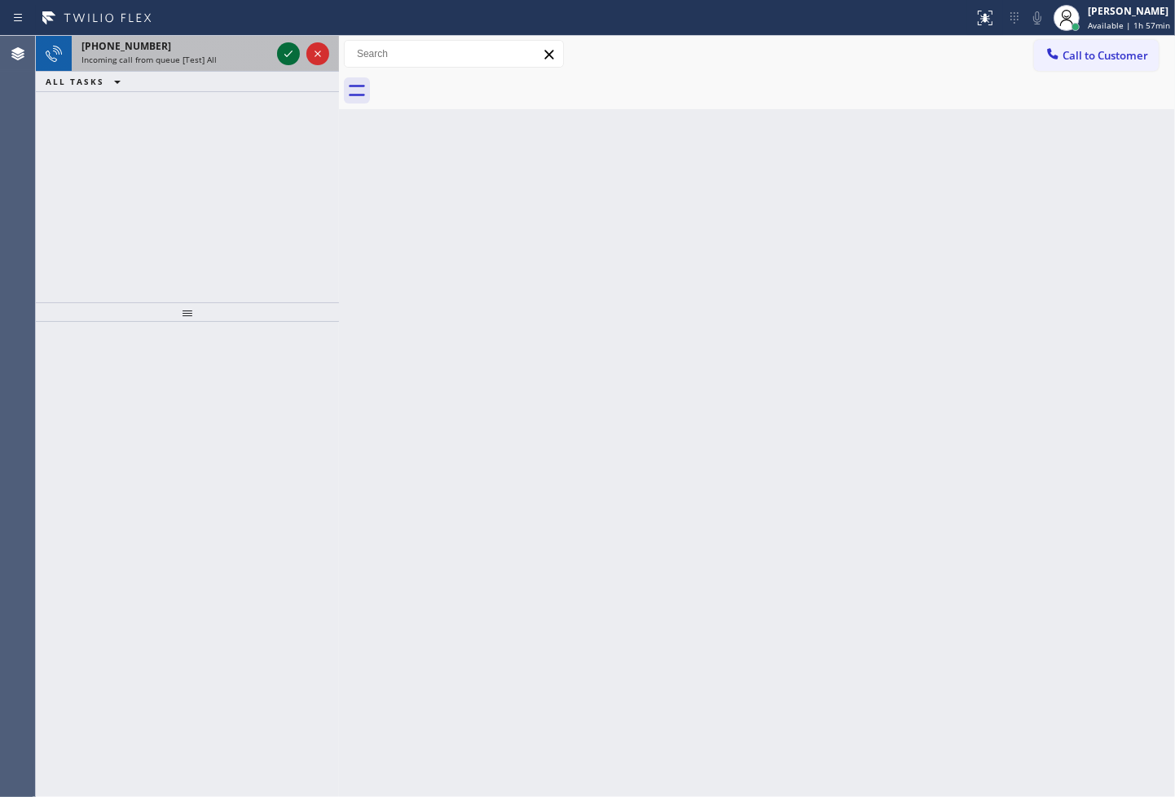
click at [283, 60] on icon at bounding box center [289, 54] width 20 height 20
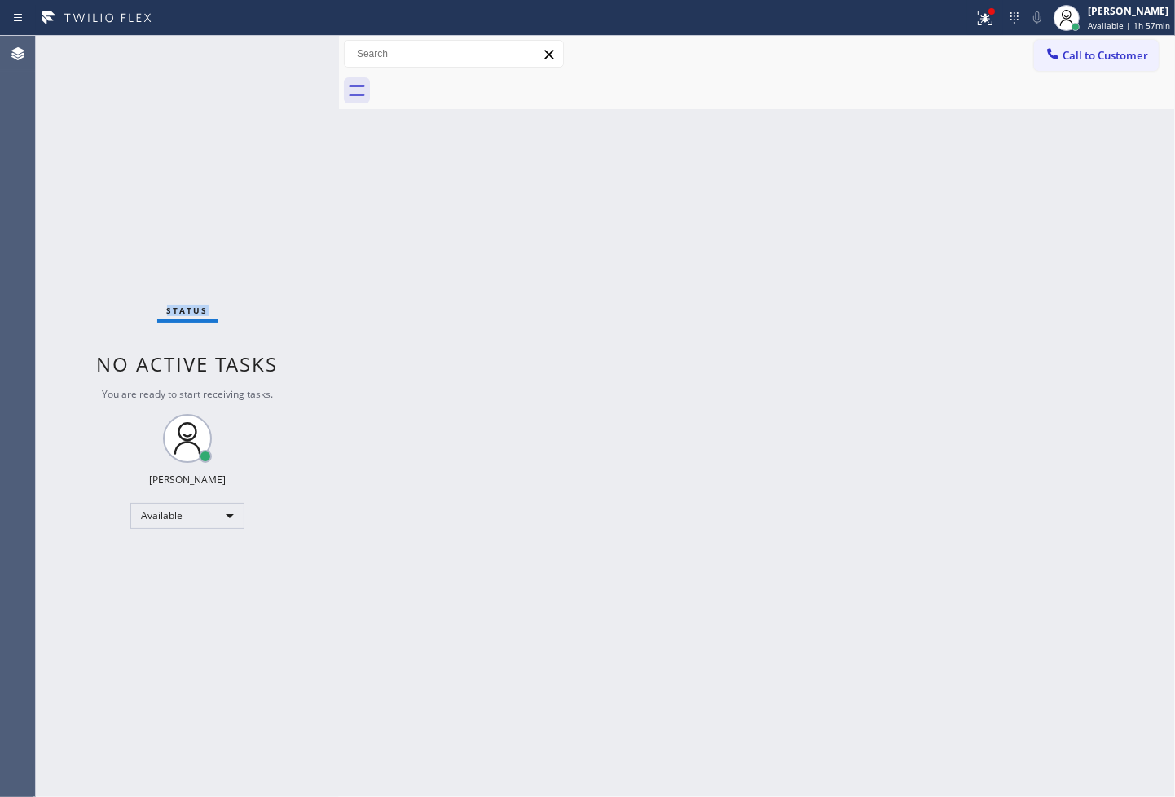
click at [283, 60] on div "Status No active tasks You are ready to start receiving tasks. [PERSON_NAME]" at bounding box center [187, 416] width 303 height 761
click at [970, 6] on button at bounding box center [986, 18] width 36 height 36
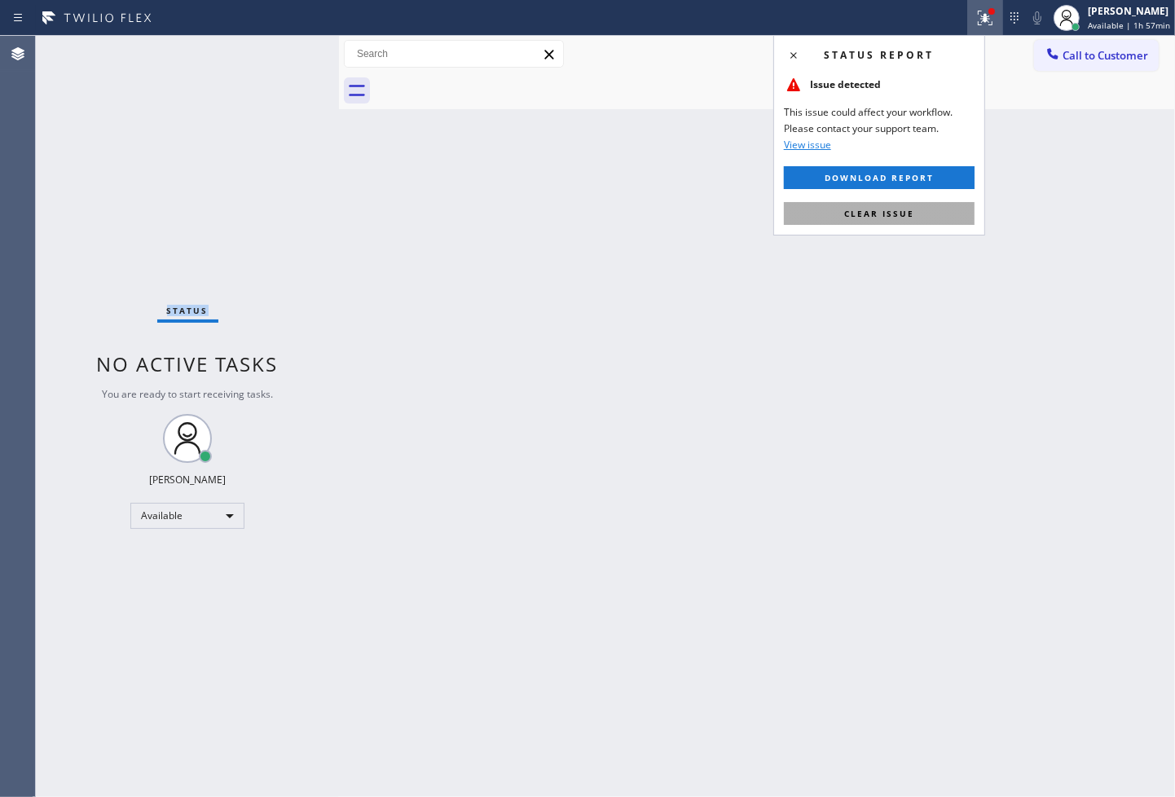
click at [933, 218] on button "Clear issue" at bounding box center [879, 213] width 191 height 23
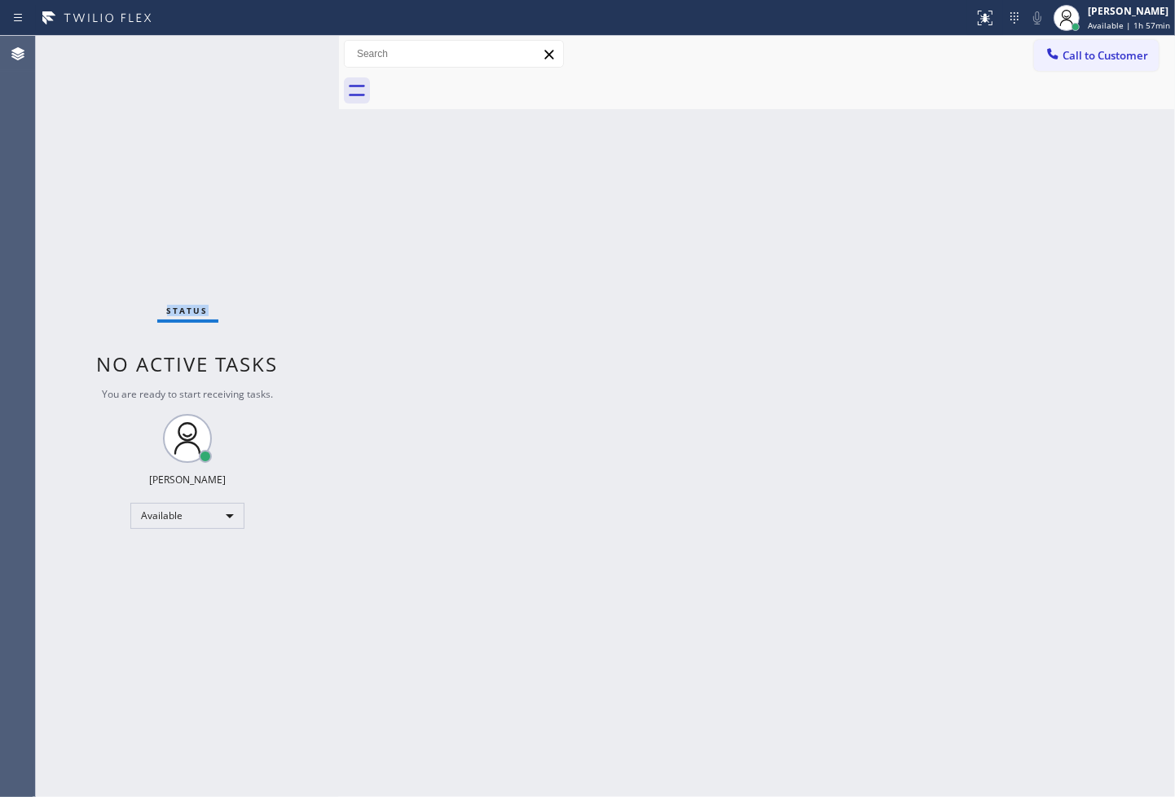
click at [306, 192] on div "Status No active tasks You are ready to start receiving tasks. [PERSON_NAME]" at bounding box center [187, 416] width 303 height 761
click at [271, 60] on div "Status No active tasks You are ready to start receiving tasks. [PERSON_NAME]" at bounding box center [187, 416] width 303 height 761
click at [645, 440] on div "Back to Dashboard Change Sender ID Customers Technicians Select a contact Outbo…" at bounding box center [757, 416] width 836 height 761
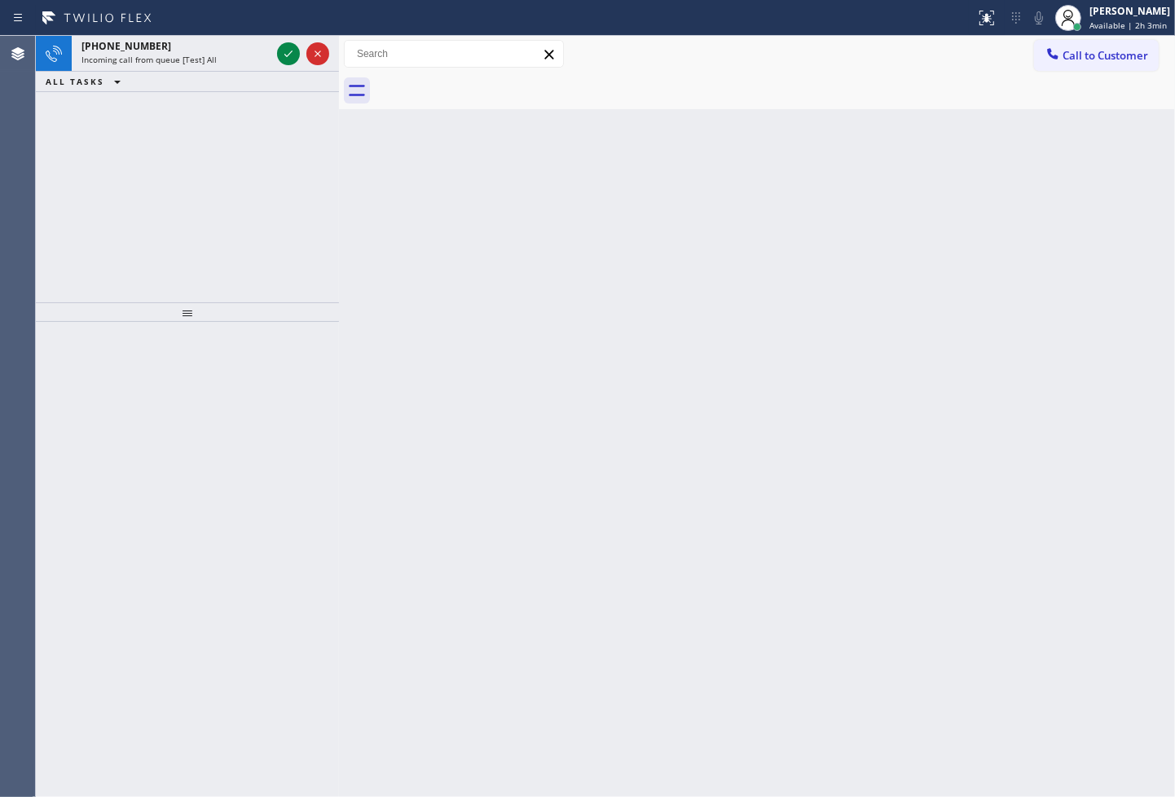
click at [171, 120] on div "[PHONE_NUMBER] Incoming call from queue [Test] All ALL TASKS ALL TASKS ACTIVE T…" at bounding box center [187, 169] width 303 height 267
drag, startPoint x: 171, startPoint y: 120, endPoint x: 190, endPoint y: 119, distance: 18.8
click at [190, 119] on div "[PHONE_NUMBER] Incoming call from queue [Test] All ALL TASKS ALL TASKS ACTIVE T…" at bounding box center [187, 169] width 303 height 267
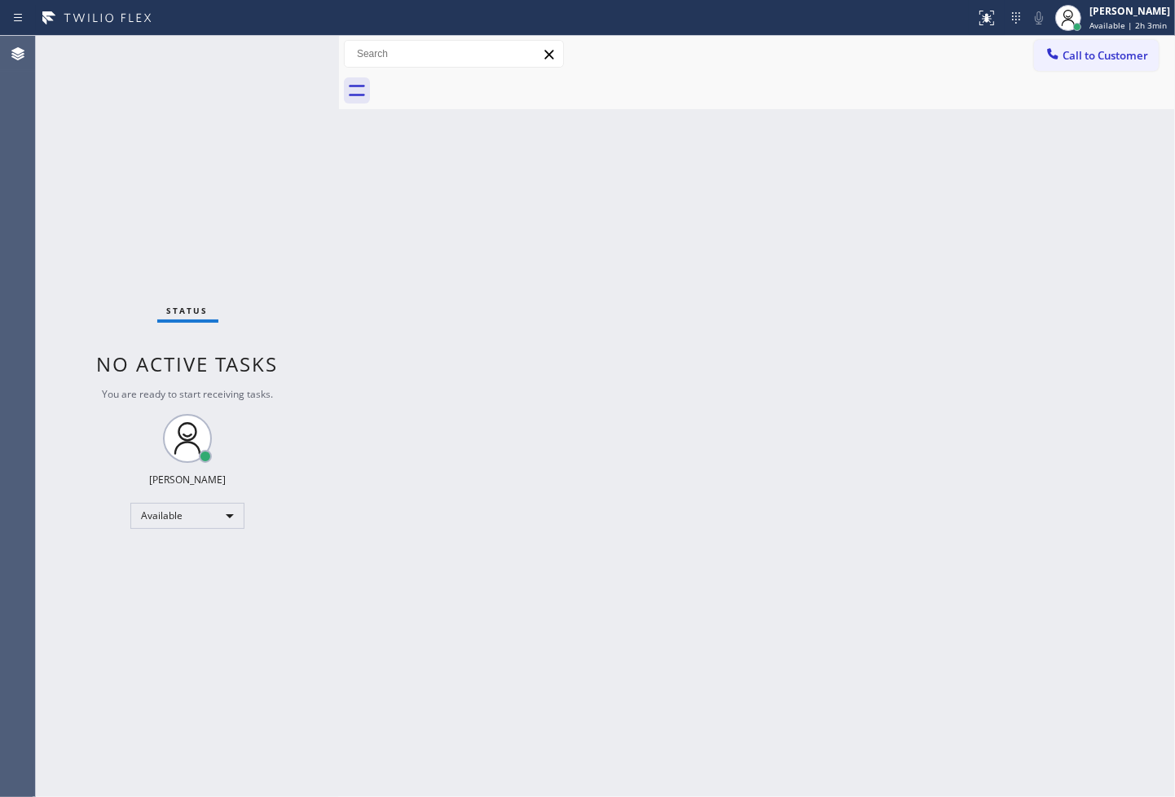
click at [605, 257] on div "Back to Dashboard Change Sender ID Customers Technicians Select a contact Outbo…" at bounding box center [757, 416] width 836 height 761
click at [258, 69] on div "Status No active tasks You are ready to start receiving tasks. [PERSON_NAME]" at bounding box center [187, 416] width 303 height 761
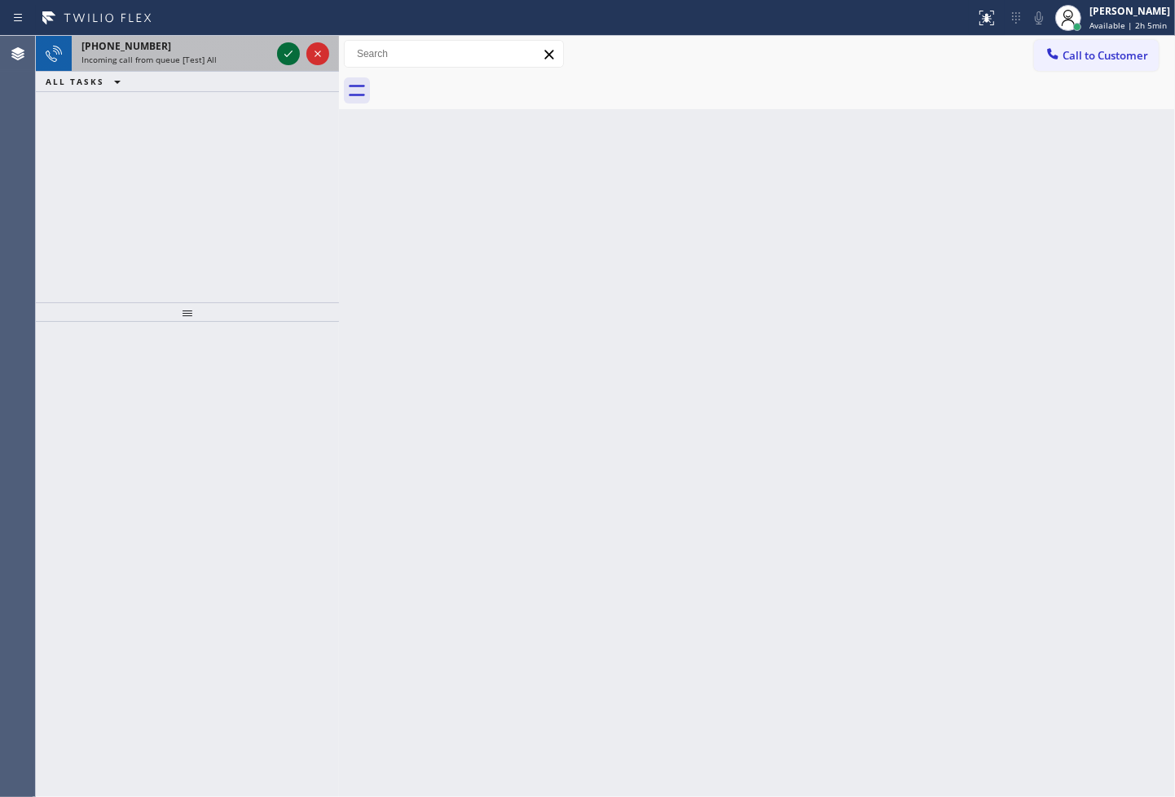
click at [287, 49] on icon at bounding box center [289, 54] width 20 height 20
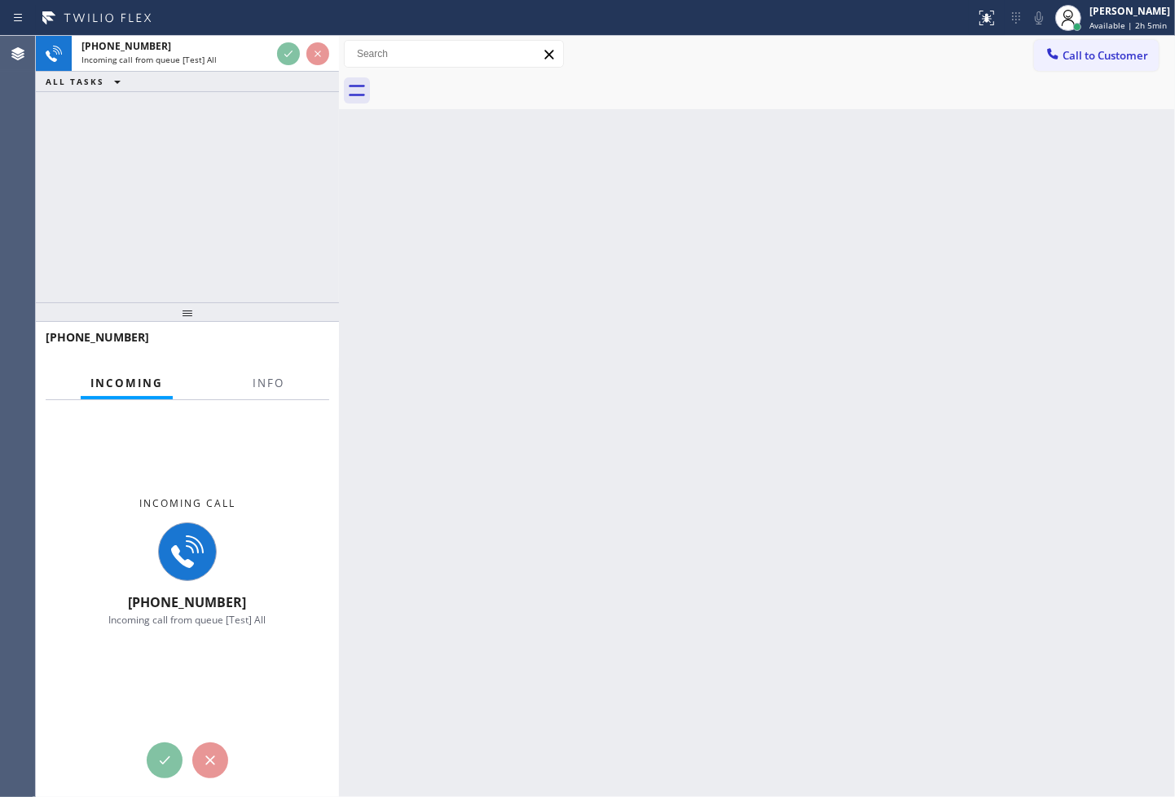
click at [763, 451] on div "Back to Dashboard Change Sender ID Customers Technicians Select a contact Outbo…" at bounding box center [757, 416] width 836 height 761
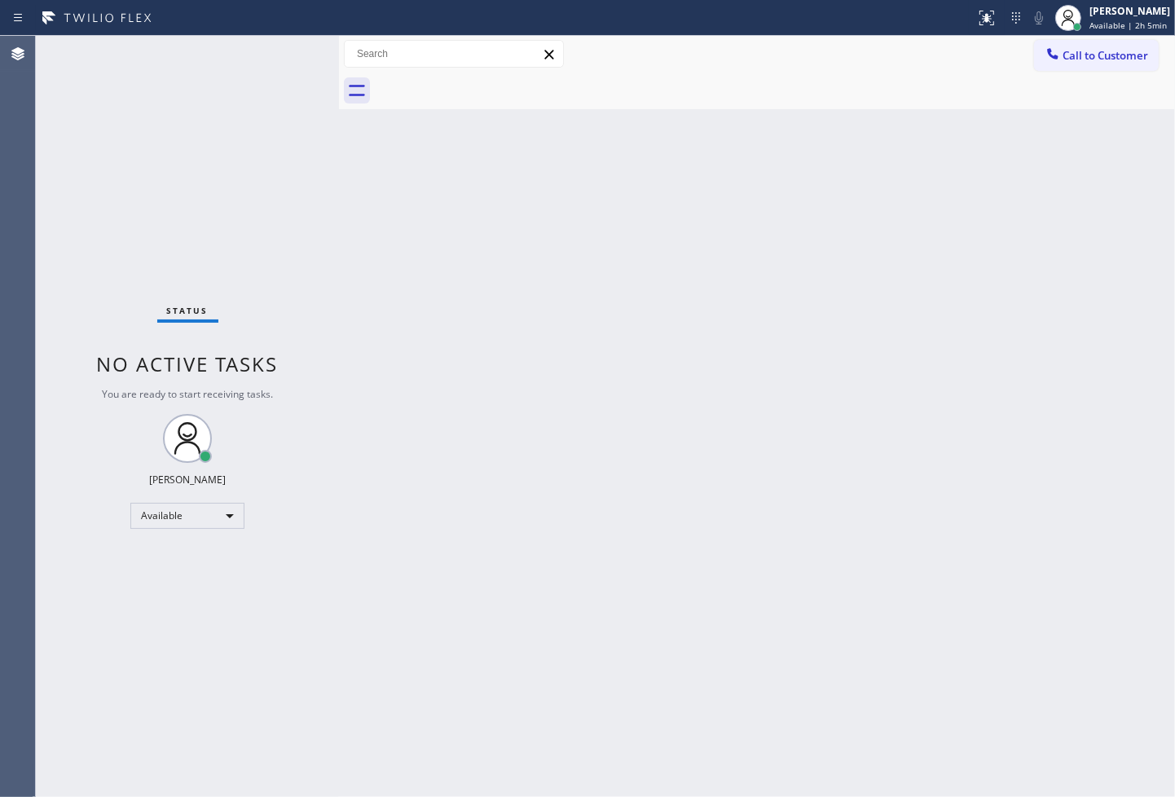
click at [259, 385] on div "Status No active tasks You are ready to start receiving tasks. [PERSON_NAME]" at bounding box center [187, 416] width 303 height 761
click at [210, 512] on div "Available" at bounding box center [187, 516] width 114 height 26
click at [184, 597] on li "Break" at bounding box center [186, 599] width 111 height 20
click at [95, 265] on div "Status No active tasks Change activity state to start receiving tasks. [PERSON_…" at bounding box center [187, 416] width 303 height 761
click at [1021, 632] on div "Back to Dashboard Change Sender ID Customers Technicians Select a contact Outbo…" at bounding box center [757, 416] width 836 height 761
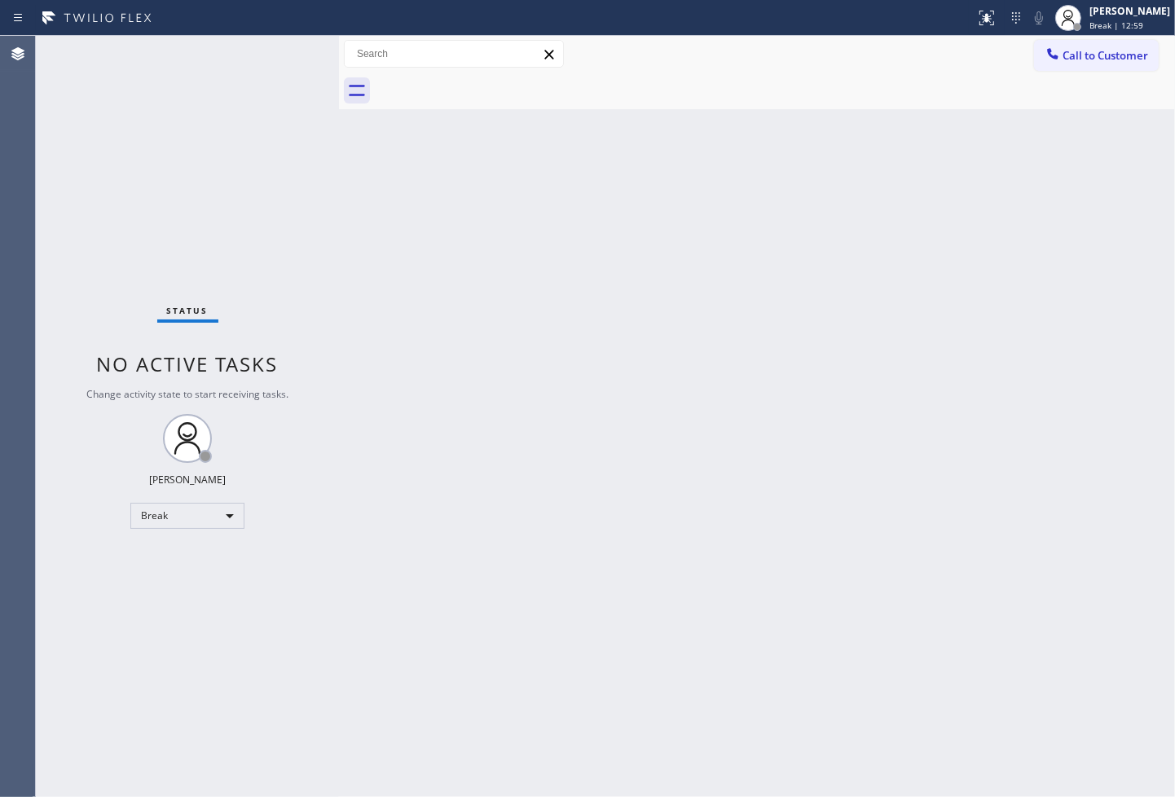
click at [232, 115] on div "Status No active tasks Change activity state to start receiving tasks. [PERSON_…" at bounding box center [187, 416] width 303 height 761
click at [132, 279] on div "Status No active tasks Change activity state to start receiving tasks. [PERSON_…" at bounding box center [187, 416] width 303 height 761
click at [226, 514] on div "Break" at bounding box center [187, 516] width 114 height 26
click at [192, 561] on li "Available" at bounding box center [186, 559] width 111 height 20
click at [237, 206] on div "Status No active tasks Change activity state to start receiving tasks. [PERSON_…" at bounding box center [187, 416] width 303 height 761
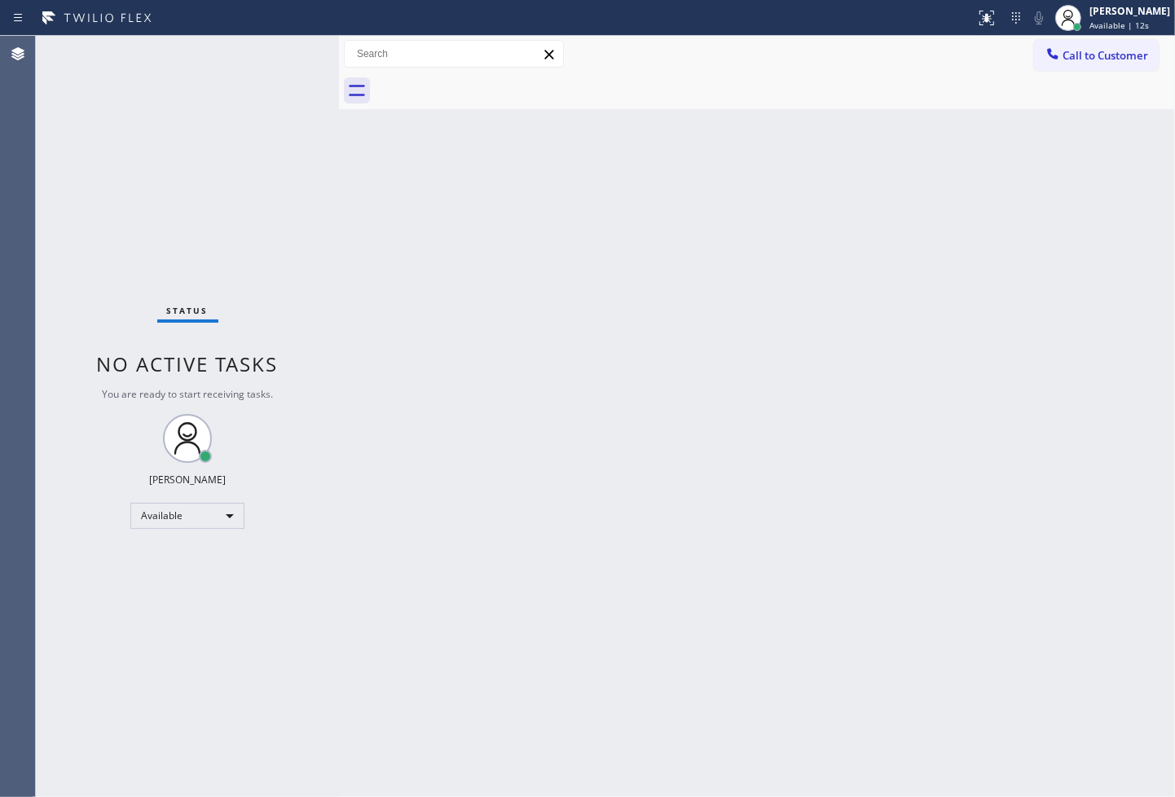
click at [131, 207] on div "Status No active tasks You are ready to start receiving tasks. [PERSON_NAME]" at bounding box center [187, 416] width 303 height 761
click at [454, 216] on div "Back to Dashboard Change Sender ID Customers Technicians Select a contact Outbo…" at bounding box center [757, 416] width 836 height 761
click at [795, 264] on div "Back to Dashboard Change Sender ID Customers Technicians Select a contact Outbo…" at bounding box center [757, 416] width 836 height 761
click at [351, 217] on div "Back to Dashboard Change Sender ID Customers Technicians Select a contact Outbo…" at bounding box center [757, 416] width 836 height 761
click at [288, 109] on div "Status No active tasks You are ready to start receiving tasks. [PERSON_NAME]" at bounding box center [187, 416] width 303 height 761
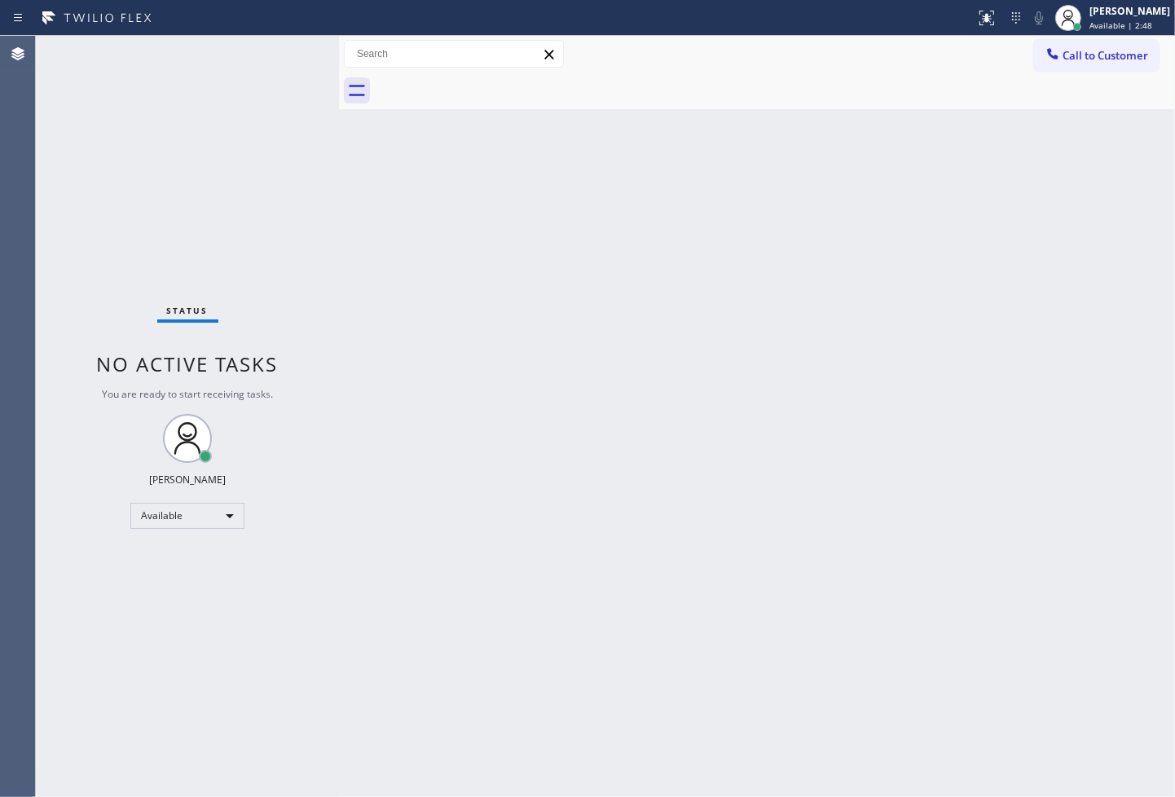
click at [430, 666] on div "Back to Dashboard Change Sender ID Customers Technicians Select a contact Outbo…" at bounding box center [757, 416] width 836 height 761
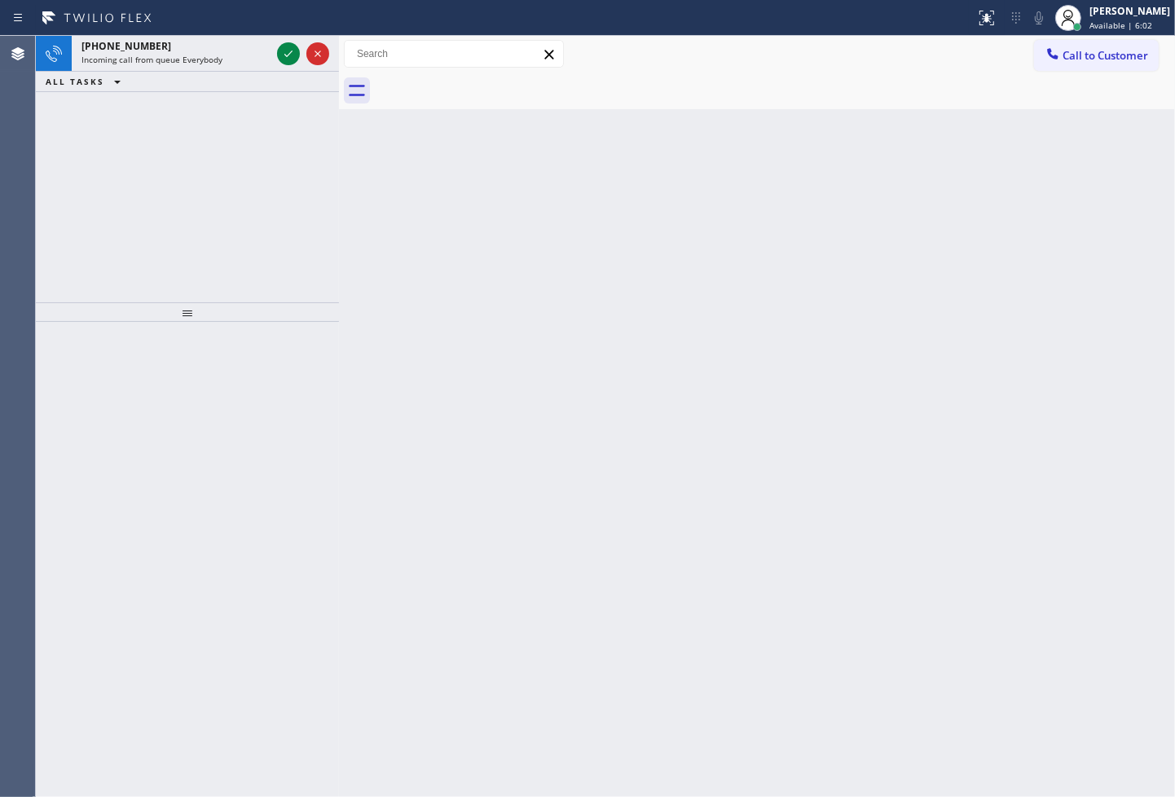
click at [447, 277] on div "Back to Dashboard Change Sender ID Customers Technicians Select a contact Outbo…" at bounding box center [757, 416] width 836 height 761
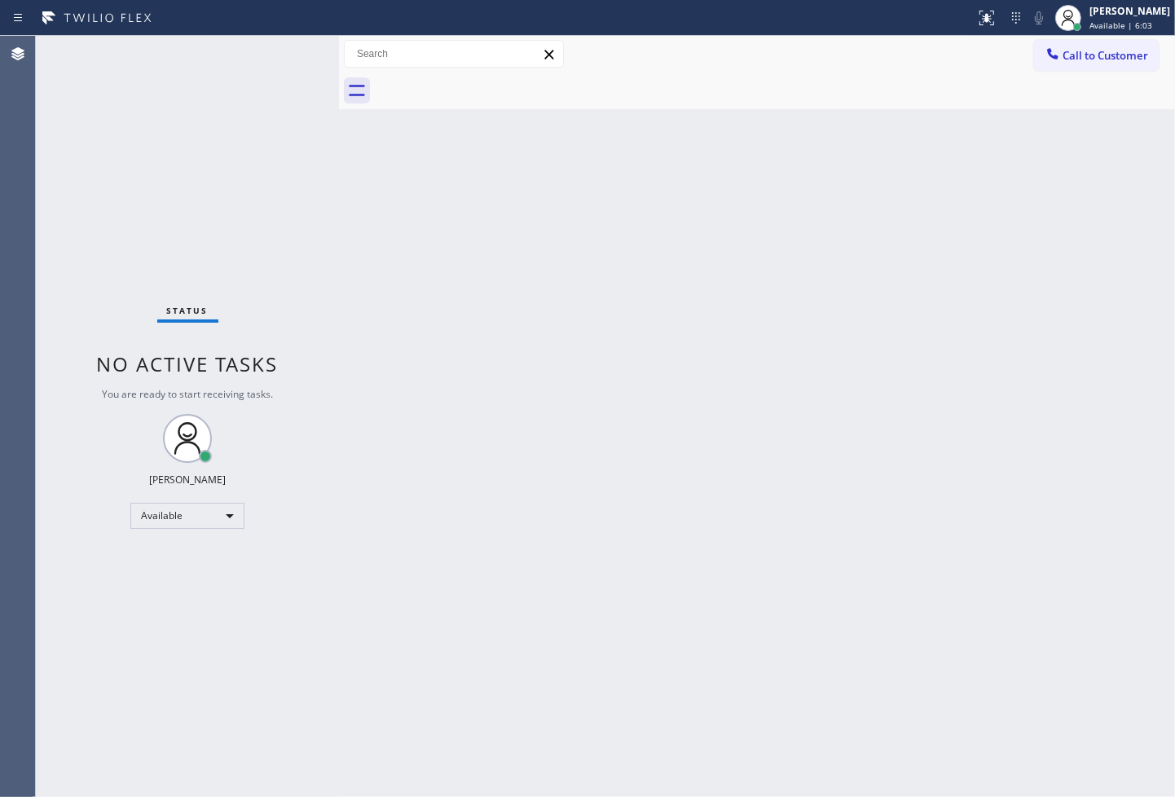
click at [275, 36] on div "Status No active tasks You are ready to start receiving tasks. [PERSON_NAME]" at bounding box center [187, 416] width 303 height 761
click at [273, 57] on div "Status No active tasks You are ready to start receiving tasks. [PERSON_NAME]" at bounding box center [187, 416] width 303 height 761
click at [277, 55] on div "Status No active tasks You are ready to start receiving tasks. [PERSON_NAME]" at bounding box center [187, 416] width 303 height 761
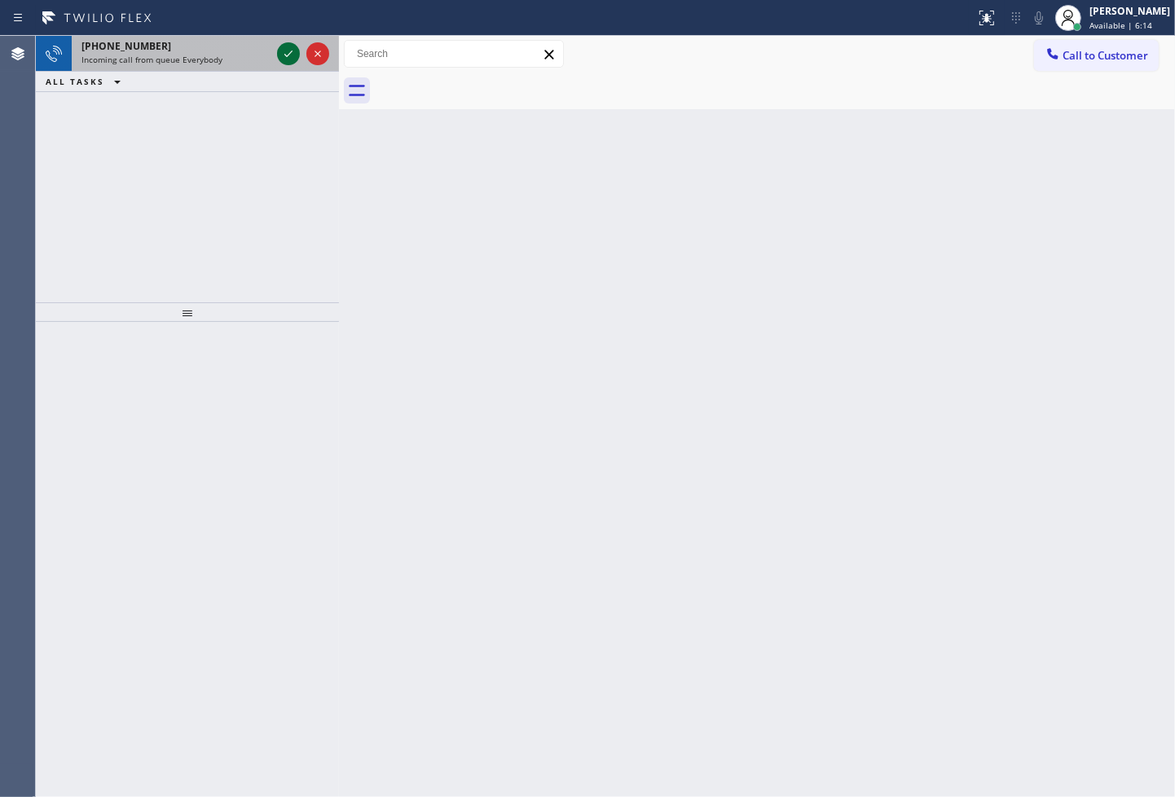
click at [277, 55] on div at bounding box center [288, 54] width 23 height 20
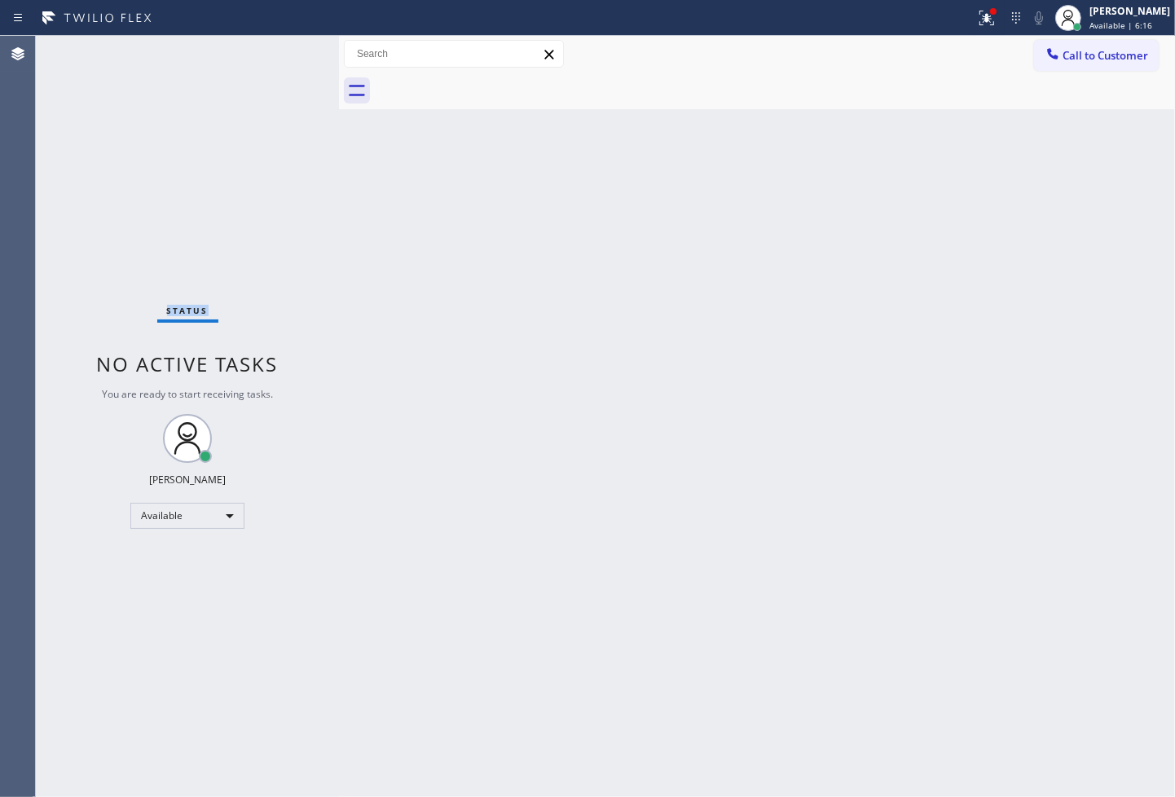
click at [297, 43] on div "Status No active tasks You are ready to start receiving tasks. [PERSON_NAME]" at bounding box center [187, 416] width 303 height 761
click at [977, 20] on icon at bounding box center [987, 18] width 20 height 20
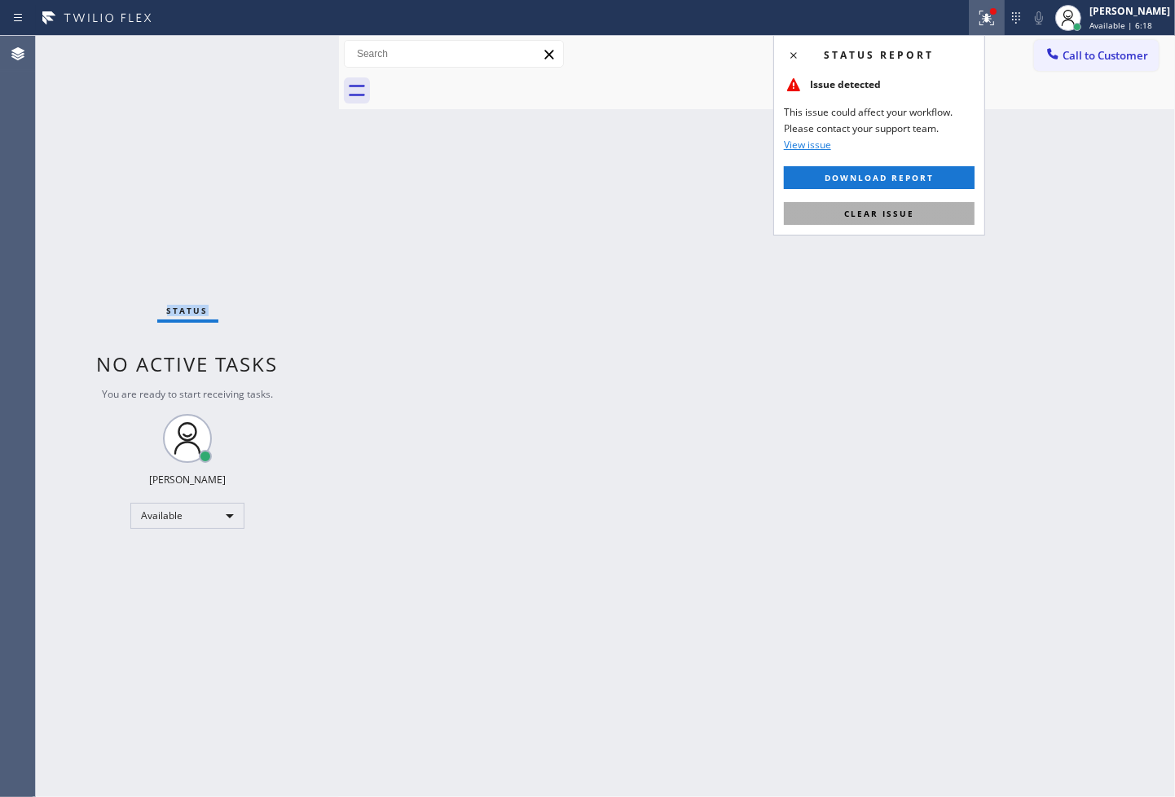
click at [933, 212] on button "Clear issue" at bounding box center [879, 213] width 191 height 23
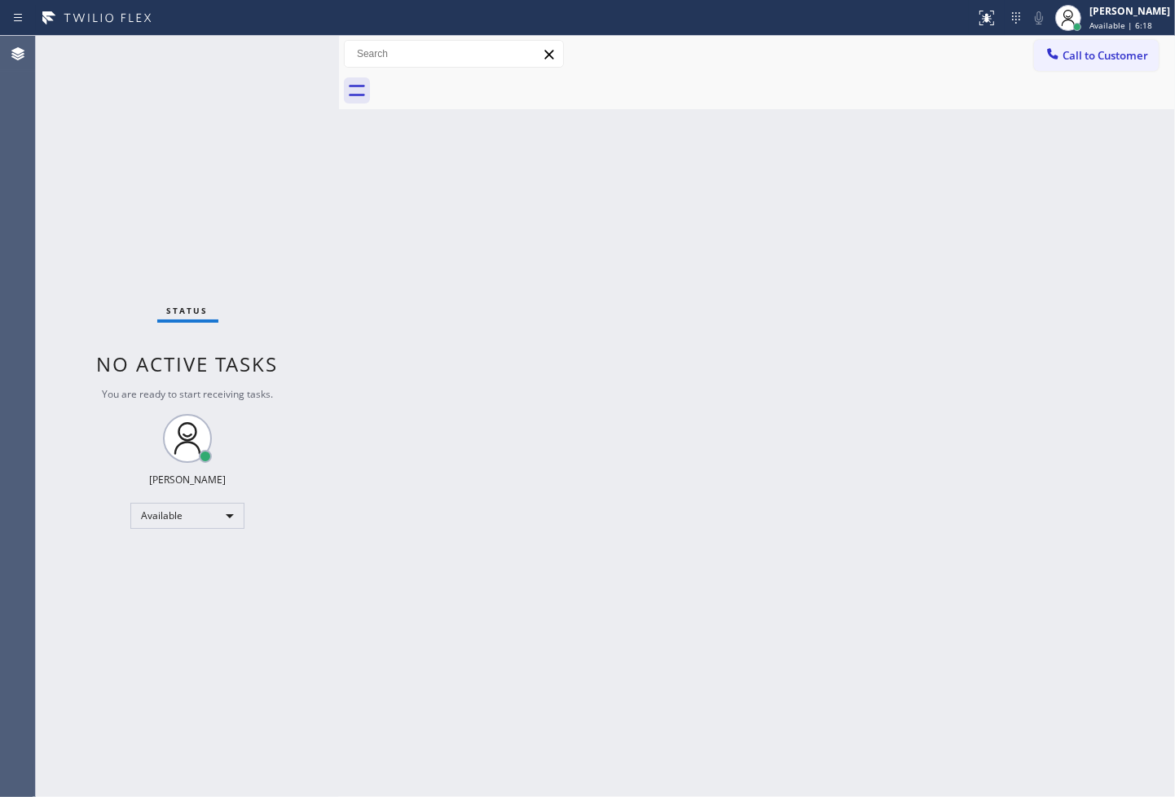
click at [339, 232] on div at bounding box center [339, 416] width 0 height 761
drag, startPoint x: 77, startPoint y: 159, endPoint x: 91, endPoint y: 152, distance: 16.4
click at [77, 159] on div "Status No active tasks You are ready to start receiving tasks. [PERSON_NAME]" at bounding box center [187, 416] width 303 height 761
click at [273, 58] on div "Status No active tasks You are ready to start receiving tasks. [PERSON_NAME]" at bounding box center [187, 416] width 303 height 761
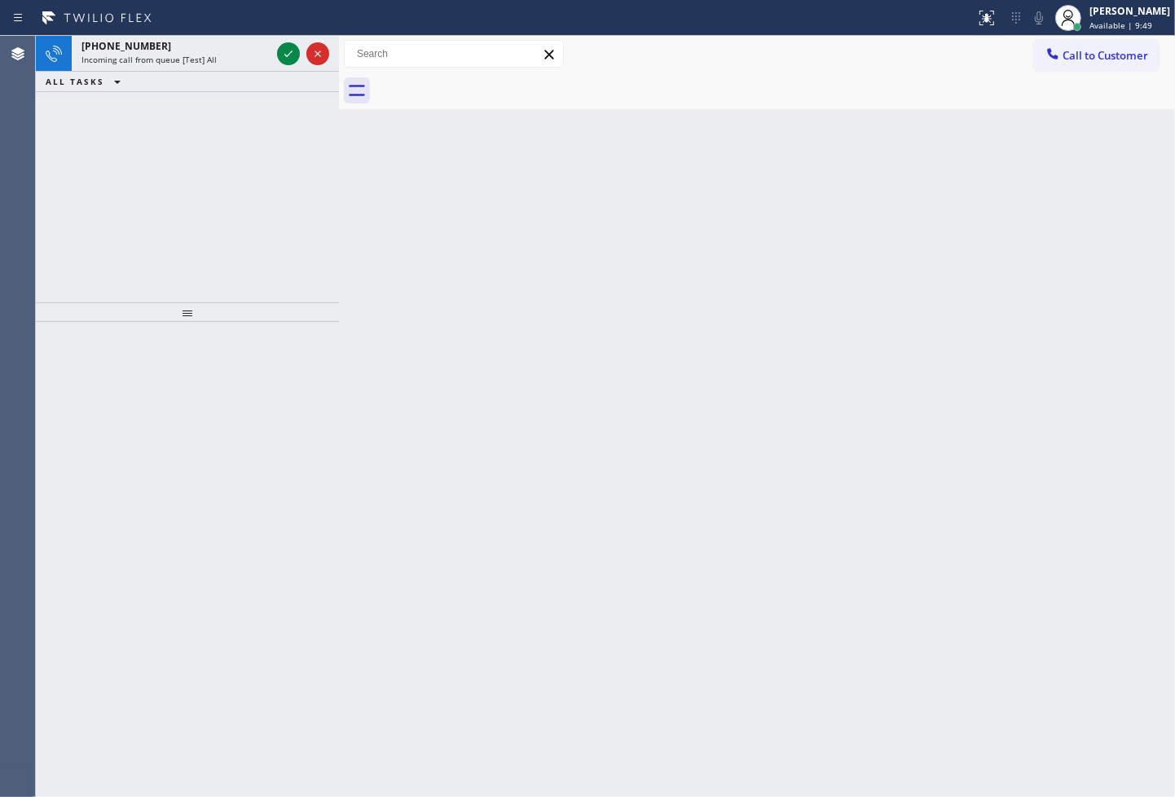
click at [249, 0] on div "Status report No issues detected If you experience an issue, please download th…" at bounding box center [587, 18] width 1175 height 36
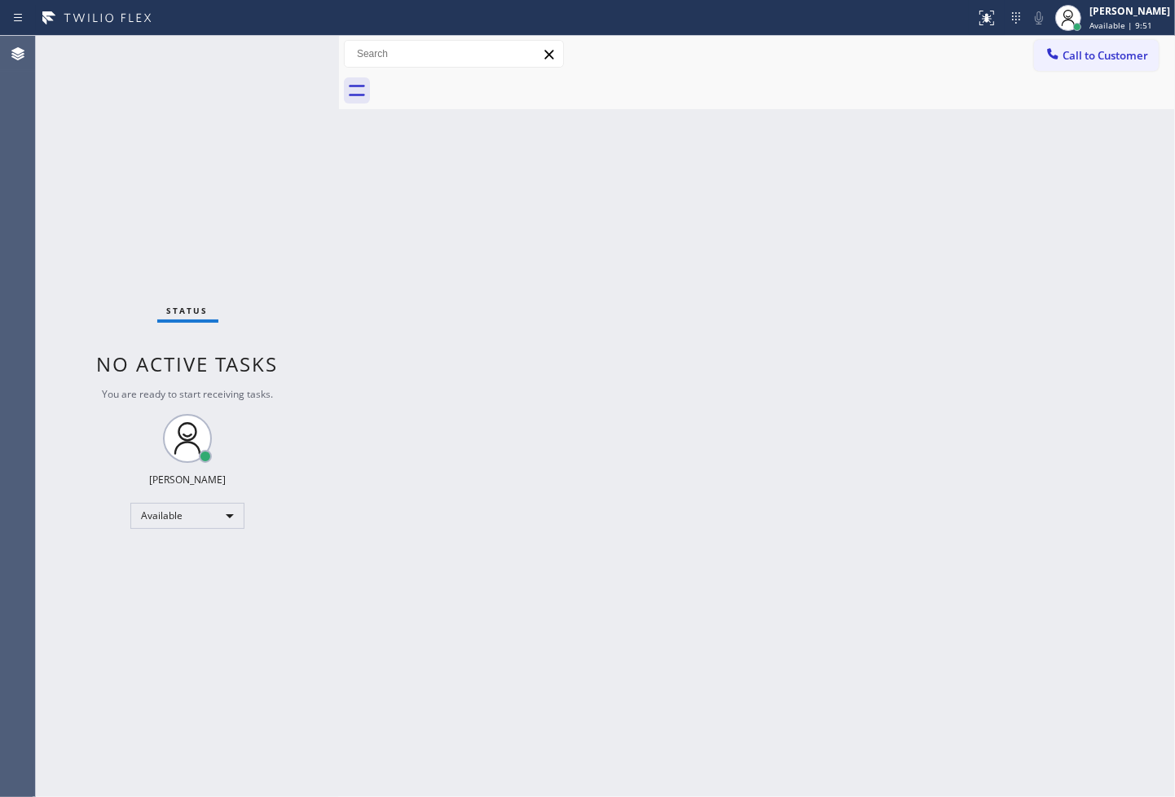
click at [282, 55] on div "Status No active tasks You are ready to start receiving tasks. [PERSON_NAME]" at bounding box center [187, 416] width 303 height 761
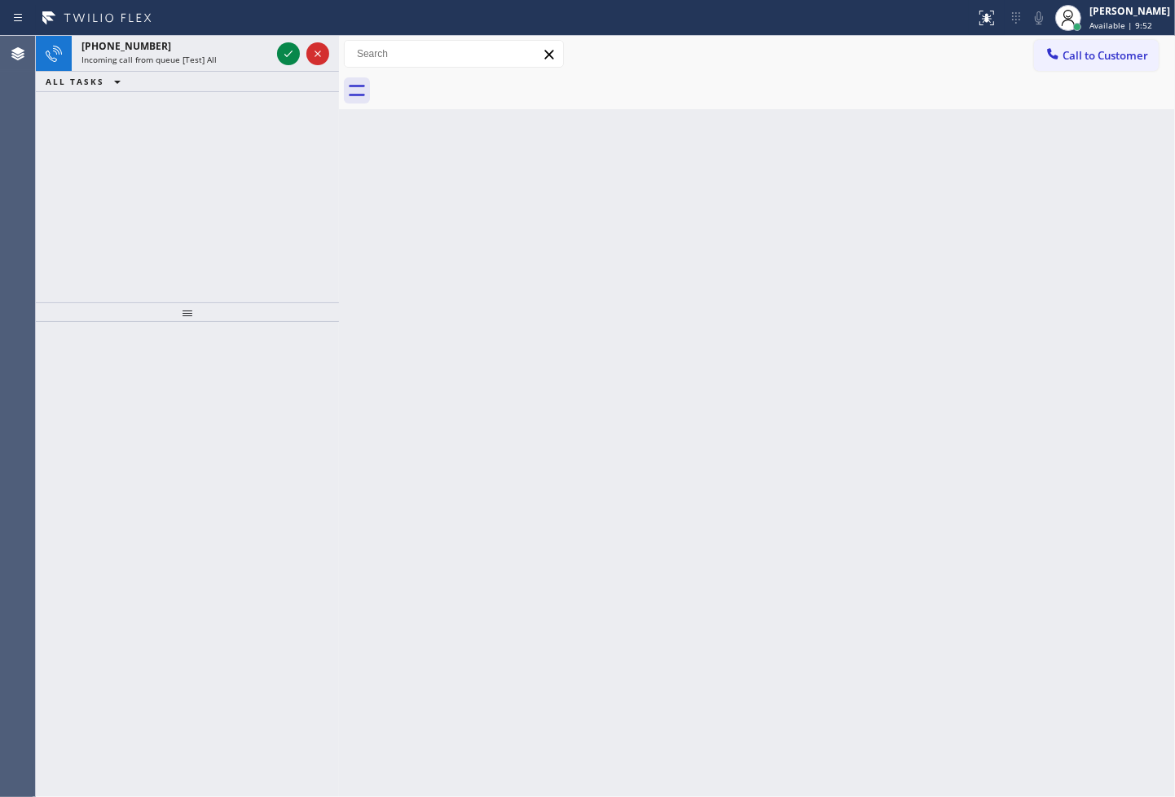
click at [282, 55] on icon at bounding box center [289, 54] width 20 height 20
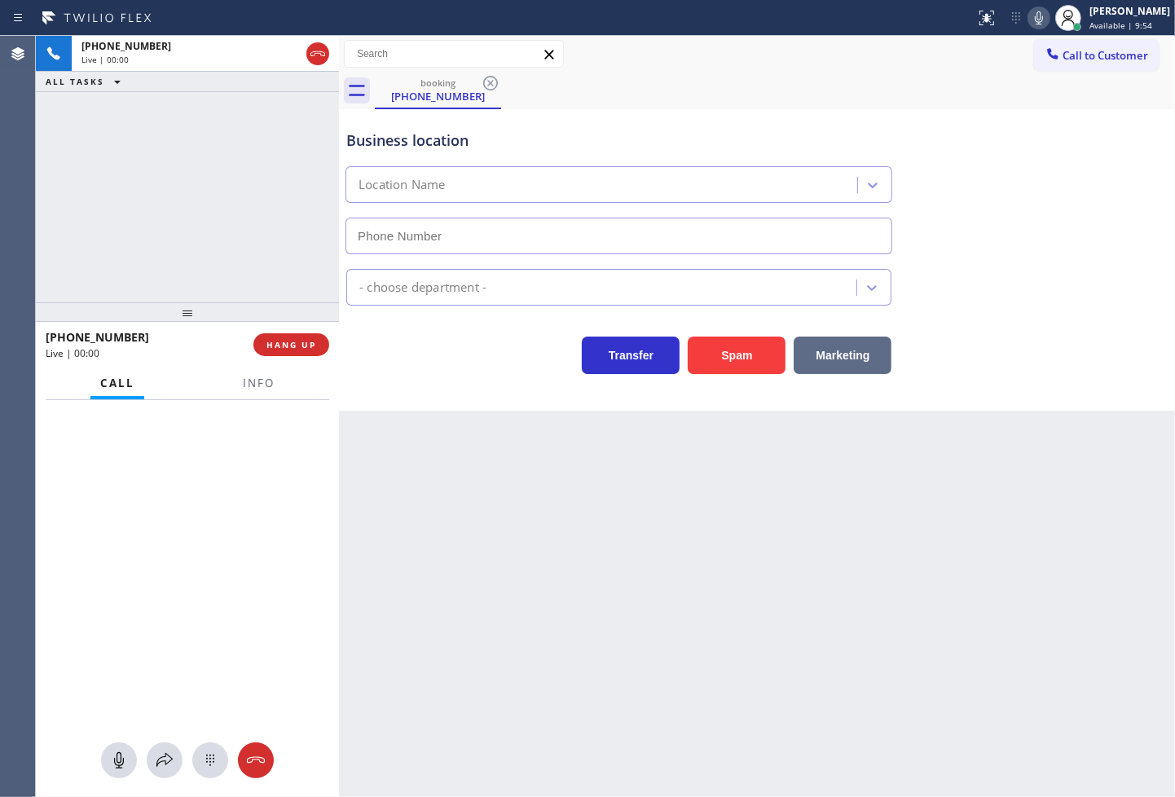
type input "[PHONE_NUMBER]"
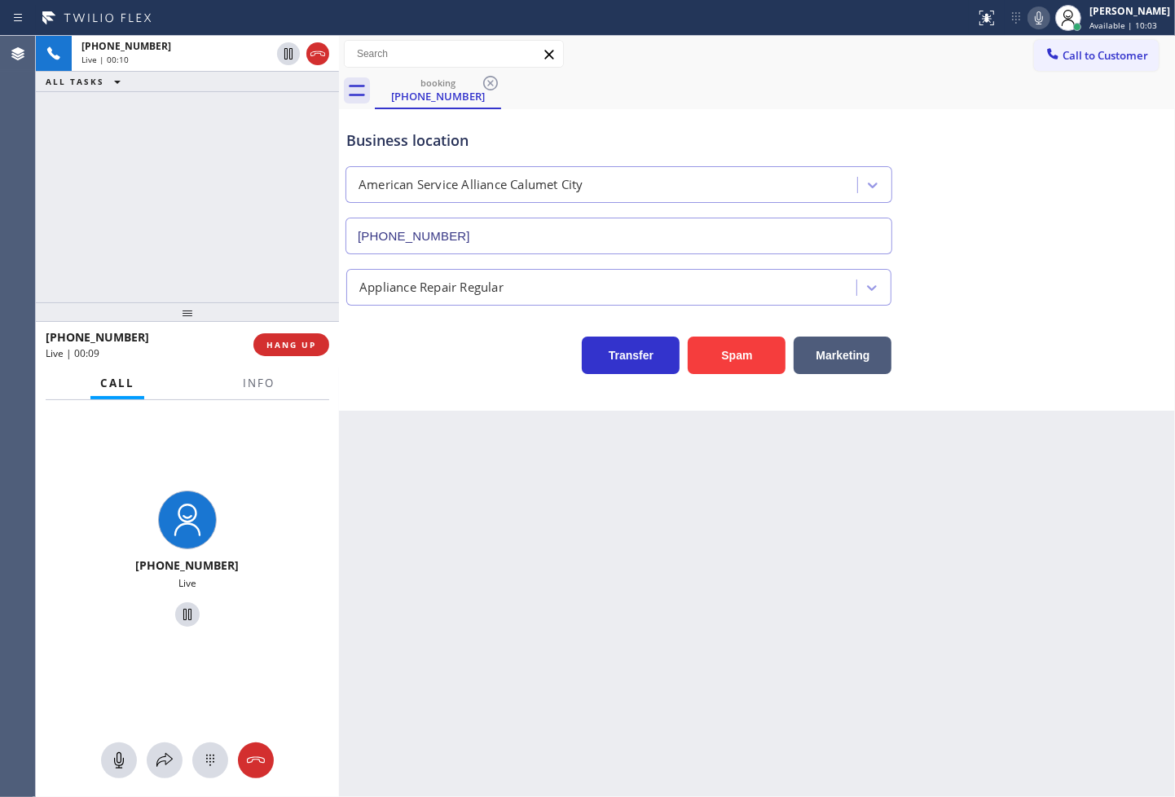
click at [443, 395] on div "Business location American Service Alliance [GEOGRAPHIC_DATA] [PHONE_NUMBER] Ap…" at bounding box center [757, 260] width 836 height 302
click at [207, 258] on div "[PHONE_NUMBER] Live | 00:10 ALL TASKS ALL TASKS ACTIVE TASKS TASKS IN WRAP UP" at bounding box center [187, 169] width 303 height 267
click at [497, 403] on div "Business location American Service Alliance [GEOGRAPHIC_DATA] [PHONE_NUMBER] Ap…" at bounding box center [757, 260] width 836 height 302
click at [493, 403] on div "Business location American Service Alliance [GEOGRAPHIC_DATA] [PHONE_NUMBER] Ap…" at bounding box center [757, 260] width 836 height 302
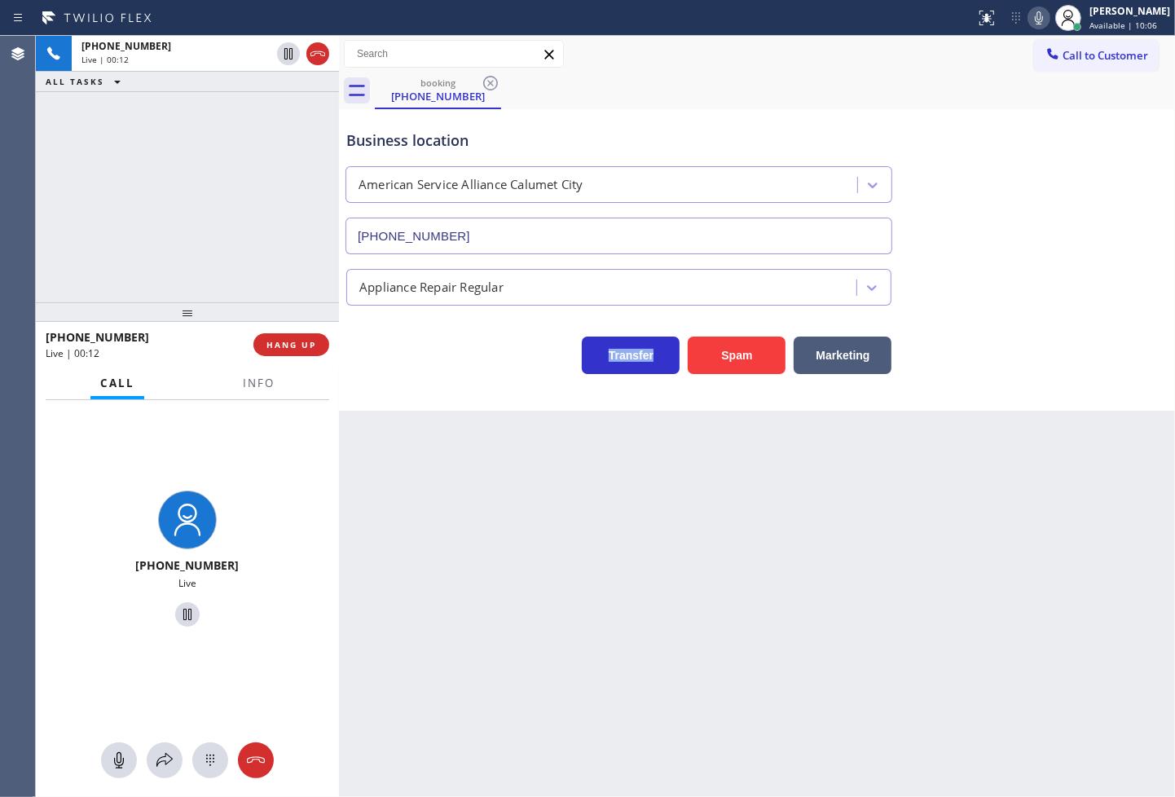
click at [493, 403] on div "Business location American Service Alliance [GEOGRAPHIC_DATA] [PHONE_NUMBER] Ap…" at bounding box center [757, 260] width 836 height 302
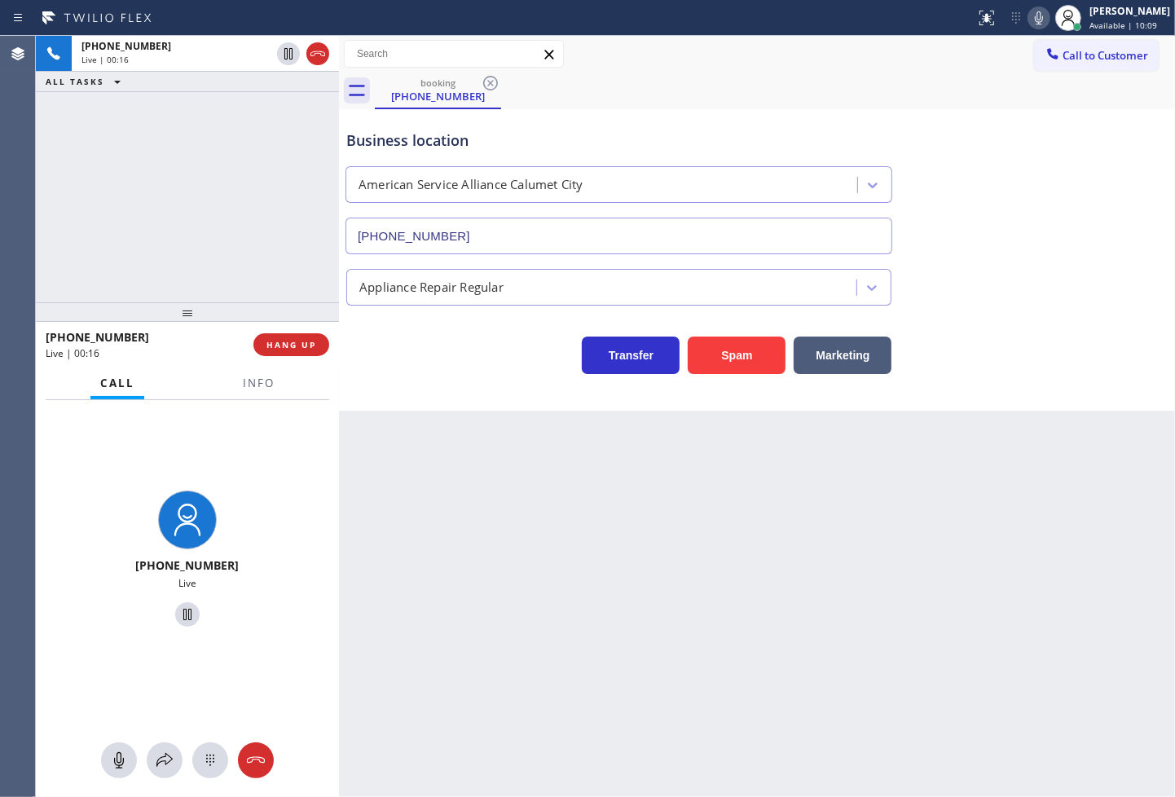
click at [493, 403] on div "Business location American Service Alliance [GEOGRAPHIC_DATA] [PHONE_NUMBER] Ap…" at bounding box center [757, 260] width 836 height 302
click at [430, 371] on div "Transfer Spam Marketing" at bounding box center [619, 352] width 552 height 46
click at [172, 235] on div "[PHONE_NUMBER] Live | 00:22 ALL TASKS ALL TASKS ACTIVE TASKS TASKS IN WRAP UP" at bounding box center [187, 169] width 303 height 267
click at [389, 389] on div "Business location American Service Alliance [GEOGRAPHIC_DATA] [PHONE_NUMBER] Ap…" at bounding box center [757, 260] width 836 height 302
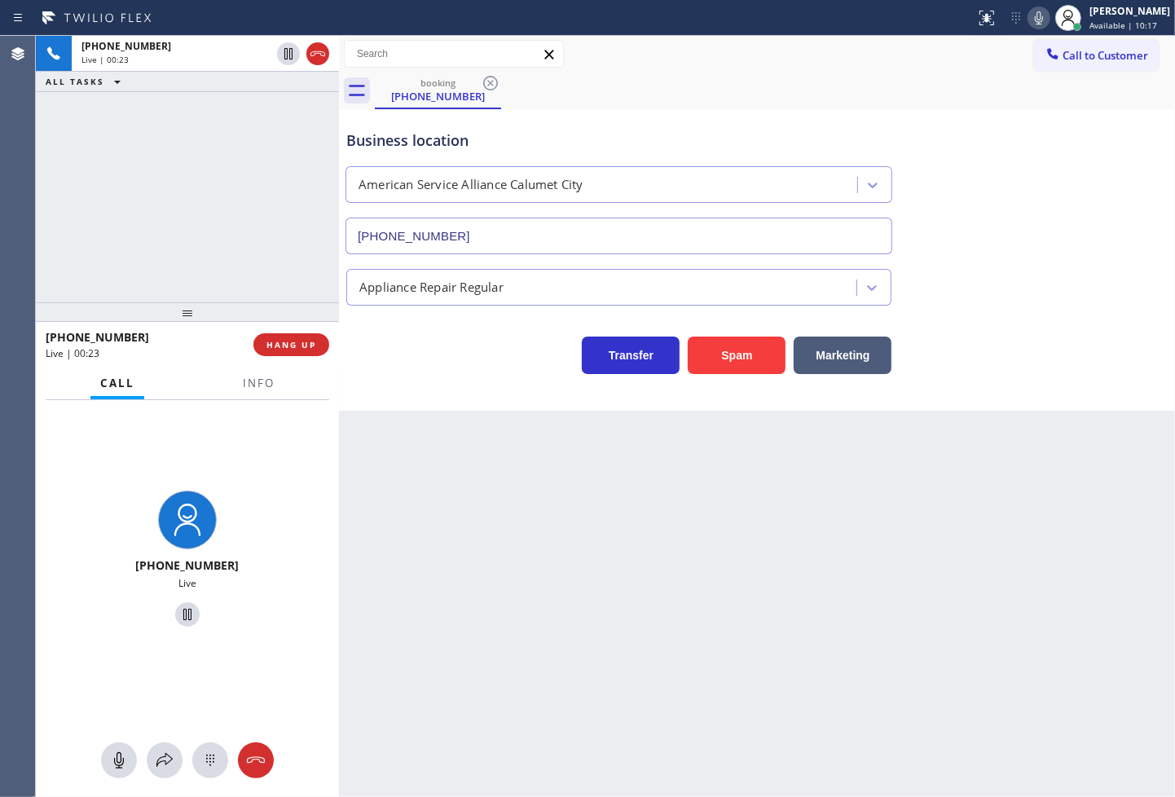
click at [143, 157] on div "[PHONE_NUMBER] Live | 00:23 ALL TASKS ALL TASKS ACTIVE TASKS TASKS IN WRAP UP" at bounding box center [187, 169] width 303 height 267
click at [470, 360] on div "Transfer Spam Marketing" at bounding box center [619, 352] width 552 height 46
click at [228, 232] on div "[PHONE_NUMBER] Live | 00:24 ALL TASKS ALL TASKS ACTIVE TASKS TASKS IN WRAP UP" at bounding box center [187, 169] width 303 height 267
click at [405, 368] on div "Transfer Spam Marketing" at bounding box center [619, 352] width 552 height 46
click at [284, 275] on div "[PHONE_NUMBER] Live | 00:25 ALL TASKS ALL TASKS ACTIVE TASKS TASKS IN WRAP UP" at bounding box center [187, 169] width 303 height 267
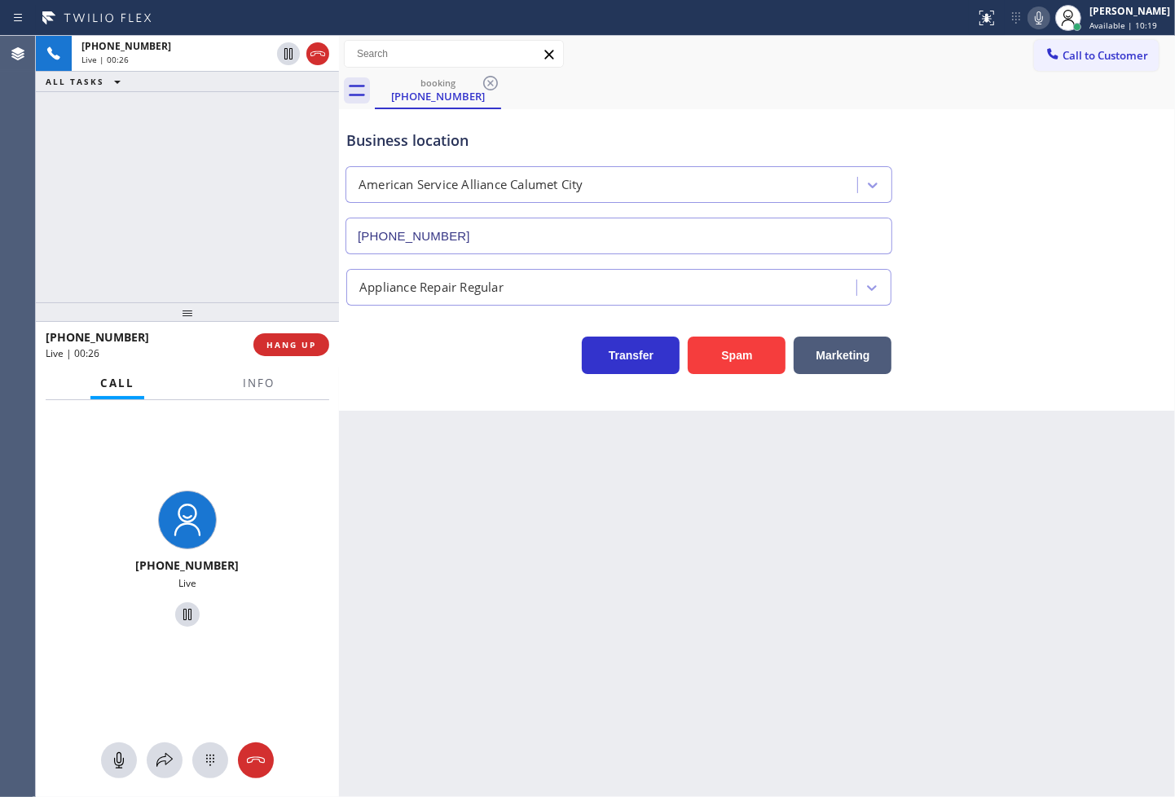
click at [422, 355] on div "Transfer Spam Marketing" at bounding box center [619, 352] width 552 height 46
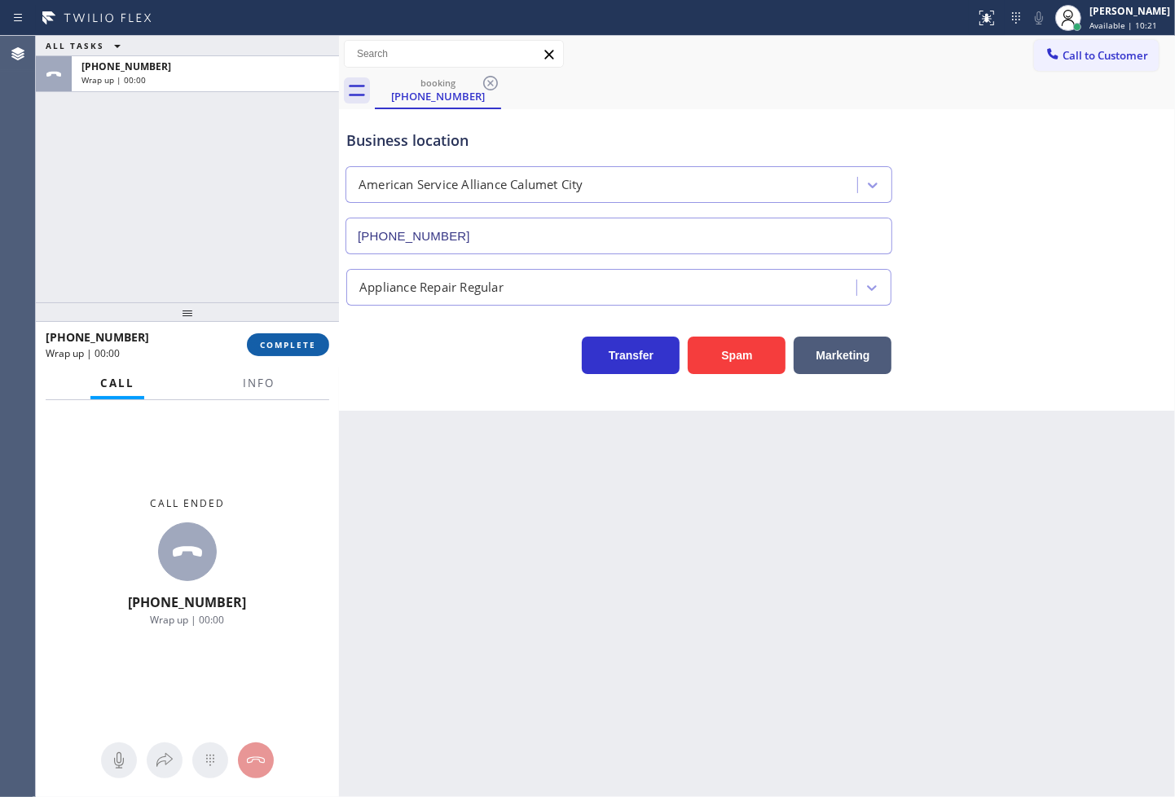
click at [295, 351] on span "COMPLETE" at bounding box center [288, 344] width 56 height 11
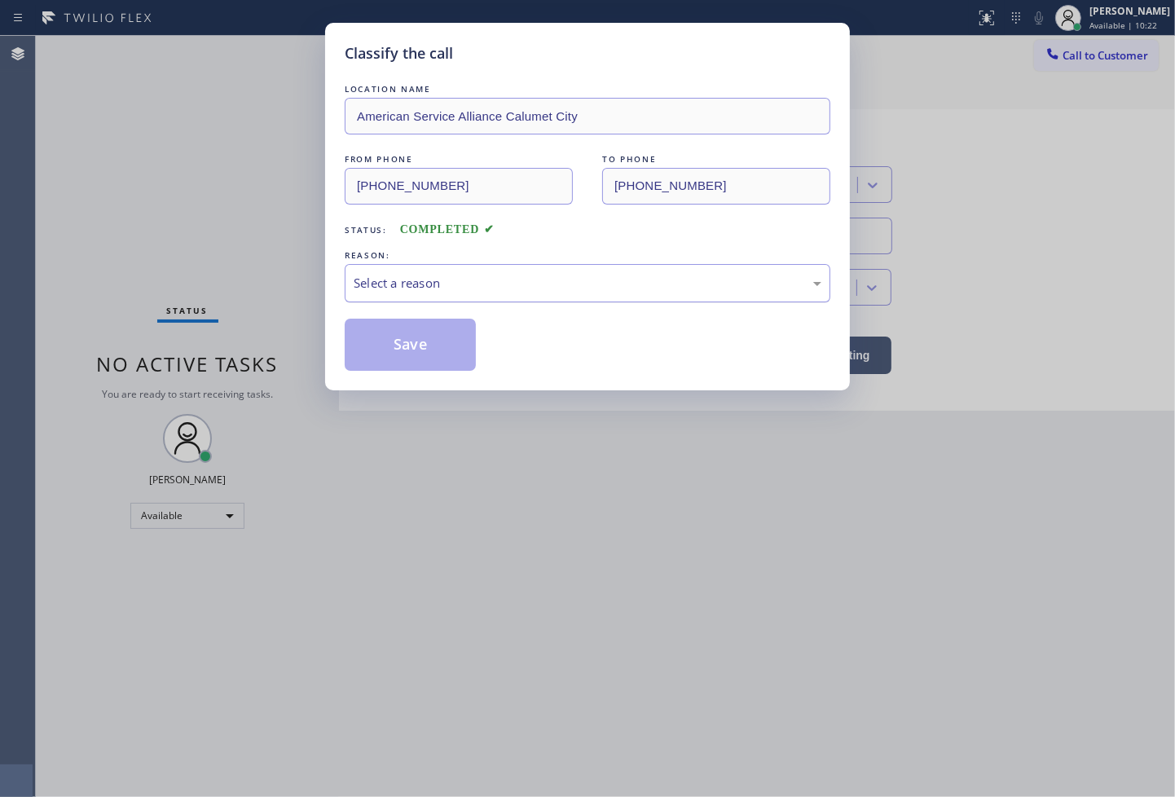
click at [474, 282] on div "Select a reason" at bounding box center [588, 283] width 468 height 19
click at [412, 351] on button "Save" at bounding box center [410, 345] width 131 height 52
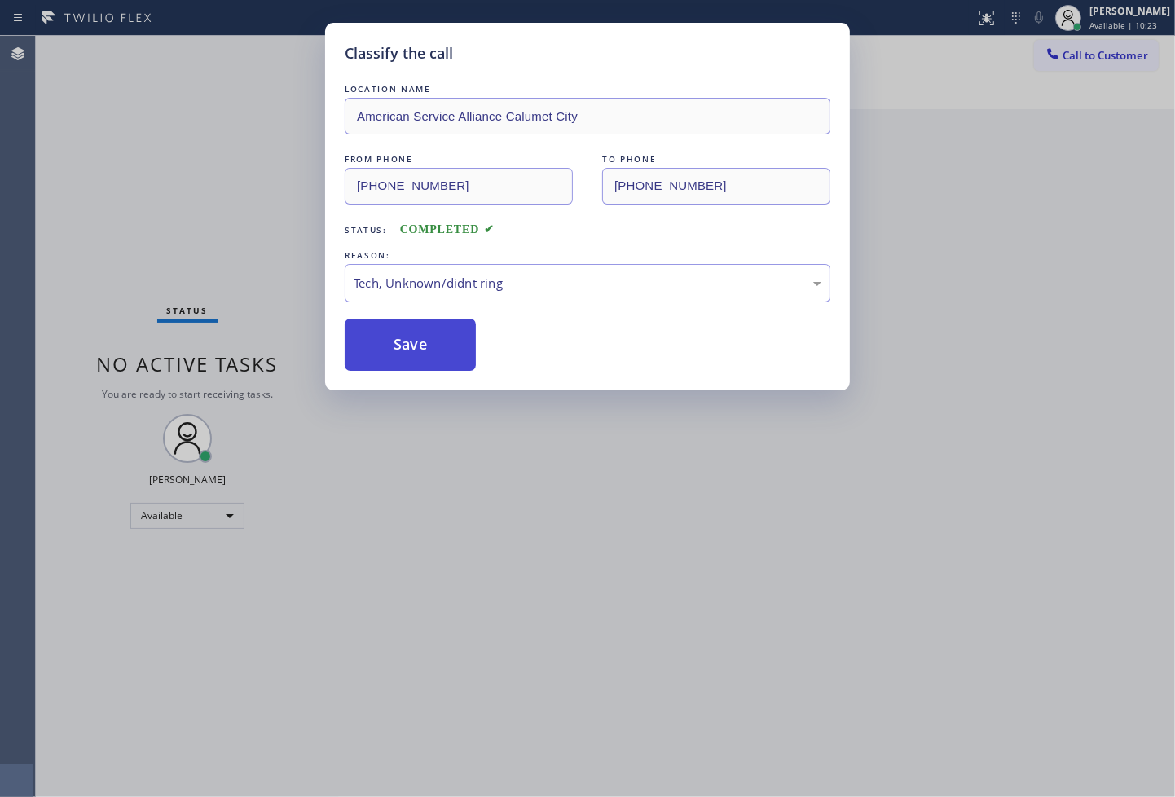
drag, startPoint x: 412, startPoint y: 351, endPoint x: 1141, endPoint y: 46, distance: 791.0
click at [414, 348] on button "Save" at bounding box center [410, 345] width 131 height 52
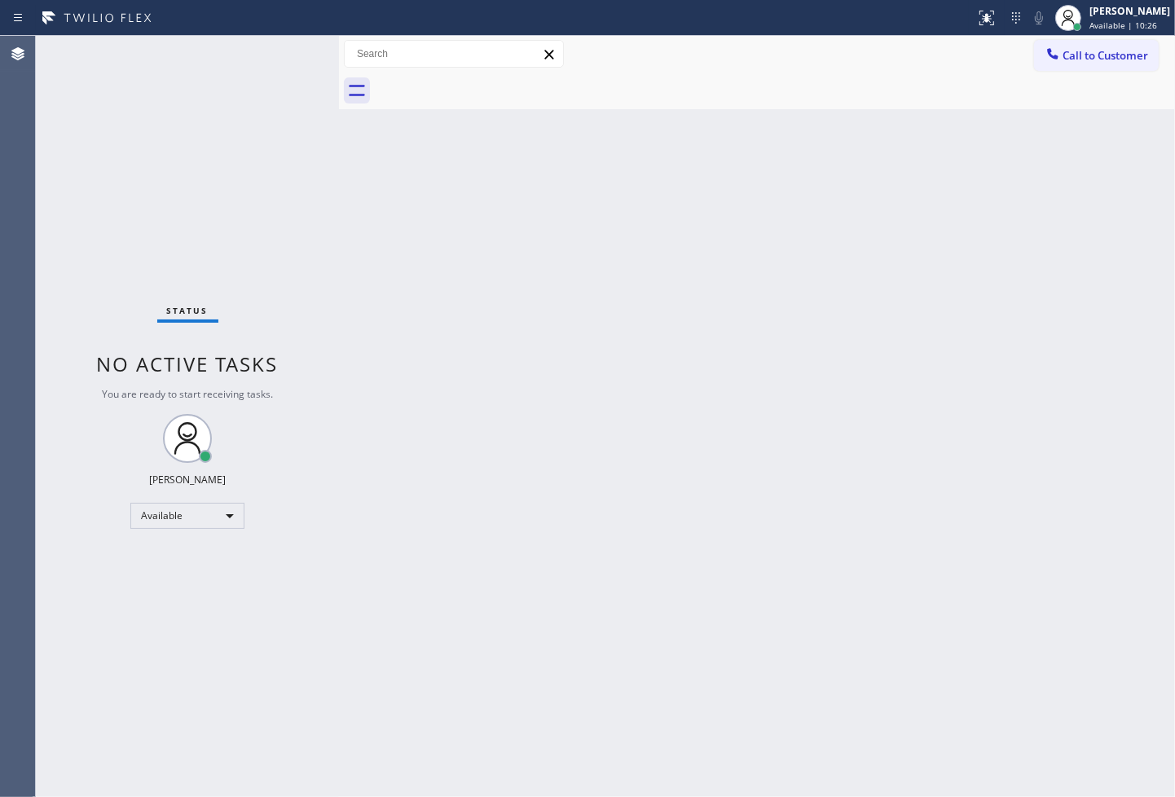
click at [286, 54] on div "Status No active tasks You are ready to start receiving tasks. [PERSON_NAME]" at bounding box center [187, 416] width 303 height 761
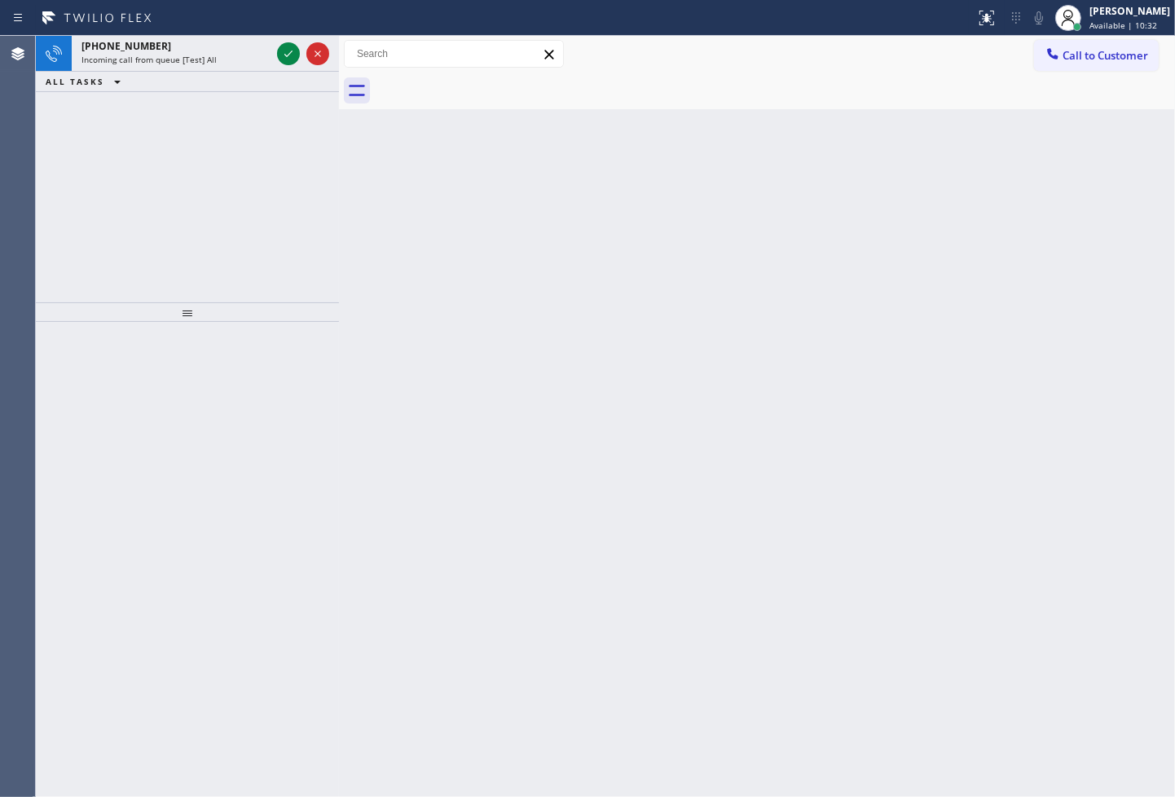
click at [275, 46] on div at bounding box center [303, 54] width 59 height 36
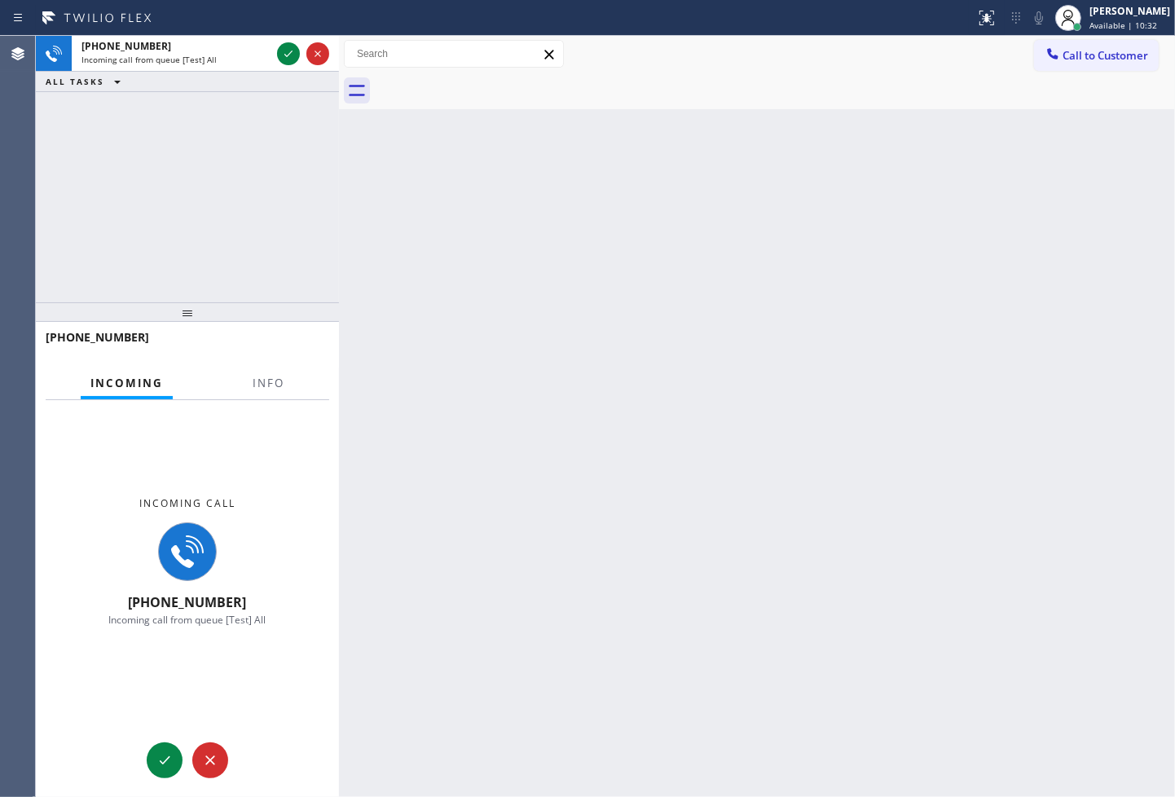
click at [275, 46] on div at bounding box center [303, 54] width 59 height 36
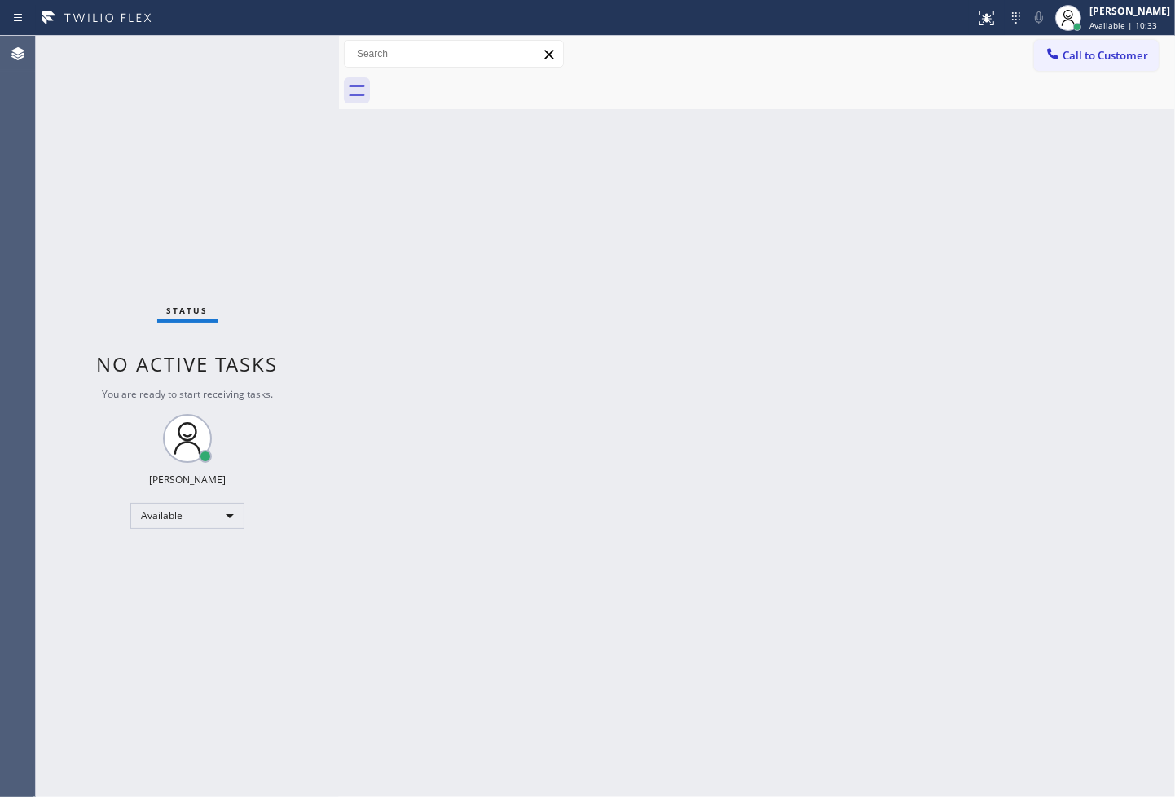
click at [287, 54] on div "Status No active tasks You are ready to start receiving tasks. [PERSON_NAME]" at bounding box center [187, 416] width 303 height 761
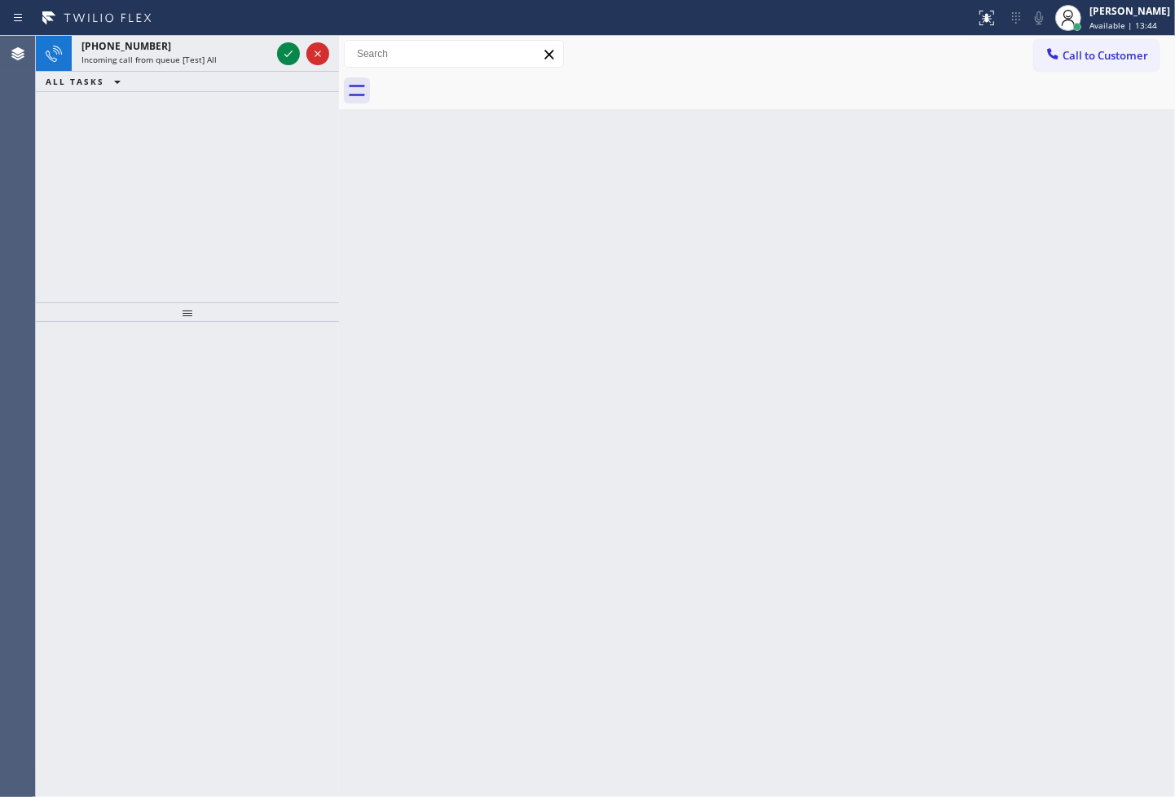
drag, startPoint x: 68, startPoint y: 184, endPoint x: 198, endPoint y: 134, distance: 139.1
click at [68, 184] on div "[PHONE_NUMBER] Incoming call from queue [Test] All ALL TASKS ALL TASKS ACTIVE T…" at bounding box center [187, 169] width 303 height 267
click at [288, 54] on icon at bounding box center [289, 54] width 20 height 20
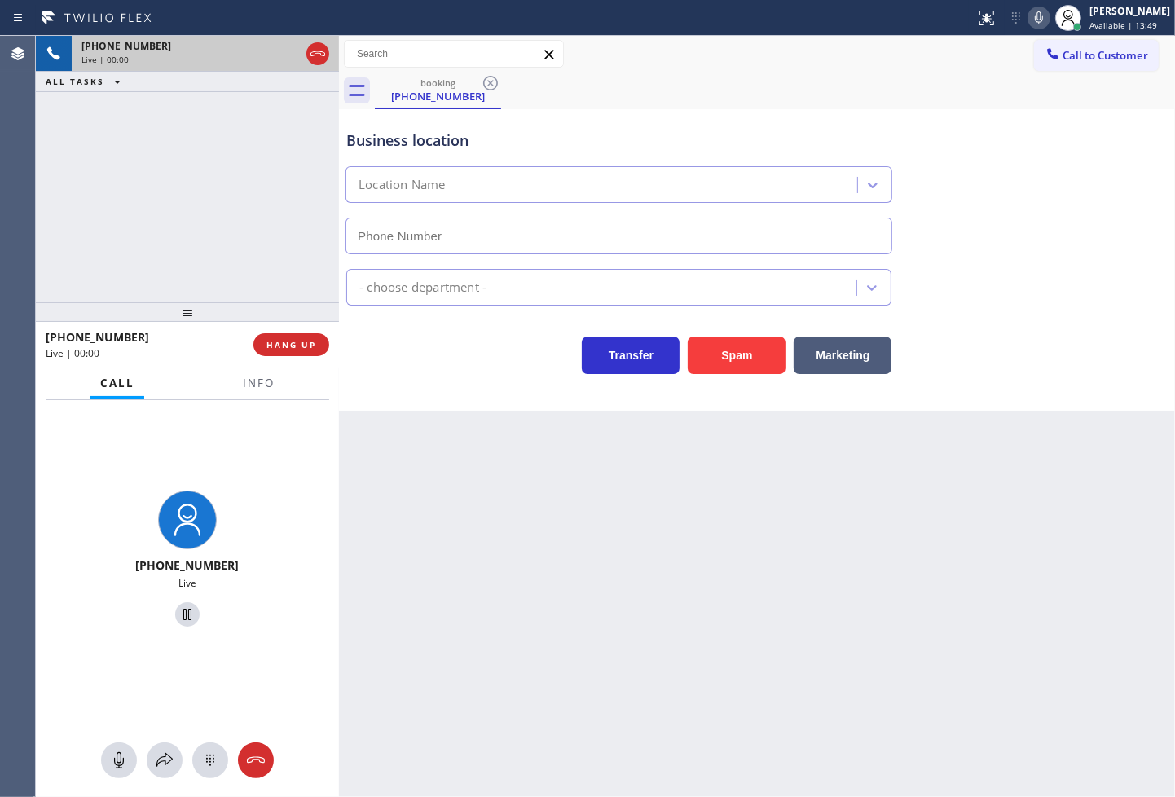
type input "[PHONE_NUMBER]"
click at [262, 387] on span "Info" at bounding box center [259, 383] width 32 height 15
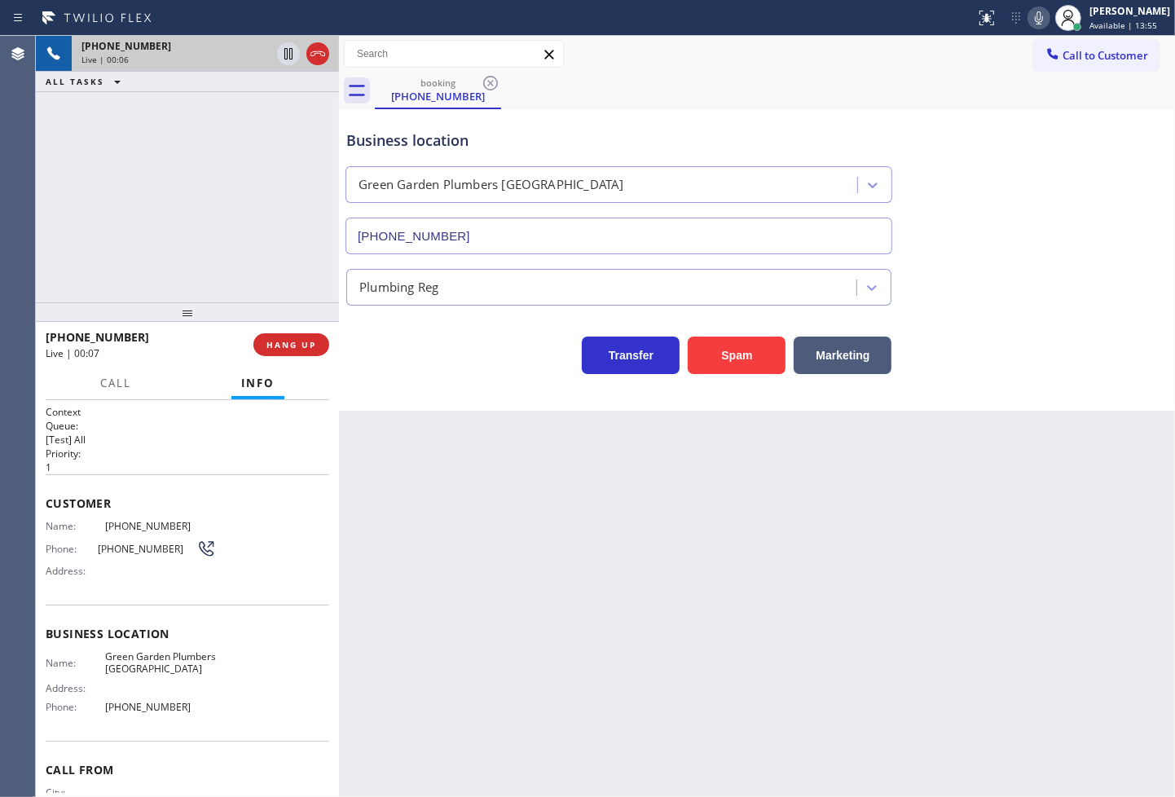
click at [411, 381] on div "Business location [GEOGRAPHIC_DATA] [GEOGRAPHIC_DATA] [GEOGRAPHIC_DATA] [PHONE_…" at bounding box center [757, 260] width 836 height 302
click at [190, 215] on div "[PHONE_NUMBER] Live | 00:07 ALL TASKS ALL TASKS ACTIVE TASKS TASKS IN WRAP UP" at bounding box center [187, 169] width 303 height 267
click at [450, 430] on div "Back to Dashboard Change Sender ID Customers Technicians Select a contact Outbo…" at bounding box center [757, 416] width 836 height 761
click at [438, 351] on div "Transfer Spam Marketing" at bounding box center [619, 352] width 552 height 46
click at [441, 376] on div "Business location [GEOGRAPHIC_DATA] [GEOGRAPHIC_DATA] [GEOGRAPHIC_DATA] [PHONE_…" at bounding box center [757, 260] width 836 height 302
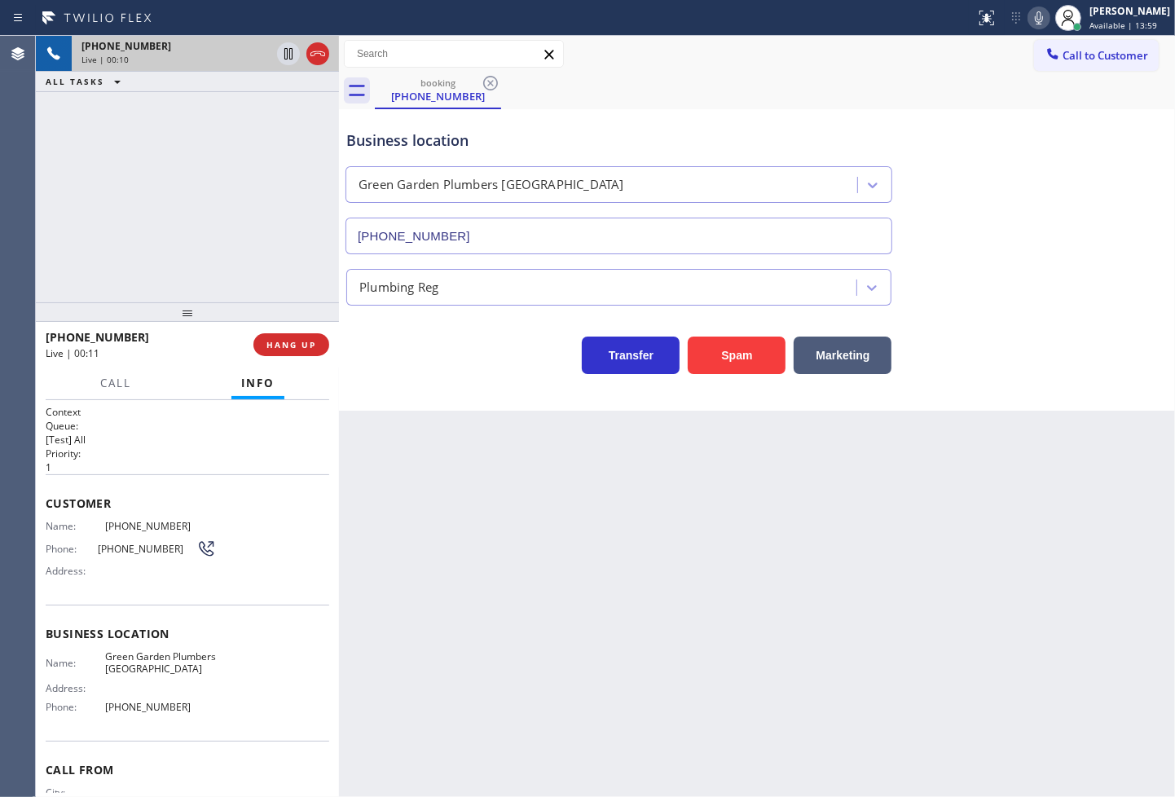
click at [233, 201] on div "[PHONE_NUMBER] Live | 00:10 ALL TASKS ALL TASKS ACTIVE TASKS TASKS IN WRAP UP" at bounding box center [187, 169] width 303 height 267
click at [429, 346] on div "Transfer Spam Marketing" at bounding box center [619, 352] width 552 height 46
click at [232, 259] on div "[PHONE_NUMBER] Live | 00:12 ALL TASKS ALL TASKS ACTIVE TASKS TASKS IN WRAP UP" at bounding box center [187, 169] width 303 height 267
click at [282, 341] on span "HANG UP" at bounding box center [292, 344] width 50 height 11
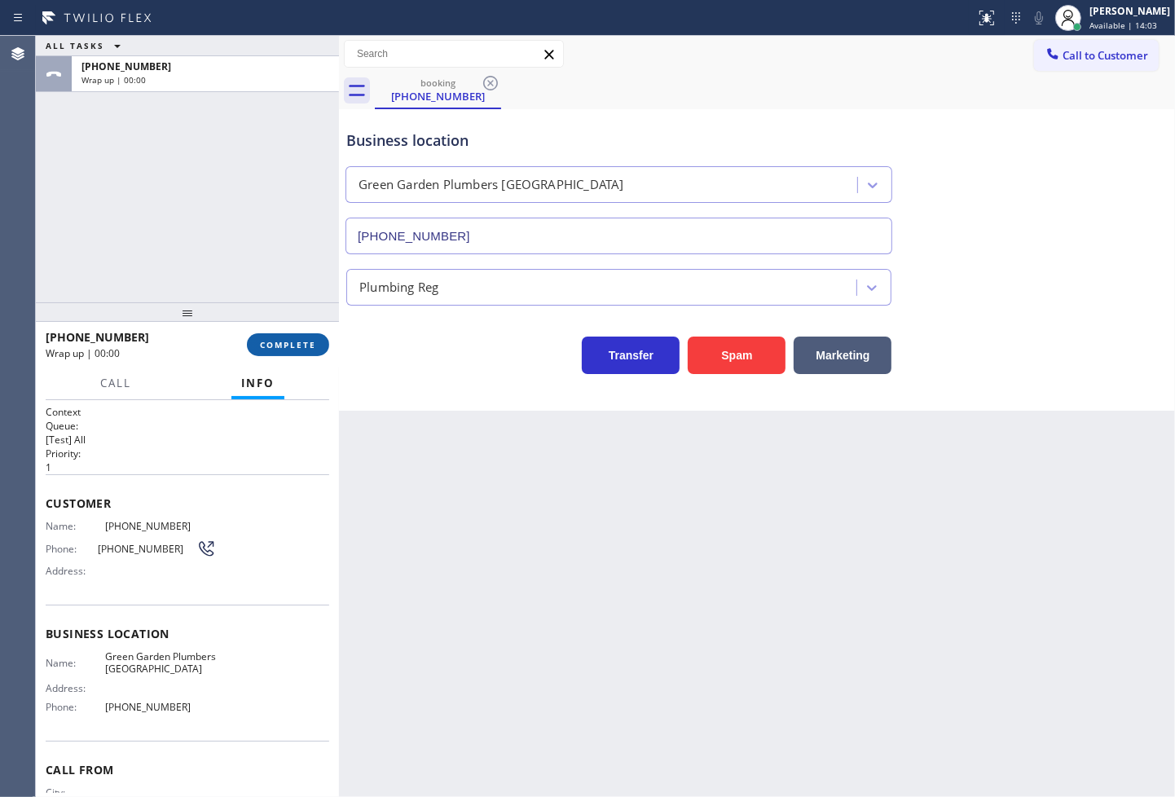
click at [282, 341] on span "COMPLETE" at bounding box center [288, 344] width 56 height 11
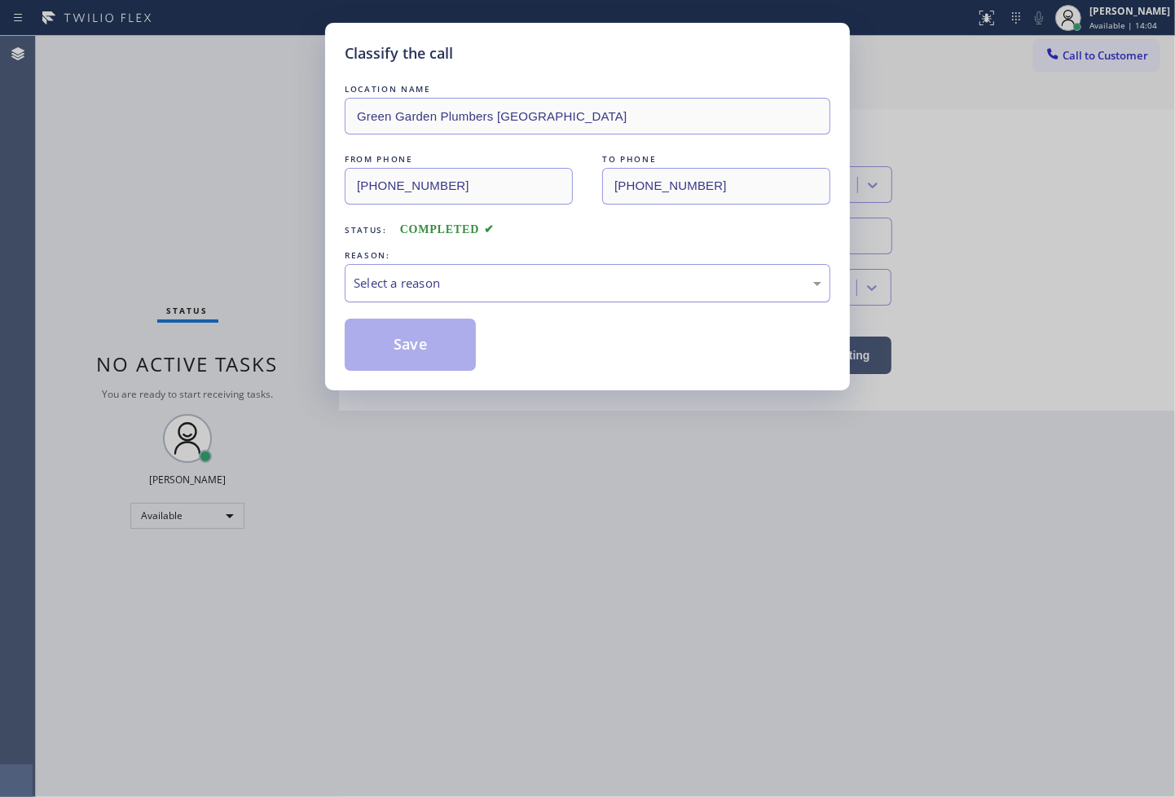
click at [419, 293] on div "Select a reason" at bounding box center [588, 283] width 486 height 38
click at [416, 353] on button "Save" at bounding box center [410, 345] width 131 height 52
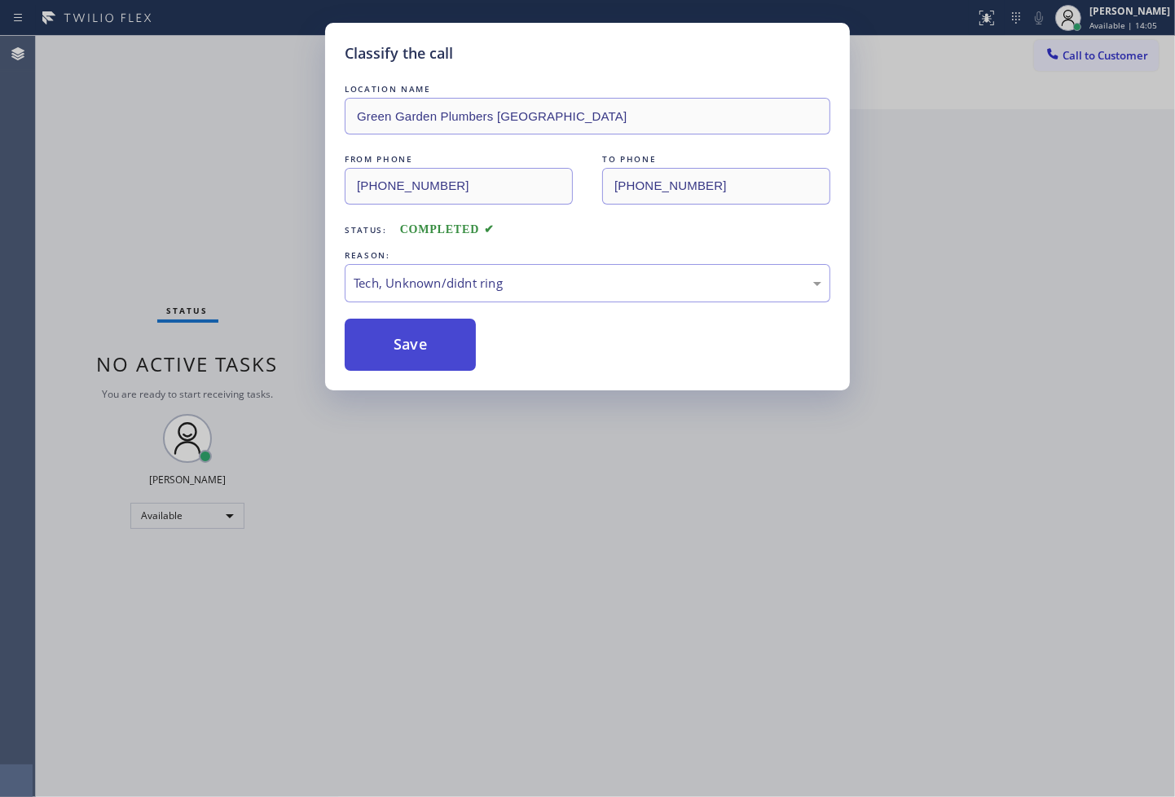
click at [416, 353] on button "Save" at bounding box center [410, 345] width 131 height 52
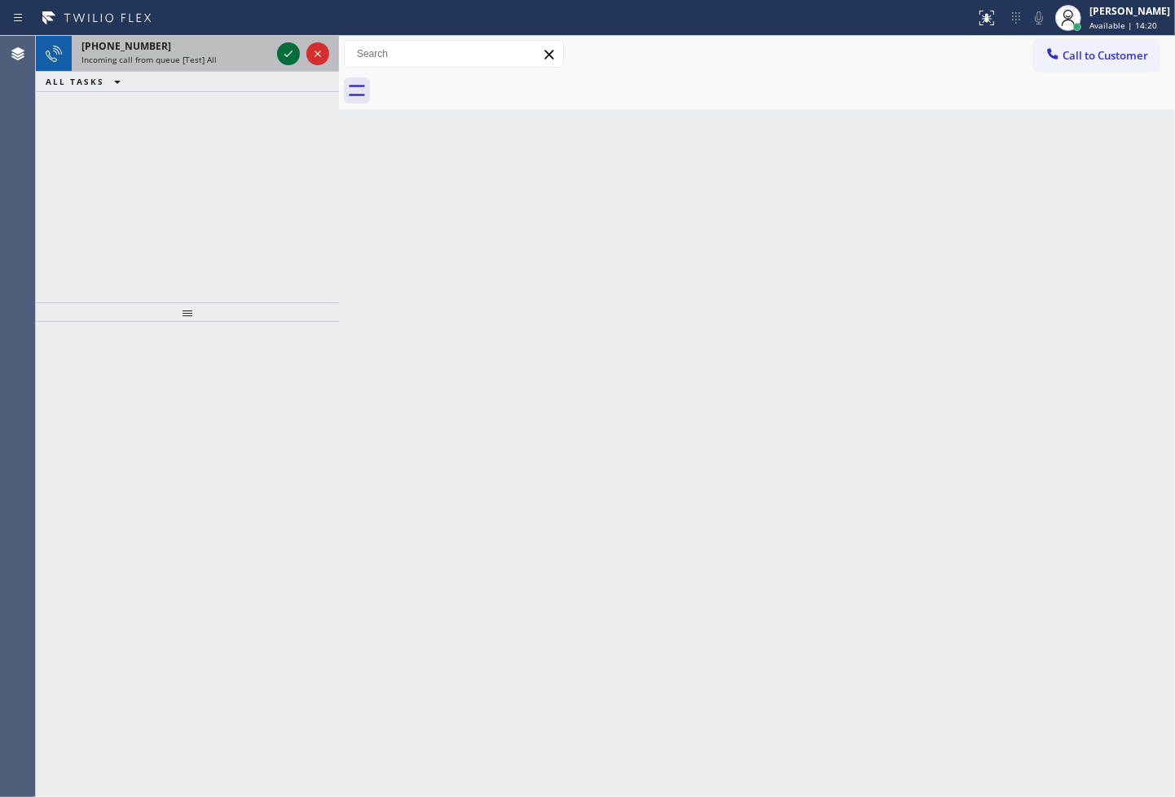
click at [289, 55] on icon at bounding box center [289, 54] width 20 height 20
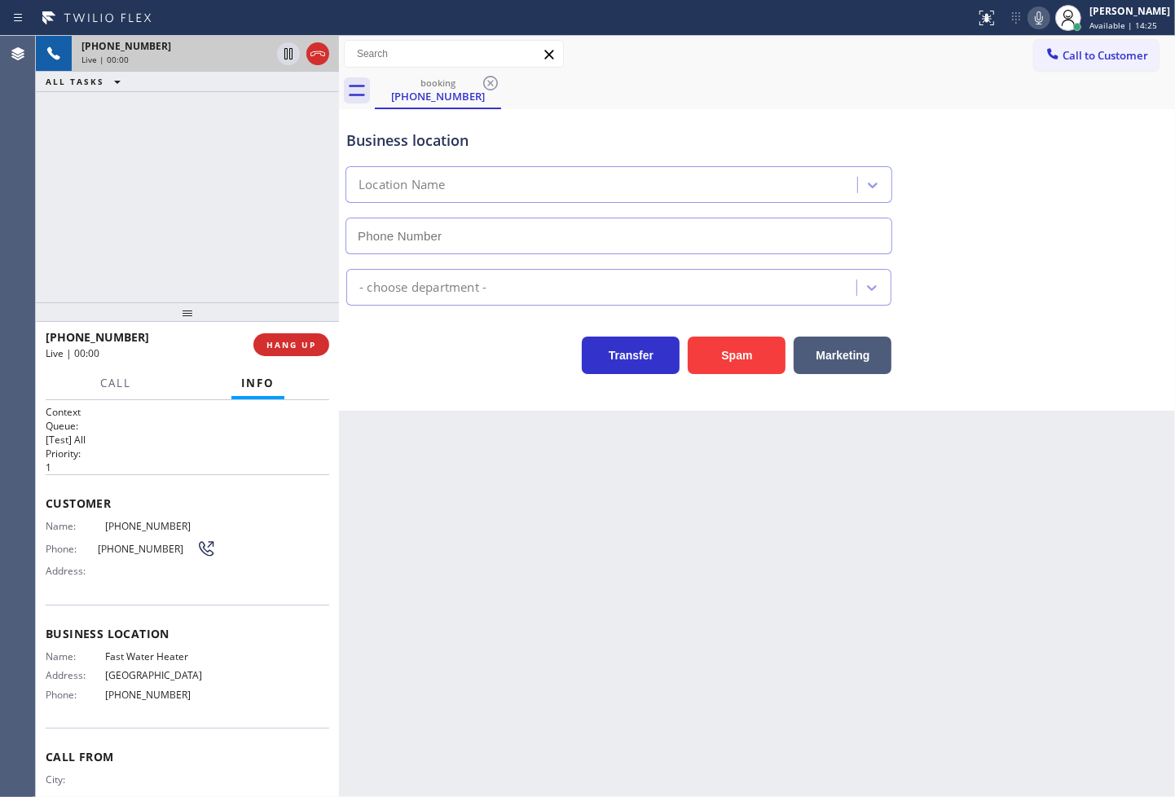
type input "[PHONE_NUMBER]"
click at [246, 245] on div "[PHONE_NUMBER] Live | 00:02 ALL TASKS ALL TASKS ACTIVE TASKS TASKS IN WRAP UP" at bounding box center [187, 169] width 303 height 267
click at [515, 390] on div "Business location Fast Water Heater [PHONE_NUMBER] Plumbing Reg Transfer Spam M…" at bounding box center [757, 260] width 836 height 302
click at [163, 208] on div "[PHONE_NUMBER] Live | 00:03 ALL TASKS ALL TASKS ACTIVE TASKS TASKS IN WRAP UP" at bounding box center [187, 169] width 303 height 267
click at [396, 347] on div "Transfer Spam Marketing" at bounding box center [619, 352] width 552 height 46
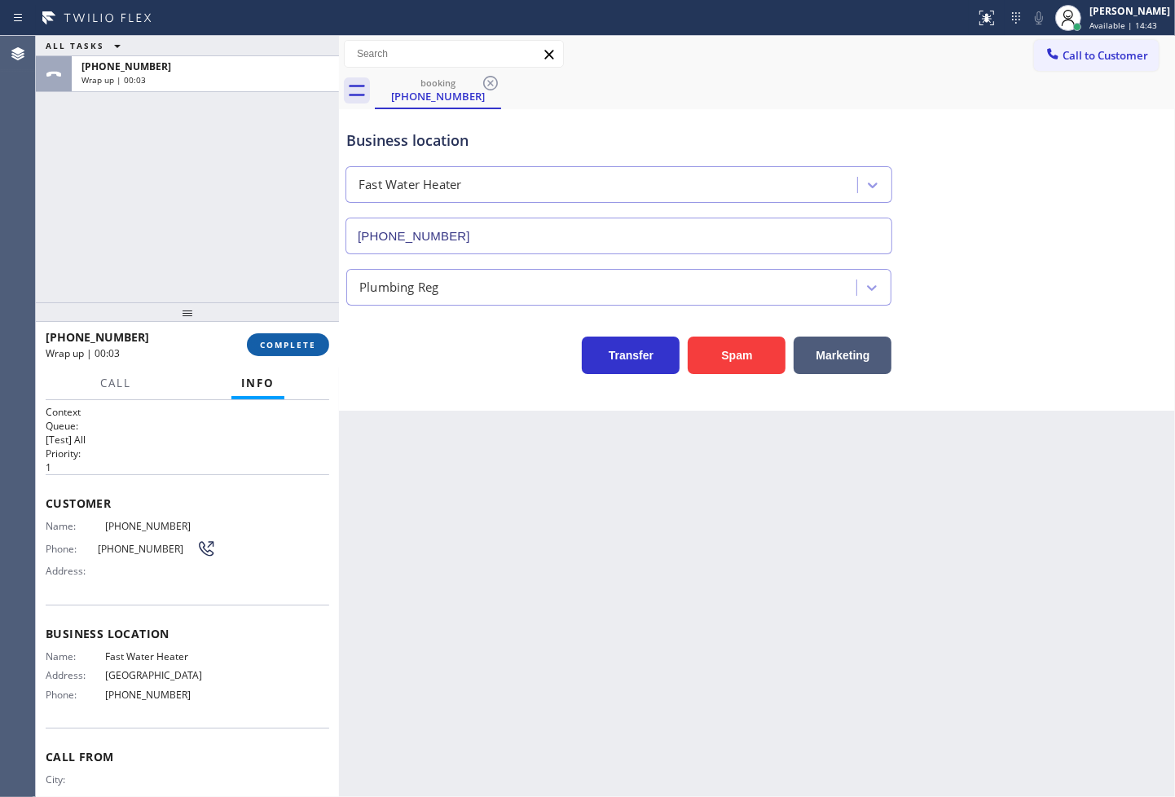
click at [311, 343] on span "COMPLETE" at bounding box center [288, 344] width 56 height 11
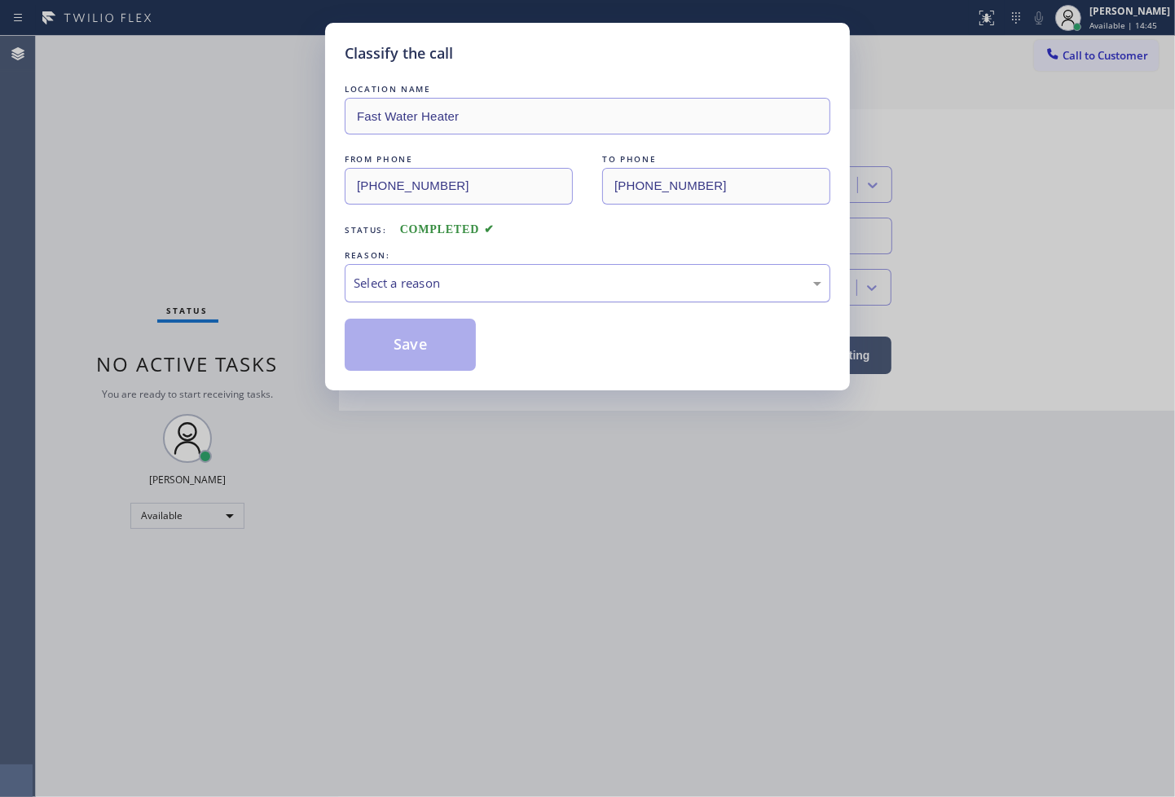
click at [411, 276] on div "Select a reason" at bounding box center [588, 283] width 468 height 19
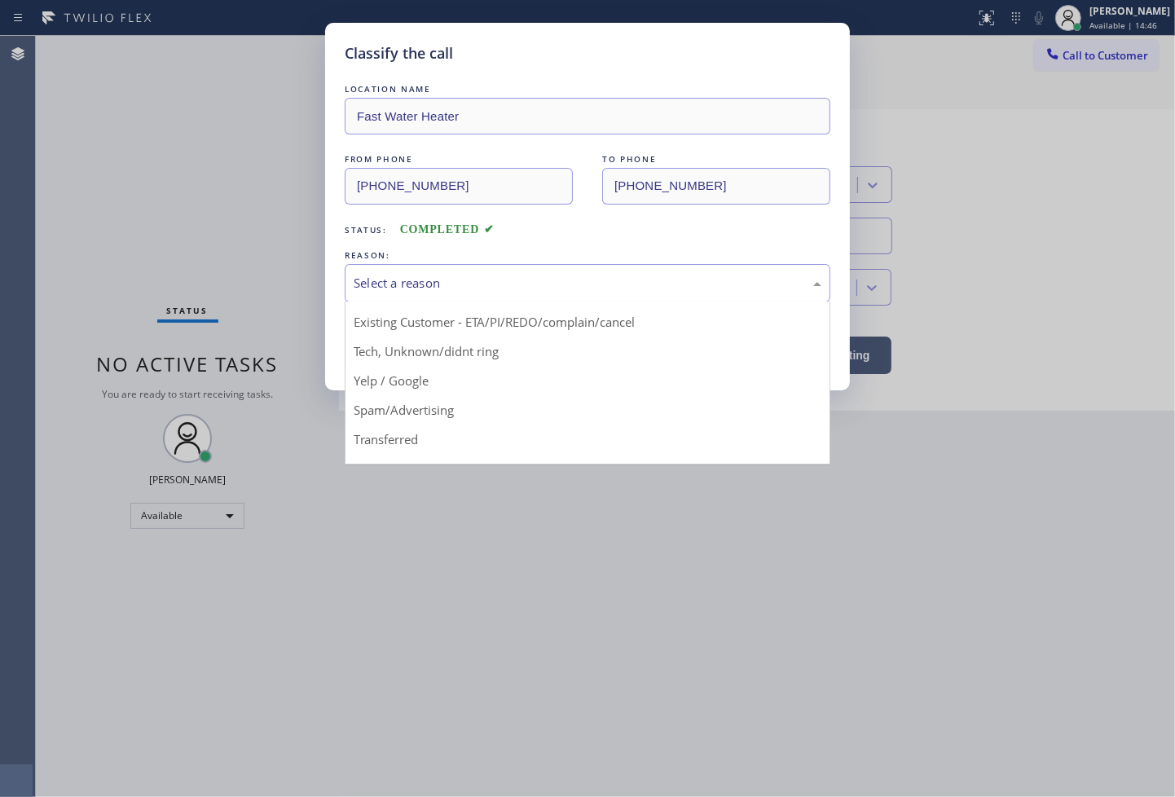
scroll to position [102, 0]
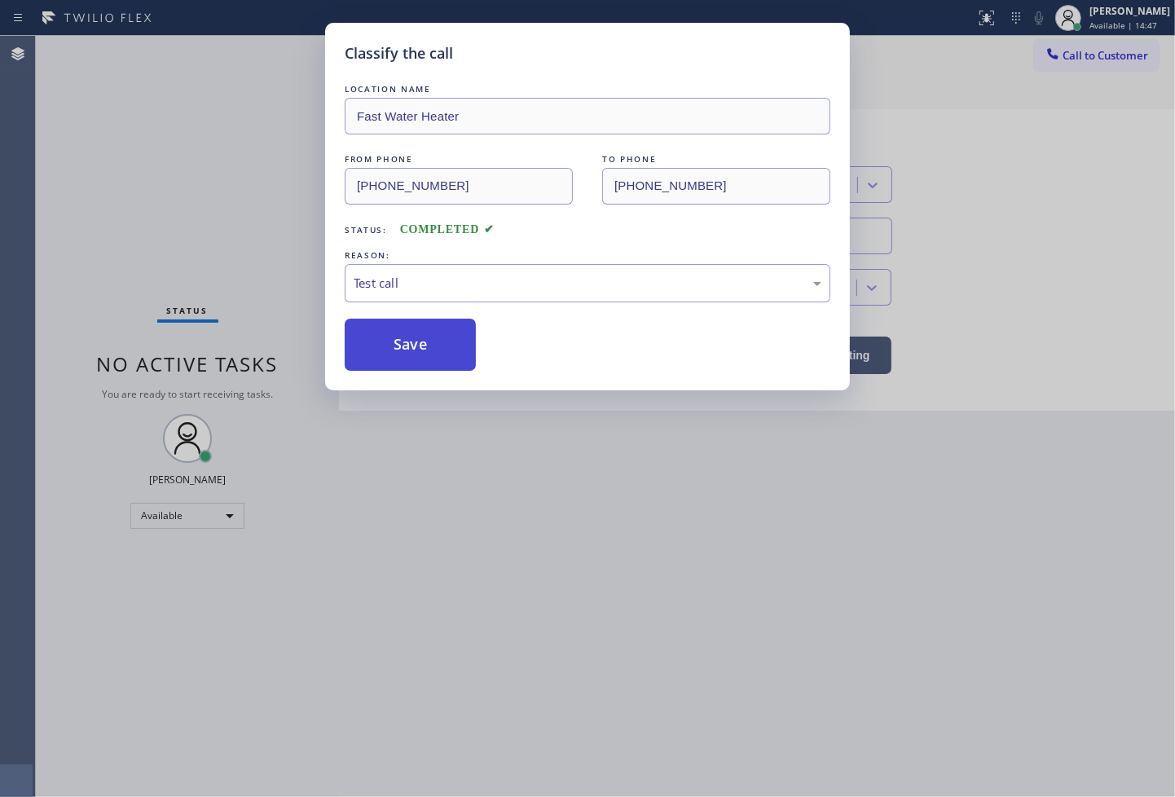
click at [403, 345] on button "Save" at bounding box center [410, 345] width 131 height 52
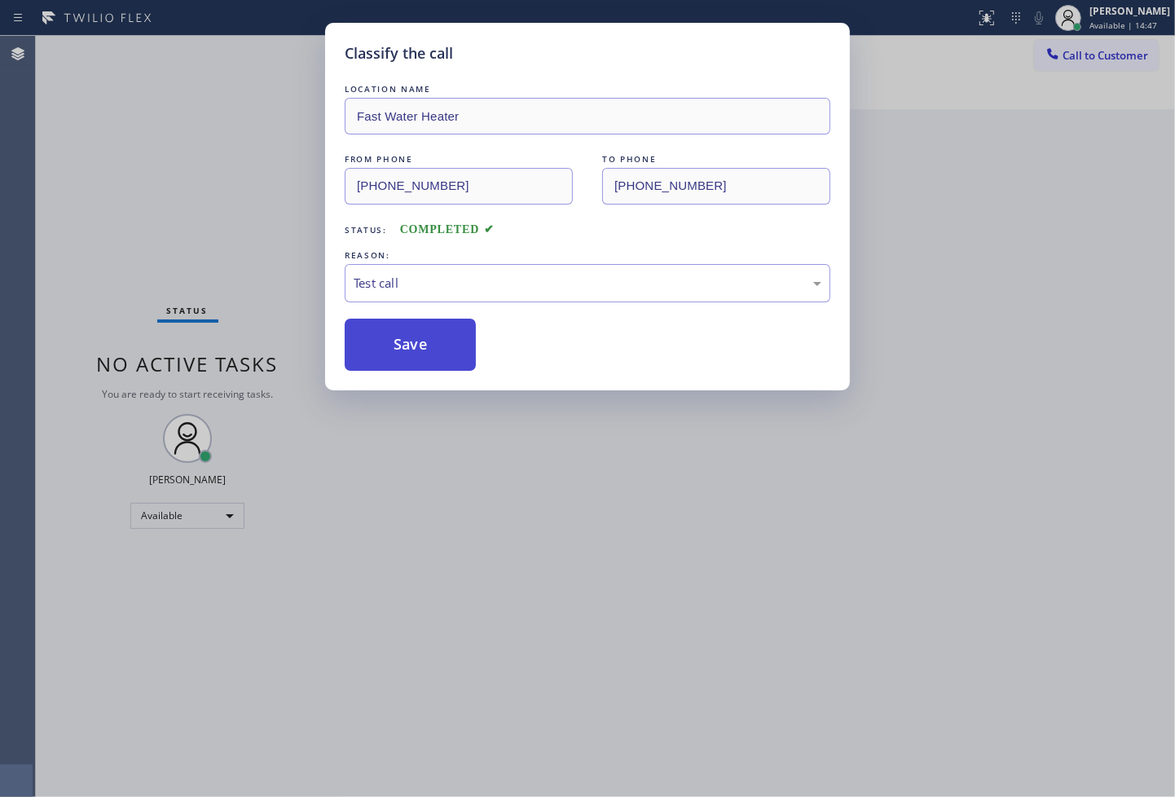
click at [403, 345] on button "Save" at bounding box center [410, 345] width 131 height 52
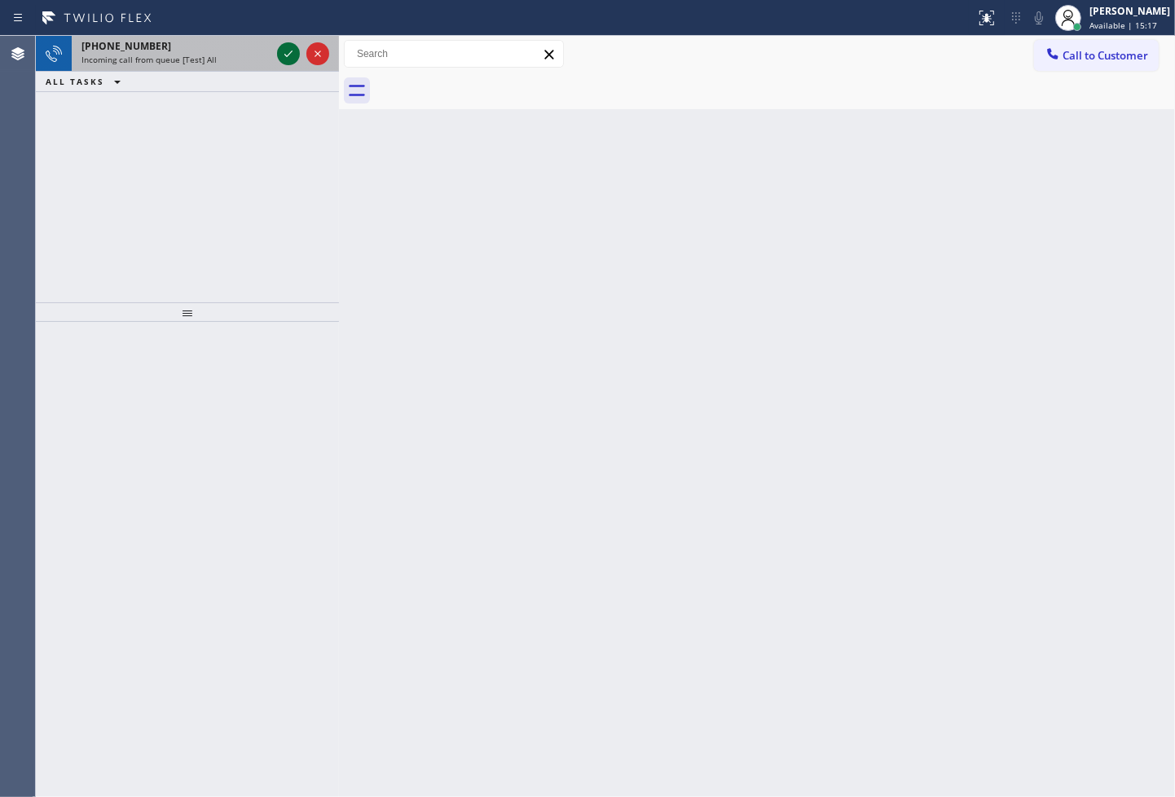
click at [289, 60] on icon at bounding box center [289, 54] width 20 height 20
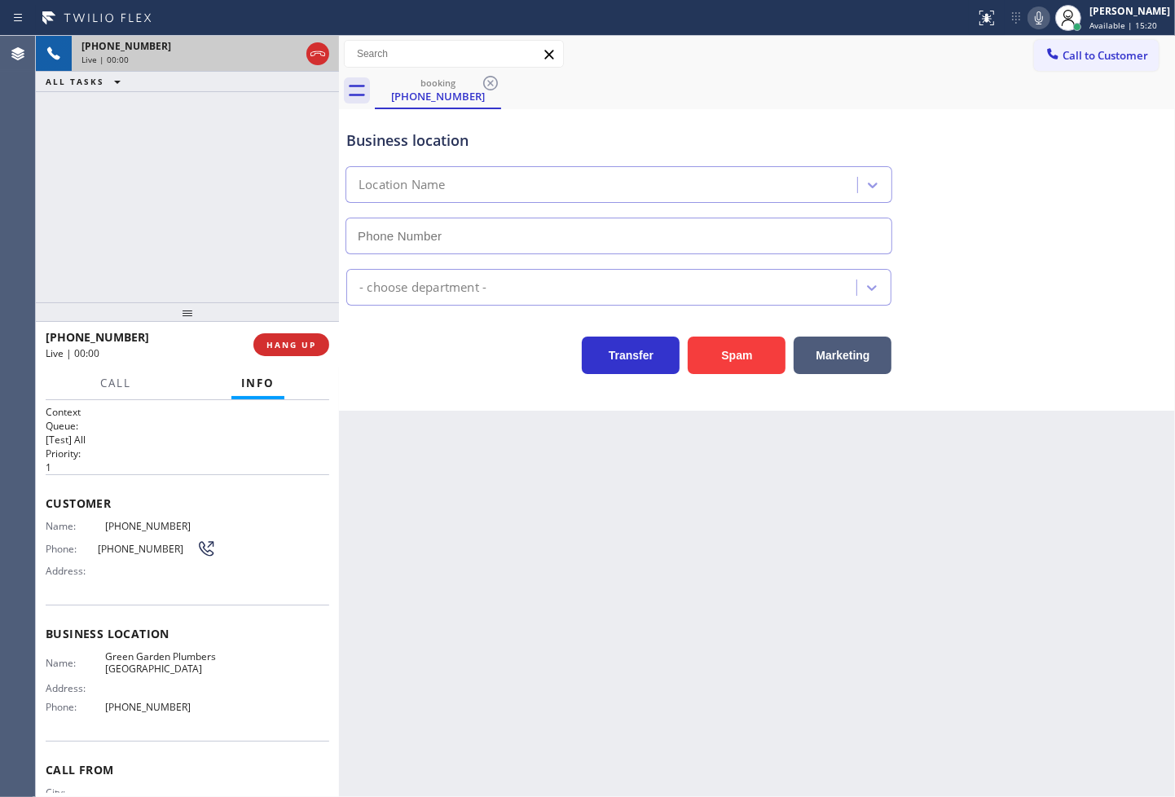
type input "[PHONE_NUMBER]"
click at [218, 245] on div "[PHONE_NUMBER] Live | 00:05 ALL TASKS ALL TASKS ACTIVE TASKS TASKS IN WRAP UP" at bounding box center [187, 169] width 303 height 267
click at [400, 371] on div "Transfer Spam Marketing" at bounding box center [619, 352] width 552 height 46
click at [225, 251] on div "[PHONE_NUMBER] Live | 00:07 ALL TASKS ALL TASKS ACTIVE TASKS TASKS IN WRAP UP" at bounding box center [187, 169] width 303 height 267
click at [418, 337] on div "Transfer Spam Marketing" at bounding box center [619, 352] width 552 height 46
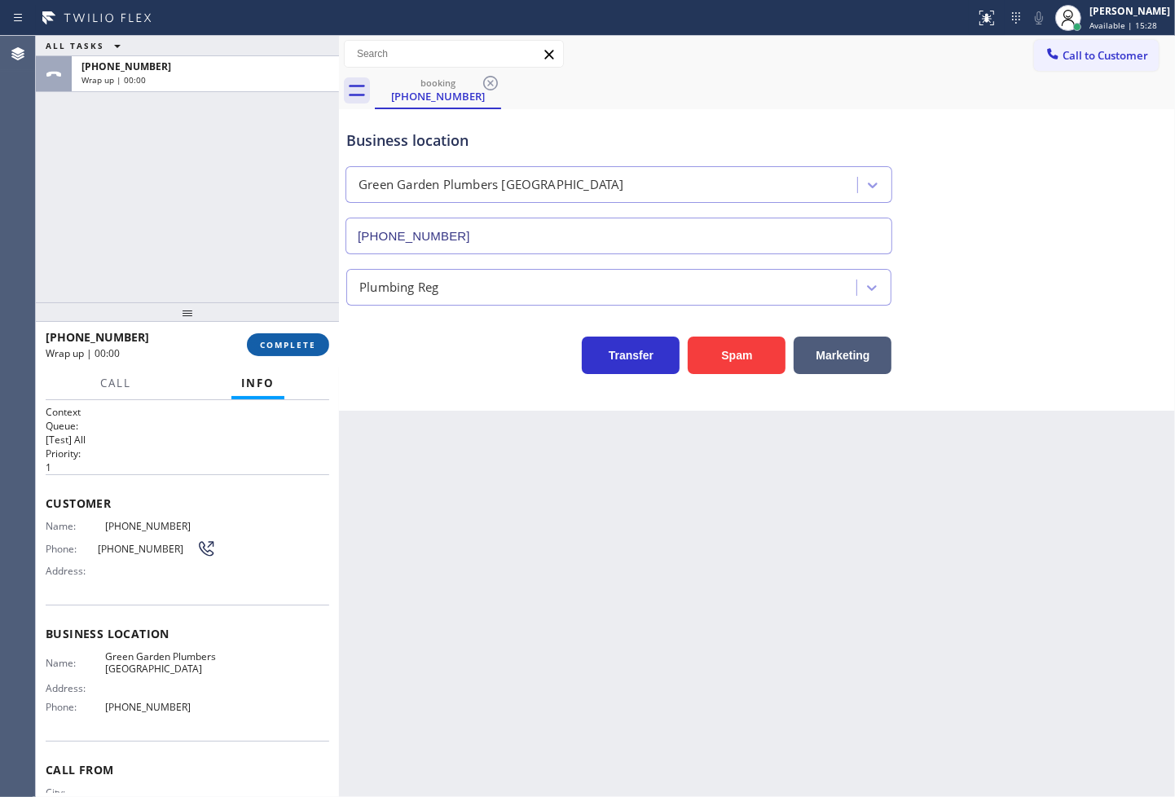
click at [269, 351] on span "COMPLETE" at bounding box center [288, 344] width 56 height 11
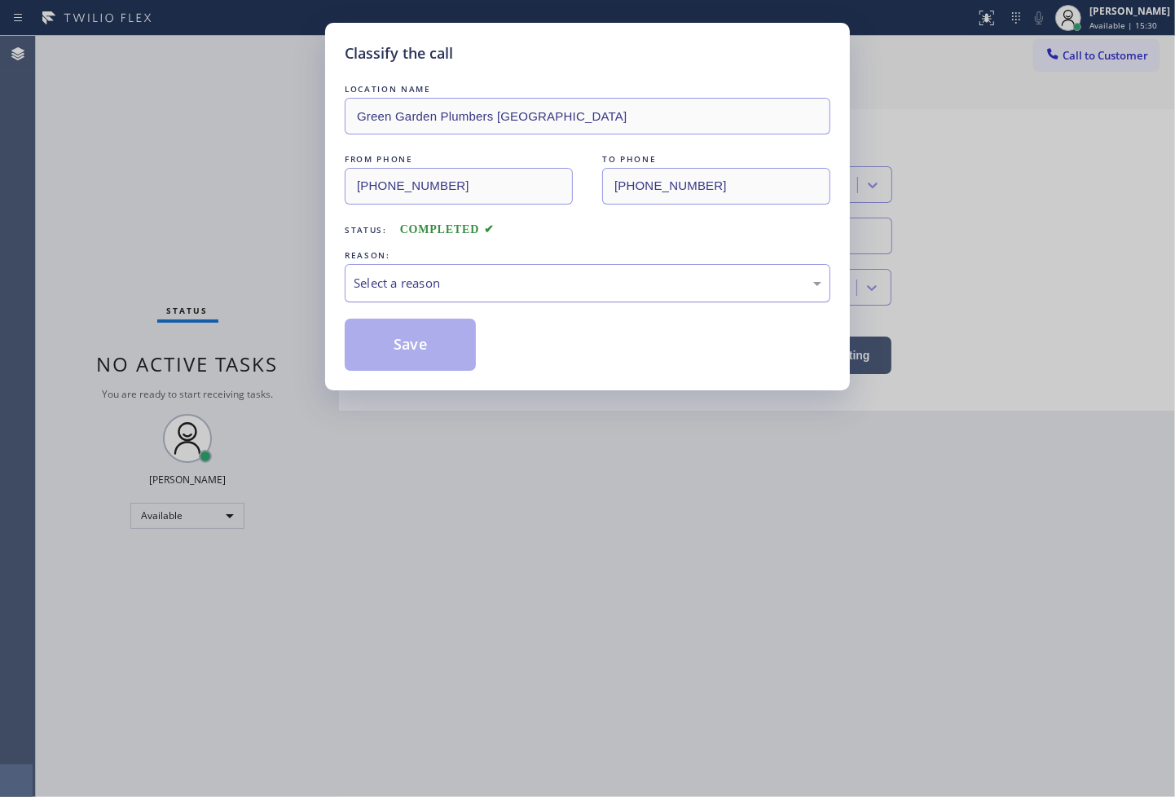
click at [408, 290] on div "Select a reason" at bounding box center [588, 283] width 468 height 19
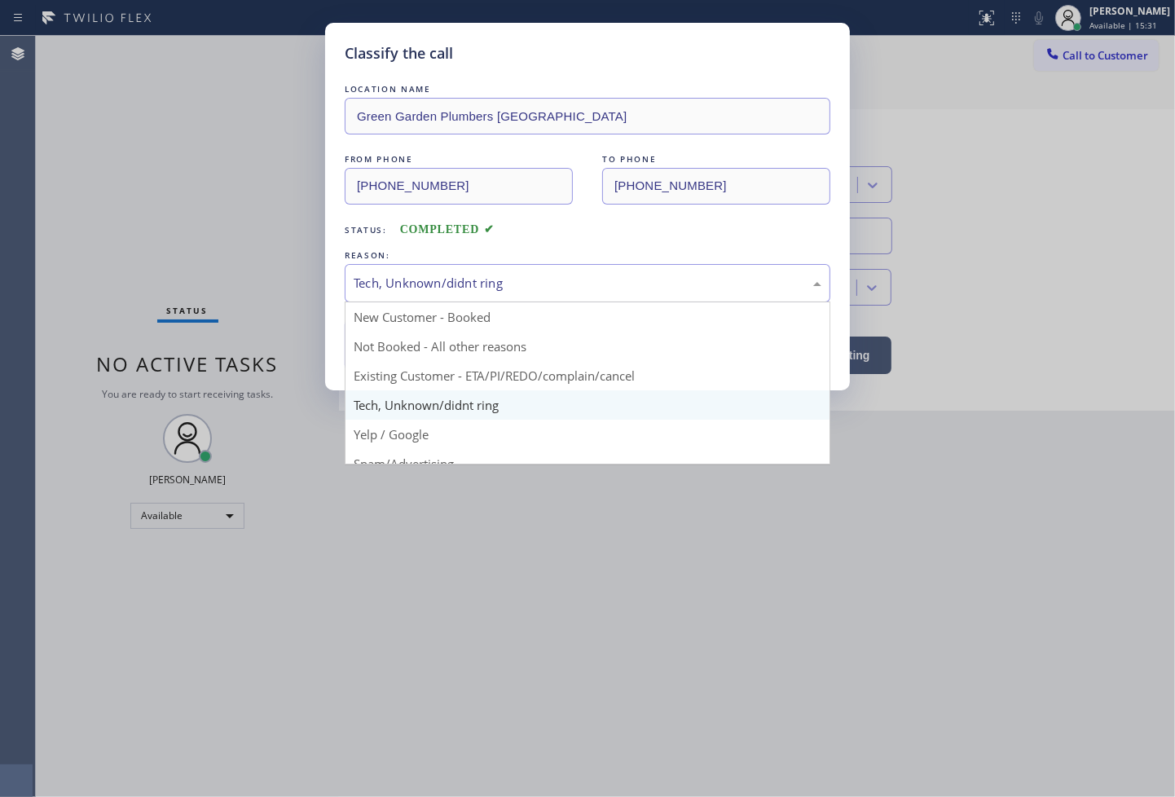
click at [426, 295] on div "Tech, Unknown/didnt ring" at bounding box center [588, 283] width 486 height 38
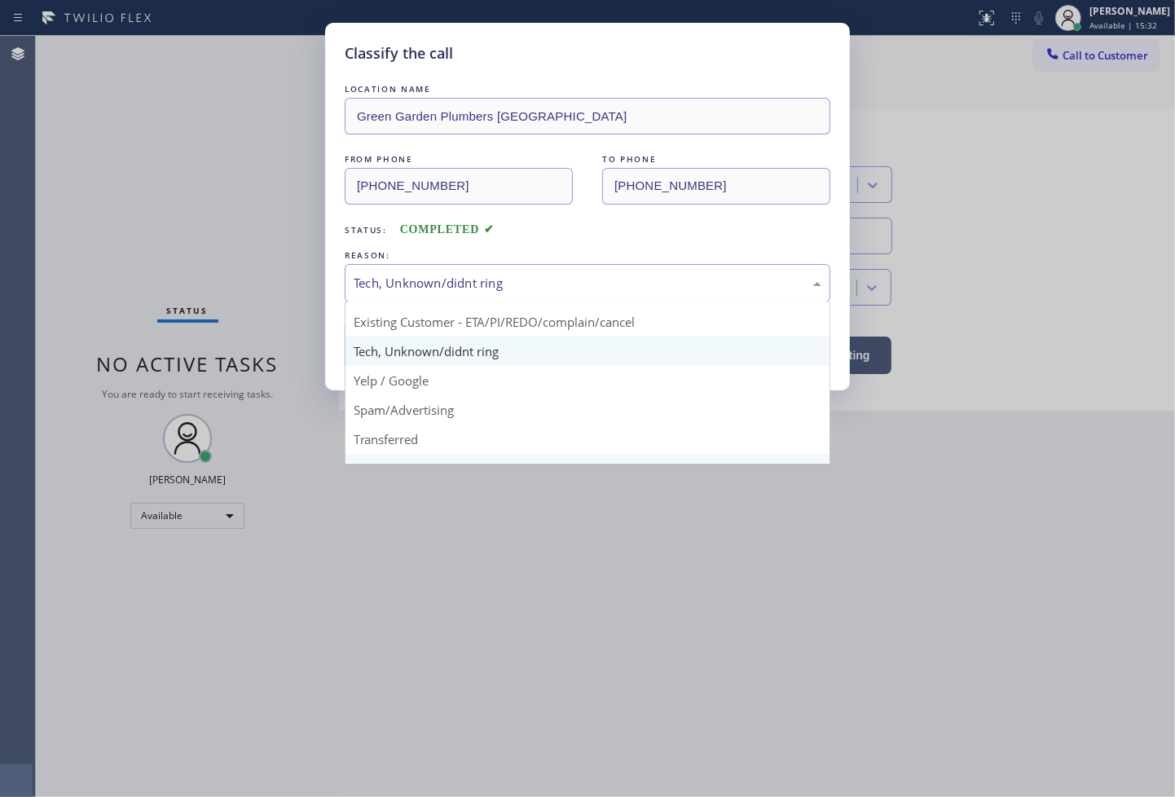
scroll to position [102, 0]
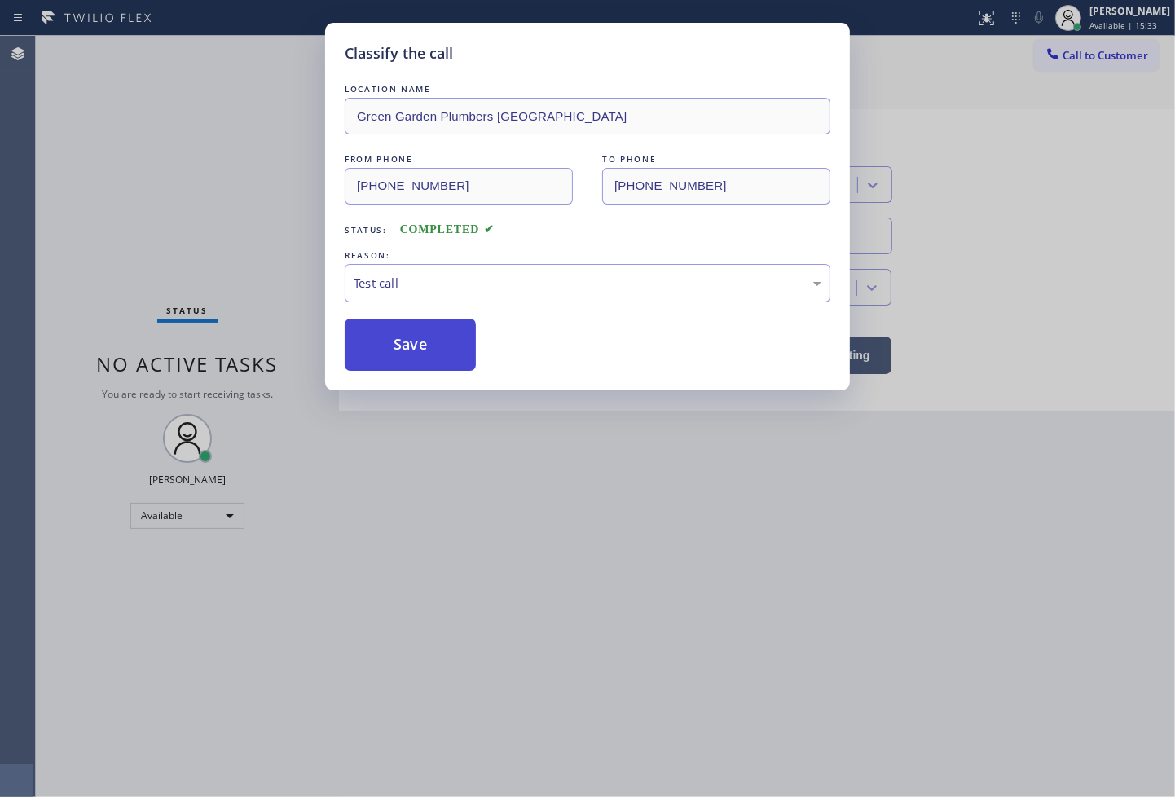
click at [412, 359] on button "Save" at bounding box center [410, 345] width 131 height 52
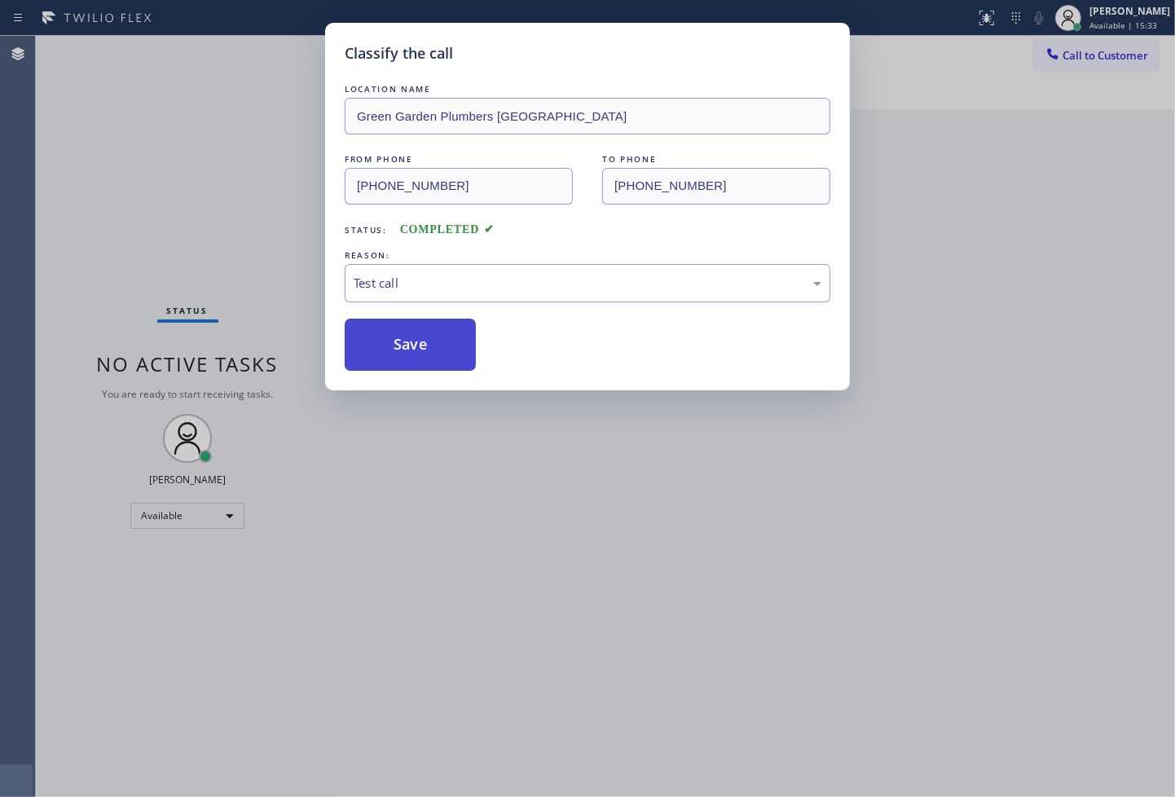
click at [412, 359] on button "Save" at bounding box center [410, 345] width 131 height 52
click at [85, 114] on div "Classify the call LOCATION NAME 5 Star Appliance FROM PHONE [PHONE_NUMBER] TO P…" at bounding box center [606, 416] width 1140 height 761
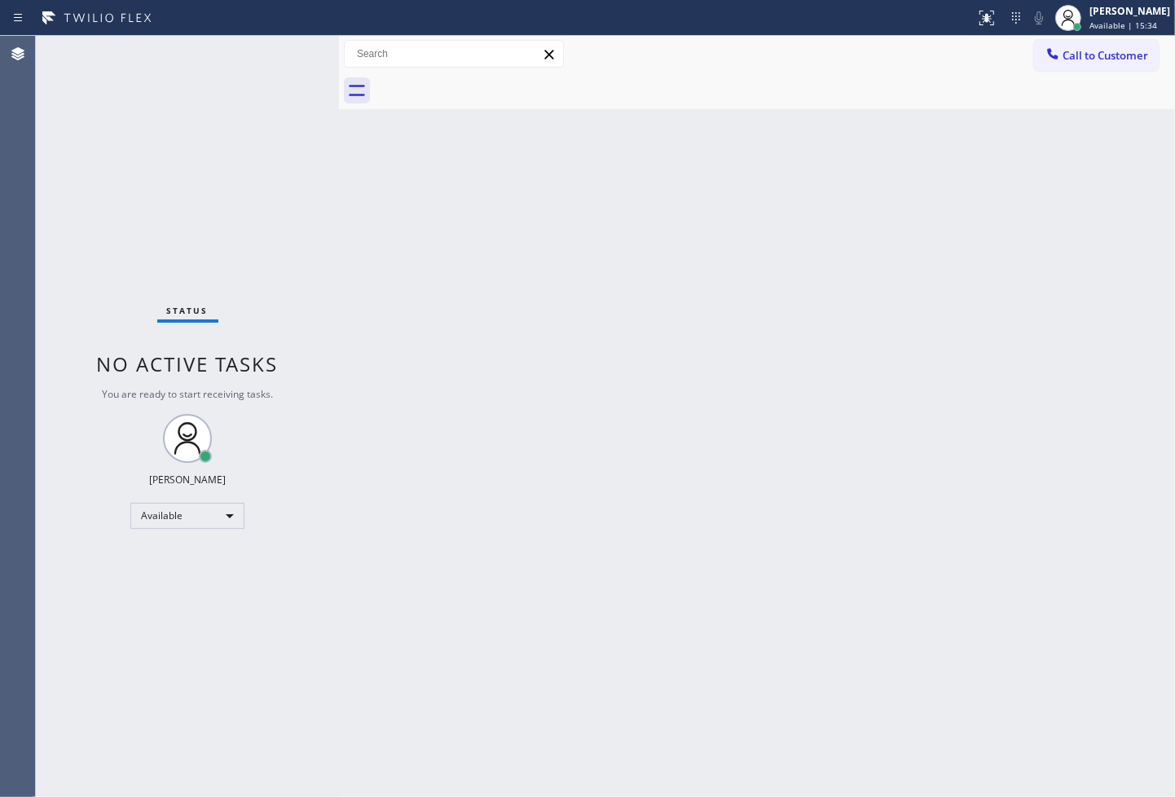
click at [280, 60] on div "Status No active tasks You are ready to start receiving tasks. [PERSON_NAME]" at bounding box center [187, 416] width 303 height 761
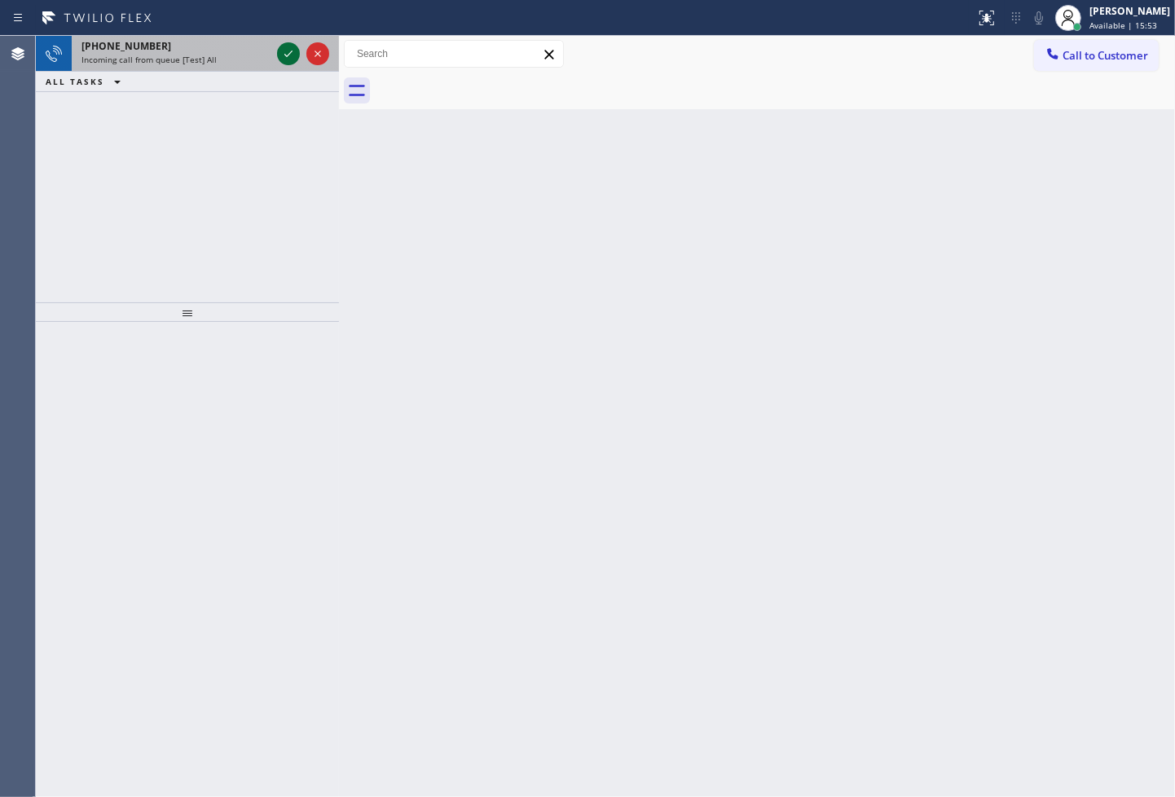
click at [289, 51] on icon at bounding box center [289, 54] width 20 height 20
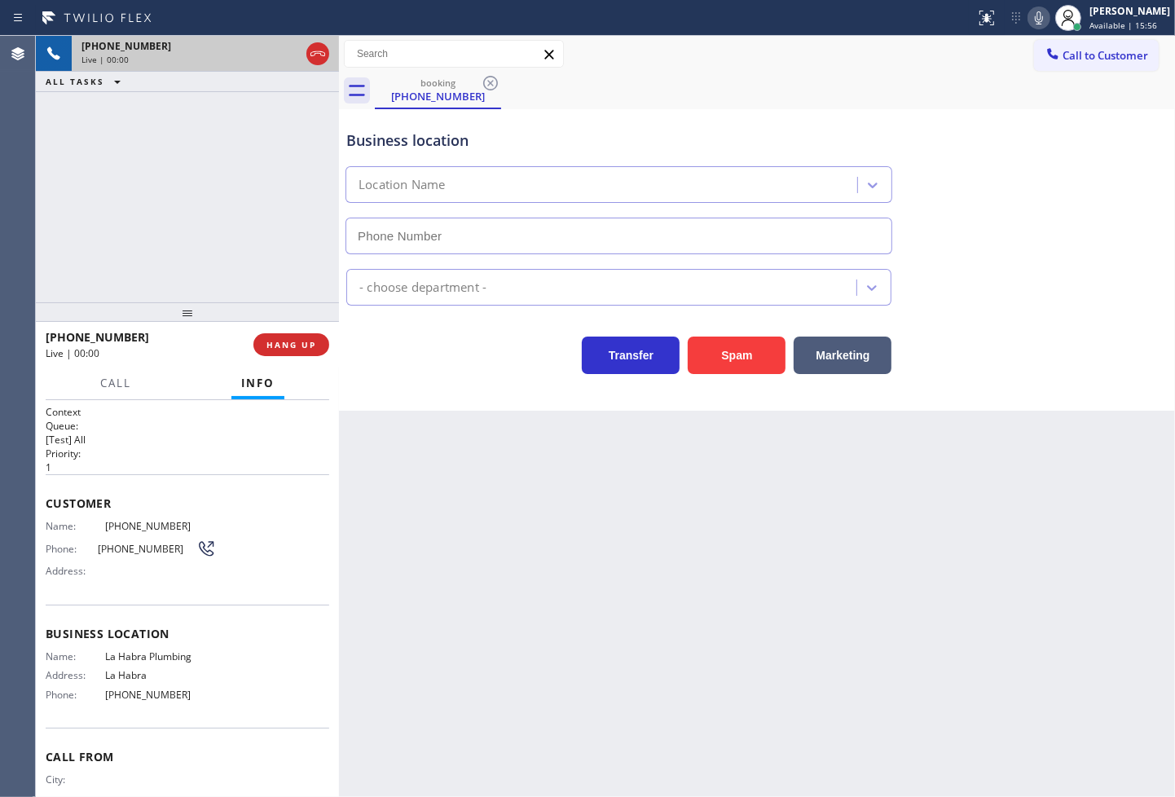
type input "[PHONE_NUMBER]"
click at [419, 381] on div "Business location [GEOGRAPHIC_DATA] Plumbing [PHONE_NUMBER] Plumbing Reg Transf…" at bounding box center [757, 260] width 836 height 302
click at [196, 227] on div "[PHONE_NUMBER] Live | 00:05 ALL TASKS ALL TASKS ACTIVE TASKS TASKS IN WRAP UP" at bounding box center [187, 169] width 303 height 267
click at [402, 346] on div "Transfer Spam Marketing" at bounding box center [619, 352] width 552 height 46
click at [202, 191] on div "[PHONE_NUMBER] Live | 00:06 ALL TASKS ALL TASKS ACTIVE TASKS TASKS IN WRAP UP" at bounding box center [187, 169] width 303 height 267
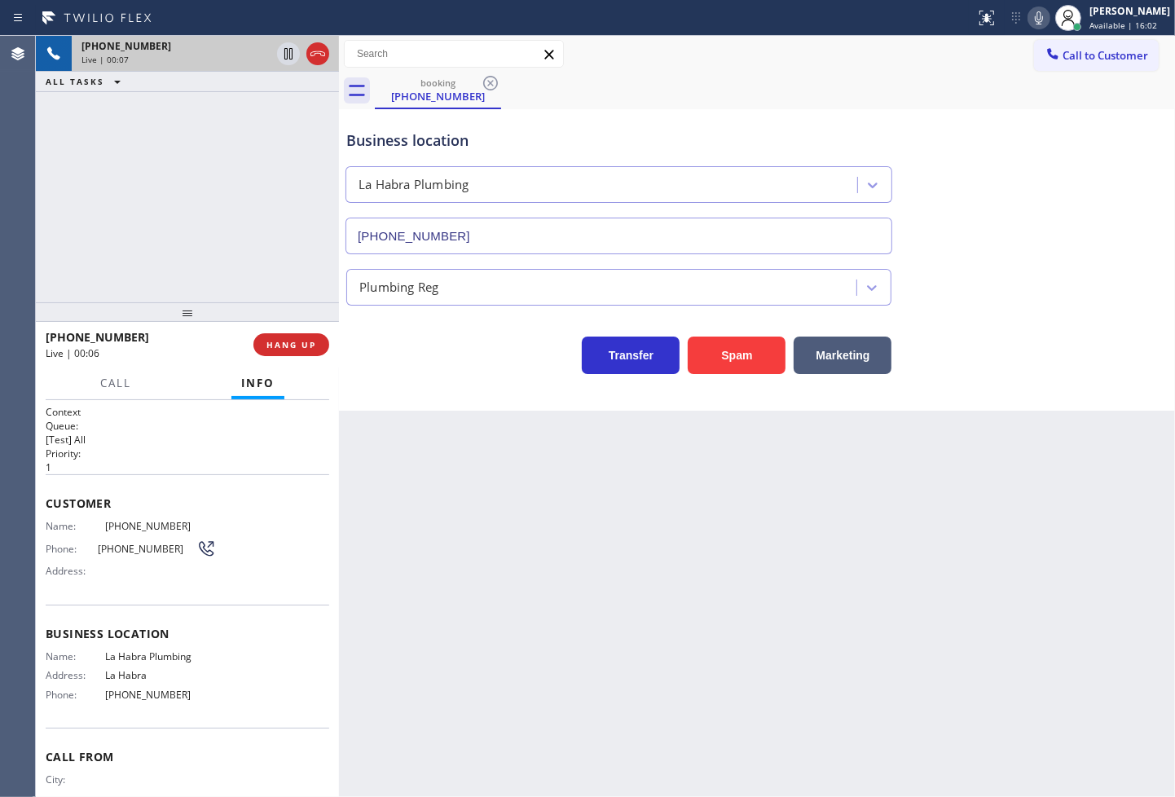
click at [397, 352] on div "Transfer Spam Marketing" at bounding box center [619, 352] width 552 height 46
click at [164, 206] on div "[PHONE_NUMBER] Live | 00:08 ALL TASKS ALL TASKS ACTIVE TASKS TASKS IN WRAP UP" at bounding box center [187, 169] width 303 height 267
click at [509, 383] on div "Business location [GEOGRAPHIC_DATA] Plumbing [PHONE_NUMBER] Plumbing Reg Transf…" at bounding box center [757, 260] width 836 height 302
click at [160, 229] on div "[PHONE_NUMBER] Live | 00:09 ALL TASKS ALL TASKS ACTIVE TASKS TASKS IN WRAP UP" at bounding box center [187, 169] width 303 height 267
drag, startPoint x: 389, startPoint y: 391, endPoint x: 20, endPoint y: 106, distance: 466.6
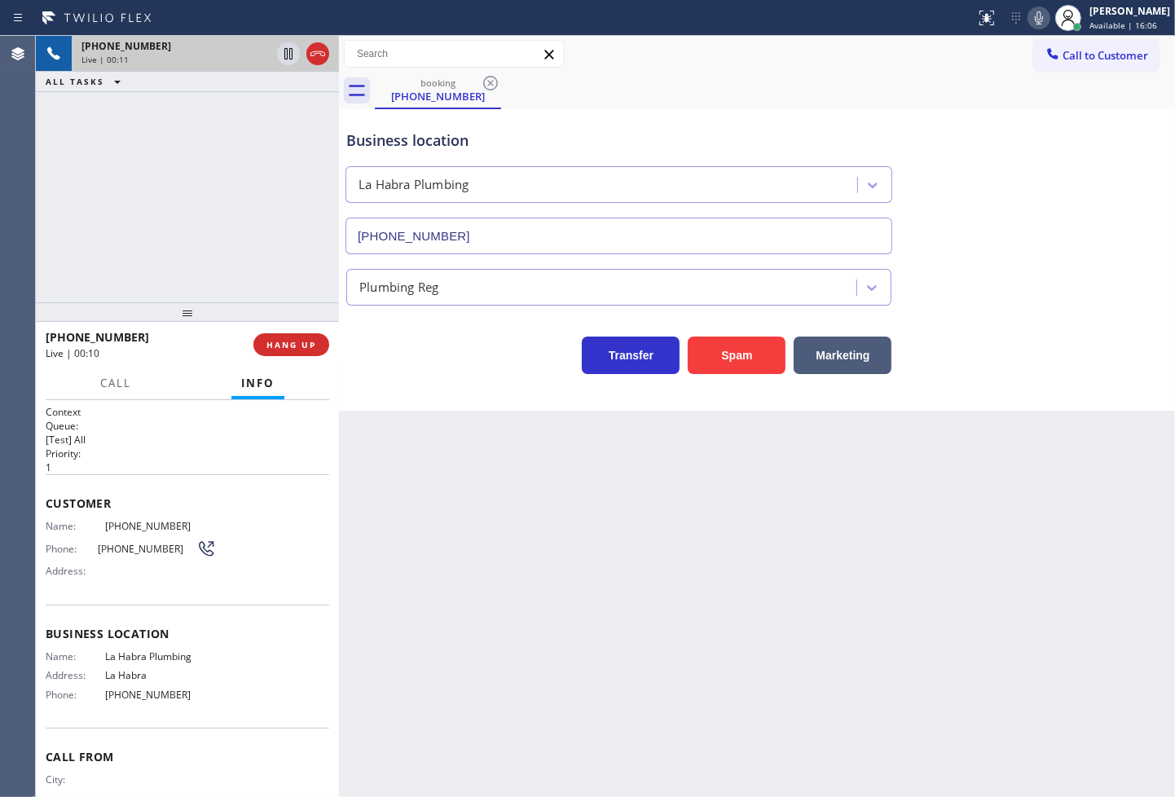
click at [386, 388] on div "Business location [GEOGRAPHIC_DATA] Plumbing [PHONE_NUMBER] Plumbing Reg Transf…" at bounding box center [757, 260] width 836 height 302
drag, startPoint x: 20, startPoint y: 104, endPoint x: 120, endPoint y: 119, distance: 101.5
click at [26, 104] on div "Agent Desktop" at bounding box center [17, 416] width 35 height 761
click at [376, 361] on div "Transfer Spam Marketing" at bounding box center [619, 352] width 552 height 46
click at [409, 361] on div "Transfer Spam Marketing" at bounding box center [619, 352] width 552 height 46
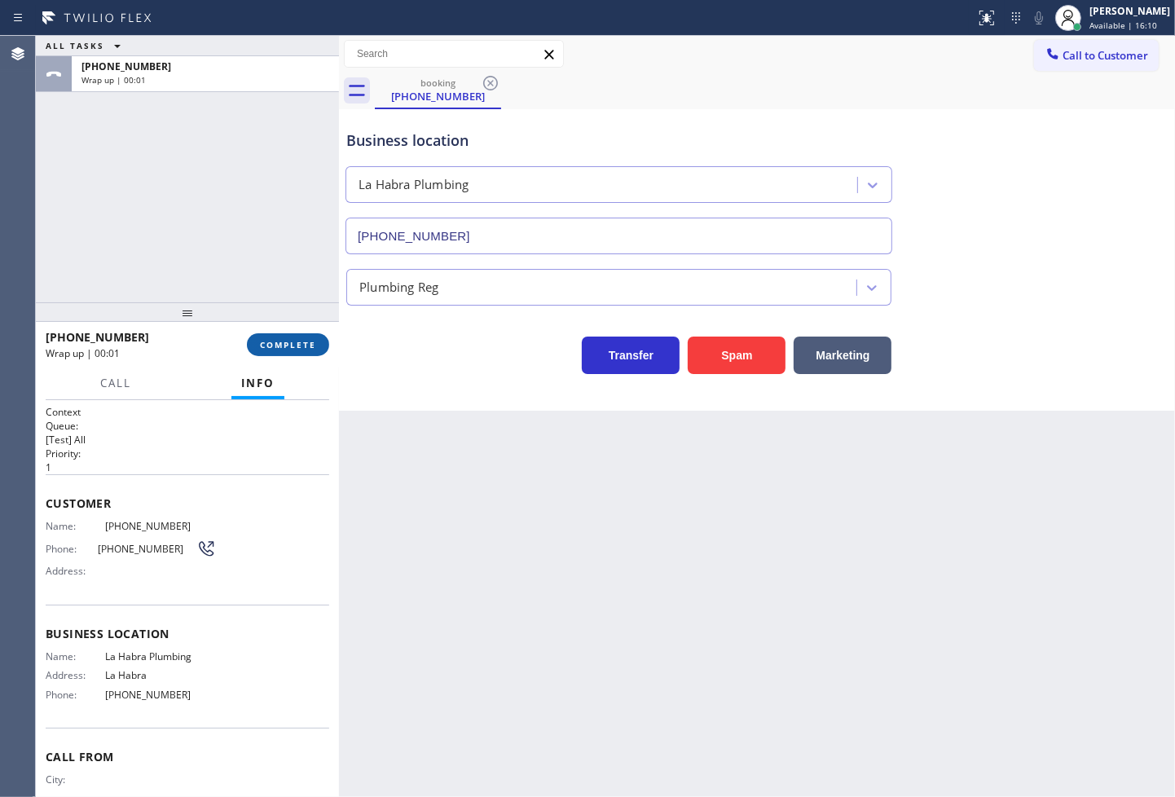
click at [298, 344] on span "COMPLETE" at bounding box center [288, 344] width 56 height 11
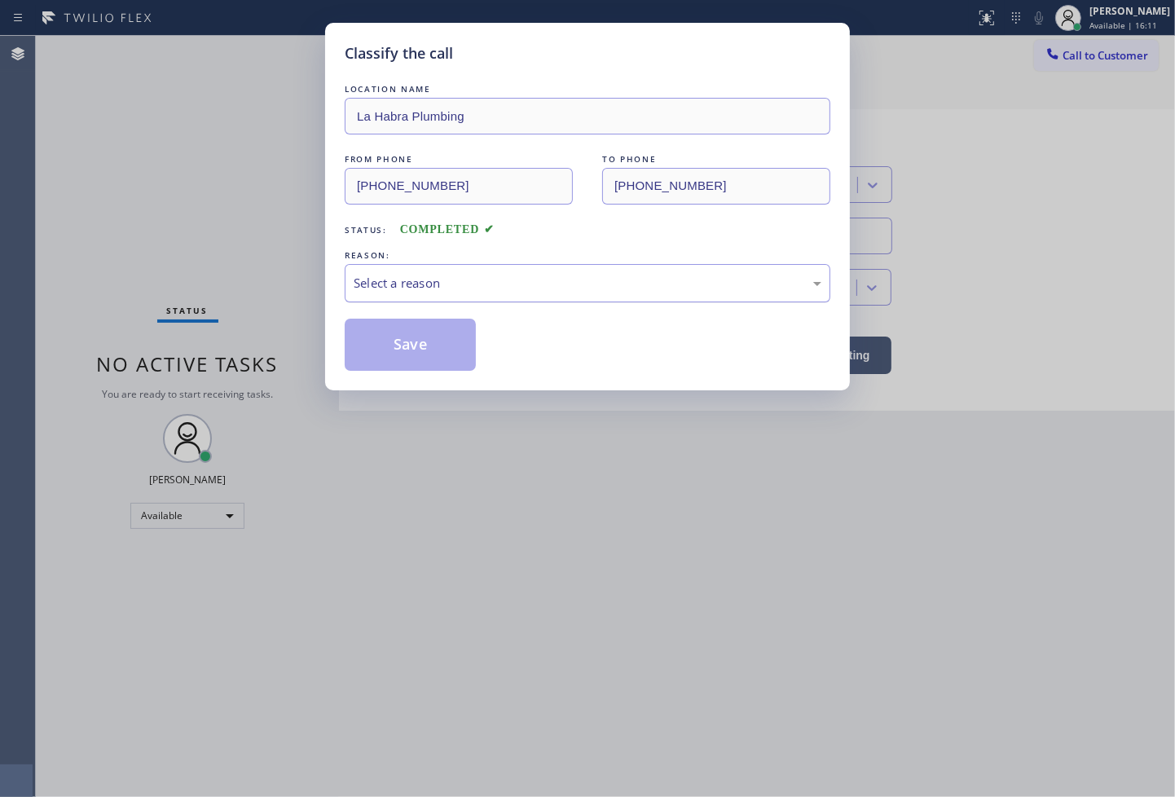
click at [383, 289] on div "Select a reason" at bounding box center [588, 283] width 468 height 19
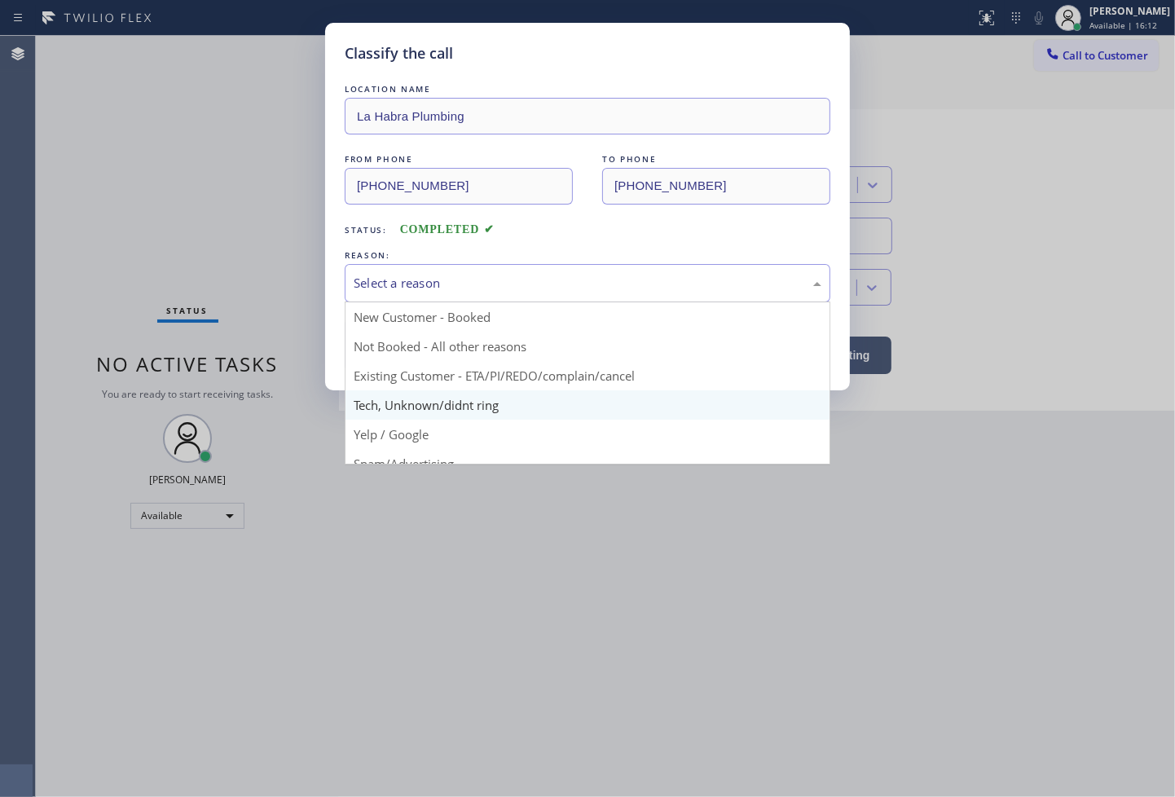
scroll to position [102, 0]
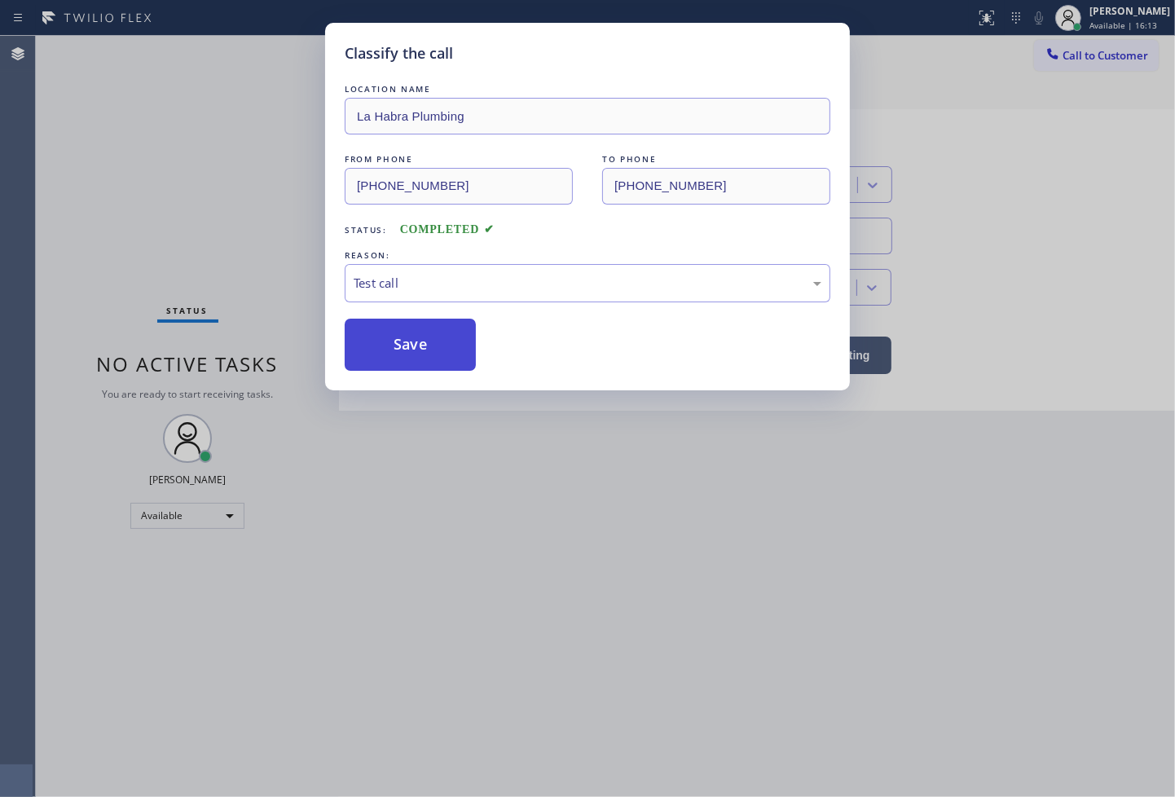
click at [397, 328] on button "Save" at bounding box center [410, 345] width 131 height 52
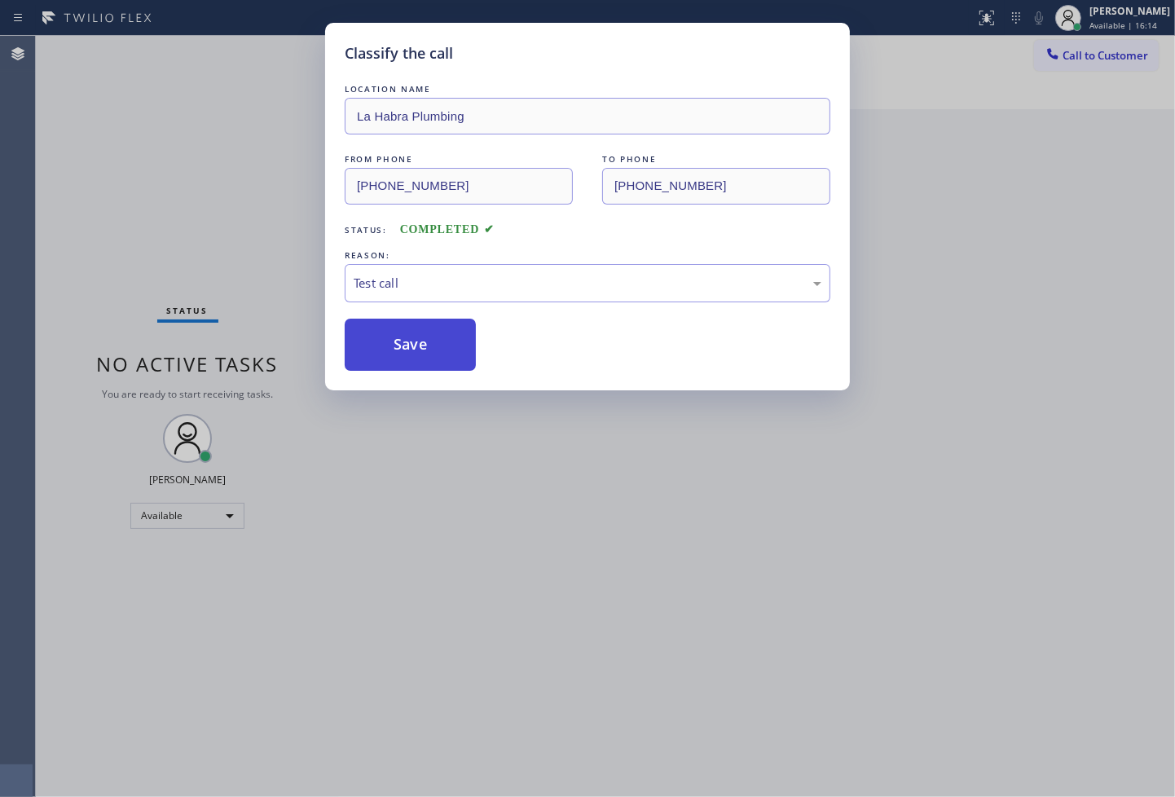
click at [395, 337] on button "Save" at bounding box center [410, 345] width 131 height 52
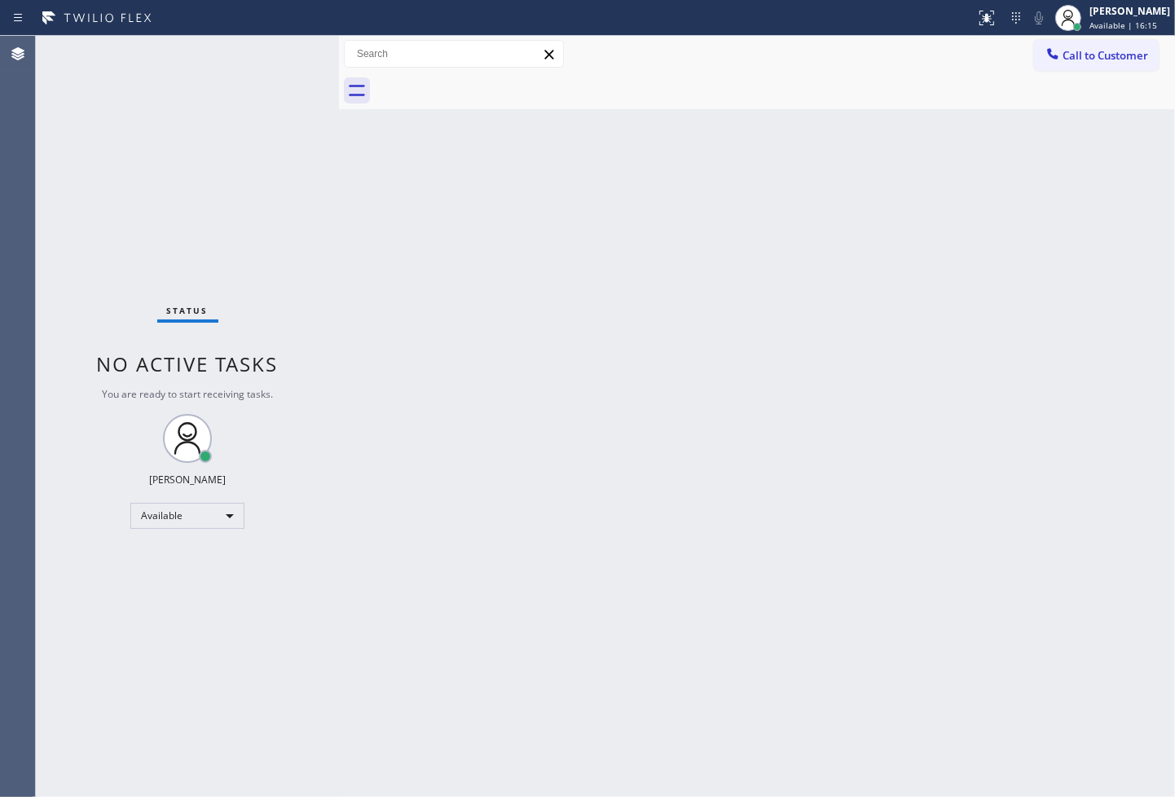
click at [270, 53] on div "Status No active tasks You are ready to start receiving tasks. [PERSON_NAME]" at bounding box center [187, 416] width 303 height 761
click at [280, 58] on div "Status No active tasks You are ready to start receiving tasks. [PERSON_NAME]" at bounding box center [187, 416] width 303 height 761
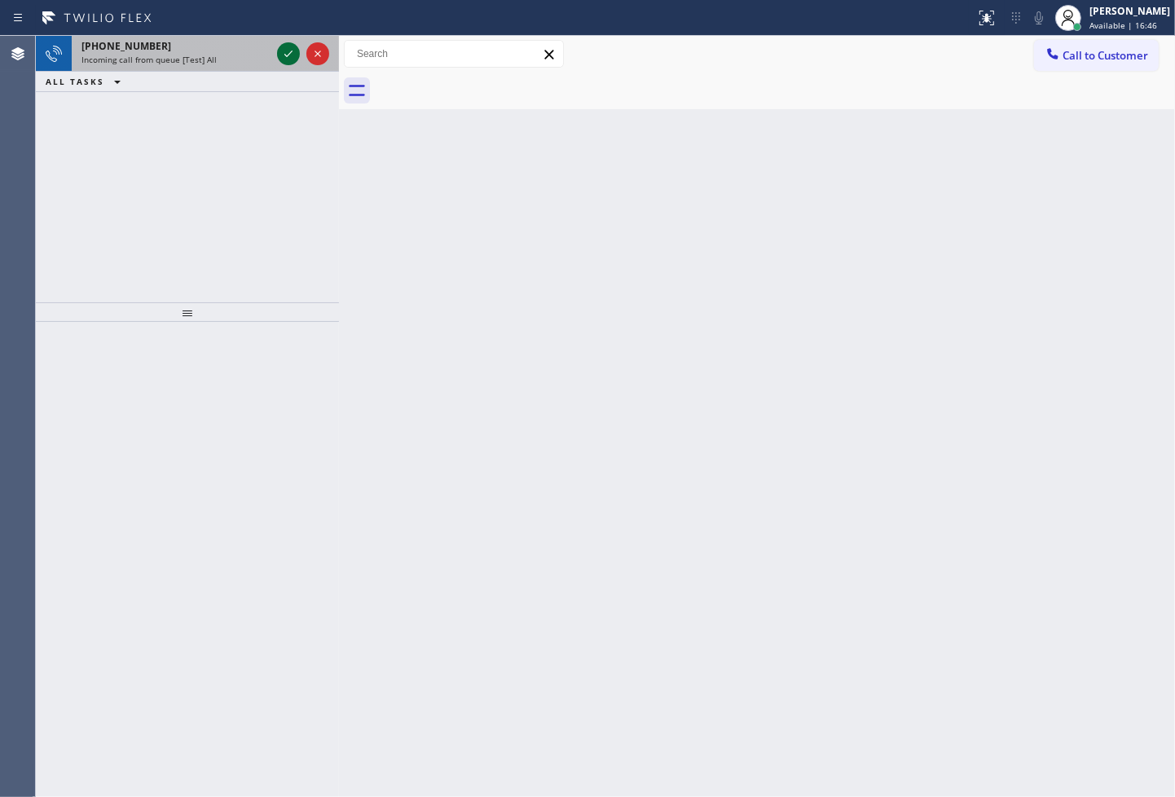
click at [285, 51] on icon at bounding box center [289, 54] width 20 height 20
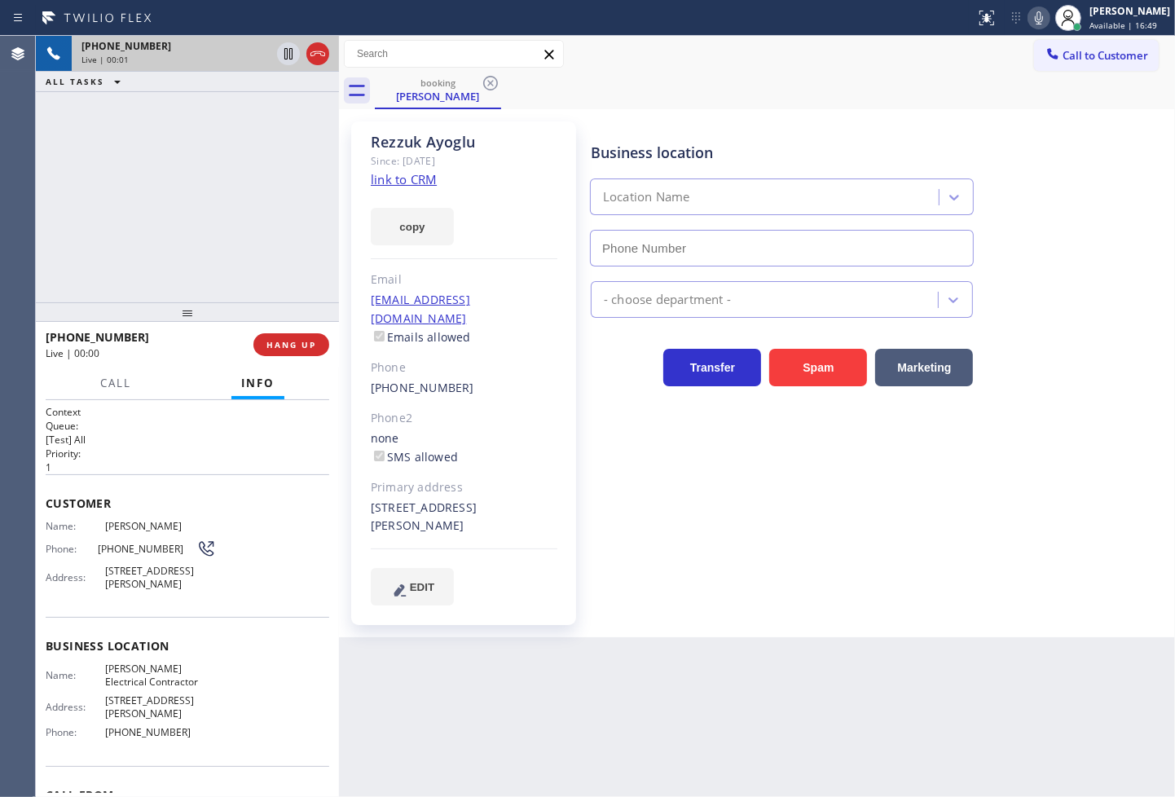
type input "[PHONE_NUMBER]"
click at [241, 225] on div "[PHONE_NUMBER] Live | 00:02 ALL TASKS ALL TASKS ACTIVE TASKS TASKS IN WRAP UP" at bounding box center [187, 169] width 303 height 267
click at [383, 175] on link "link to CRM" at bounding box center [404, 179] width 66 height 16
click at [800, 502] on div "Business location [PERSON_NAME] Electrical Contractor [PHONE_NUMBER] Electricia…" at bounding box center [880, 363] width 584 height 475
click at [148, 236] on div "[PHONE_NUMBER] Live | 00:22 ALL TASKS ALL TASKS ACTIVE TASKS TASKS IN WRAP UP" at bounding box center [187, 169] width 303 height 267
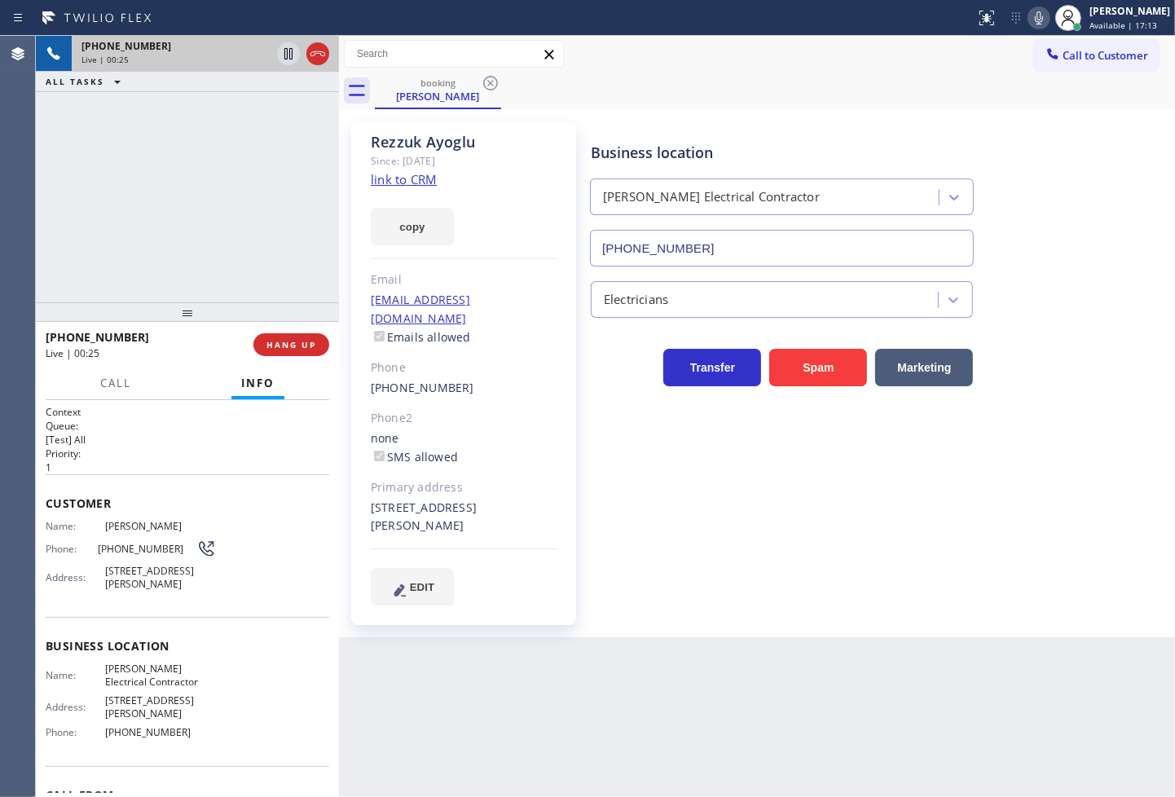
click at [243, 465] on p "1" at bounding box center [188, 468] width 284 height 14
click at [172, 280] on div "[PHONE_NUMBER] Live | 00:32 ALL TASKS ALL TASKS ACTIVE TASKS TASKS IN WRAP UP" at bounding box center [187, 169] width 303 height 267
click at [166, 239] on div "[PHONE_NUMBER] Live | 00:33 ALL TASKS ALL TASKS ACTIVE TASKS TASKS IN WRAP UP" at bounding box center [187, 169] width 303 height 267
click at [1103, 276] on div "Electricians" at bounding box center [880, 296] width 584 height 43
click at [1036, 161] on div "Business location [PERSON_NAME] Electrical Contractor [PHONE_NUMBER]" at bounding box center [880, 193] width 584 height 148
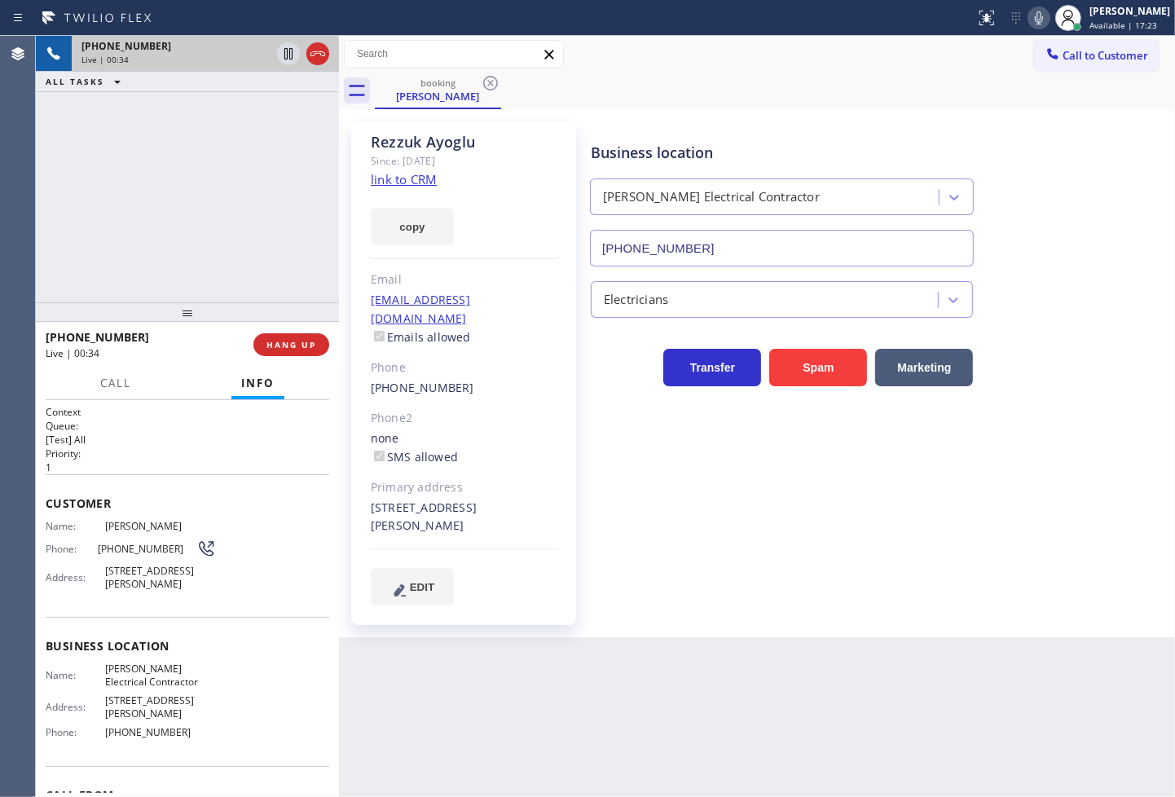
click at [948, 108] on div "booking [PERSON_NAME]" at bounding box center [775, 91] width 800 height 37
click at [1030, 14] on icon at bounding box center [1040, 18] width 20 height 20
click at [288, 51] on icon at bounding box center [289, 54] width 20 height 20
click at [123, 386] on span "Call" at bounding box center [115, 383] width 31 height 15
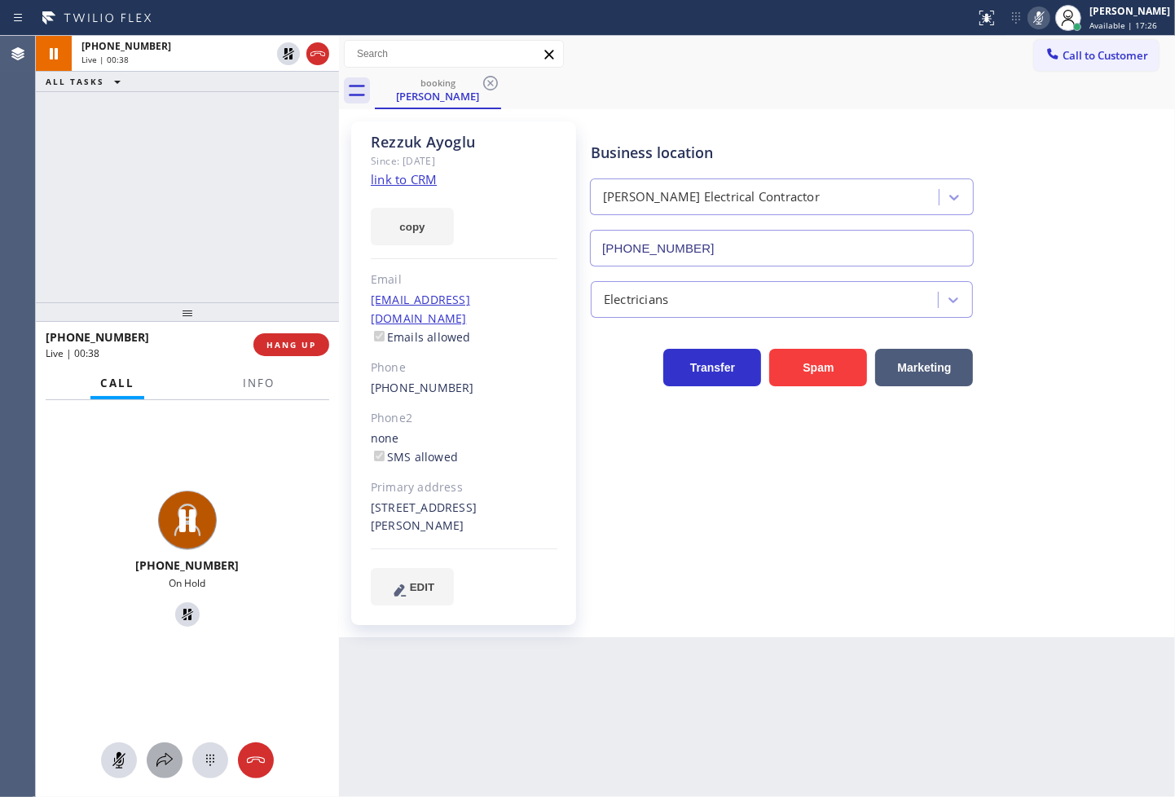
click at [153, 758] on div at bounding box center [165, 761] width 36 height 20
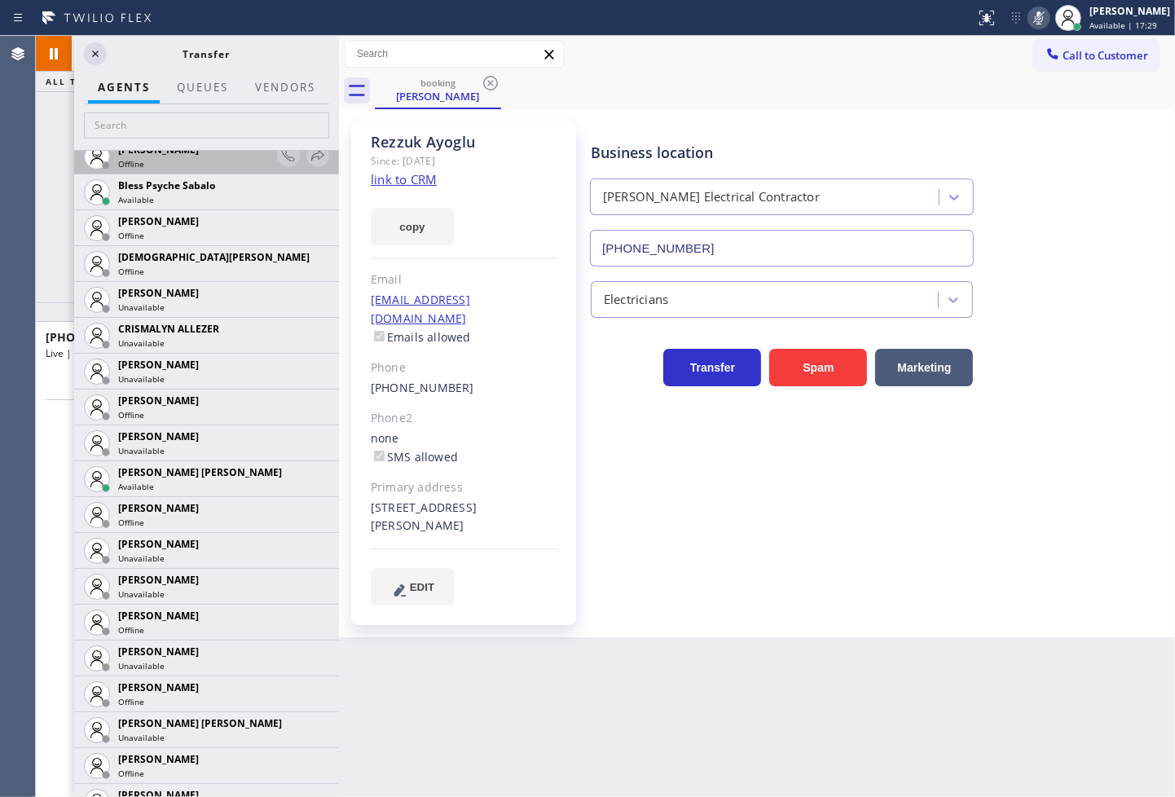
scroll to position [543, 0]
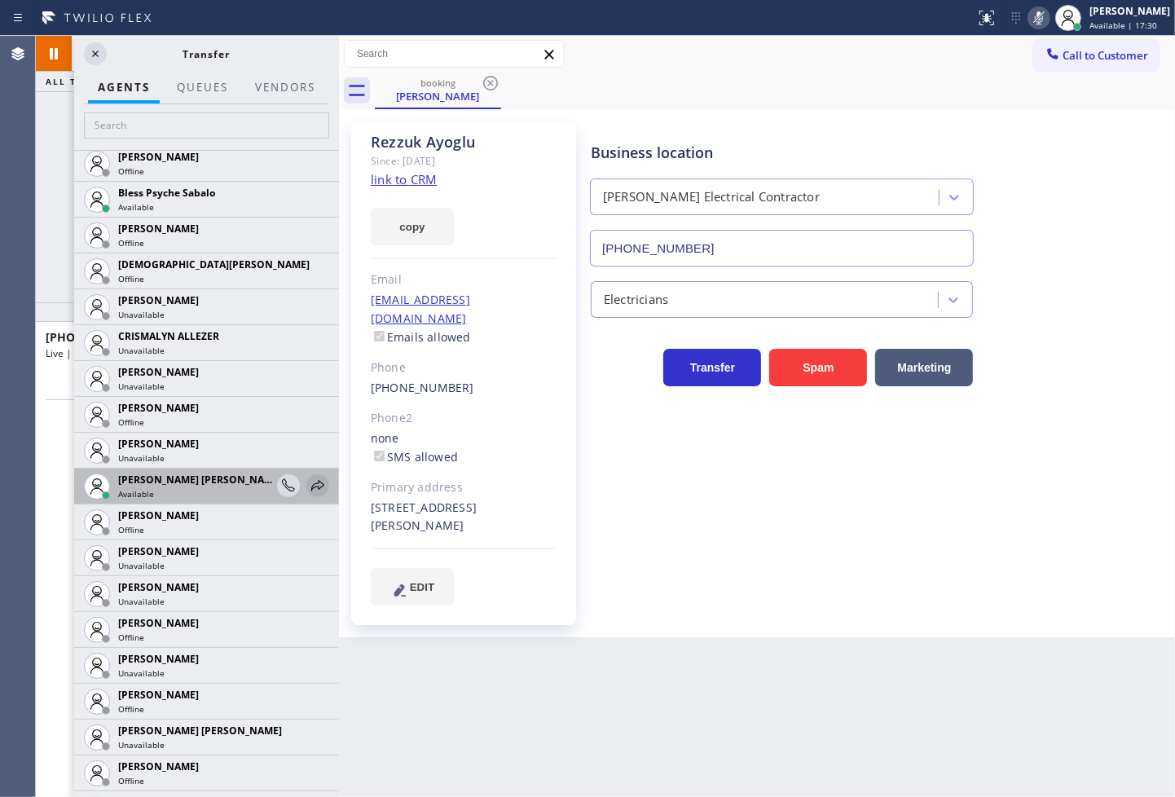
click at [311, 484] on icon at bounding box center [317, 485] width 13 height 11
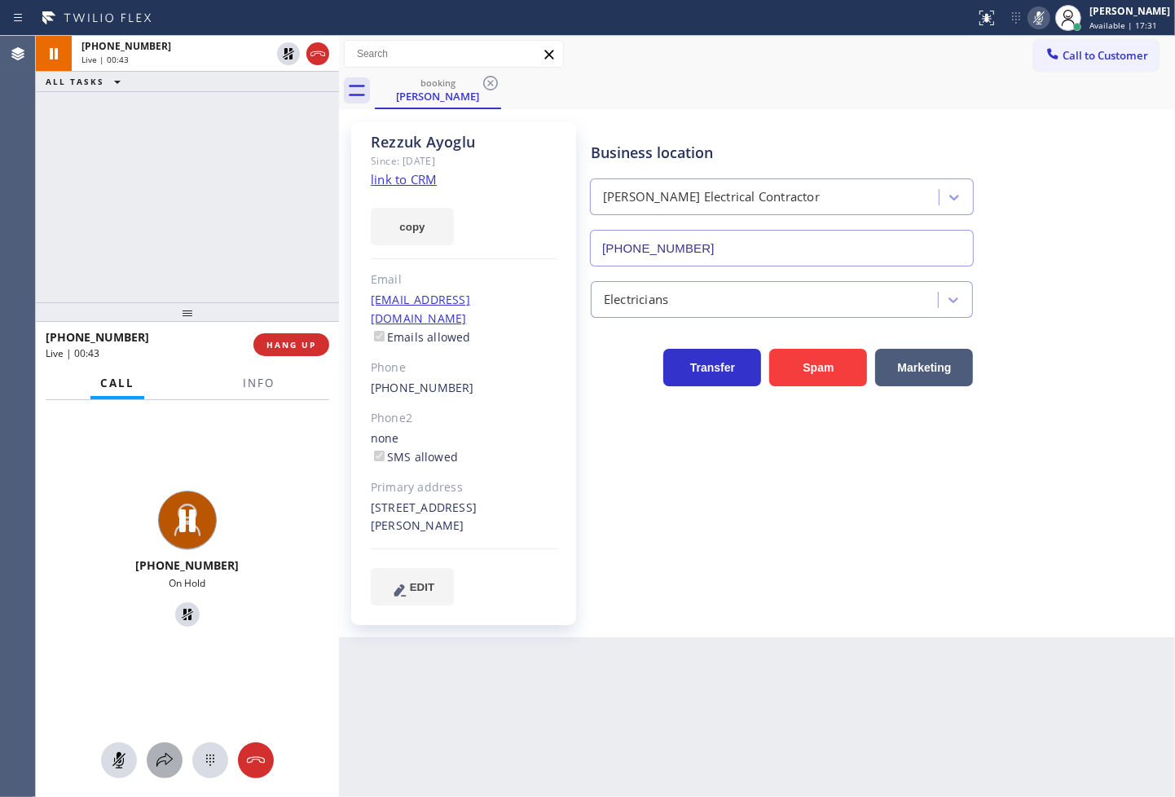
click at [167, 754] on icon at bounding box center [165, 761] width 20 height 20
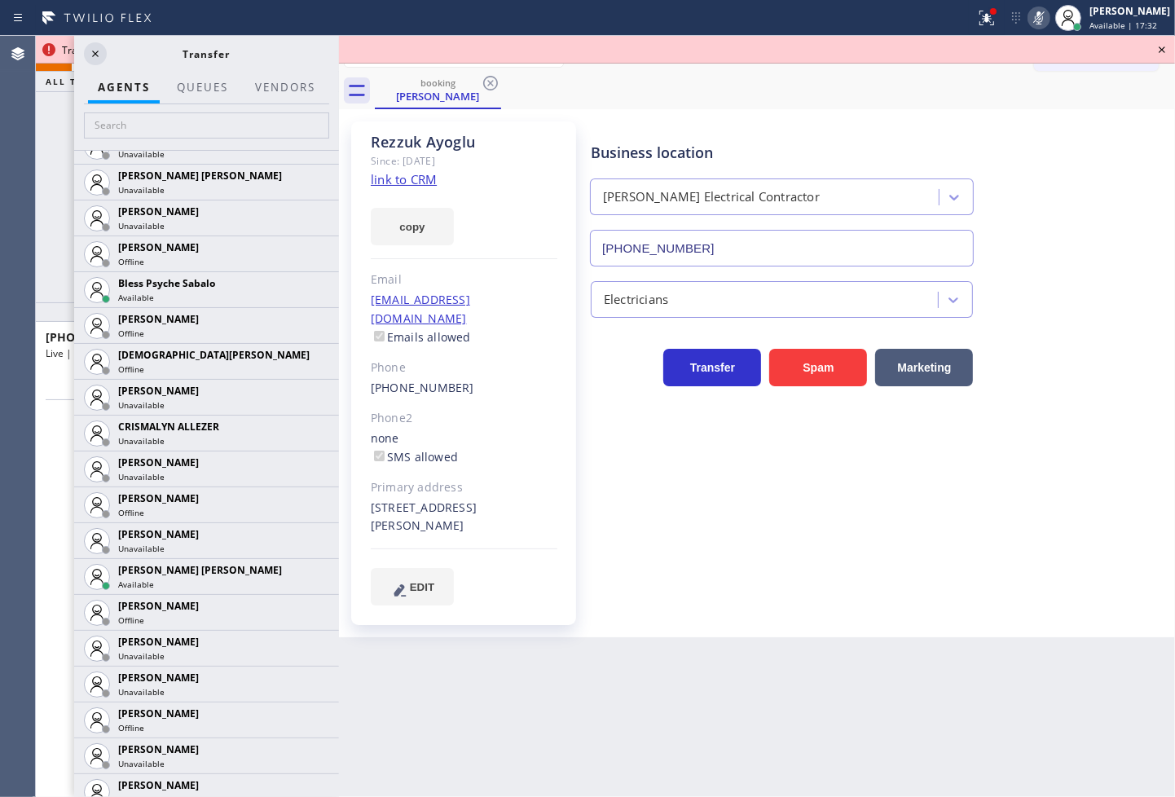
scroll to position [996, 0]
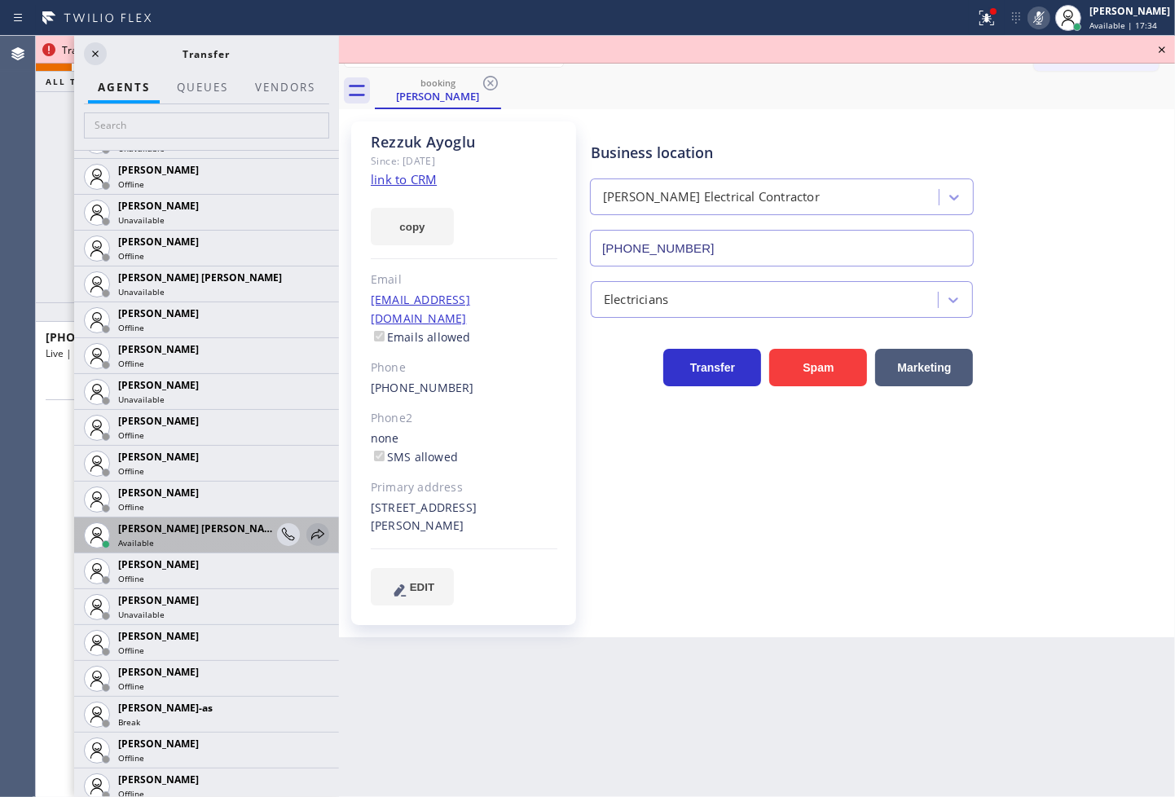
click at [308, 527] on icon at bounding box center [318, 535] width 20 height 20
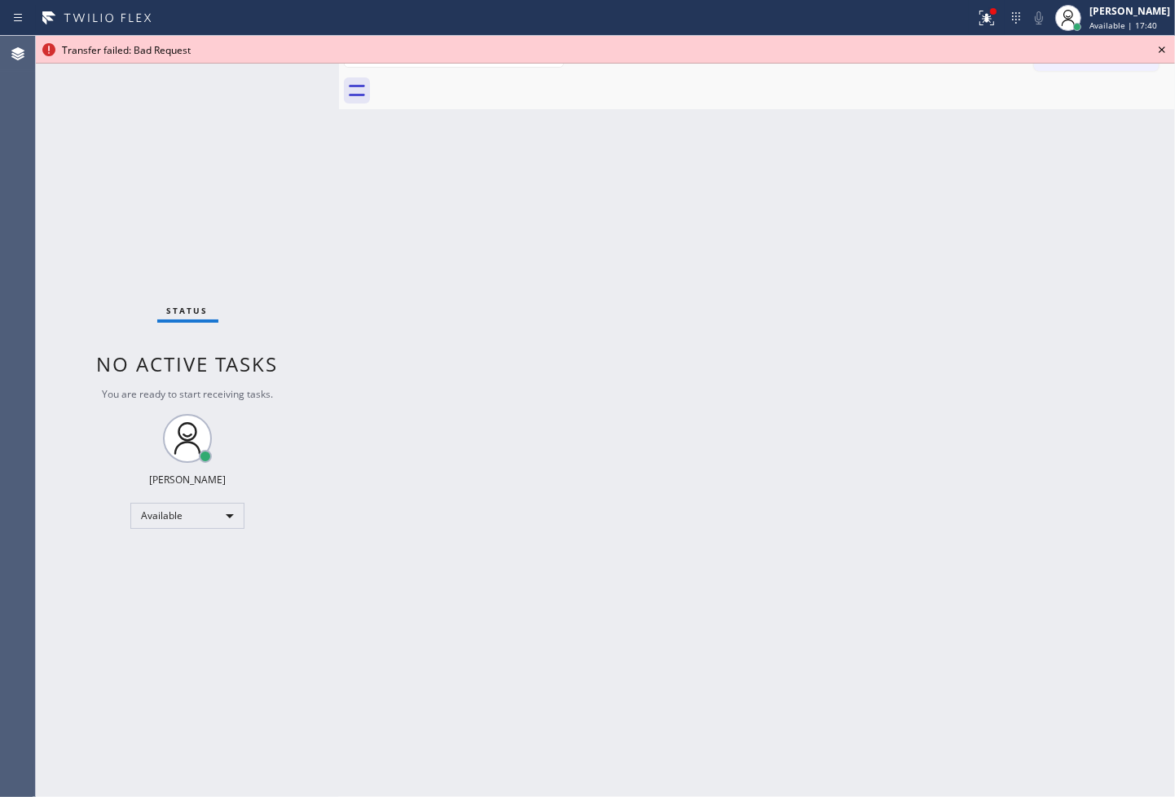
click at [1163, 49] on icon at bounding box center [1162, 49] width 7 height 7
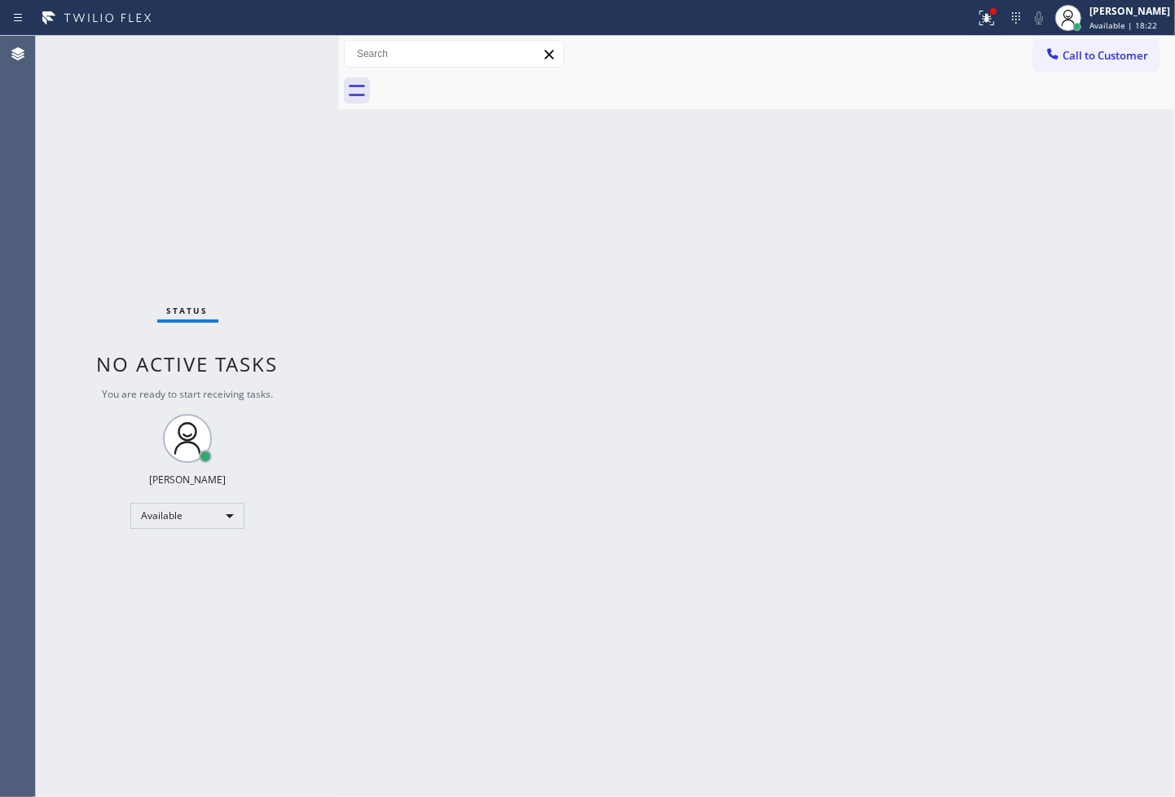
click at [286, 55] on div "Status No active tasks You are ready to start receiving tasks. [PERSON_NAME]" at bounding box center [187, 416] width 303 height 761
click at [978, 19] on div at bounding box center [987, 18] width 36 height 20
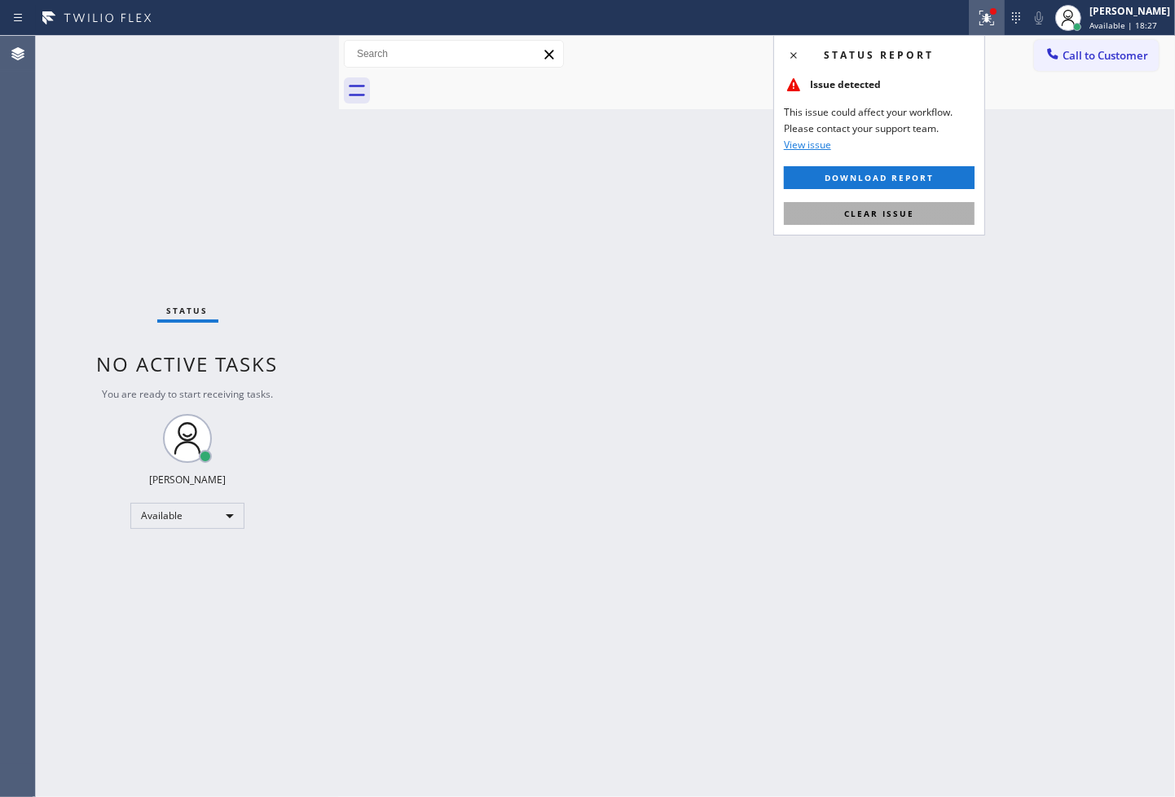
click at [925, 214] on button "Clear issue" at bounding box center [879, 213] width 191 height 23
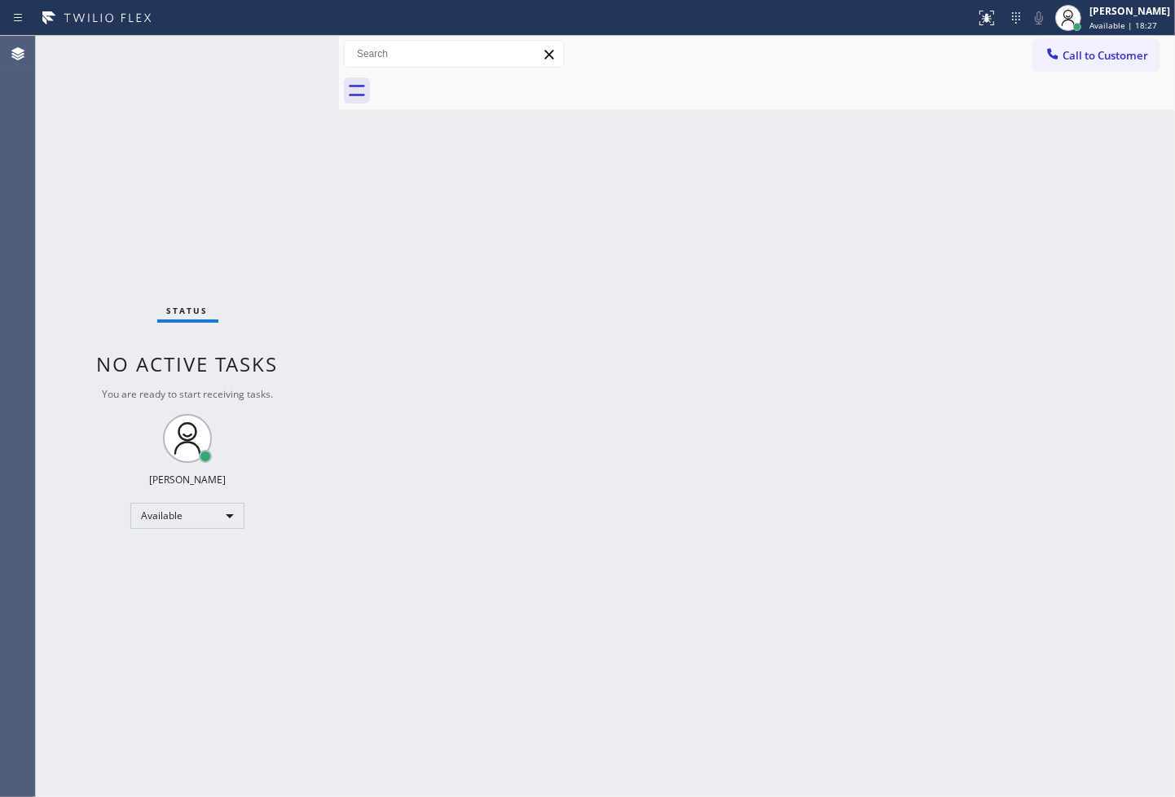
click at [262, 156] on div "Status No active tasks You are ready to start receiving tasks. [PERSON_NAME]" at bounding box center [187, 416] width 303 height 761
click at [296, 55] on div "Status No active tasks You are ready to start receiving tasks. [PERSON_NAME]" at bounding box center [187, 416] width 303 height 761
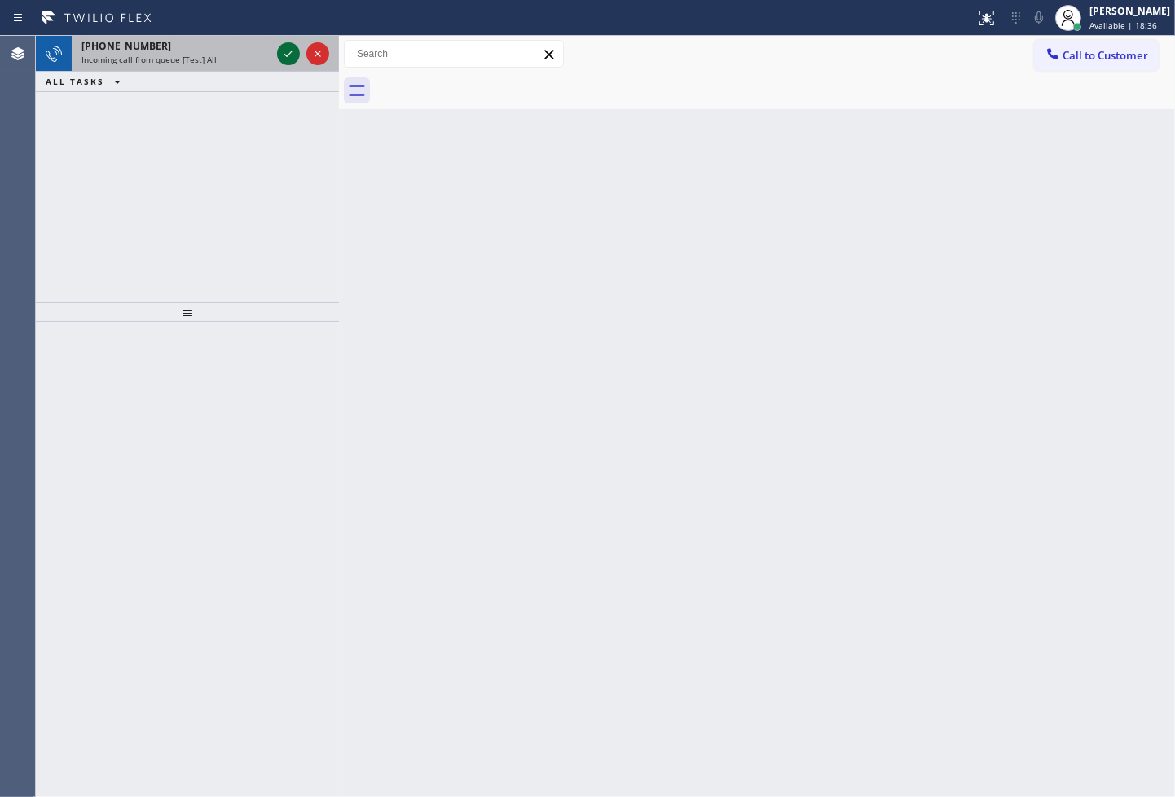
click at [285, 60] on icon at bounding box center [289, 54] width 20 height 20
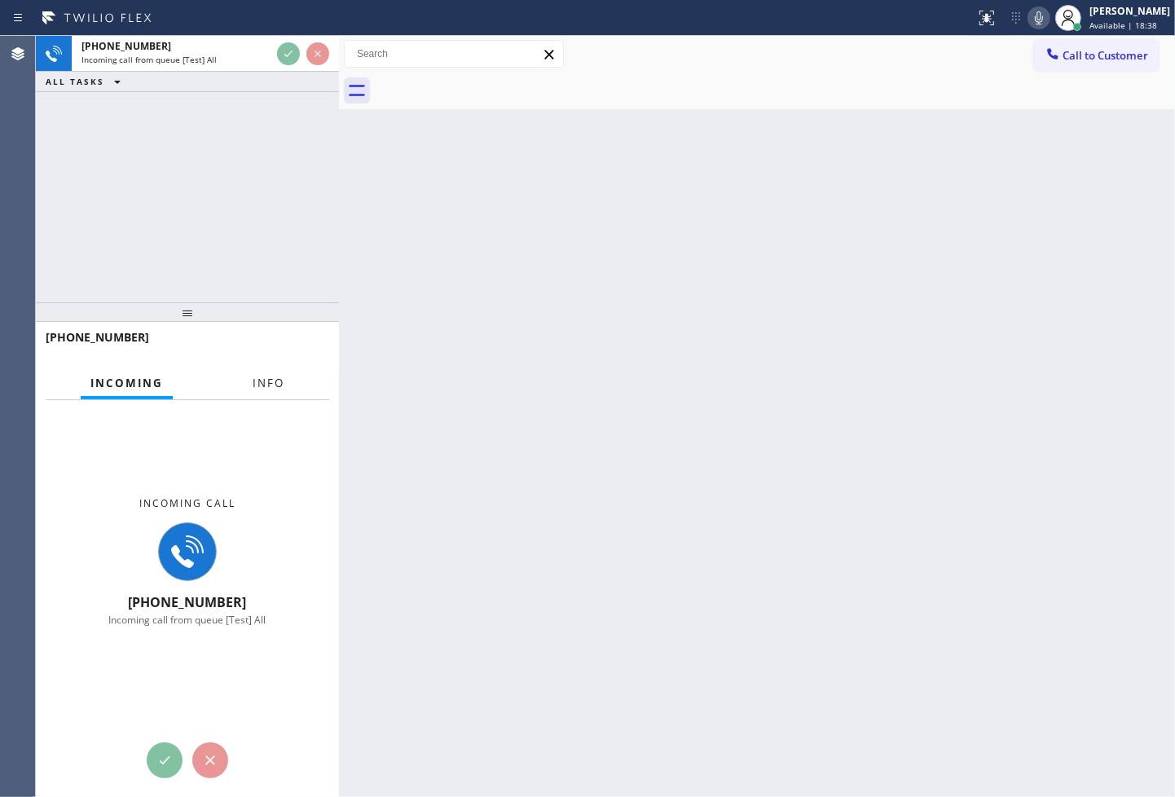
click at [276, 389] on span "Info" at bounding box center [269, 383] width 32 height 15
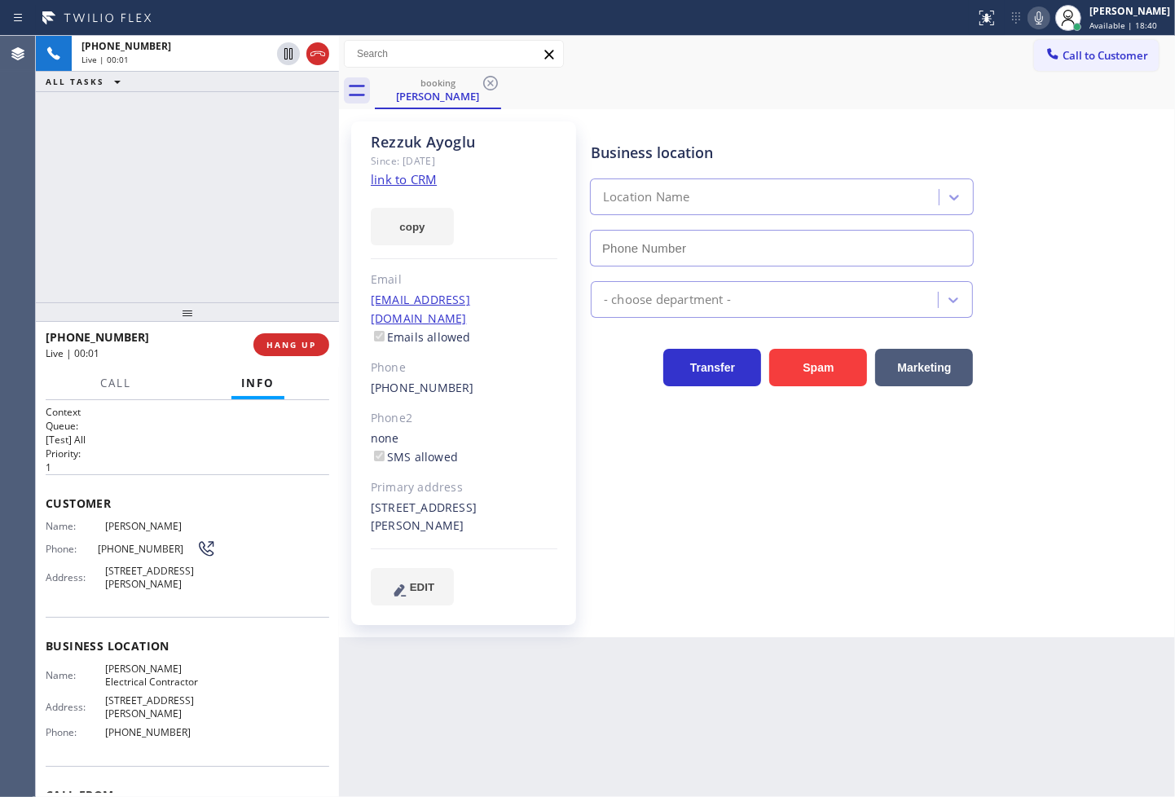
type input "[PHONE_NUMBER]"
click at [176, 173] on div "[PHONE_NUMBER] Live | 00:01 ALL TASKS ALL TASKS ACTIVE TASKS TASKS IN WRAP UP" at bounding box center [187, 169] width 303 height 267
click at [864, 496] on div "Business location [PERSON_NAME] Electrical Contractor [PHONE_NUMBER] Electricia…" at bounding box center [880, 363] width 584 height 475
click at [194, 232] on div "[PHONE_NUMBER] Live | 00:02 ALL TASKS ALL TASKS ACTIVE TASKS TASKS IN WRAP UP" at bounding box center [187, 169] width 303 height 267
click at [197, 230] on div "[PHONE_NUMBER] Live | 00:04 ALL TASKS ALL TASKS ACTIVE TASKS TASKS IN WRAP UP" at bounding box center [187, 169] width 303 height 267
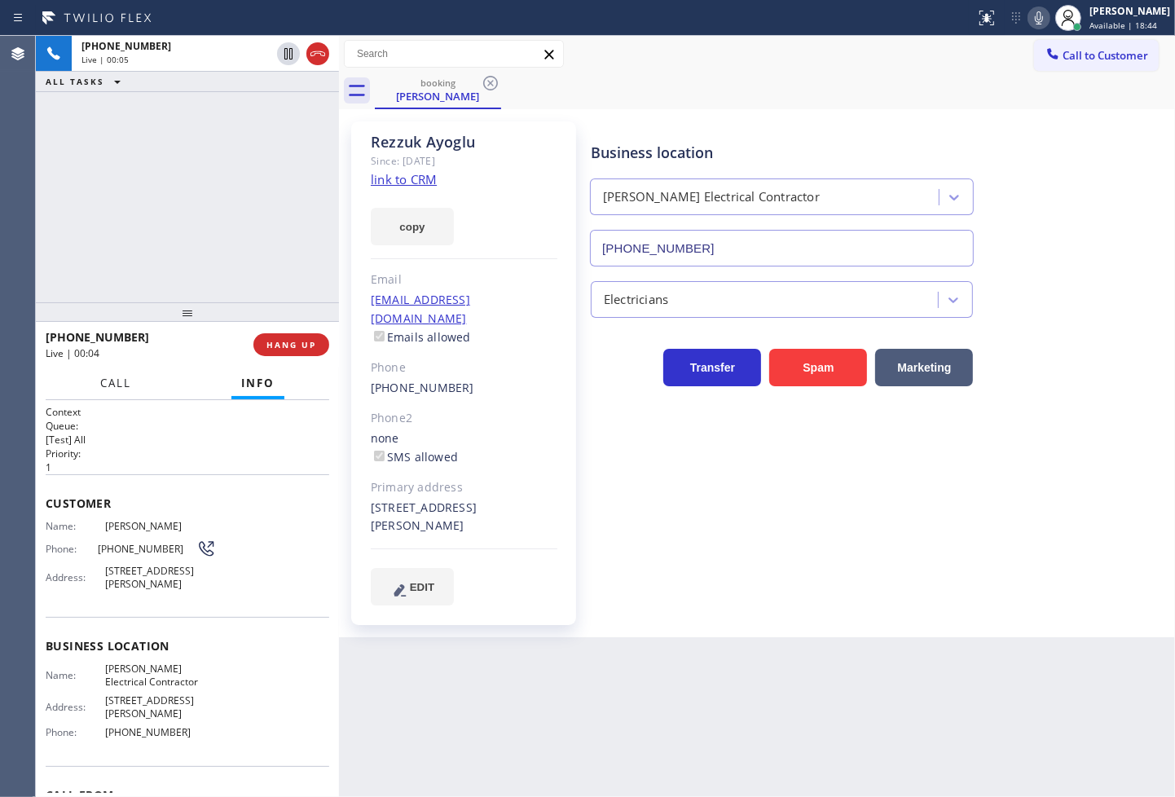
click at [108, 376] on span "Call" at bounding box center [115, 383] width 31 height 15
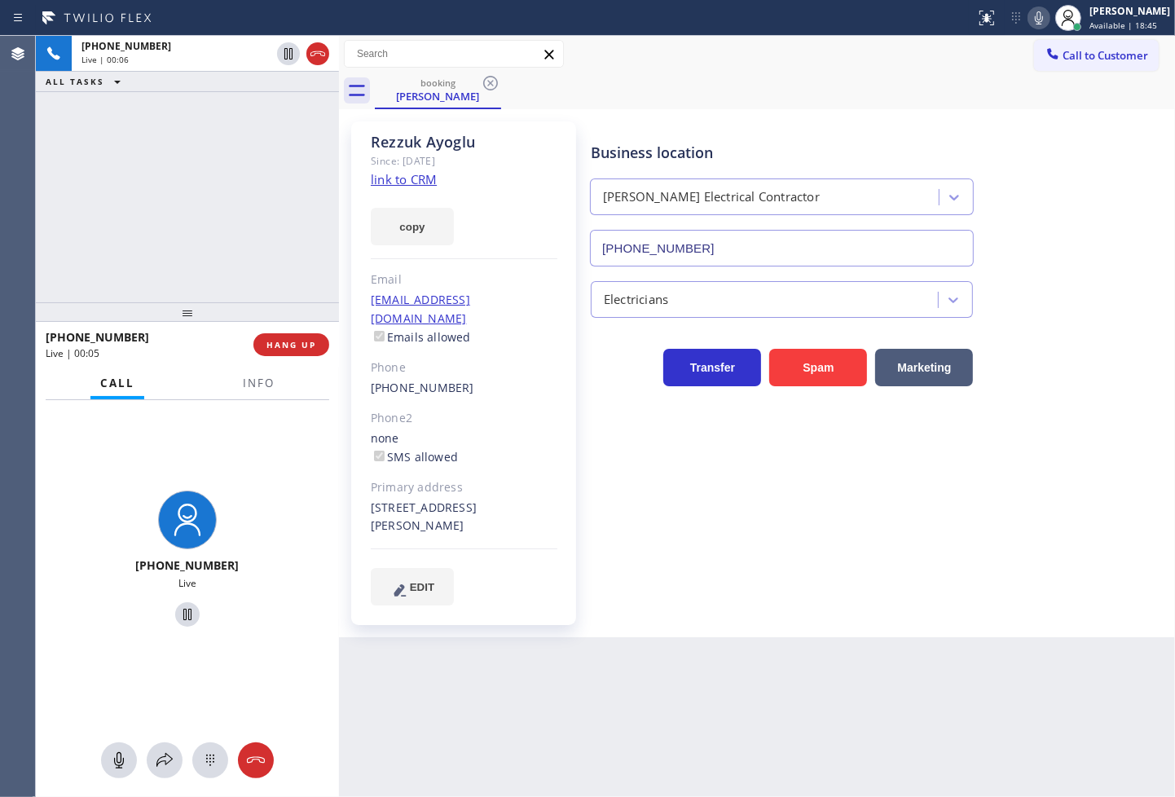
click at [807, 572] on div "Business location [PERSON_NAME] Electrical Contractor [PHONE_NUMBER] Electricia…" at bounding box center [880, 363] width 584 height 475
click at [165, 778] on div "[PHONE_NUMBER] Live" at bounding box center [187, 599] width 303 height 398
click at [157, 754] on icon at bounding box center [165, 761] width 20 height 20
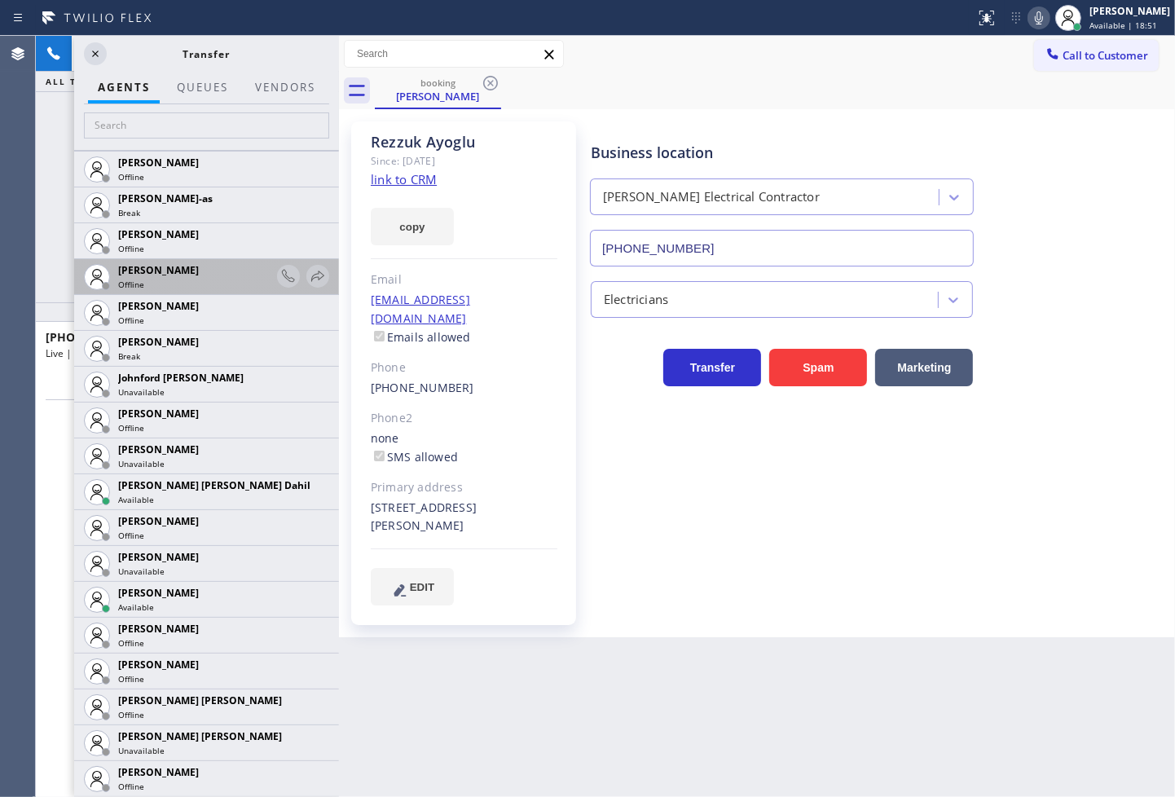
scroll to position [1539, 0]
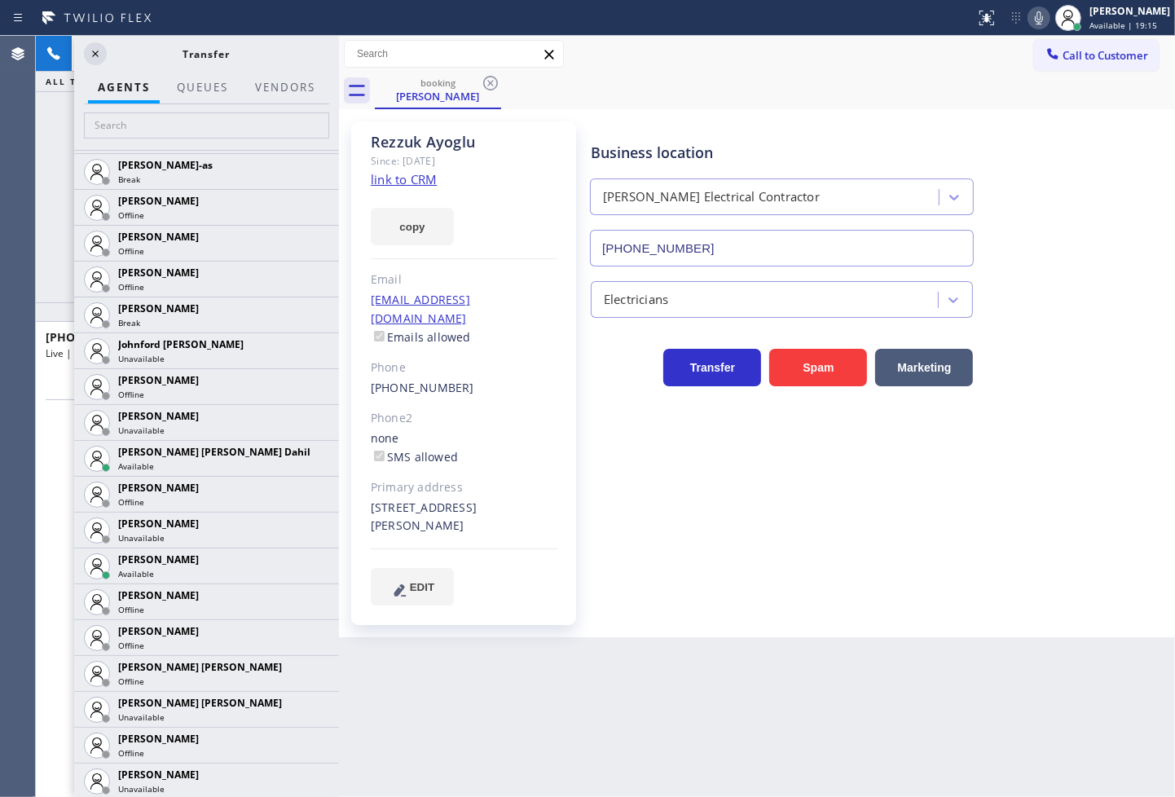
click at [17, 185] on div "Agent Desktop" at bounding box center [17, 416] width 35 height 761
click at [88, 55] on icon at bounding box center [96, 54] width 20 height 20
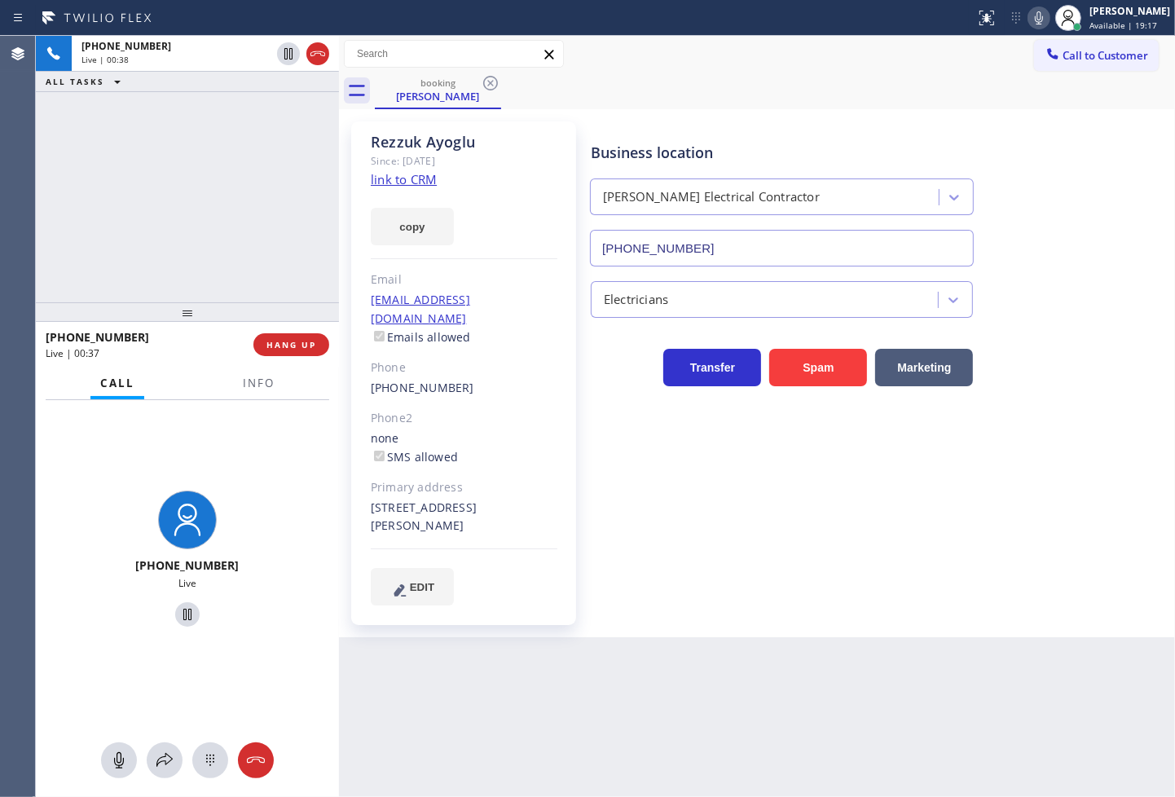
click at [297, 72] on div "ALL TASKS ALL TASKS ACTIVE TASKS TASKS IN WRAP UP" at bounding box center [187, 82] width 303 height 20
click at [279, 46] on icon at bounding box center [289, 54] width 20 height 20
click at [289, 51] on icon at bounding box center [289, 54] width 20 height 20
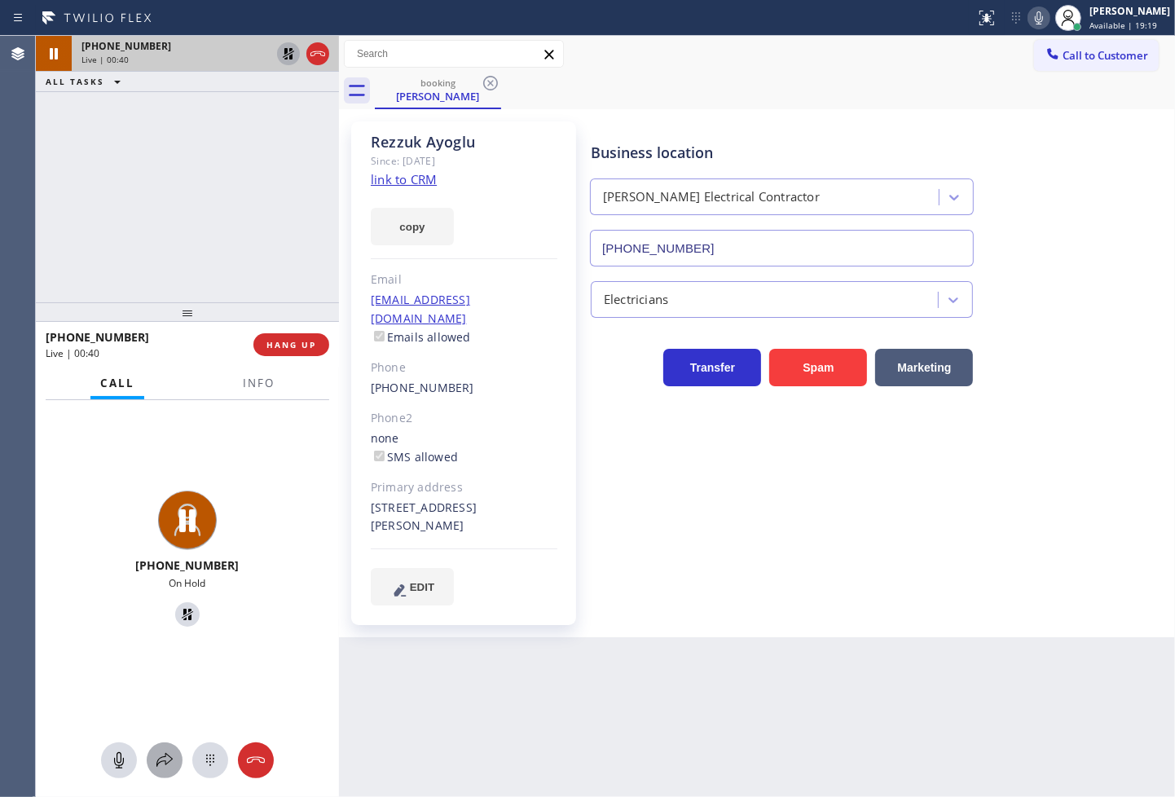
click at [165, 758] on icon at bounding box center [165, 761] width 20 height 20
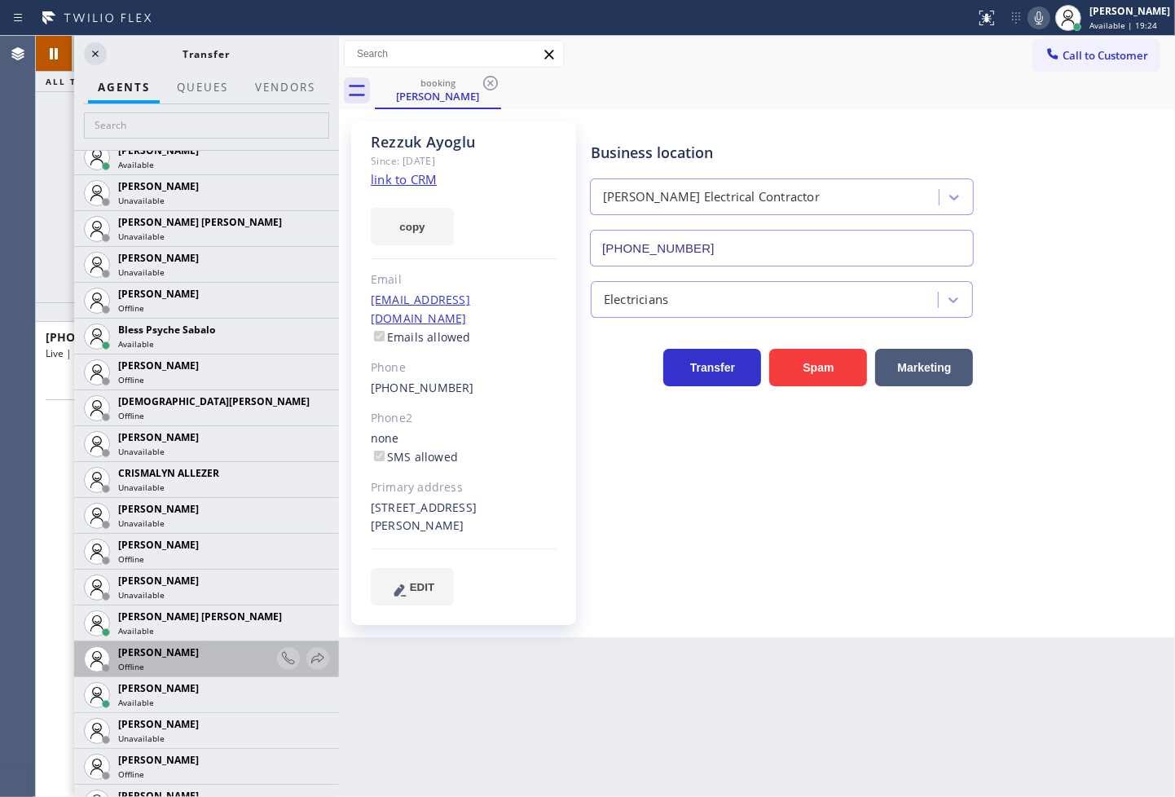
scroll to position [452, 0]
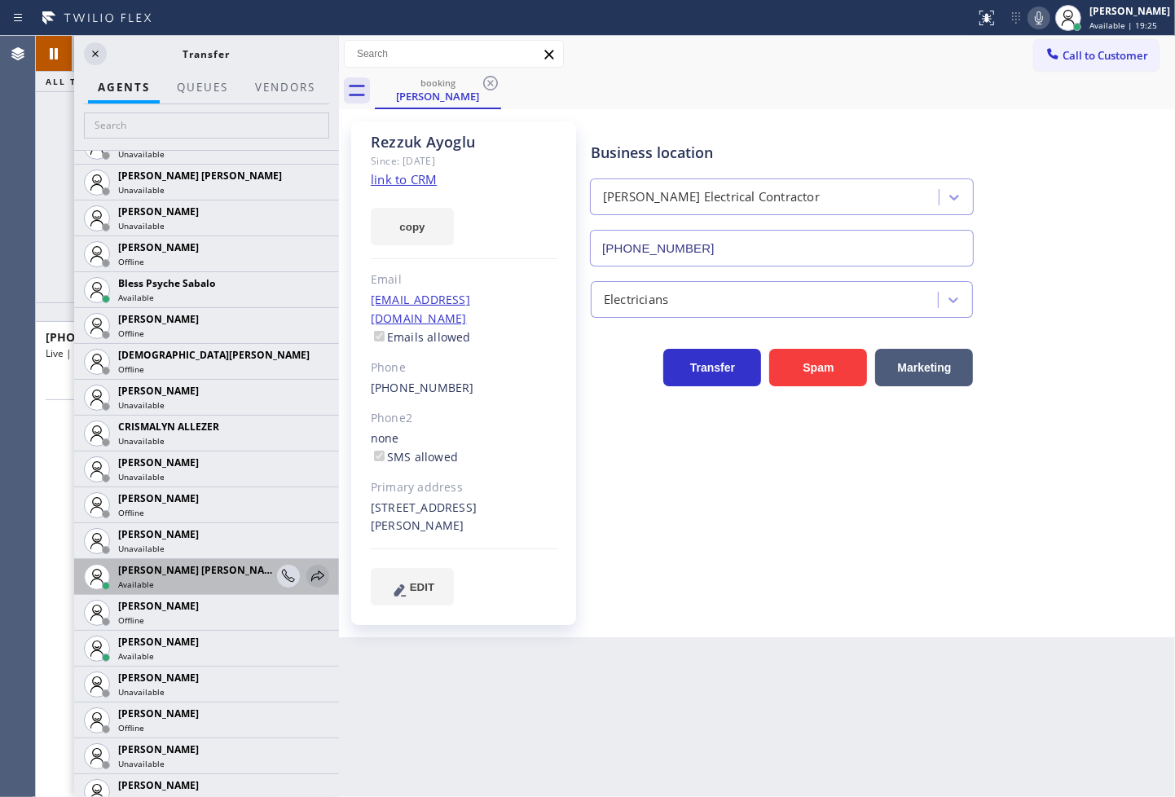
click at [311, 571] on icon at bounding box center [317, 576] width 13 height 11
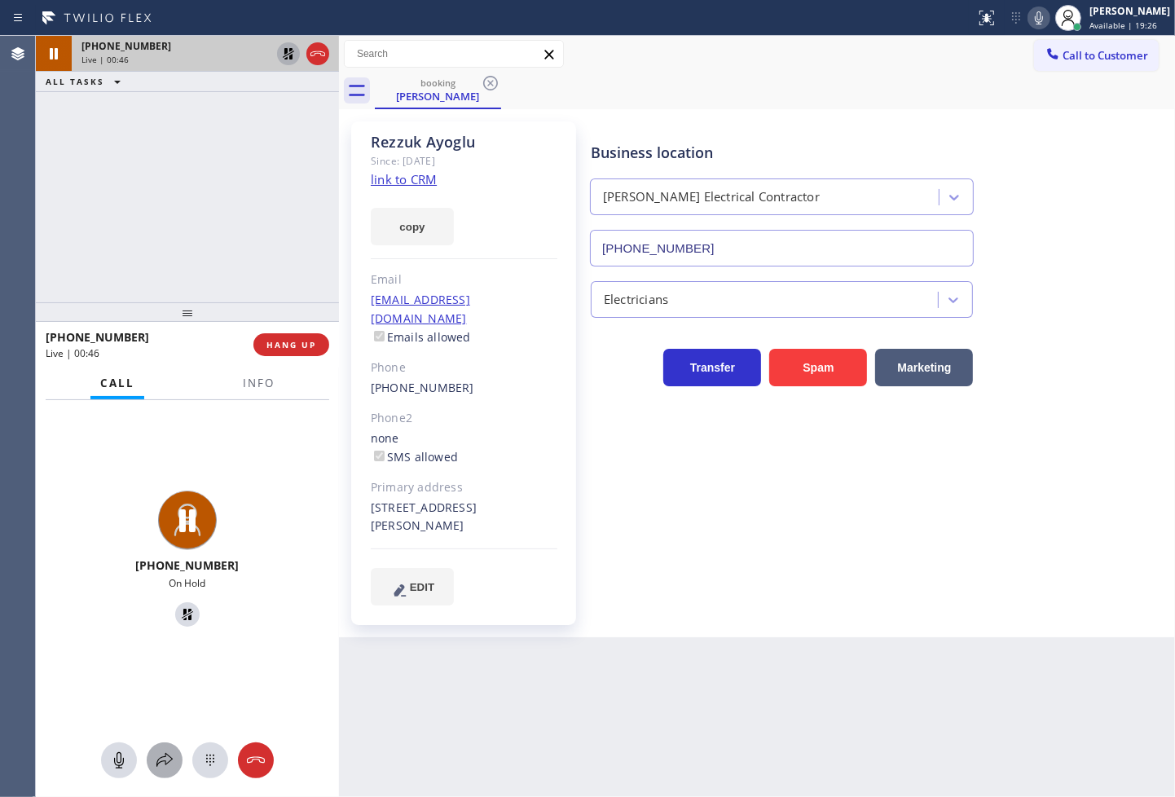
click at [174, 758] on icon at bounding box center [165, 761] width 20 height 20
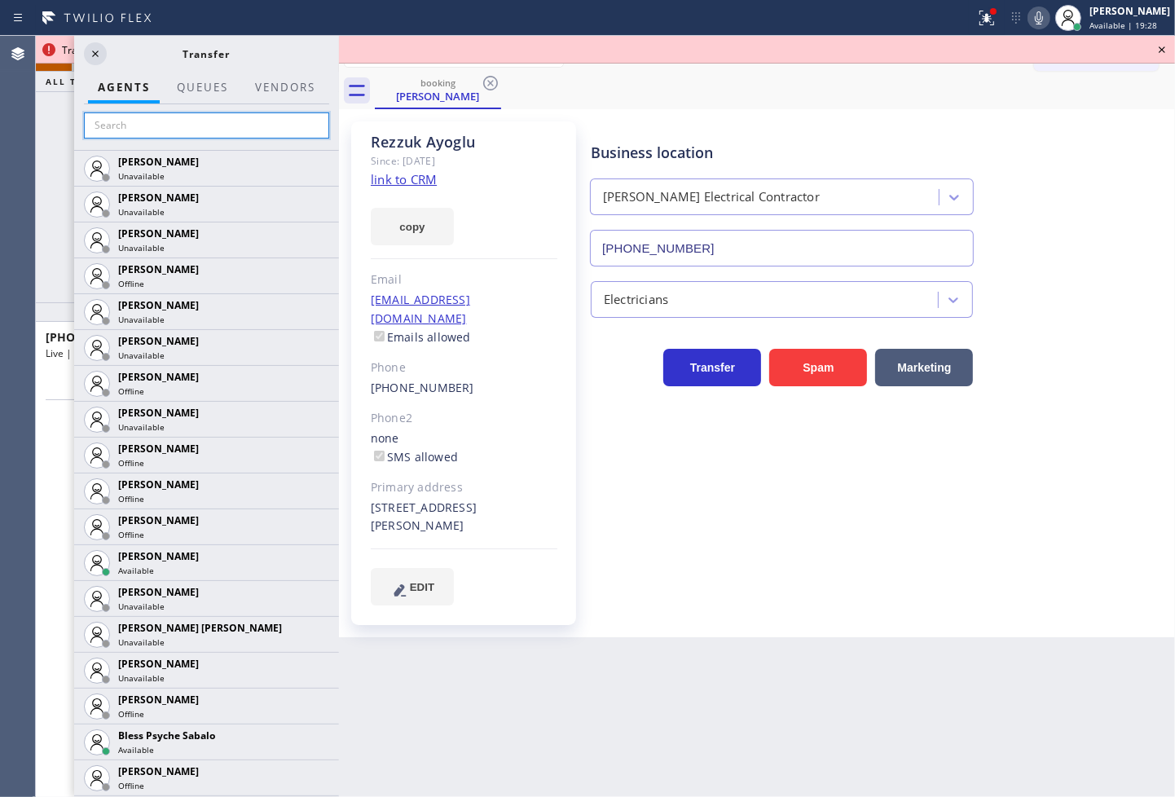
click at [173, 127] on input "text" at bounding box center [206, 125] width 245 height 26
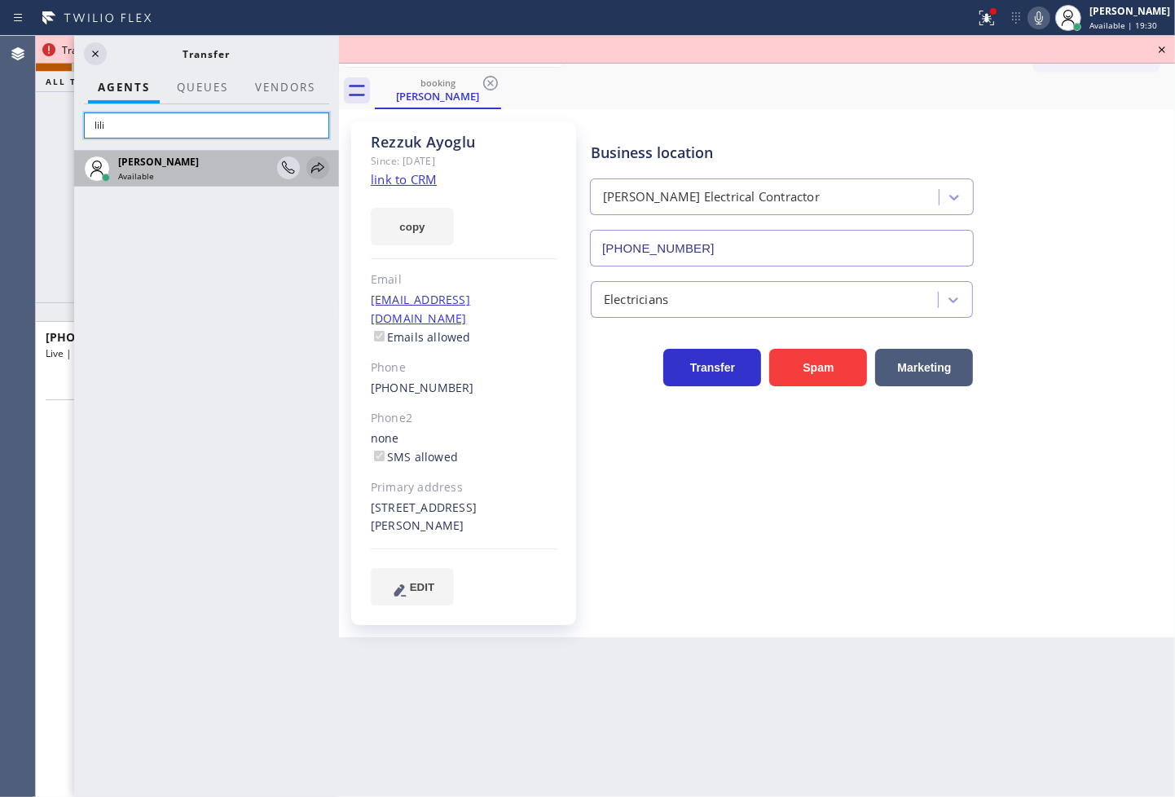
type input "lili"
click at [315, 160] on icon at bounding box center [318, 168] width 20 height 20
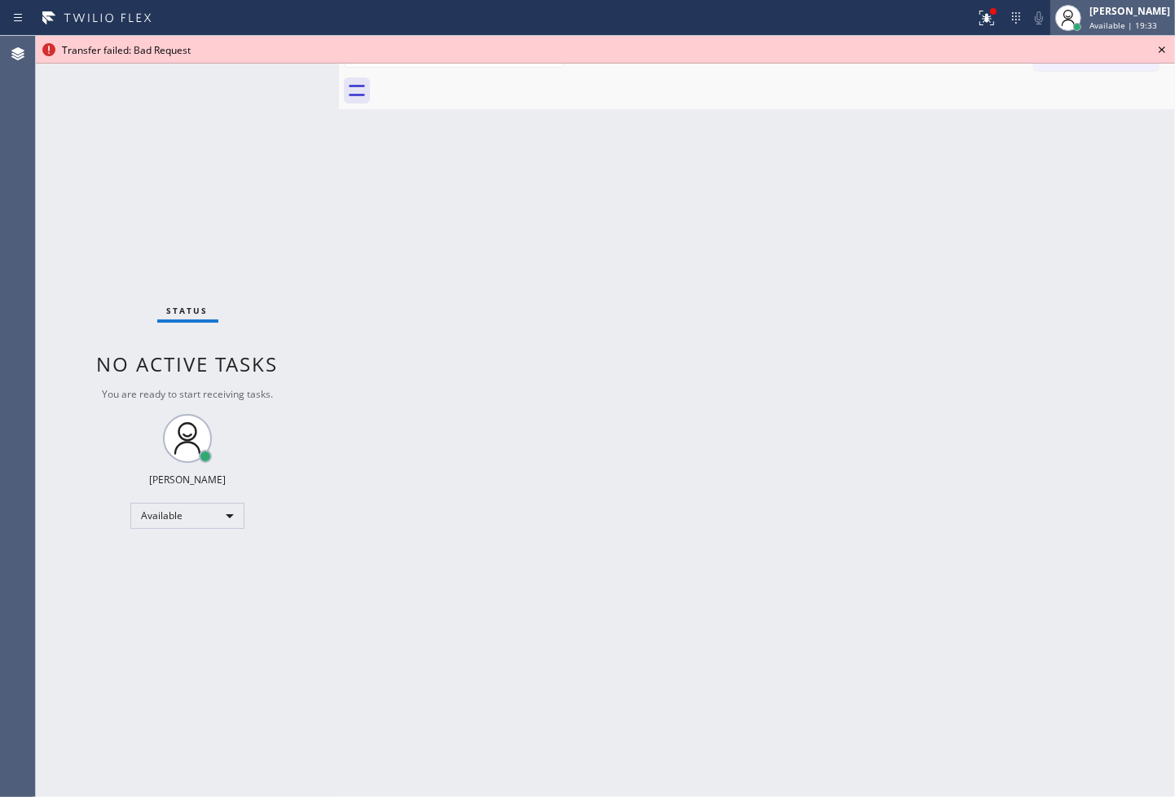
drag, startPoint x: 1160, startPoint y: 47, endPoint x: 1119, endPoint y: 33, distance: 43.3
click at [1160, 46] on icon at bounding box center [1162, 49] width 7 height 7
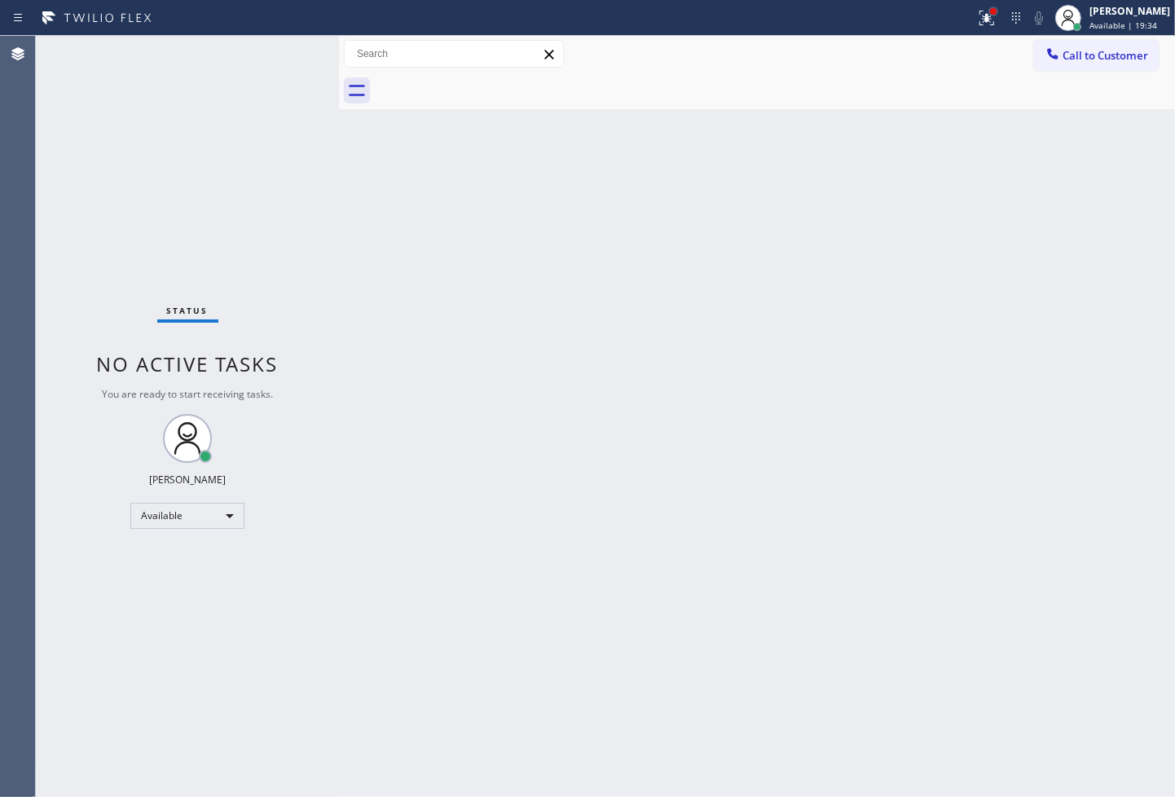
click at [990, 11] on div at bounding box center [993, 11] width 7 height 7
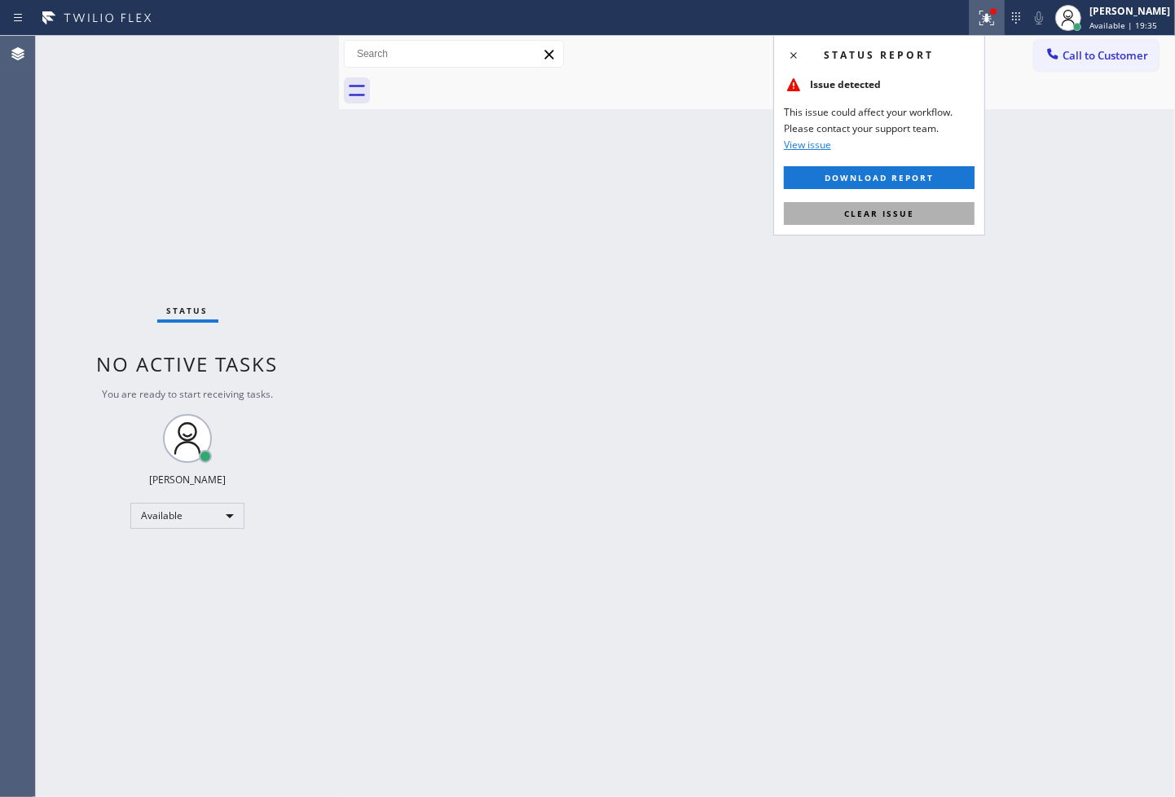
click at [918, 218] on button "Clear issue" at bounding box center [879, 213] width 191 height 23
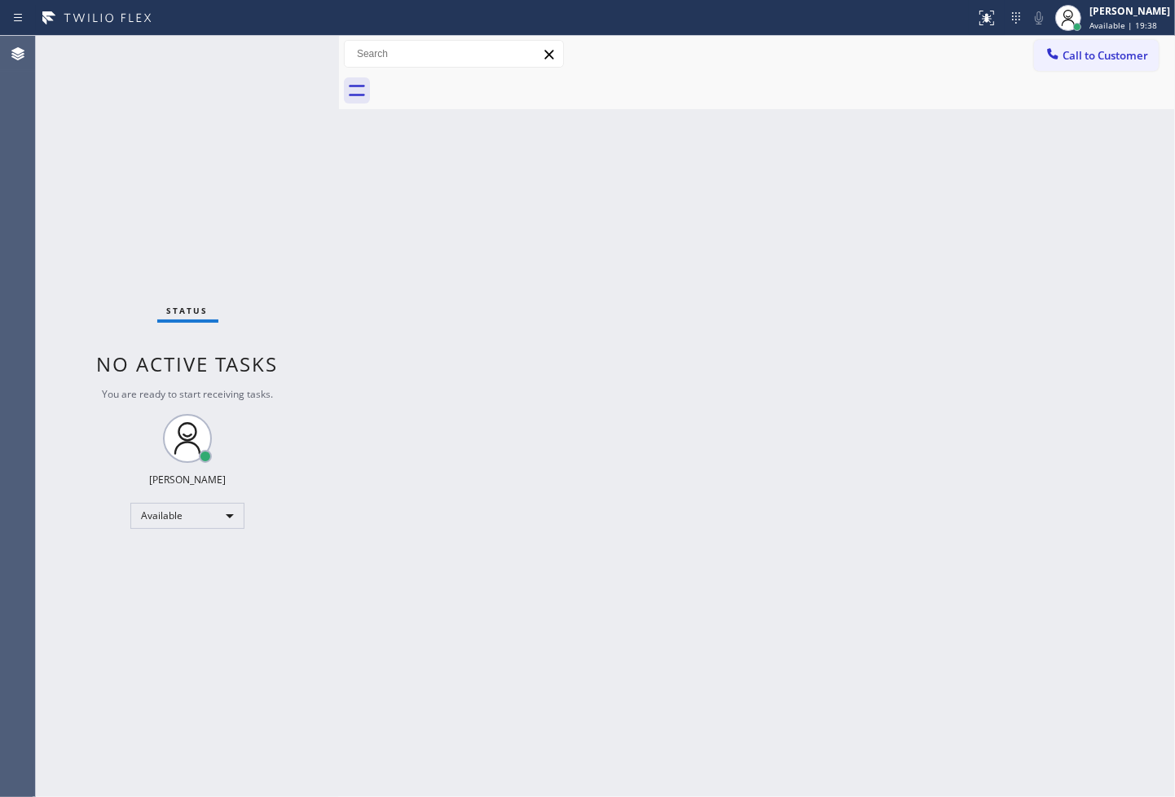
click at [265, 239] on div "Status No active tasks You are ready to start receiving tasks. [PERSON_NAME]" at bounding box center [187, 416] width 303 height 761
click at [289, 72] on div "Status No active tasks You are ready to start receiving tasks. [PERSON_NAME]" at bounding box center [187, 416] width 303 height 761
click at [280, 49] on div "Status No active tasks You are ready to start receiving tasks. [PERSON_NAME]" at bounding box center [187, 416] width 303 height 761
click at [280, 51] on div "Status No active tasks You are ready to start receiving tasks. [PERSON_NAME]" at bounding box center [187, 416] width 303 height 761
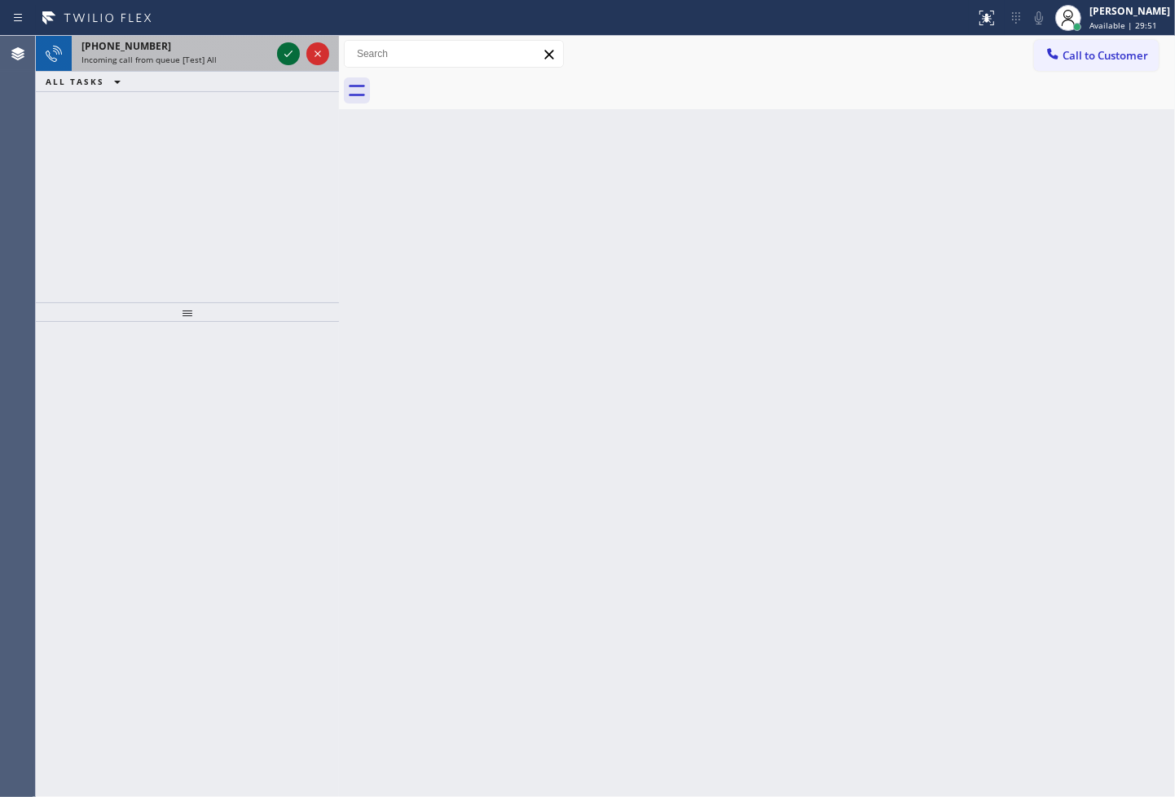
click at [280, 51] on icon at bounding box center [289, 54] width 20 height 20
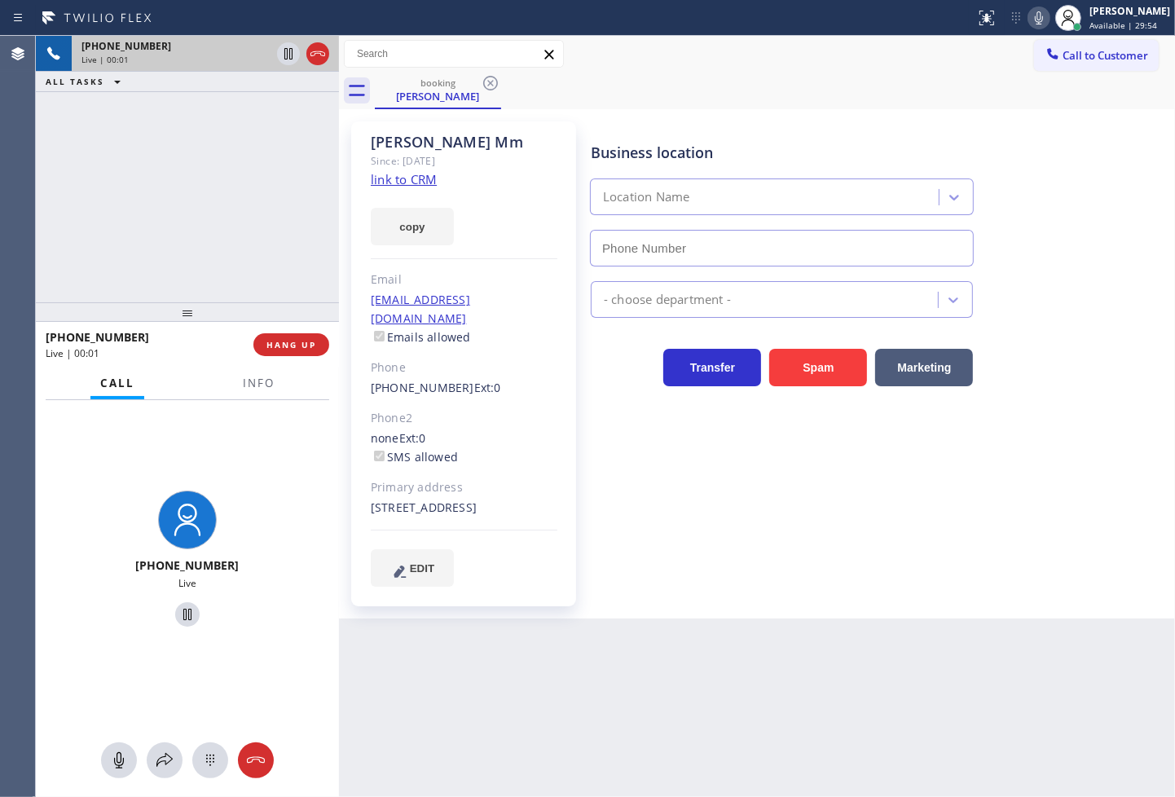
type input "[PHONE_NUMBER]"
click at [384, 182] on link "link to CRM" at bounding box center [404, 179] width 66 height 16
click at [186, 175] on div "[PHONE_NUMBER] Live | 00:05 ALL TASKS ALL TASKS ACTIVE TASKS TASKS IN WRAP UP" at bounding box center [187, 169] width 303 height 267
click at [797, 505] on div "Business location Electricians Service Team [GEOGRAPHIC_DATA] [PHONE_NUMBER] El…" at bounding box center [880, 354] width 584 height 456
click at [165, 190] on div "[PHONE_NUMBER] Live | 00:07 ALL TASKS ALL TASKS ACTIVE TASKS TASKS IN WRAP UP" at bounding box center [187, 169] width 303 height 267
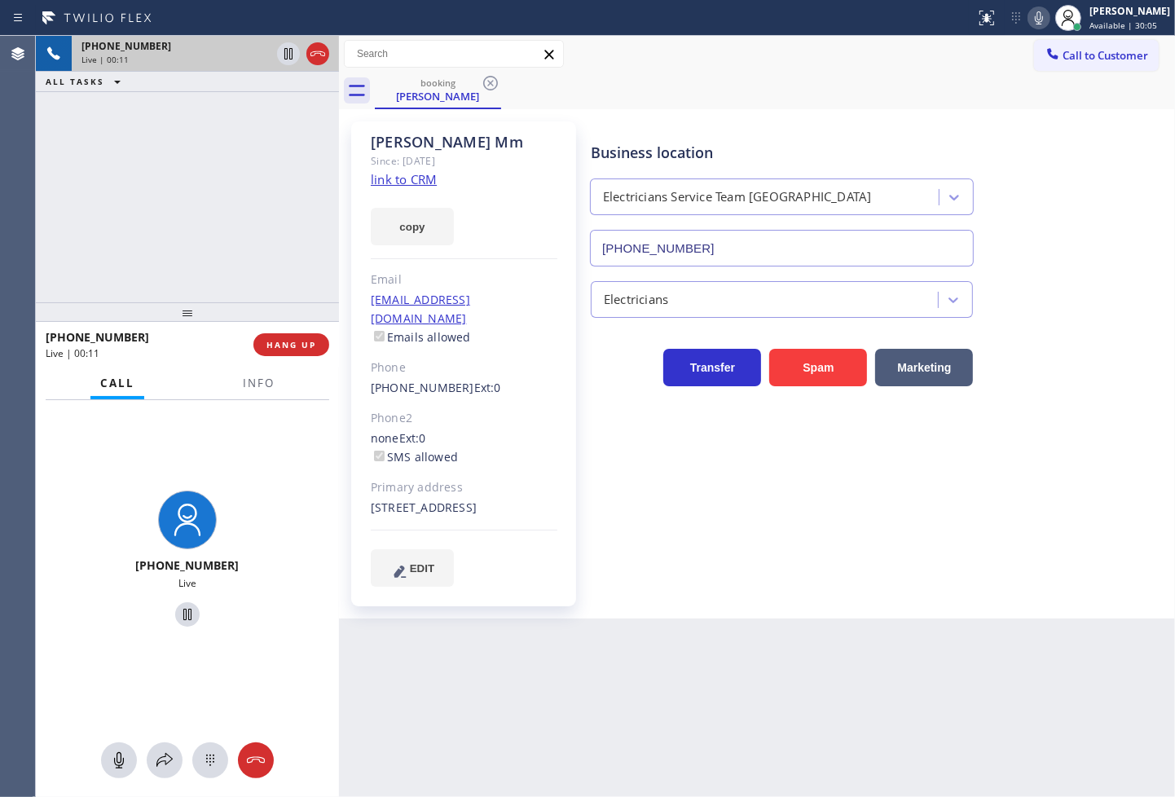
click at [1035, 14] on icon at bounding box center [1039, 17] width 8 height 13
click at [1035, 19] on icon at bounding box center [1039, 17] width 8 height 13
click at [1030, 17] on icon at bounding box center [1040, 18] width 20 height 20
click at [158, 764] on icon at bounding box center [165, 761] width 20 height 20
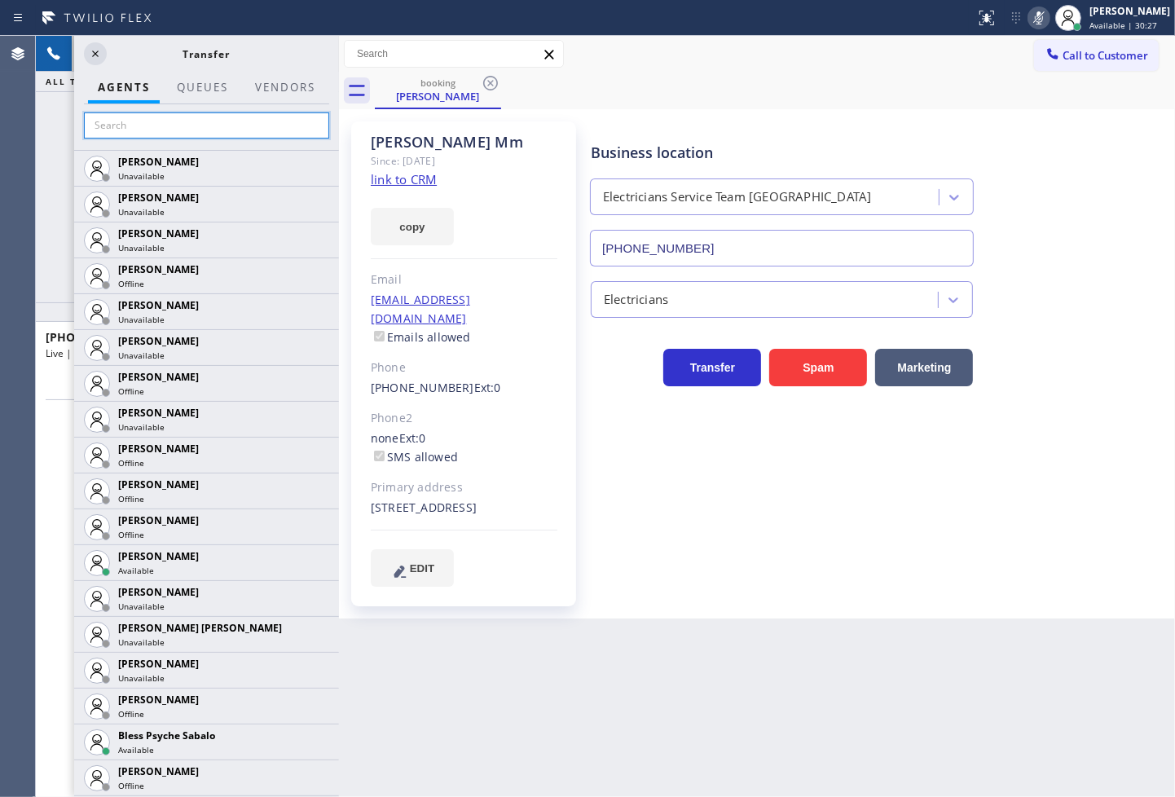
click at [172, 123] on input "text" at bounding box center [206, 125] width 245 height 26
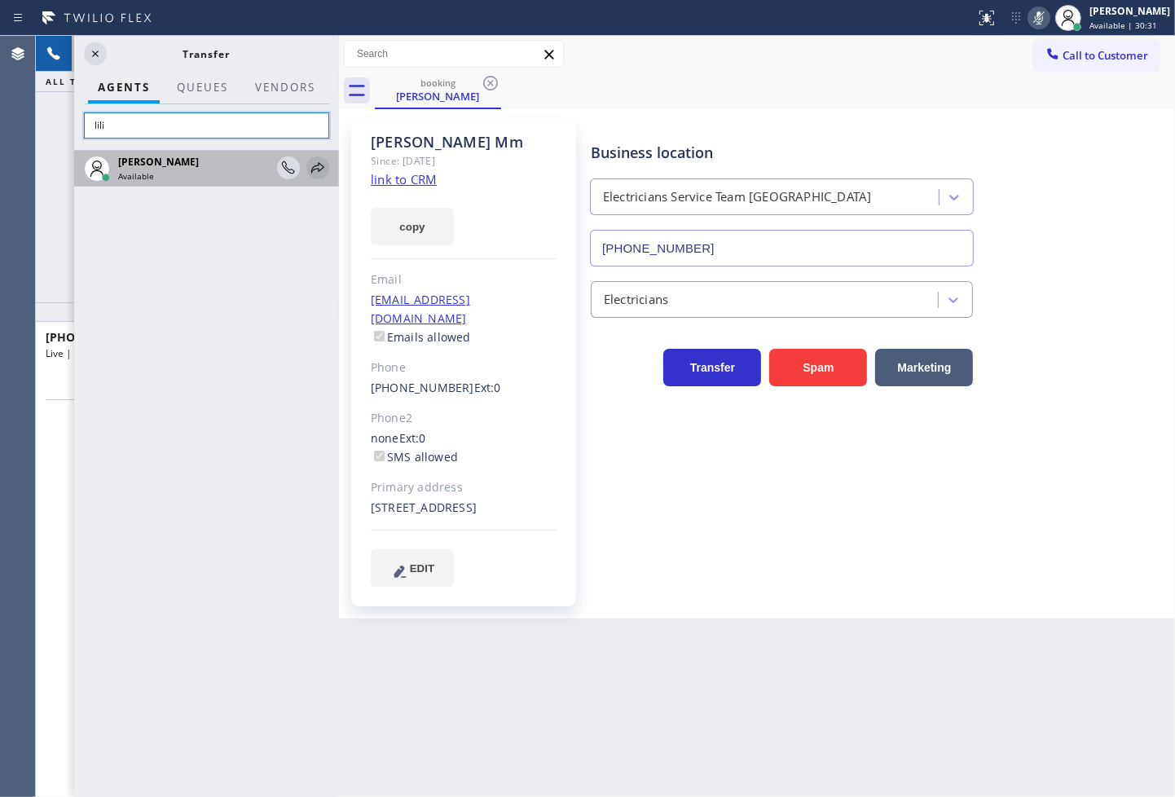
type input "lili"
click at [308, 164] on icon at bounding box center [318, 168] width 20 height 20
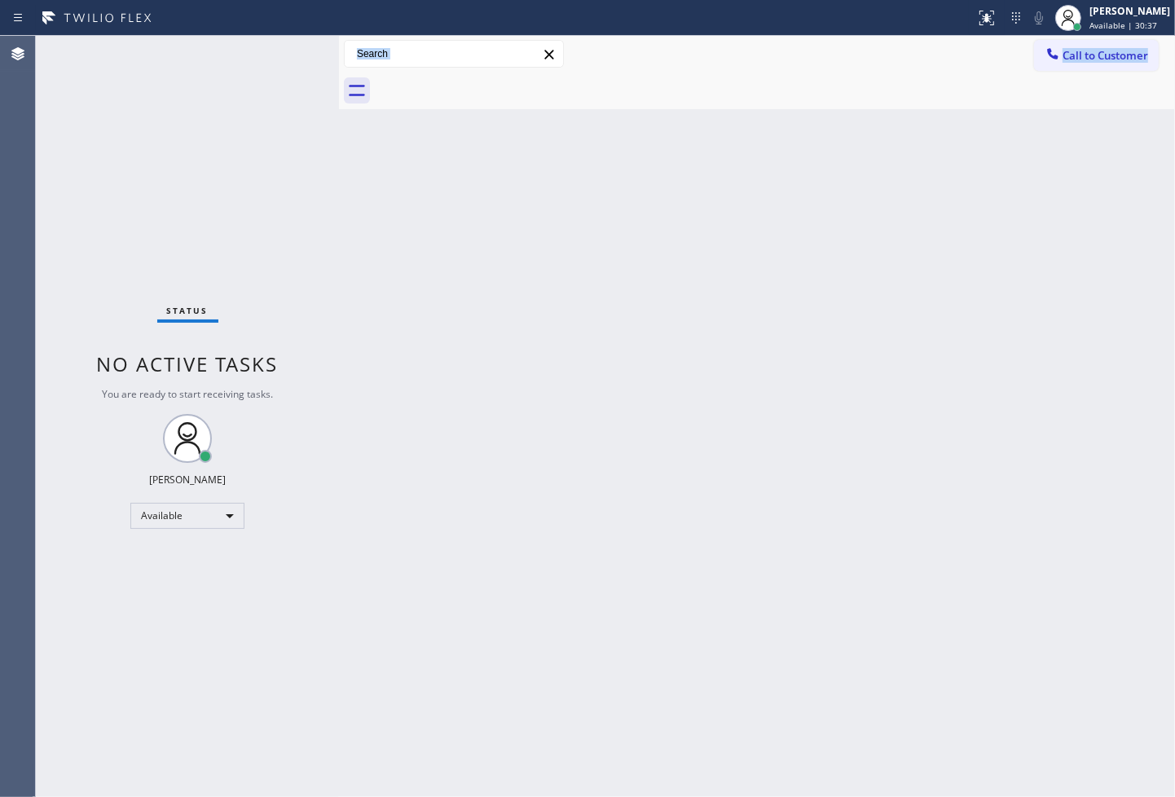
drag, startPoint x: 333, startPoint y: 489, endPoint x: 373, endPoint y: 497, distance: 40.8
click at [372, 497] on div "Status No active tasks You are ready to start receiving tasks. [PERSON_NAME] Av…" at bounding box center [606, 416] width 1140 height 761
click at [112, 227] on div "Status No active tasks You are ready to start receiving tasks. [PERSON_NAME]" at bounding box center [187, 416] width 303 height 761
click at [282, 51] on div "Status No active tasks You are ready to start receiving tasks. [PERSON_NAME]" at bounding box center [187, 416] width 303 height 761
click at [278, 57] on div "Status No active tasks You are ready to start receiving tasks. [PERSON_NAME]" at bounding box center [187, 416] width 303 height 761
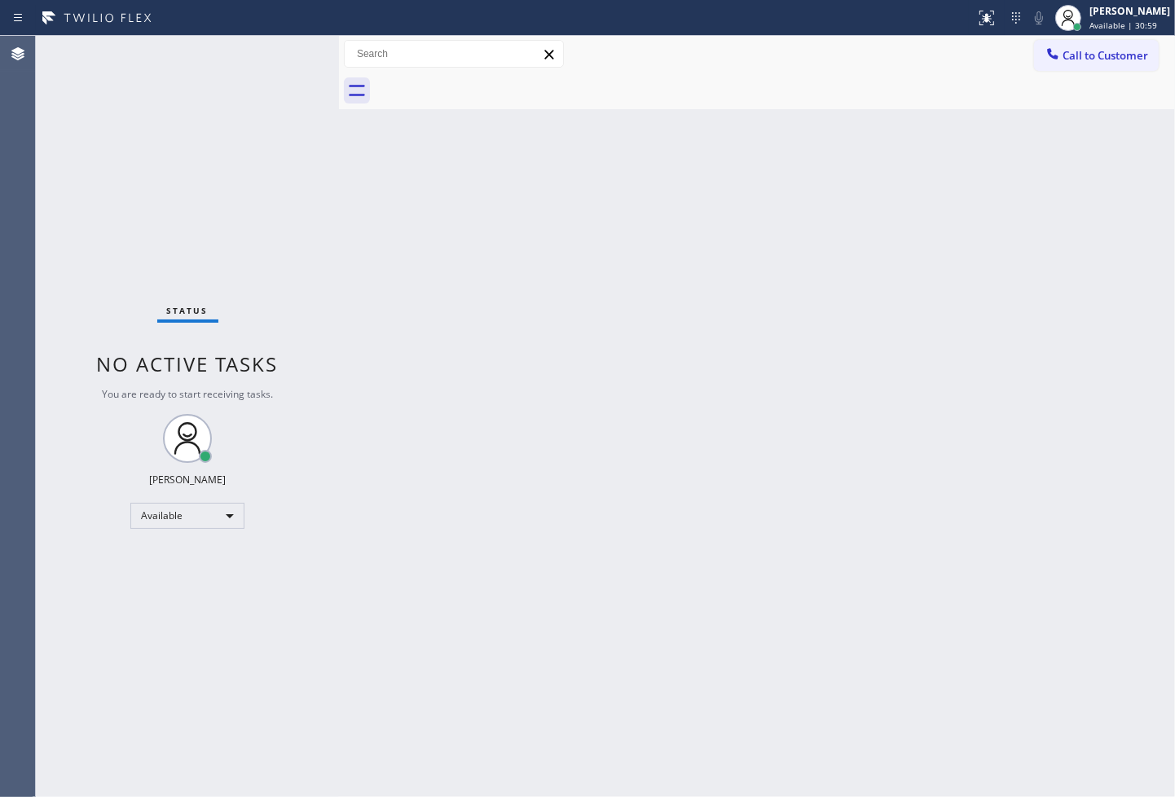
click at [278, 57] on div "Status No active tasks You are ready to start receiving tasks. [PERSON_NAME]" at bounding box center [187, 416] width 303 height 761
click at [290, 51] on div "Status No active tasks You are ready to start receiving tasks. [PERSON_NAME]" at bounding box center [187, 416] width 303 height 761
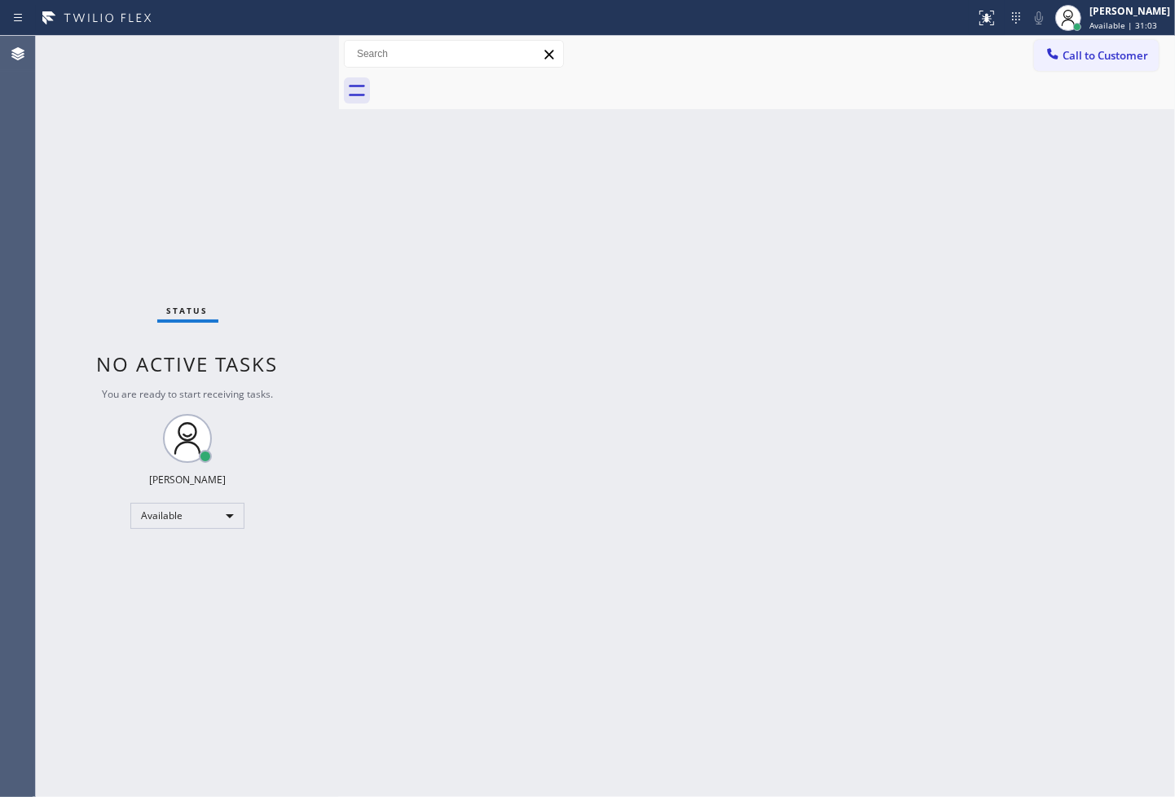
click at [290, 51] on div "Status No active tasks You are ready to start receiving tasks. [PERSON_NAME]" at bounding box center [187, 416] width 303 height 761
click at [275, 172] on div "Status No active tasks You are ready to start receiving tasks. [PERSON_NAME]" at bounding box center [187, 416] width 303 height 761
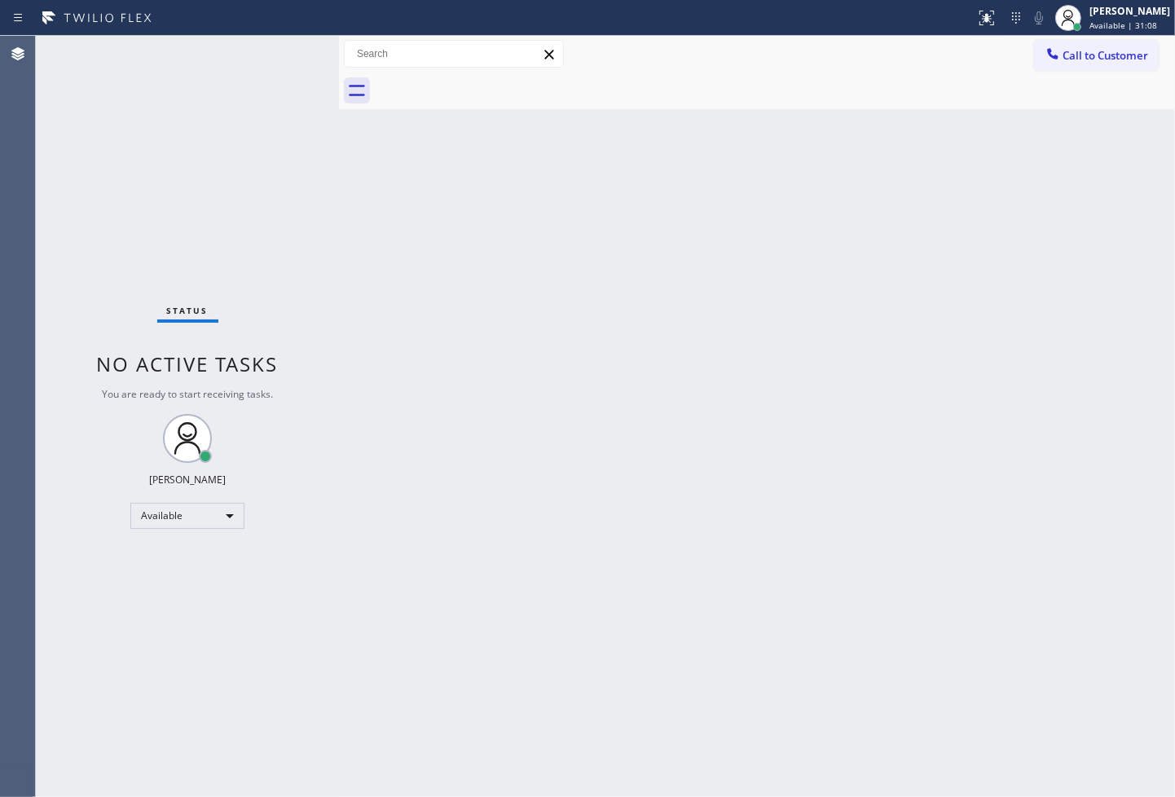
click at [275, 172] on div "Status No active tasks You are ready to start receiving tasks. [PERSON_NAME]" at bounding box center [187, 416] width 303 height 761
click at [267, 421] on div "Status No active tasks You are ready to start receiving tasks. [PERSON_NAME]" at bounding box center [187, 416] width 303 height 761
click at [204, 228] on div "Status No active tasks You are ready to start receiving tasks. [PERSON_NAME]" at bounding box center [187, 416] width 303 height 761
click at [110, 258] on div "Status No active tasks You are ready to start receiving tasks. [PERSON_NAME]" at bounding box center [187, 416] width 303 height 761
click at [240, 74] on div "Status No active tasks You are ready to start receiving tasks. [PERSON_NAME]" at bounding box center [187, 416] width 303 height 761
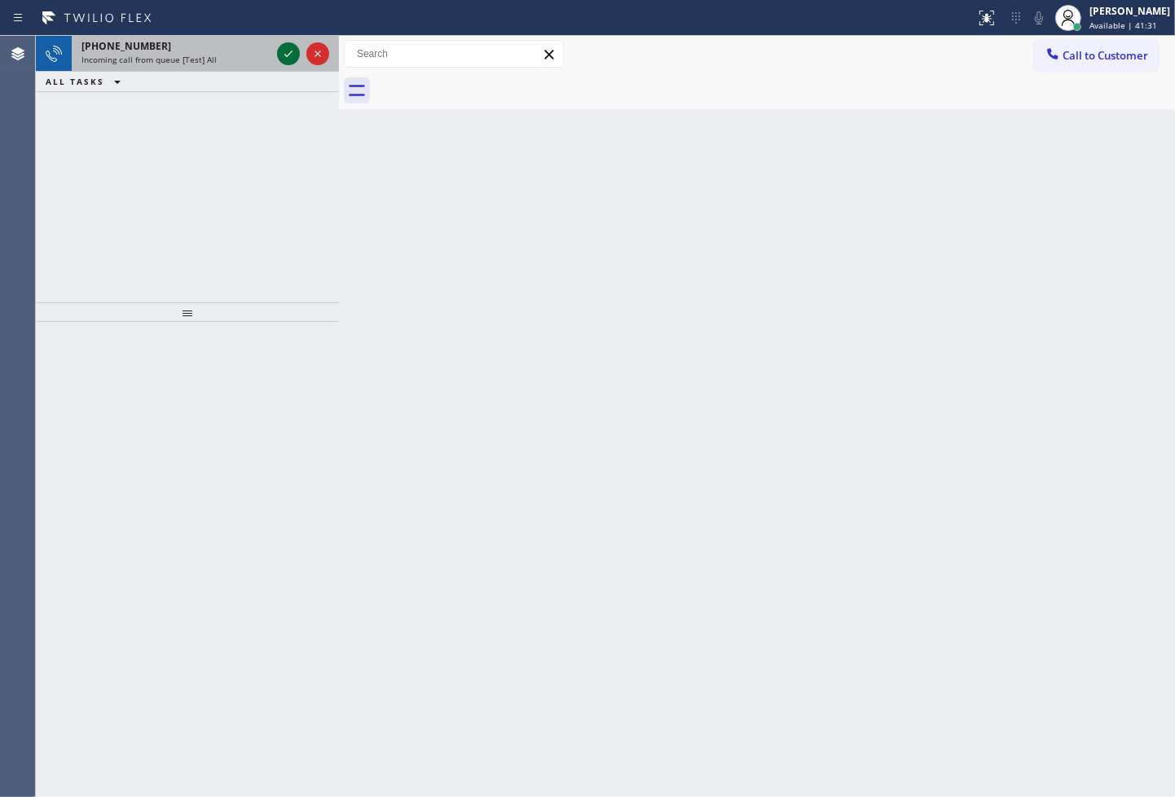
click at [294, 52] on icon at bounding box center [289, 54] width 20 height 20
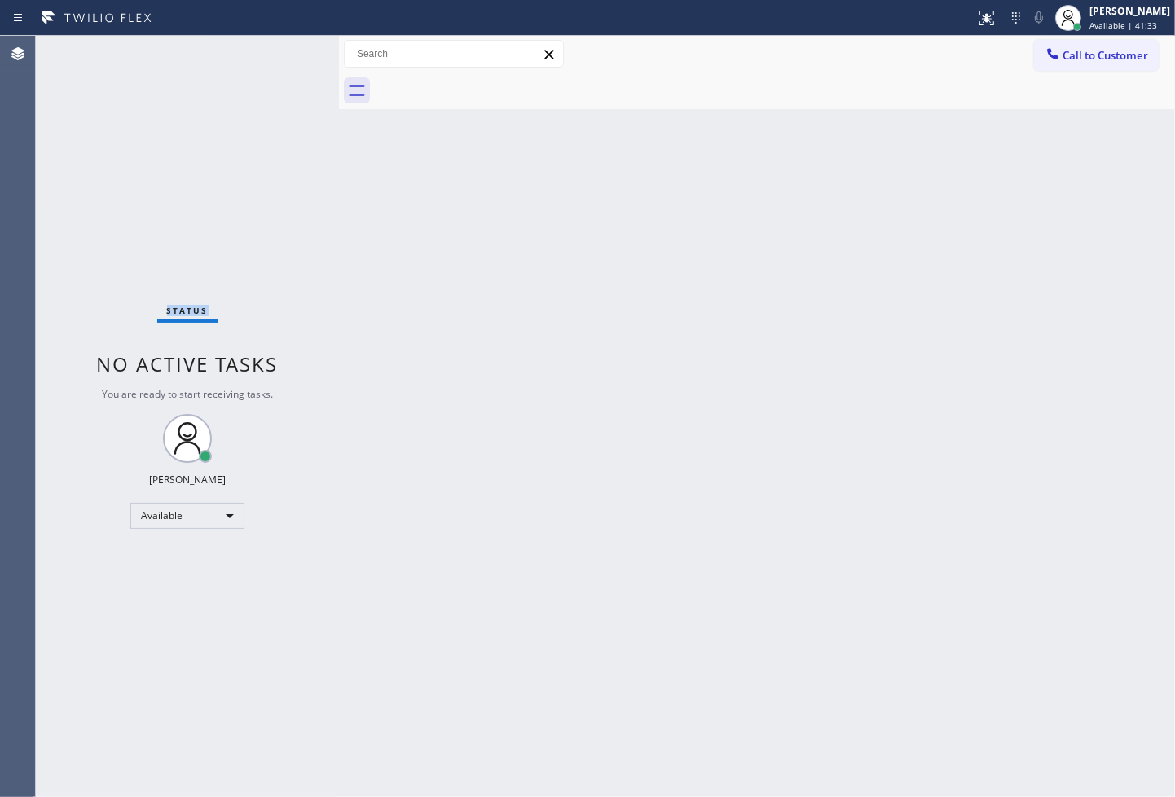
click at [294, 52] on div "Status No active tasks You are ready to start receiving tasks. [PERSON_NAME]" at bounding box center [187, 416] width 303 height 761
click at [709, 459] on div "Back to Dashboard Change Sender ID Customers Technicians Select a contact Outbo…" at bounding box center [757, 416] width 836 height 761
click at [977, 22] on icon at bounding box center [987, 18] width 20 height 20
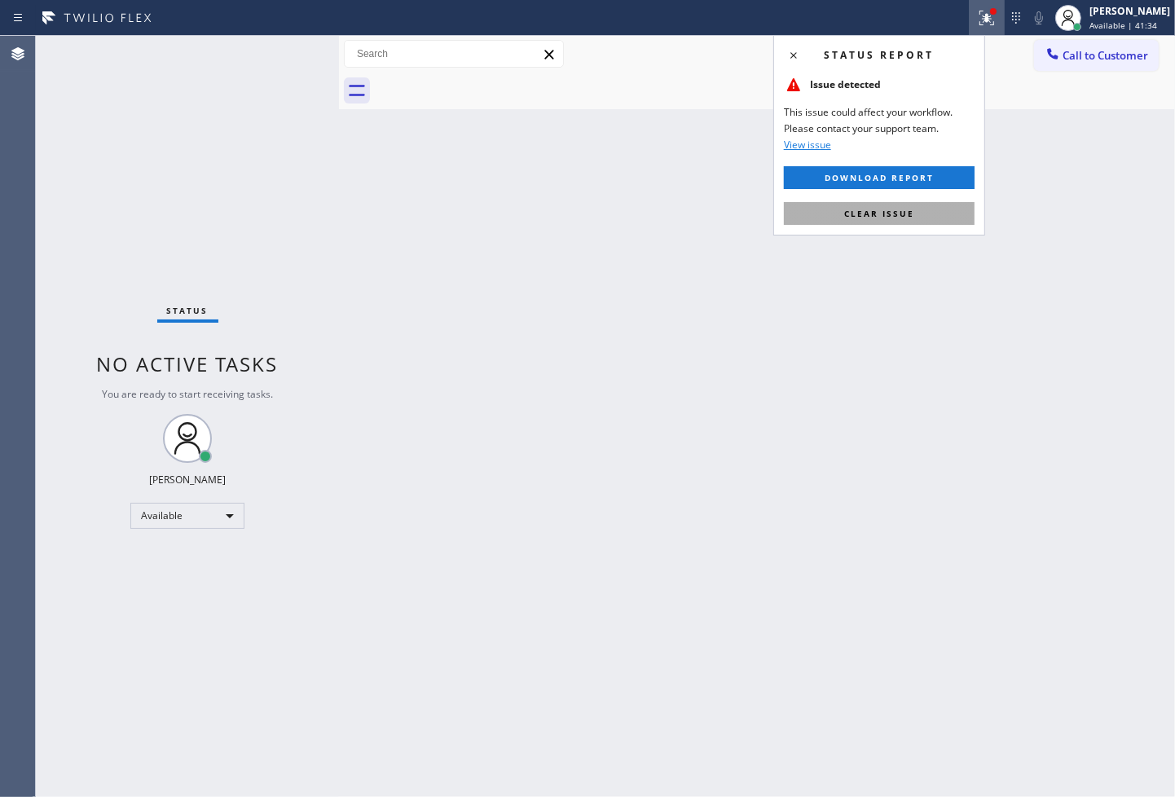
click at [941, 217] on button "Clear issue" at bounding box center [879, 213] width 191 height 23
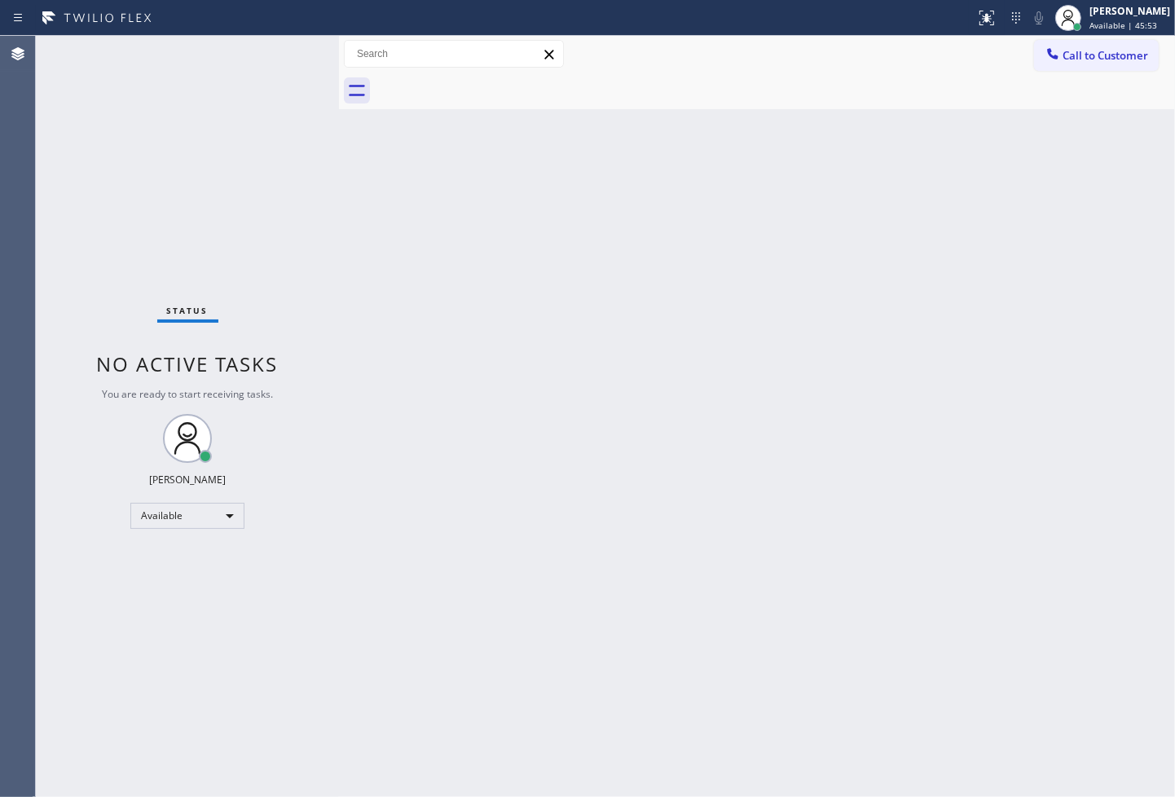
click at [112, 712] on div "Status No active tasks You are ready to start receiving tasks. [PERSON_NAME]" at bounding box center [187, 416] width 303 height 761
click at [254, 192] on div "Status No active tasks You are ready to start receiving tasks. [PERSON_NAME]" at bounding box center [187, 416] width 303 height 761
click at [280, 64] on div "Status No active tasks You are ready to start receiving tasks. [PERSON_NAME]" at bounding box center [187, 416] width 303 height 761
click at [85, 305] on div "Status No active tasks You are ready to start receiving tasks. [PERSON_NAME]" at bounding box center [187, 416] width 303 height 761
click at [280, 55] on div "Status No active tasks You are ready to start receiving tasks. [PERSON_NAME]" at bounding box center [187, 416] width 303 height 761
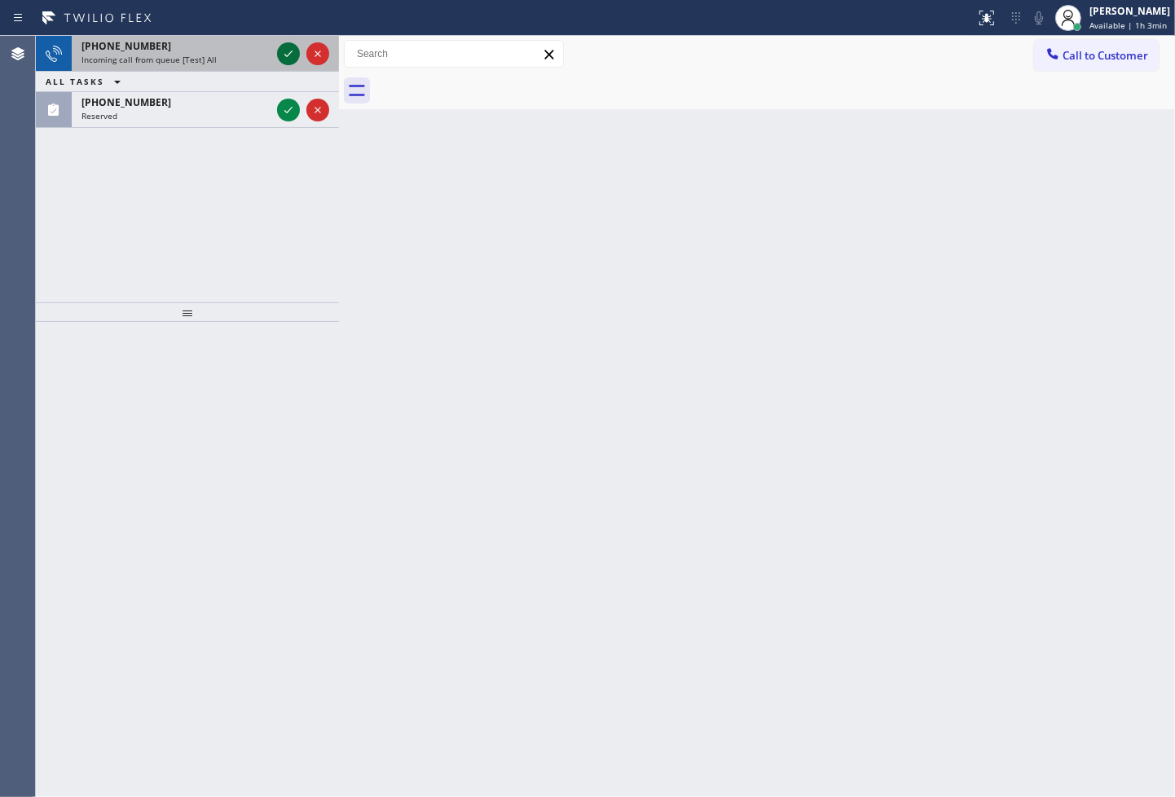
click at [280, 55] on icon at bounding box center [289, 54] width 20 height 20
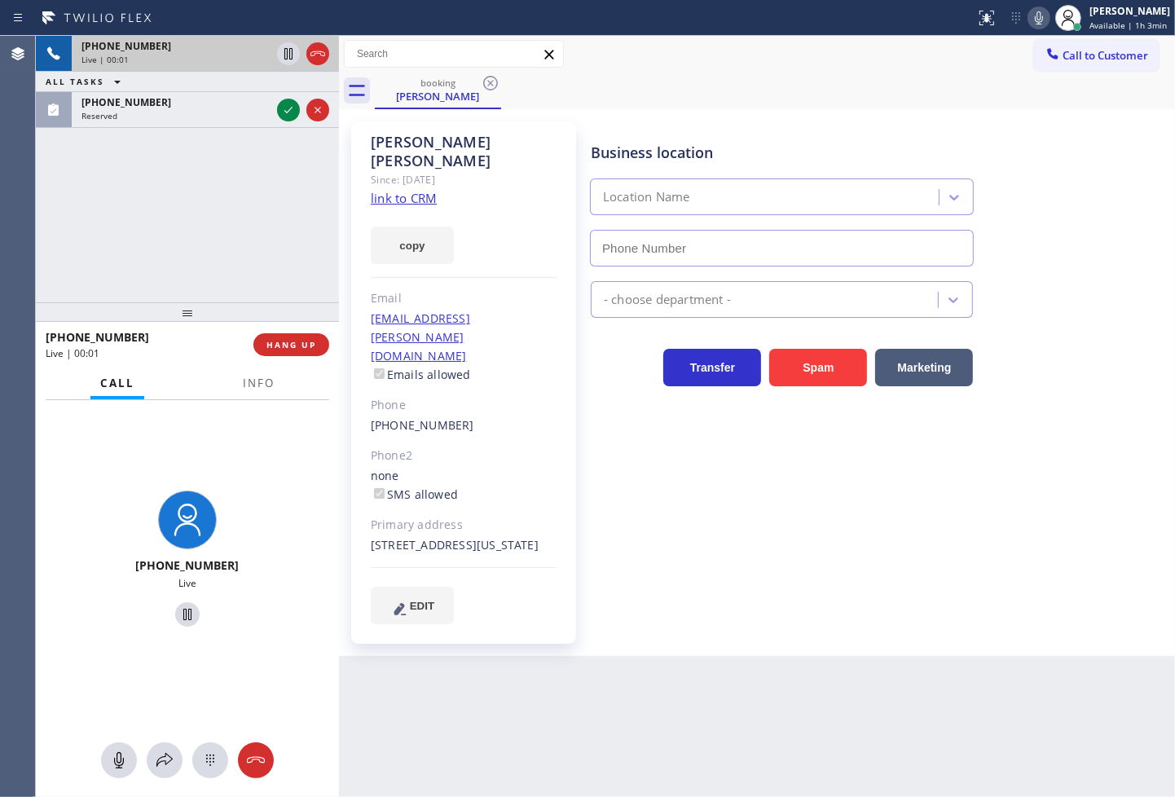
type input "[PHONE_NUMBER]"
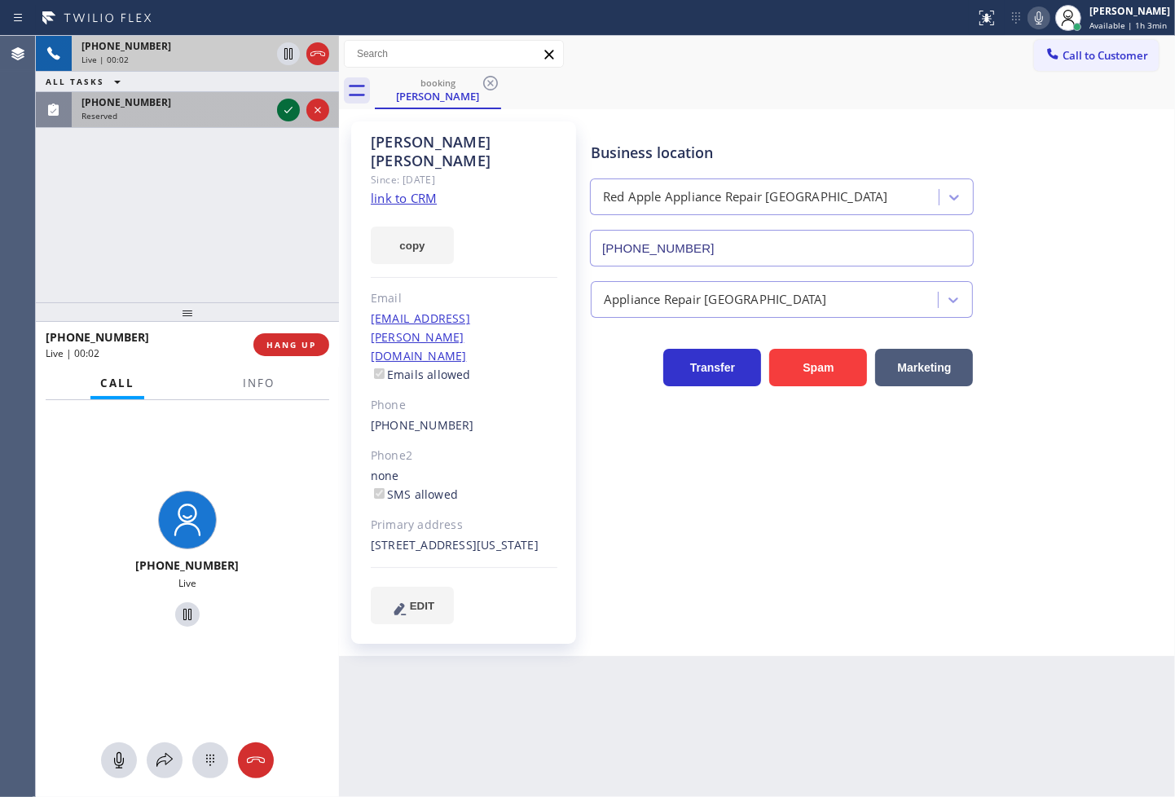
click at [289, 108] on icon at bounding box center [289, 110] width 20 height 20
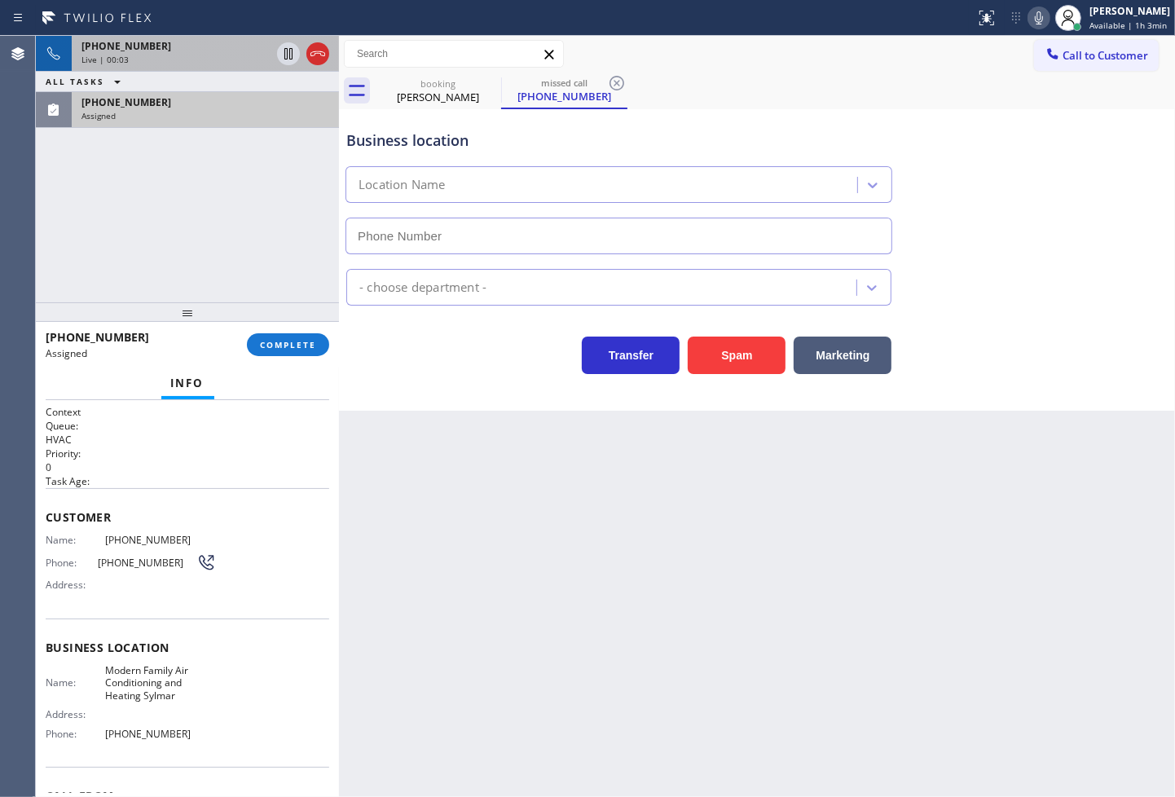
type input "[PHONE_NUMBER]"
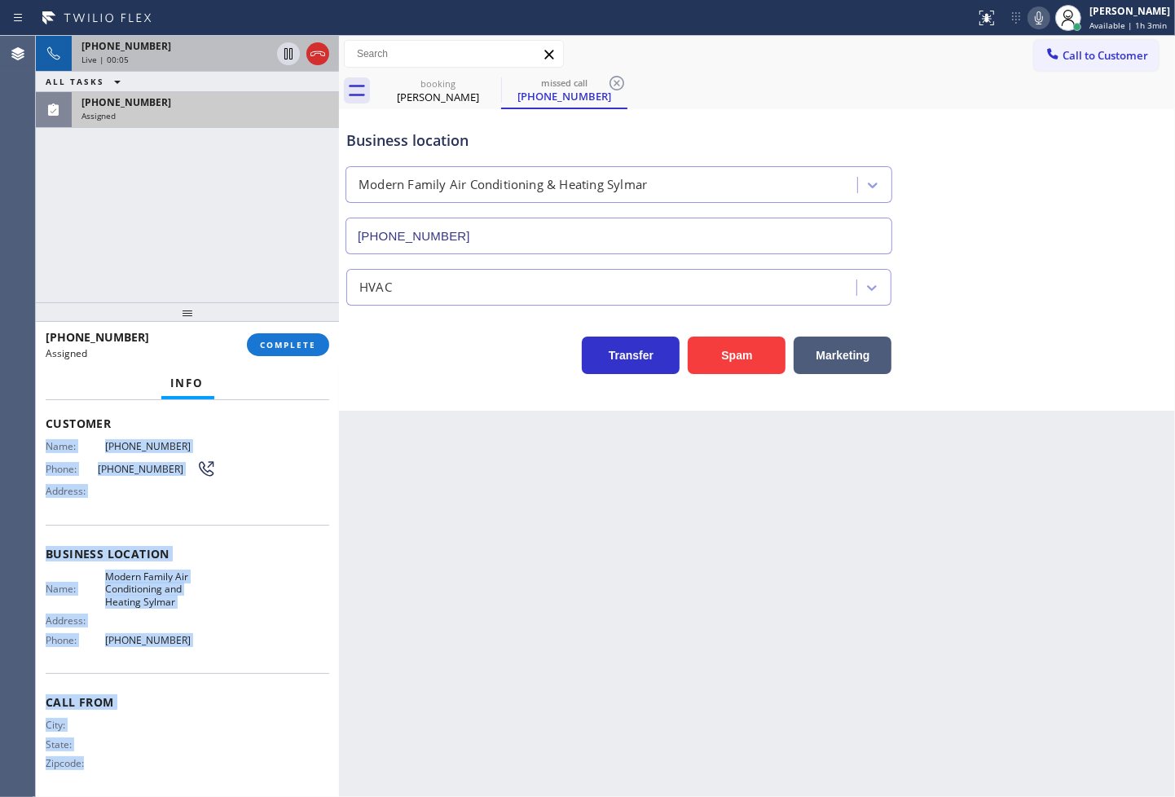
scroll to position [95, 0]
drag, startPoint x: 37, startPoint y: 540, endPoint x: 245, endPoint y: 648, distance: 235.2
click at [245, 648] on div "Context Queue: HVAC Priority: 0 Task Age: Customer Name: [PHONE_NUMBER] Phone: …" at bounding box center [187, 599] width 303 height 398
copy div "Name: [PHONE_NUMBER] Phone: [PHONE_NUMBER] Address: Business location Name: Mod…"
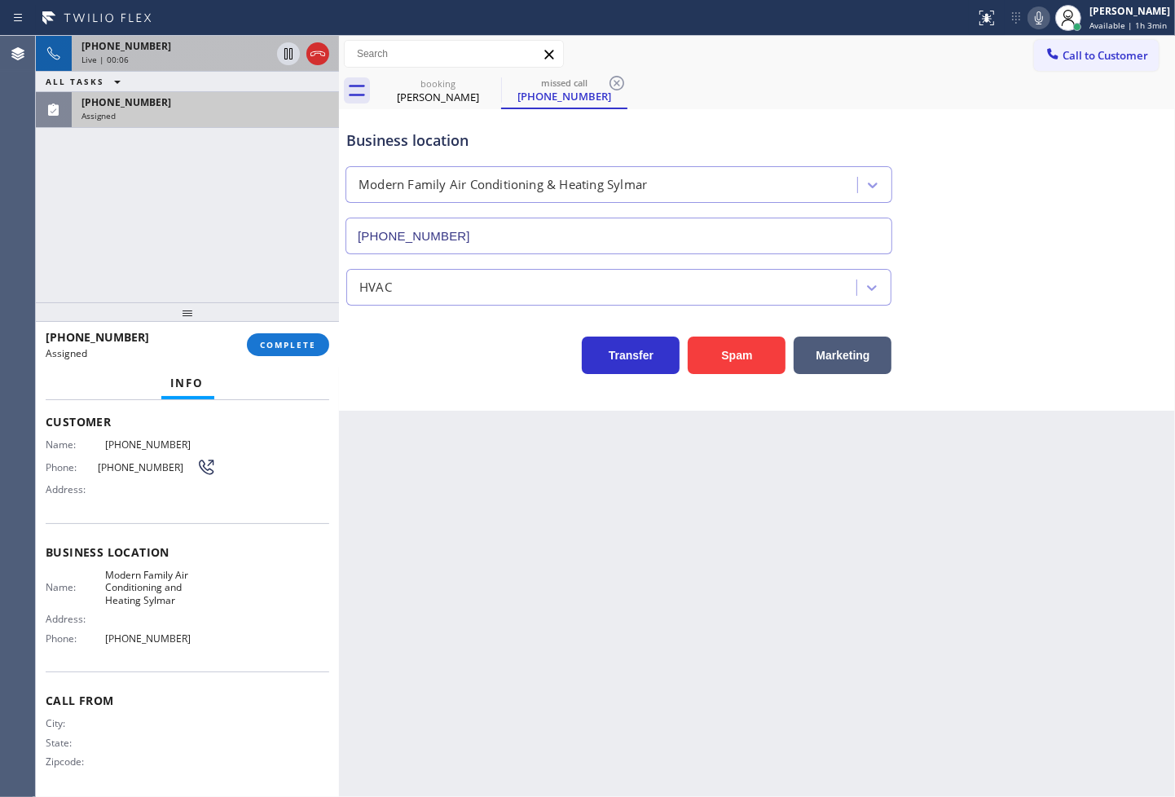
click at [271, 361] on div "[PHONE_NUMBER] Assigned COMPLETE" at bounding box center [188, 345] width 284 height 42
click at [278, 345] on span "COMPLETE" at bounding box center [288, 344] width 56 height 11
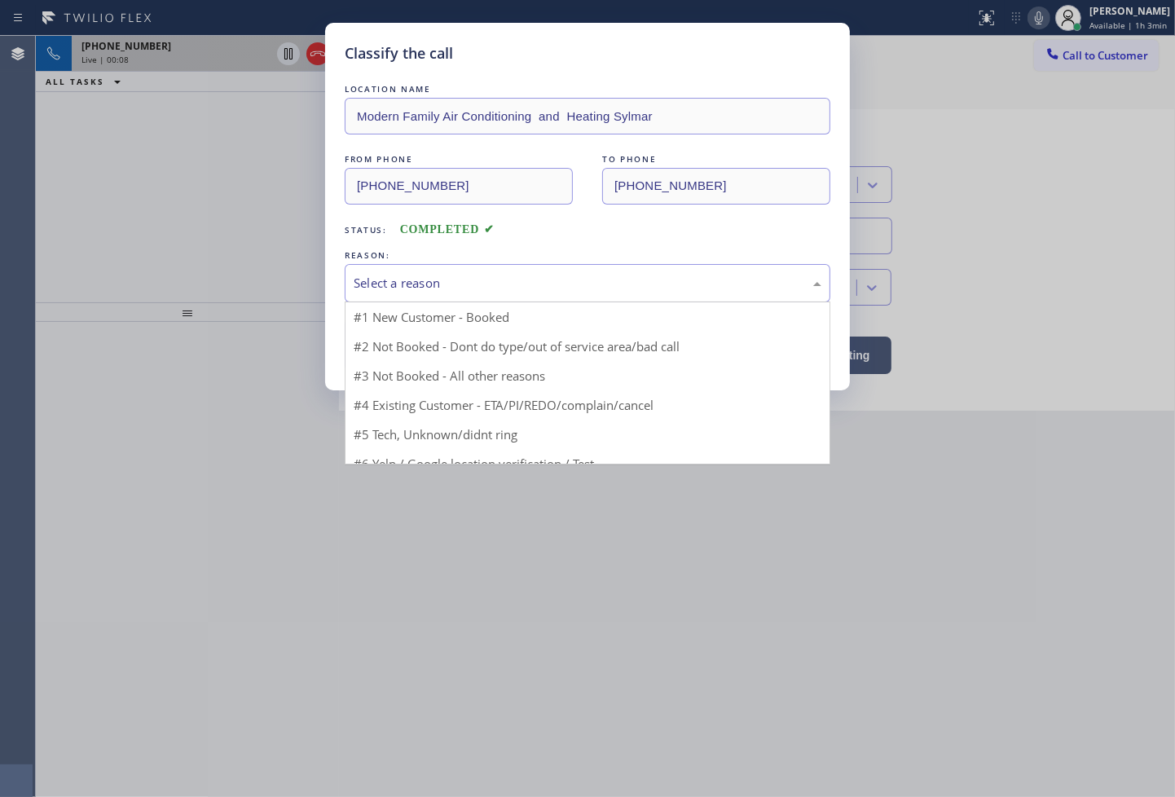
click at [438, 292] on div "Select a reason" at bounding box center [588, 283] width 468 height 19
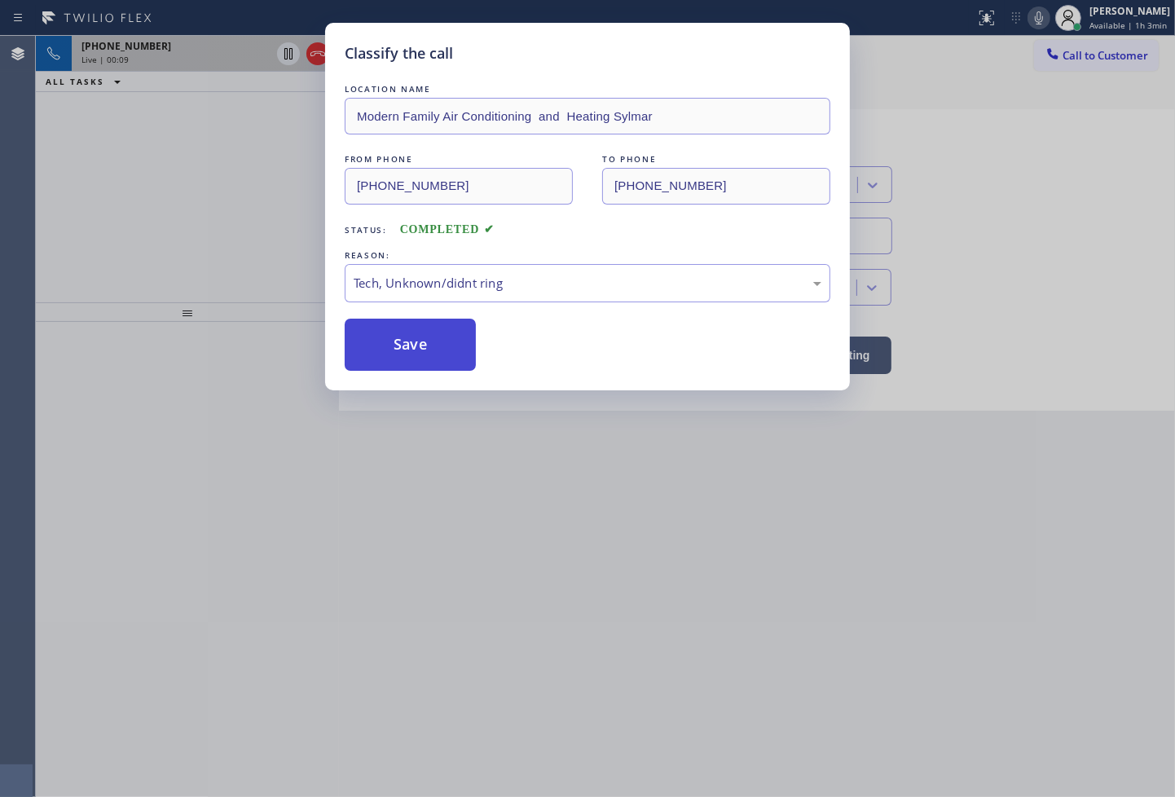
click at [430, 346] on button "Save" at bounding box center [410, 345] width 131 height 52
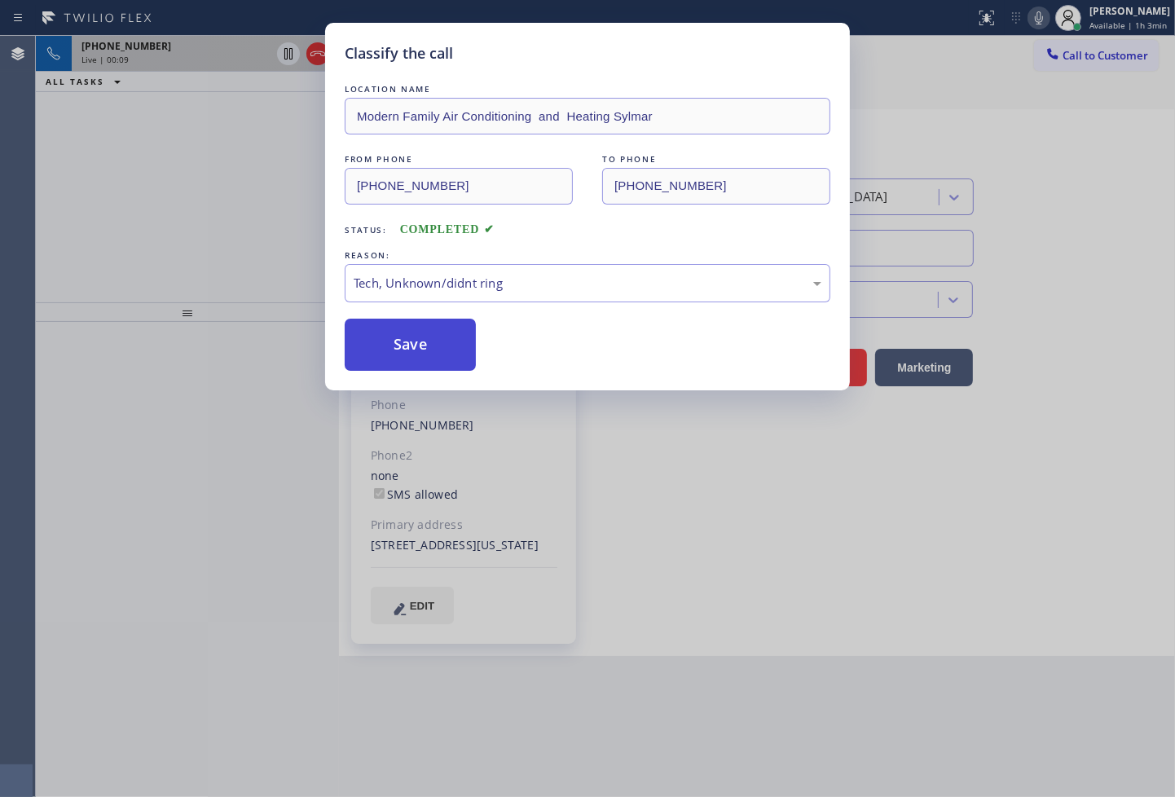
click at [429, 346] on button "Save" at bounding box center [410, 345] width 131 height 52
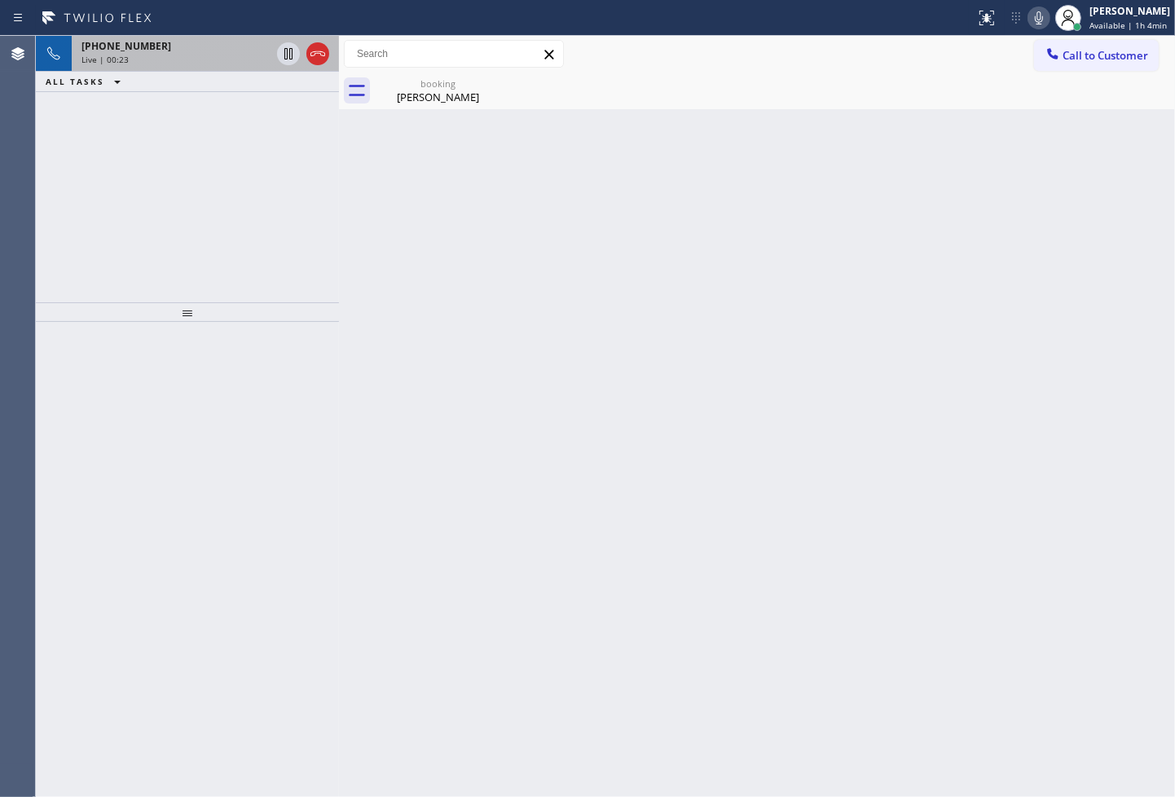
click at [87, 255] on div "[PHONE_NUMBER] Live | 00:23 ALL TASKS ALL TASKS ACTIVE TASKS TASKS IN WRAP UP" at bounding box center [187, 169] width 303 height 267
click at [143, 45] on span "[PHONE_NUMBER]" at bounding box center [127, 46] width 90 height 14
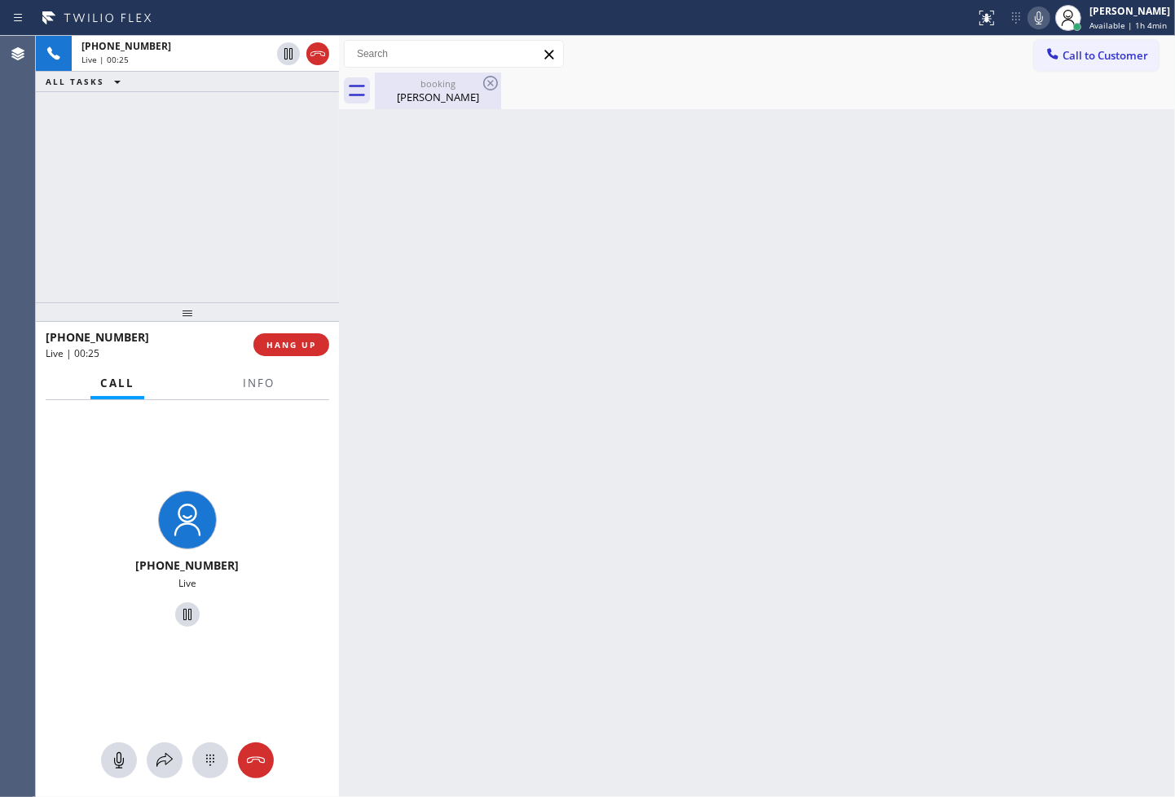
click at [430, 98] on div "[PERSON_NAME]" at bounding box center [438, 97] width 123 height 15
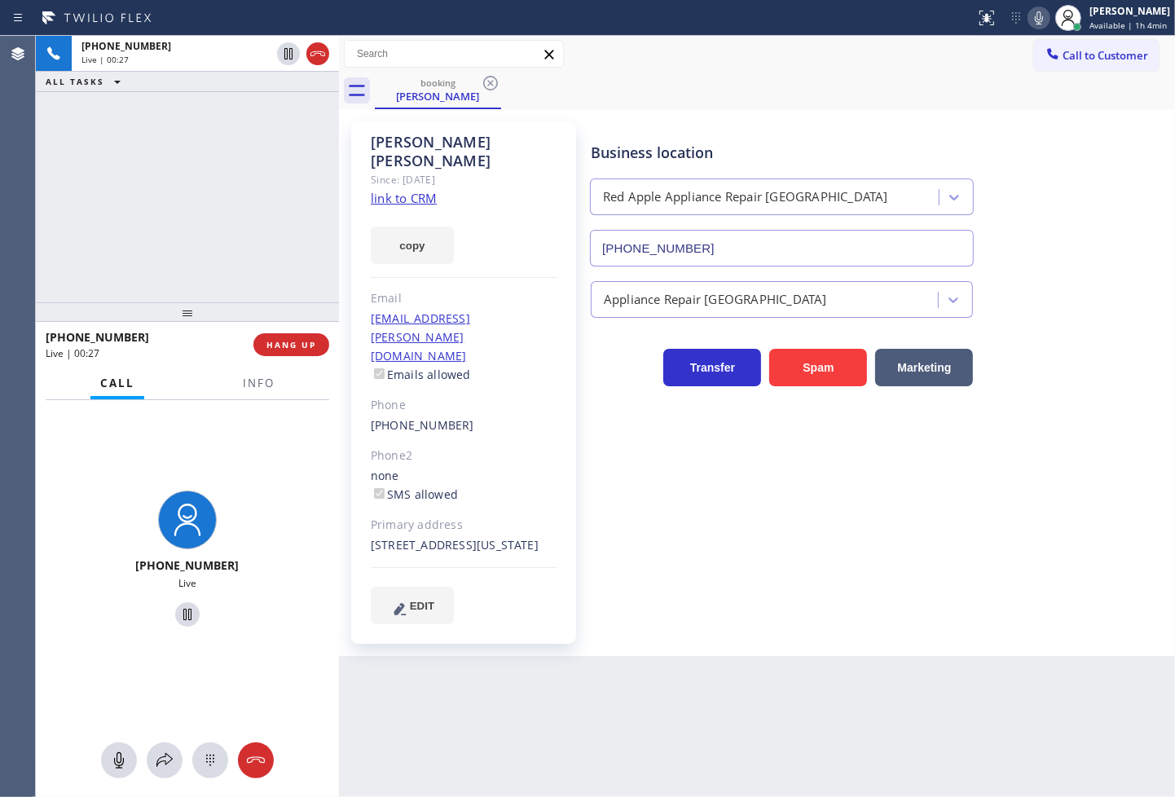
click at [403, 190] on link "link to CRM" at bounding box center [404, 198] width 66 height 16
click at [198, 205] on div "[PHONE_NUMBER] Live | 00:32 ALL TASKS ALL TASKS ACTIVE TASKS TASKS IN WRAP UP" at bounding box center [187, 169] width 303 height 267
click at [202, 230] on div "[PHONE_NUMBER] Live | 00:38 ALL TASKS ALL TASKS ACTIVE TASKS TASKS IN WRAP UP" at bounding box center [187, 169] width 303 height 267
click at [266, 478] on div "[PHONE_NUMBER] Live" at bounding box center [187, 561] width 303 height 323
click at [156, 263] on div "[PHONE_NUMBER] Live | 00:56 ALL TASKS ALL TASKS ACTIVE TASKS TASKS IN WRAP UP" at bounding box center [187, 169] width 303 height 267
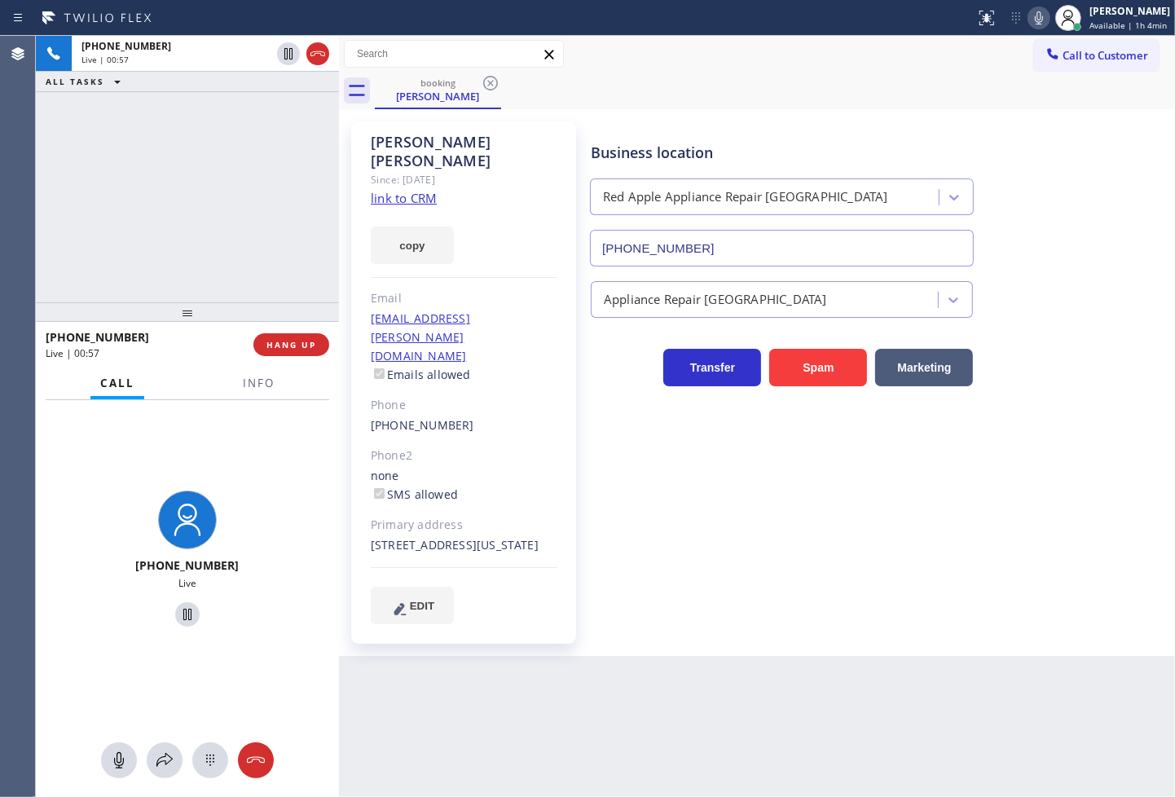
click at [176, 245] on div "[PHONE_NUMBER] Live | 00:57 ALL TASKS ALL TASKS ACTIVE TASKS TASKS IN WRAP UP" at bounding box center [187, 169] width 303 height 267
click at [248, 157] on div "[PHONE_NUMBER] Live | 00:58 ALL TASKS ALL TASKS ACTIVE TASKS TASKS IN WRAP UP" at bounding box center [187, 169] width 303 height 267
click at [290, 51] on icon at bounding box center [289, 54] width 20 height 20
click at [170, 707] on div "[PHONE_NUMBER] Live" at bounding box center [187, 561] width 303 height 323
click at [152, 753] on div at bounding box center [165, 761] width 36 height 20
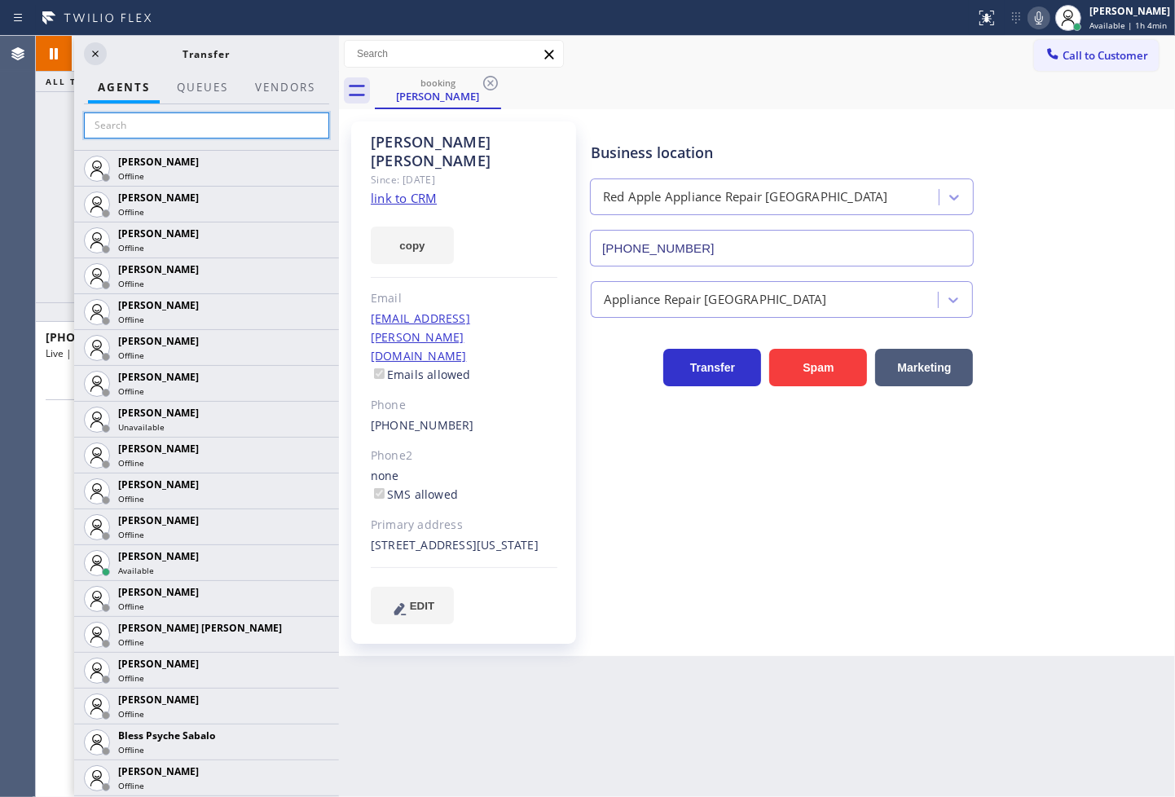
click at [119, 125] on input "text" at bounding box center [206, 125] width 245 height 26
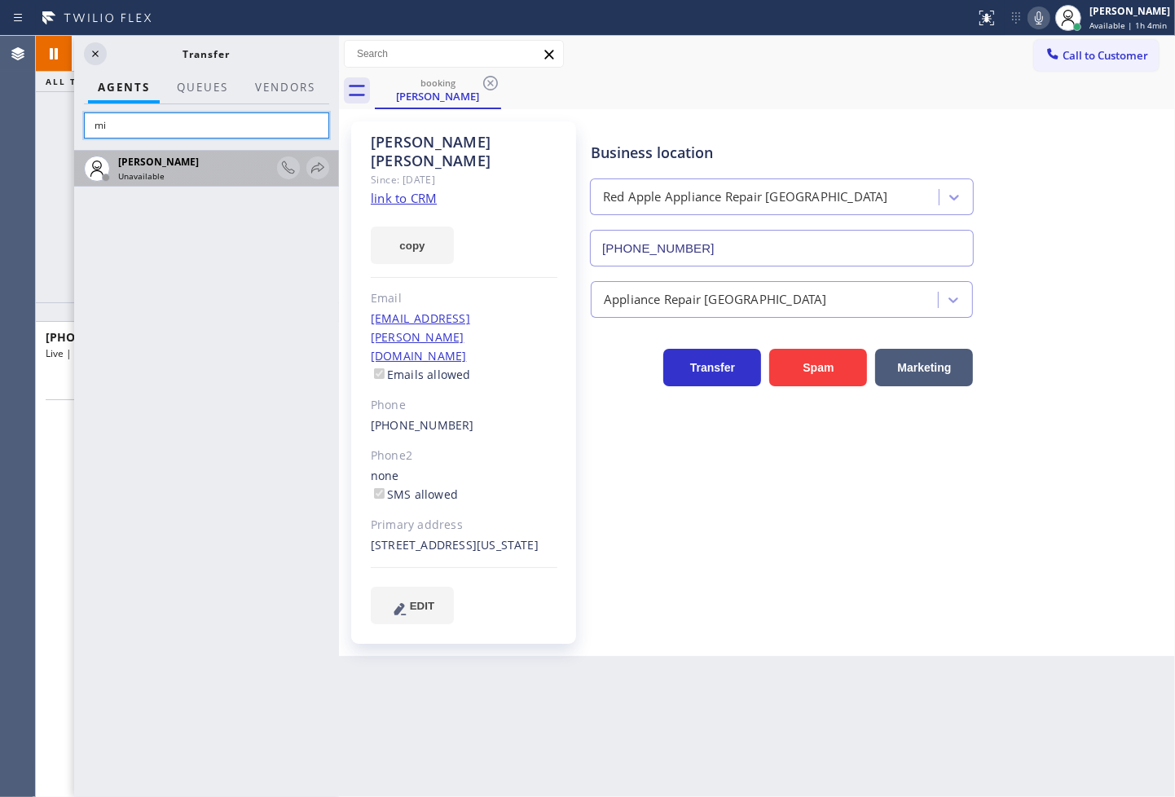
type input "m"
type input "ven"
click at [319, 168] on icon at bounding box center [318, 168] width 20 height 20
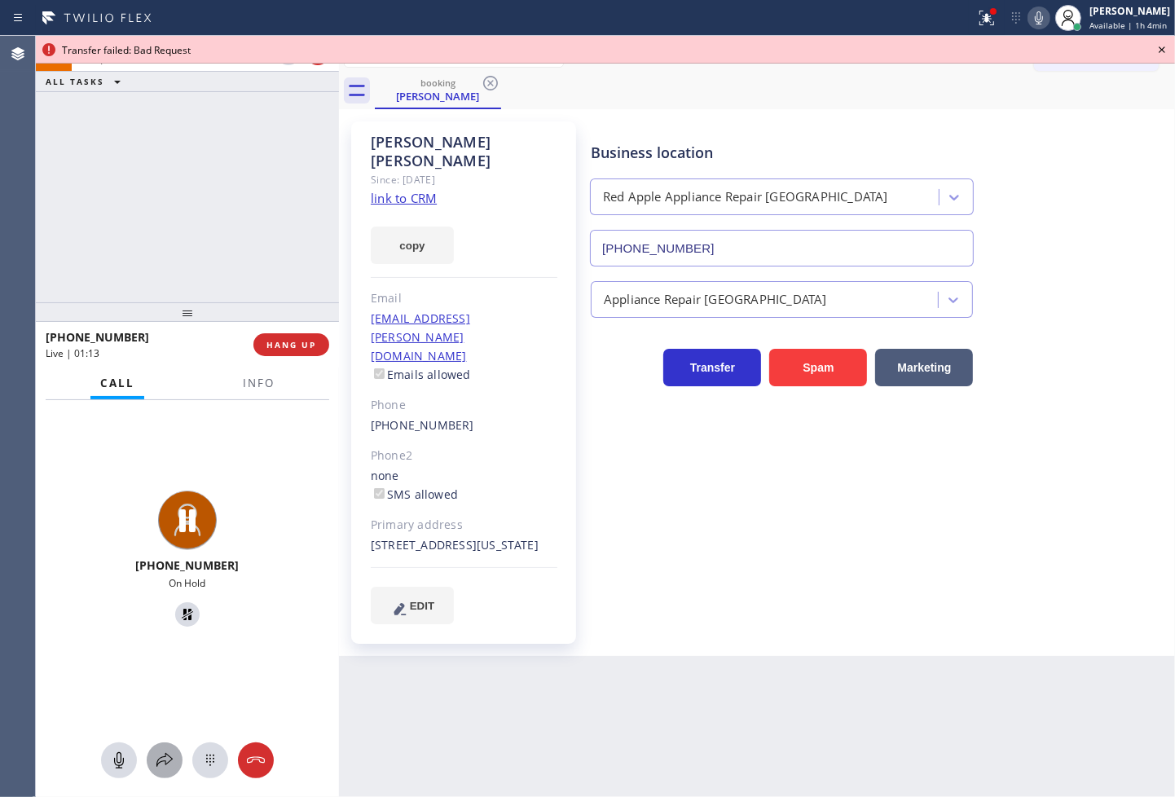
click at [161, 753] on icon at bounding box center [165, 761] width 20 height 20
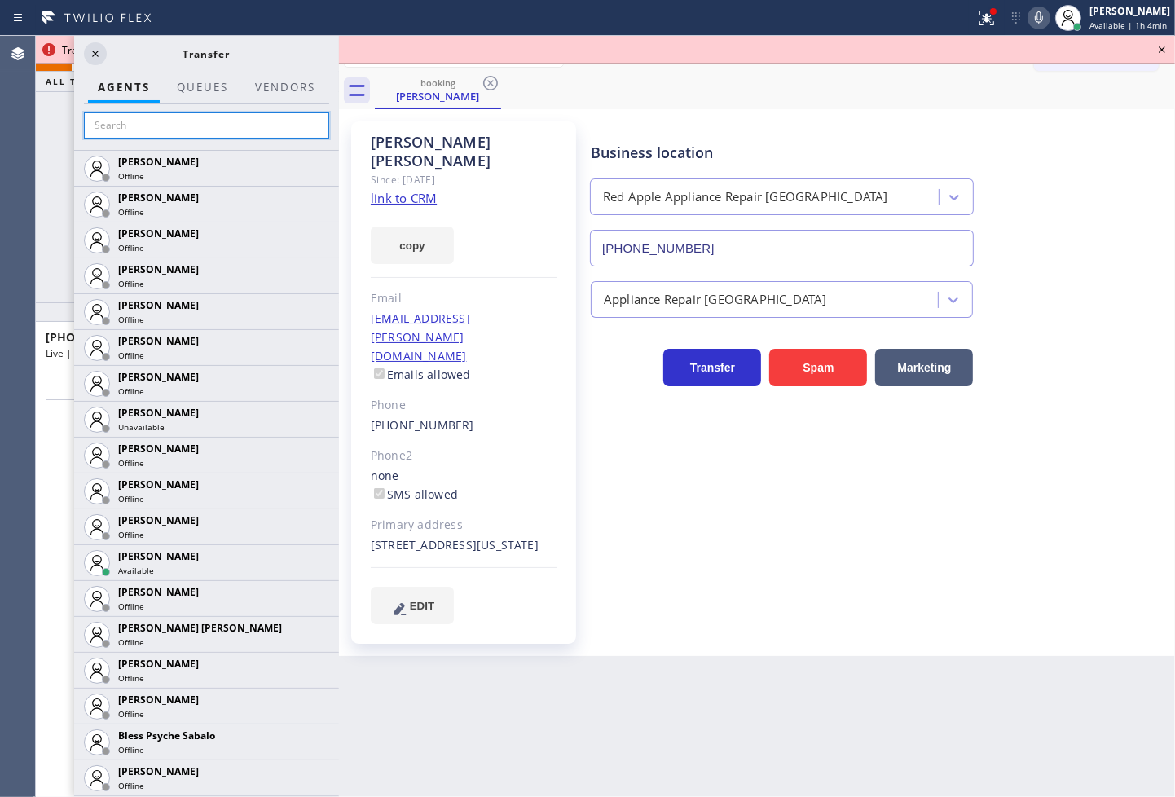
click at [140, 127] on input "text" at bounding box center [206, 125] width 245 height 26
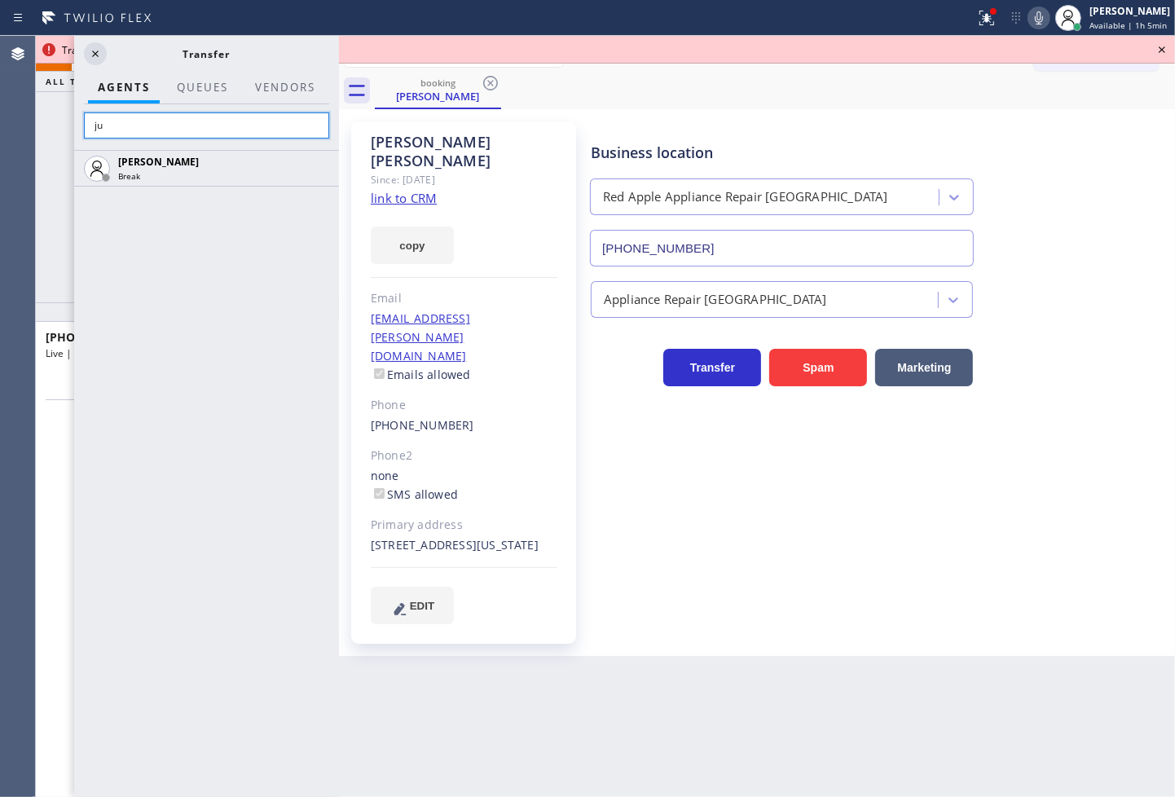
type input "j"
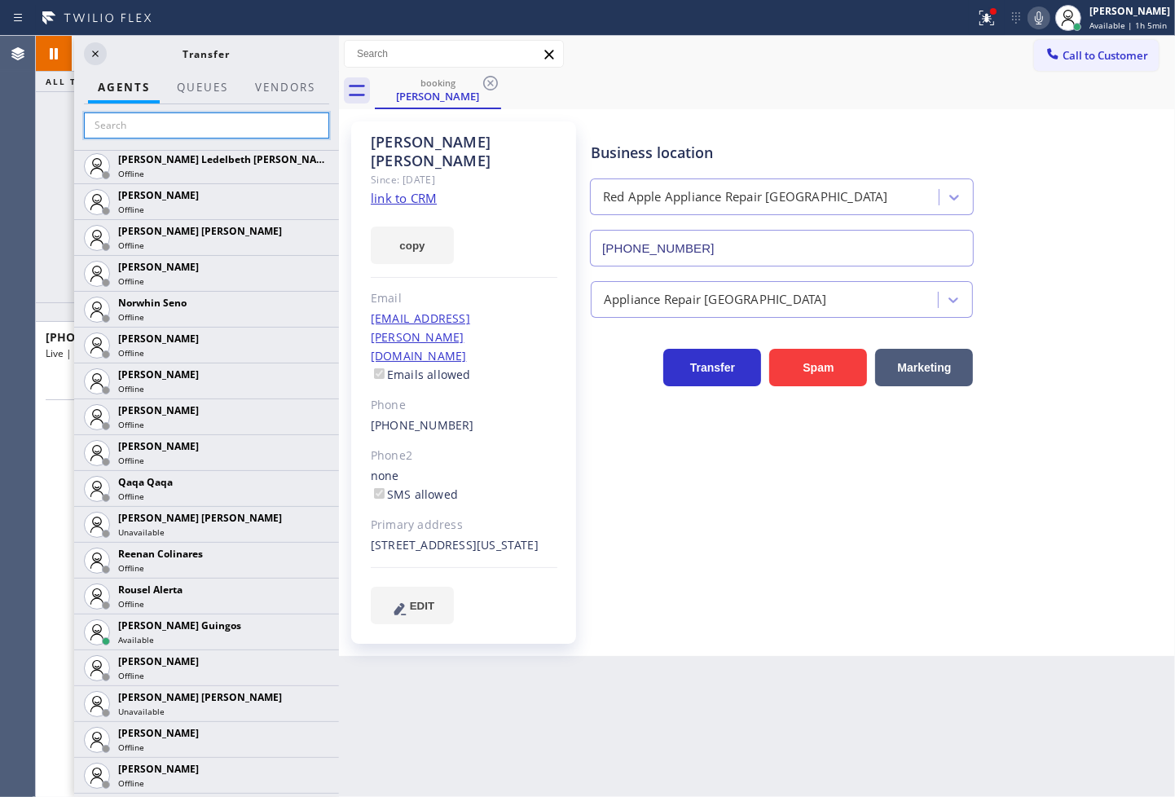
scroll to position [2898, 0]
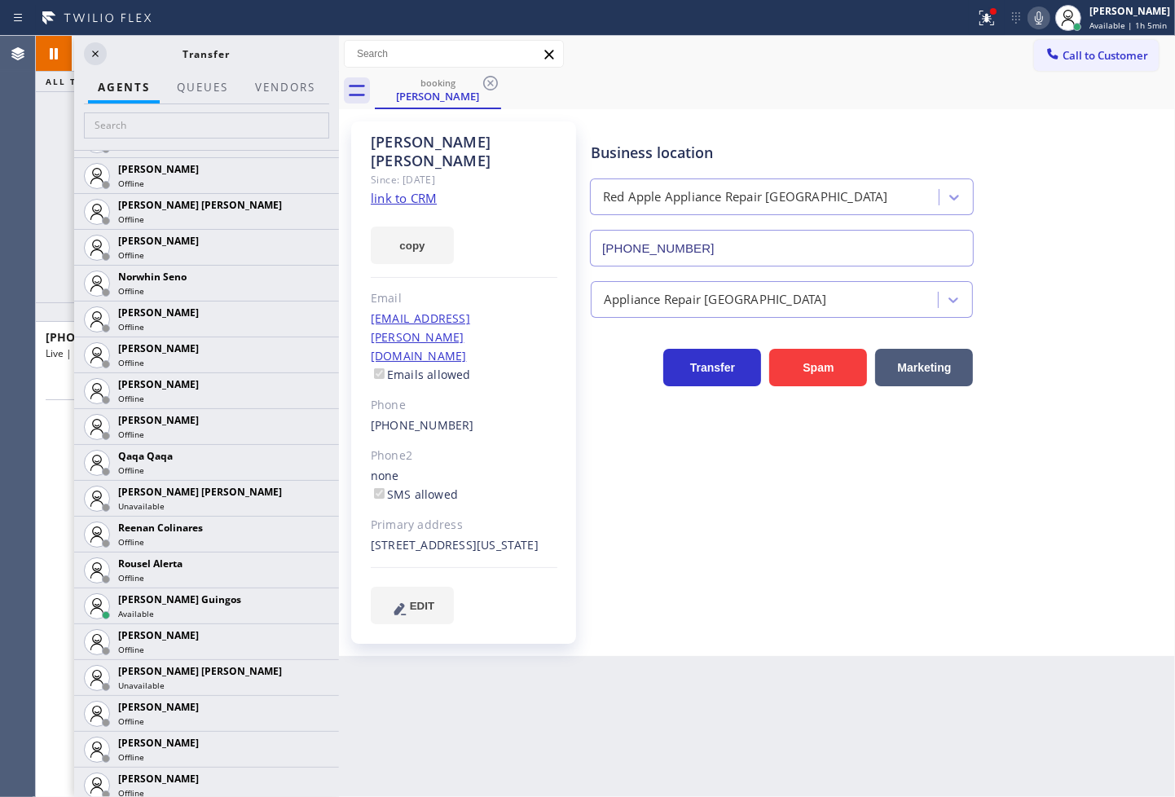
click at [0, 0] on icon at bounding box center [0, 0] width 0 height 0
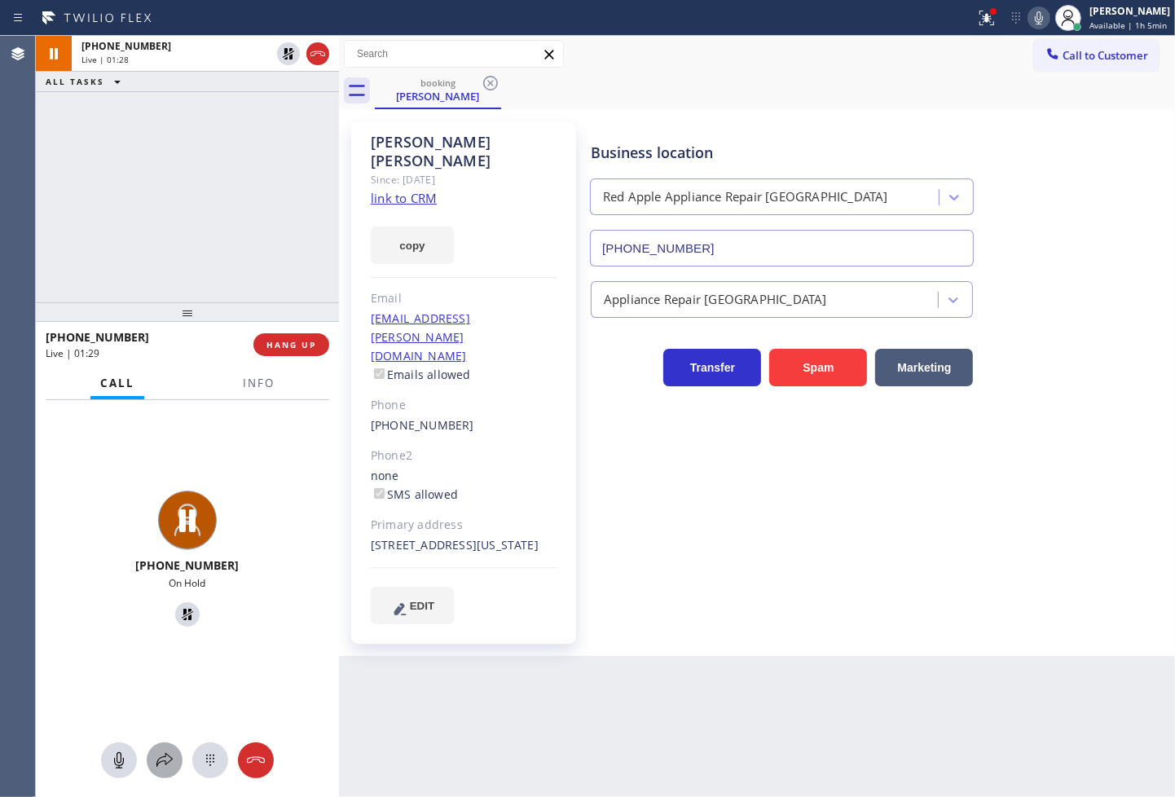
click at [157, 767] on icon at bounding box center [165, 761] width 20 height 20
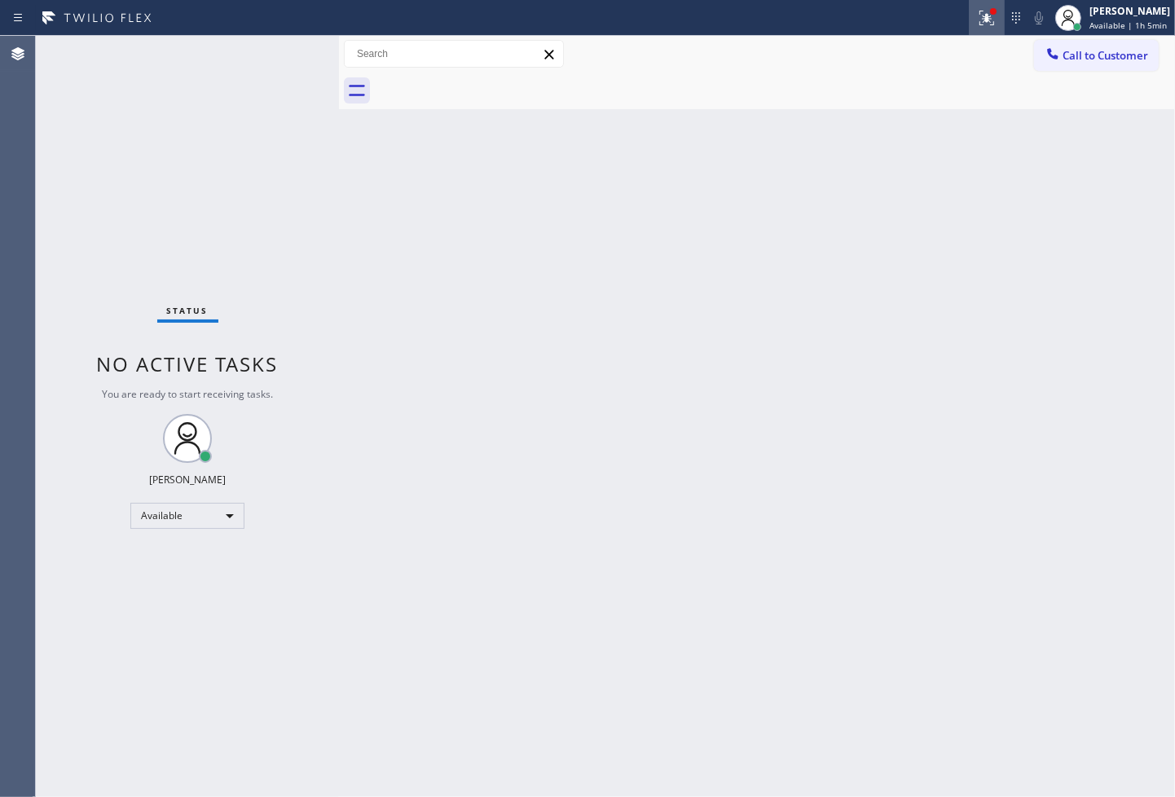
click at [977, 14] on icon at bounding box center [987, 18] width 20 height 20
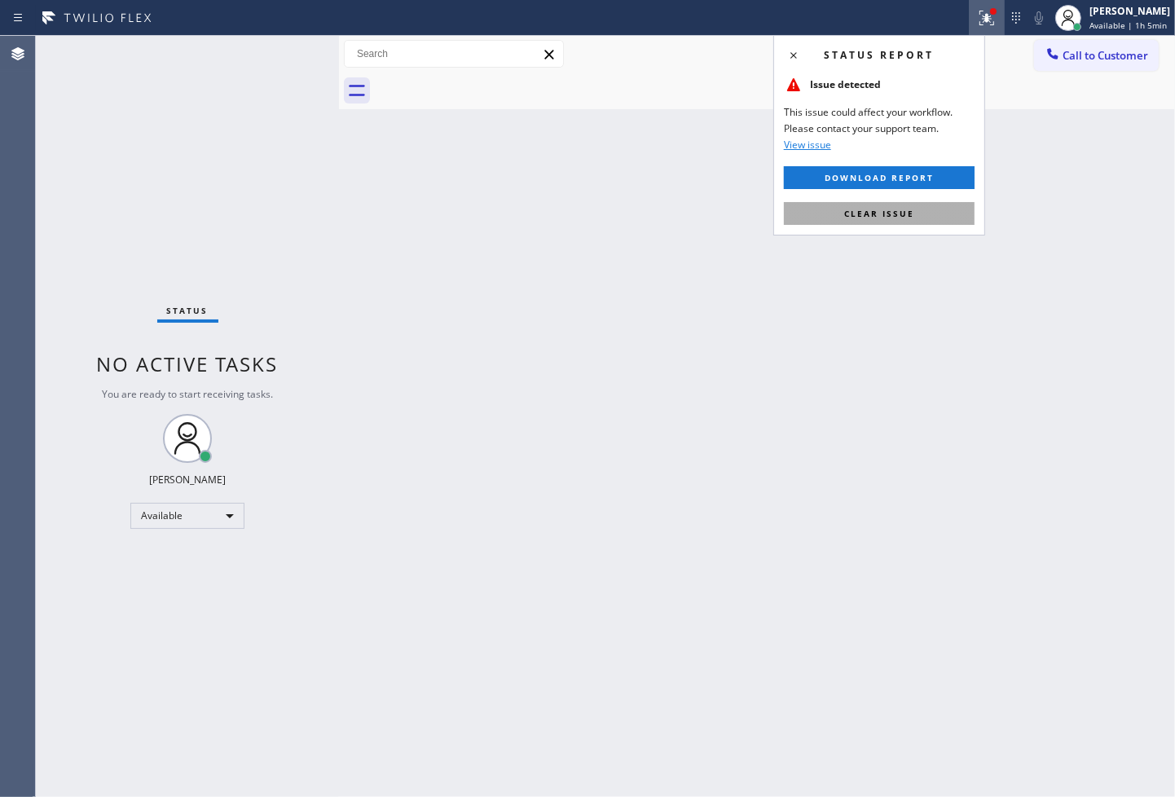
click at [911, 209] on span "Clear issue" at bounding box center [879, 213] width 70 height 11
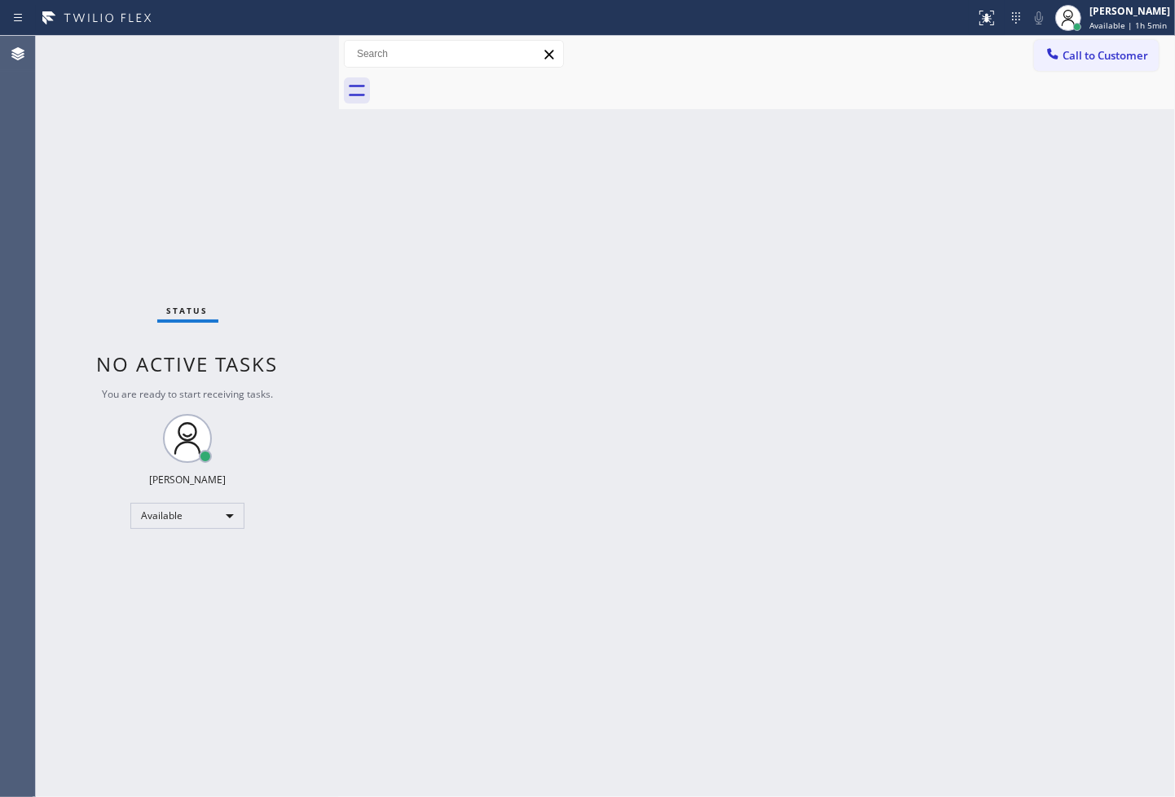
click at [198, 230] on div "Status No active tasks You are ready to start receiving tasks. [PERSON_NAME]" at bounding box center [187, 416] width 303 height 761
click at [292, 52] on div "Status No active tasks You are ready to start receiving tasks. [PERSON_NAME]" at bounding box center [187, 416] width 303 height 761
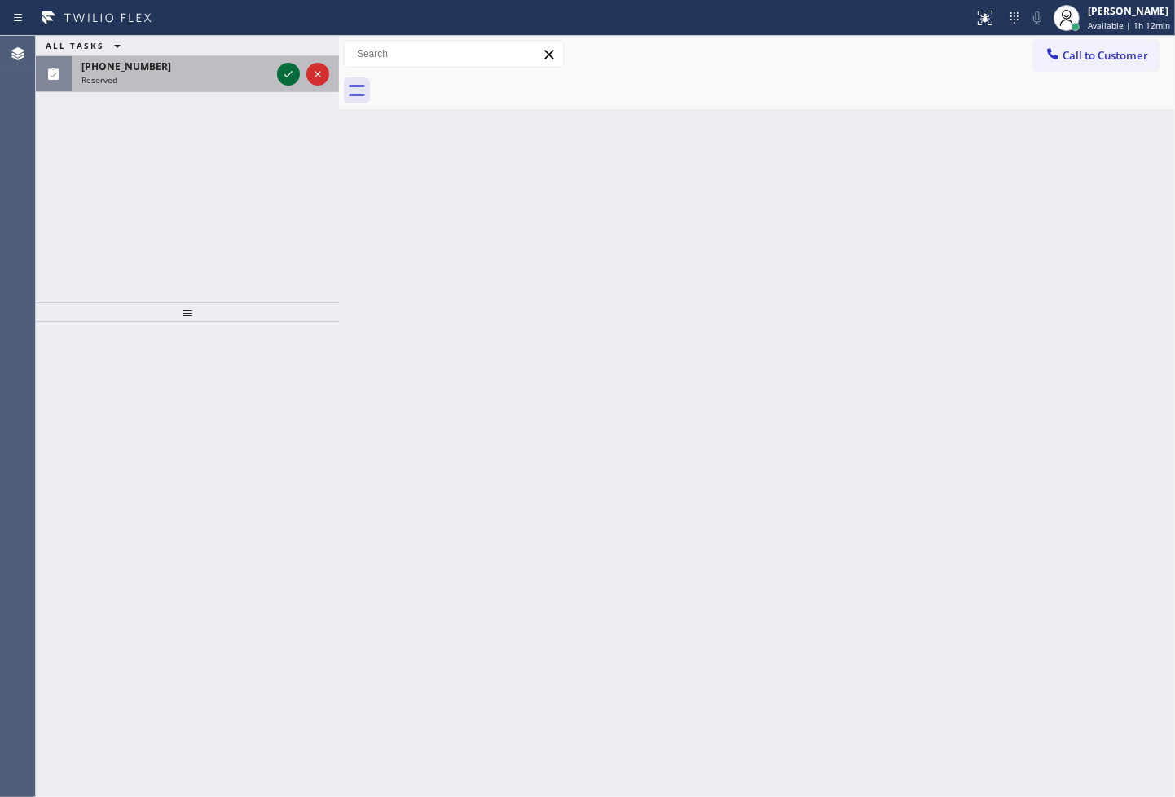
click at [292, 66] on icon at bounding box center [289, 74] width 20 height 20
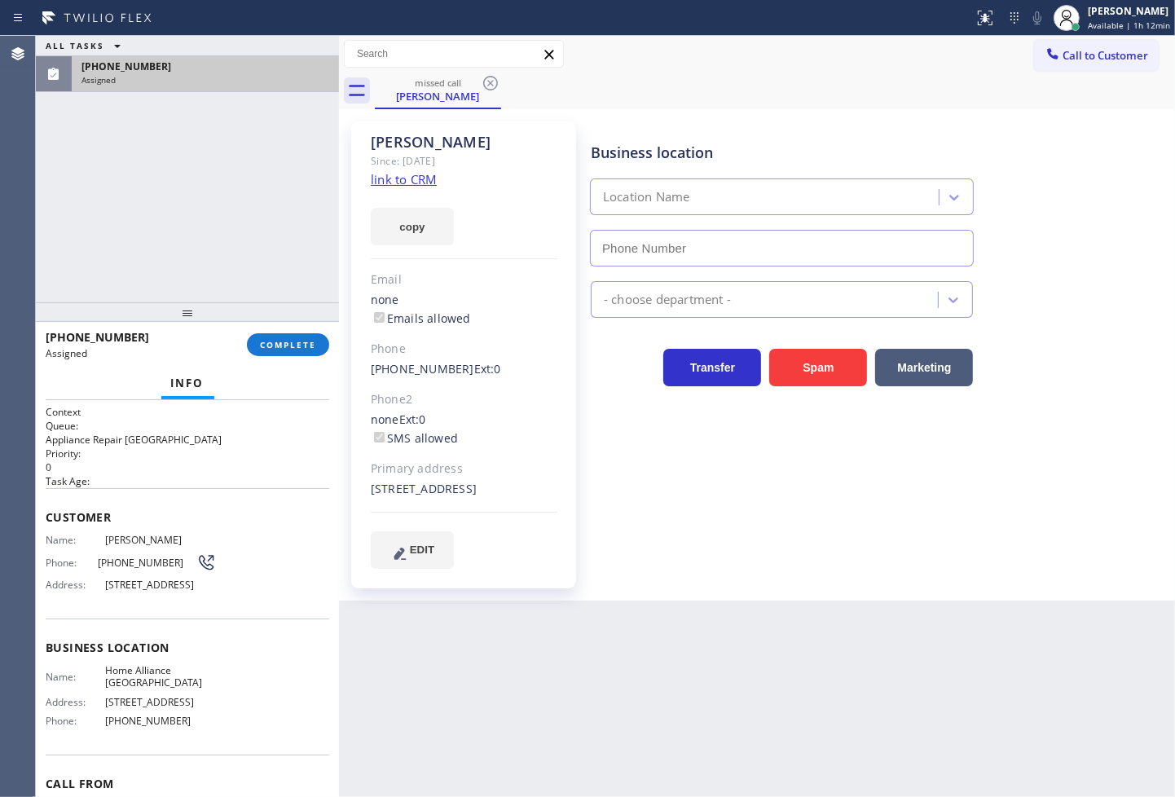
type input "[PHONE_NUMBER]"
click at [41, 536] on div "Context Queue: Appliance Repair High End Priority: 0 Task Age: Customer Name: […" at bounding box center [187, 599] width 303 height 398
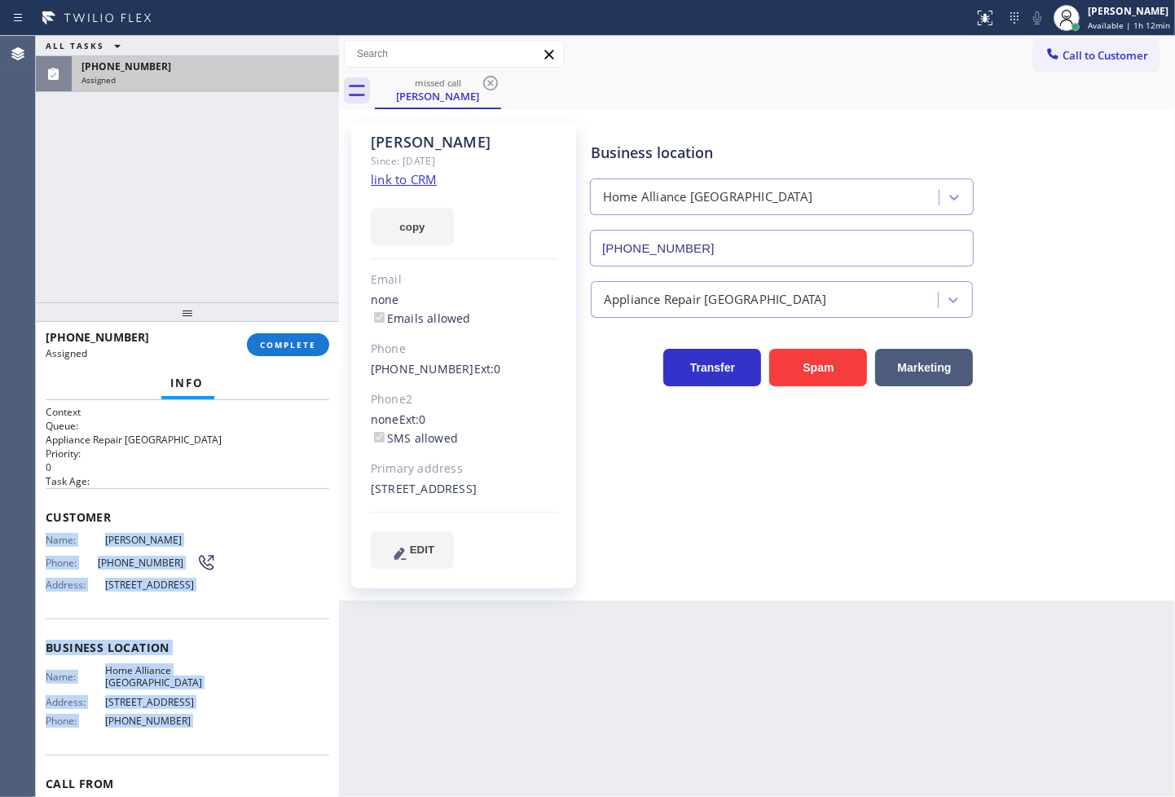
drag, startPoint x: 41, startPoint y: 536, endPoint x: 254, endPoint y: 761, distance: 310.2
click at [254, 761] on div "Context Queue: Appliance Repair High End Priority: 0 Task Age: Customer Name: […" at bounding box center [187, 599] width 303 height 398
copy div "Name: [PERSON_NAME] Phone: [PHONE_NUMBER] Address: [STREET_ADDRESS] Business lo…"
click at [297, 349] on span "COMPLETE" at bounding box center [288, 344] width 56 height 11
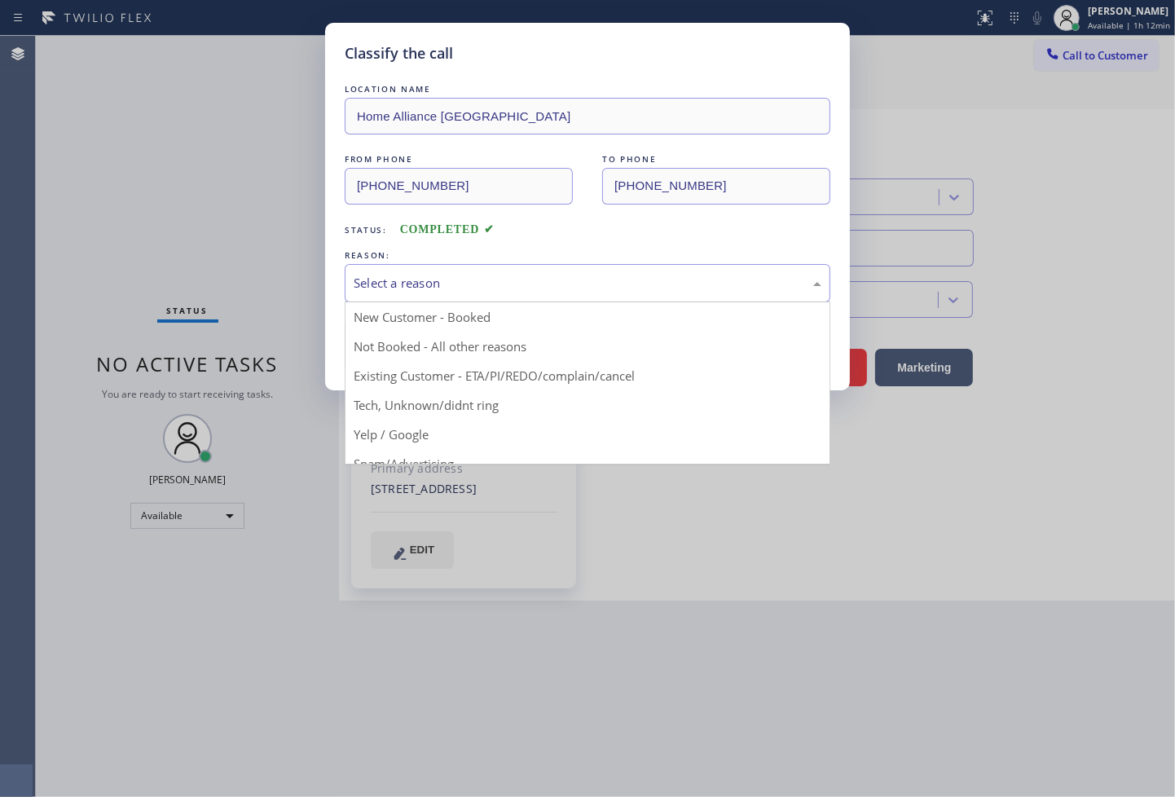
click at [401, 280] on div "Select a reason" at bounding box center [588, 283] width 468 height 19
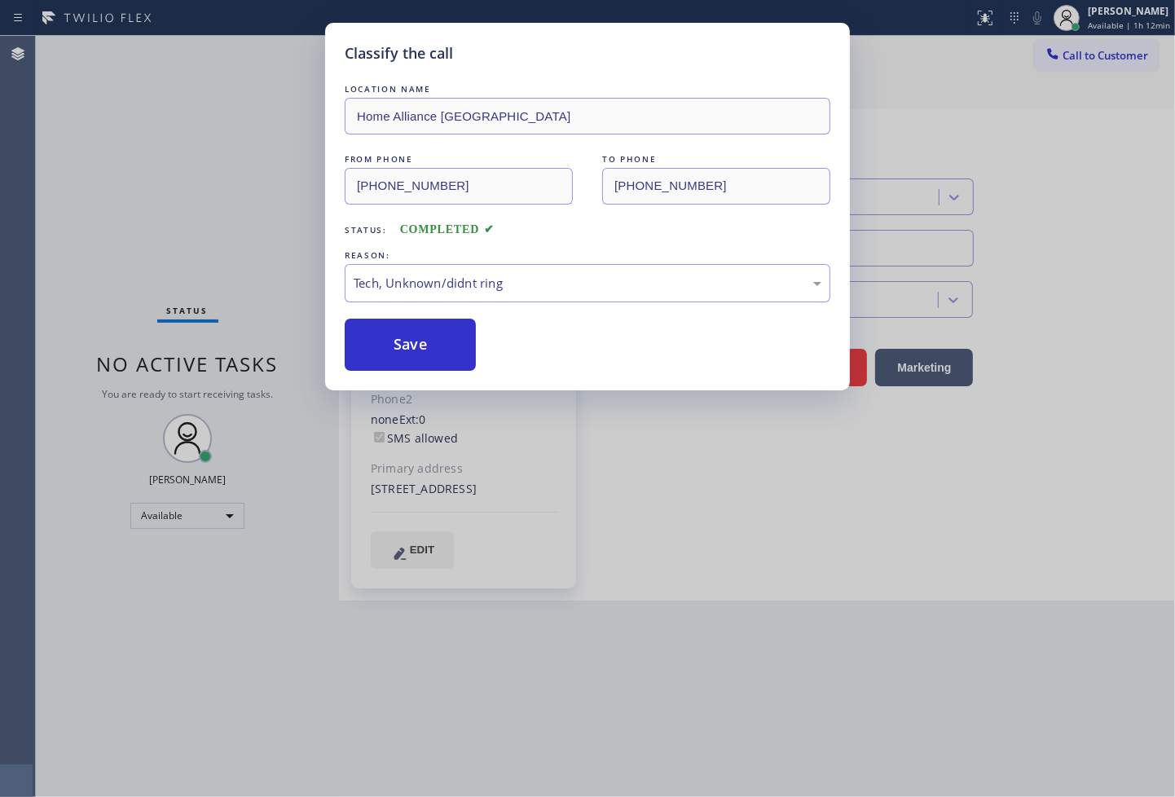
click at [427, 379] on div "Classify the call LOCATION NAME Home Alliance [GEOGRAPHIC_DATA] FROM PHONE [PHO…" at bounding box center [587, 207] width 525 height 368
click at [429, 364] on button "Save" at bounding box center [410, 345] width 131 height 52
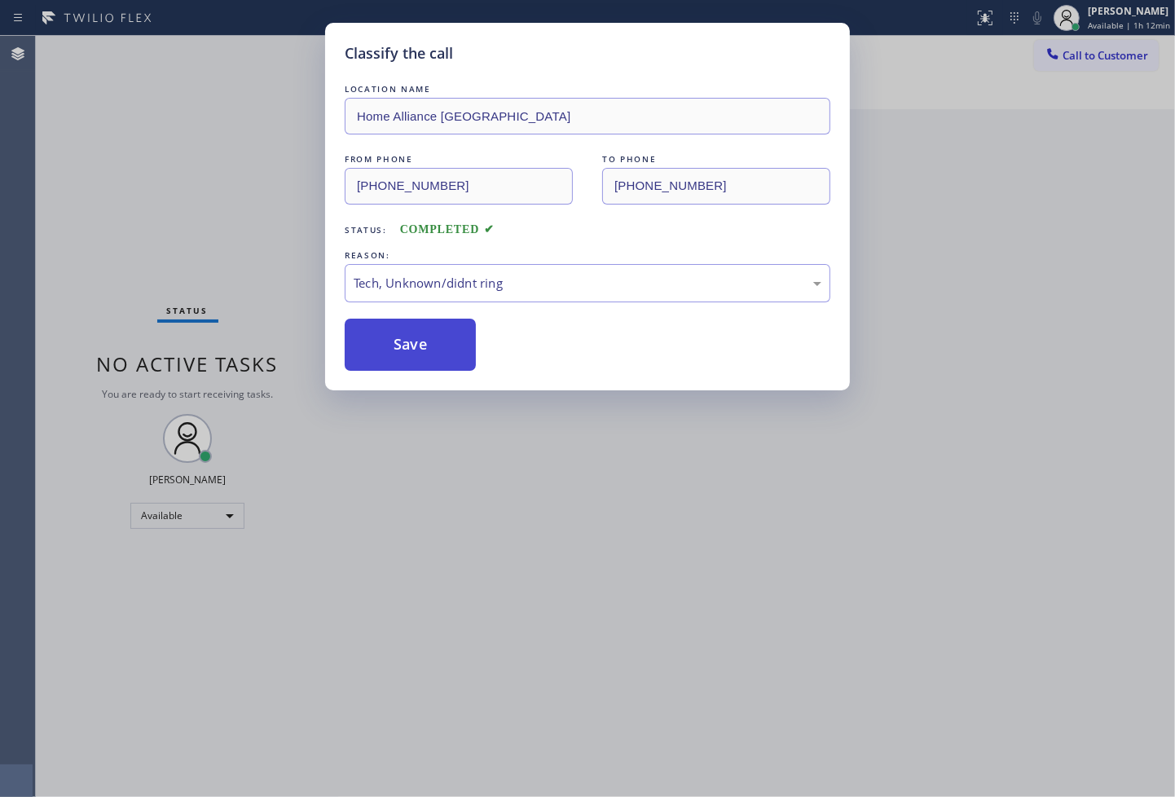
click at [429, 364] on button "Save" at bounding box center [410, 345] width 131 height 52
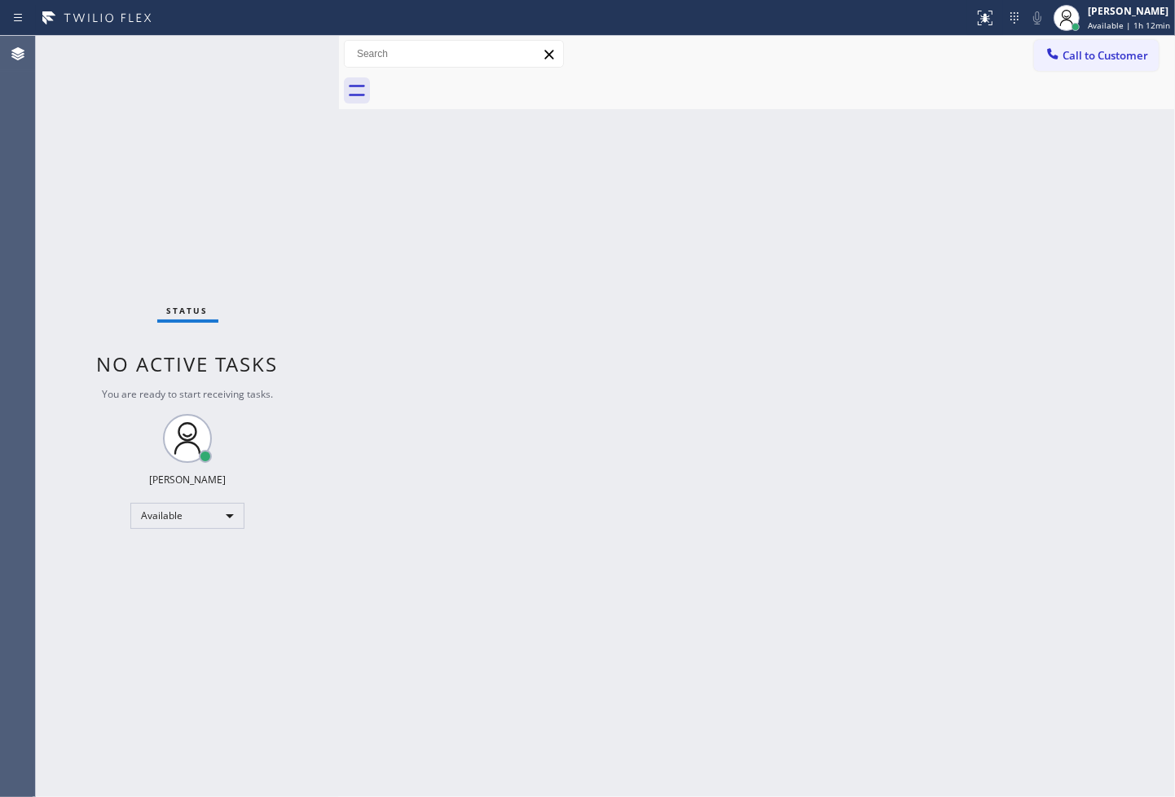
click at [92, 261] on div "Status No active tasks You are ready to start receiving tasks. [PERSON_NAME]" at bounding box center [187, 416] width 303 height 761
click at [264, 51] on div "Status No active tasks You are ready to start receiving tasks. [PERSON_NAME]" at bounding box center [187, 416] width 303 height 761
drag, startPoint x: 523, startPoint y: 588, endPoint x: 615, endPoint y: 681, distance: 130.8
click at [531, 592] on div "Back to Dashboard Change Sender ID Customers Technicians Select a contact Outbo…" at bounding box center [757, 416] width 836 height 761
drag, startPoint x: 104, startPoint y: 716, endPoint x: 107, endPoint y: 699, distance: 16.5
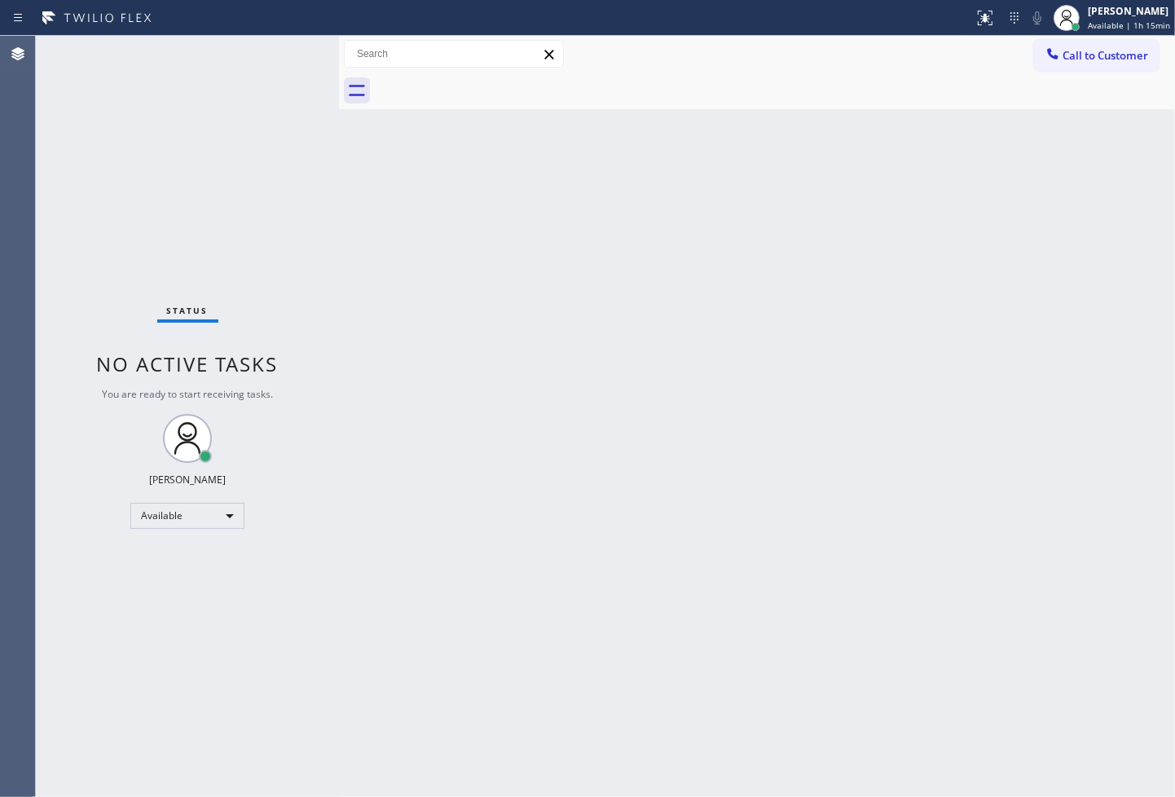
click at [104, 716] on div "Status No active tasks You are ready to start receiving tasks. [PERSON_NAME]" at bounding box center [187, 416] width 303 height 761
click at [287, 73] on div "Status No active tasks You are ready to start receiving tasks. [PERSON_NAME]" at bounding box center [187, 416] width 303 height 761
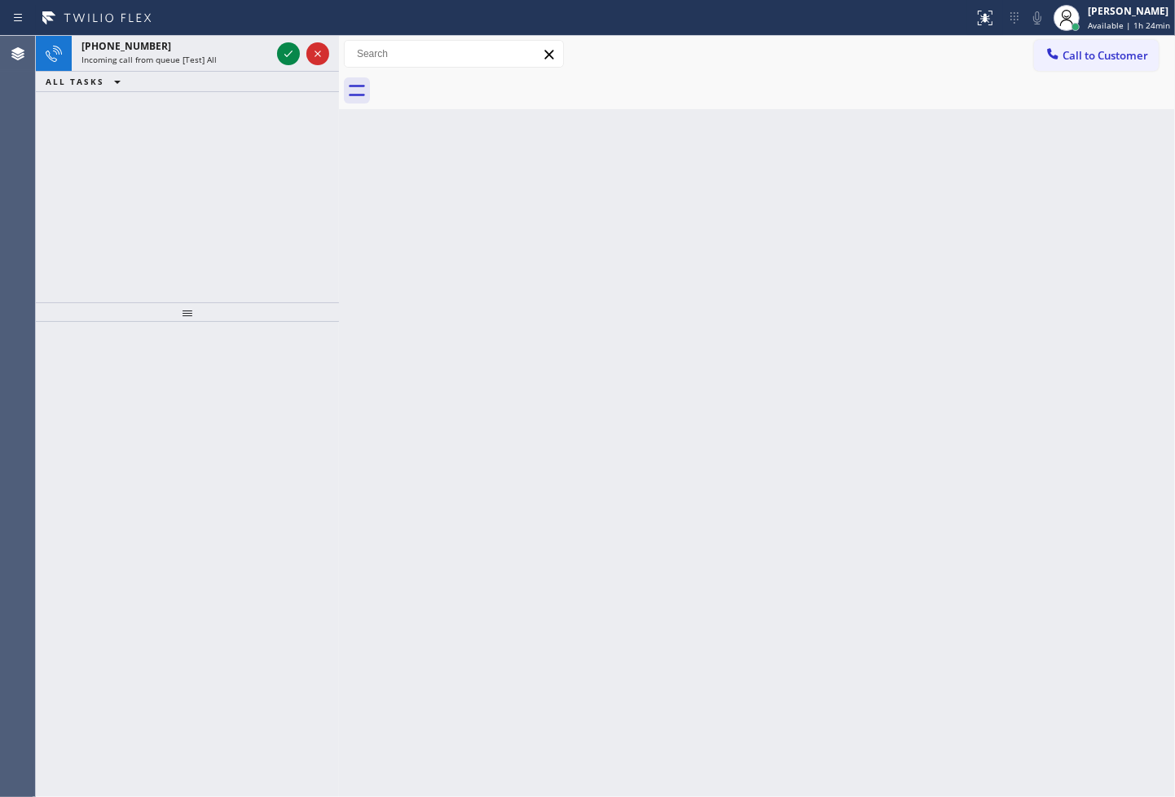
click at [286, 55] on icon at bounding box center [288, 54] width 8 height 7
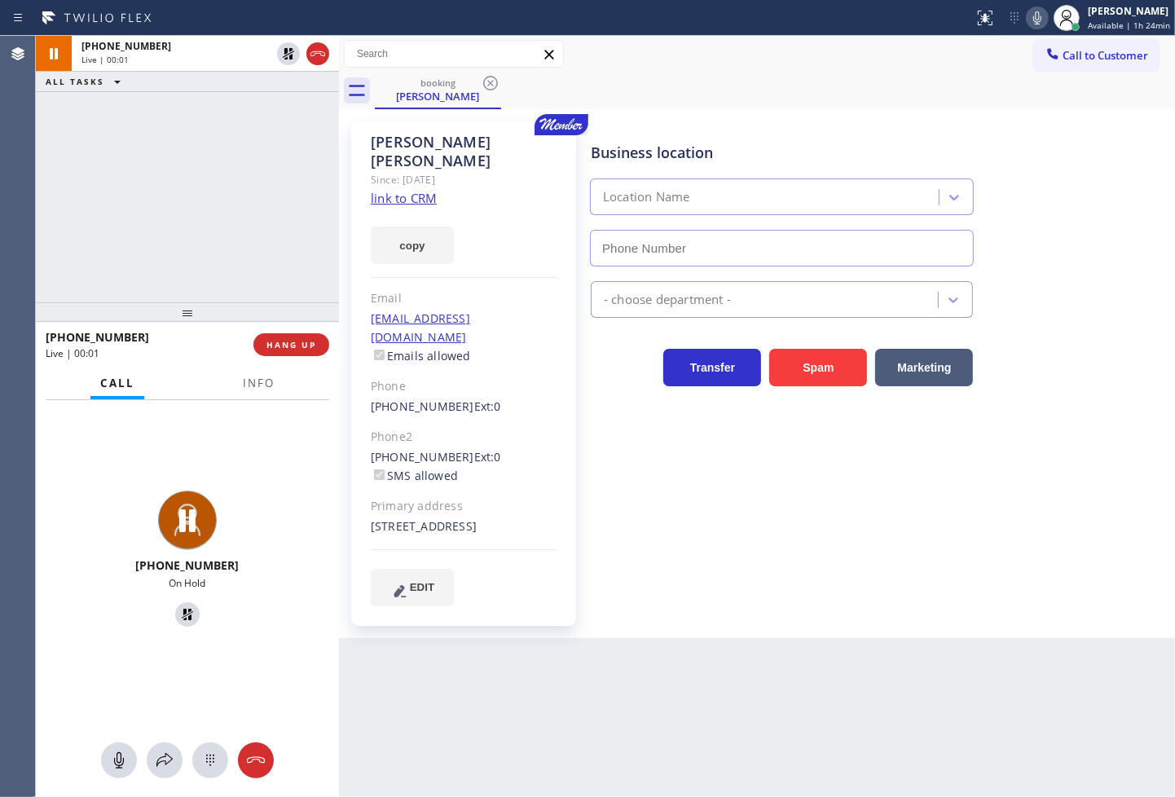
type input "[PHONE_NUMBER]"
click at [286, 353] on button "HANG UP" at bounding box center [292, 344] width 76 height 23
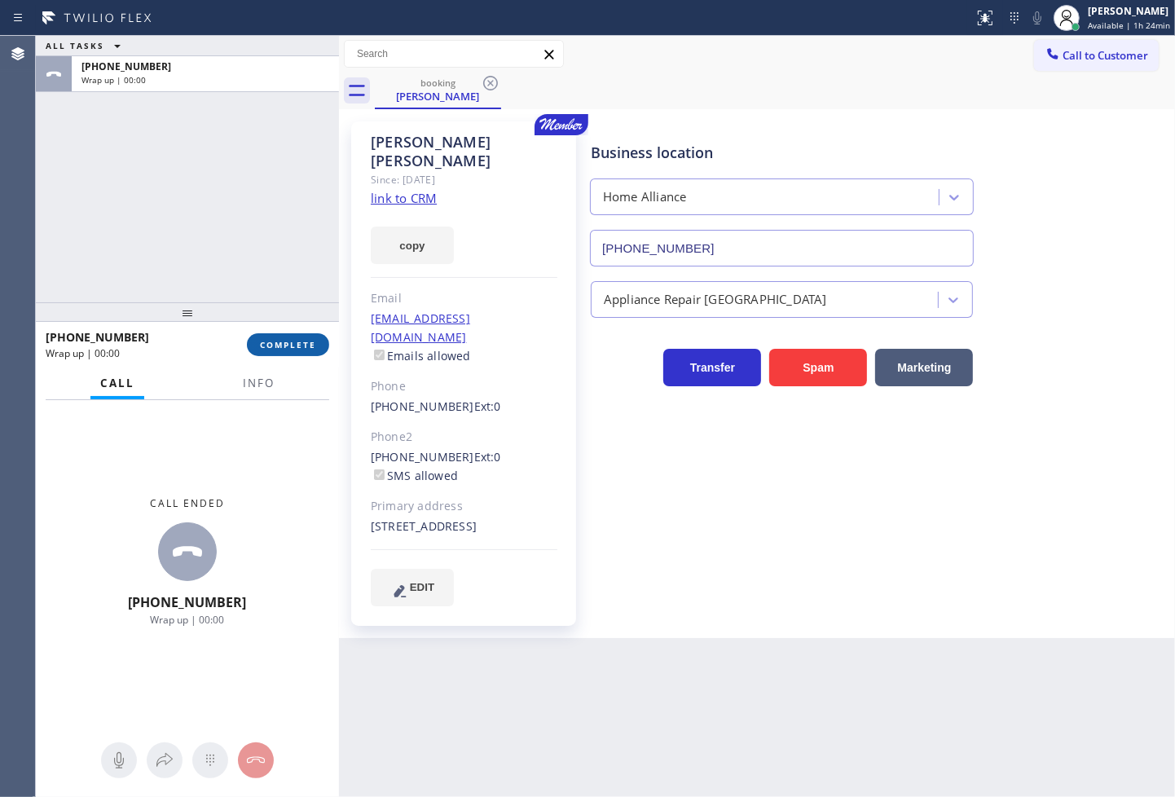
click at [286, 339] on span "COMPLETE" at bounding box center [288, 344] width 56 height 11
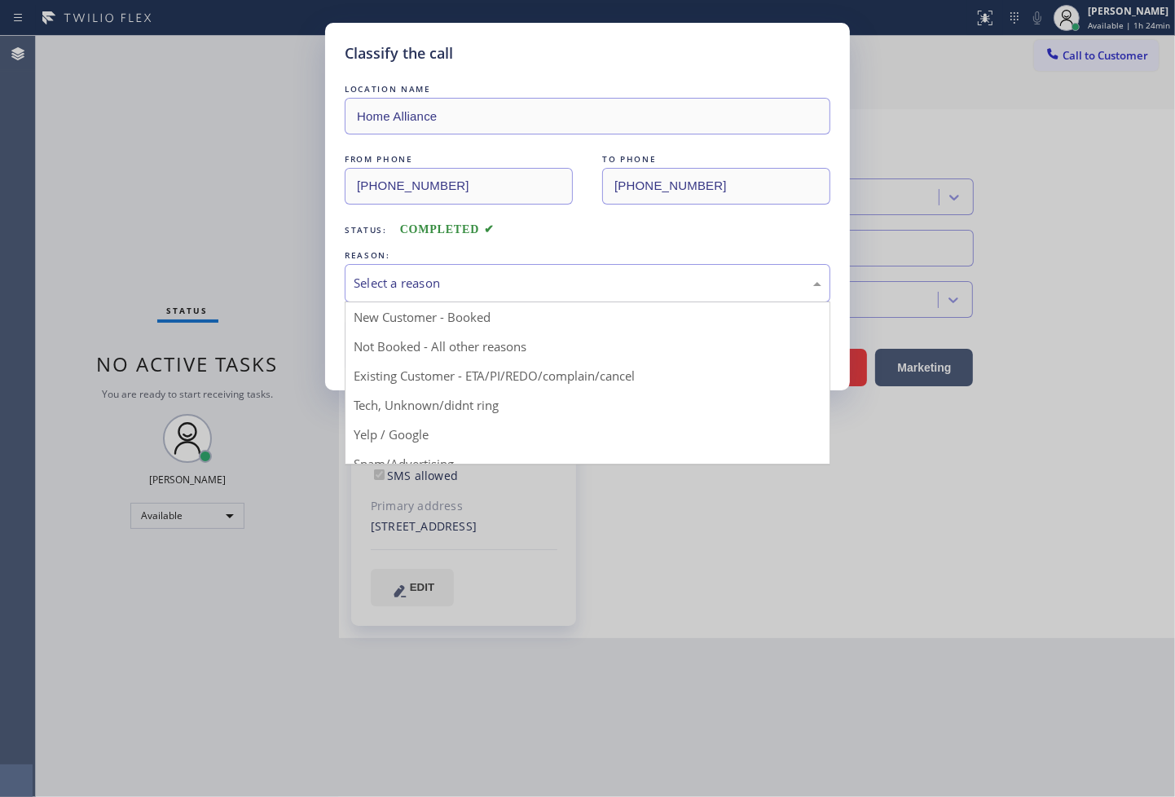
click at [361, 289] on div "Select a reason" at bounding box center [588, 283] width 468 height 19
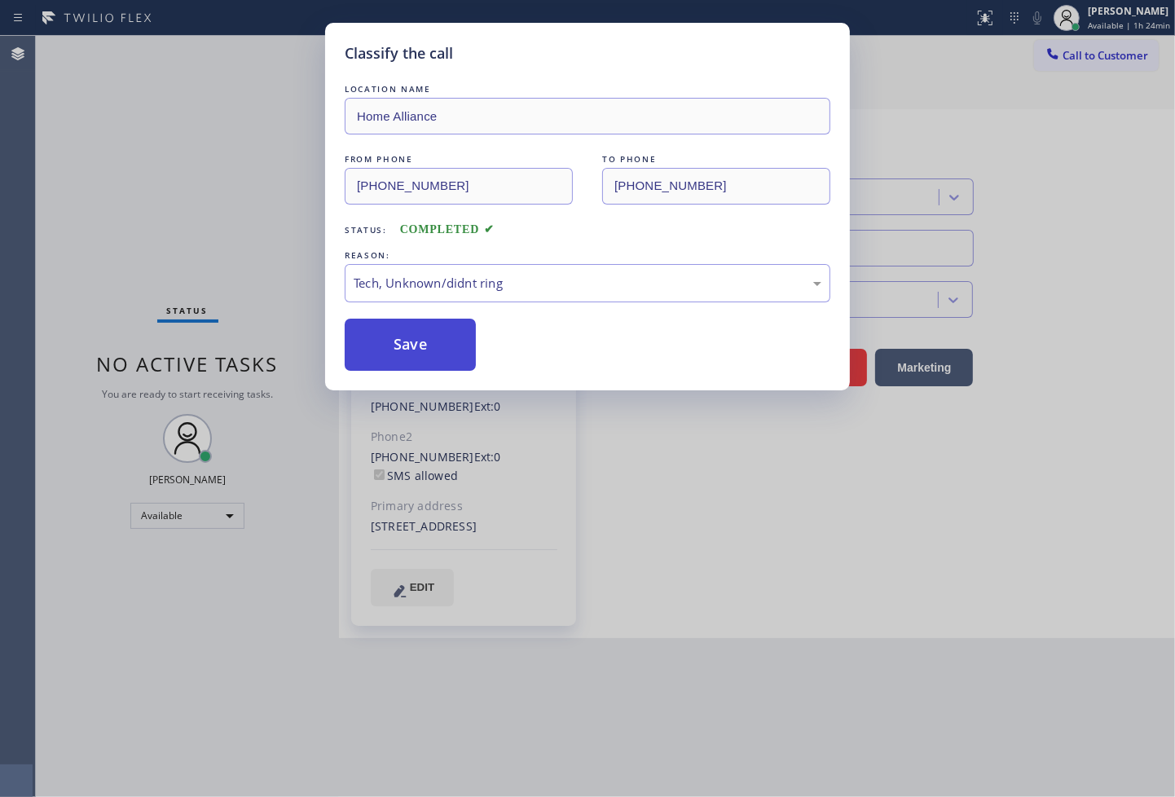
click at [398, 356] on button "Save" at bounding box center [410, 345] width 131 height 52
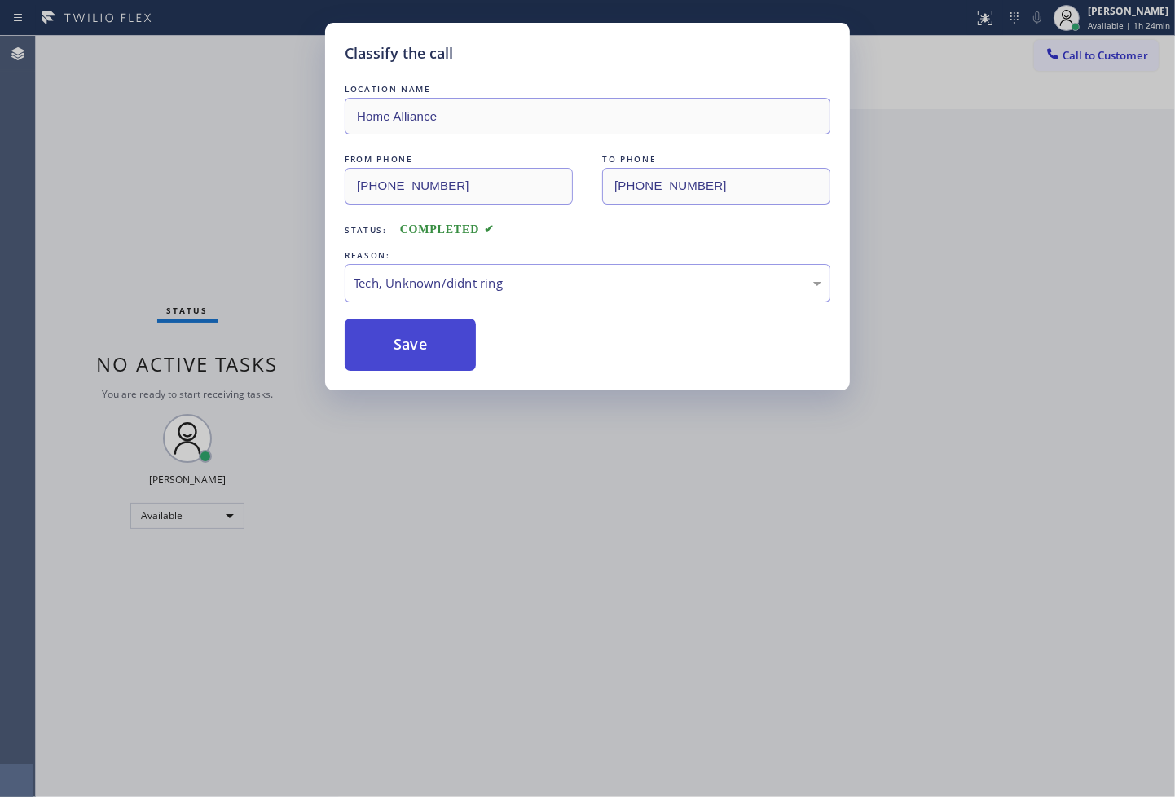
click at [398, 356] on button "Save" at bounding box center [410, 345] width 131 height 52
click at [223, 220] on div "Classify the call LOCATION NAME Home Alliance FROM PHONE [PHONE_NUMBER] TO PHON…" at bounding box center [587, 398] width 1175 height 797
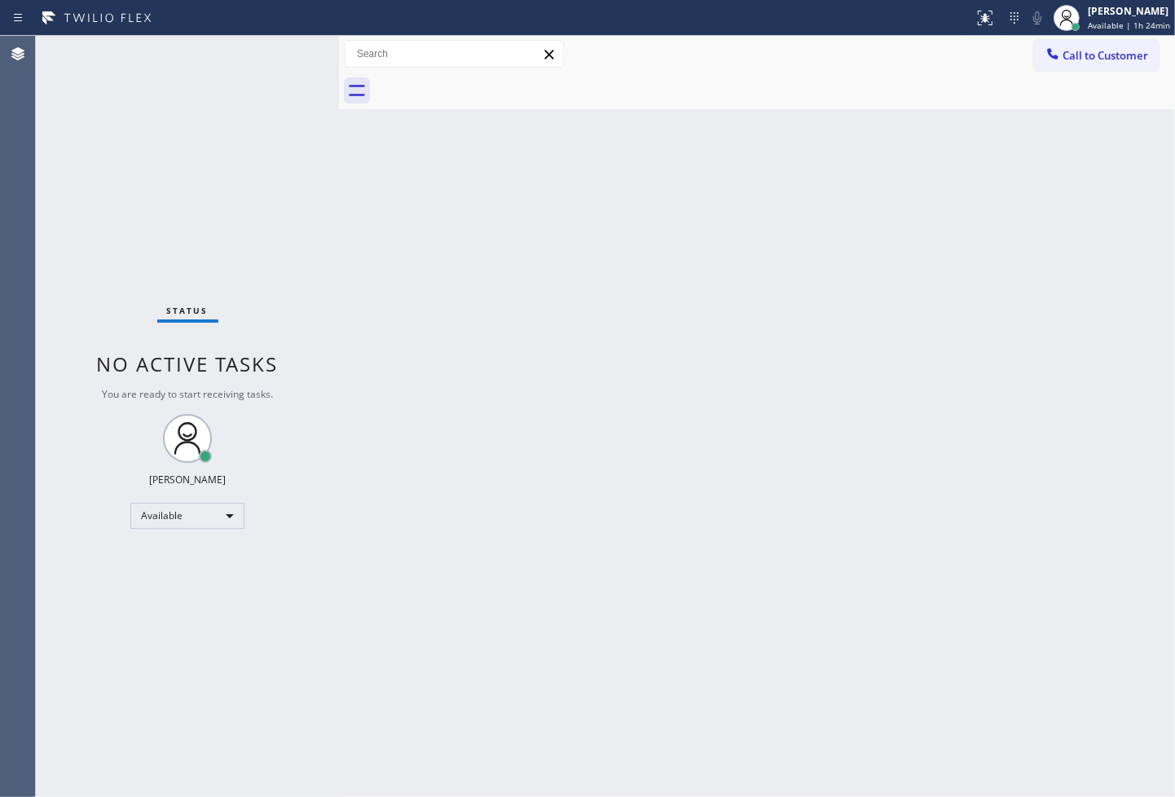
click at [294, 51] on div "Status No active tasks You are ready to start receiving tasks. [PERSON_NAME]" at bounding box center [187, 416] width 303 height 761
click at [391, 337] on div "Back to Dashboard Change Sender ID Customers Technicians Select a contact Outbo…" at bounding box center [757, 416] width 836 height 761
click at [298, 69] on div "Status No active tasks You are ready to start receiving tasks. [PERSON_NAME]" at bounding box center [187, 416] width 303 height 761
click at [623, 296] on div "Back to Dashboard Change Sender ID Customers Technicians Select a contact Outbo…" at bounding box center [757, 416] width 836 height 761
click at [976, 22] on icon at bounding box center [986, 18] width 20 height 20
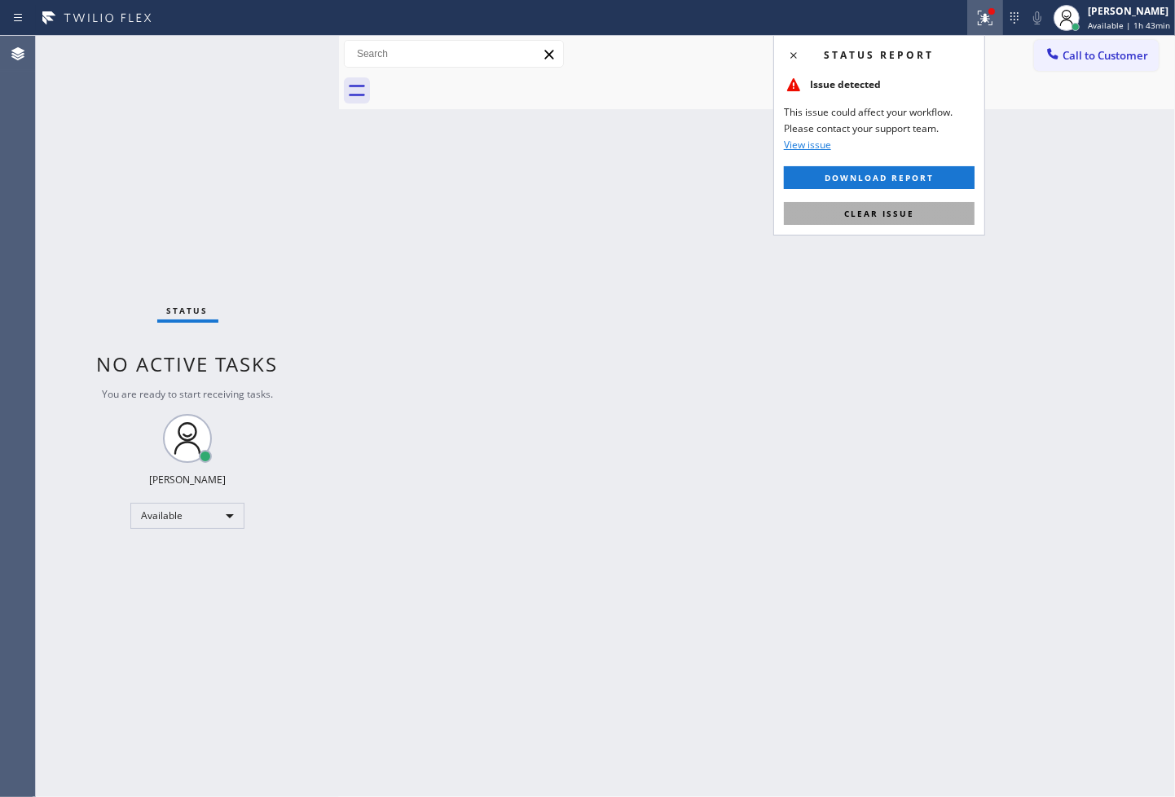
click at [906, 220] on button "Clear issue" at bounding box center [879, 213] width 191 height 23
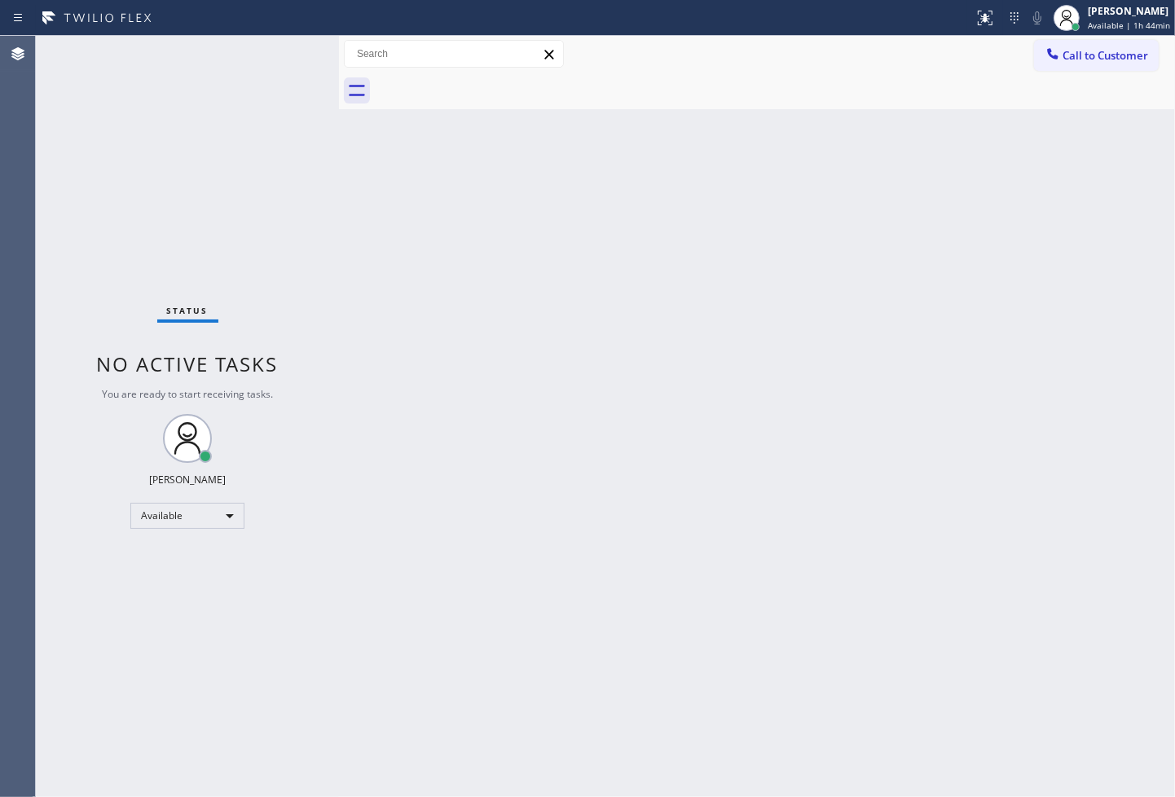
click at [1136, 705] on div "Back to Dashboard Change Sender ID Customers Technicians Select a contact Outbo…" at bounding box center [757, 416] width 836 height 761
drag, startPoint x: 1080, startPoint y: 19, endPoint x: 1081, endPoint y: 49, distance: 30.2
click at [1088, 20] on span "Available | 1h 45min" at bounding box center [1129, 25] width 82 height 11
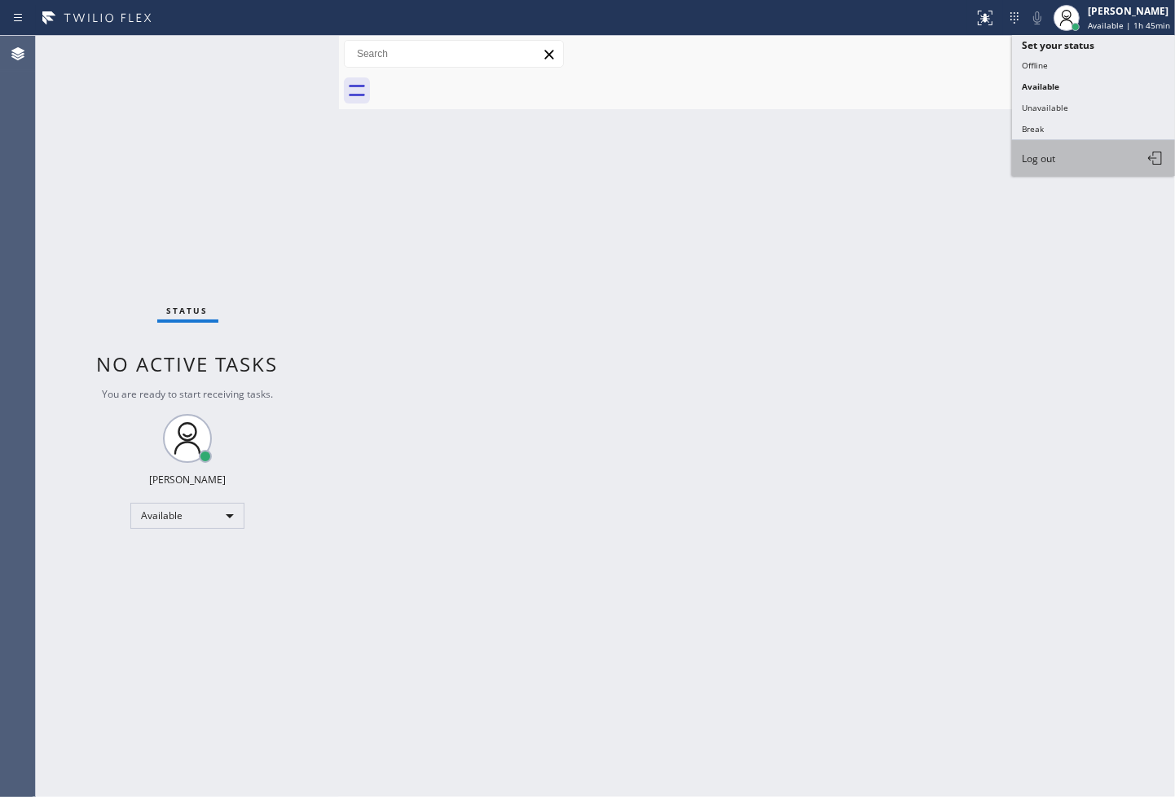
click at [1080, 170] on button "Log out" at bounding box center [1093, 158] width 163 height 36
